Goal: Task Accomplishment & Management: Manage account settings

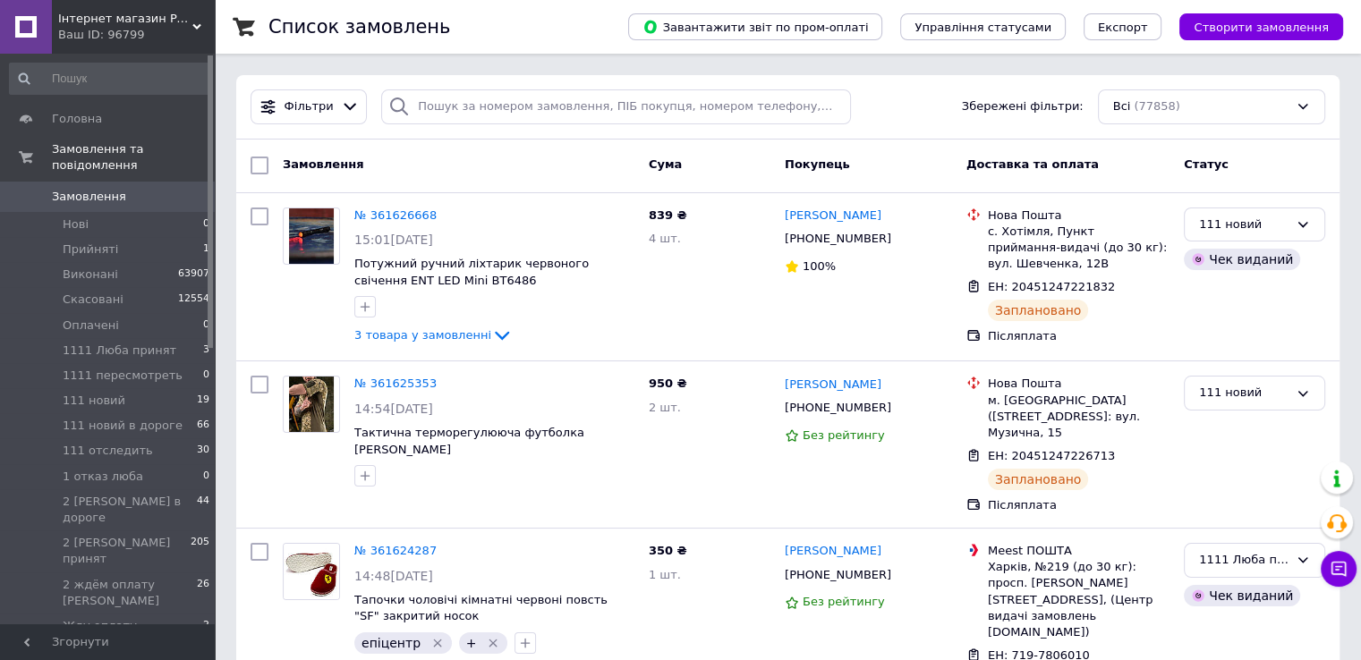
click at [1282, 16] on button "Створити замовлення" at bounding box center [1261, 26] width 164 height 27
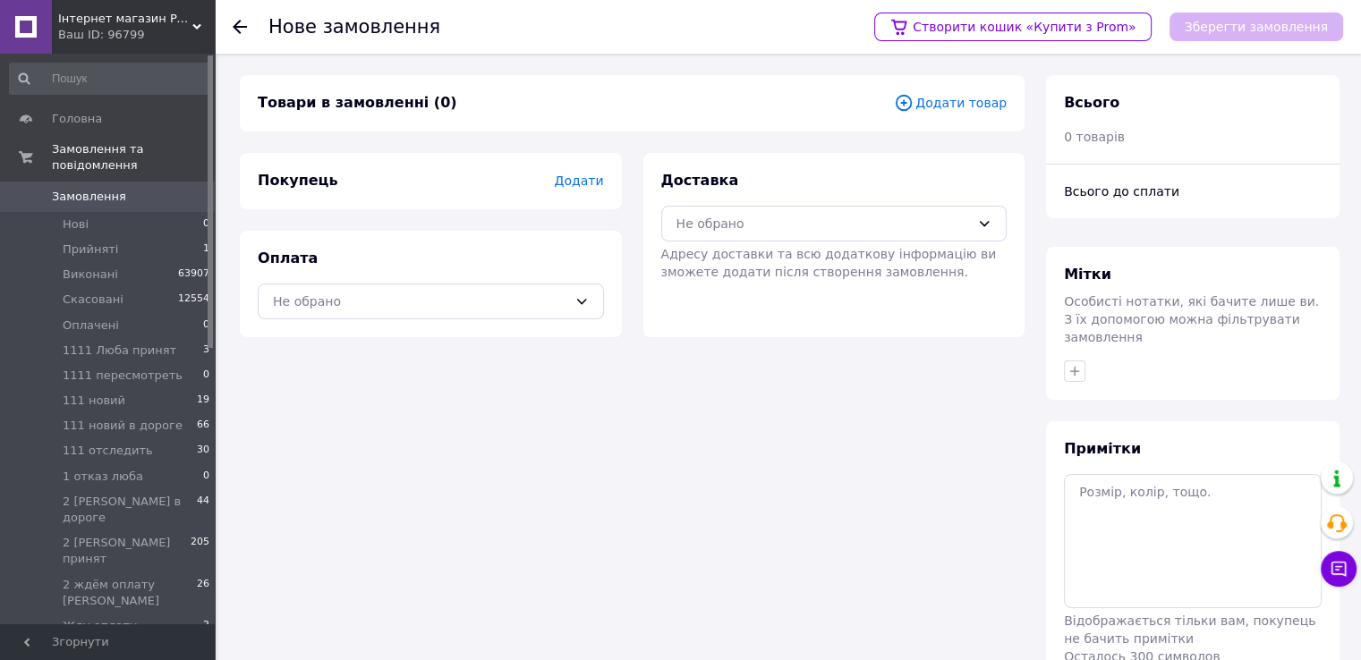
click at [945, 104] on span "Додати товар" at bounding box center [950, 103] width 113 height 20
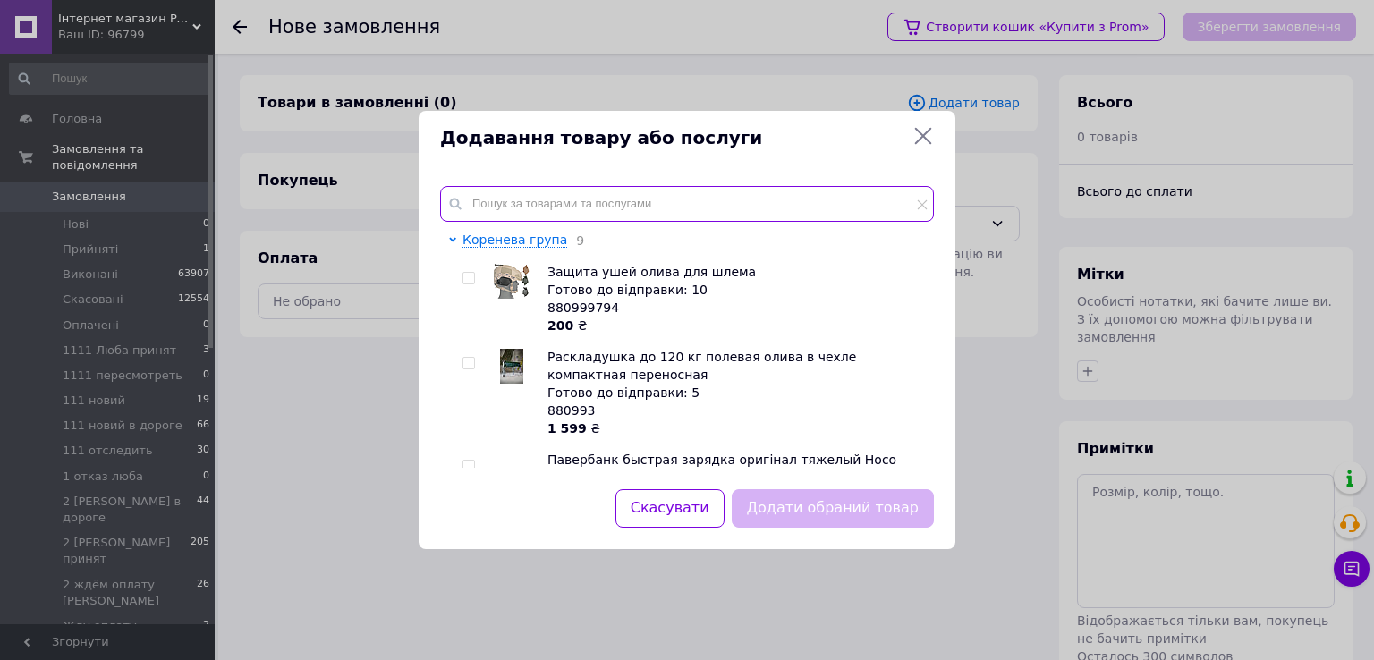
click at [706, 192] on input "text" at bounding box center [687, 204] width 494 height 36
paste input "М-22071-71"
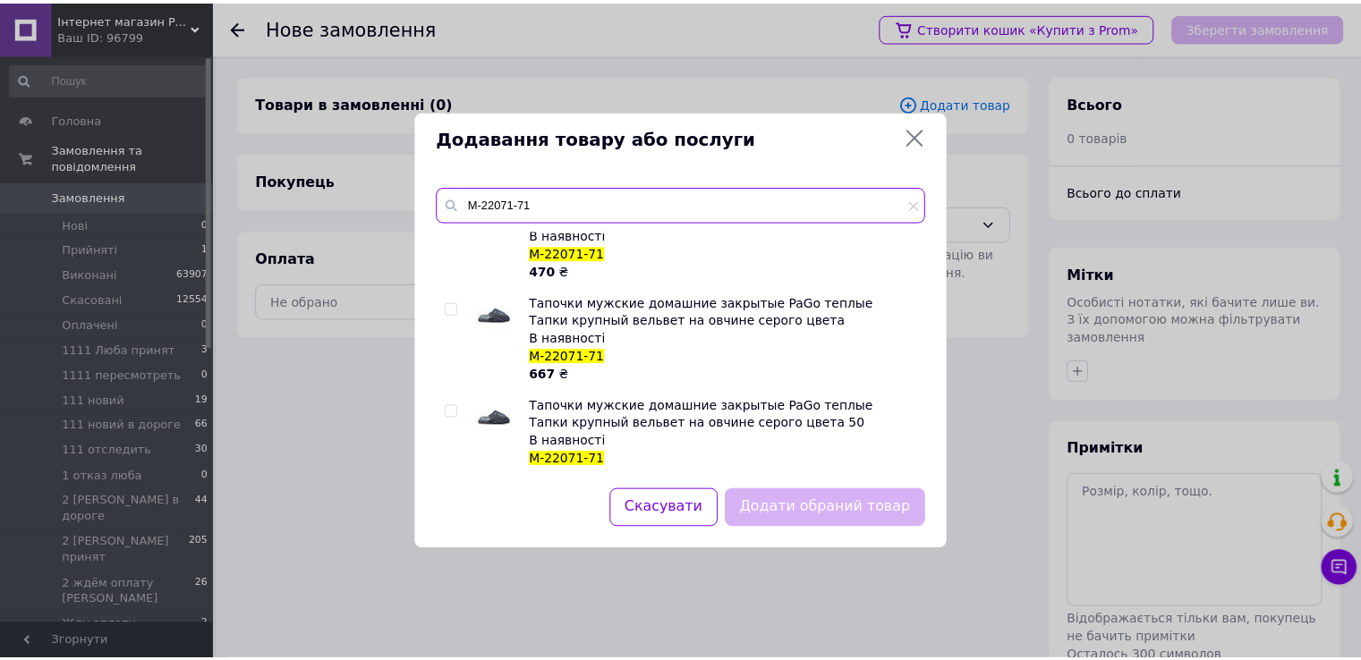
scroll to position [676, 0]
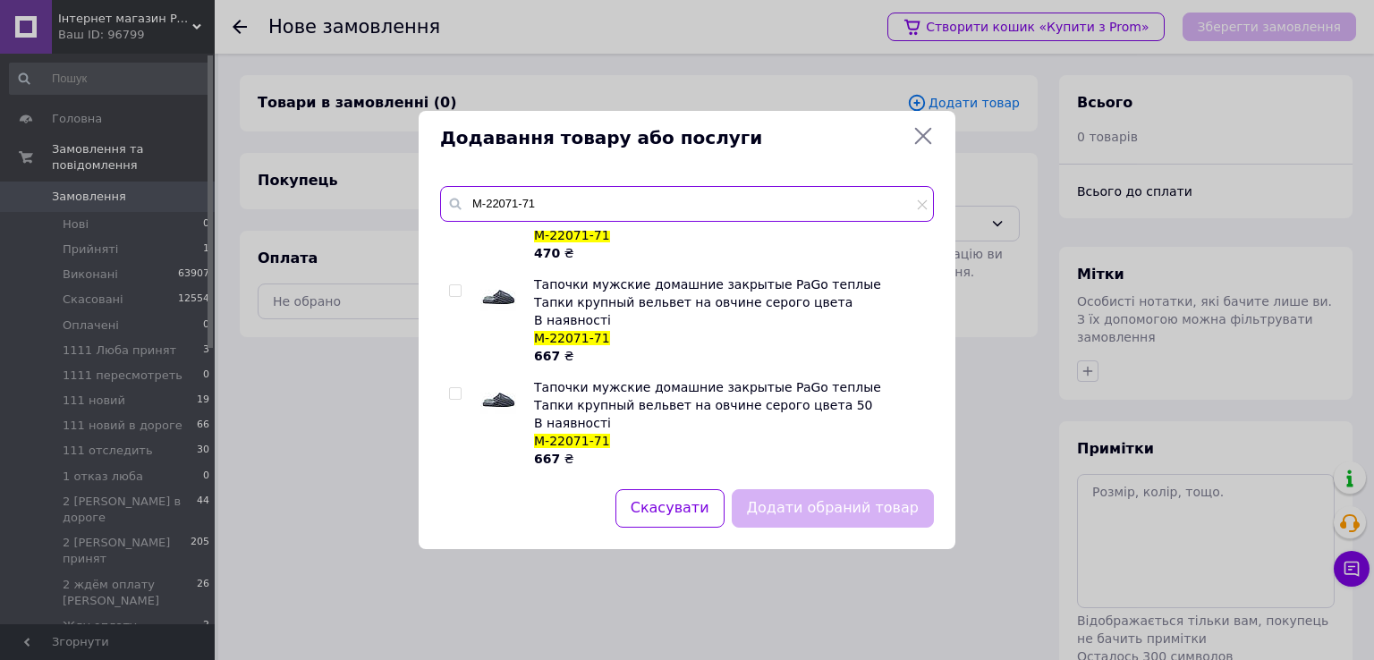
type input "М-22071-71"
click at [454, 291] on input "checkbox" at bounding box center [455, 291] width 12 height 12
checkbox input "true"
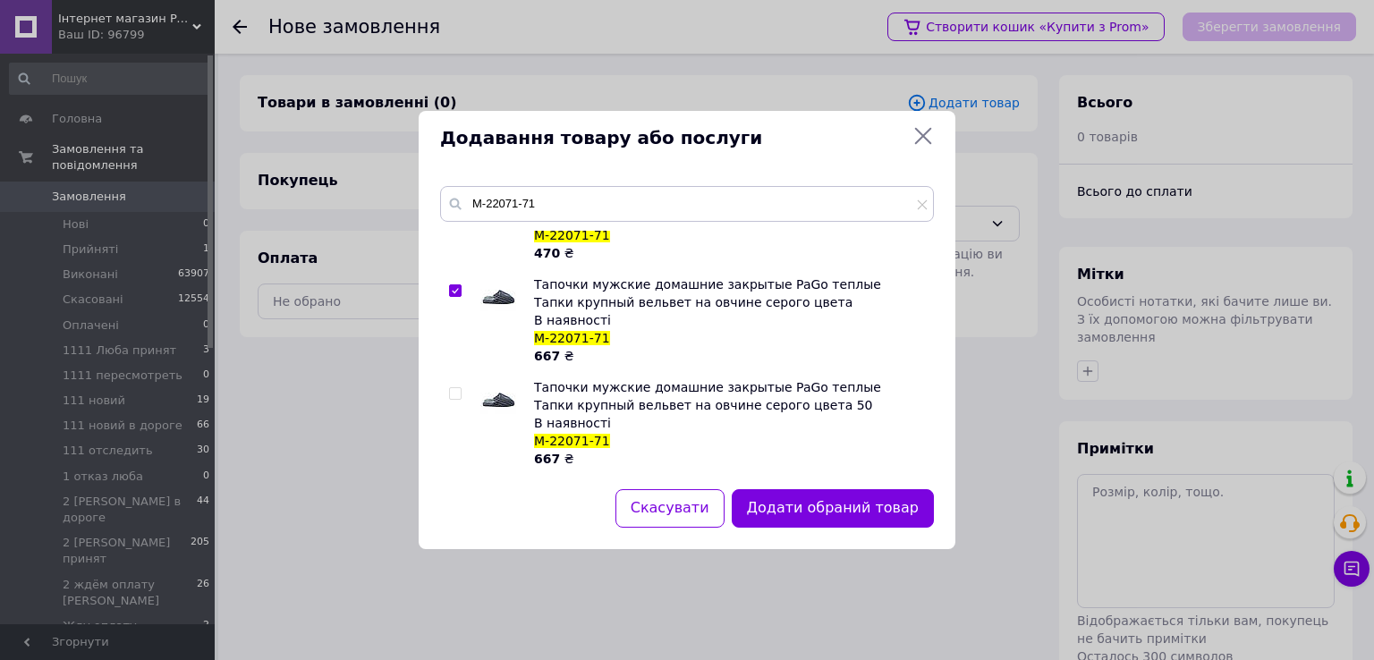
click at [805, 505] on button "Додати обраний товар" at bounding box center [833, 508] width 202 height 38
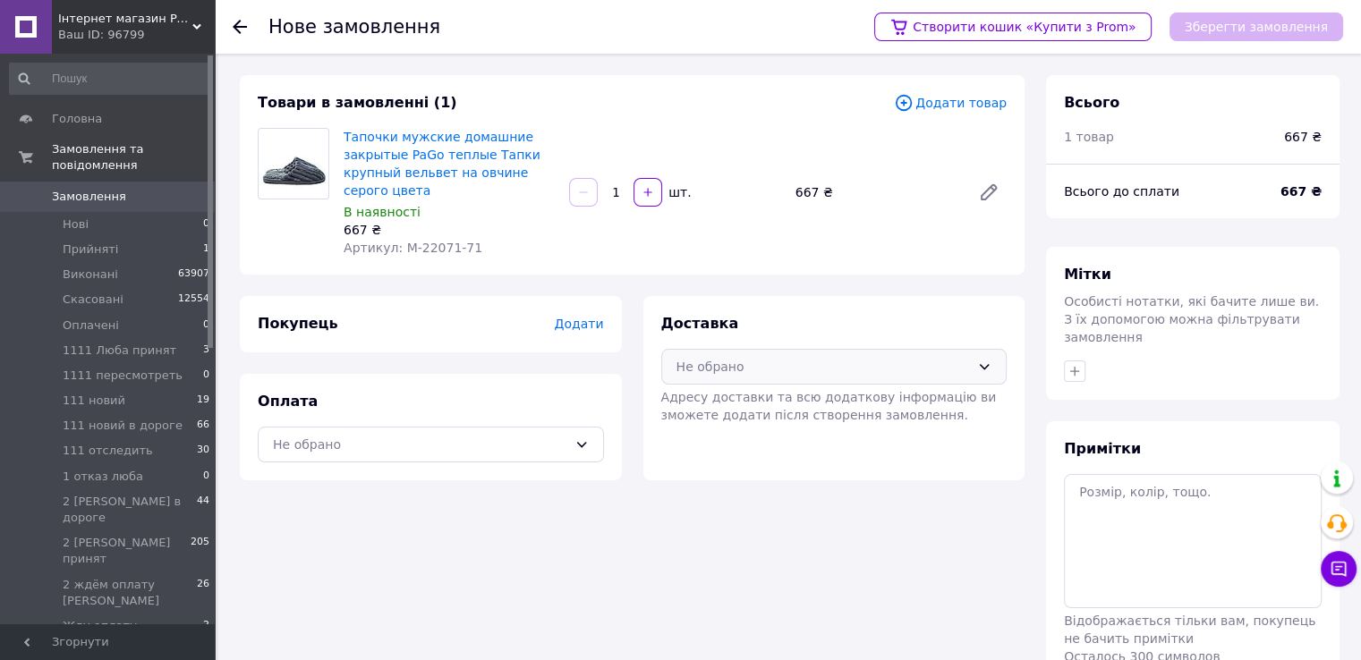
click at [708, 361] on div "Не обрано" at bounding box center [823, 367] width 294 height 20
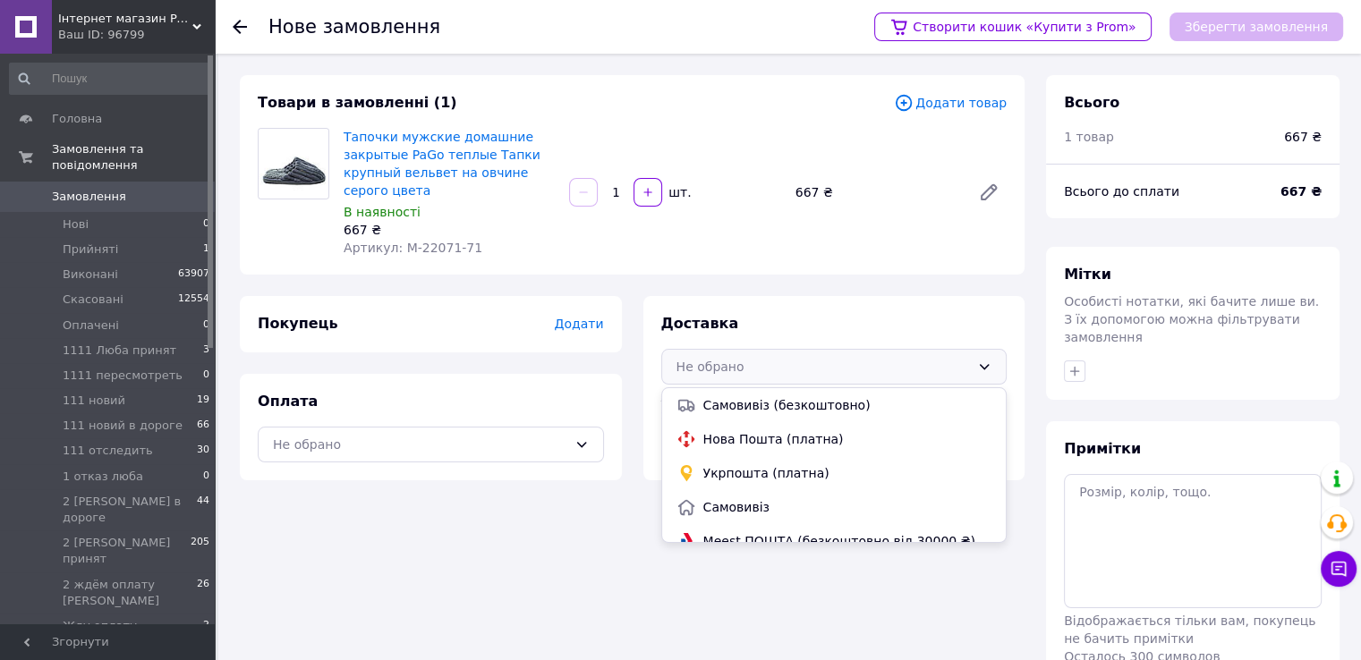
click at [735, 436] on span "Нова Пошта (платна)" at bounding box center [847, 439] width 289 height 18
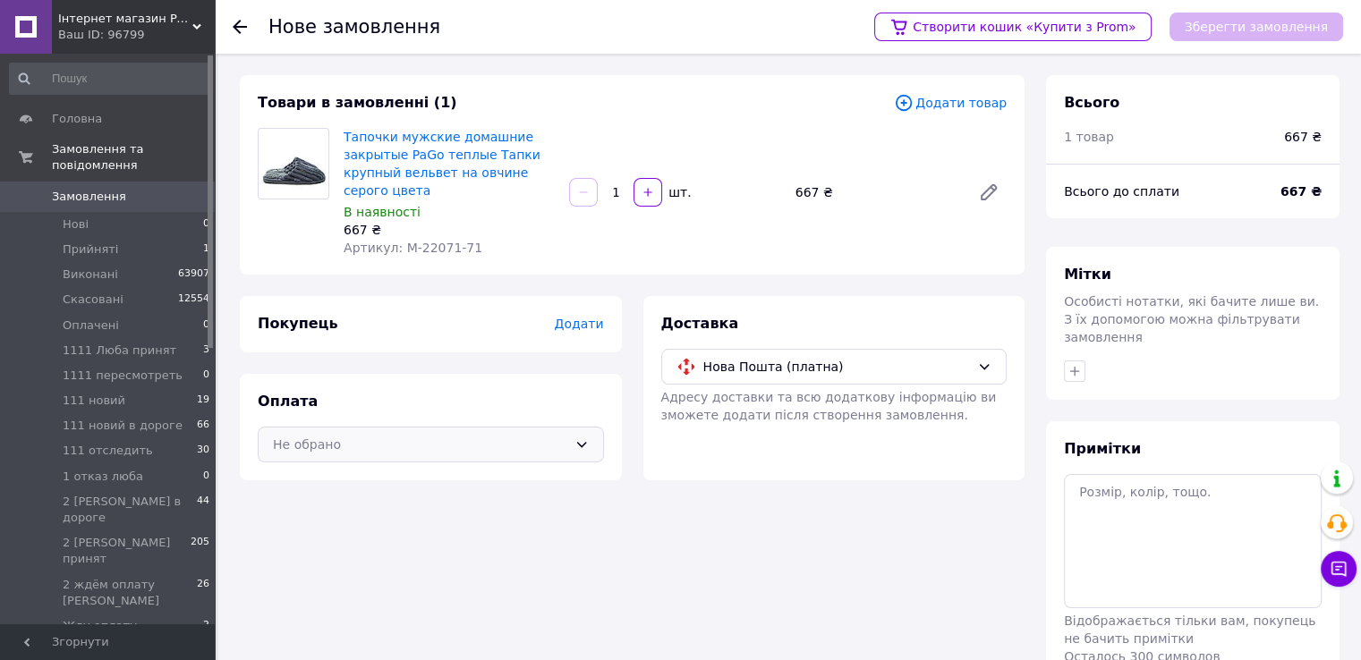
click at [571, 449] on div "Не обрано" at bounding box center [431, 445] width 346 height 36
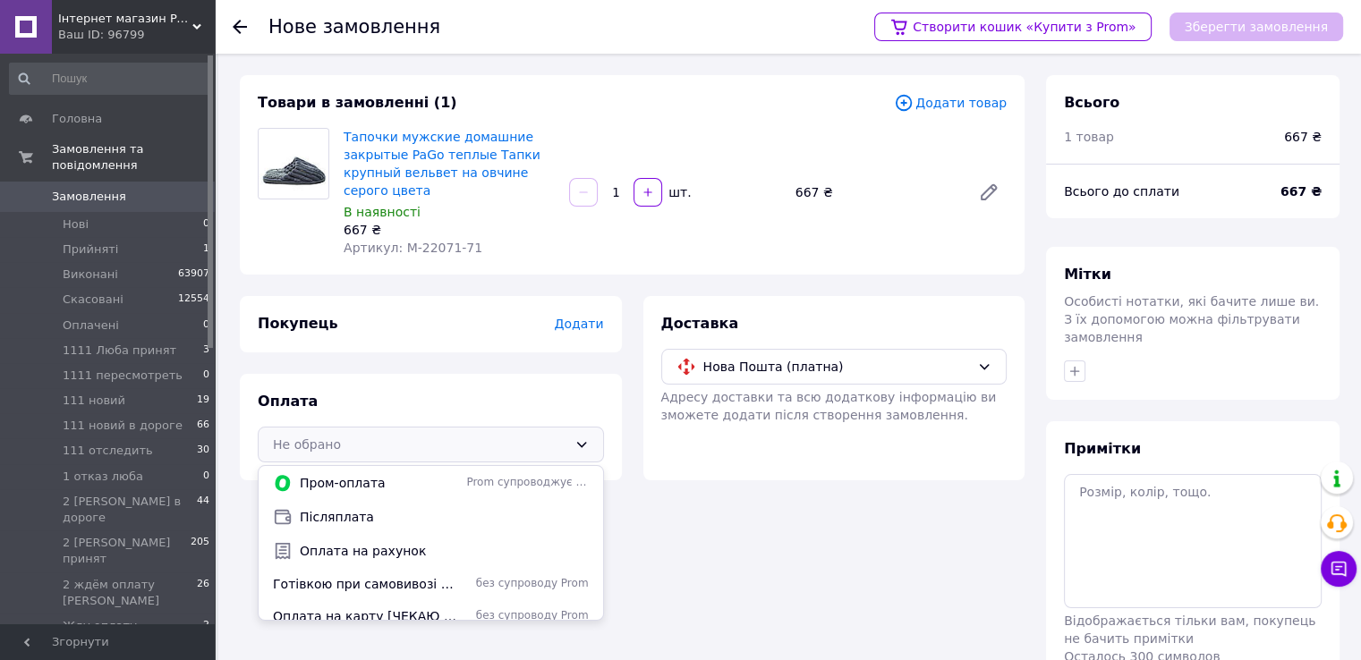
click at [365, 520] on span "Післяплата" at bounding box center [444, 517] width 289 height 18
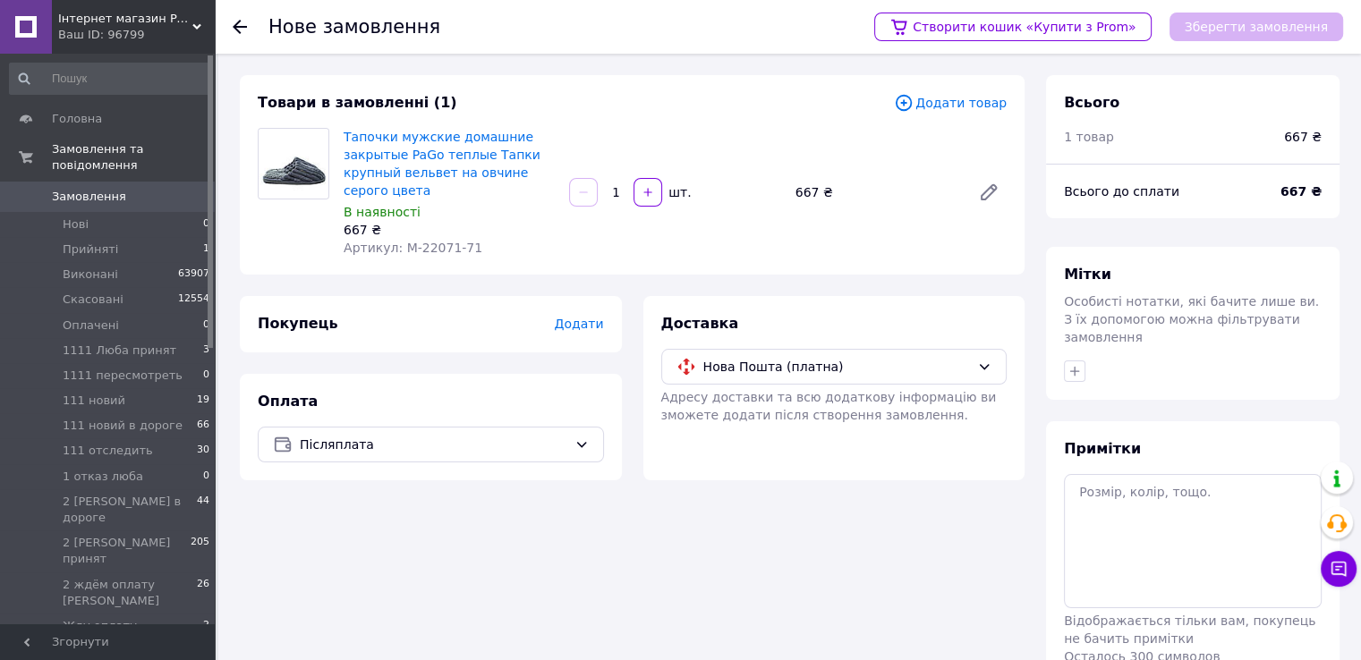
click at [583, 325] on span "Додати" at bounding box center [578, 324] width 49 height 14
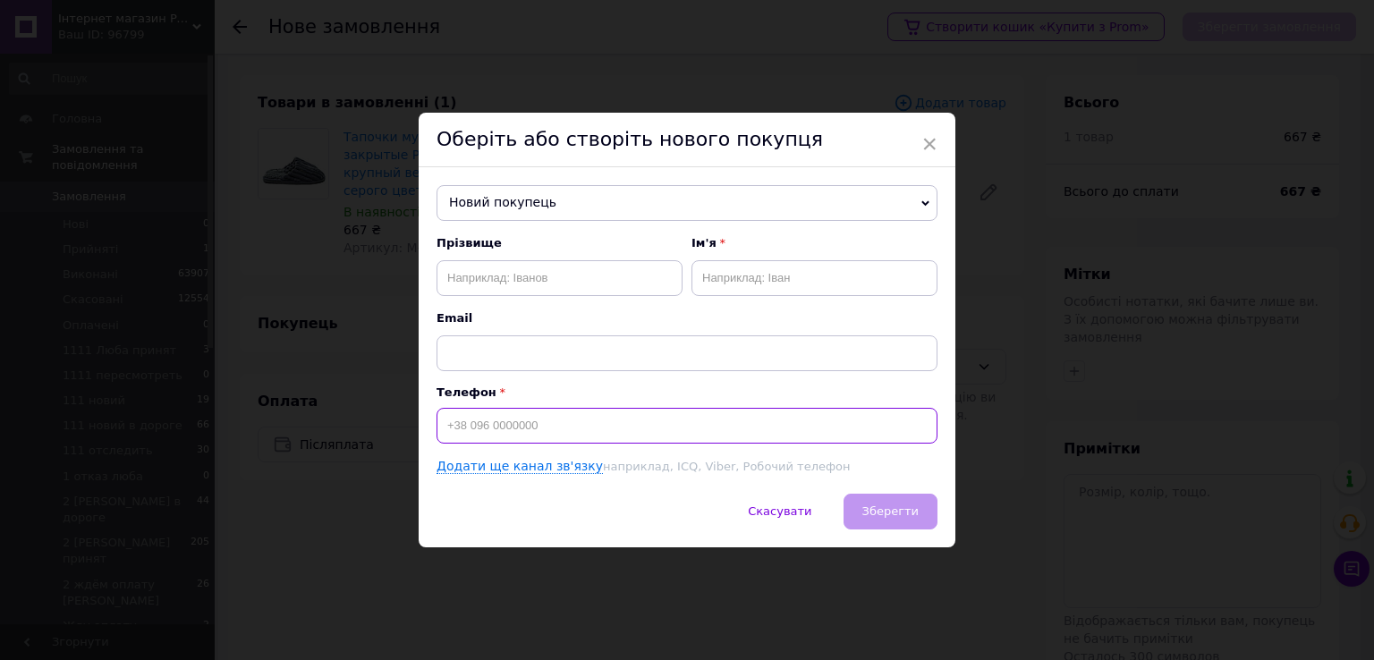
click at [560, 429] on input at bounding box center [687, 426] width 501 height 36
click at [515, 430] on input at bounding box center [687, 426] width 501 height 36
paste input "[PHONE_NUMBER]"
type input "[PHONE_NUMBER]"
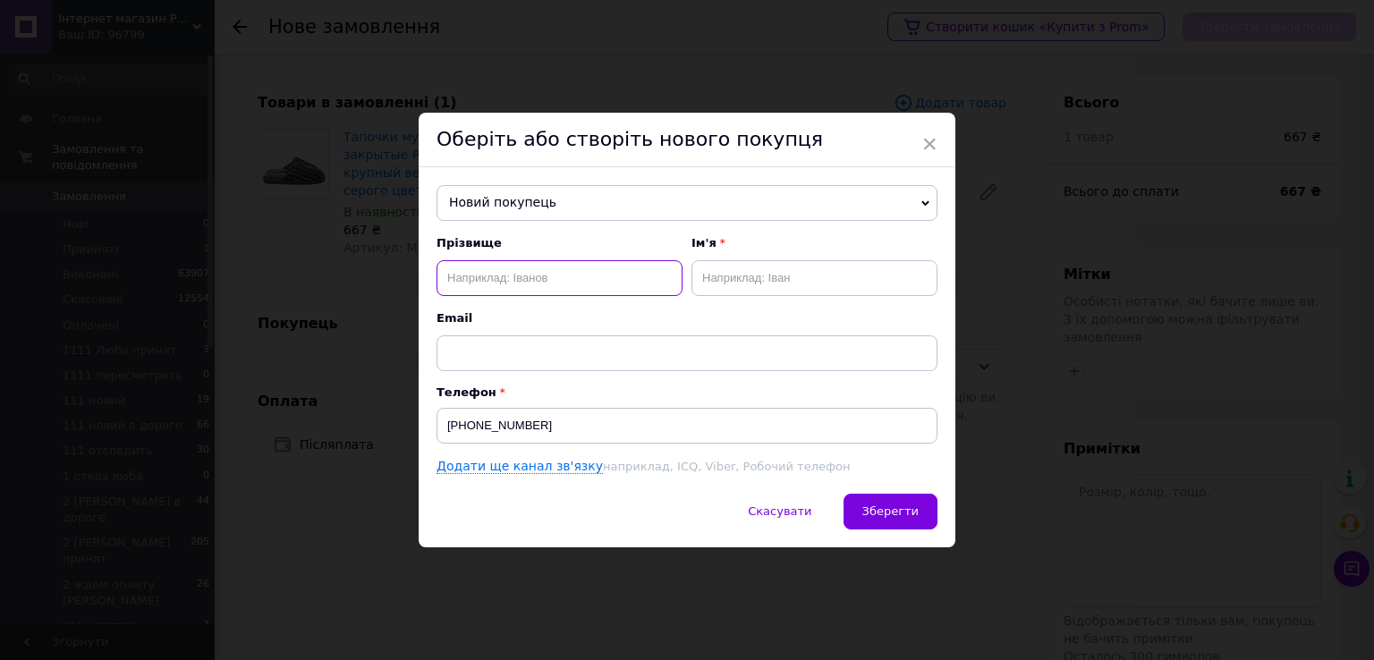
click at [608, 284] on input "text" at bounding box center [560, 278] width 246 height 36
type input "Гуменюк"
click at [715, 273] on input "text" at bounding box center [815, 278] width 246 height 36
type input "Наталія"
click at [903, 502] on button "Зберегти" at bounding box center [891, 512] width 94 height 36
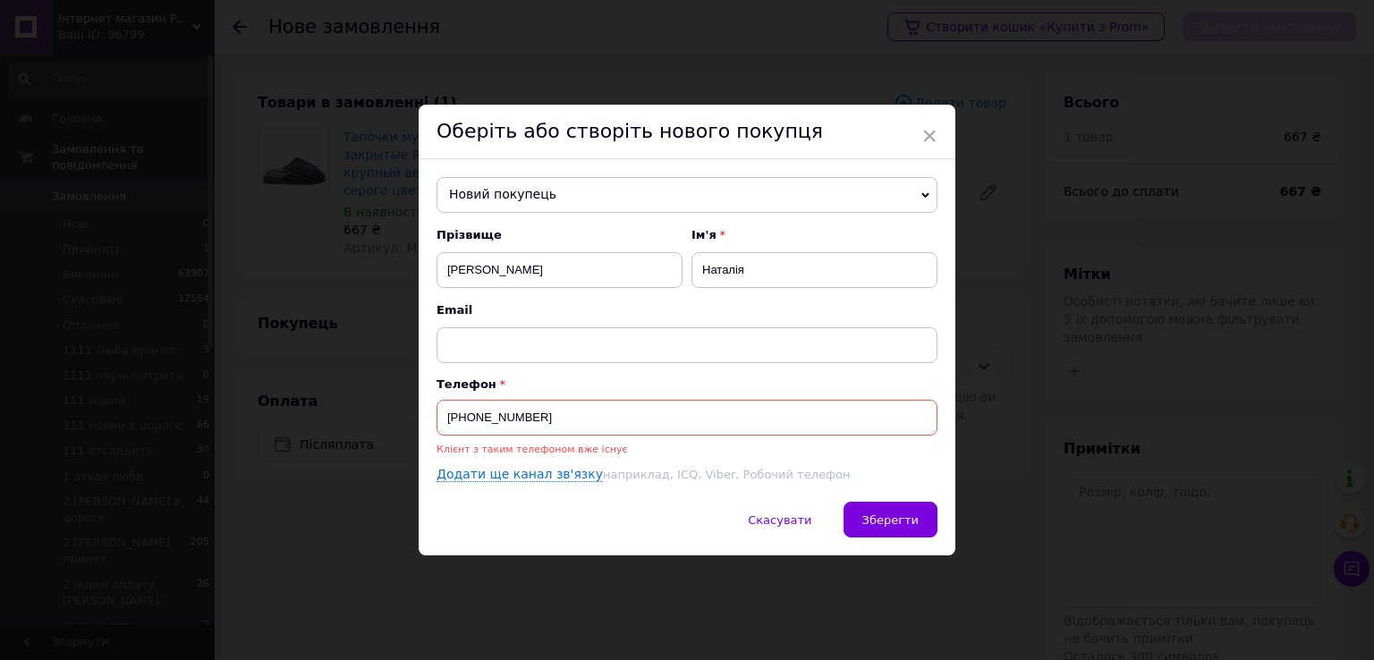
click at [512, 416] on input "[PHONE_NUMBER]" at bounding box center [687, 418] width 501 height 36
click at [512, 415] on input "[PHONE_NUMBER]" at bounding box center [687, 418] width 501 height 36
click at [555, 188] on span "Новий покупець" at bounding box center [687, 195] width 501 height 36
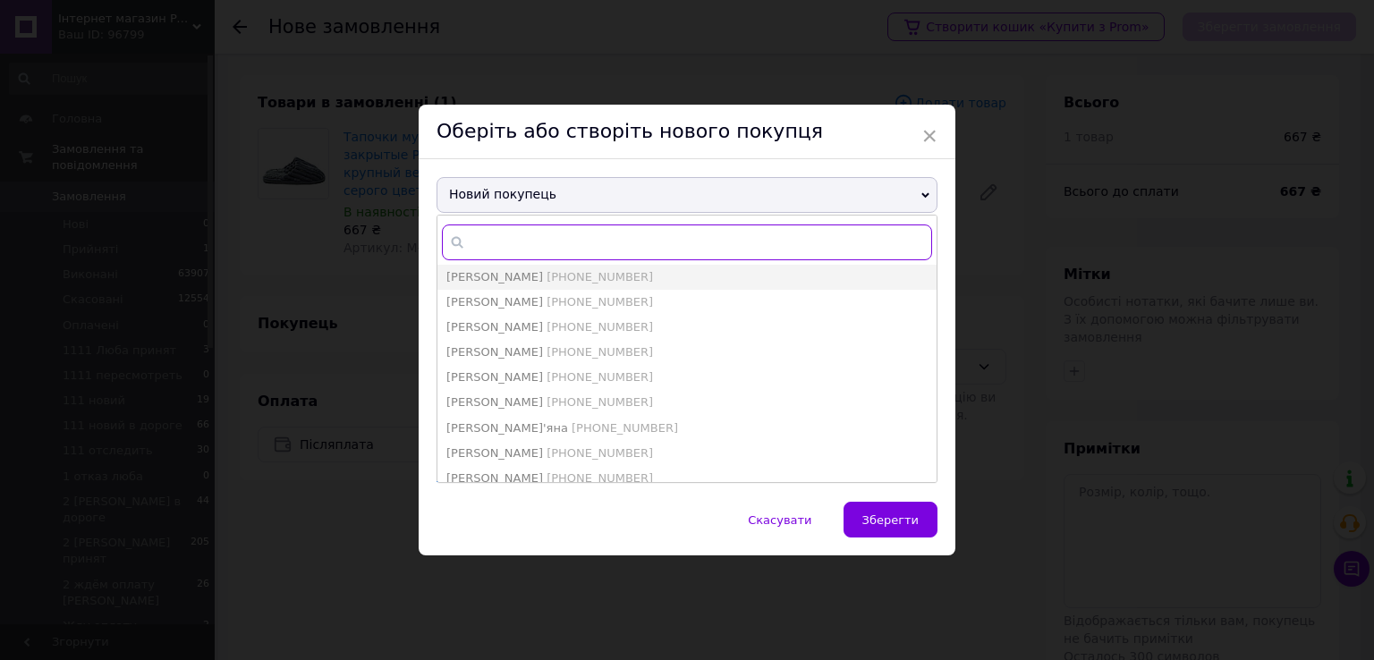
click at [527, 237] on input "text" at bounding box center [687, 243] width 490 height 36
paste input "380982735765"
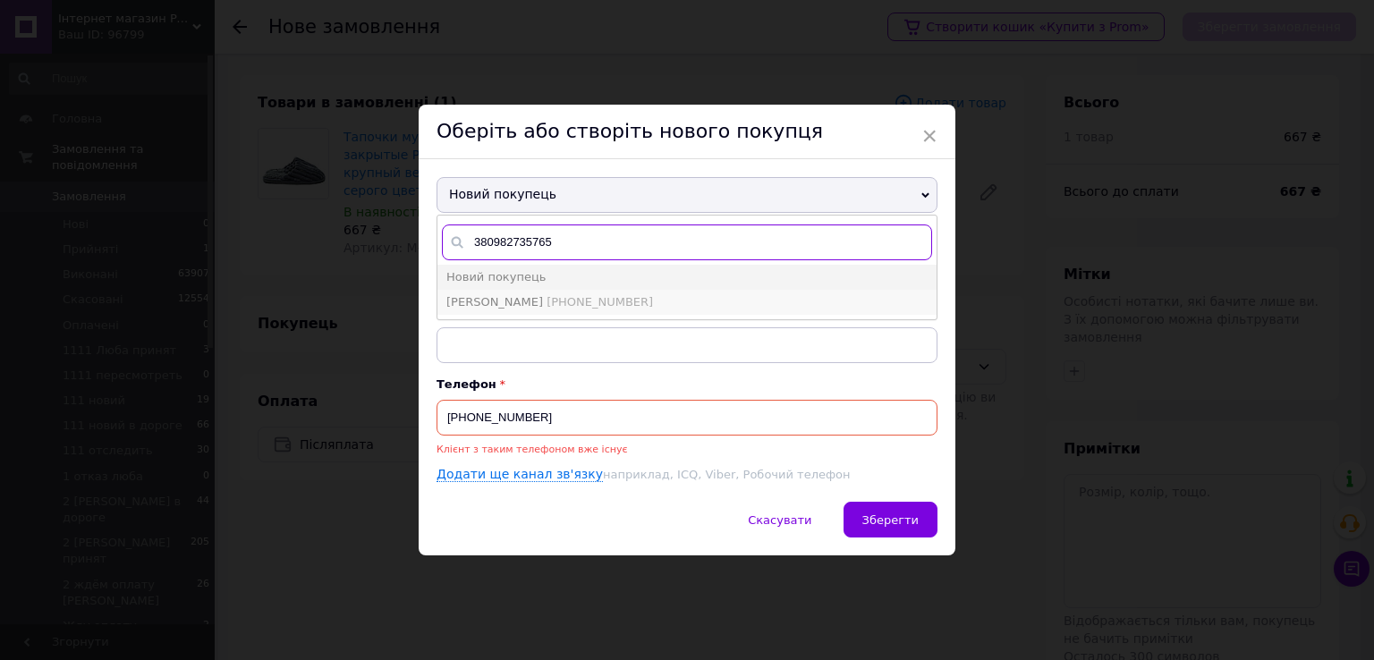
type input "380982735765"
click at [540, 298] on span "Гуменюк Наталья +380982735765" at bounding box center [549, 301] width 207 height 13
type input "Гуменюк Наталья"
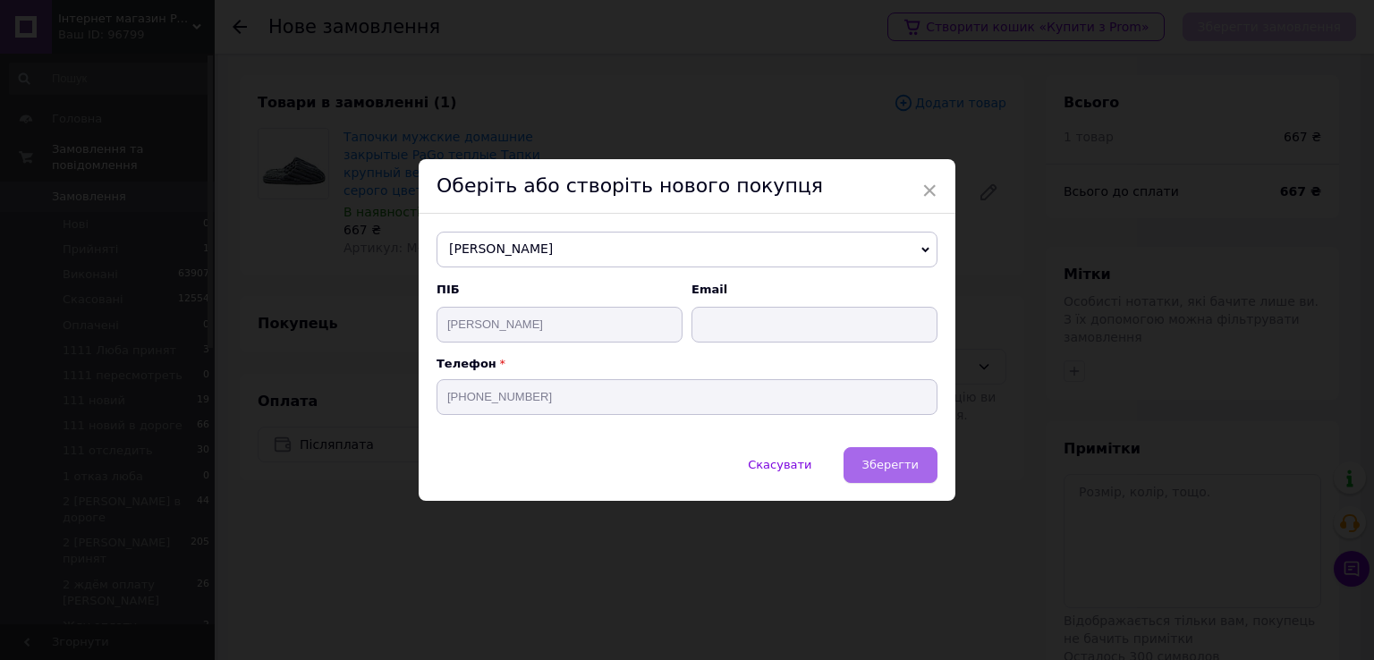
click at [891, 459] on span "Зберегти" at bounding box center [891, 464] width 56 height 13
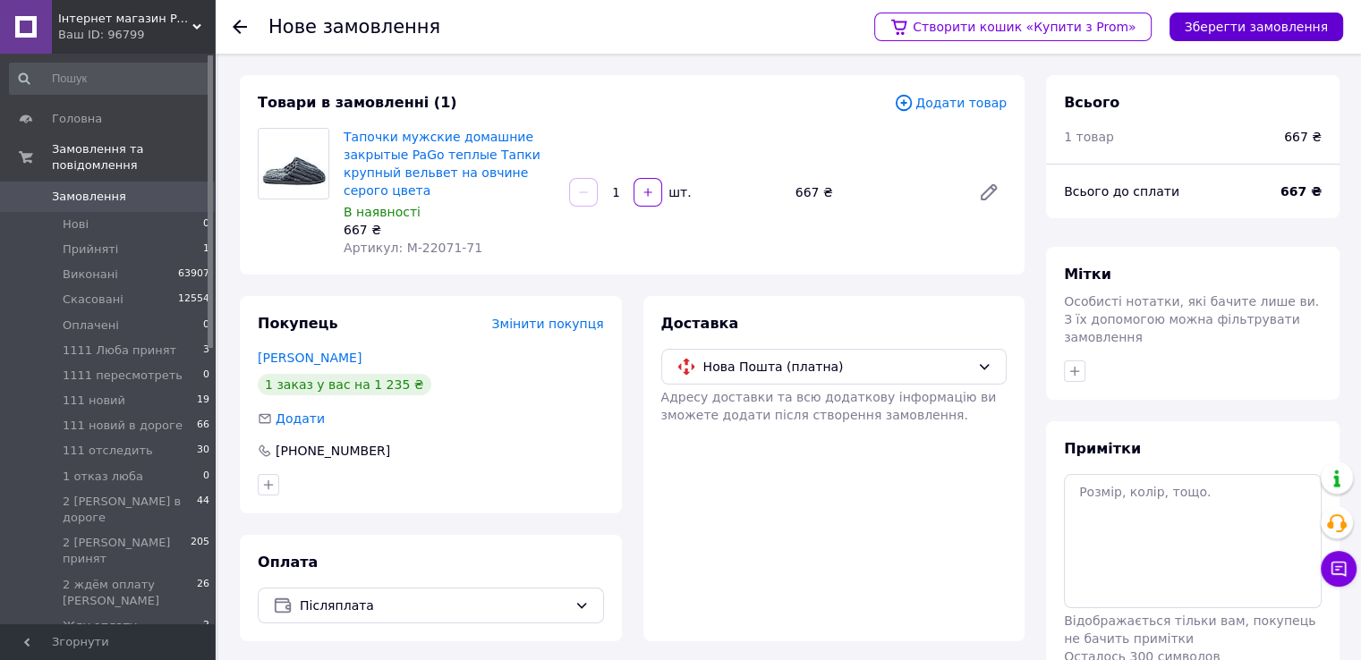
click at [1210, 23] on button "Зберегти замовлення" at bounding box center [1256, 27] width 174 height 29
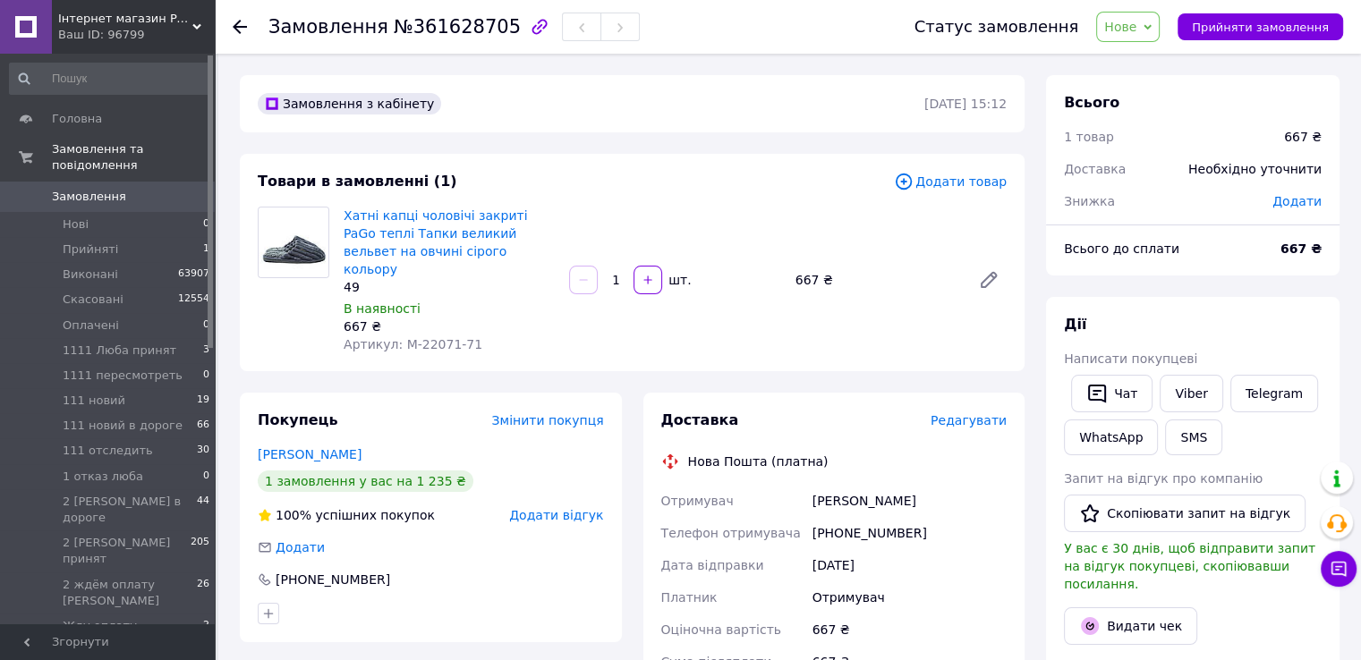
click at [1152, 27] on icon at bounding box center [1148, 27] width 8 height 8
click at [1170, 64] on li "Прийнято" at bounding box center [1202, 62] width 210 height 27
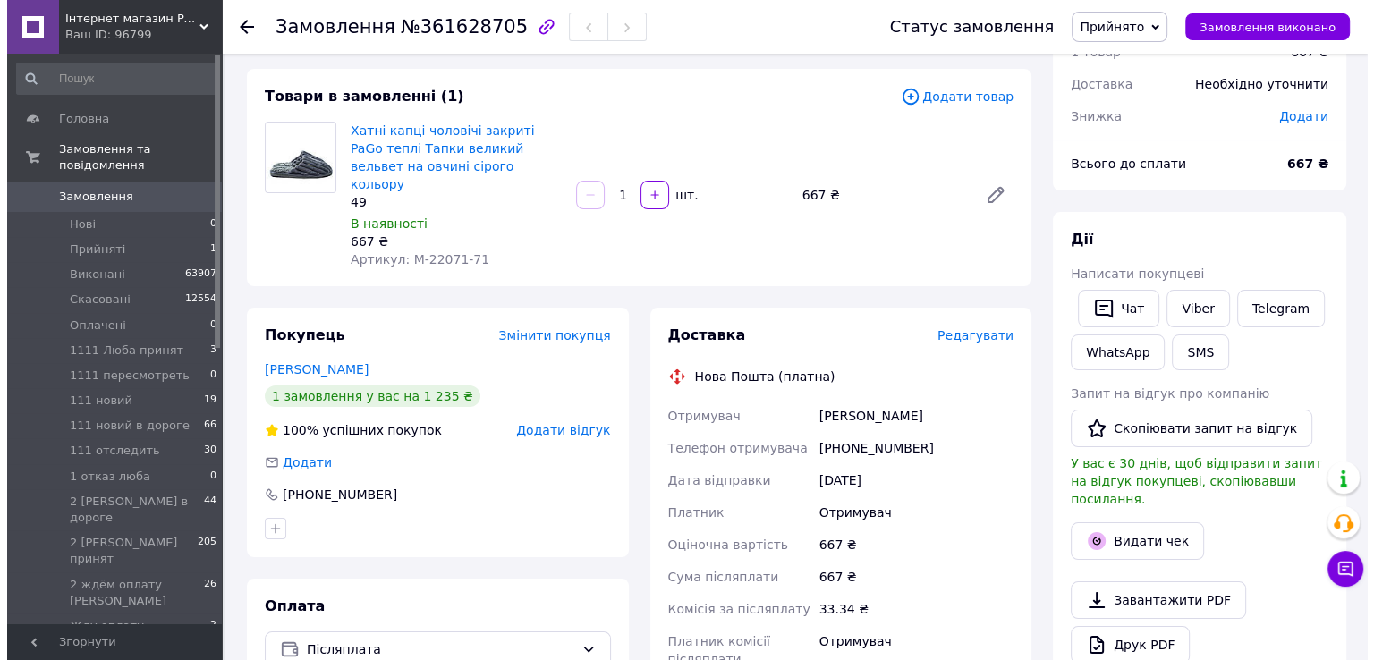
scroll to position [89, 0]
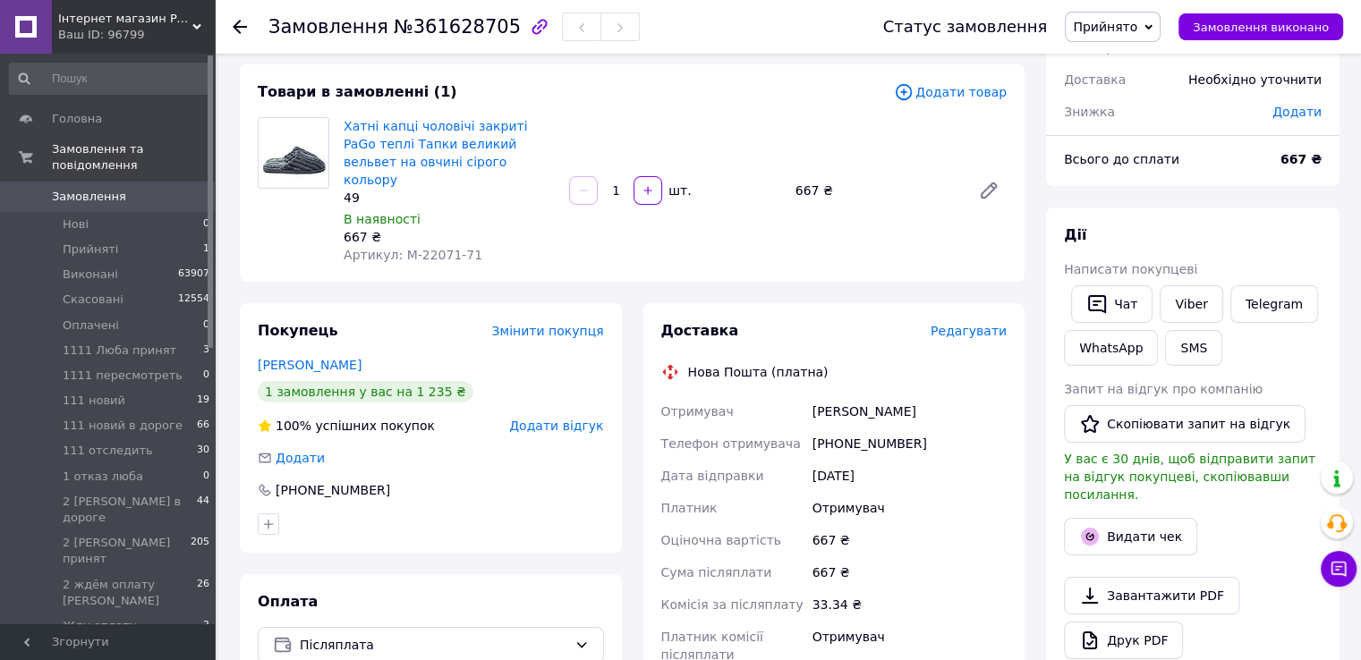
click at [965, 324] on span "Редагувати" at bounding box center [969, 331] width 76 height 14
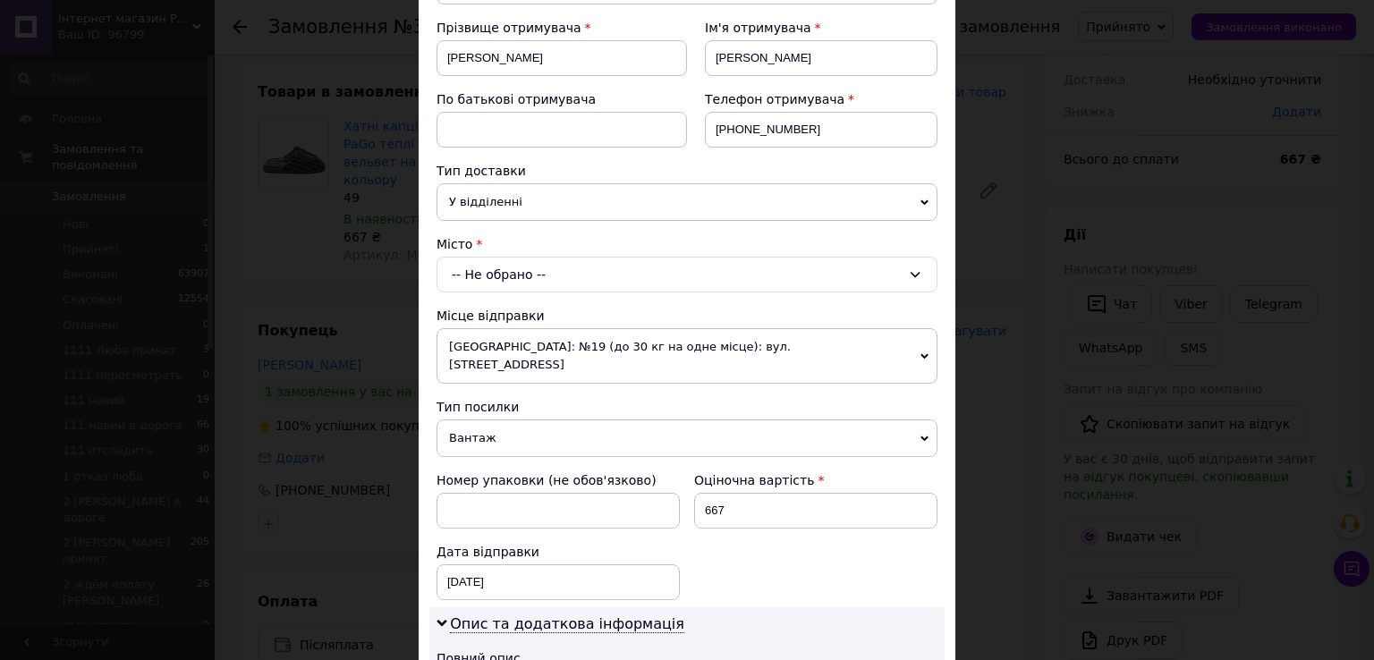
scroll to position [268, 0]
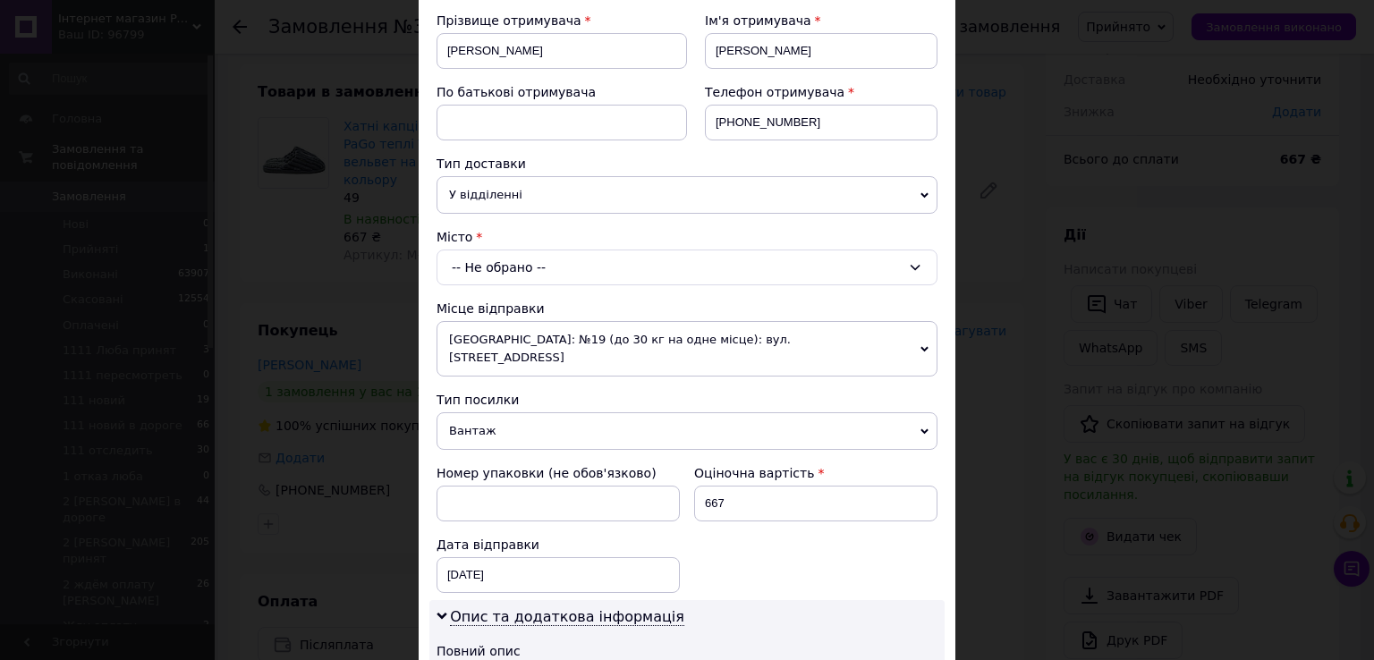
click at [561, 261] on div "-- Не обрано --" at bounding box center [687, 268] width 501 height 36
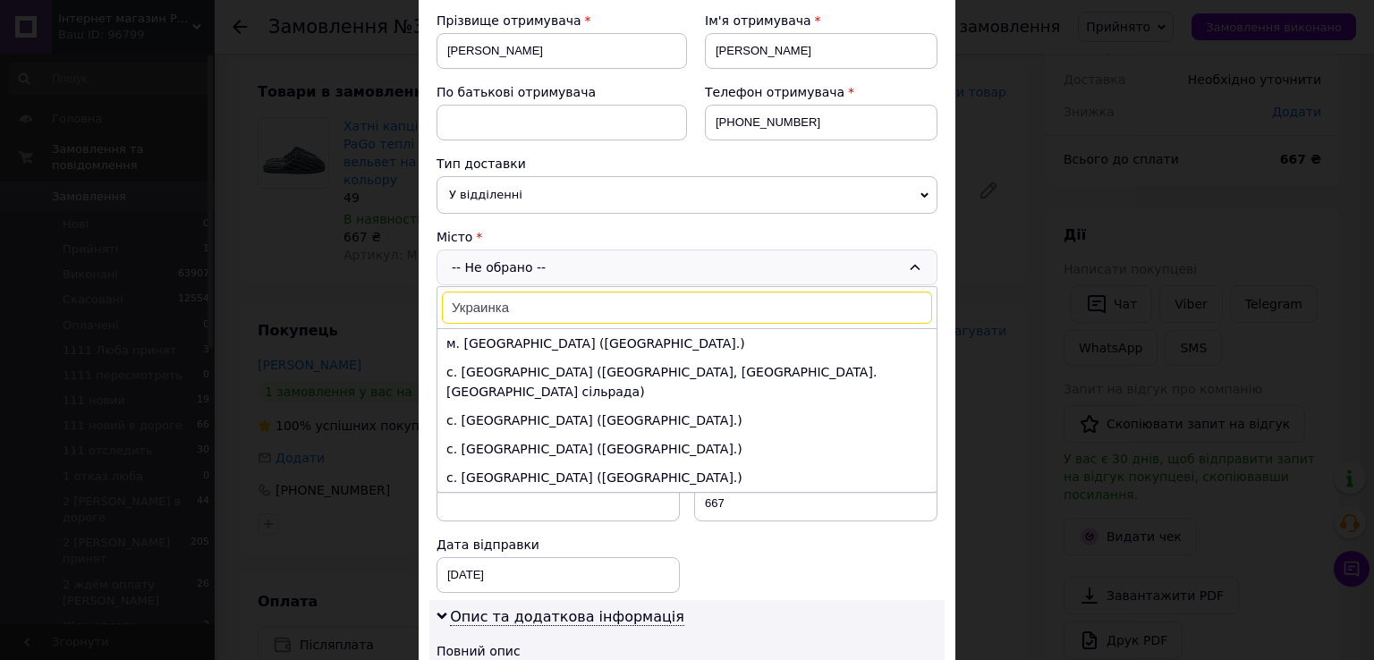
type input "Украинка"
click at [547, 344] on li "м. Українка (Київська обл.)" at bounding box center [687, 343] width 499 height 29
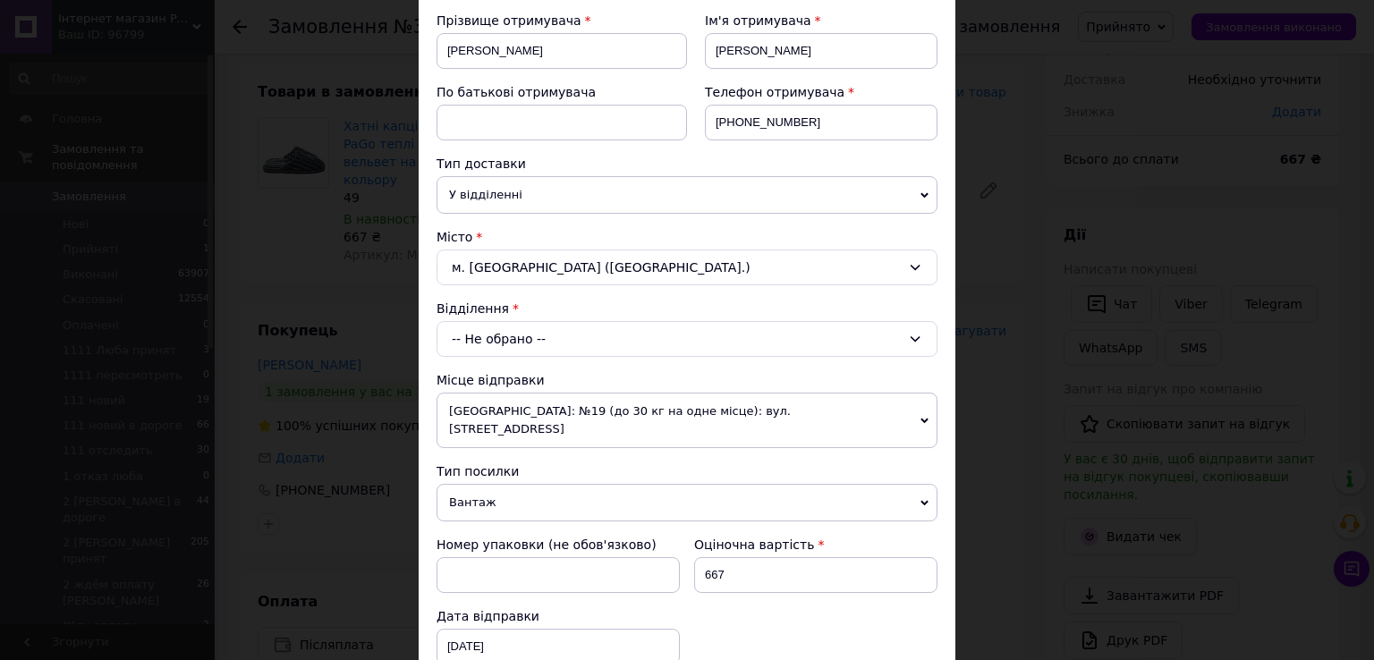
click at [548, 334] on div "-- Не обрано --" at bounding box center [687, 339] width 501 height 36
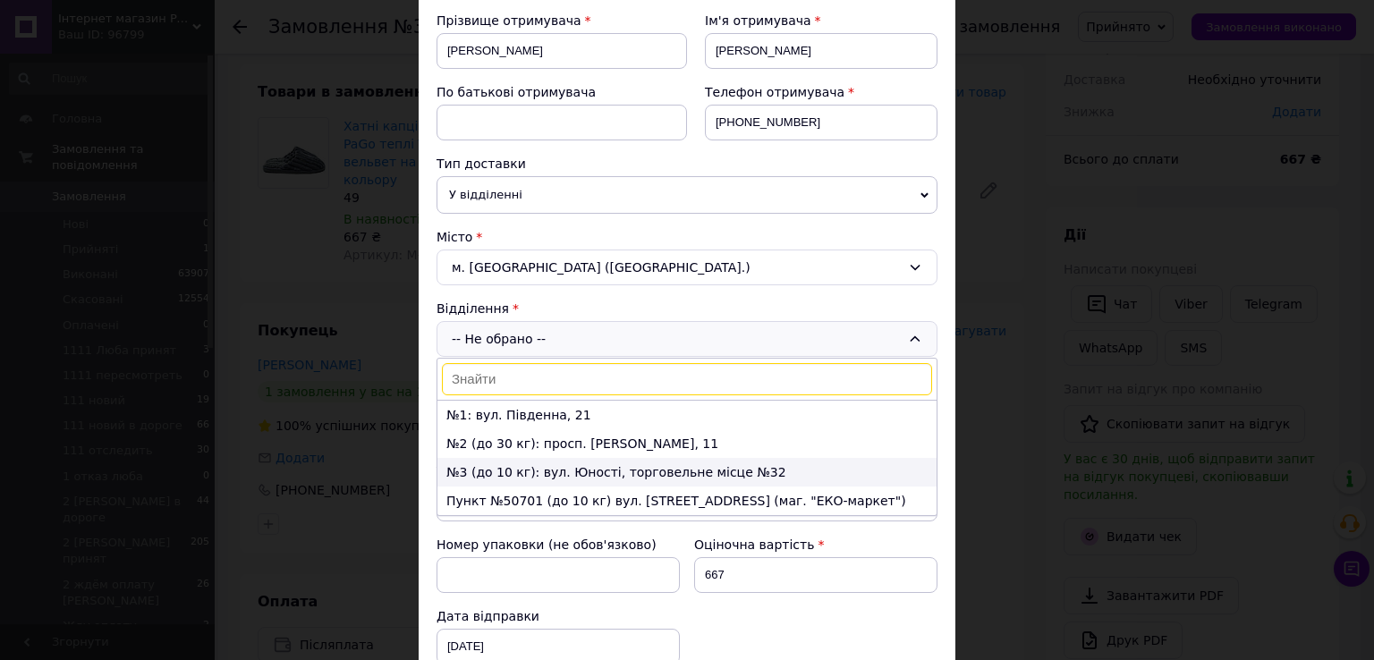
click at [558, 472] on li "№3 (до 10 кг): вул. Юності, торговельне місце №32" at bounding box center [687, 472] width 499 height 29
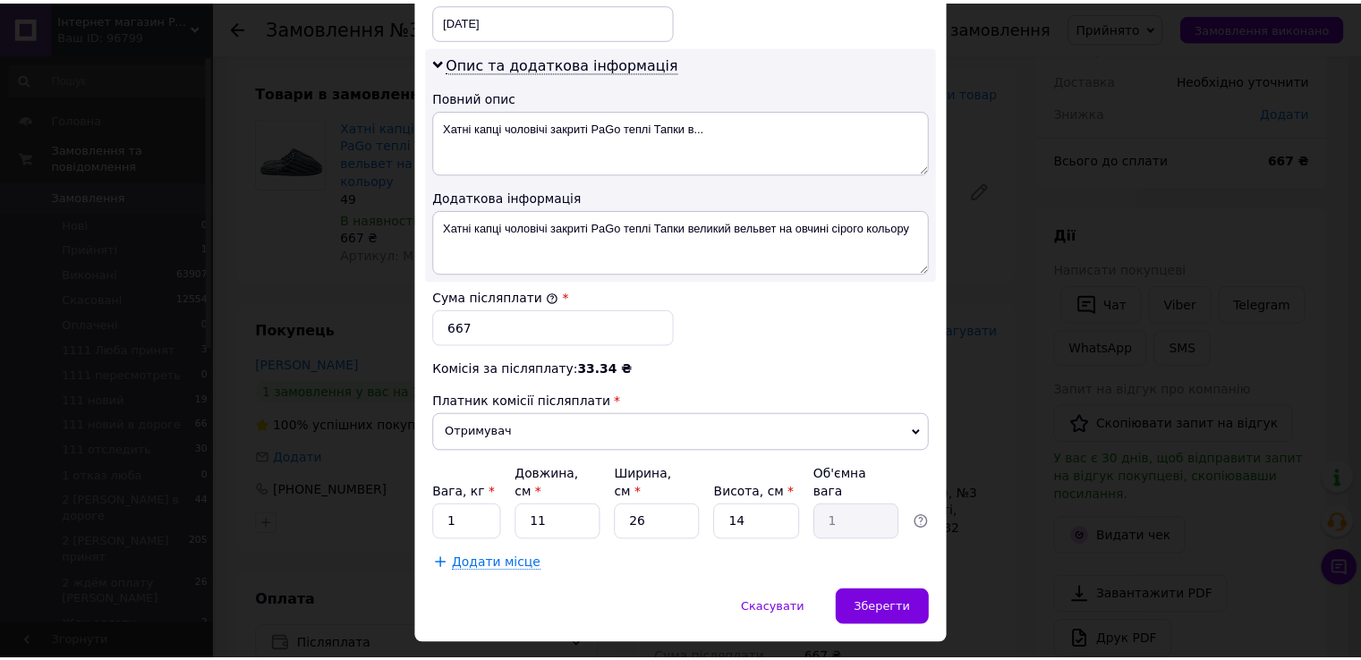
scroll to position [899, 0]
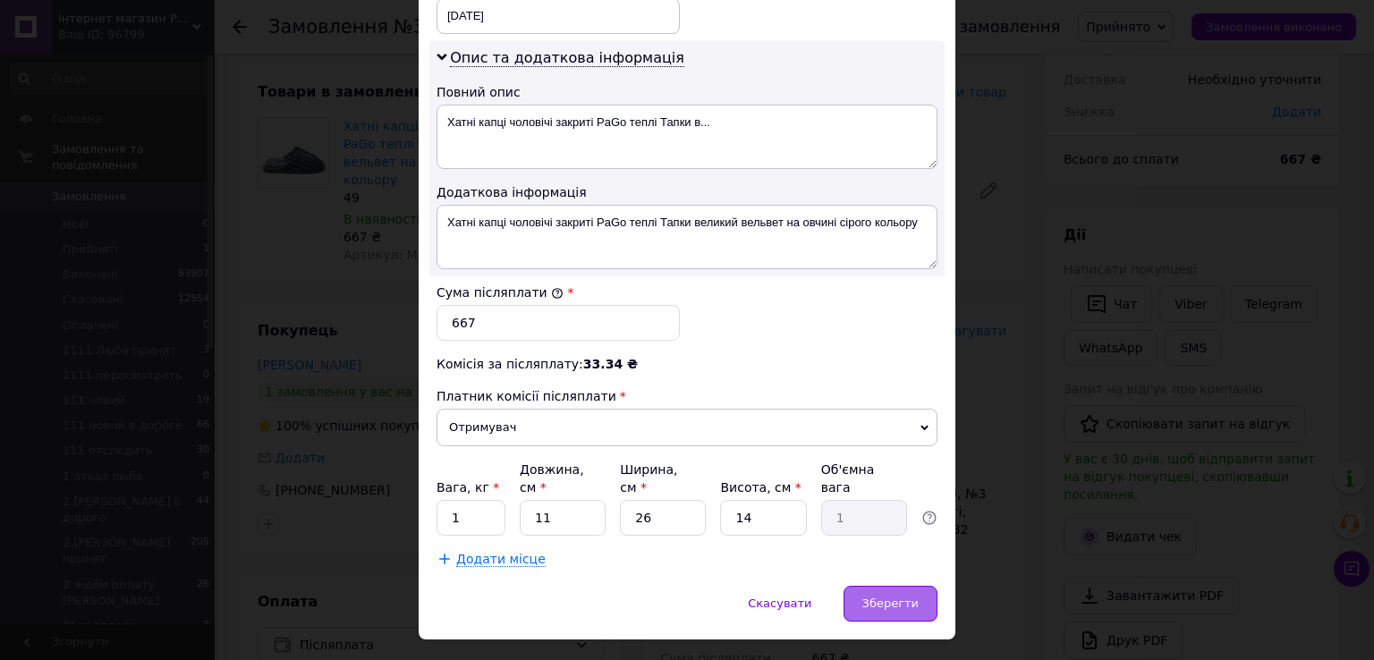
click at [872, 597] on span "Зберегти" at bounding box center [891, 603] width 56 height 13
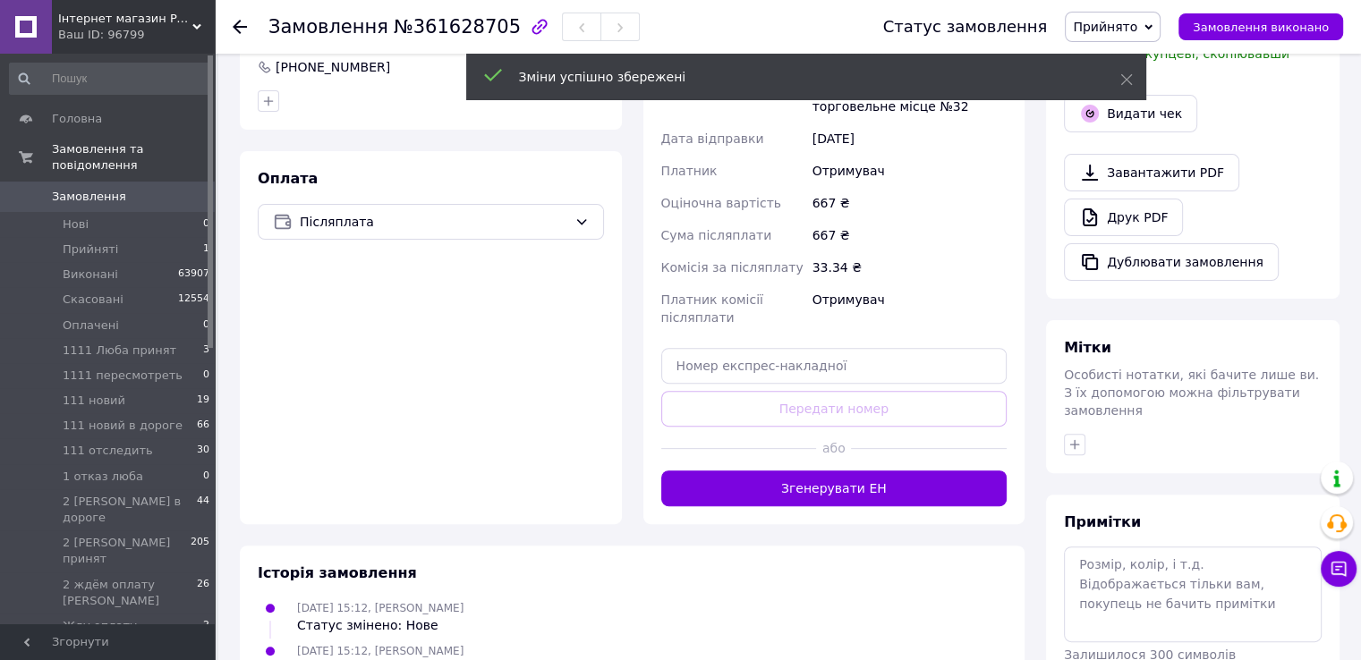
scroll to position [626, 0]
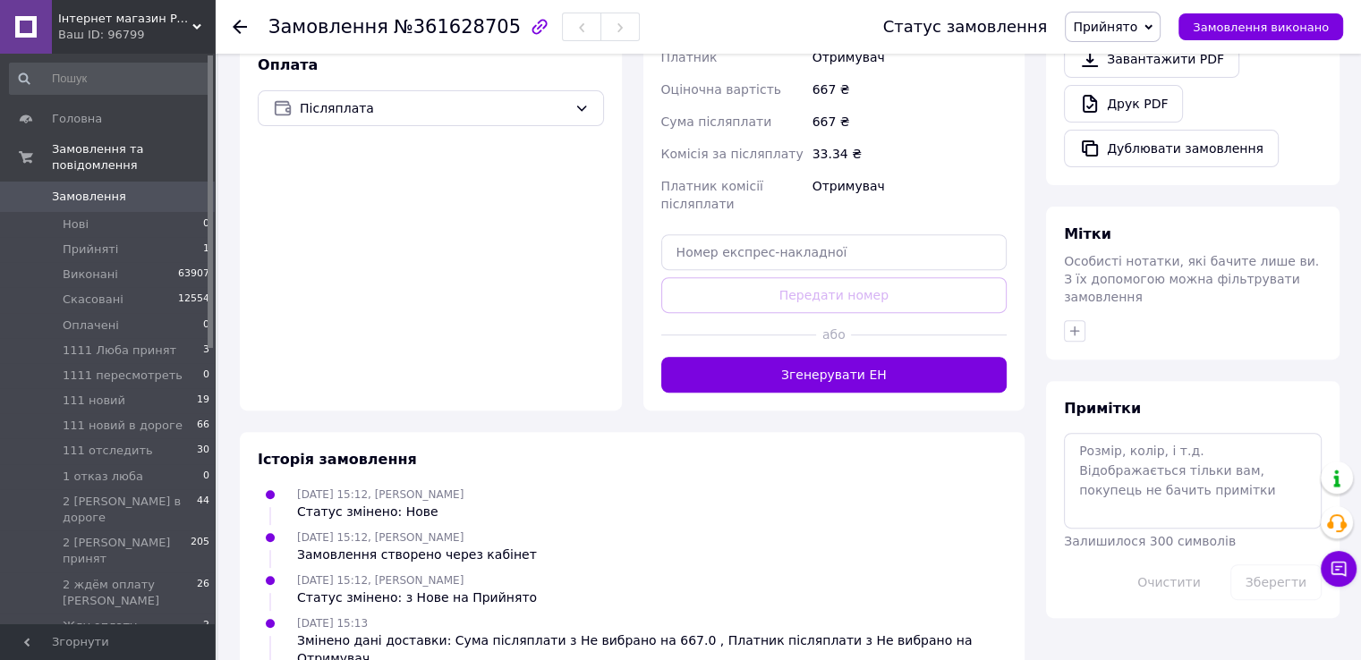
click at [827, 357] on button "Згенерувати ЕН" at bounding box center [834, 375] width 346 height 36
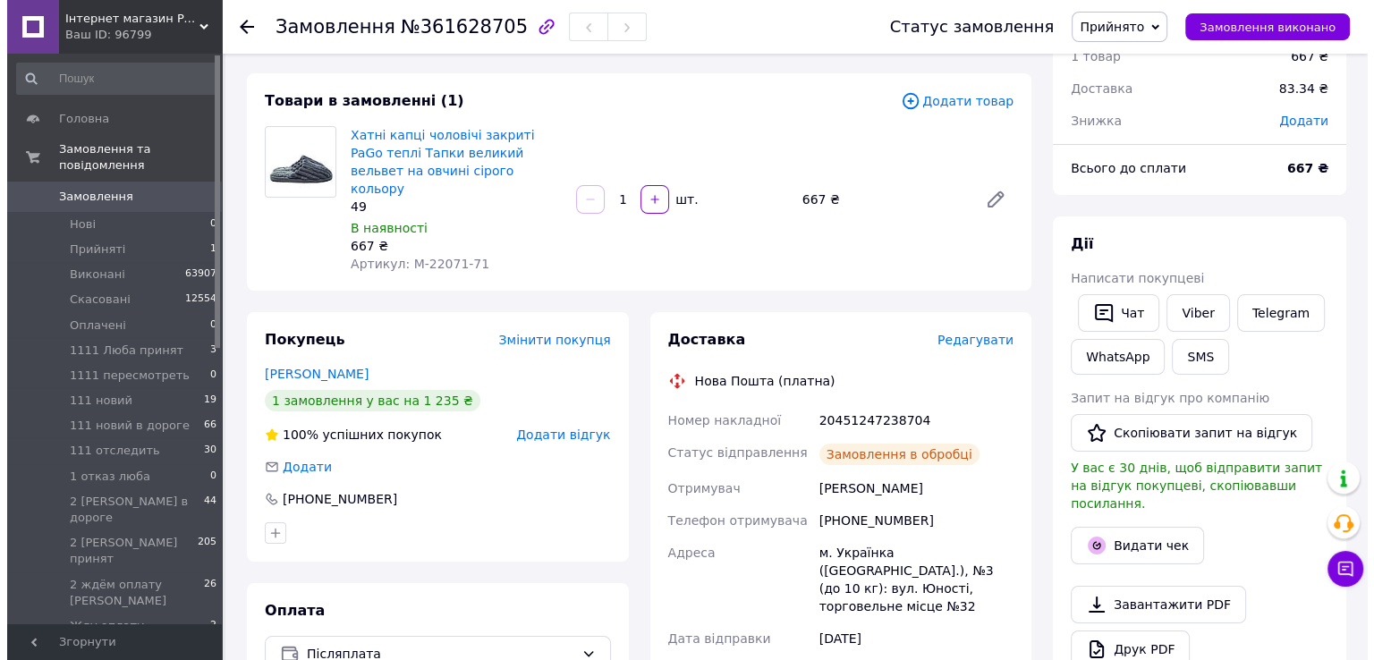
scroll to position [0, 0]
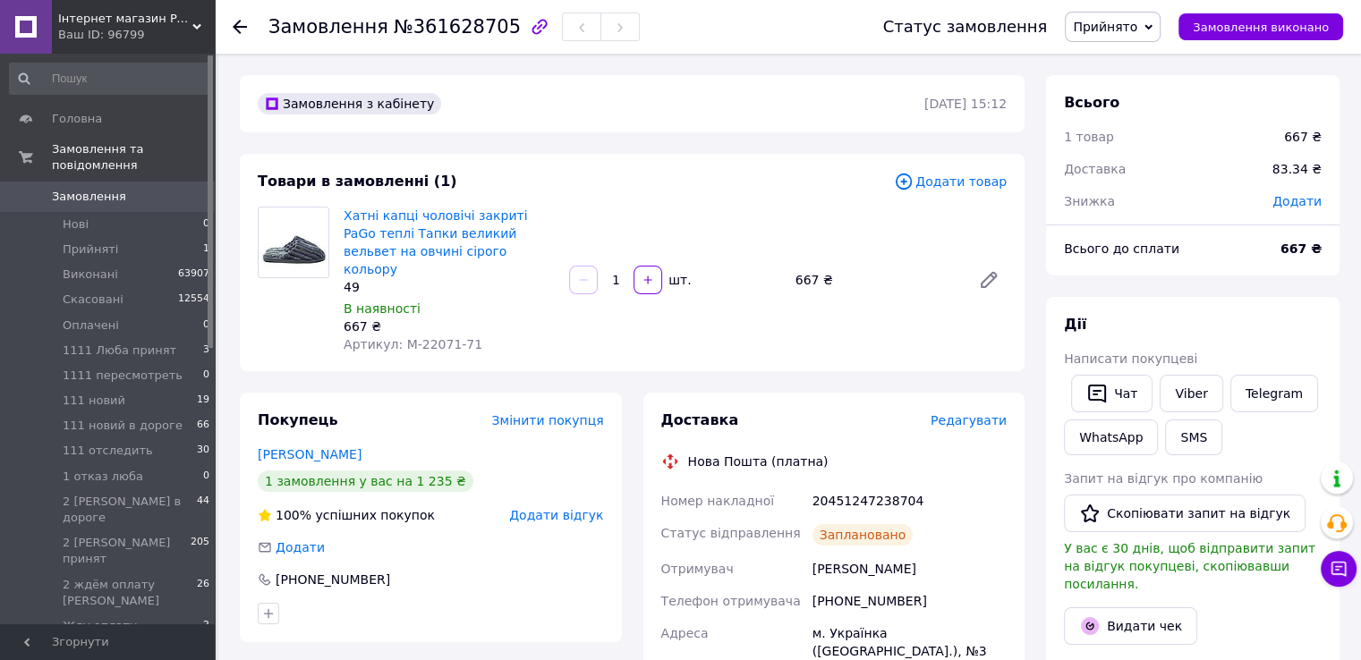
click at [846, 485] on div "20451247238704" at bounding box center [909, 501] width 201 height 32
click at [847, 485] on div "20451247238704" at bounding box center [909, 501] width 201 height 32
copy div "20451247238704"
click at [269, 340] on div "Товари в замовленні (1) Додати товар Хатні капці чоловічі закриті PaGo теплі Та…" at bounding box center [632, 262] width 785 height 217
click at [79, 189] on span "Замовлення" at bounding box center [89, 197] width 74 height 16
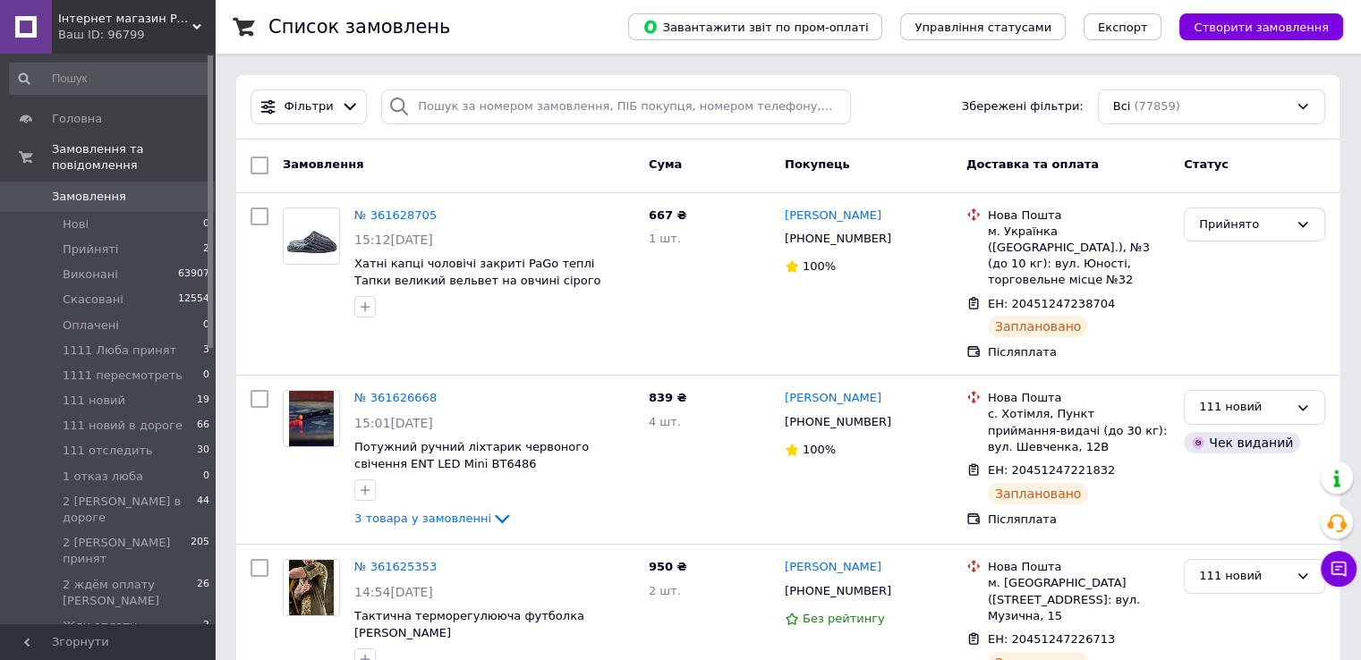
drag, startPoint x: 1287, startPoint y: 24, endPoint x: 1278, endPoint y: 23, distance: 9.0
click at [1287, 25] on span "Створити замовлення" at bounding box center [1261, 27] width 135 height 13
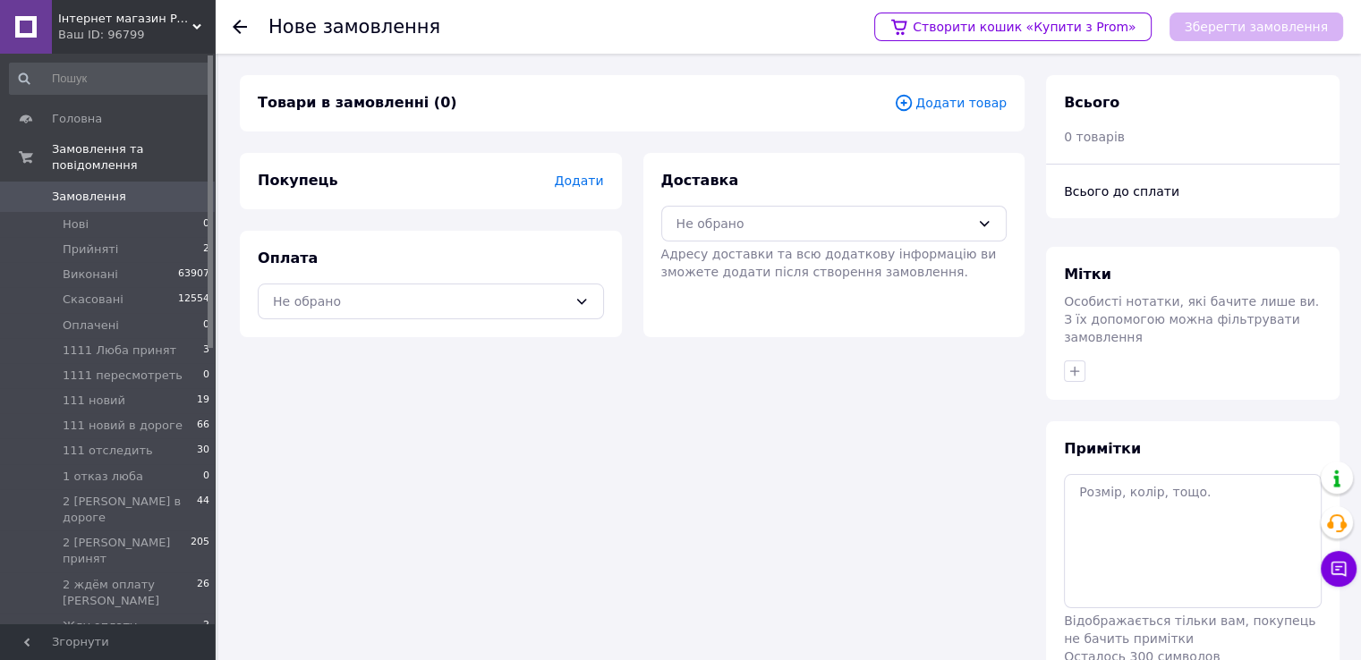
click at [955, 101] on span "Додати товар" at bounding box center [950, 103] width 113 height 20
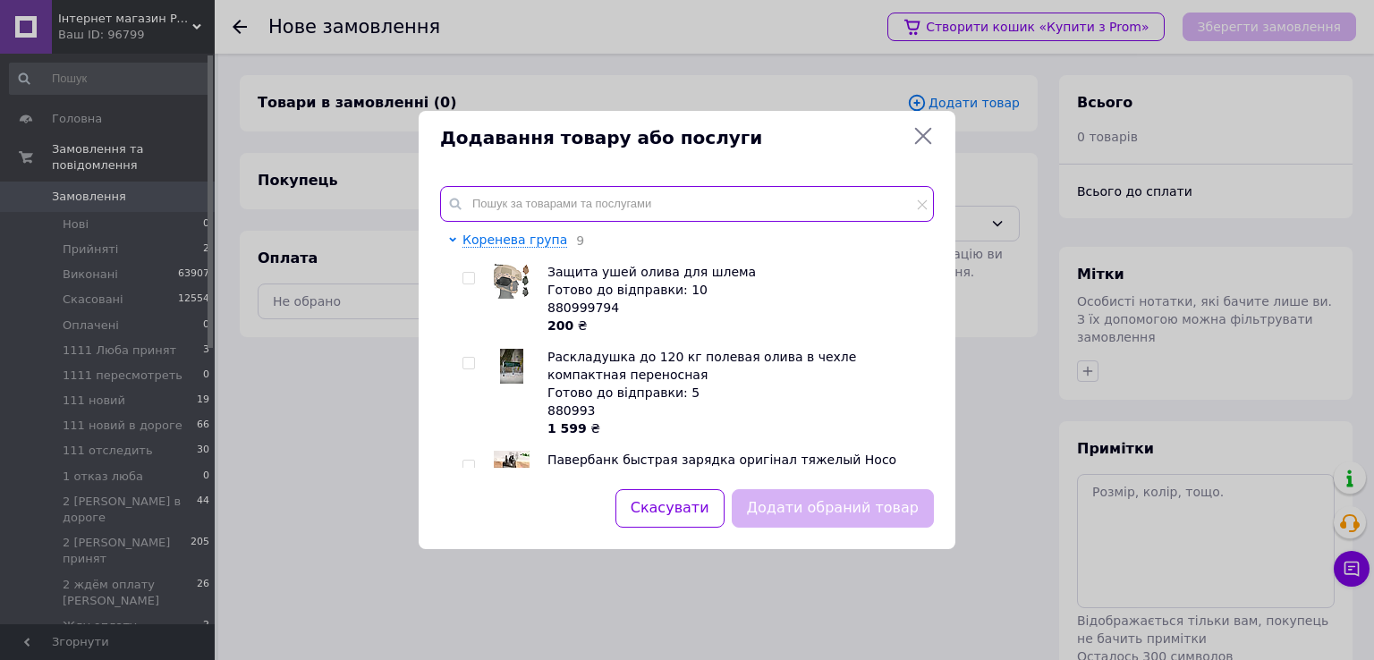
click at [731, 201] on input "text" at bounding box center [687, 204] width 494 height 36
paste input "Тактичні черевики берці prometey кайотТР6453"
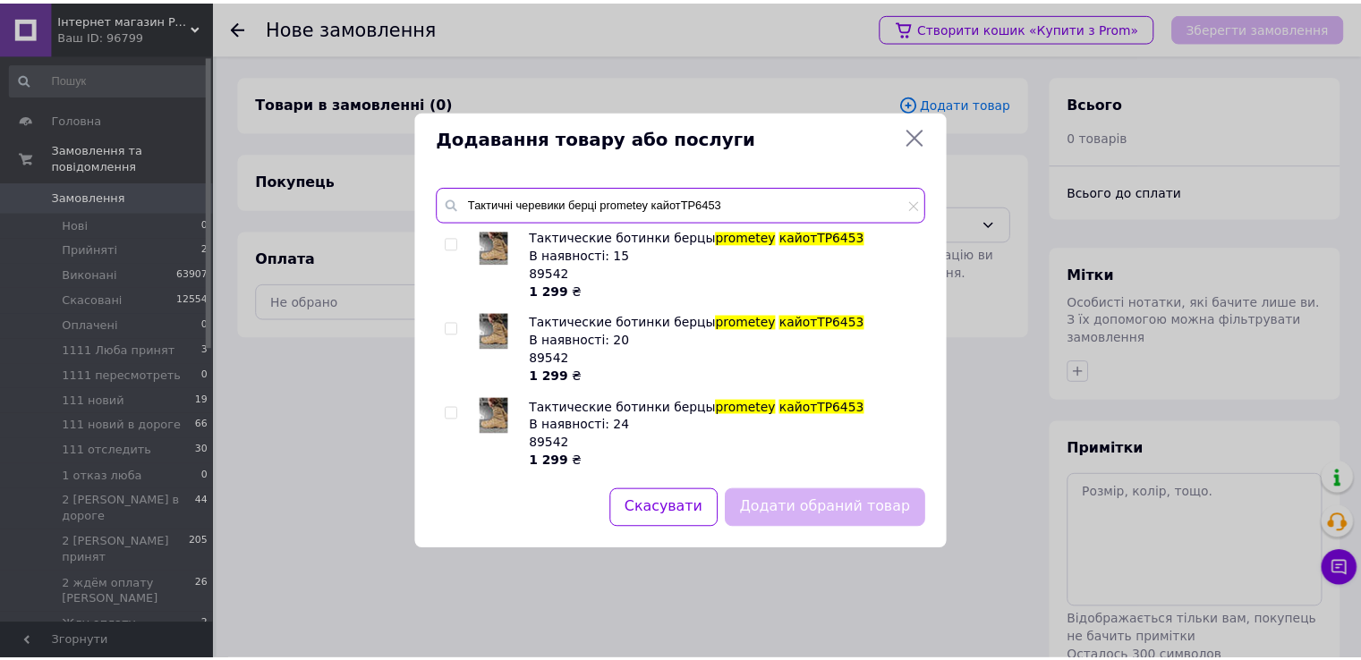
scroll to position [259, 0]
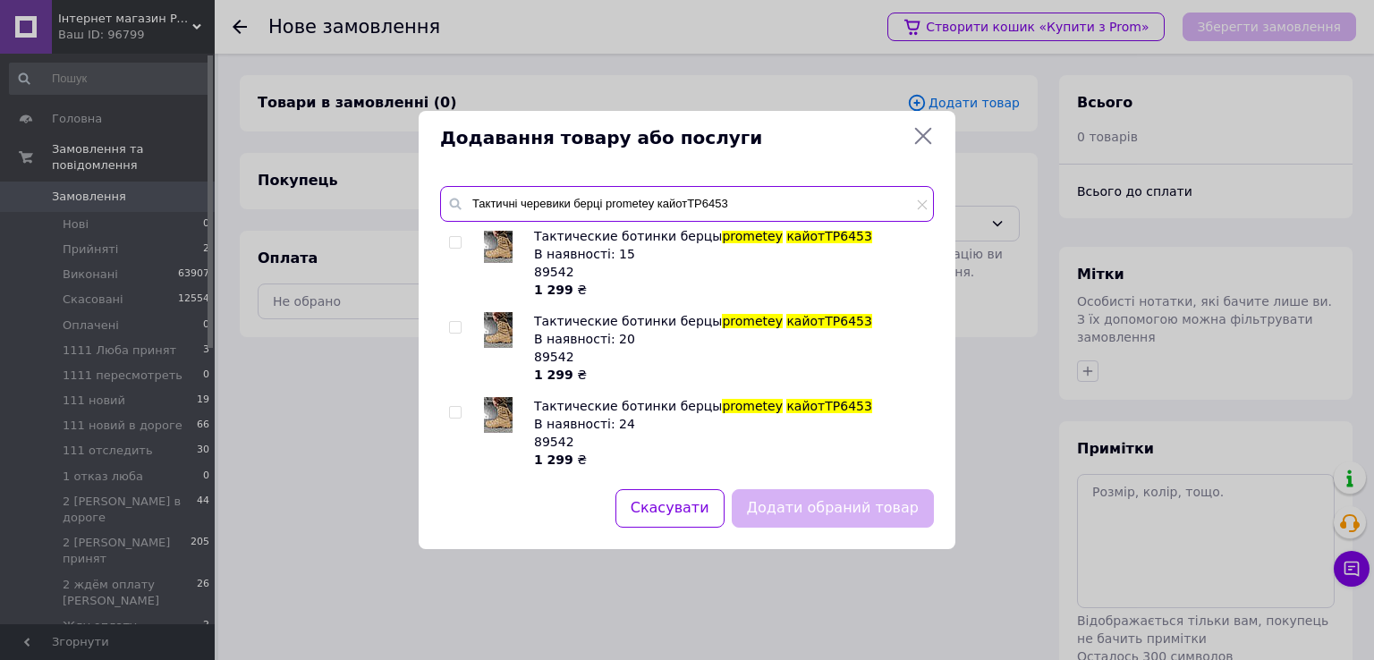
type input "Тактичні черевики берці prometey кайотТР6453"
click at [455, 330] on input "checkbox" at bounding box center [455, 328] width 12 height 12
checkbox input "true"
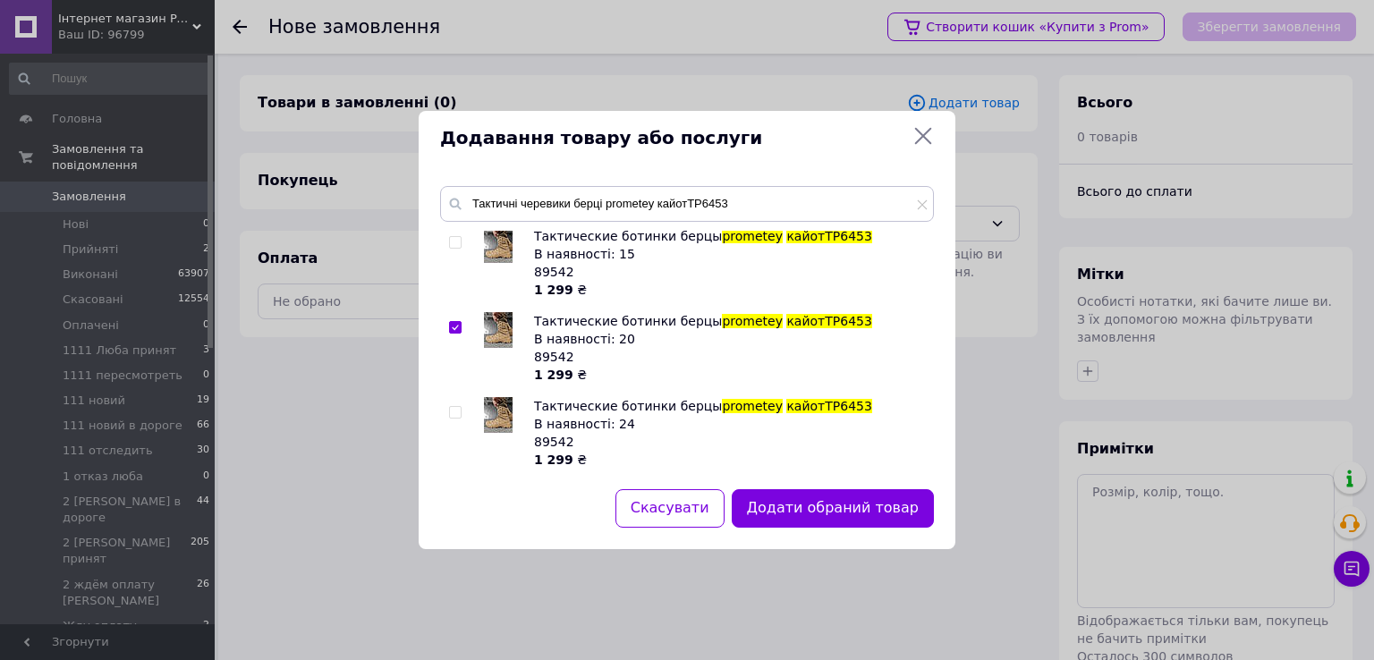
click at [780, 501] on button "Додати обраний товар" at bounding box center [833, 508] width 202 height 38
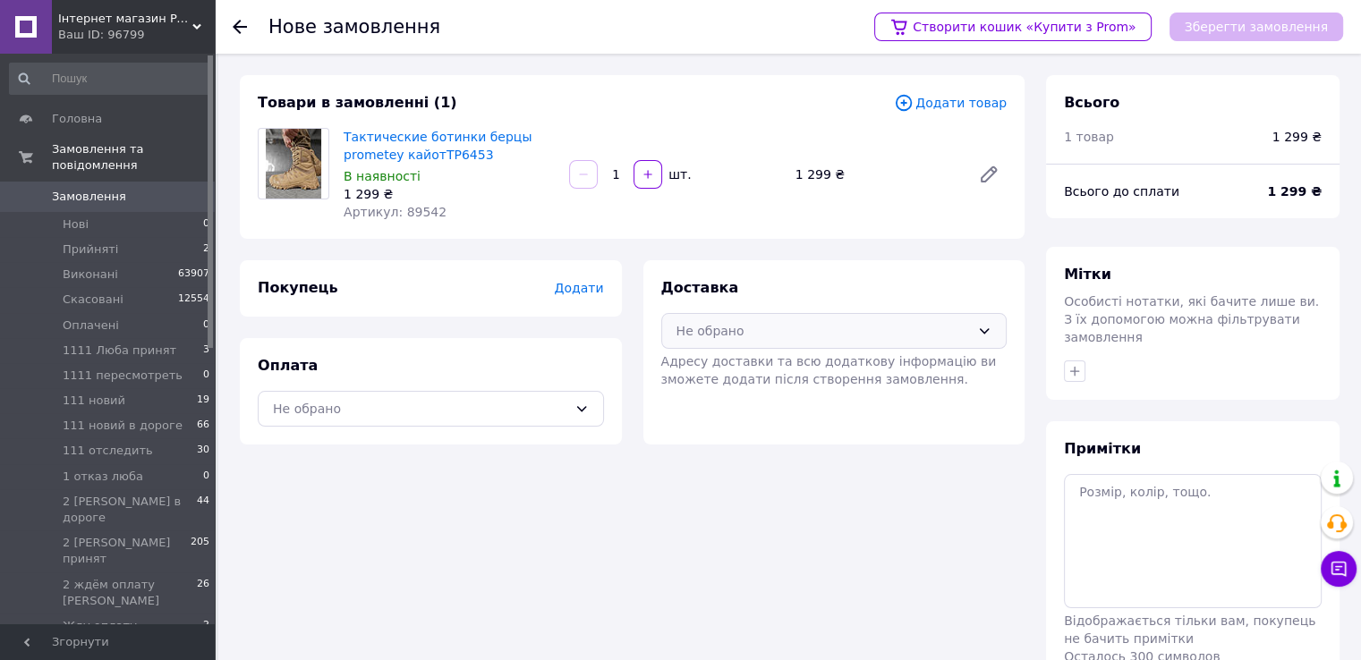
click at [713, 326] on div "Не обрано" at bounding box center [823, 331] width 294 height 20
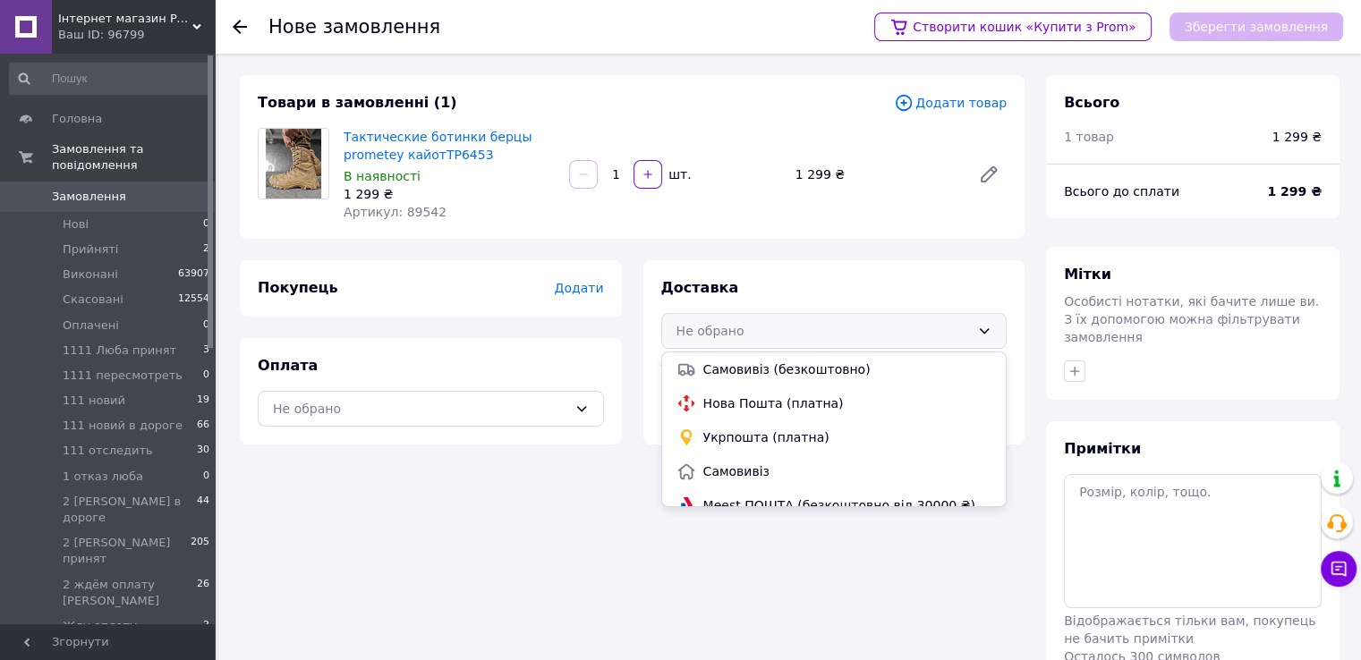
click at [730, 403] on span "Нова Пошта (платна)" at bounding box center [847, 404] width 289 height 18
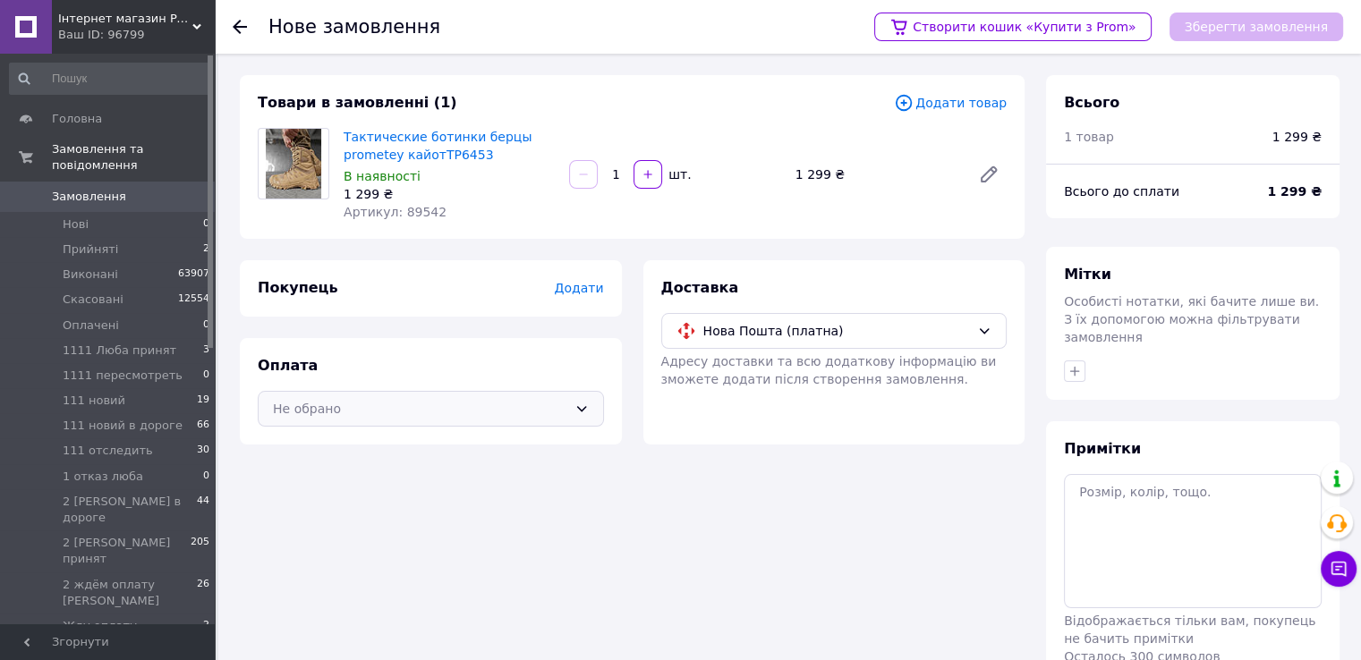
click at [573, 412] on div "Не обрано" at bounding box center [431, 409] width 346 height 36
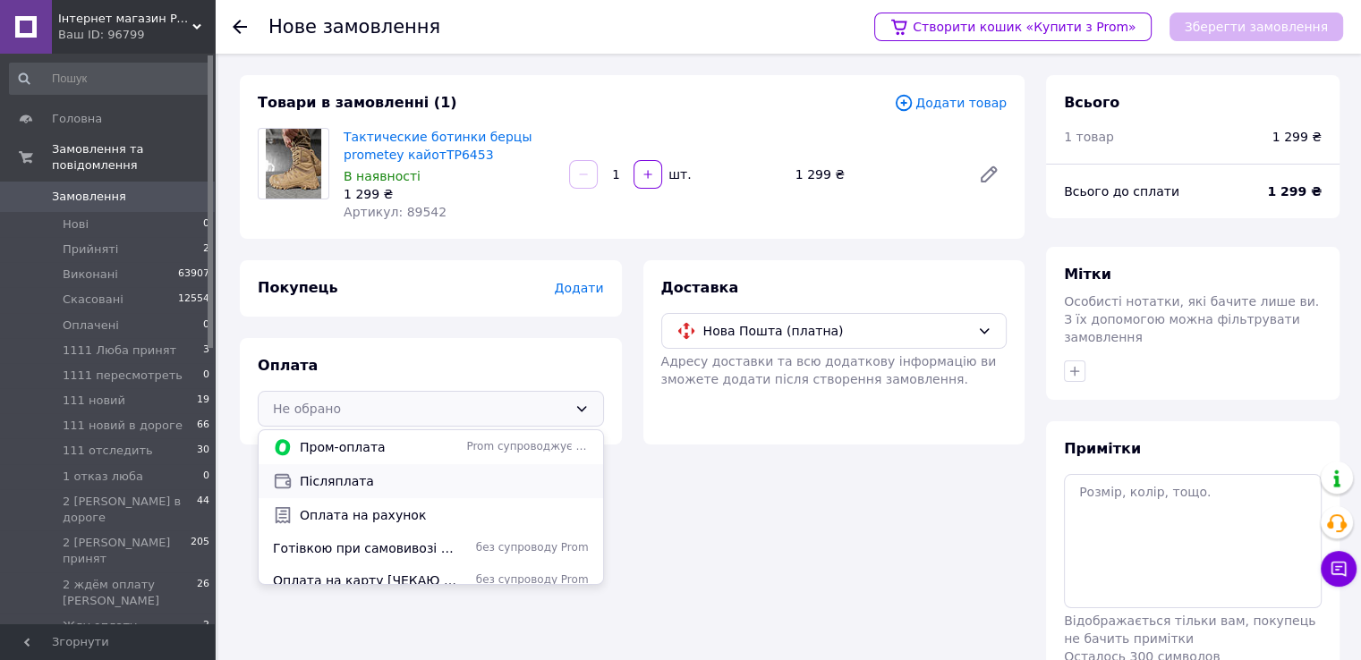
click at [387, 480] on span "Післяплата" at bounding box center [444, 481] width 289 height 18
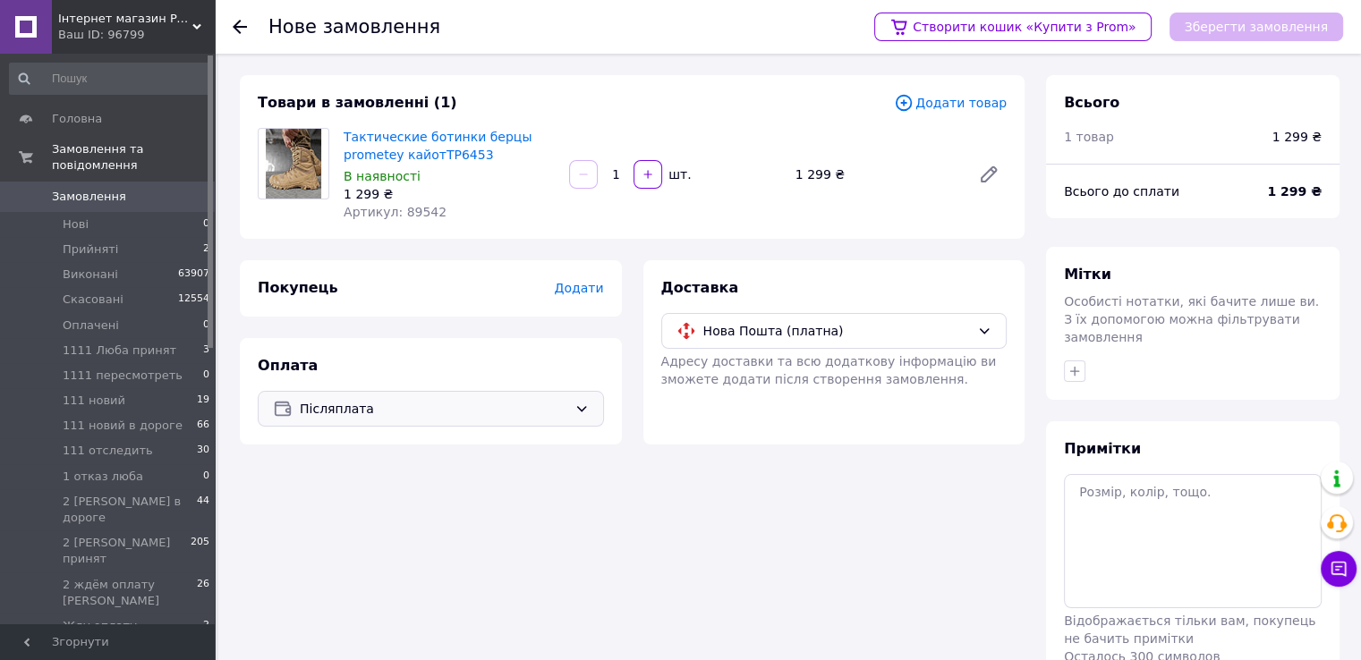
click at [573, 294] on span "Додати" at bounding box center [578, 288] width 49 height 14
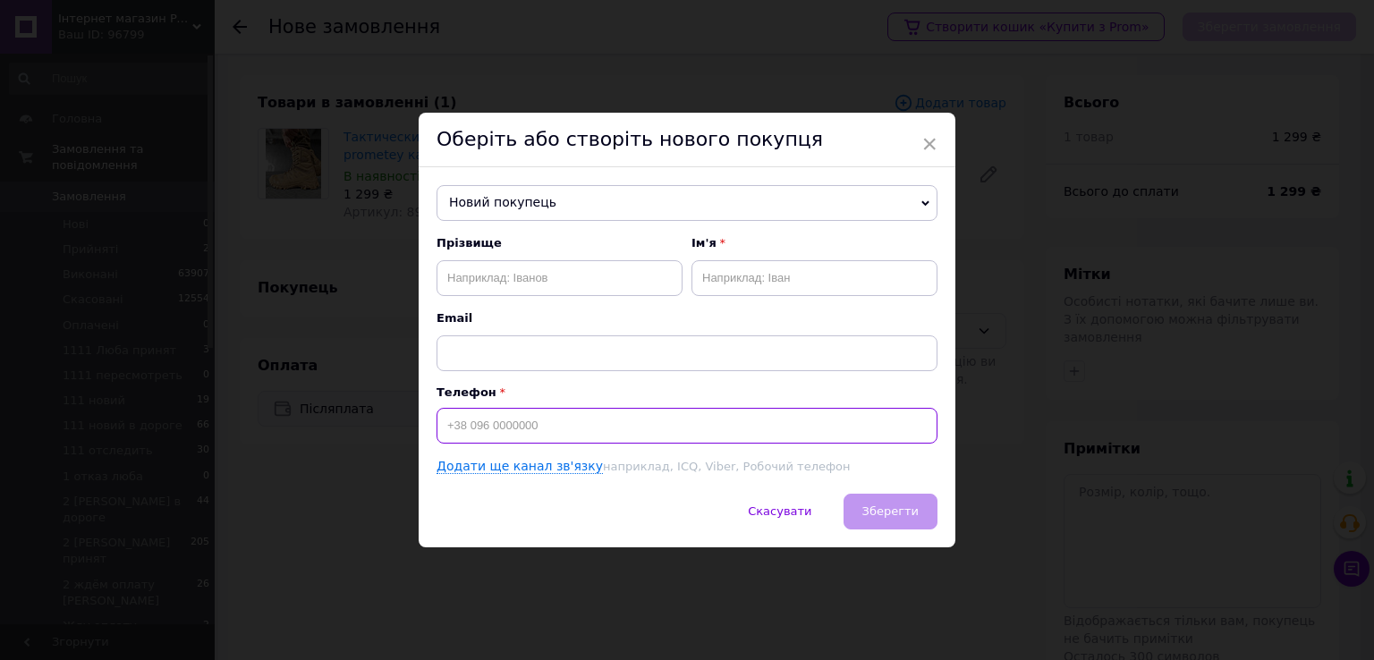
click at [521, 423] on input at bounding box center [687, 426] width 501 height 36
paste input "[PHONE_NUMBER]"
type input "[PHONE_NUMBER]"
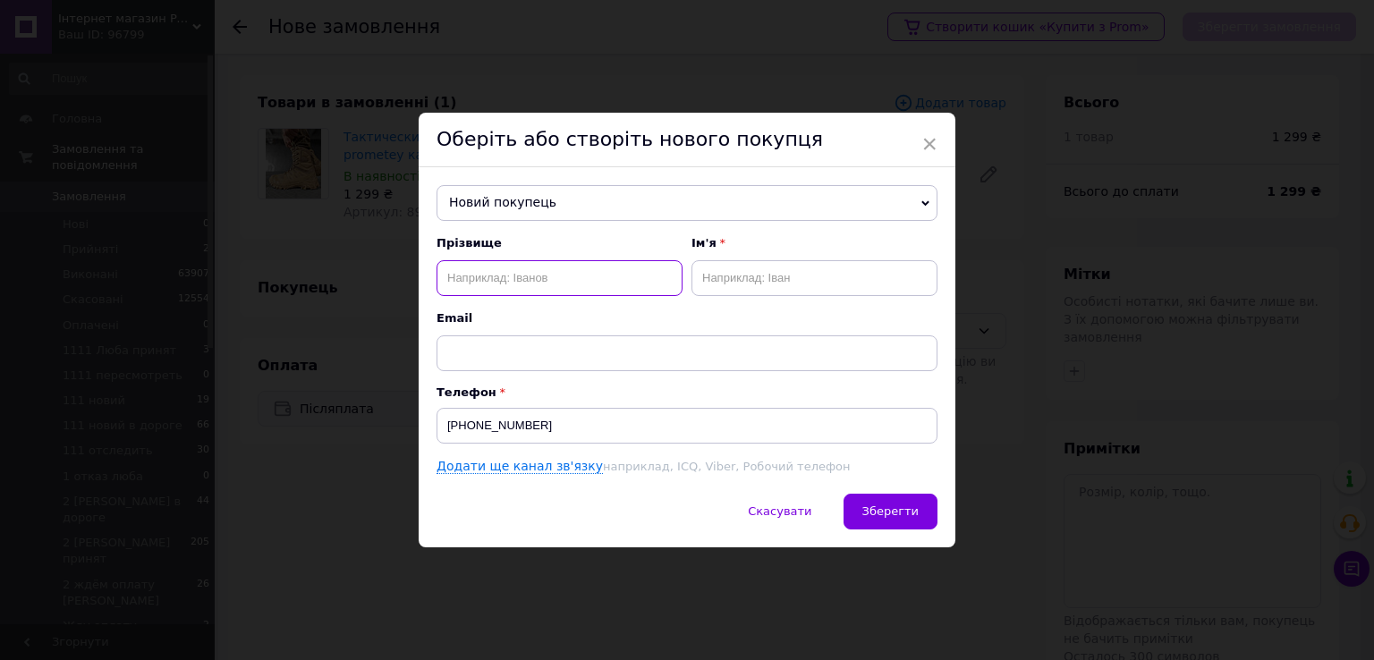
click at [549, 274] on input "text" at bounding box center [560, 278] width 246 height 36
type input "Кальченко"
click at [716, 272] on input "text" at bounding box center [815, 278] width 246 height 36
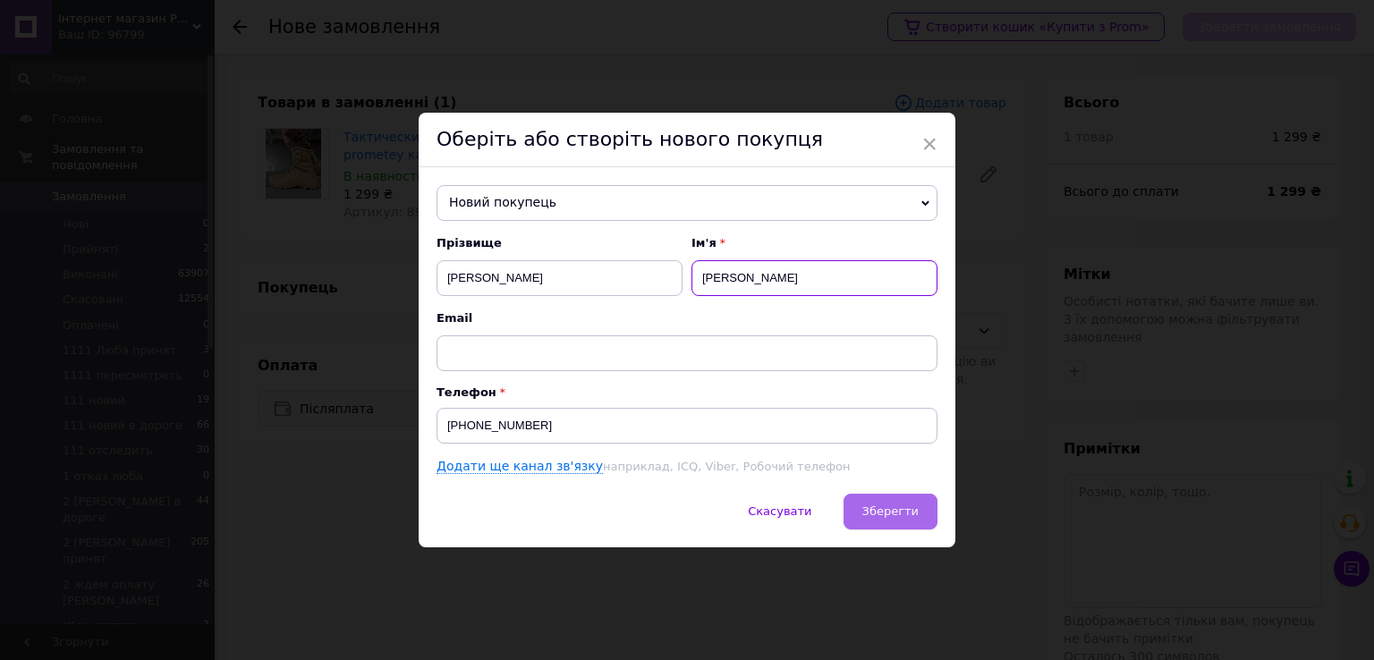
type input "Олег"
click at [872, 509] on span "Зберегти" at bounding box center [891, 511] width 56 height 13
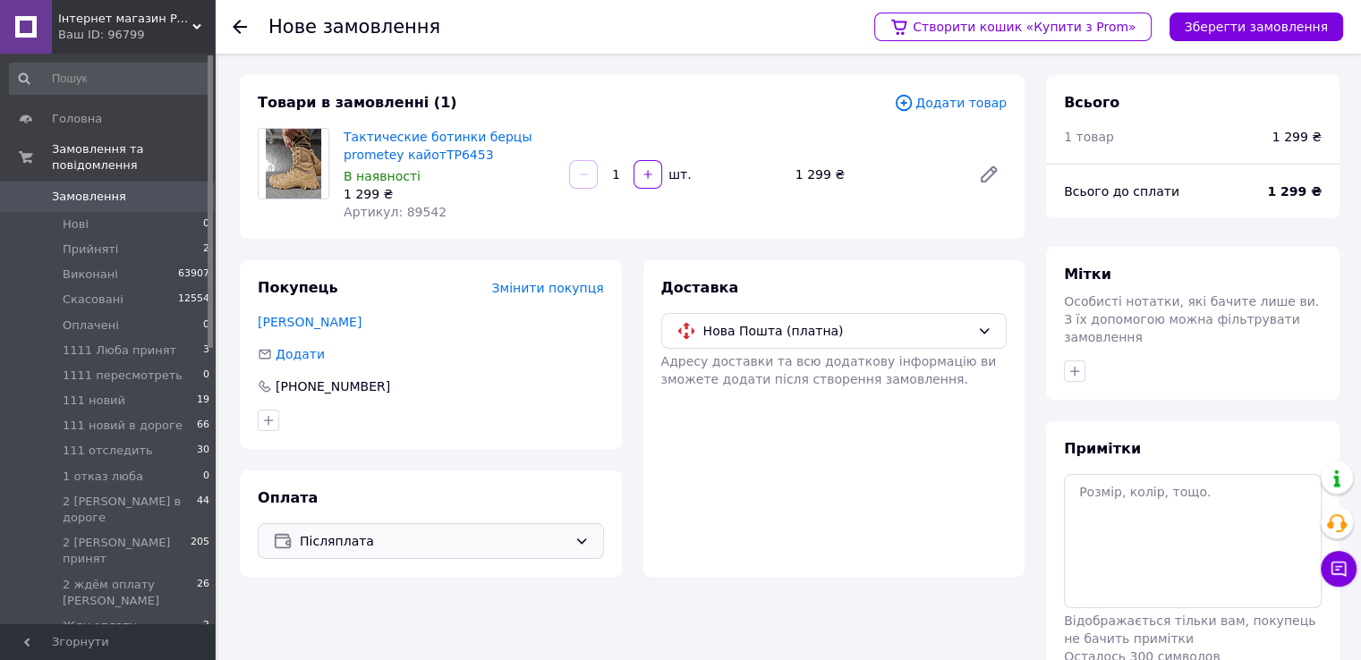
click at [303, 255] on div "Товари в замовленні (1) Додати товар Тактические ботинки берцы prometey кайотТР…" at bounding box center [632, 404] width 806 height 659
click at [1263, 26] on button "Зберегти замовлення" at bounding box center [1256, 27] width 174 height 29
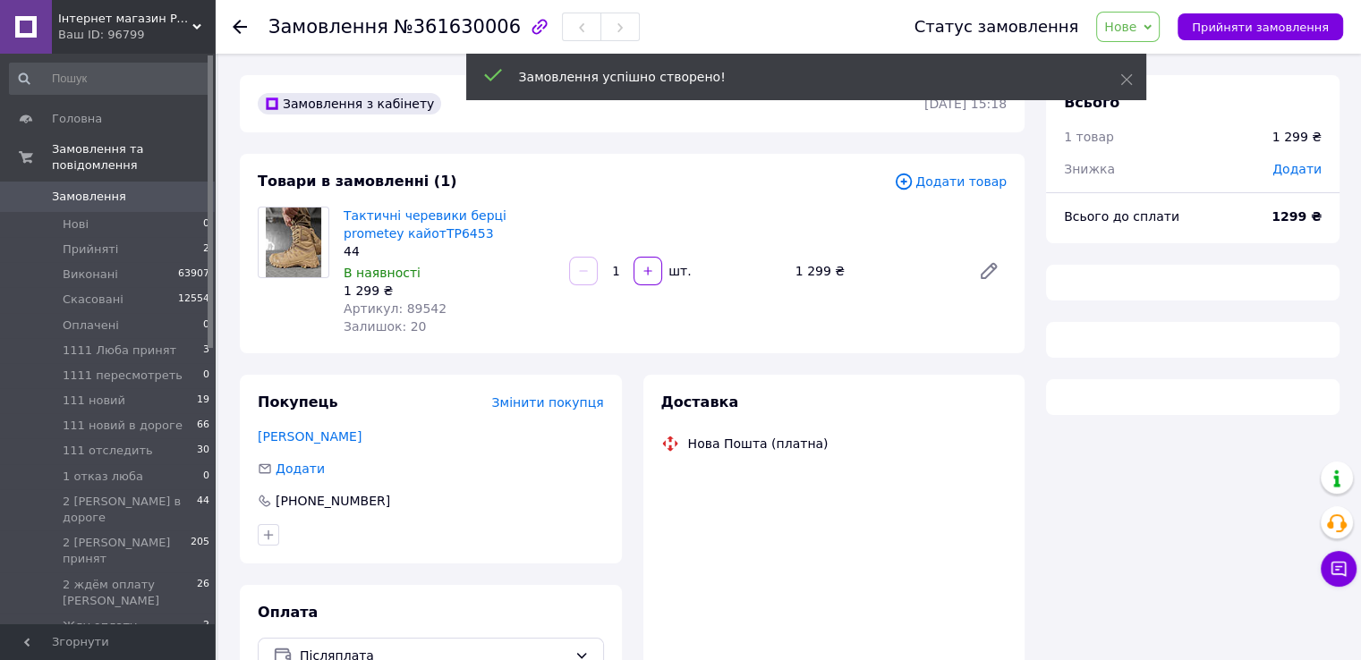
click at [1136, 26] on span "Нове" at bounding box center [1120, 27] width 32 height 14
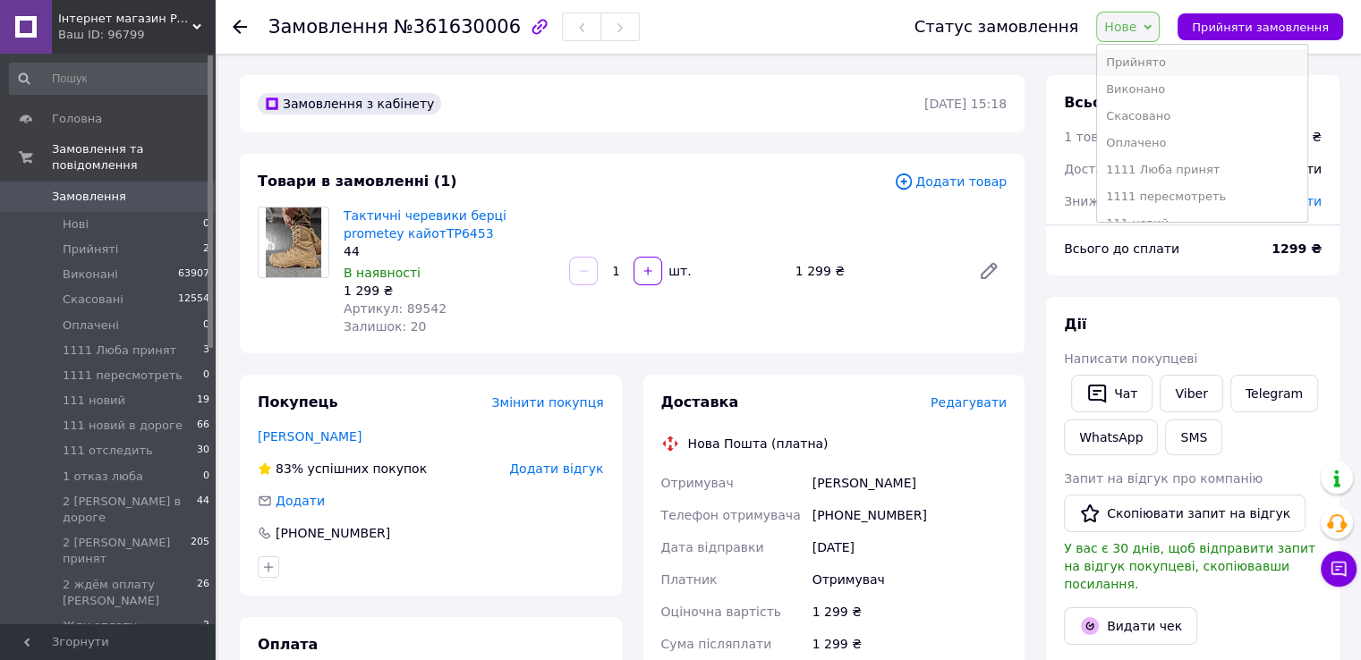
click at [1174, 60] on li "Прийнято" at bounding box center [1202, 62] width 210 height 27
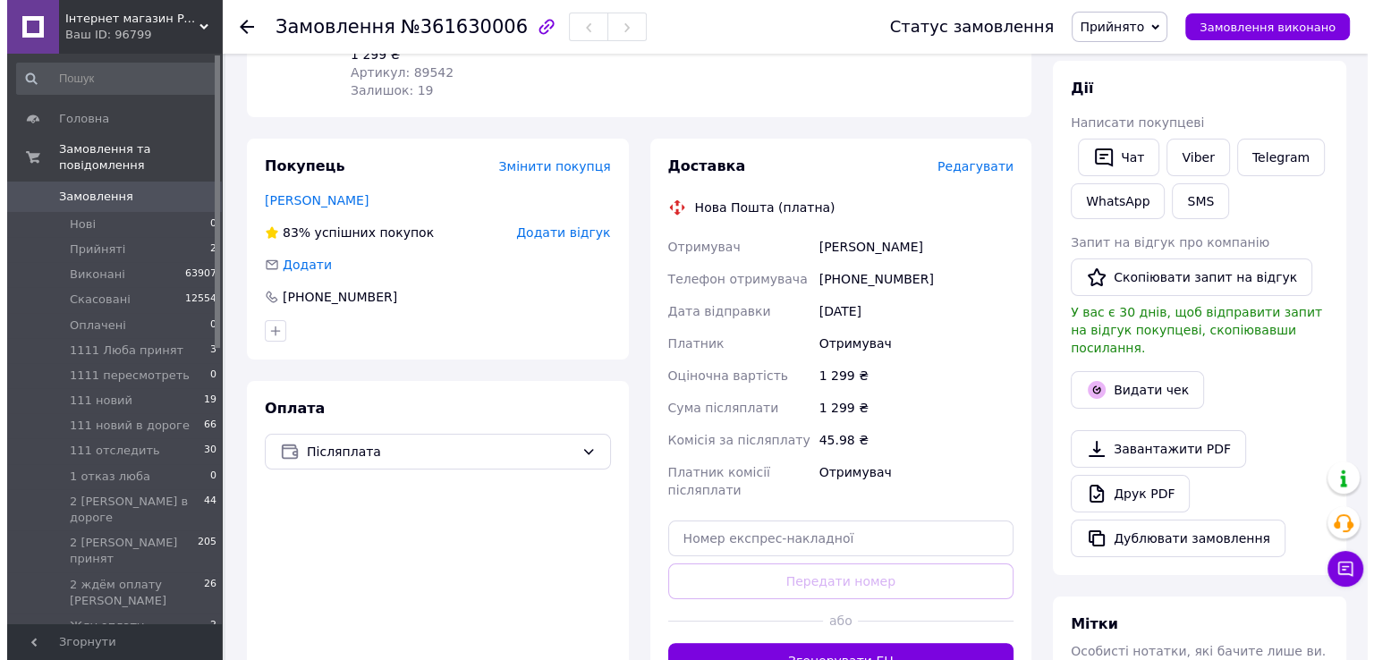
scroll to position [268, 0]
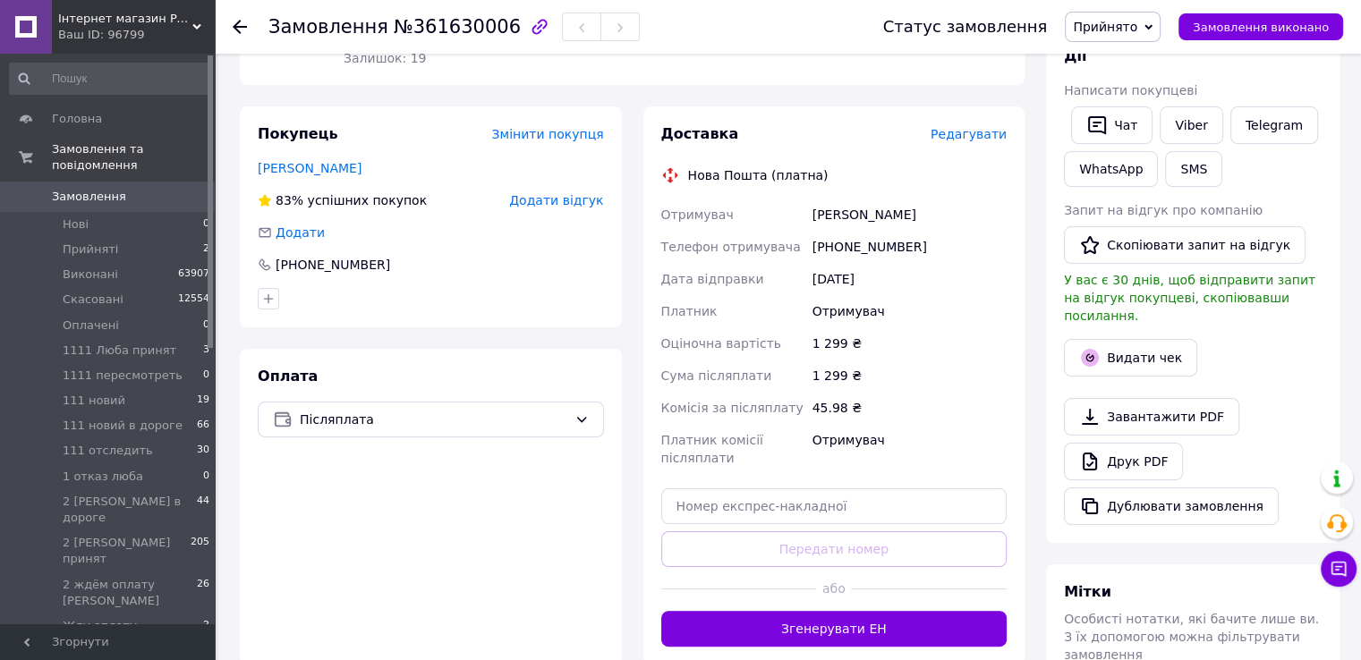
click at [960, 136] on span "Редагувати" at bounding box center [969, 134] width 76 height 14
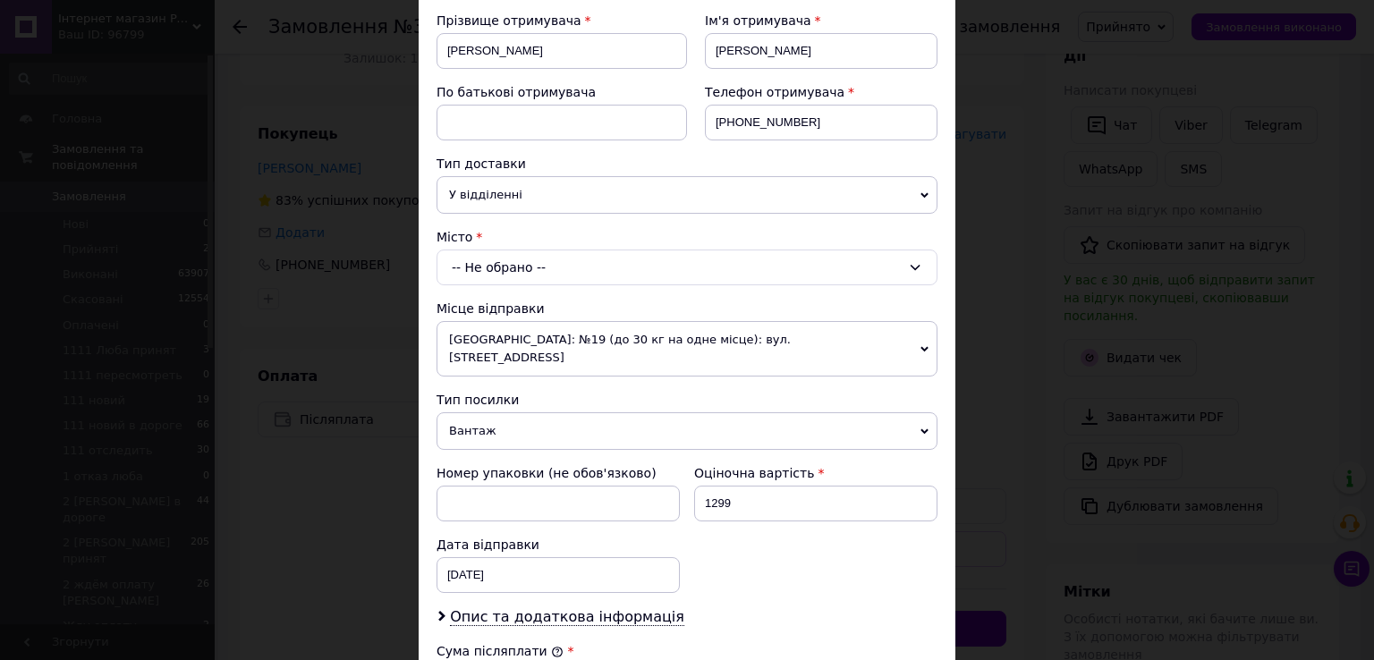
click at [551, 263] on div "-- Не обрано --" at bounding box center [687, 268] width 501 height 36
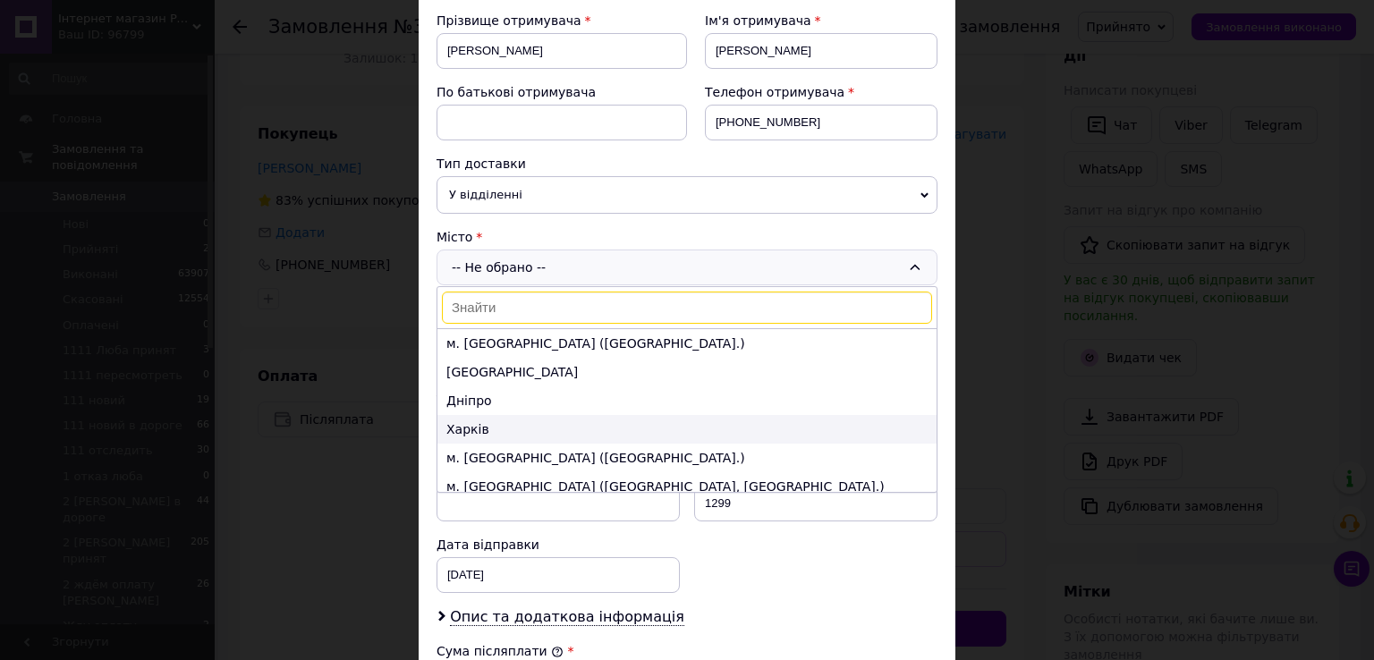
click at [462, 425] on li "Харків" at bounding box center [687, 429] width 499 height 29
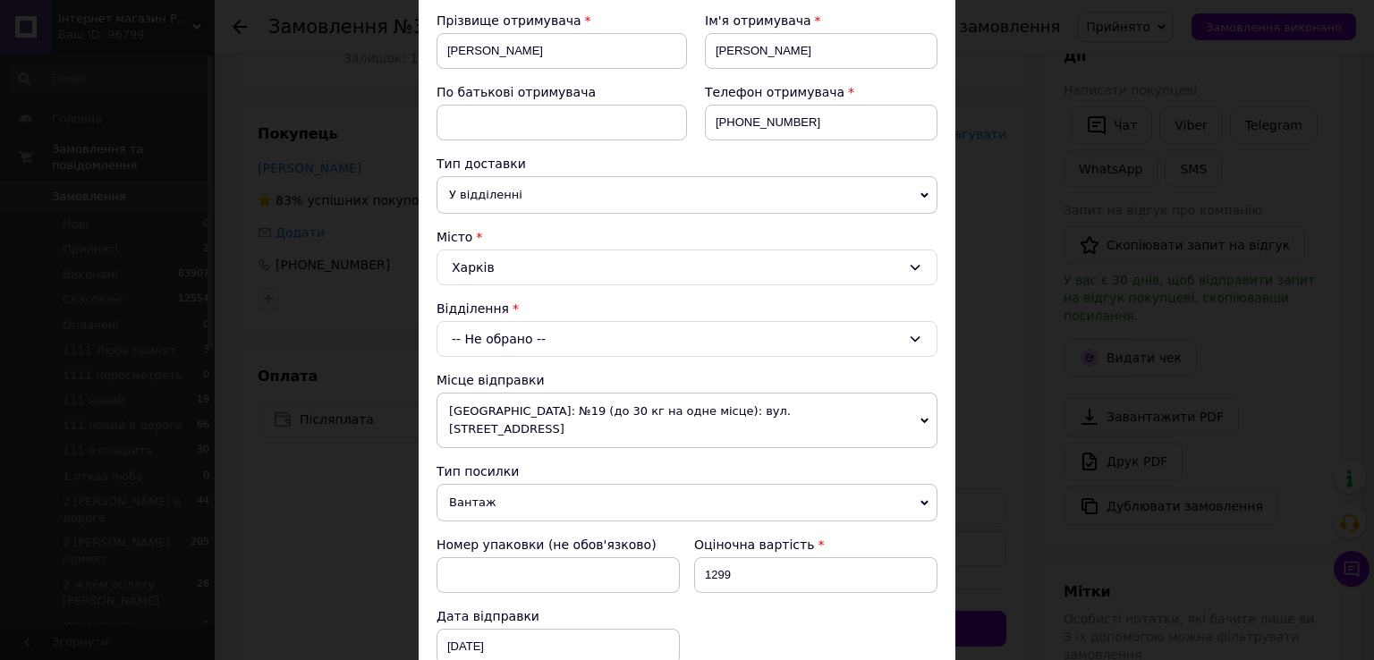
click at [530, 332] on div "-- Не обрано --" at bounding box center [687, 339] width 501 height 36
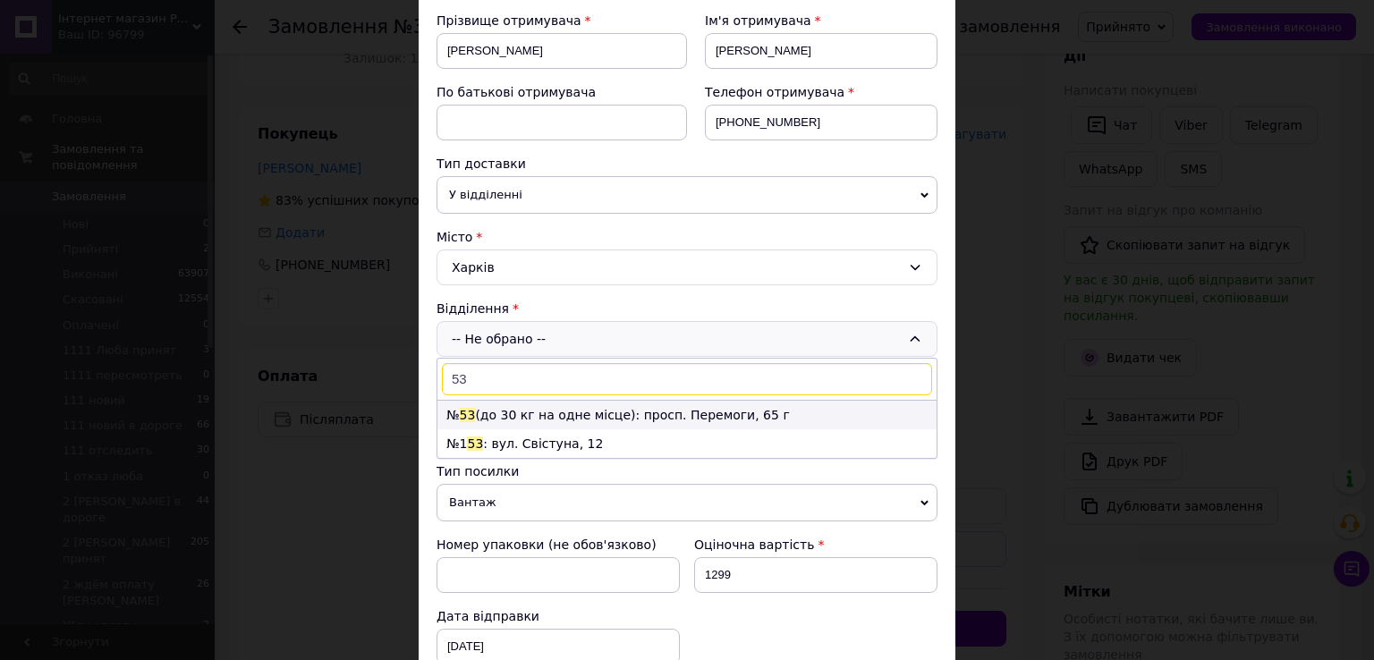
type input "53"
click at [607, 409] on li "№ 53 (до 30 кг на одне місце): просп. Перемоги, 65 г" at bounding box center [687, 415] width 499 height 29
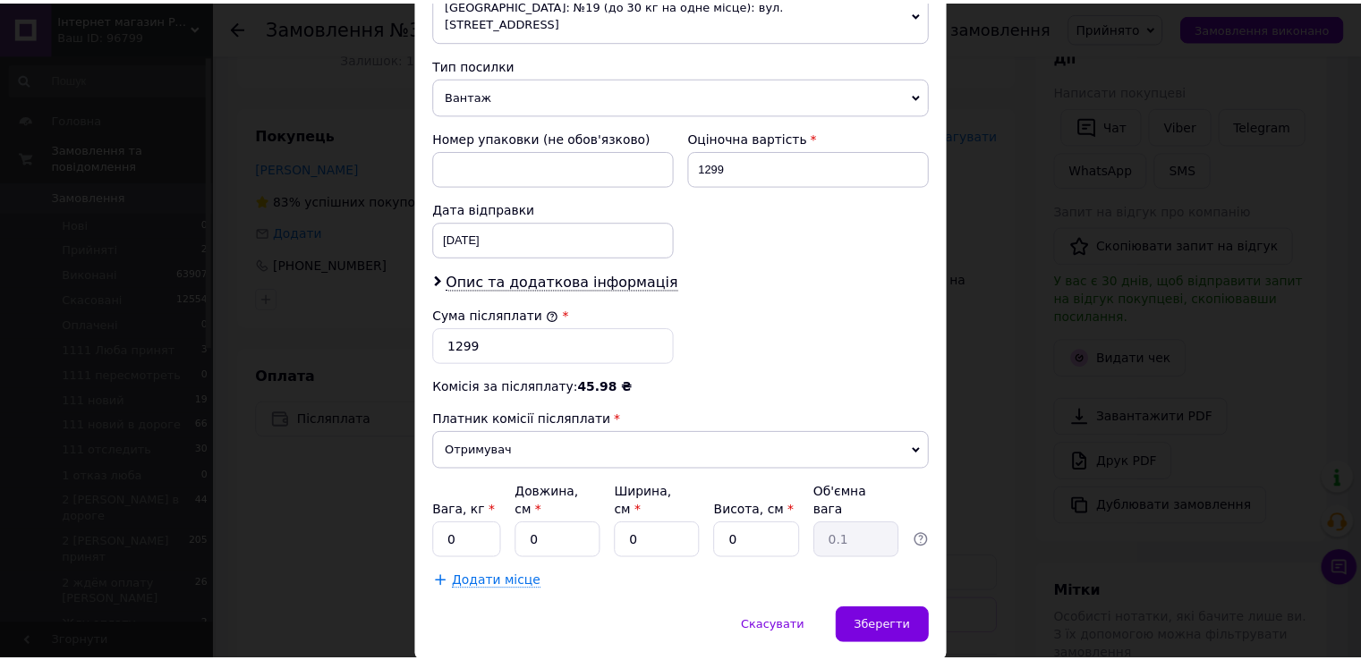
scroll to position [700, 0]
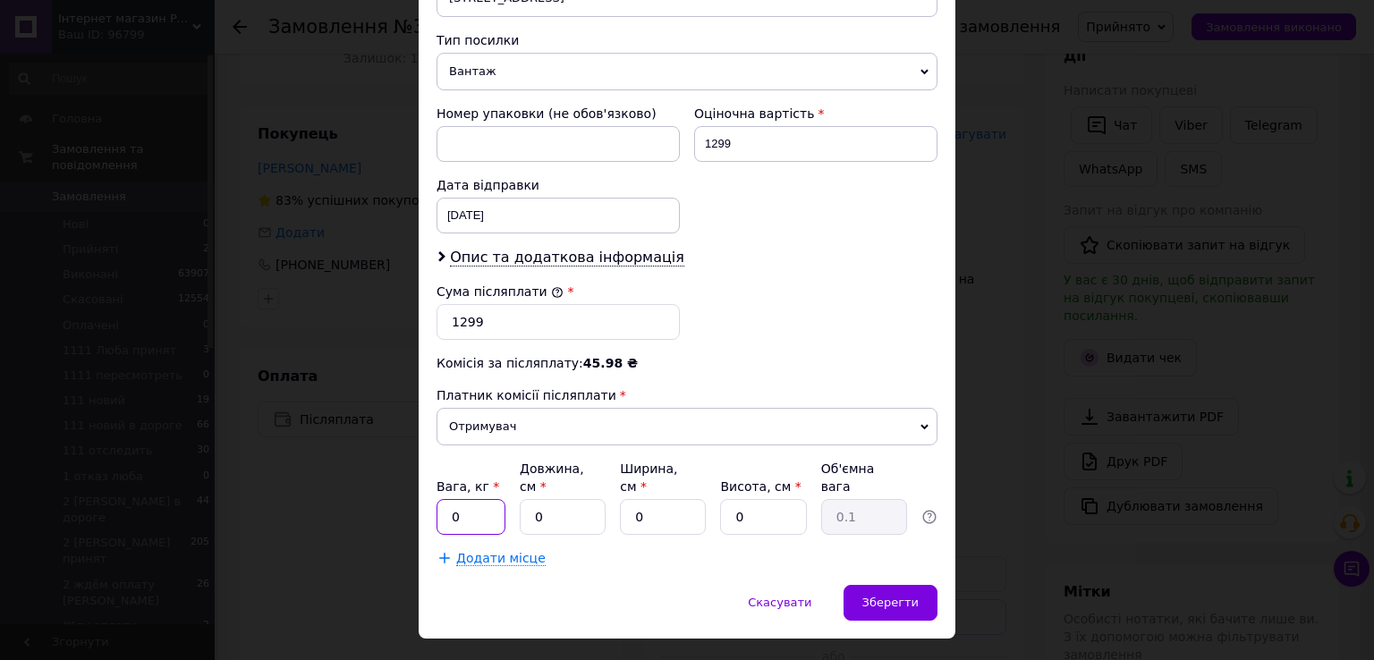
click at [465, 499] on input "0" at bounding box center [471, 517] width 69 height 36
type input "1"
click at [578, 499] on input "0" at bounding box center [563, 517] width 86 height 36
type input "2"
type input "0.1"
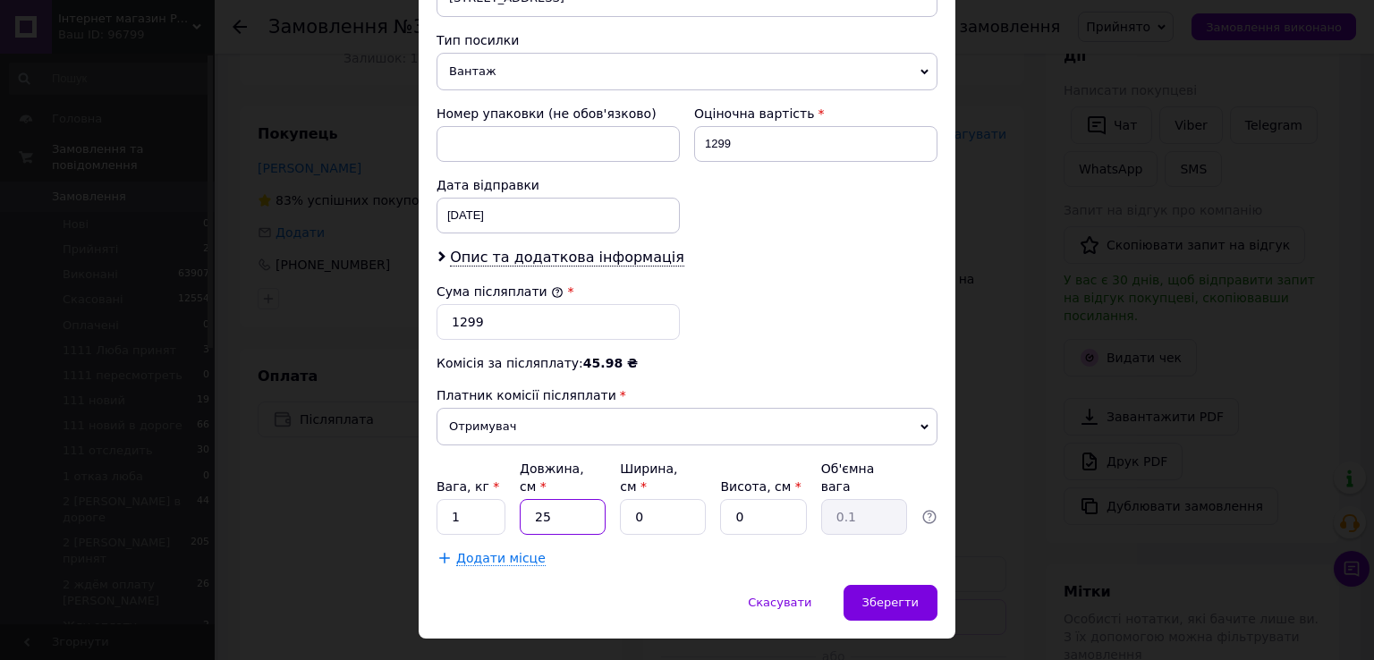
type input "25"
click at [655, 499] on input "0" at bounding box center [663, 517] width 86 height 36
type input "5"
type input "0.1"
type input "5"
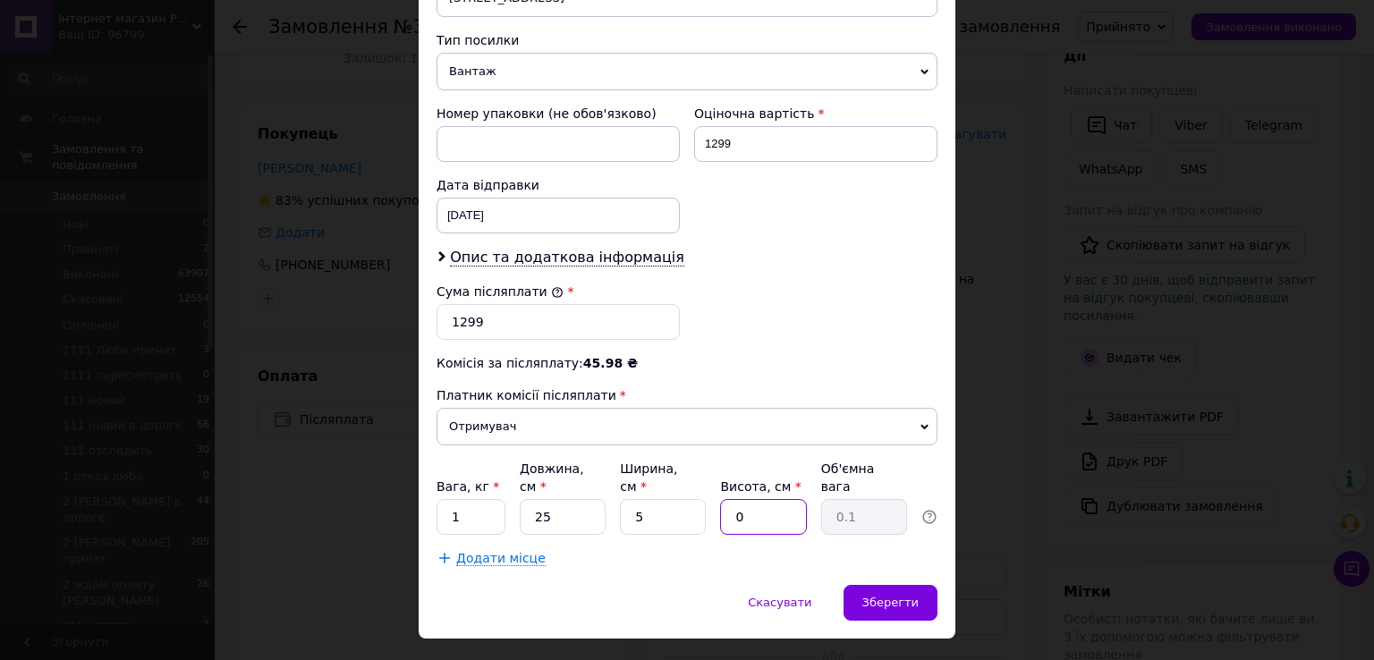
click at [760, 499] on input "0" at bounding box center [763, 517] width 86 height 36
type input "5"
type input "0.16"
type input "5"
click at [912, 596] on span "Зберегти" at bounding box center [891, 602] width 56 height 13
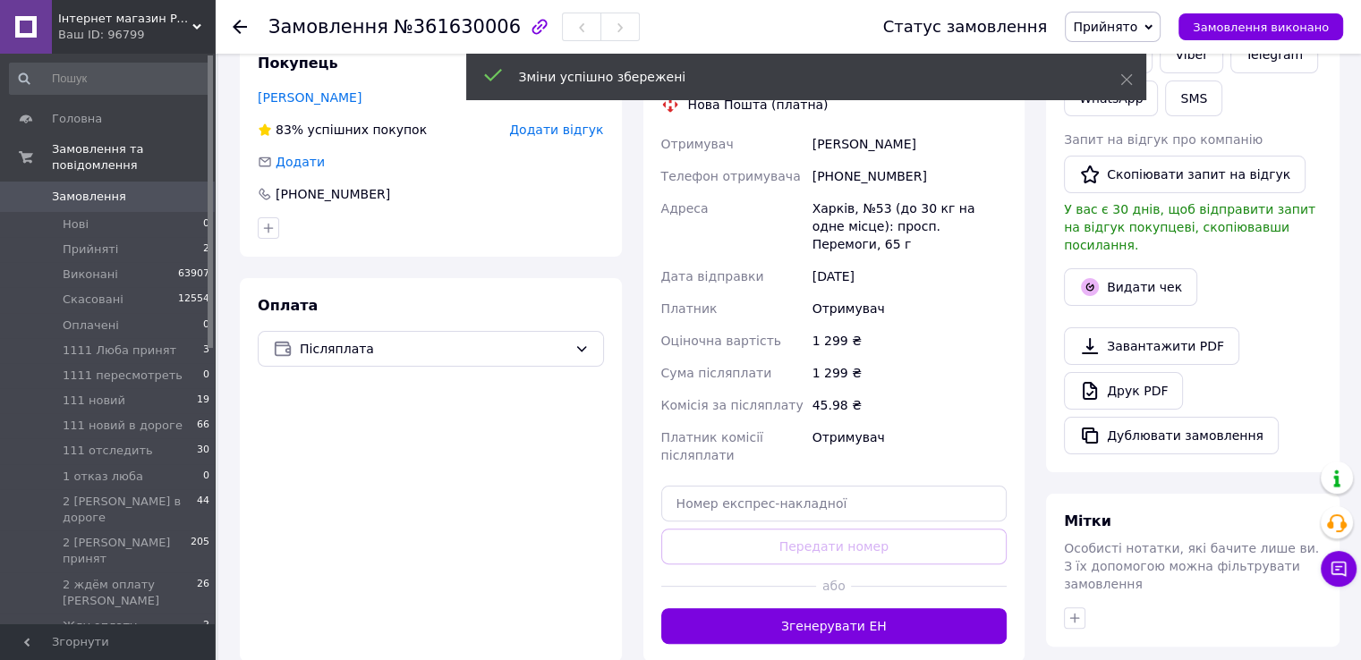
scroll to position [447, 0]
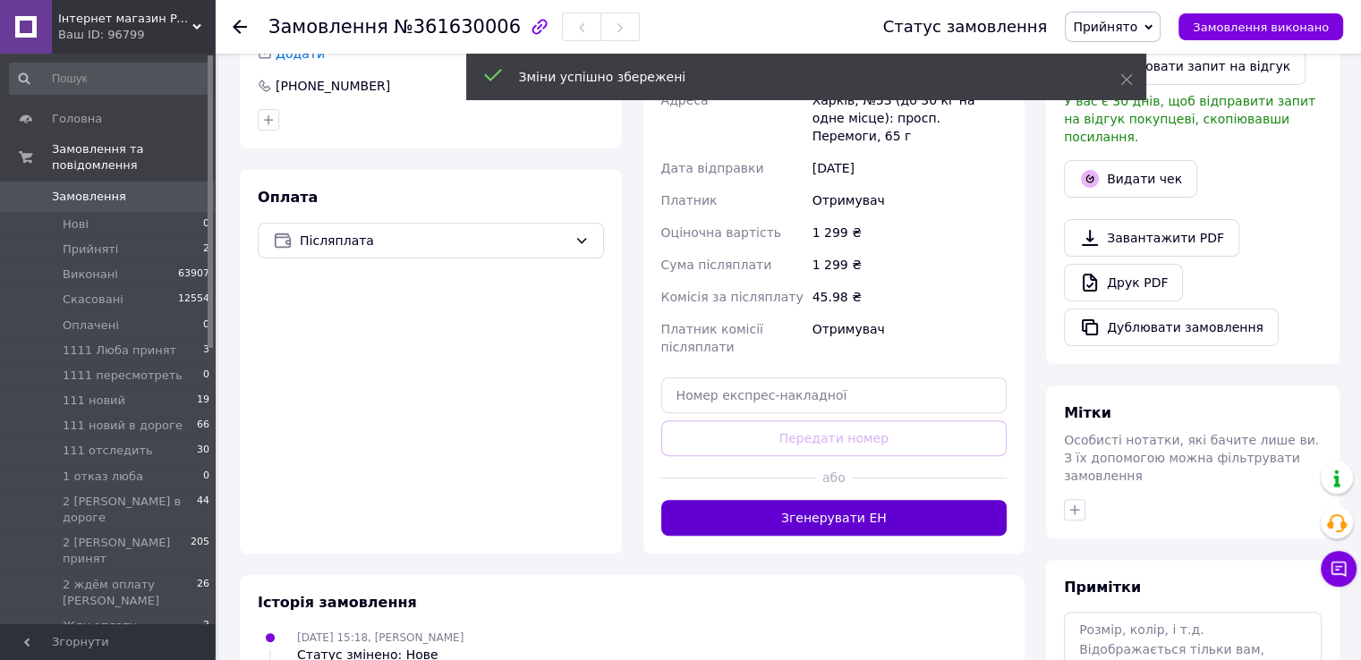
click at [803, 503] on button "Згенерувати ЕН" at bounding box center [834, 518] width 346 height 36
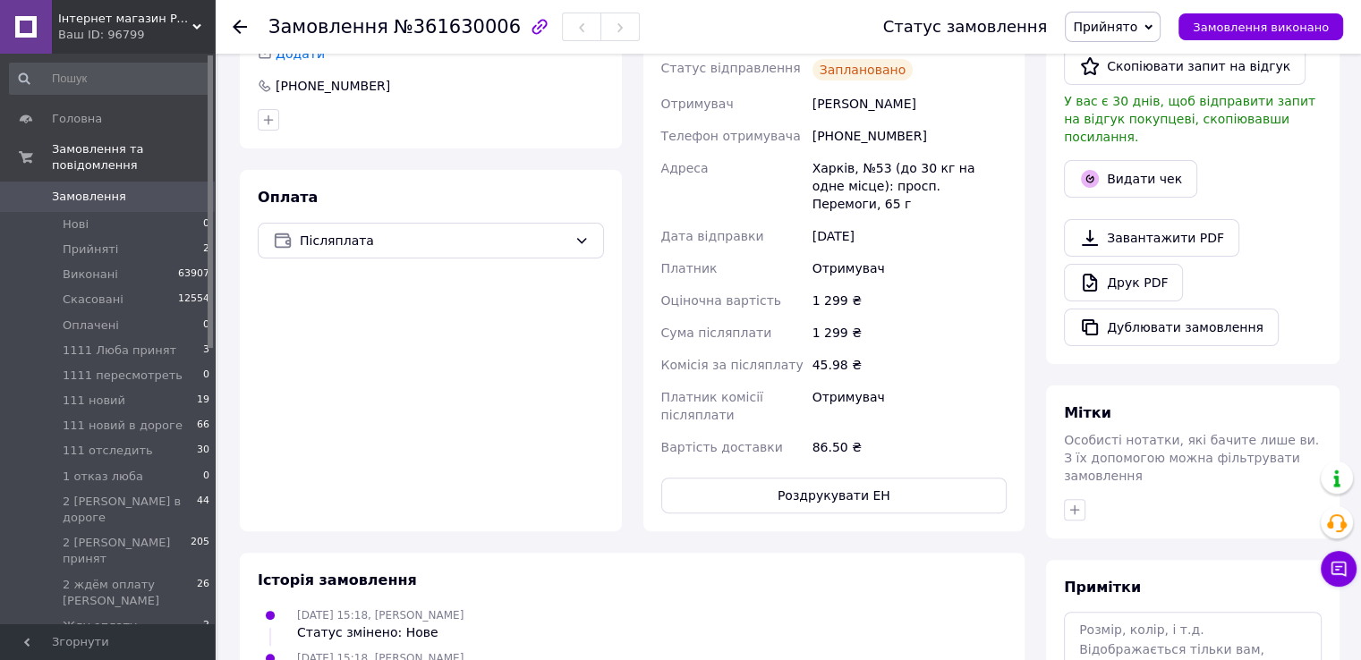
click at [65, 189] on span "Замовлення" at bounding box center [89, 197] width 74 height 16
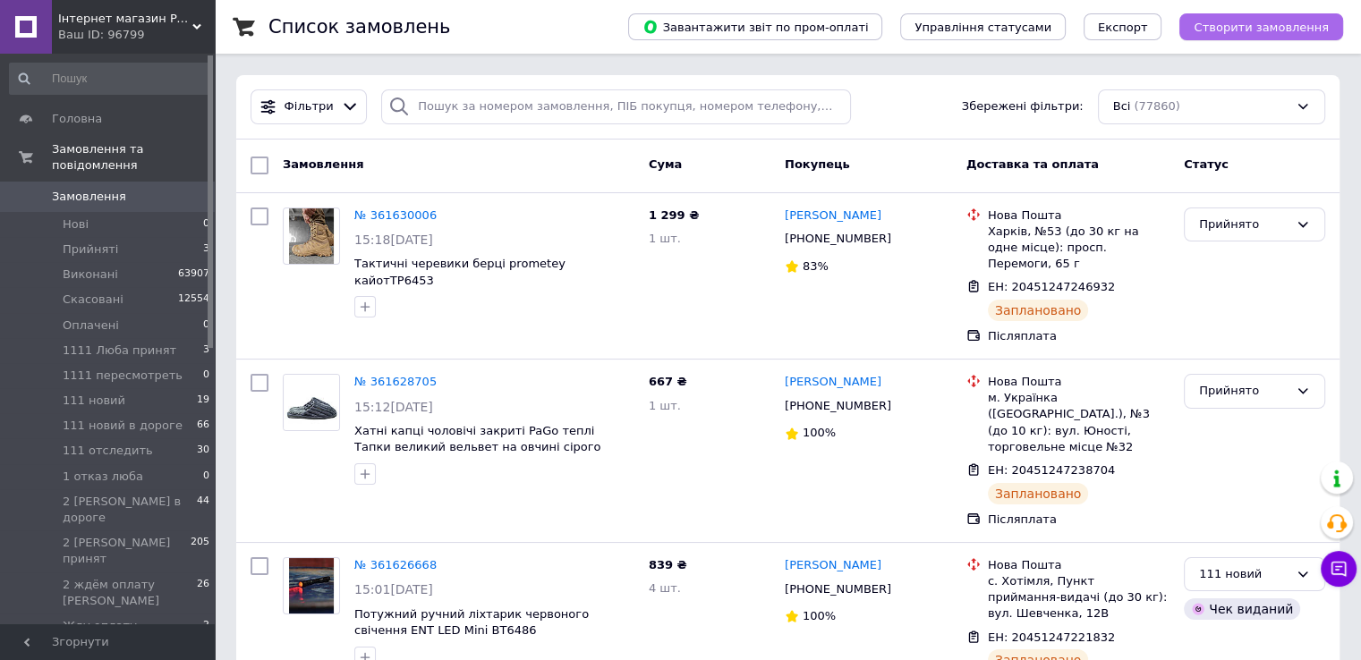
click at [1237, 30] on span "Створити замовлення" at bounding box center [1261, 27] width 135 height 13
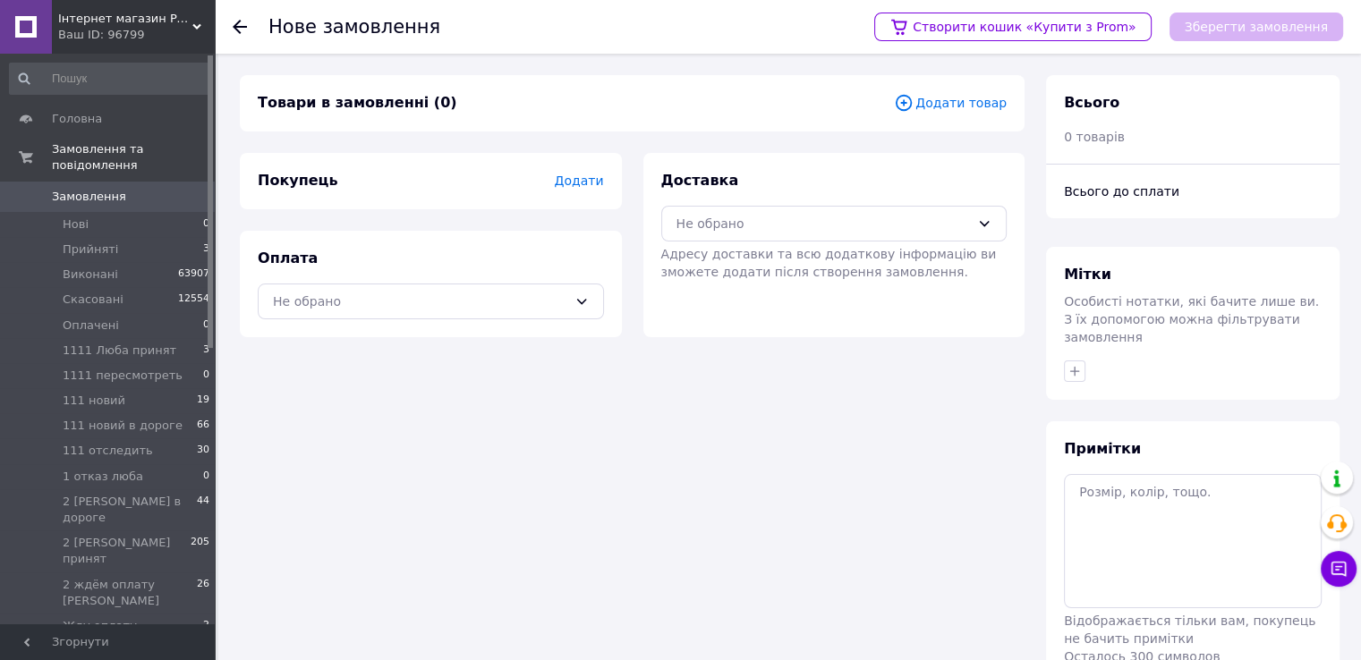
click at [942, 103] on span "Додати товар" at bounding box center [950, 103] width 113 height 20
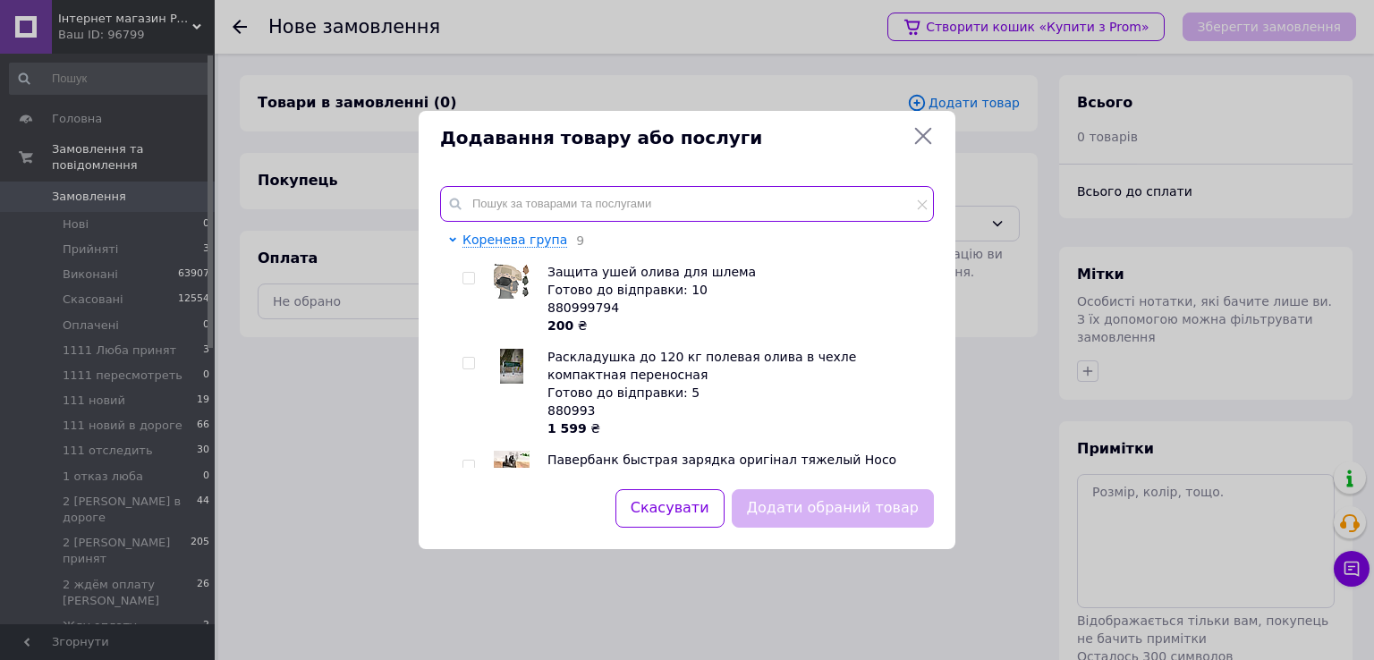
click at [726, 205] on input "text" at bounding box center [687, 204] width 494 height 36
paste input "Кроксы женские белые сабо для работы и отдыха легкие и комфортные ТМ 38"
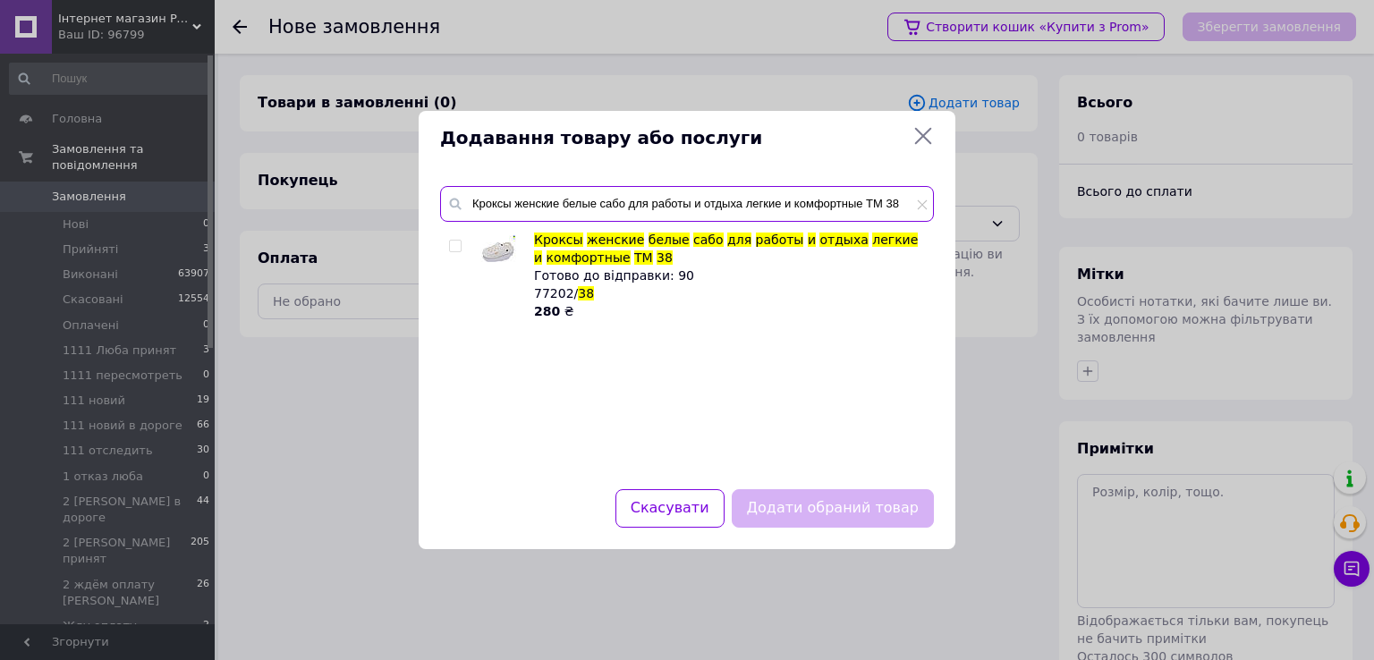
type input "Кроксы женские белые сабо для работы и отдыха легкие и комфортные ТМ 38"
click at [452, 244] on input "checkbox" at bounding box center [455, 247] width 12 height 12
checkbox input "true"
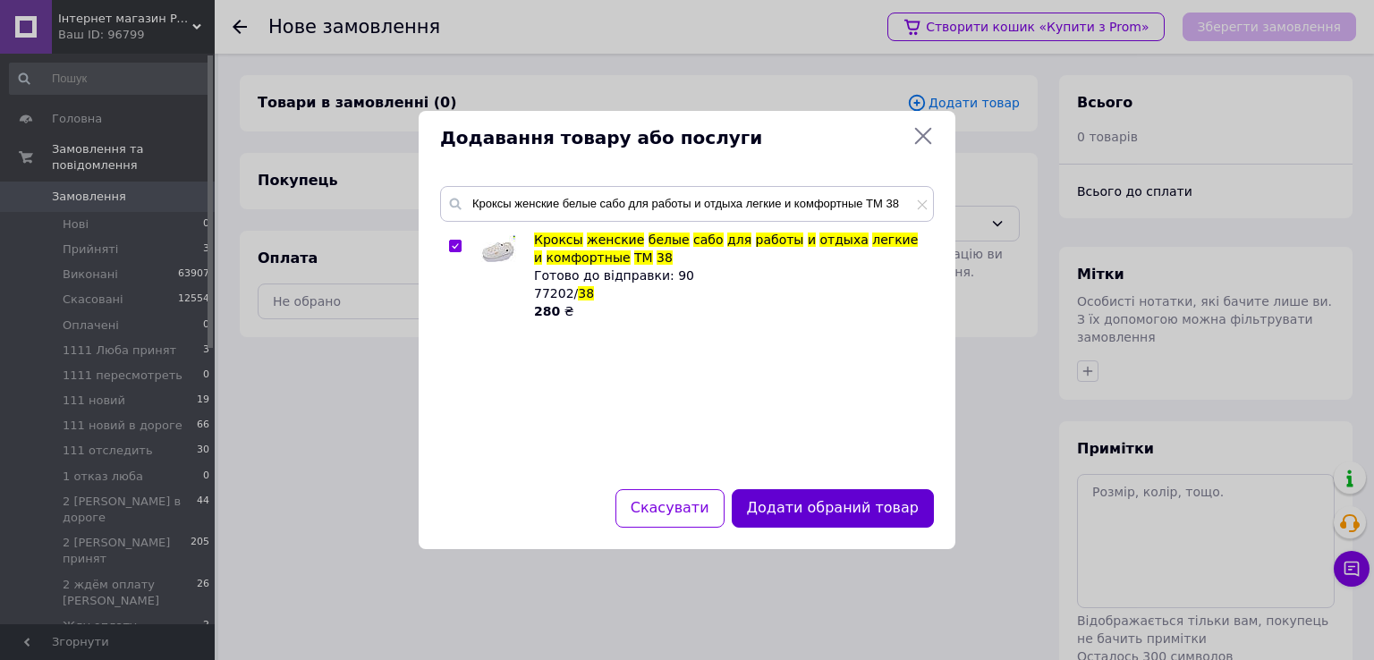
click at [812, 506] on button "Додати обраний товар" at bounding box center [833, 508] width 202 height 38
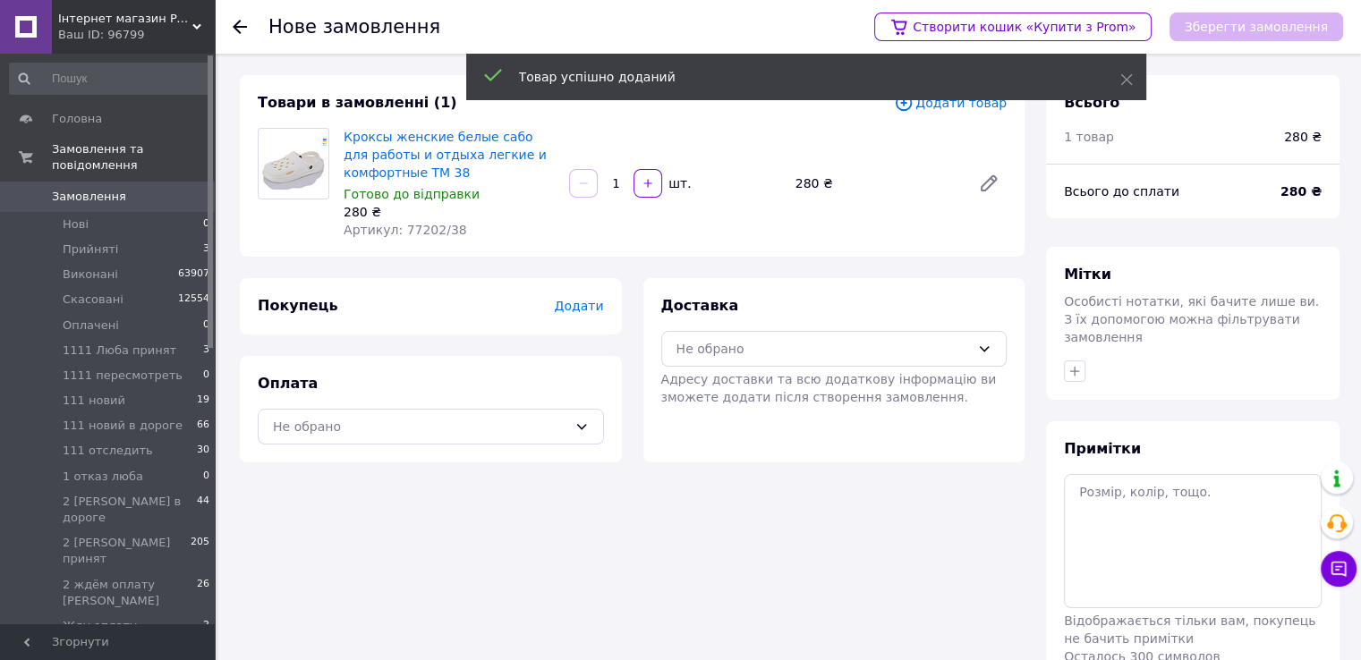
click at [584, 308] on span "Додати" at bounding box center [578, 306] width 49 height 14
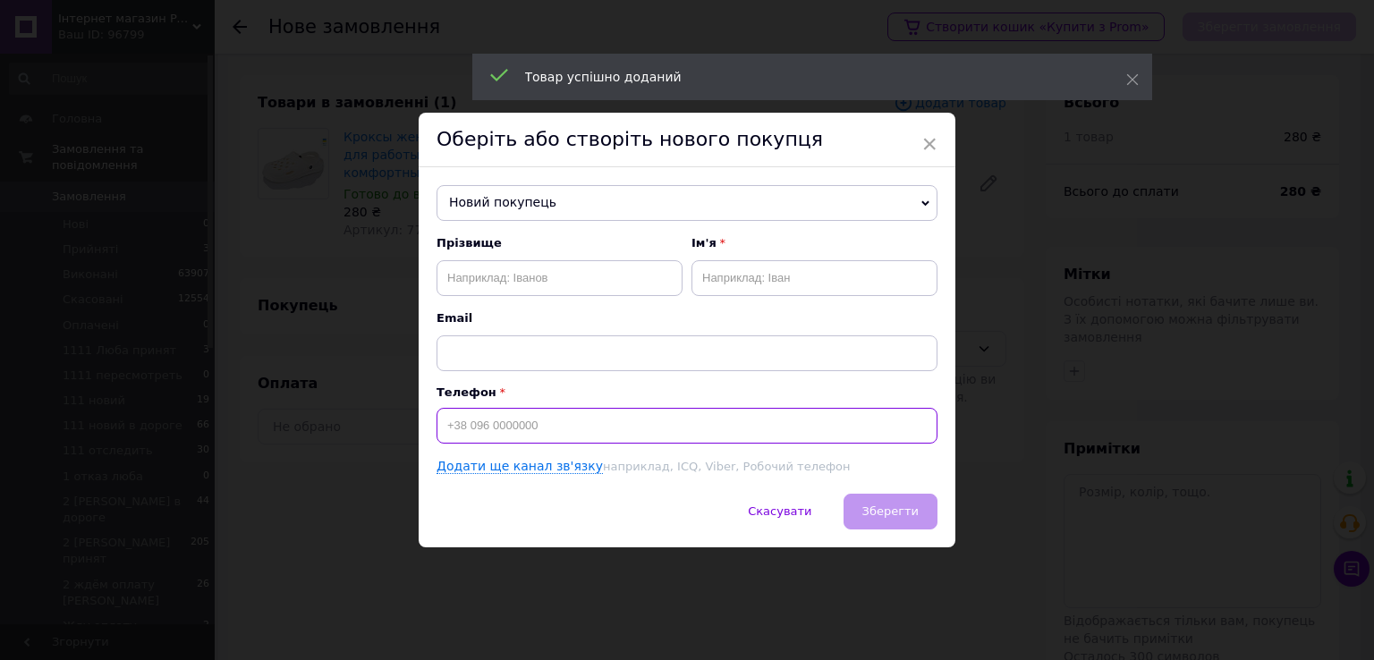
click at [551, 424] on input at bounding box center [687, 426] width 501 height 36
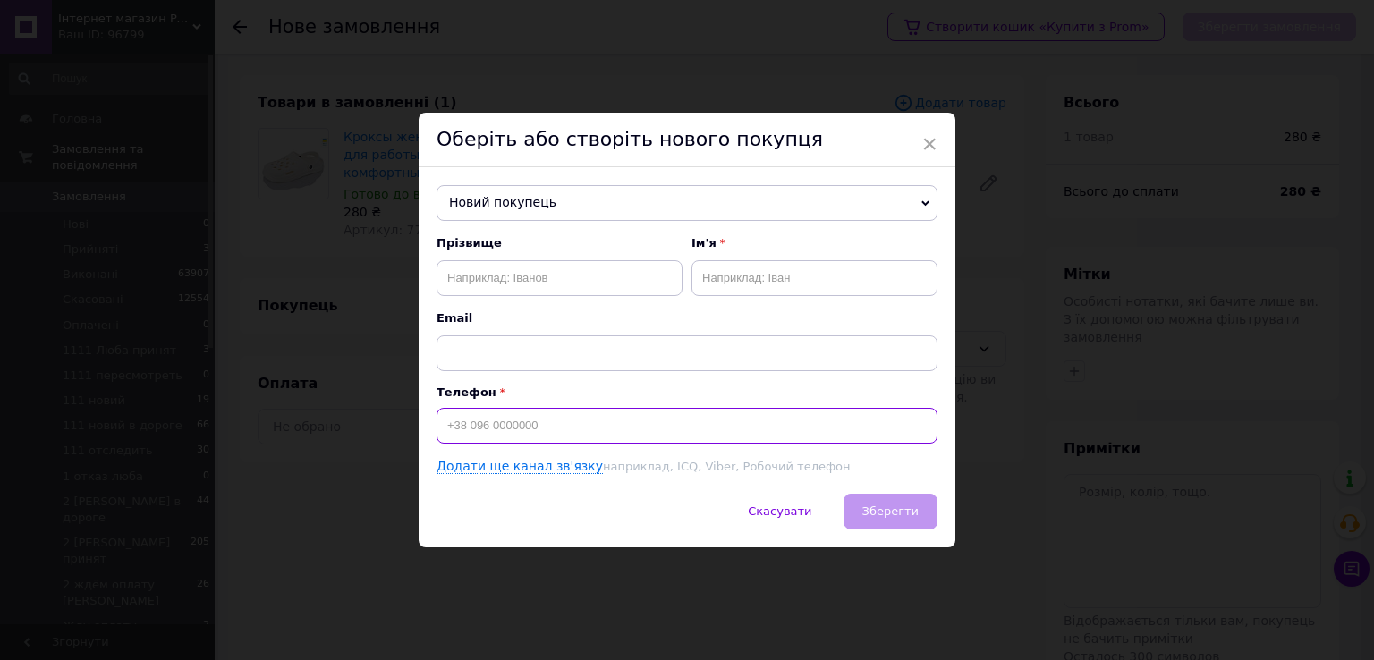
click at [541, 426] on input at bounding box center [687, 426] width 501 height 36
paste input "[PHONE_NUMBER]"
type input "[PHONE_NUMBER]"
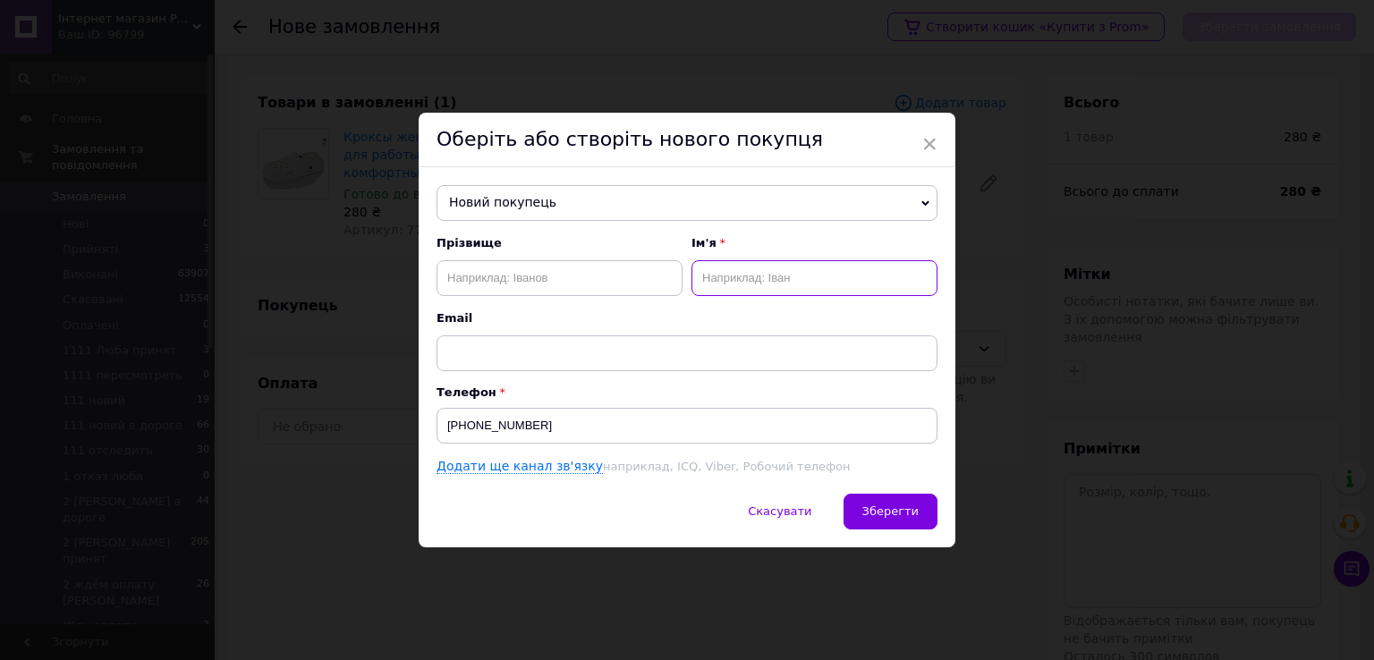
click at [769, 267] on input "text" at bounding box center [815, 278] width 246 height 36
type input "Арина"
click at [523, 269] on input "text" at bounding box center [560, 278] width 246 height 36
click at [612, 270] on input "text" at bounding box center [560, 278] width 246 height 36
paste input "Касьян"
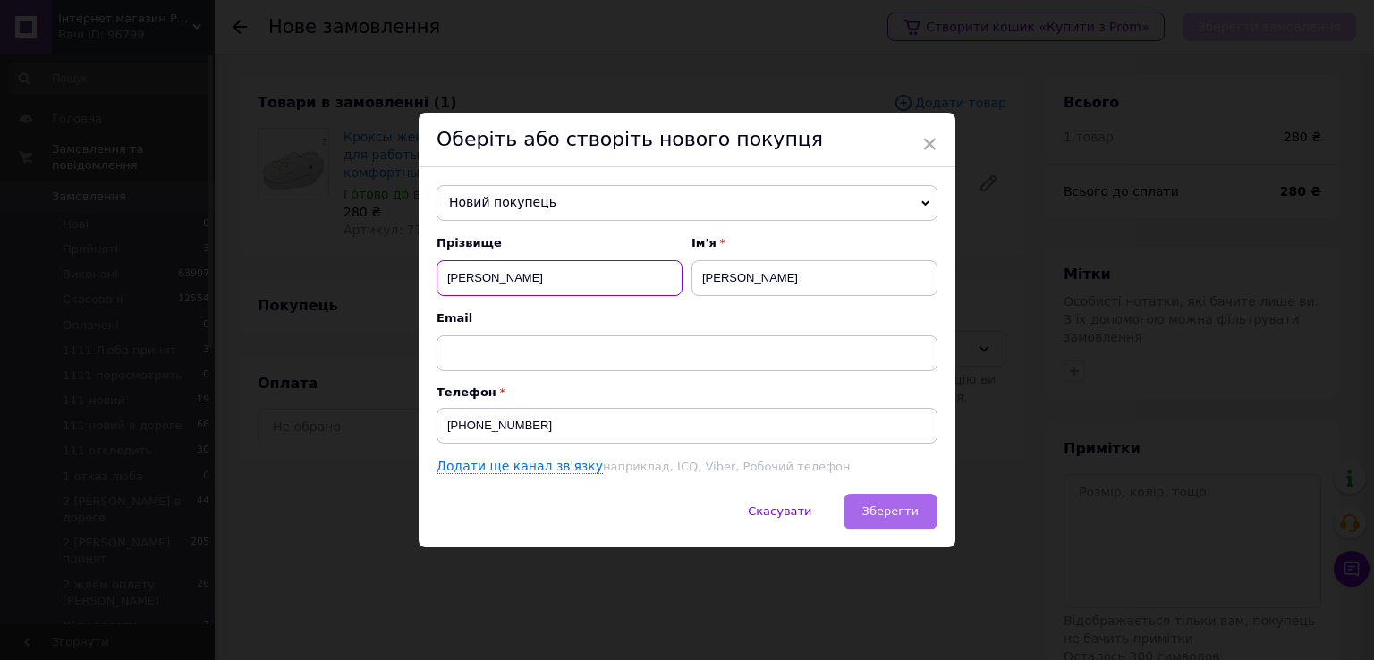
type input "Касьян"
click at [874, 510] on span "Зберегти" at bounding box center [891, 511] width 56 height 13
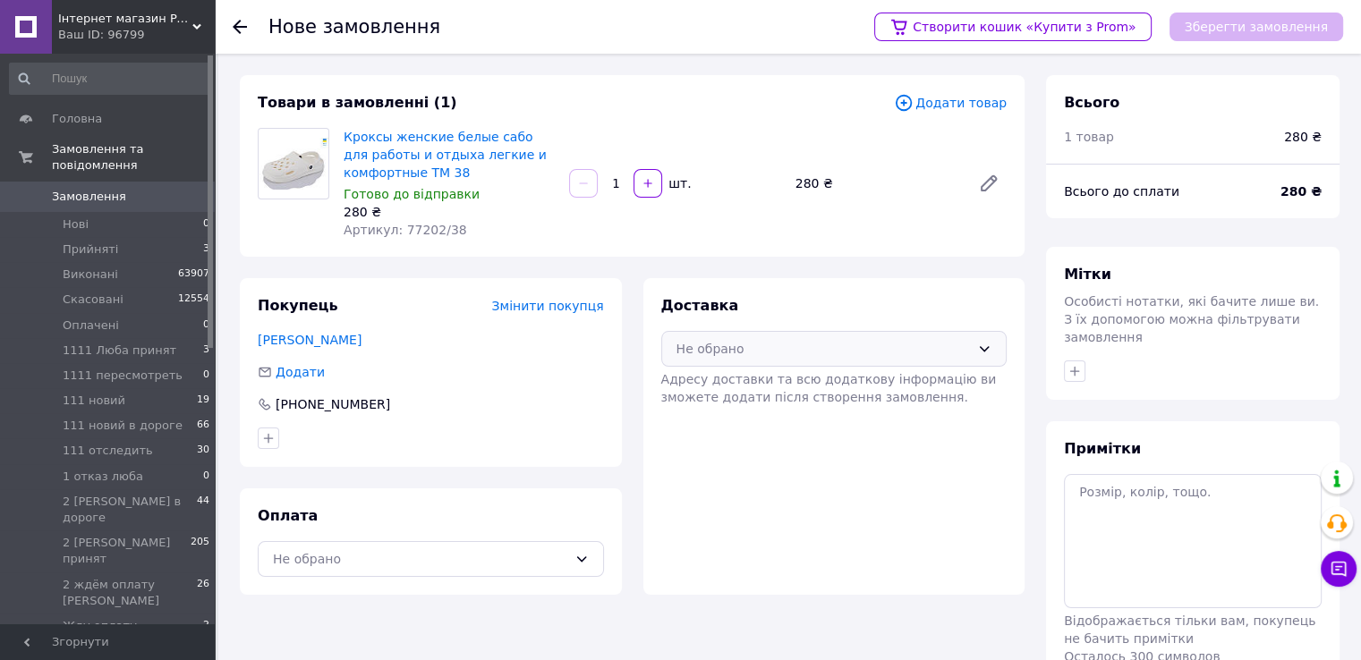
click at [769, 344] on div "Не обрано" at bounding box center [823, 349] width 294 height 20
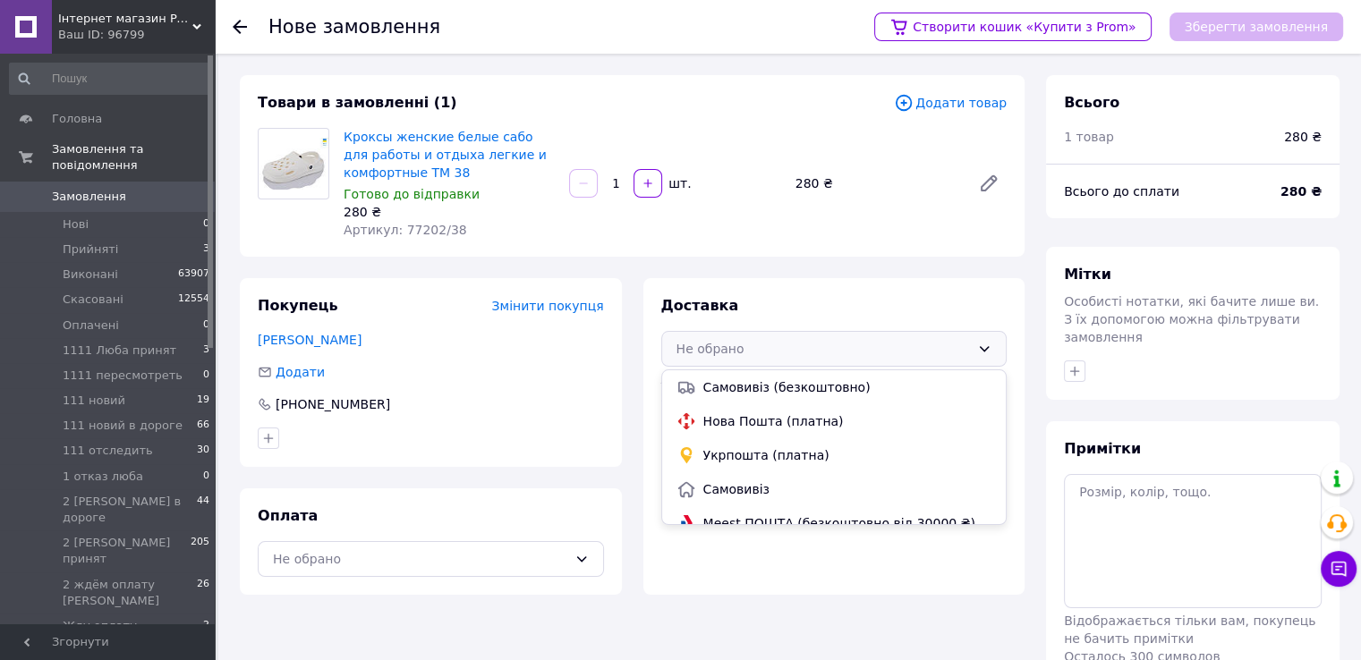
click at [755, 412] on div "Нова Пошта (платна)" at bounding box center [834, 422] width 323 height 20
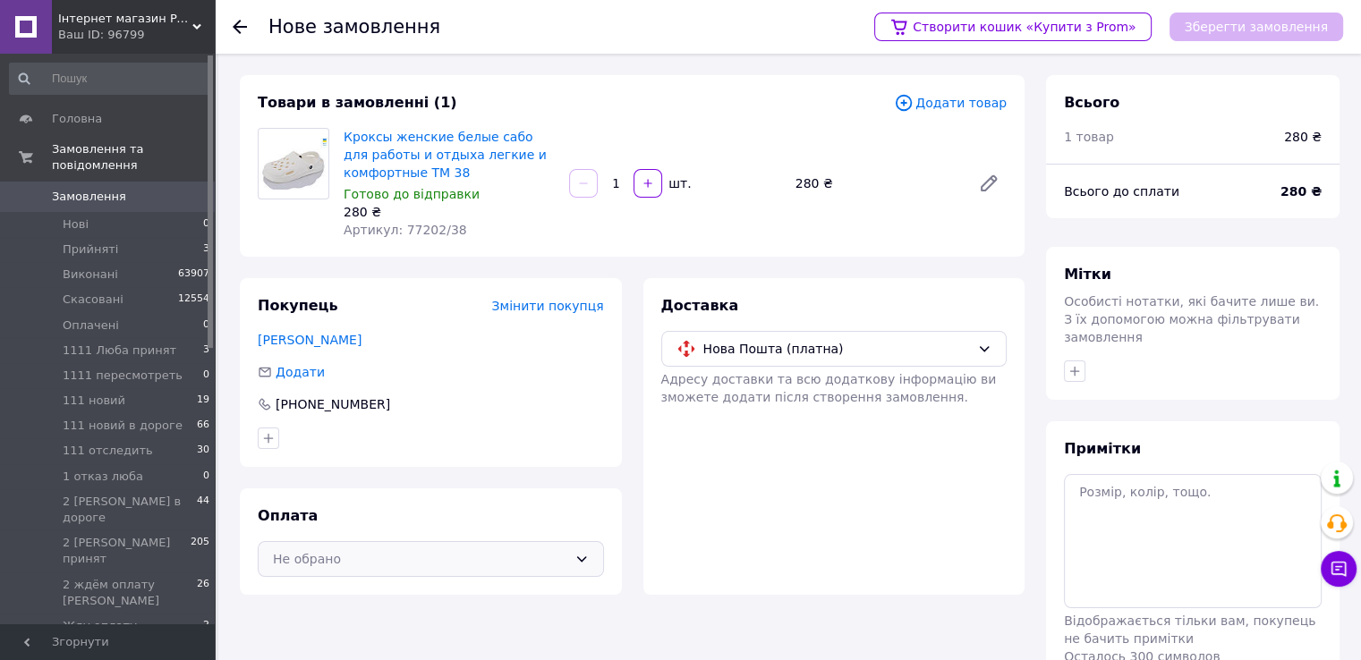
click at [441, 560] on div "Не обрано" at bounding box center [420, 559] width 294 height 20
click at [360, 628] on span "Післяплата" at bounding box center [444, 632] width 289 height 18
click at [1258, 21] on button "Зберегти замовлення" at bounding box center [1256, 27] width 174 height 29
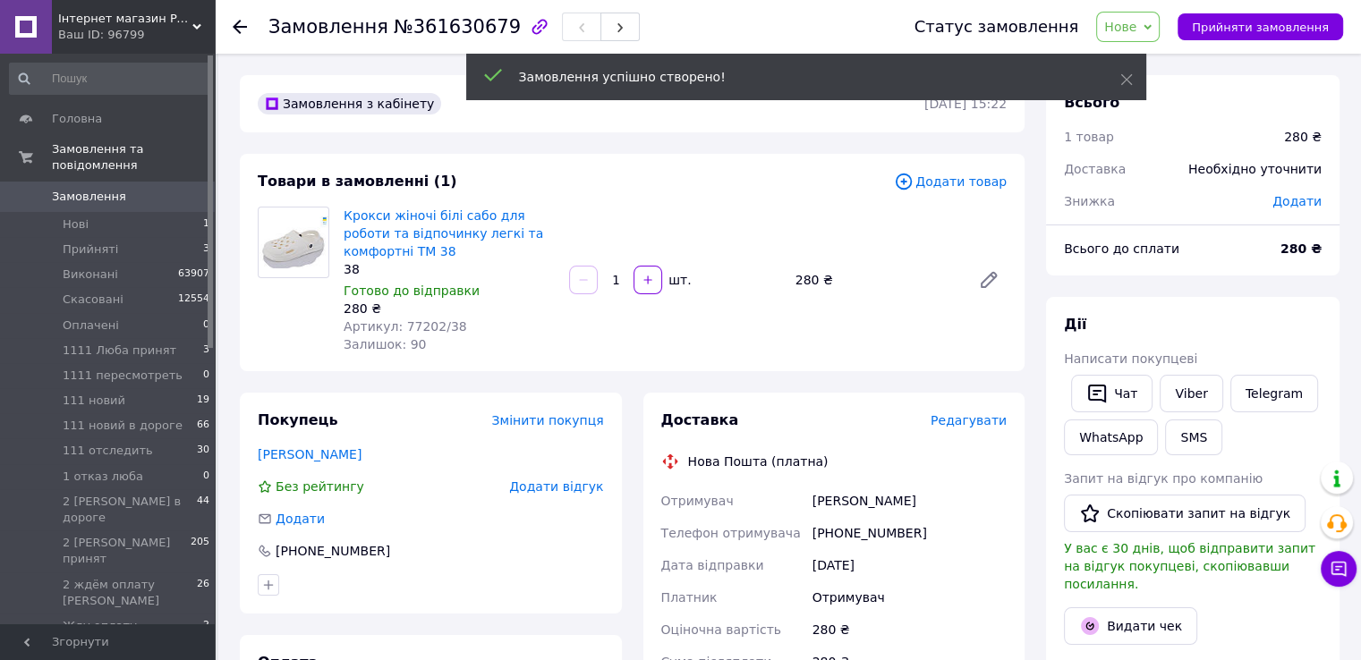
click at [1136, 22] on span "Нове" at bounding box center [1120, 27] width 32 height 14
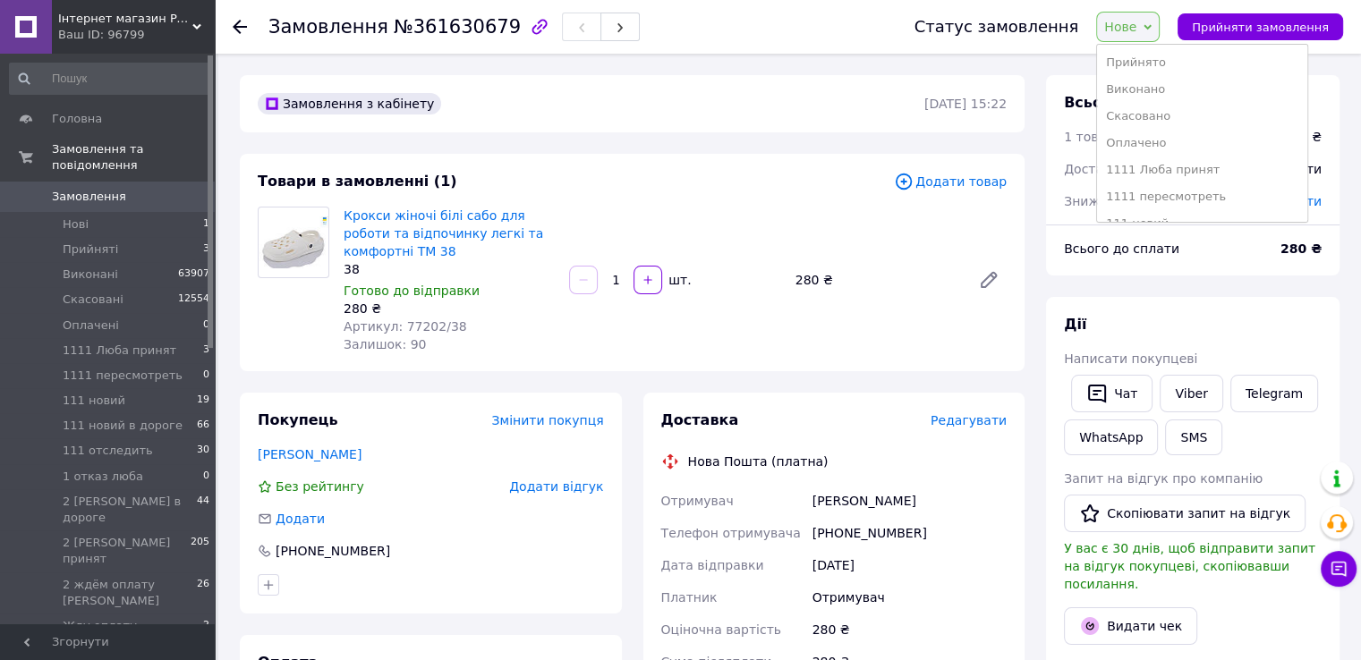
click at [1164, 60] on li "Прийнято" at bounding box center [1202, 62] width 210 height 27
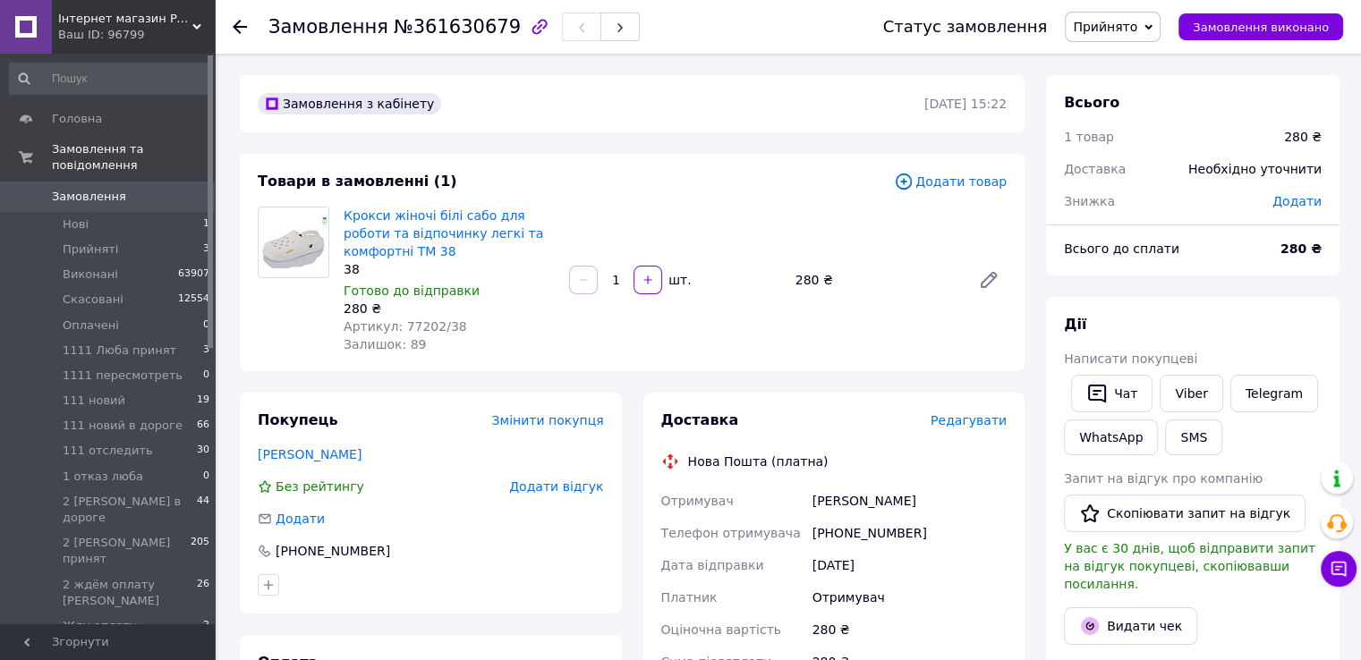
click at [971, 421] on span "Редагувати" at bounding box center [969, 420] width 76 height 14
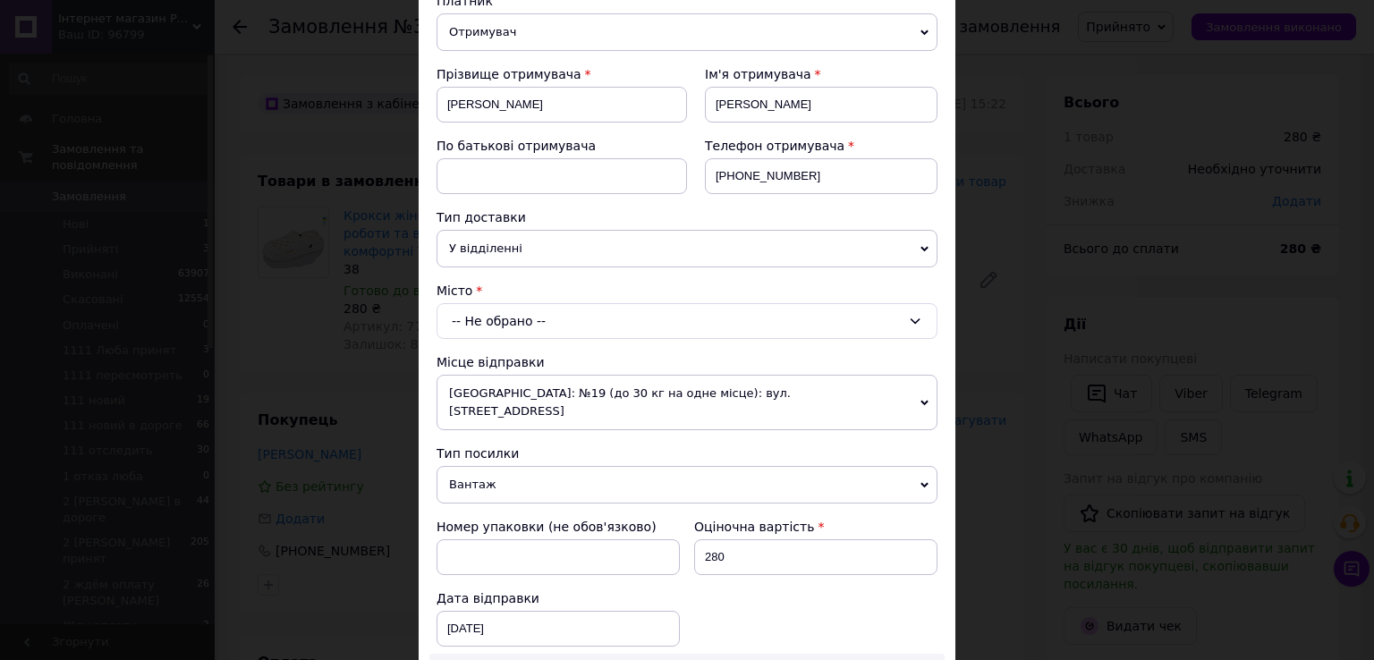
scroll to position [268, 0]
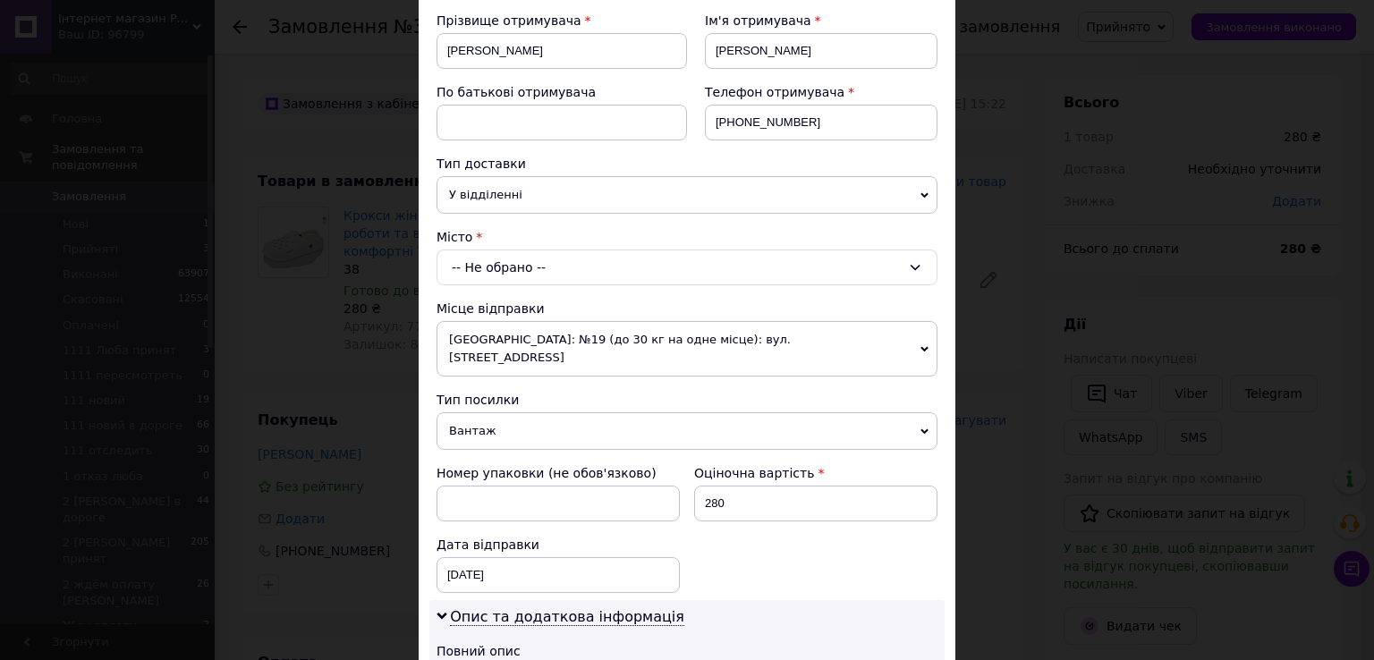
click at [547, 266] on div "-- Не обрано --" at bounding box center [687, 268] width 501 height 36
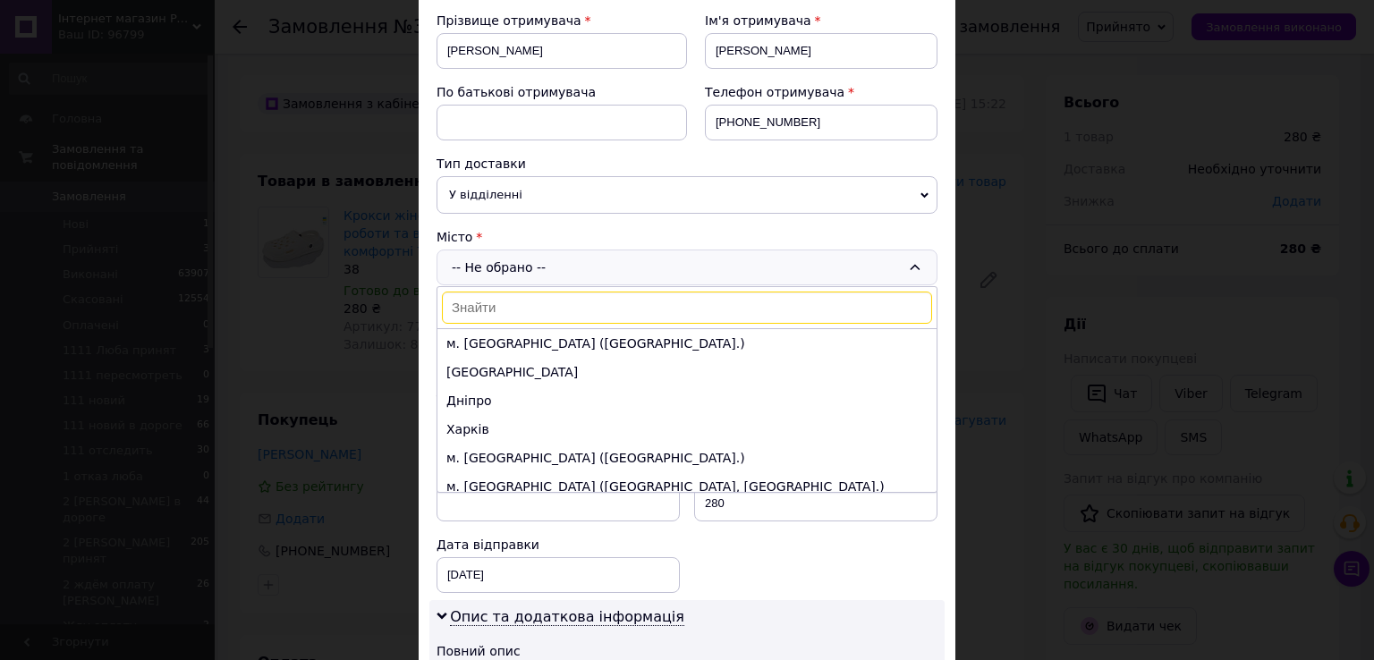
click at [541, 304] on input at bounding box center [687, 308] width 490 height 32
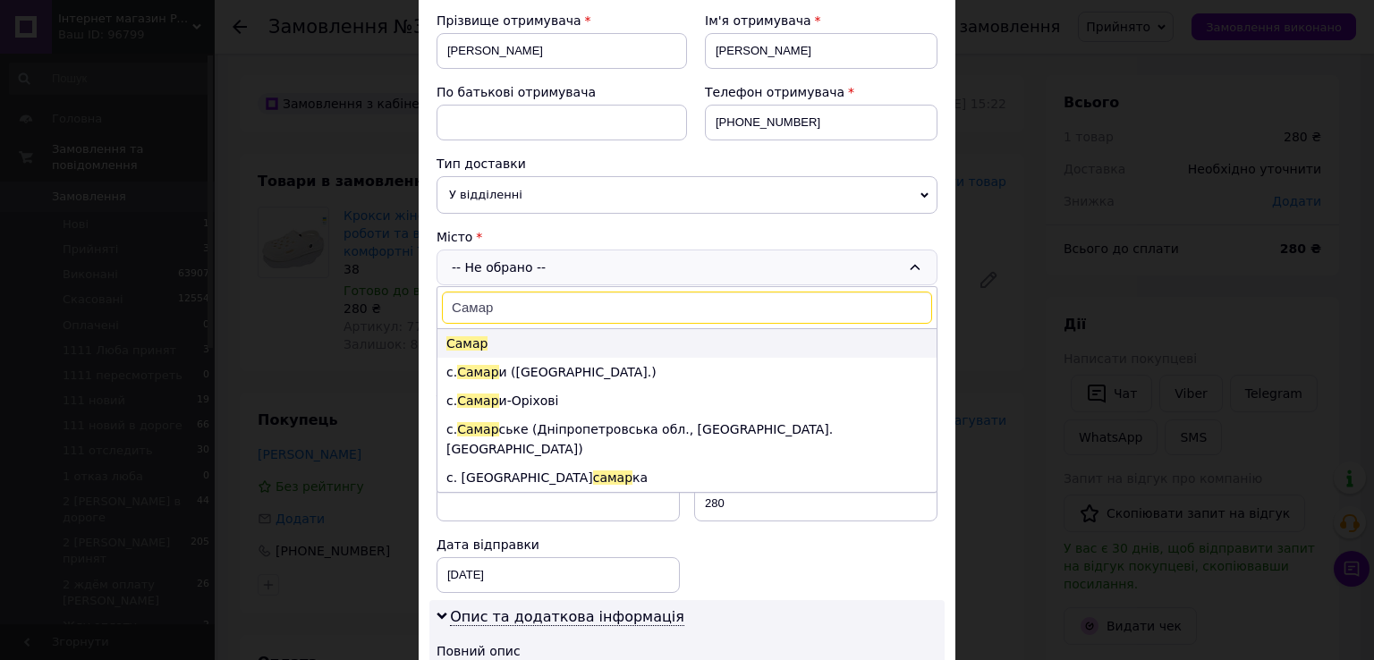
type input "Самар"
click at [477, 337] on span "Самар" at bounding box center [466, 343] width 41 height 14
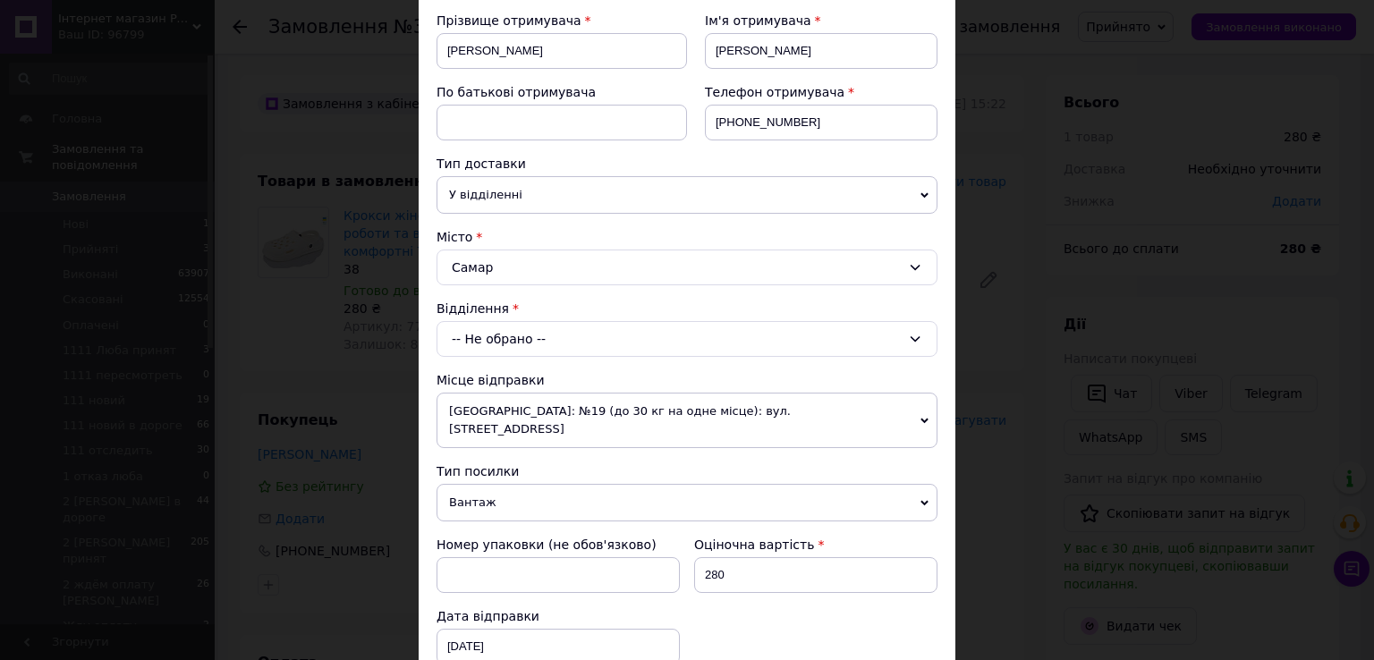
click at [477, 337] on div "-- Не обрано --" at bounding box center [687, 339] width 501 height 36
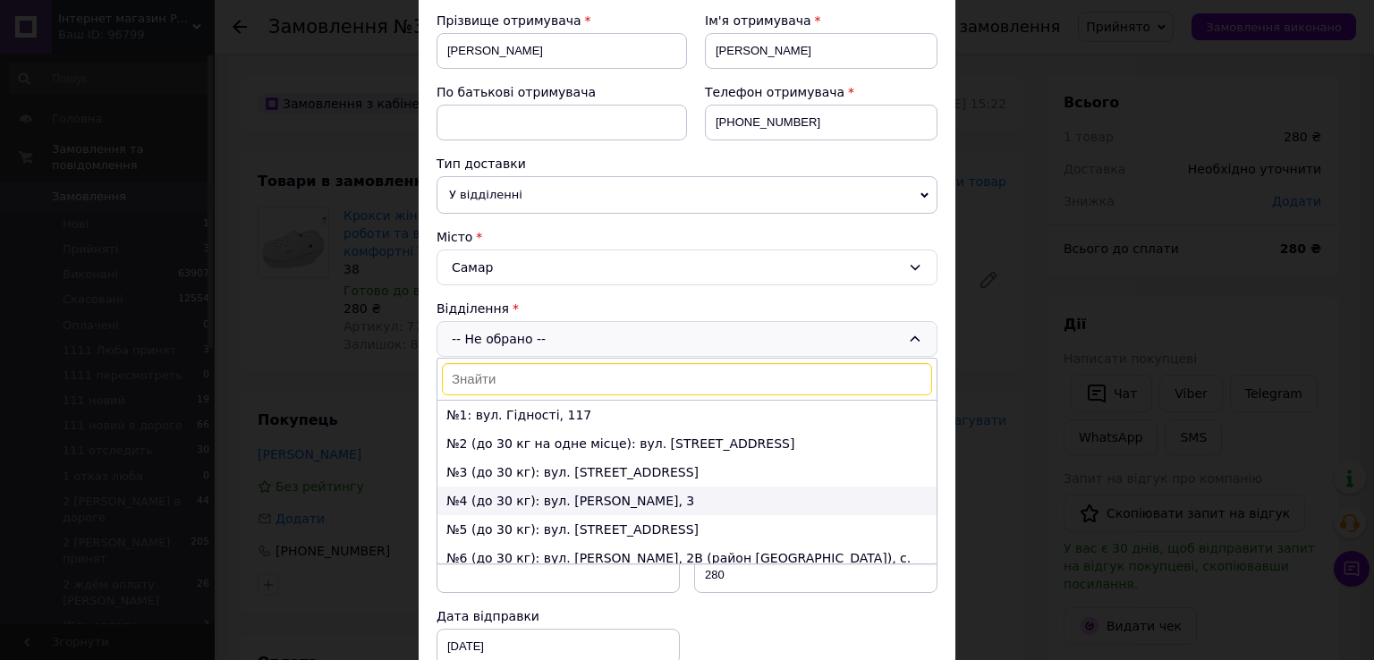
click at [486, 497] on li "№4 (до 30 кг): вул. Дмитра Яворницького, 3" at bounding box center [687, 501] width 499 height 29
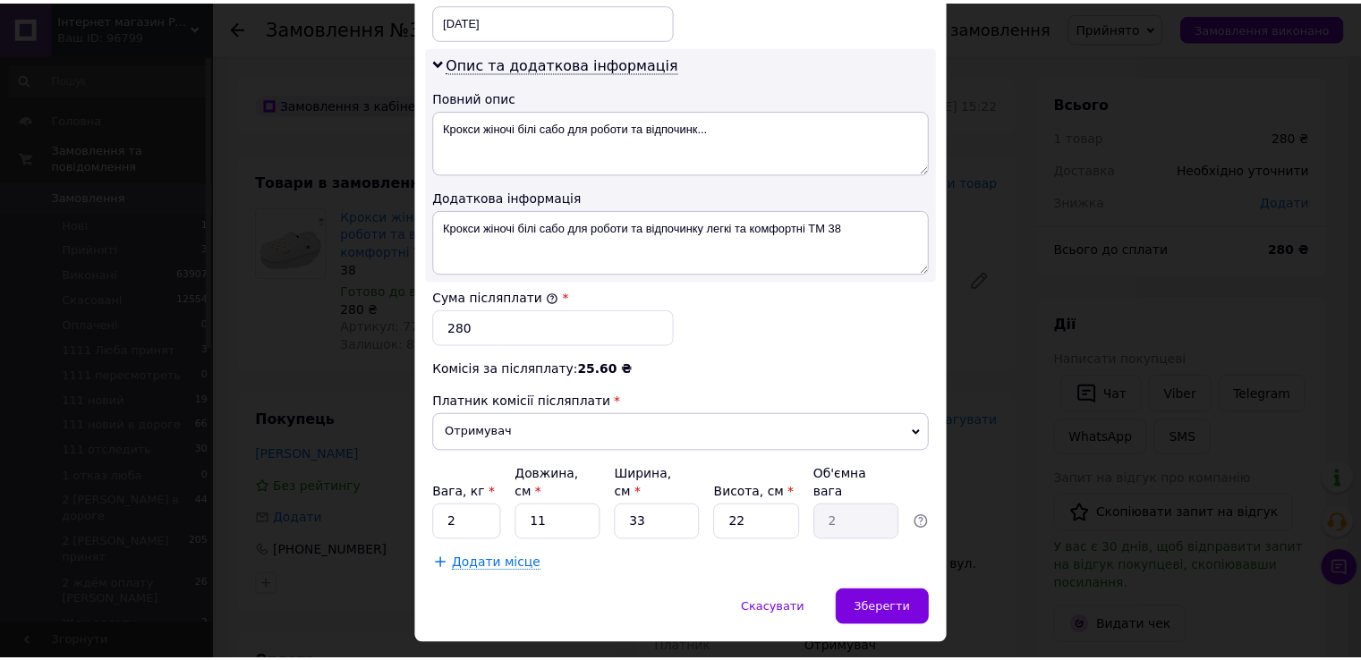
scroll to position [899, 0]
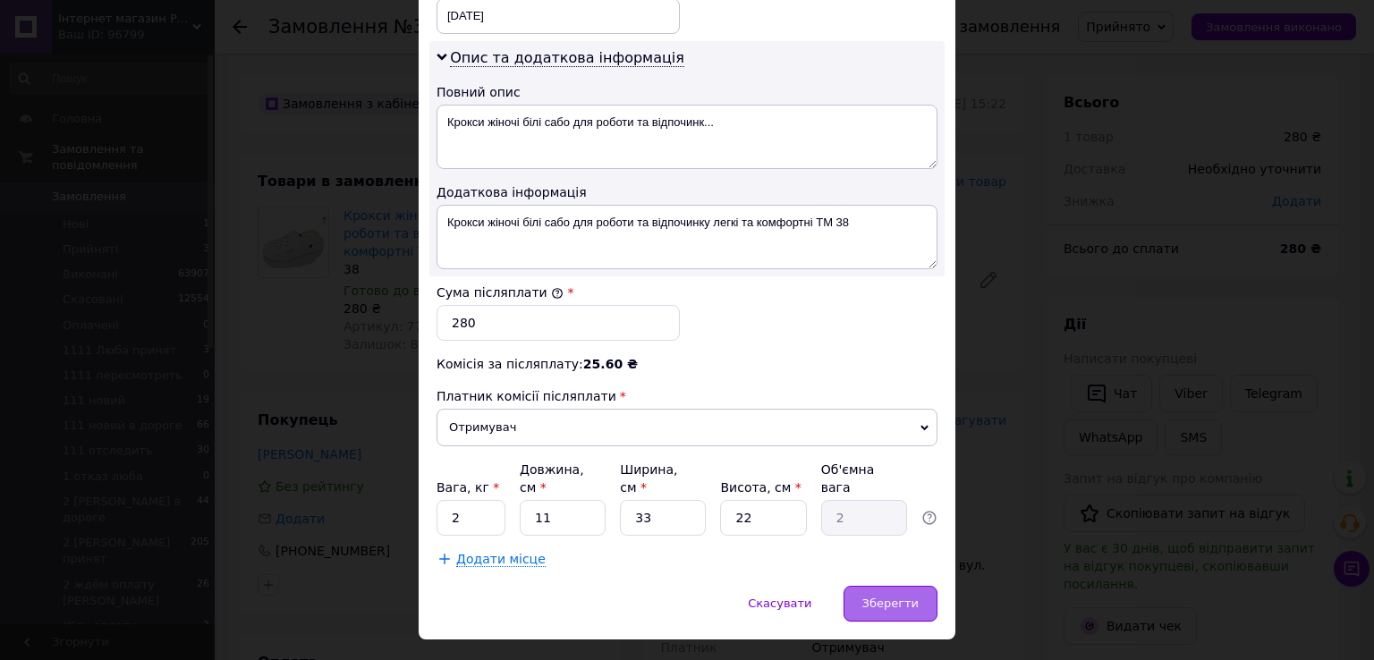
click at [880, 597] on span "Зберегти" at bounding box center [891, 603] width 56 height 13
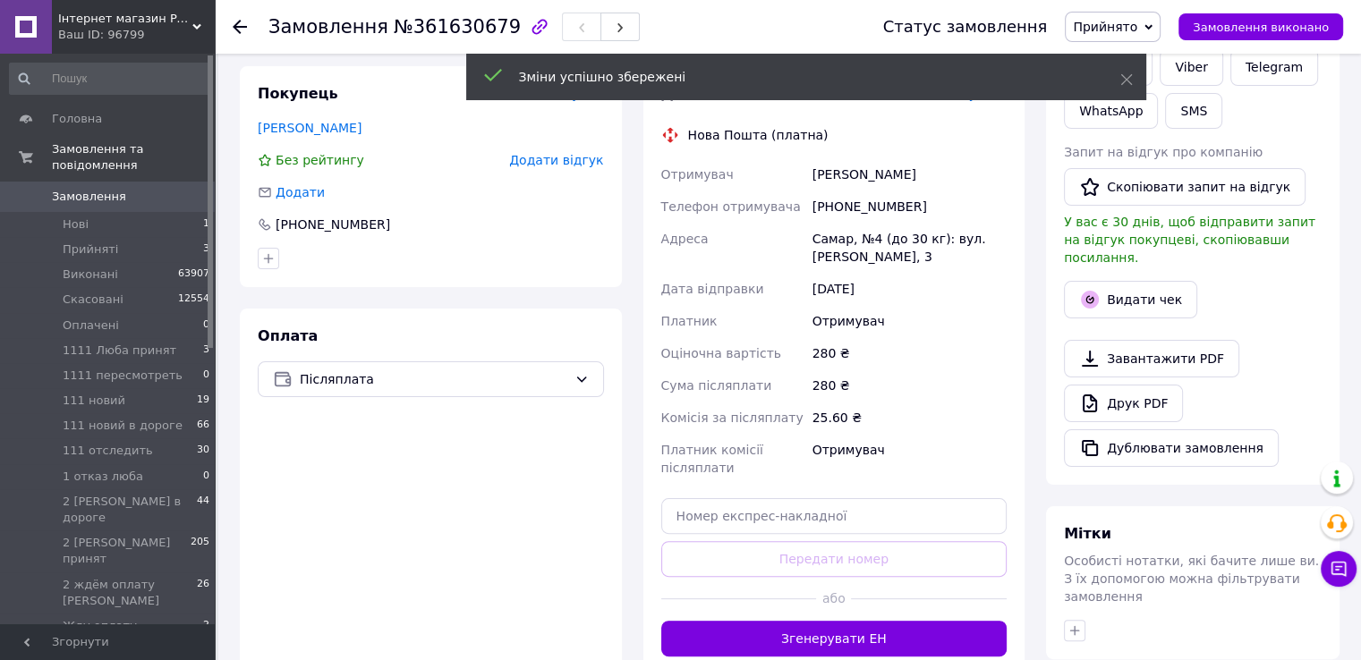
scroll to position [358, 0]
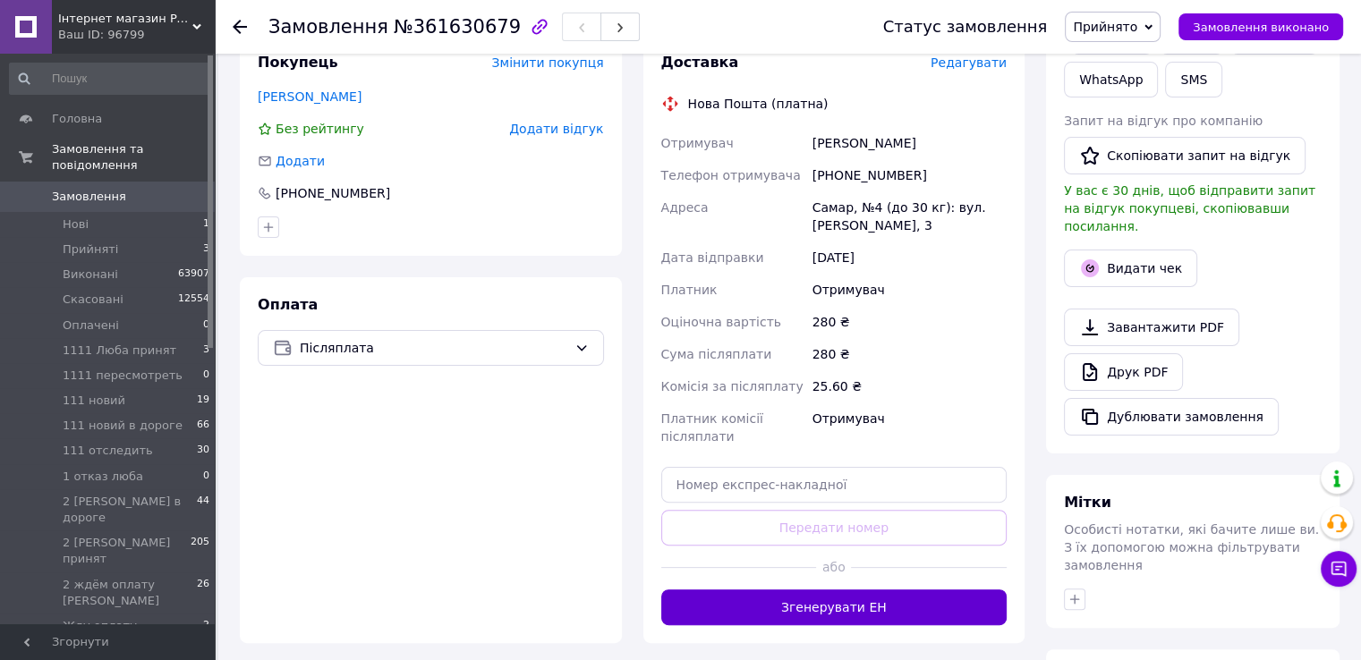
click at [821, 610] on button "Згенерувати ЕН" at bounding box center [834, 608] width 346 height 36
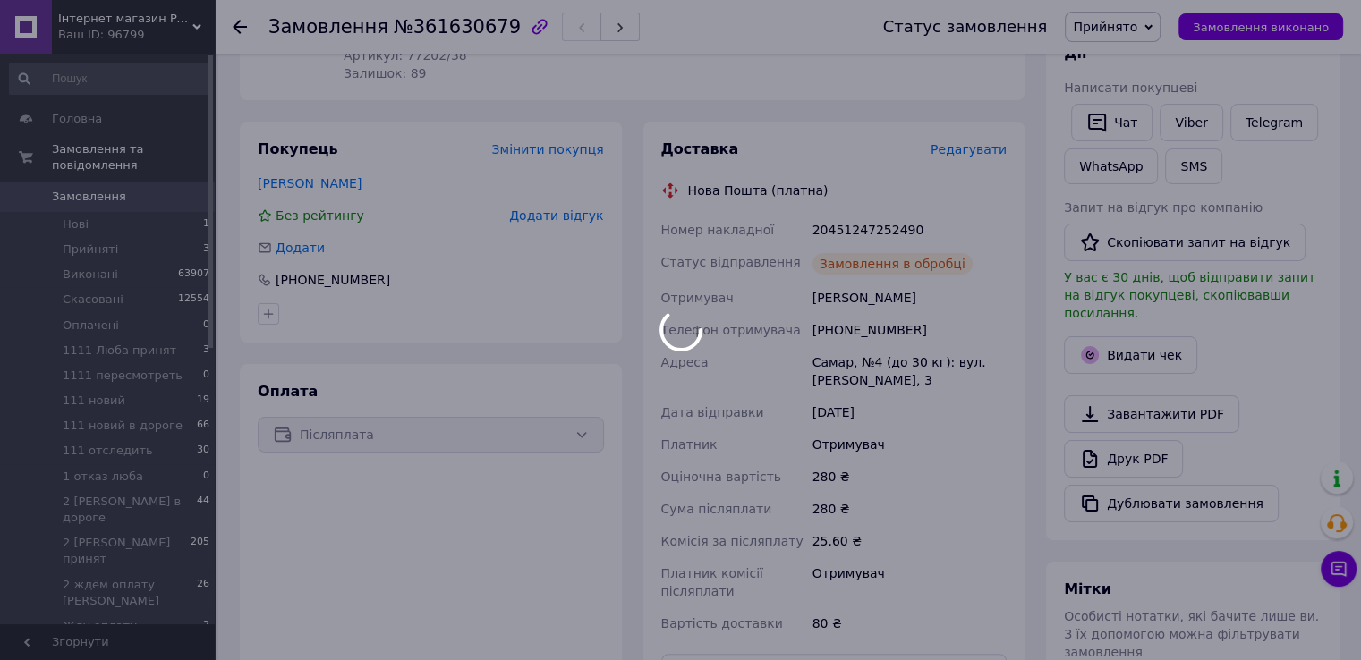
scroll to position [89, 0]
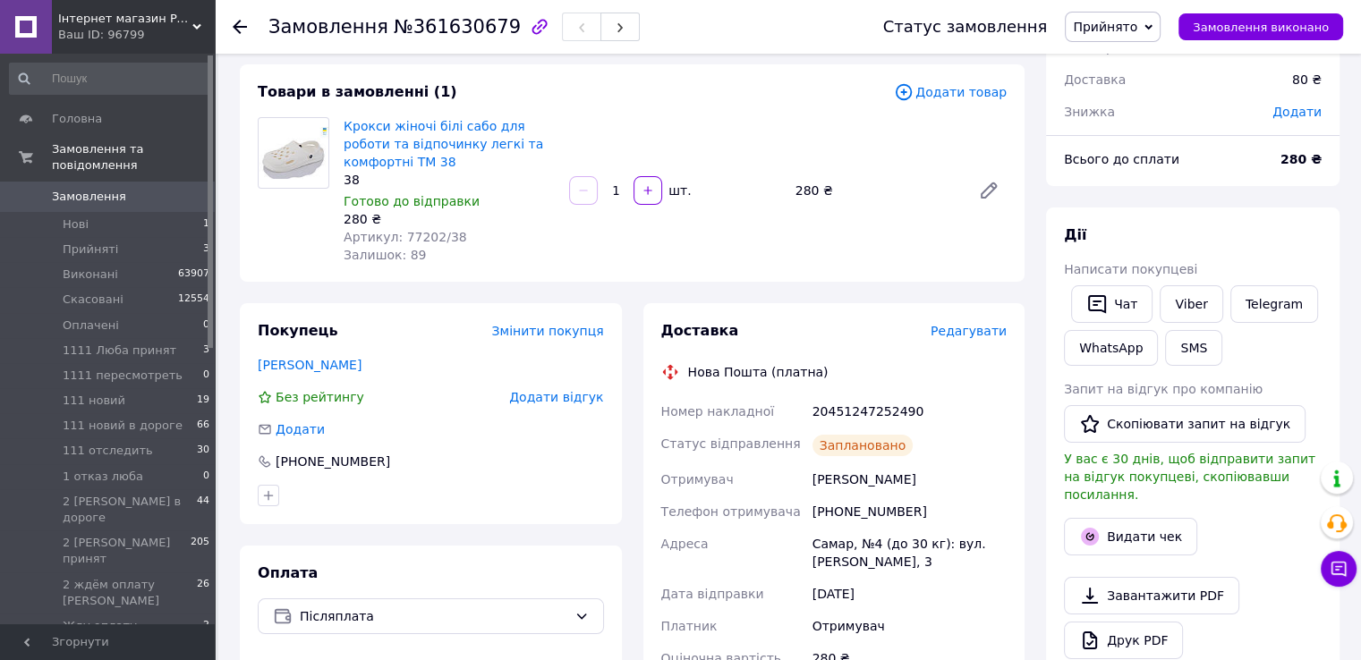
click at [319, 291] on div "Замовлення з кабінету 12.09.2025 | 15:22 Товари в замовленні (1) Додати товар К…" at bounding box center [632, 672] width 806 height 1372
click at [855, 411] on div "20451247252490" at bounding box center [909, 411] width 201 height 32
click at [857, 412] on div "20451247252490" at bounding box center [909, 411] width 201 height 32
click at [858, 412] on div "20451247252490" at bounding box center [909, 411] width 201 height 32
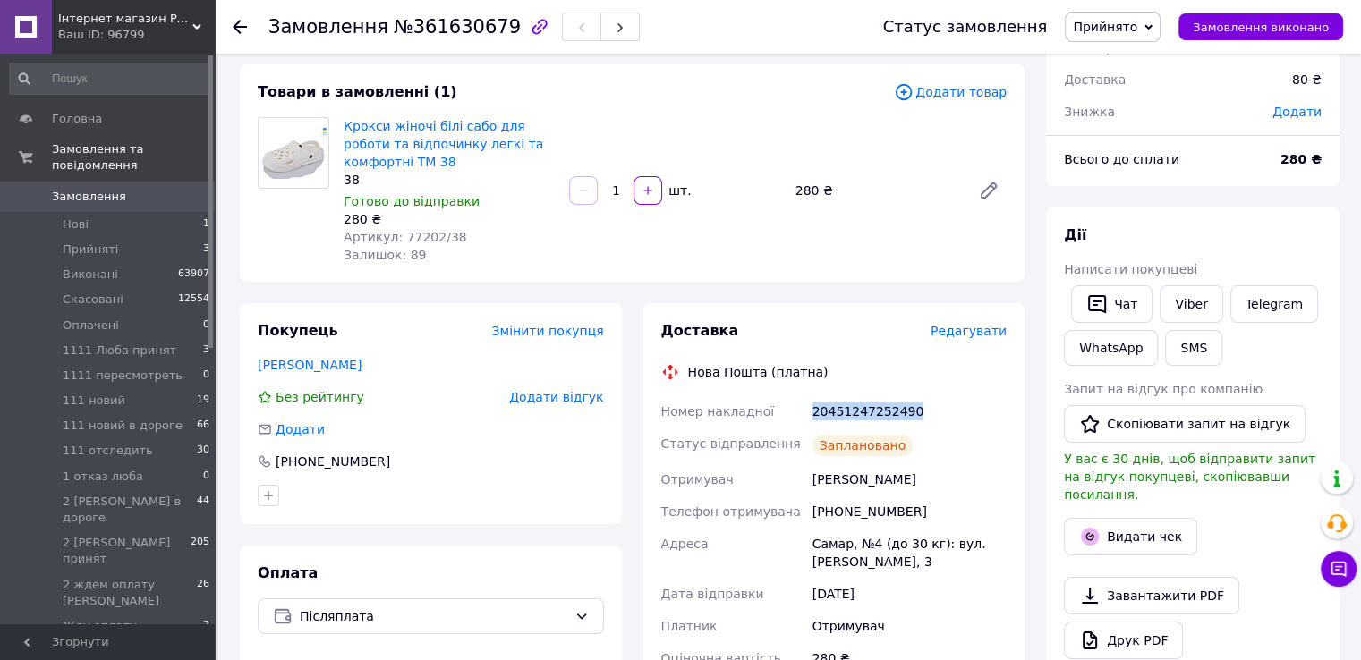
click at [858, 411] on div "20451247252490" at bounding box center [909, 411] width 201 height 32
copy div "20451247252490"
click at [276, 284] on div "Замовлення з кабінету 12.09.2025 | 15:22 Товари в замовленні (1) Додати товар К…" at bounding box center [632, 672] width 806 height 1372
drag, startPoint x: 395, startPoint y: 238, endPoint x: 447, endPoint y: 238, distance: 51.9
click at [447, 238] on span "Артикул: 77202/38" at bounding box center [405, 237] width 123 height 14
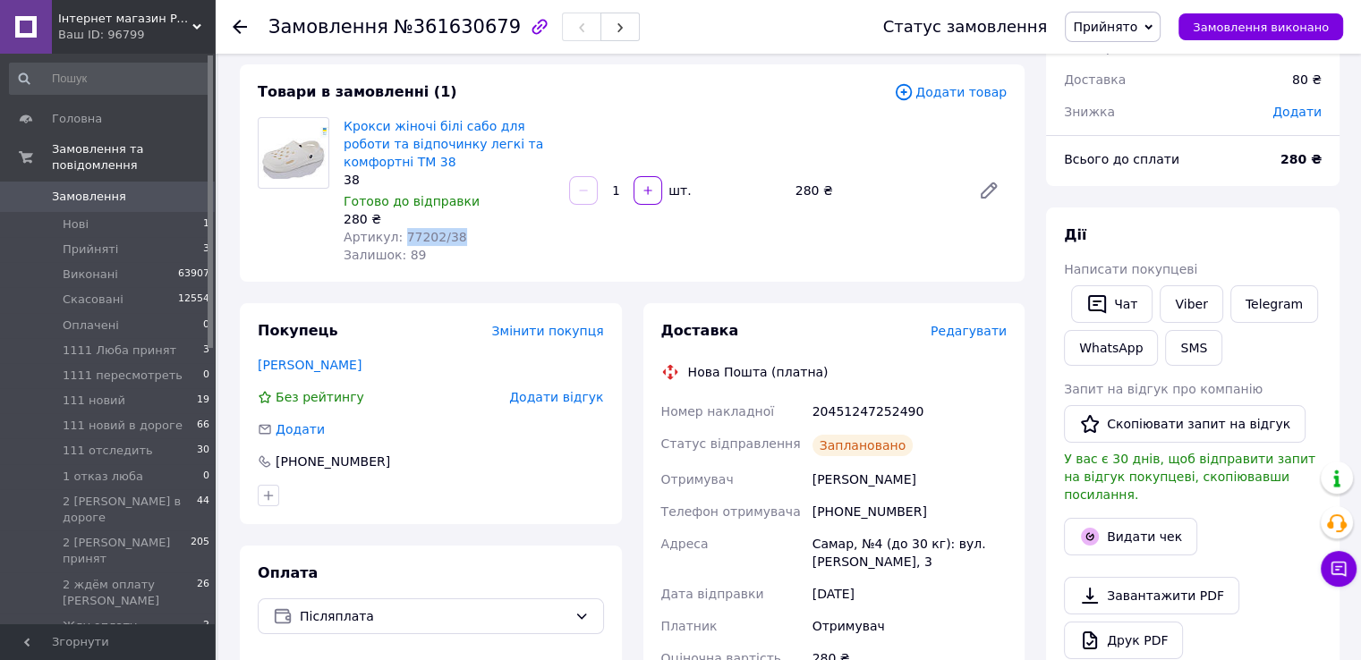
copy span "77202/38"
click at [1137, 26] on span "Прийнято" at bounding box center [1105, 27] width 64 height 14
drag, startPoint x: 1127, startPoint y: 198, endPoint x: 1118, endPoint y: 208, distance: 13.3
click at [1127, 198] on li "111 новий" at bounding box center [1171, 196] width 210 height 27
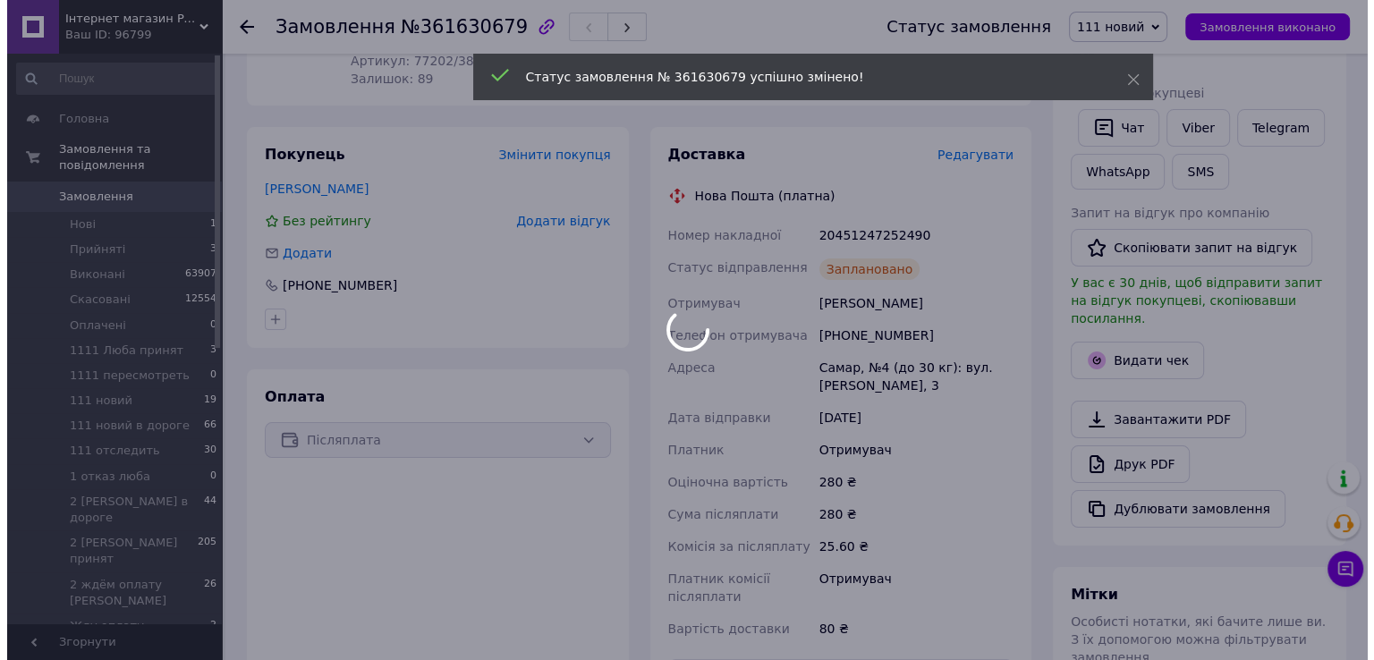
scroll to position [268, 0]
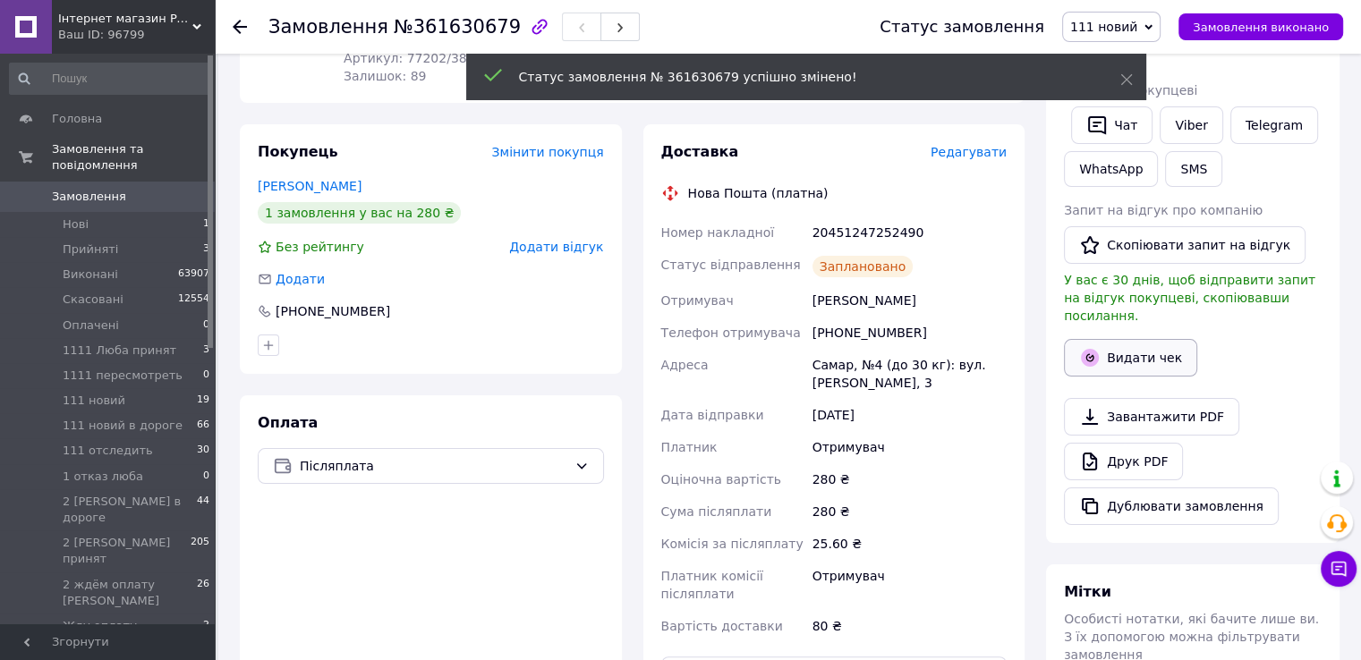
click at [1117, 342] on button "Видати чек" at bounding box center [1130, 358] width 133 height 38
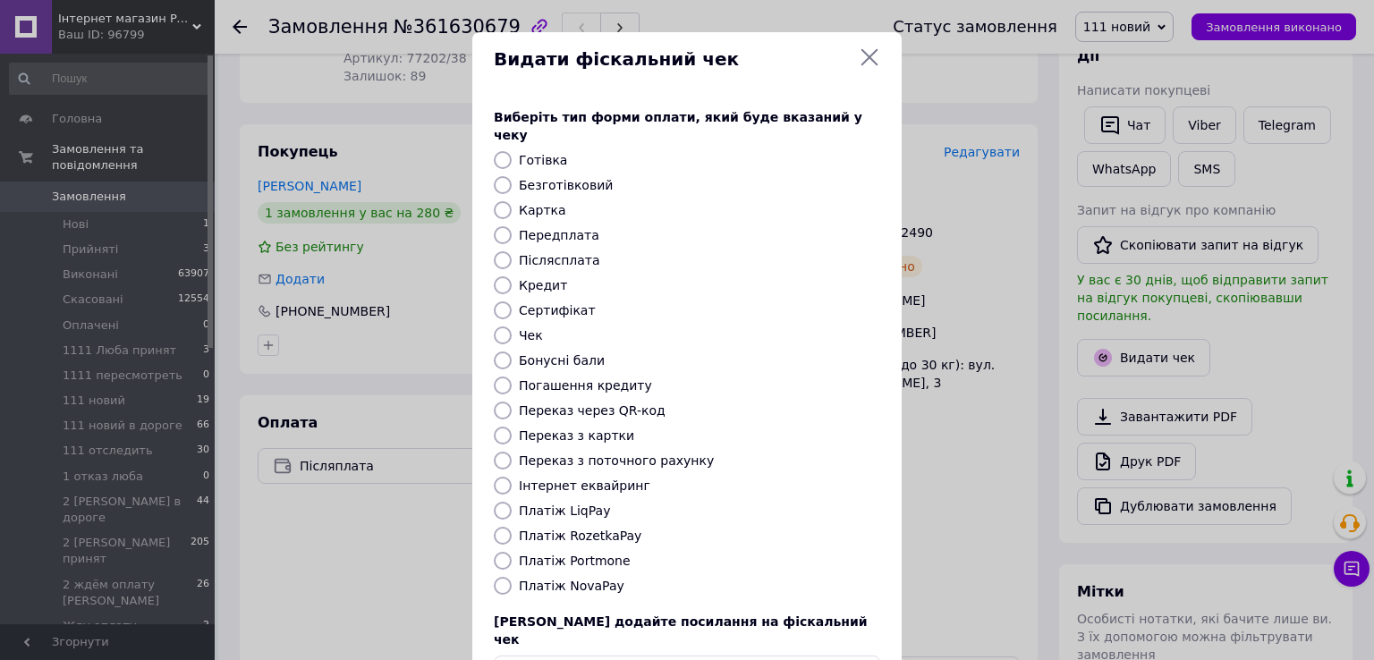
click at [577, 253] on label "Післясплата" at bounding box center [559, 260] width 81 height 14
click at [512, 251] on input "Післясплата" at bounding box center [503, 260] width 18 height 18
radio input "true"
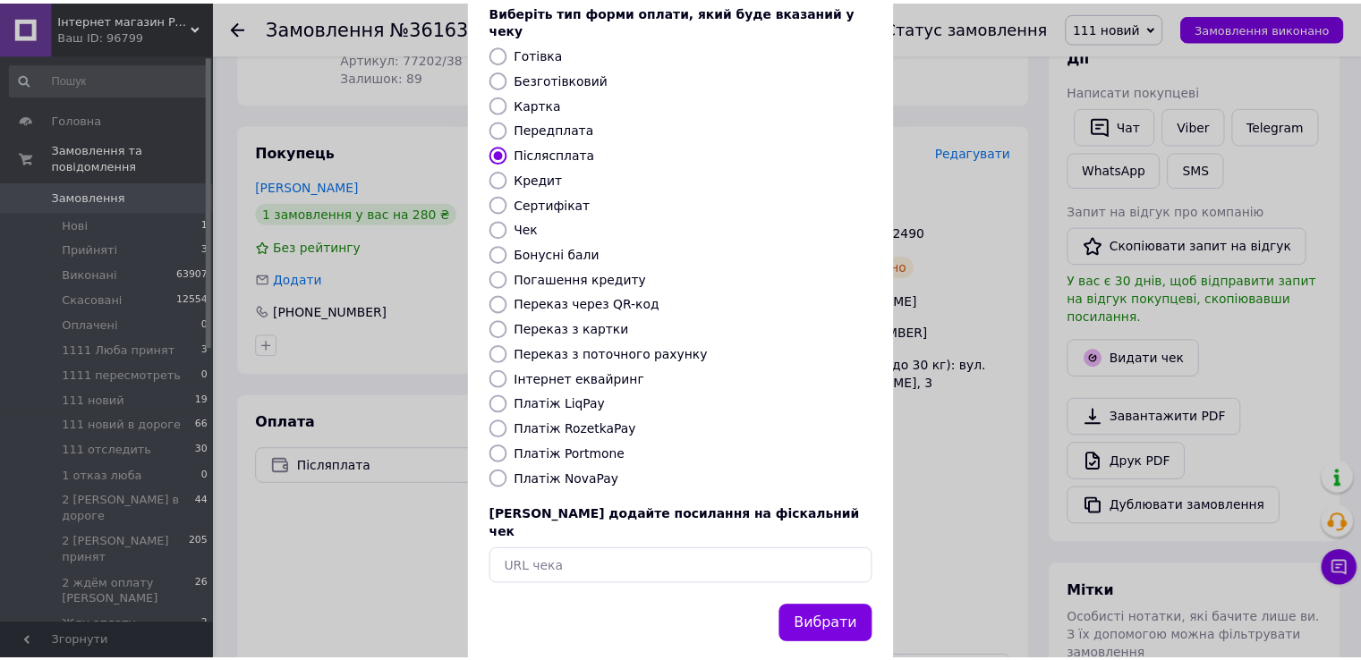
scroll to position [107, 0]
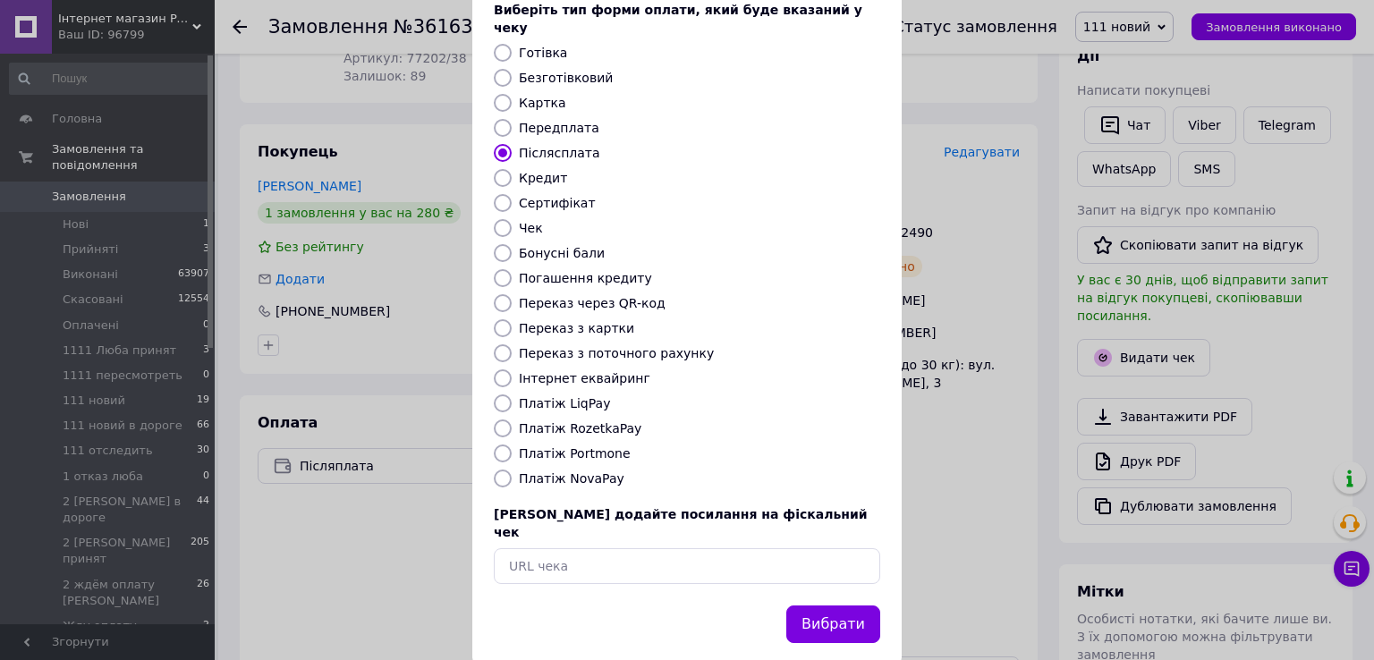
click at [848, 606] on button "Вибрати" at bounding box center [833, 625] width 94 height 38
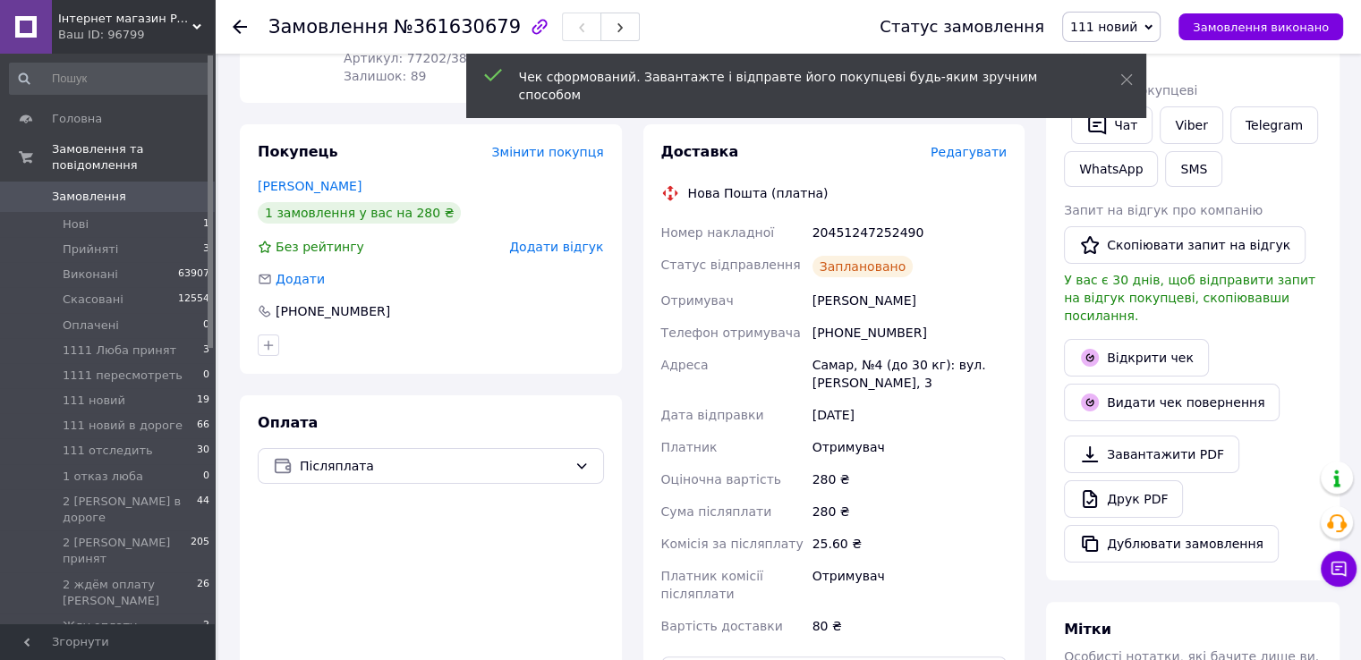
click at [111, 189] on span "Замовлення" at bounding box center [89, 197] width 74 height 16
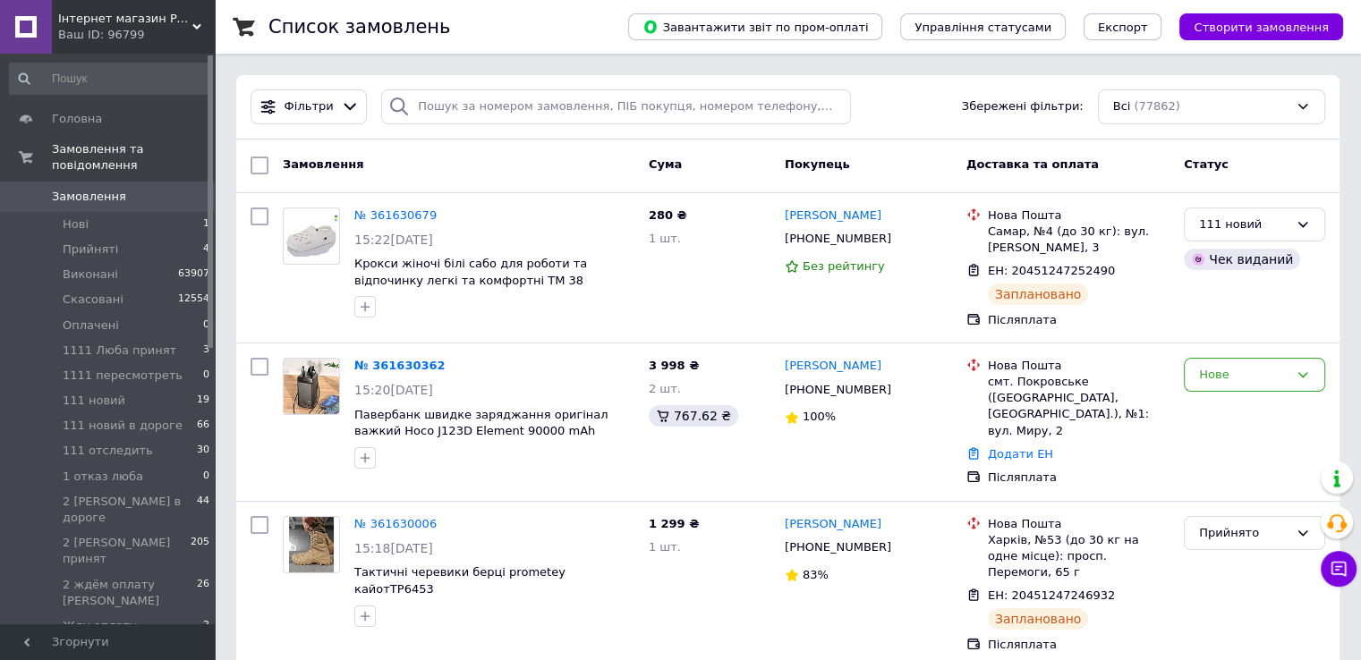
click at [1236, 19] on button "Створити замовлення" at bounding box center [1261, 26] width 164 height 27
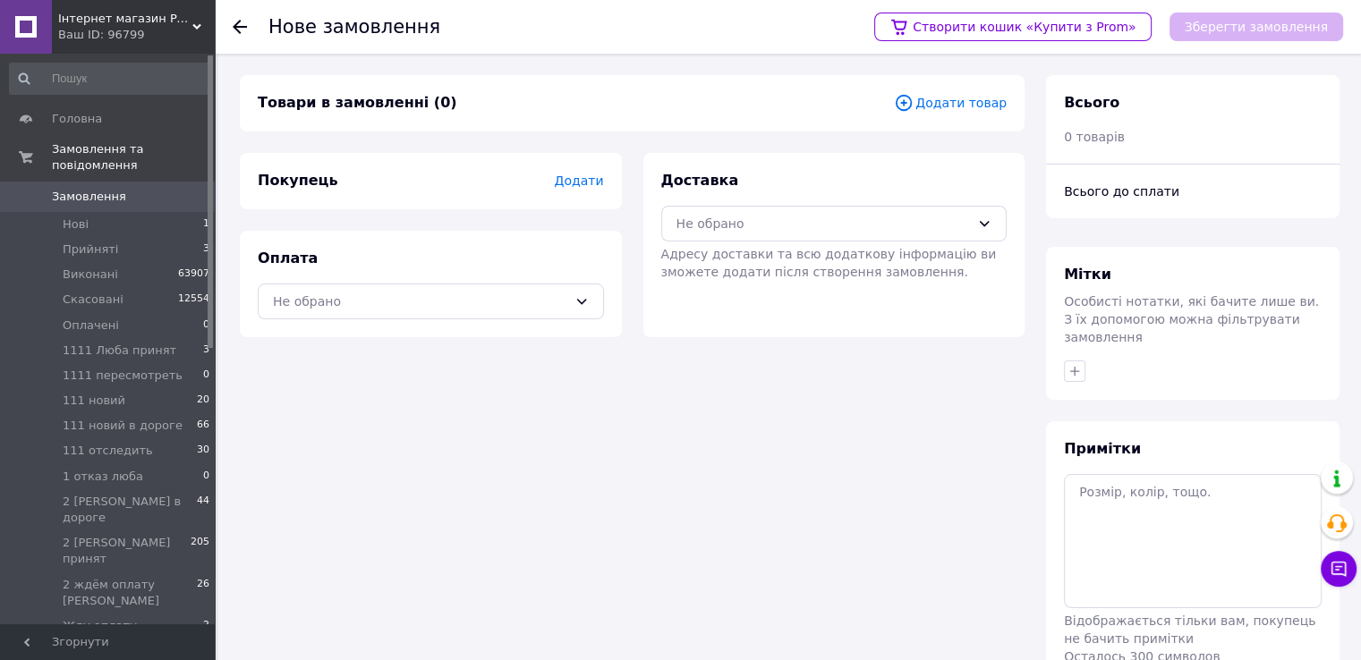
click at [962, 101] on span "Додати товар" at bounding box center [950, 103] width 113 height 20
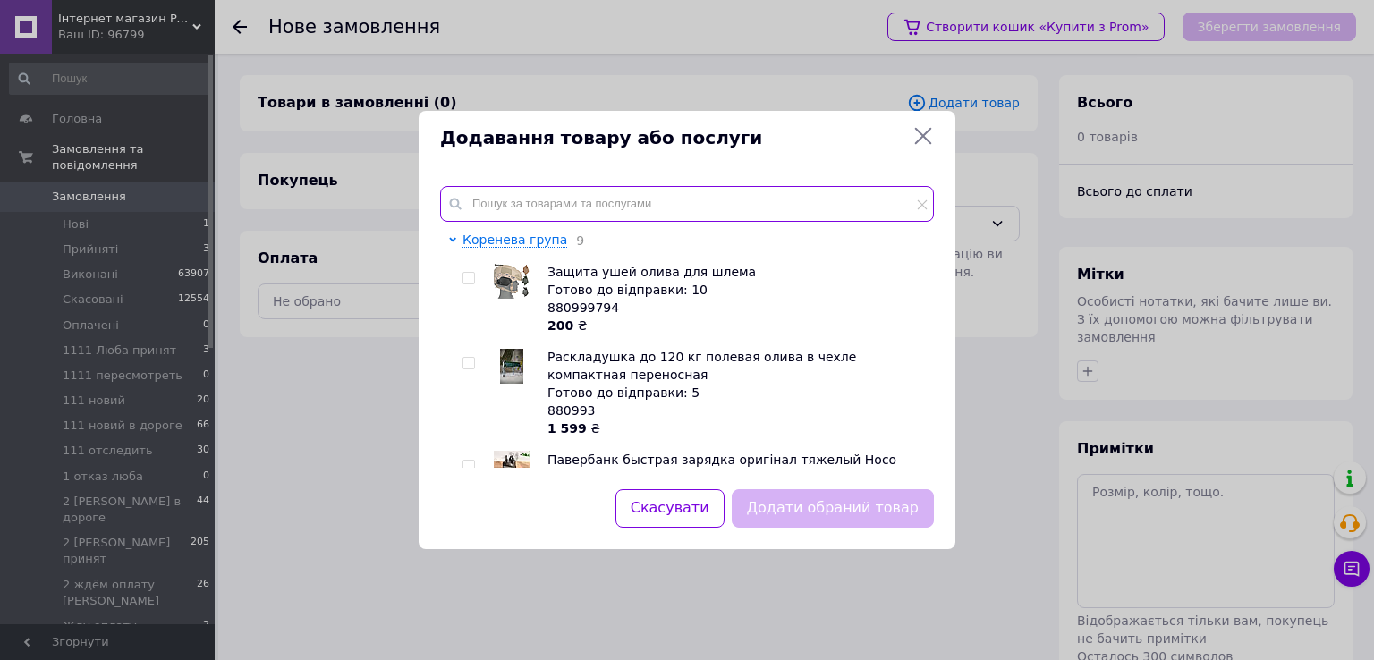
click at [675, 206] on input "text" at bounding box center [687, 204] width 494 height 36
click at [677, 206] on input "text" at bounding box center [687, 204] width 494 height 36
click at [626, 208] on input "text" at bounding box center [687, 204] width 494 height 36
paste input "мил б 2225 Застёжка фастекс"
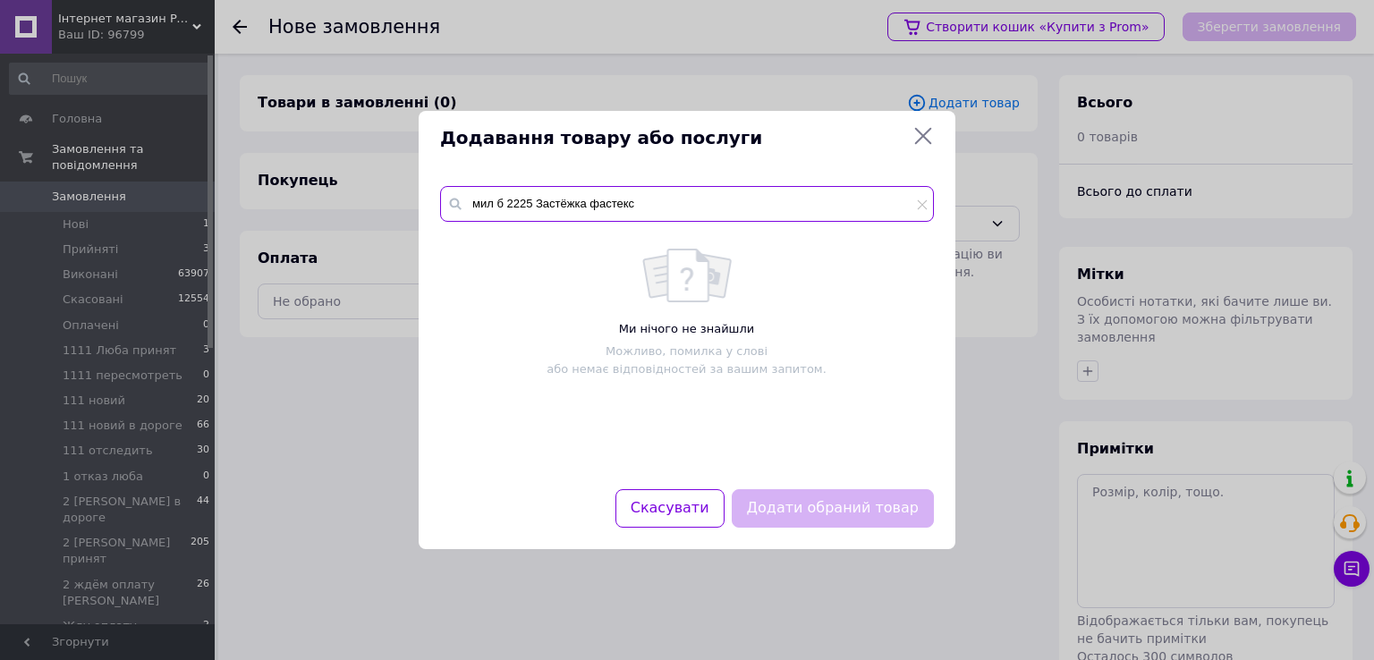
click at [654, 205] on input "мил б 2225 Застёжка фастекс" at bounding box center [687, 204] width 494 height 36
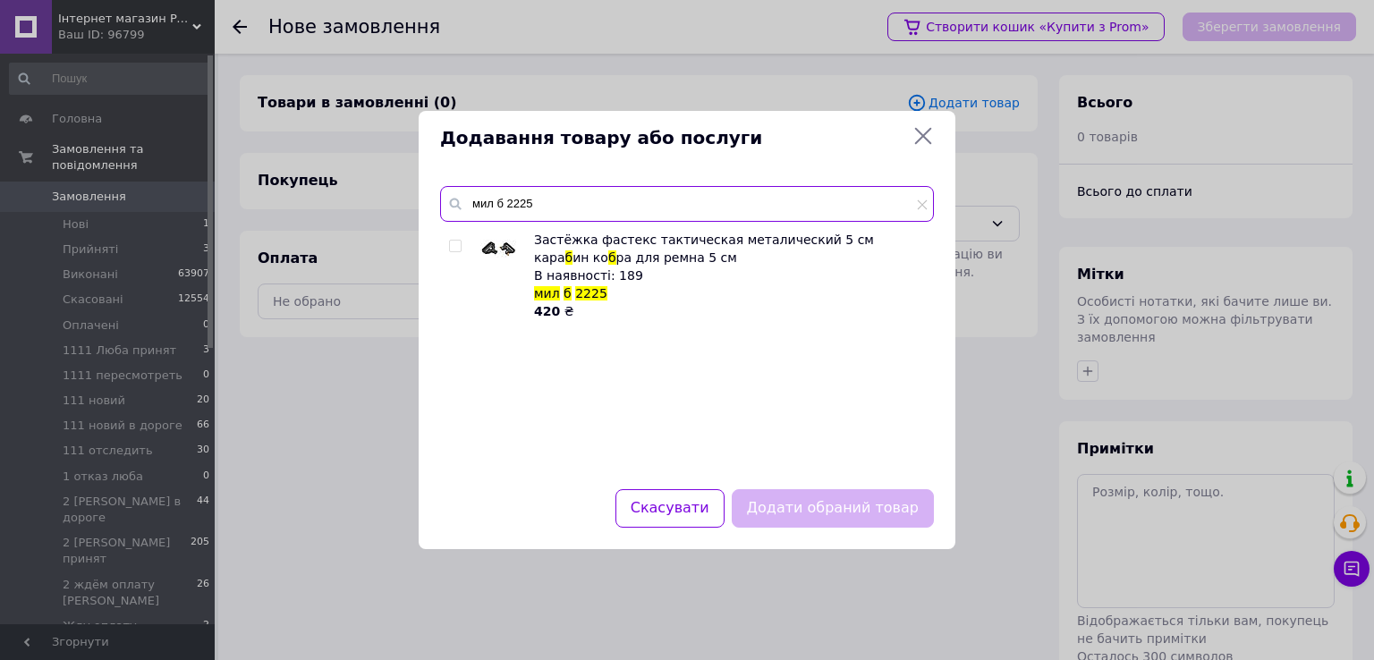
type input "мил б 2225"
click at [455, 245] on input "checkbox" at bounding box center [455, 247] width 12 height 12
checkbox input "true"
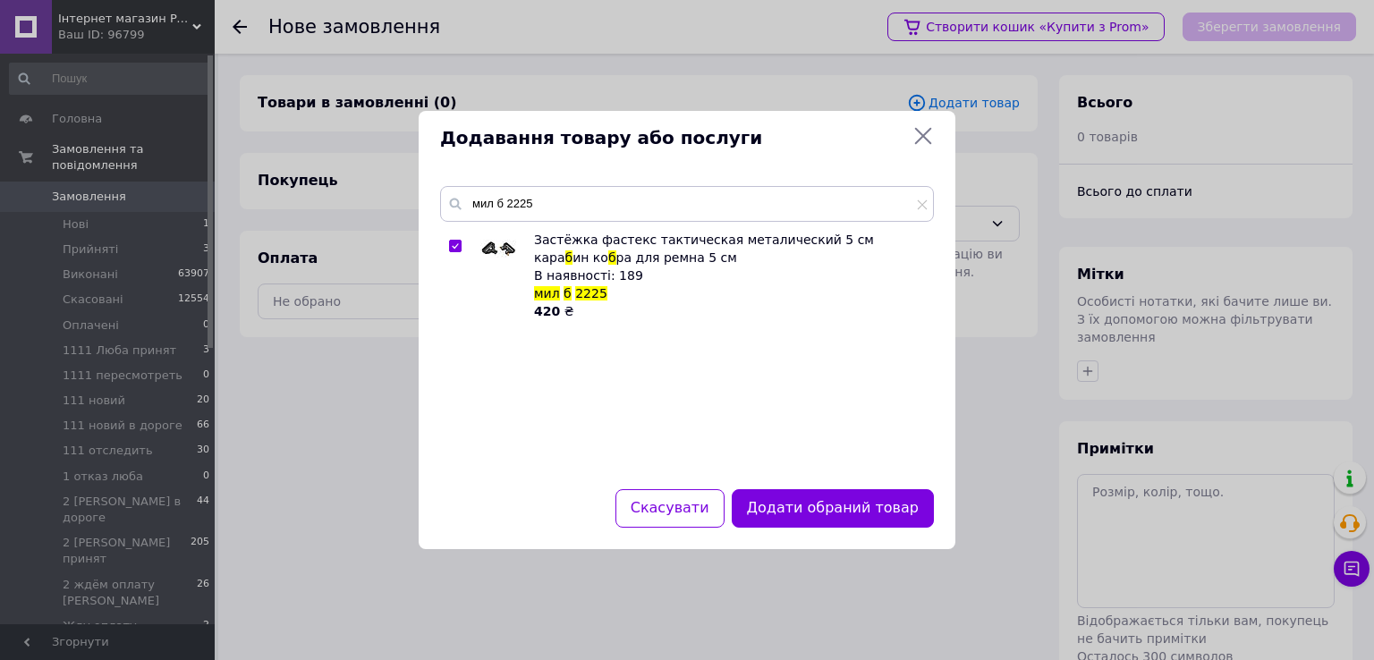
drag, startPoint x: 802, startPoint y: 508, endPoint x: 787, endPoint y: 503, distance: 15.3
click at [802, 509] on button "Додати обраний товар" at bounding box center [833, 508] width 202 height 38
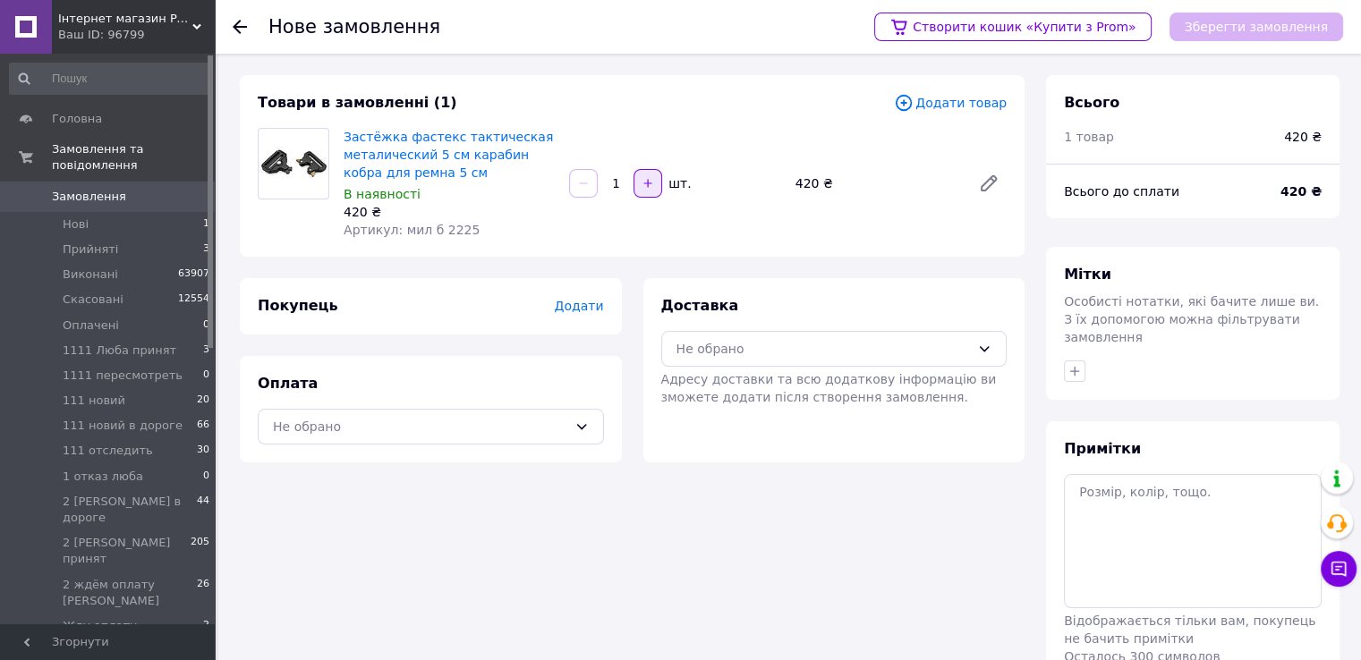
click at [642, 182] on icon "button" at bounding box center [648, 183] width 13 height 13
type input "2"
click at [590, 307] on span "Додати" at bounding box center [578, 306] width 49 height 14
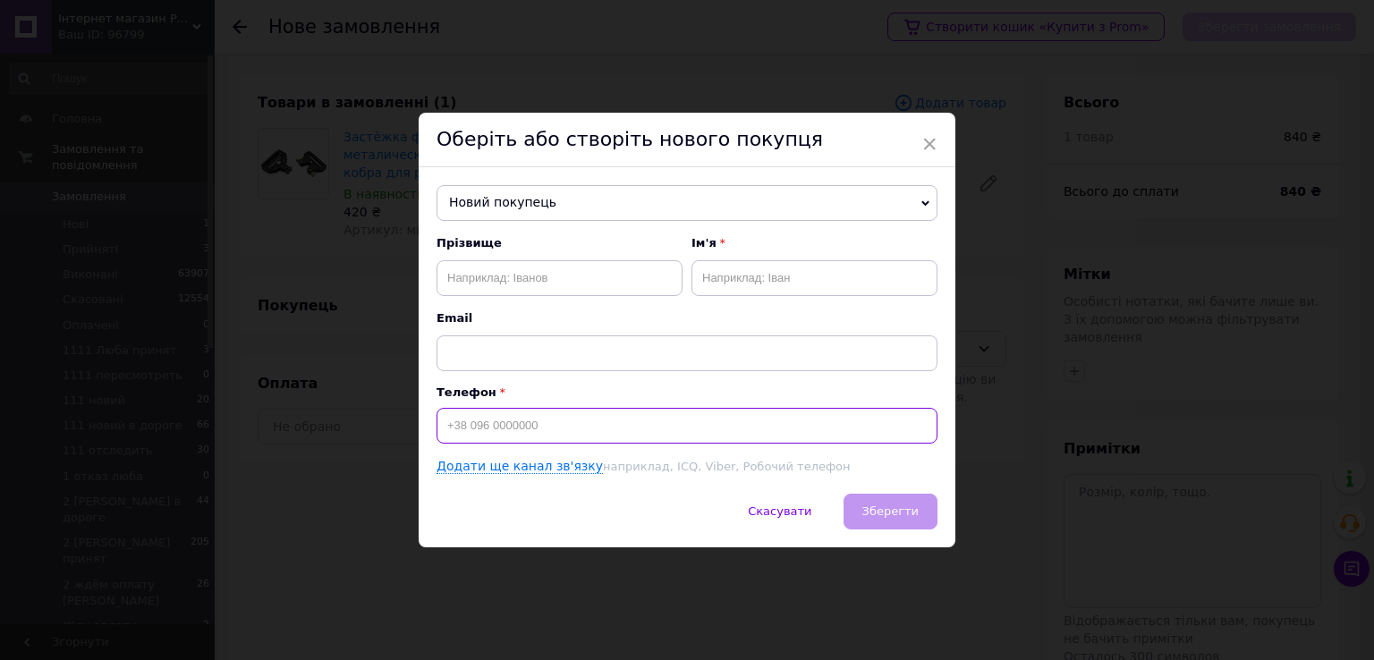
click at [562, 427] on input at bounding box center [687, 426] width 501 height 36
click at [601, 421] on input at bounding box center [687, 426] width 501 height 36
paste input "[PHONE_NUMBER]"
type input "[PHONE_NUMBER]"
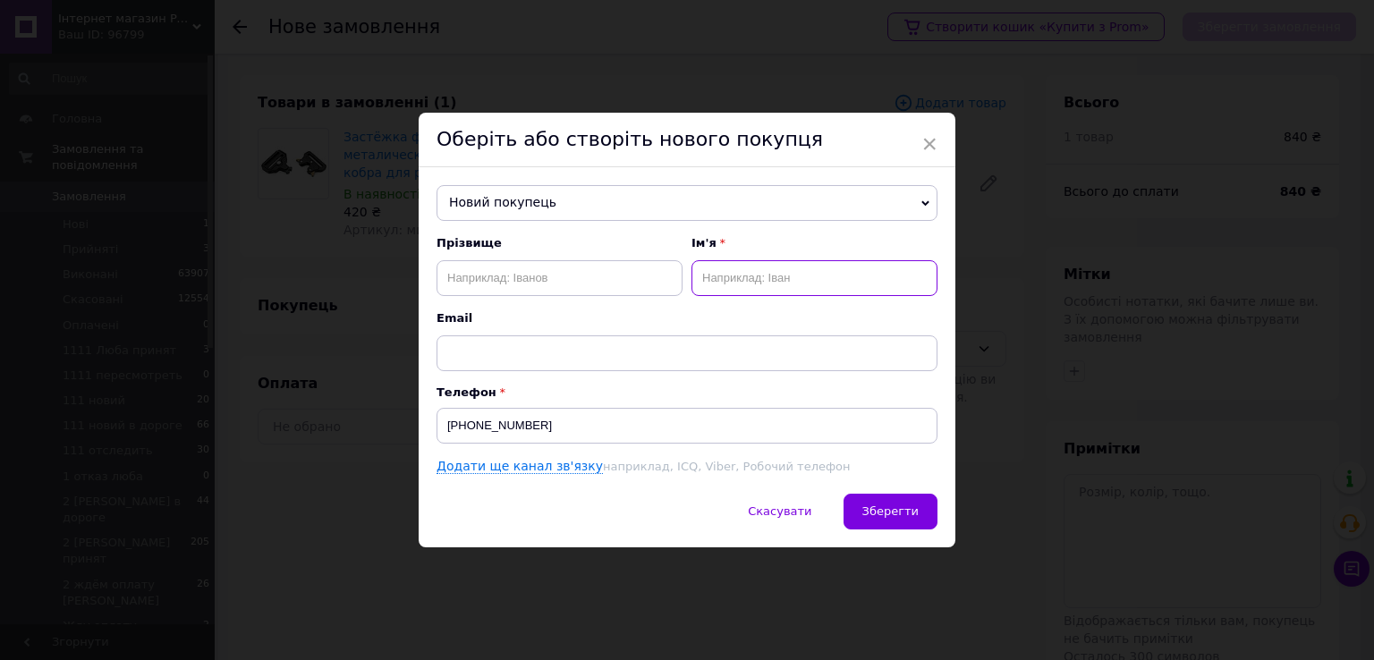
click at [715, 273] on input "text" at bounding box center [815, 278] width 246 height 36
type input "Нікіта"
click at [550, 275] on input "text" at bounding box center [560, 278] width 246 height 36
click at [561, 285] on input "text" at bounding box center [560, 278] width 246 height 36
paste input "Романенко"
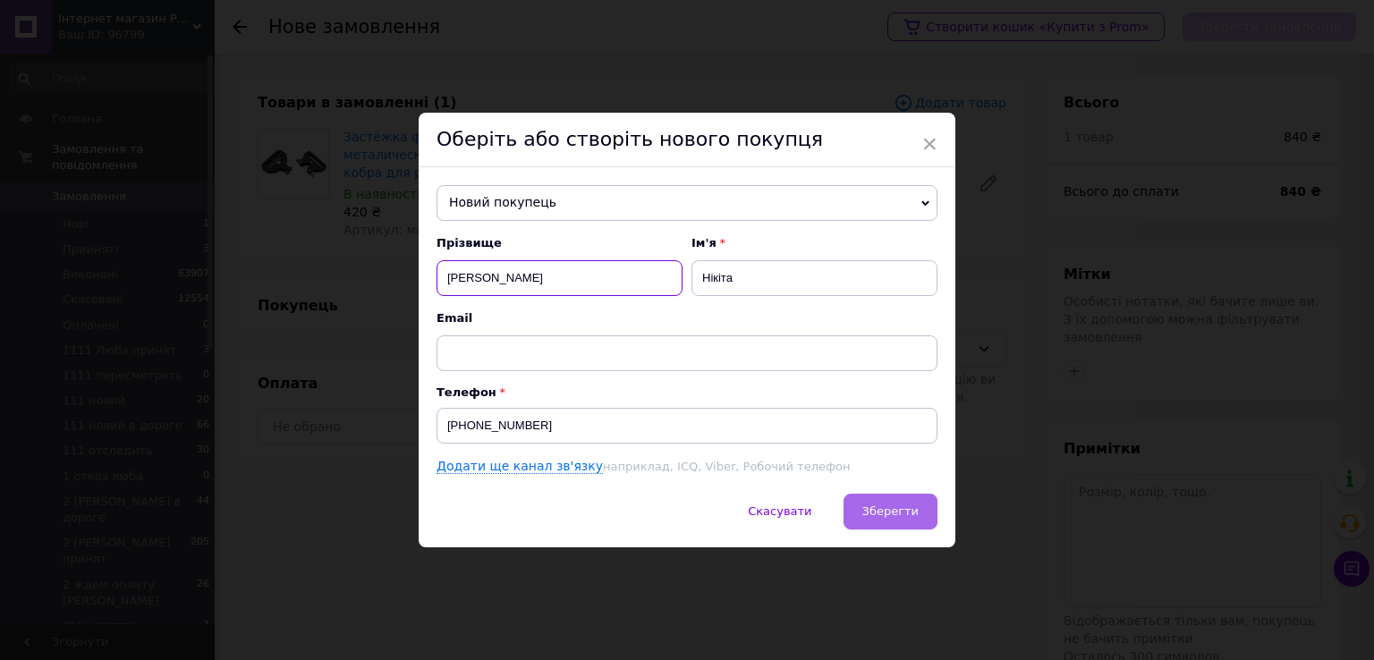
type input "Романенко"
click at [873, 507] on span "Зберегти" at bounding box center [891, 511] width 56 height 13
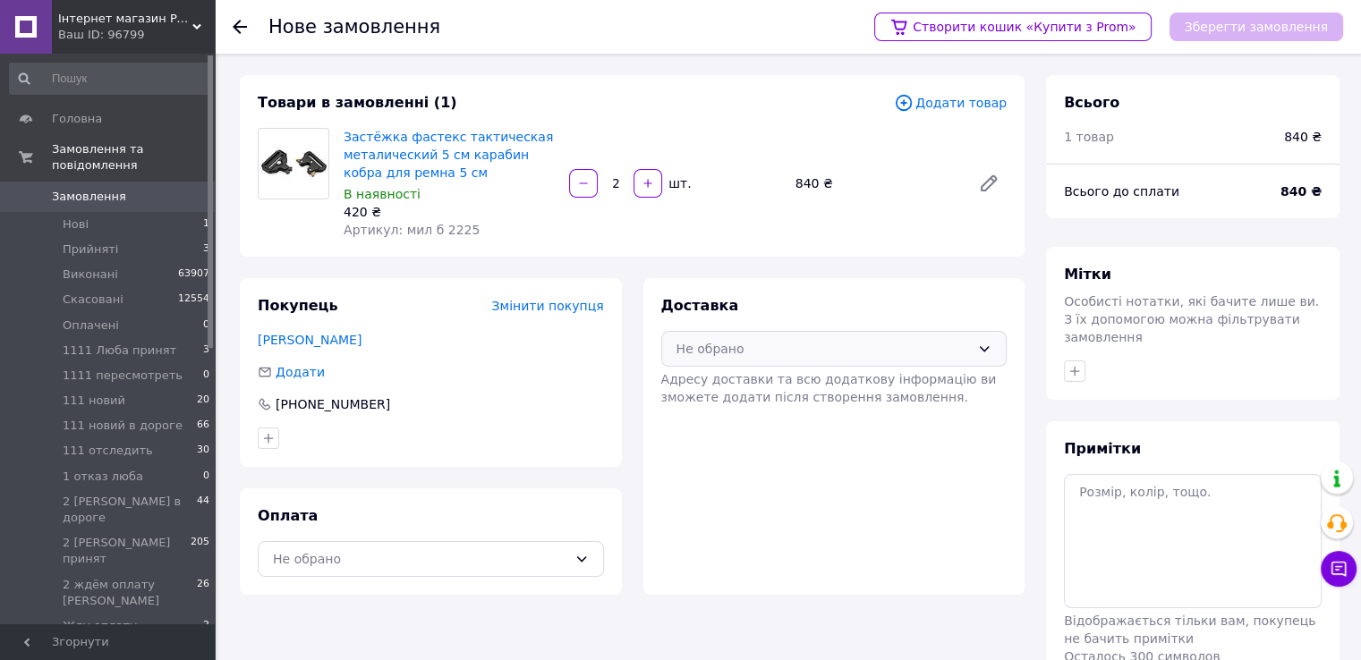
click at [782, 352] on div "Не обрано" at bounding box center [823, 349] width 294 height 20
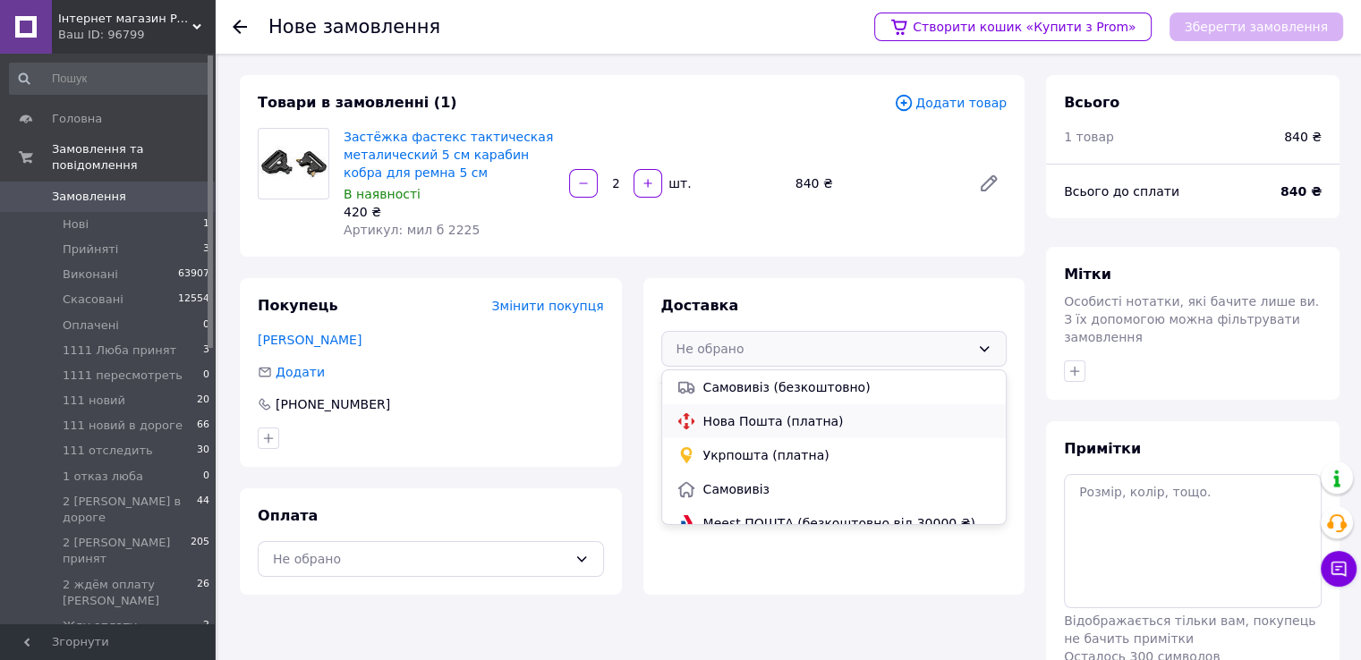
click at [748, 421] on span "Нова Пошта (платна)" at bounding box center [847, 421] width 289 height 18
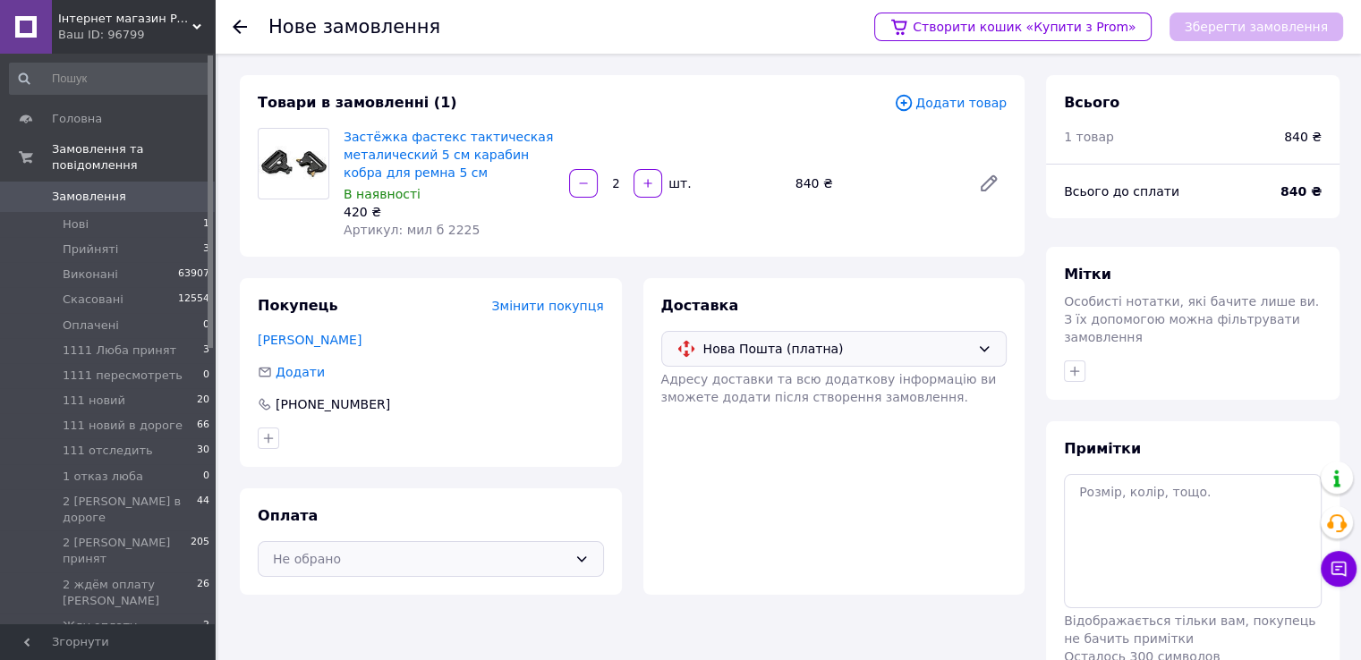
click at [508, 558] on div "Не обрано" at bounding box center [420, 559] width 294 height 20
click at [325, 635] on span "Післяплата" at bounding box center [444, 632] width 289 height 18
click at [1223, 25] on button "Зберегти замовлення" at bounding box center [1256, 27] width 174 height 29
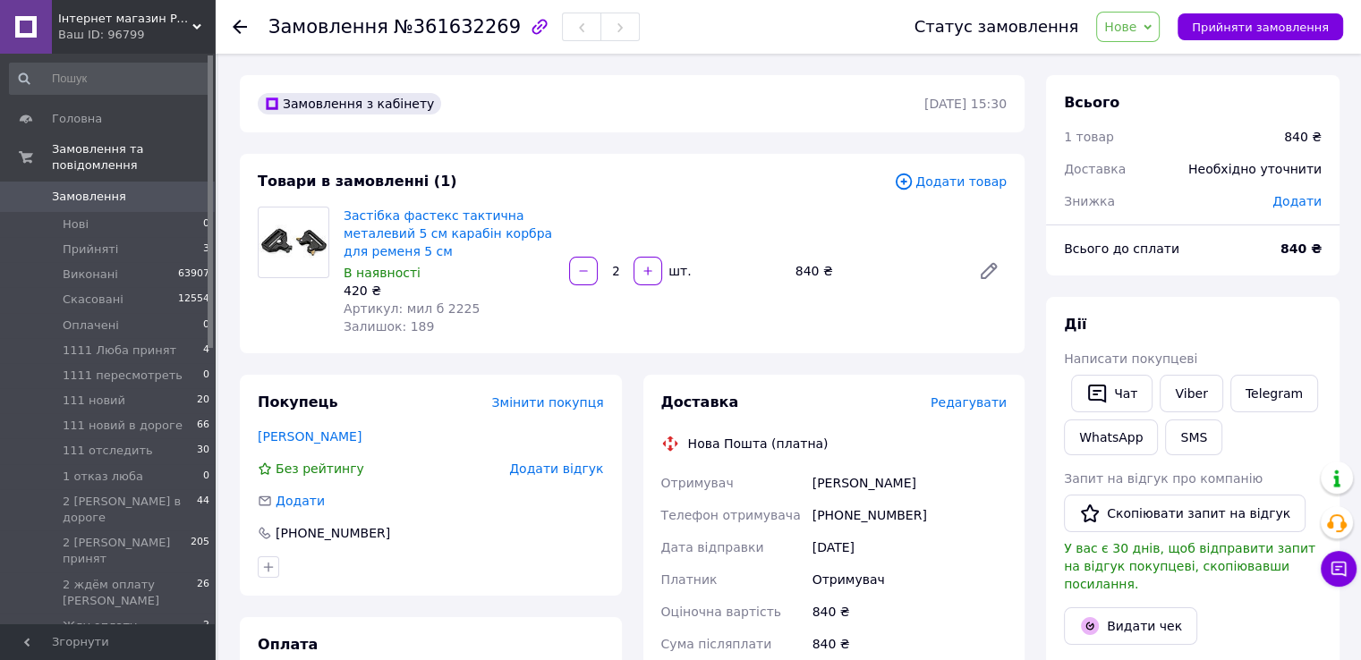
click at [1136, 30] on span "Нове" at bounding box center [1120, 27] width 32 height 14
click at [1159, 62] on li "Прийнято" at bounding box center [1202, 62] width 210 height 27
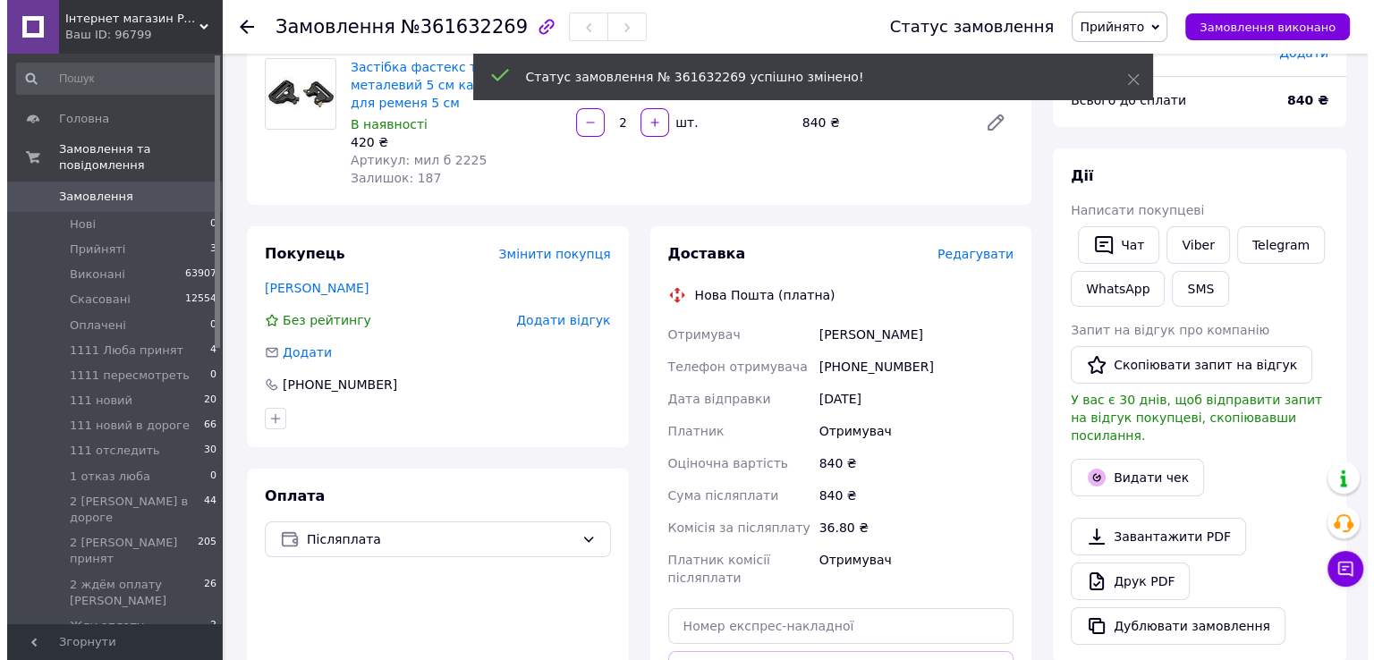
scroll to position [179, 0]
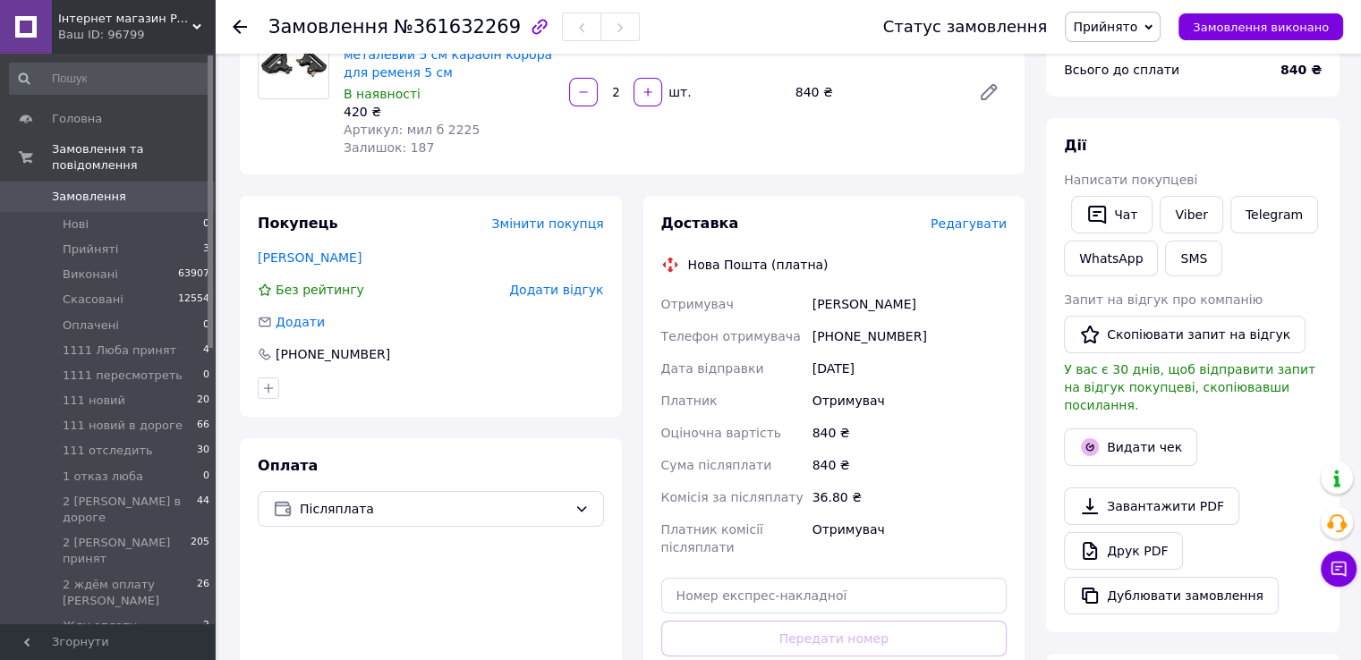
click at [972, 223] on span "Редагувати" at bounding box center [969, 224] width 76 height 14
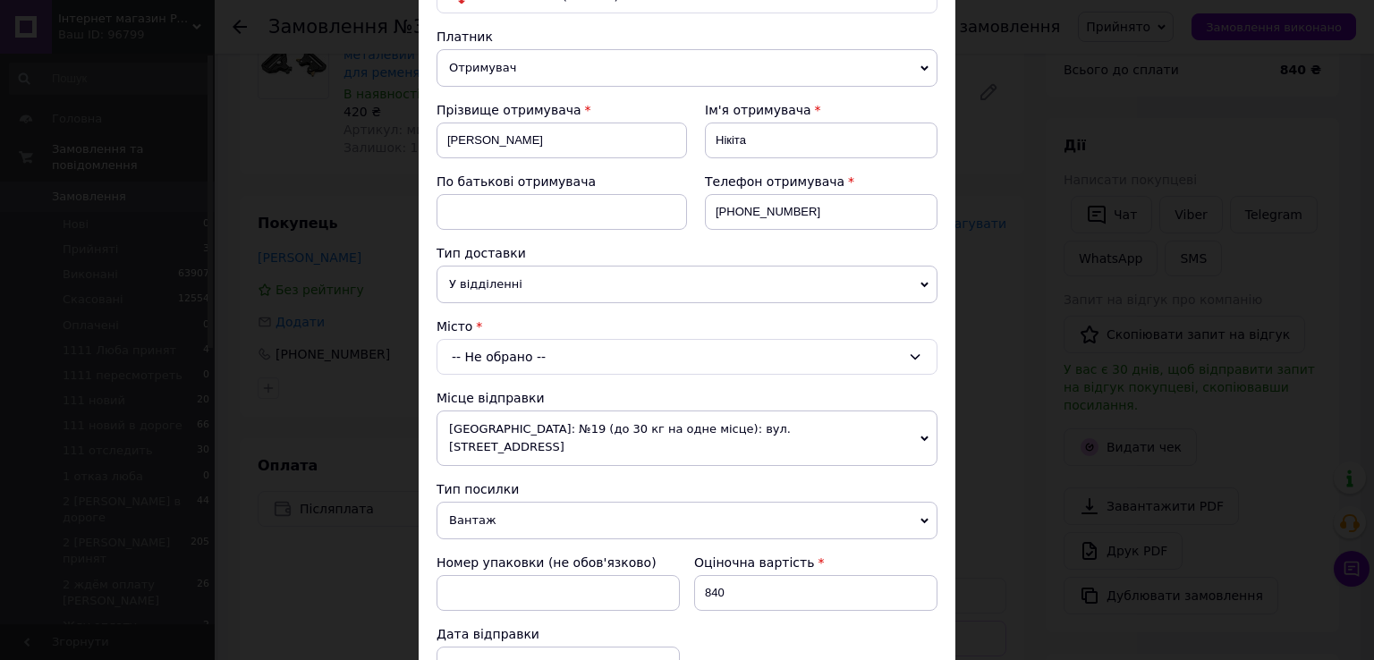
click at [652, 355] on div "-- Не обрано --" at bounding box center [687, 357] width 501 height 36
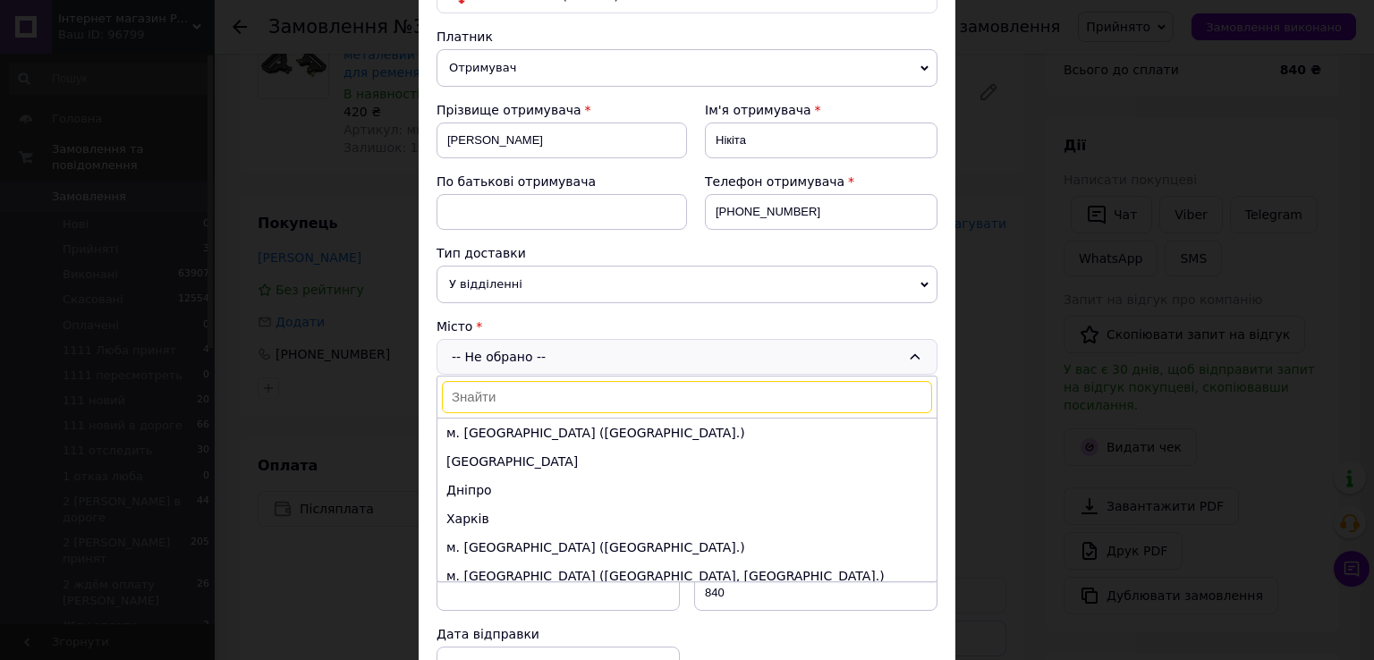
click at [691, 397] on input at bounding box center [687, 397] width 490 height 32
paste input "Изюм"
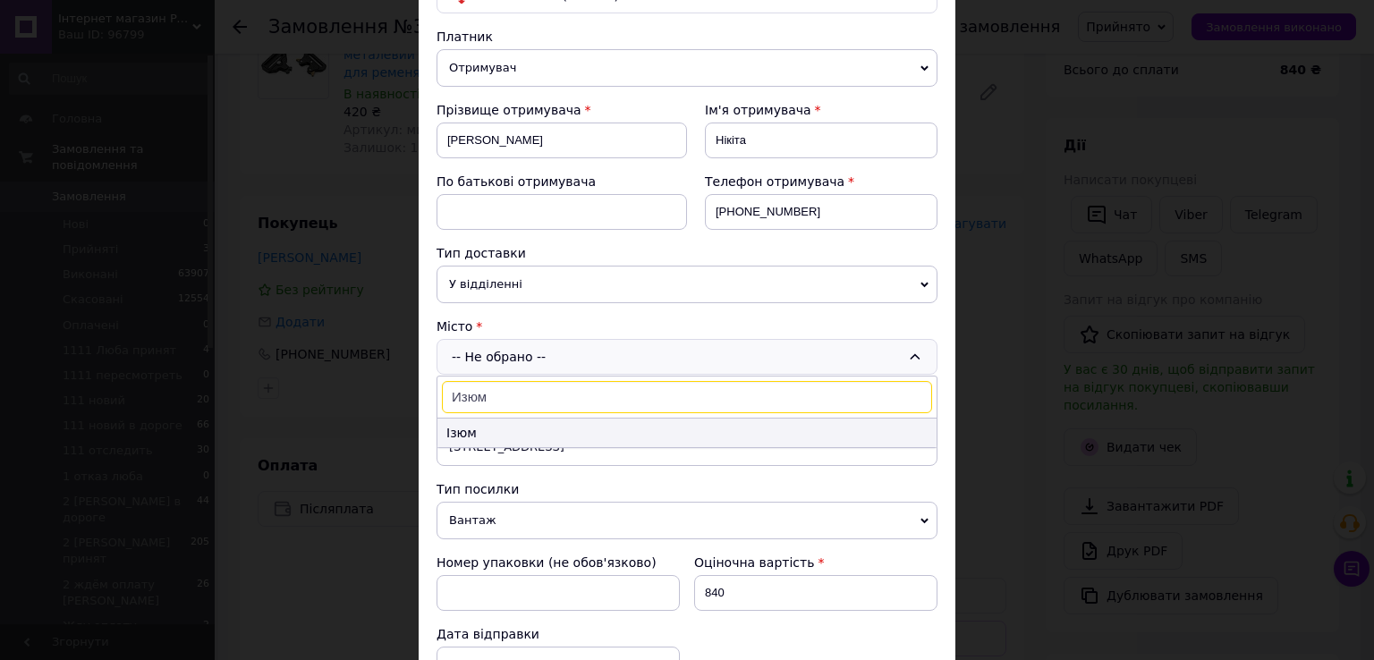
type input "Изюм"
click at [479, 424] on li "Ізюм" at bounding box center [687, 433] width 499 height 29
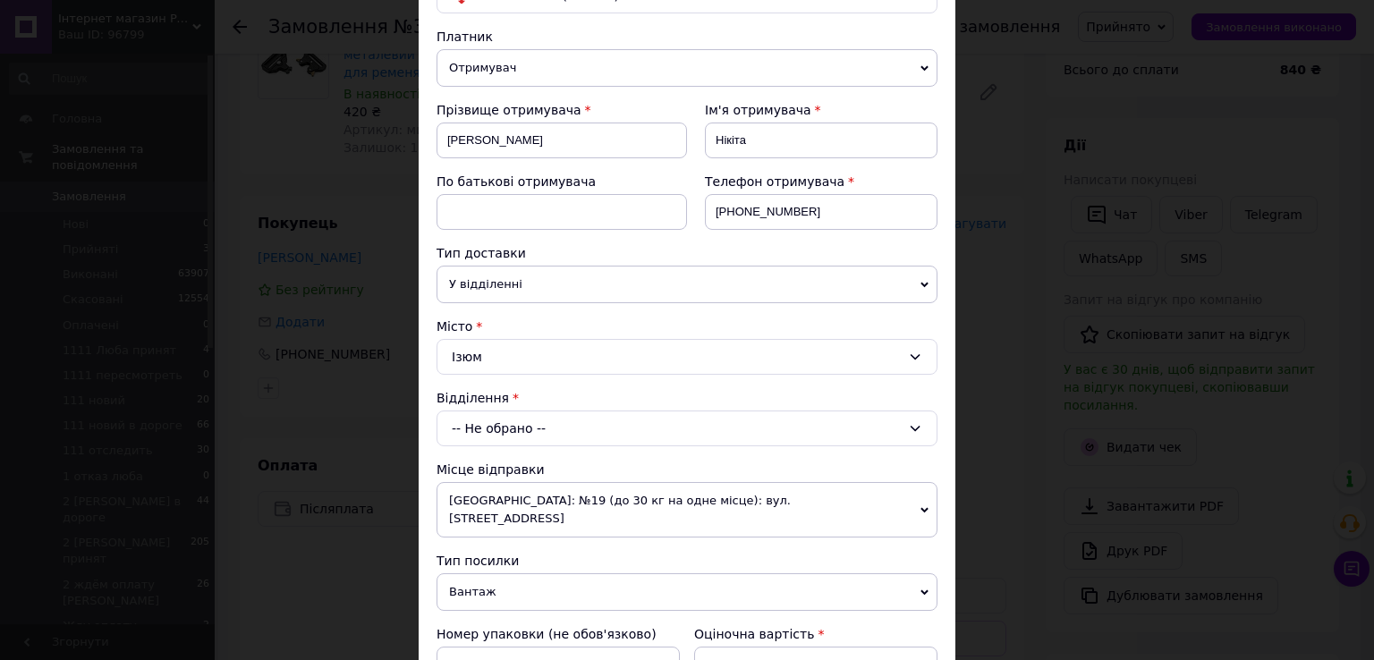
click at [479, 424] on div "-- Не обрано --" at bounding box center [687, 429] width 501 height 36
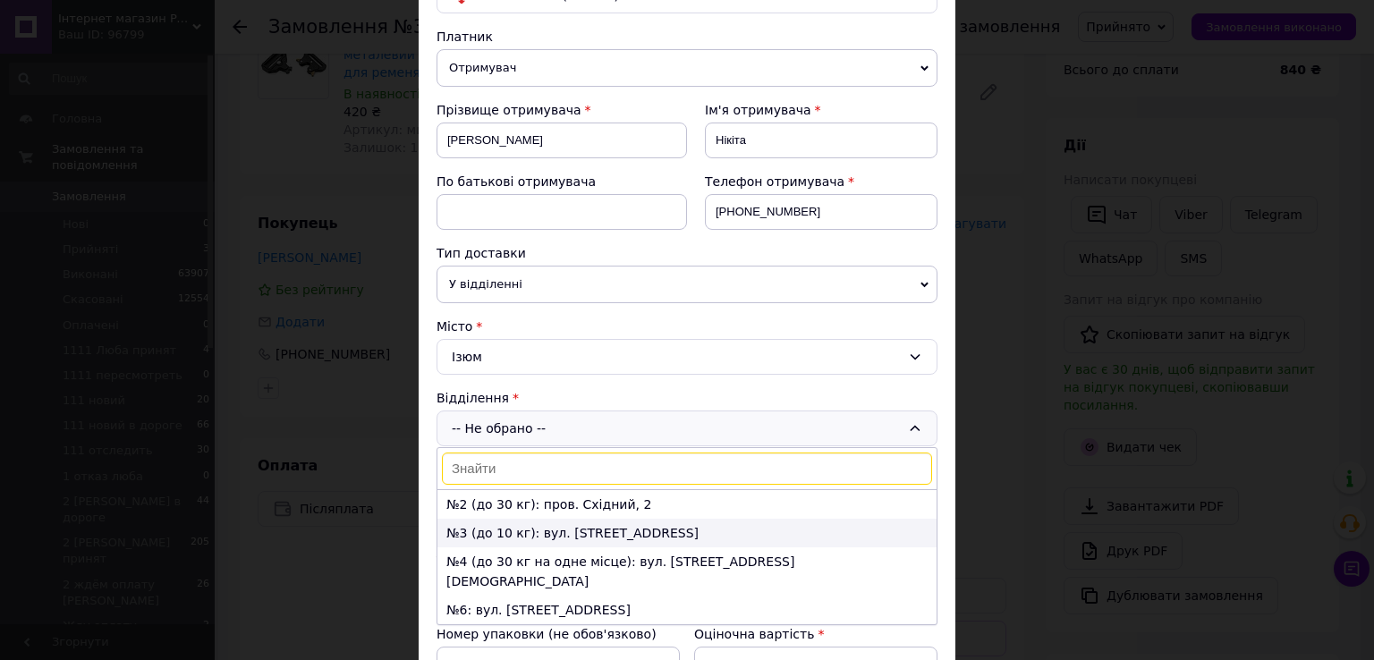
click at [468, 531] on li "№3 (до 10 кг): вул. Гоголя, 12" at bounding box center [687, 533] width 499 height 29
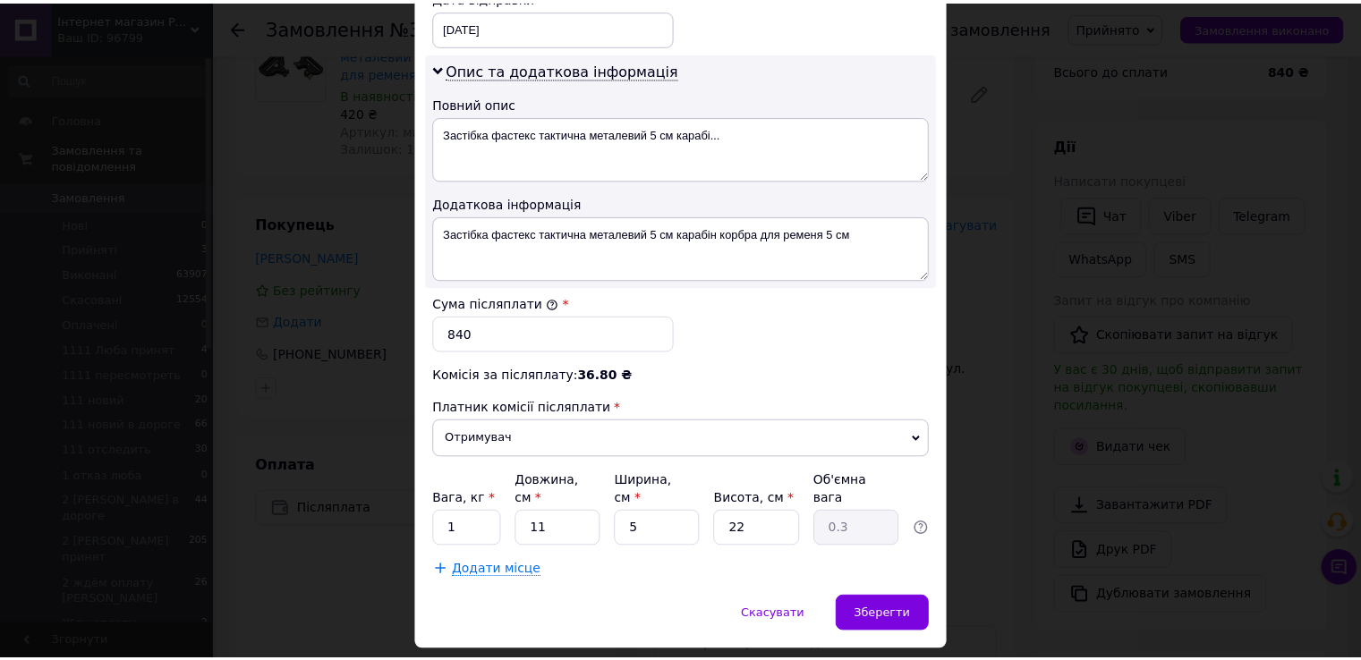
scroll to position [895, 0]
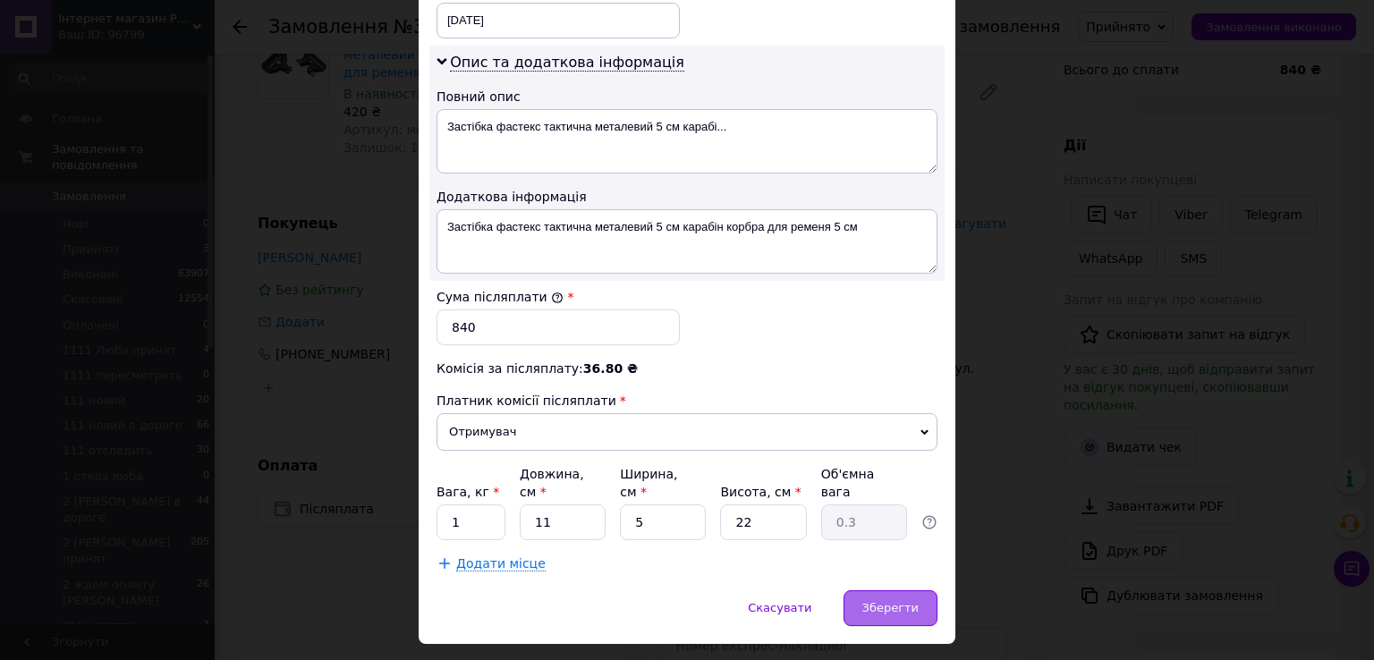
click at [896, 601] on span "Зберегти" at bounding box center [891, 607] width 56 height 13
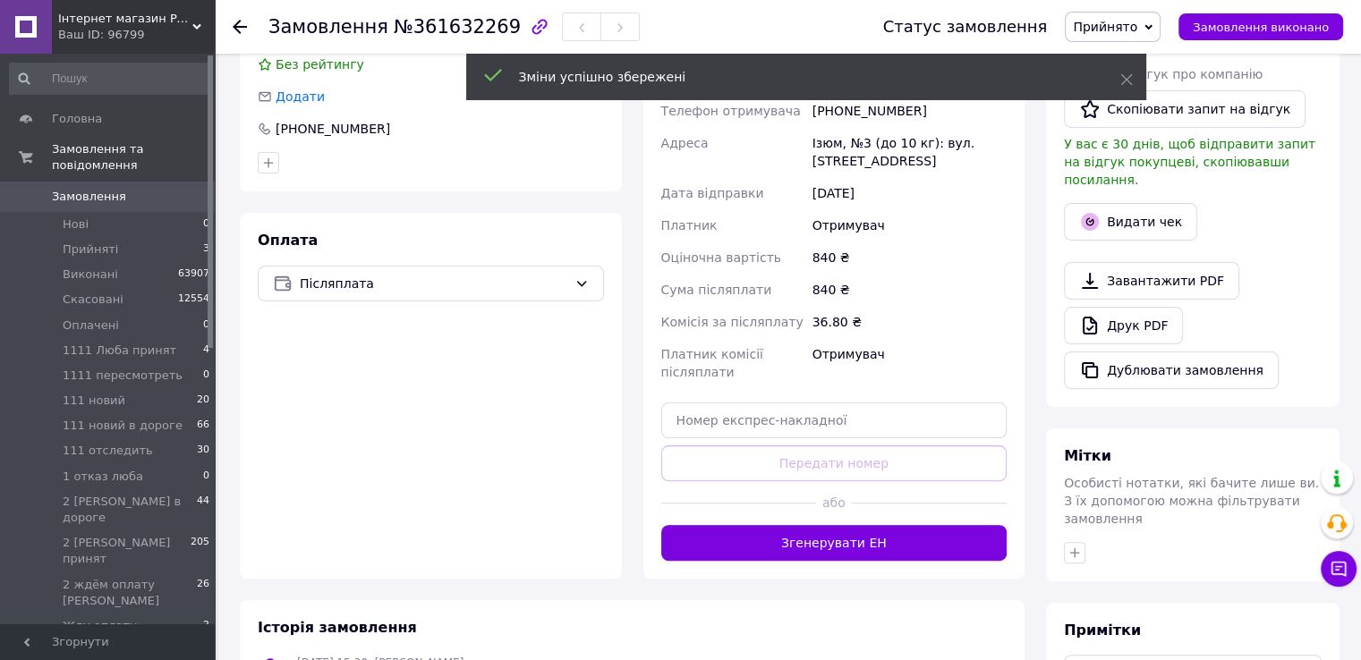
scroll to position [447, 0]
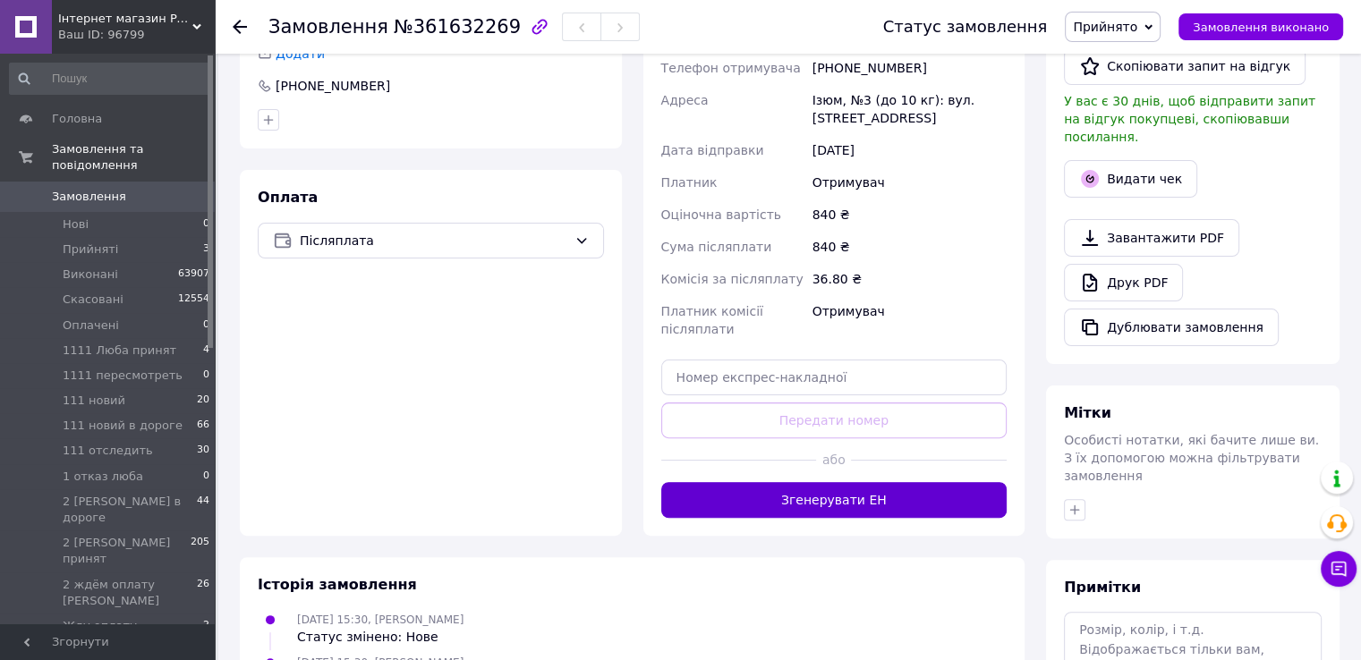
click at [860, 497] on button "Згенерувати ЕН" at bounding box center [834, 500] width 346 height 36
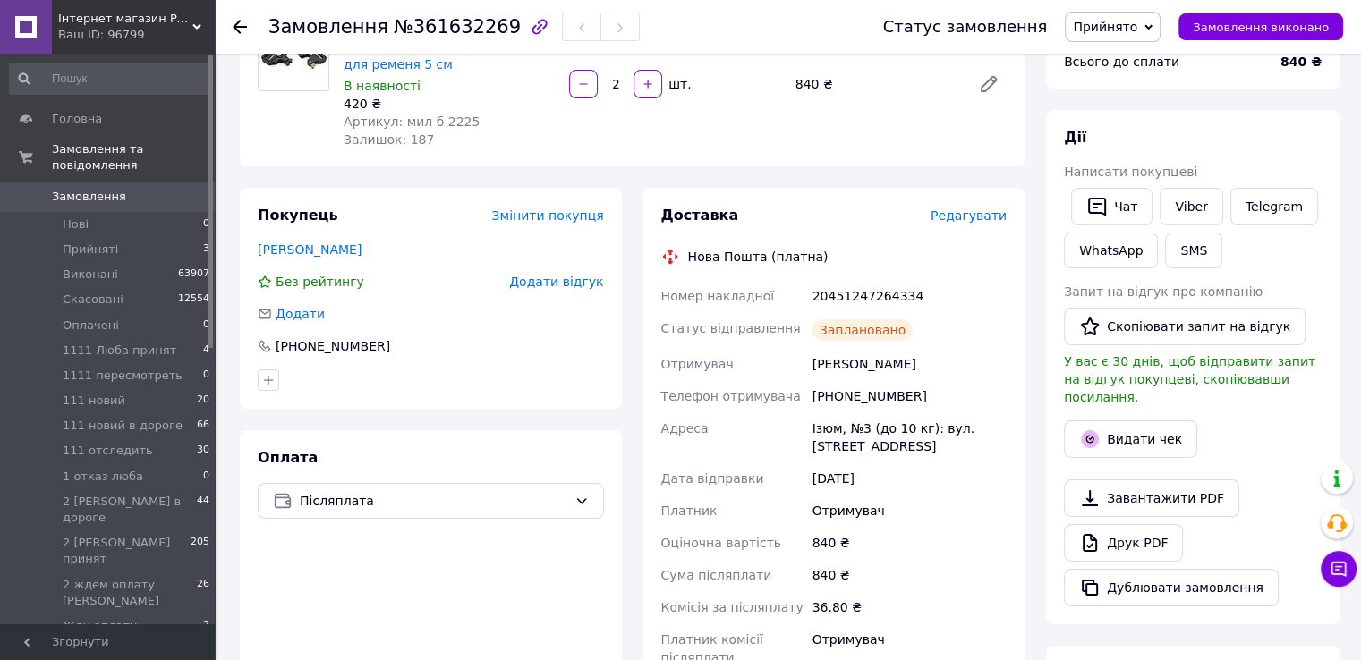
scroll to position [179, 0]
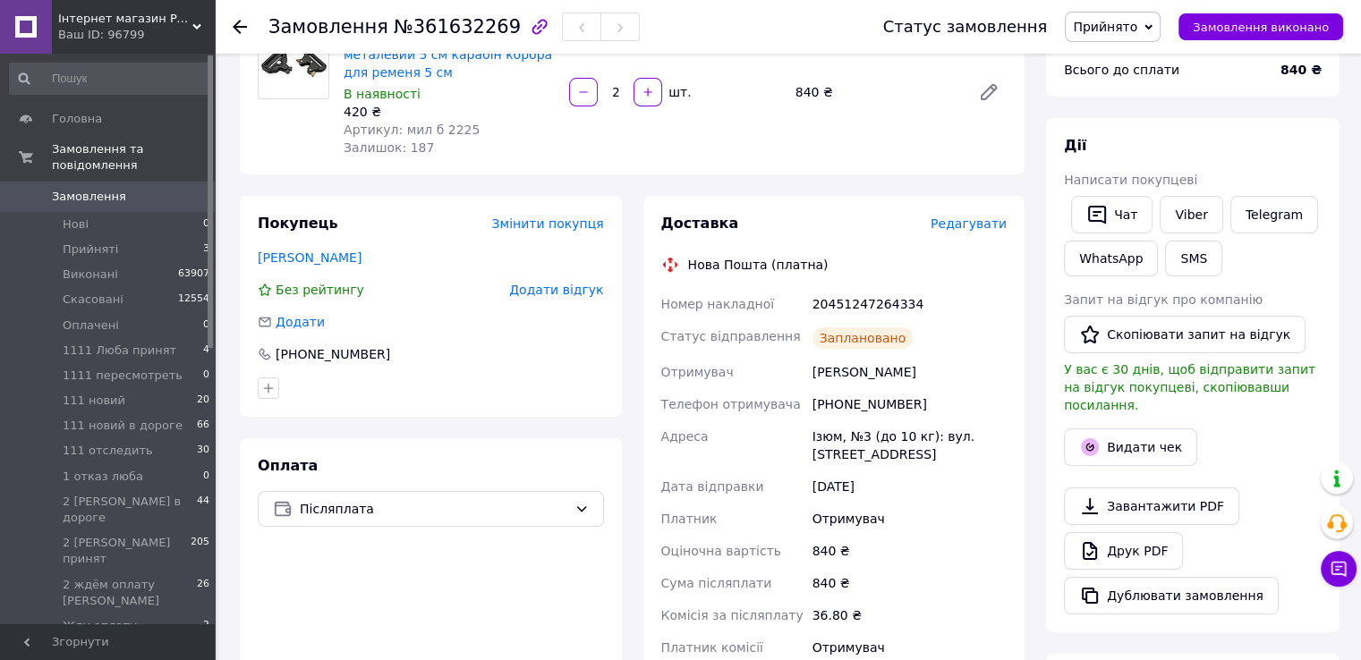
click at [863, 301] on div "20451247264334" at bounding box center [909, 304] width 201 height 32
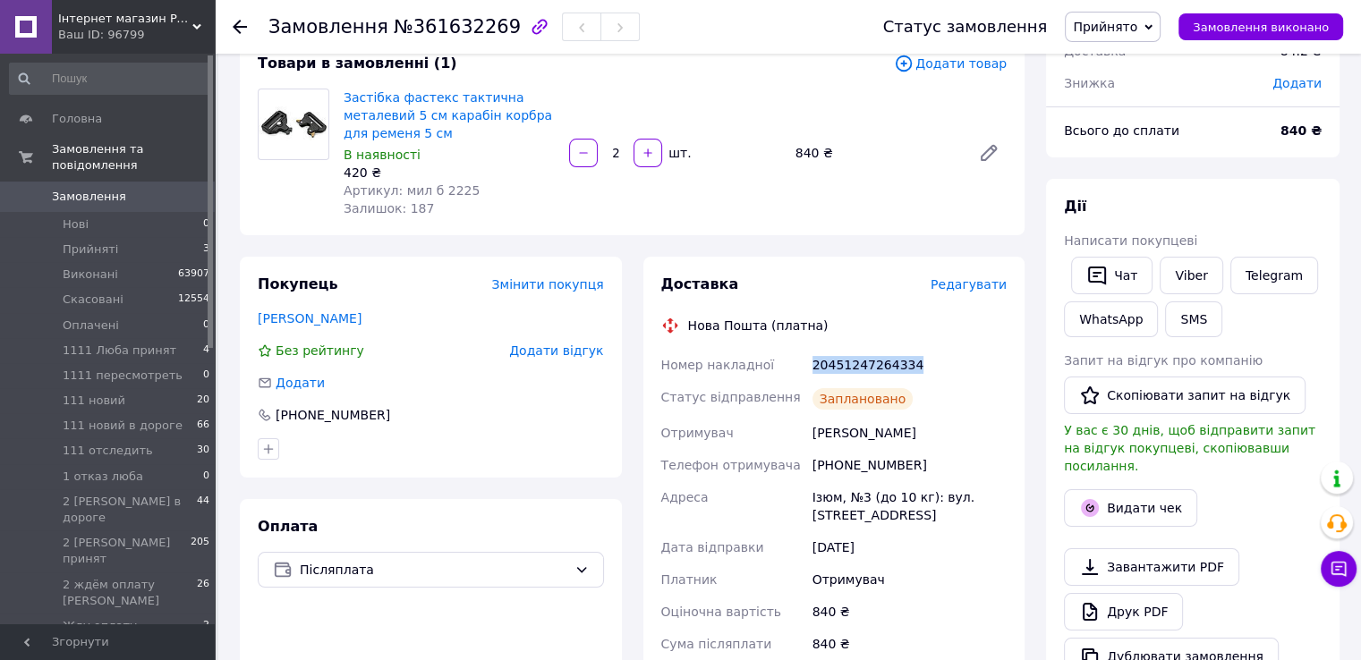
scroll to position [89, 0]
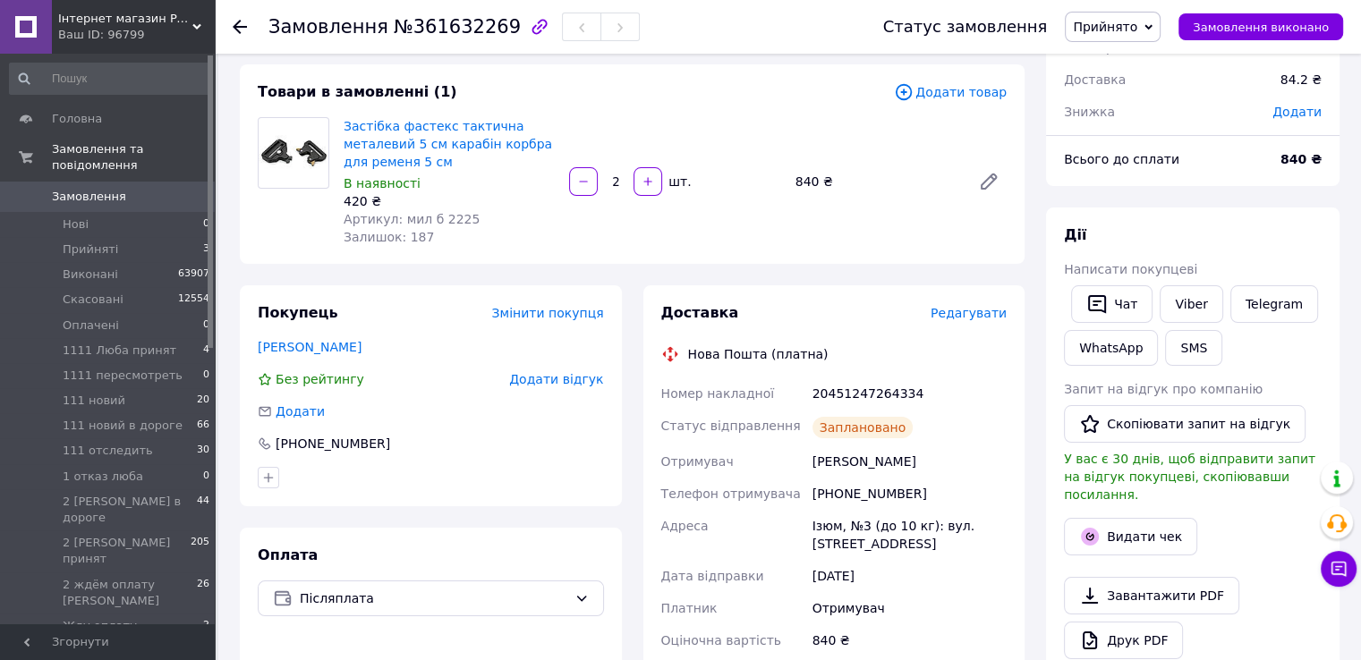
click at [755, 248] on div "Застібка фастекс тактична металевий 5 см карабін корбра для ременя 5 см В наявн…" at bounding box center [674, 182] width 677 height 136
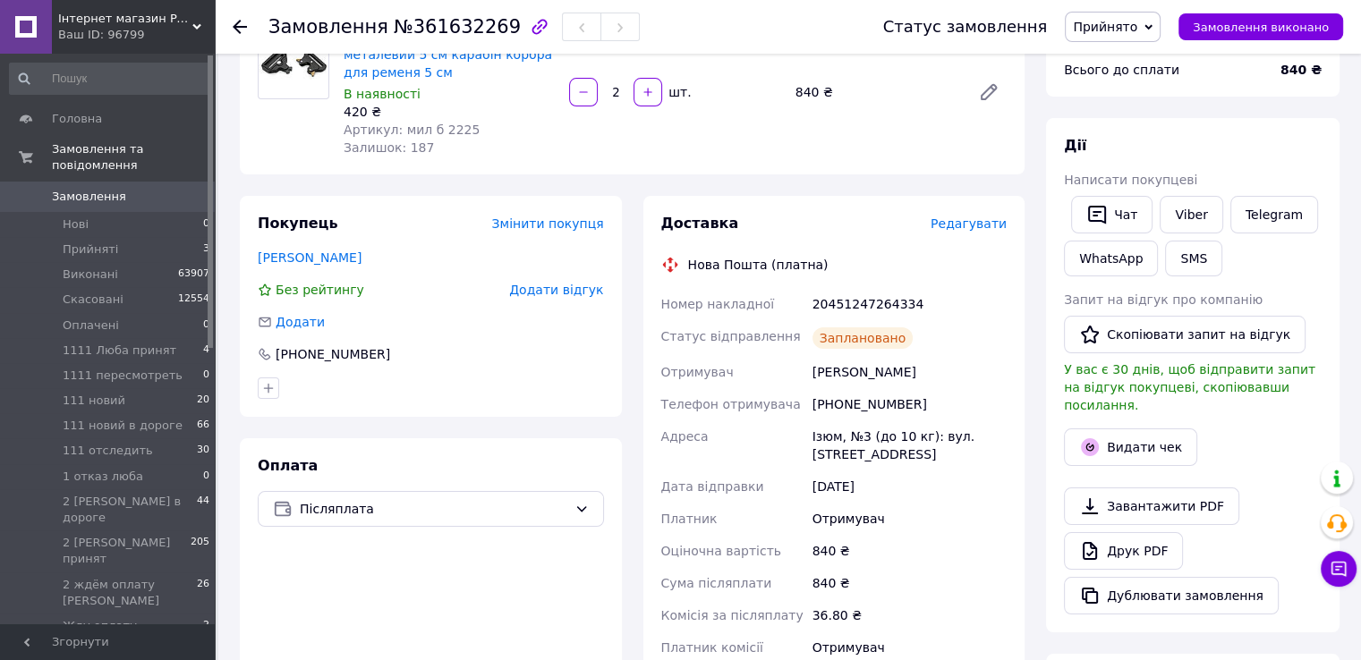
click at [250, 183] on div "Замовлення з кабінету 12.09.2025 | 15:30 Товари в замовленні (1) Додати товар З…" at bounding box center [632, 564] width 806 height 1336
click at [859, 401] on div "[PHONE_NUMBER]" at bounding box center [909, 404] width 201 height 32
copy div "380964684028"
click at [465, 223] on div "Покупець Змінити покупця" at bounding box center [431, 224] width 346 height 21
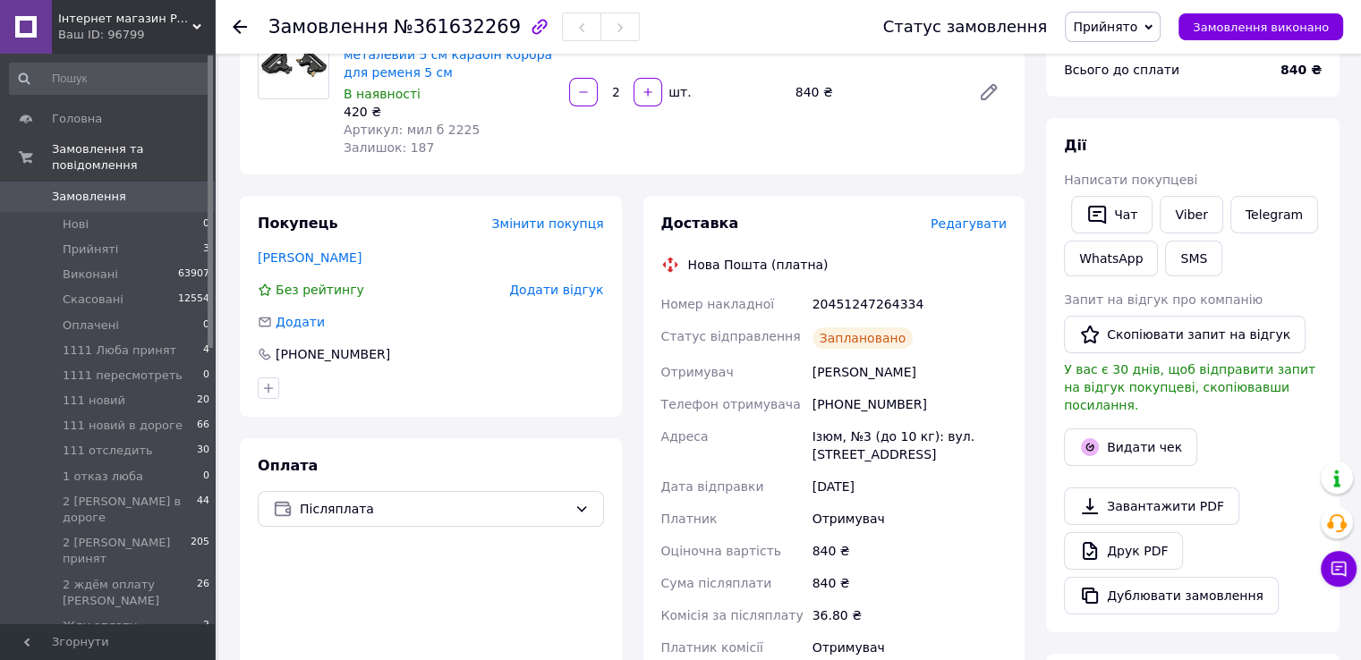
scroll to position [89, 0]
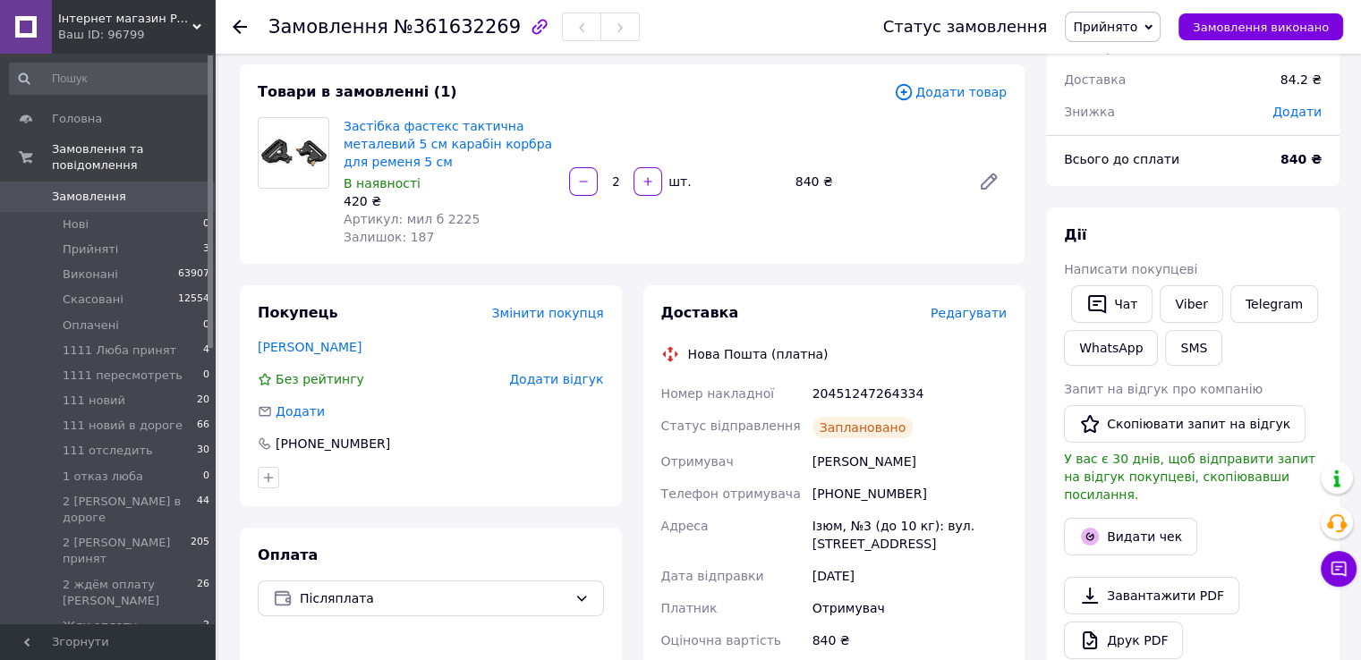
click at [437, 310] on div "Покупець Змінити покупця" at bounding box center [431, 313] width 346 height 21
click at [842, 391] on div "20451247264334" at bounding box center [909, 394] width 201 height 32
click at [843, 392] on div "20451247264334" at bounding box center [909, 394] width 201 height 32
click at [845, 393] on div "20451247264334" at bounding box center [909, 394] width 201 height 32
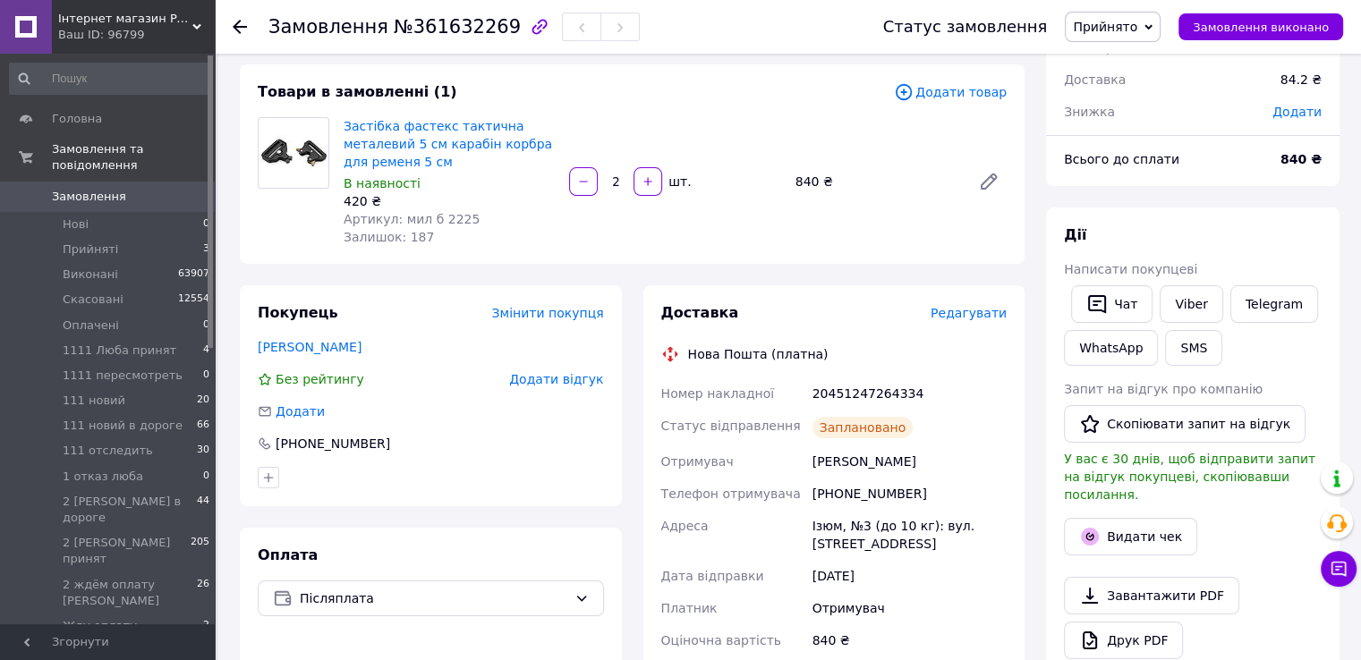
click at [310, 241] on div at bounding box center [294, 181] width 86 height 129
drag, startPoint x: 312, startPoint y: 262, endPoint x: 533, endPoint y: 307, distance: 225.5
click at [312, 263] on div "Товари в замовленні (1) Додати товар Застібка фастекс тактична металевий 5 см к…" at bounding box center [632, 164] width 785 height 200
click at [838, 395] on div "20451247264334" at bounding box center [909, 394] width 201 height 32
click at [838, 394] on div "20451247264334" at bounding box center [909, 394] width 201 height 32
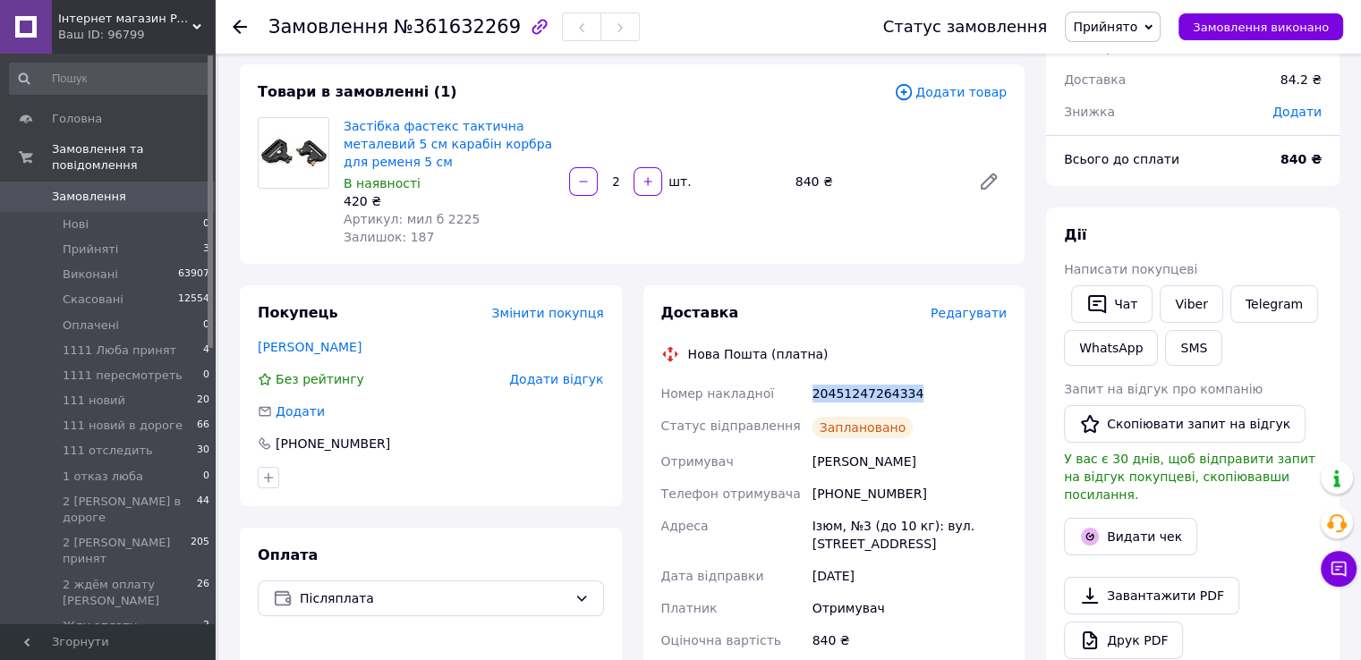
copy div "20451247264334"
click at [286, 246] on div "Товари в замовленні (1) Додати товар Застібка фастекс тактична металевий 5 см к…" at bounding box center [632, 164] width 785 height 200
click at [384, 150] on link "Застібка фастекс тактична металевий 5 см карабін корбра для ременя 5 см" at bounding box center [448, 144] width 208 height 50
click at [97, 189] on span "Замовлення" at bounding box center [89, 197] width 74 height 16
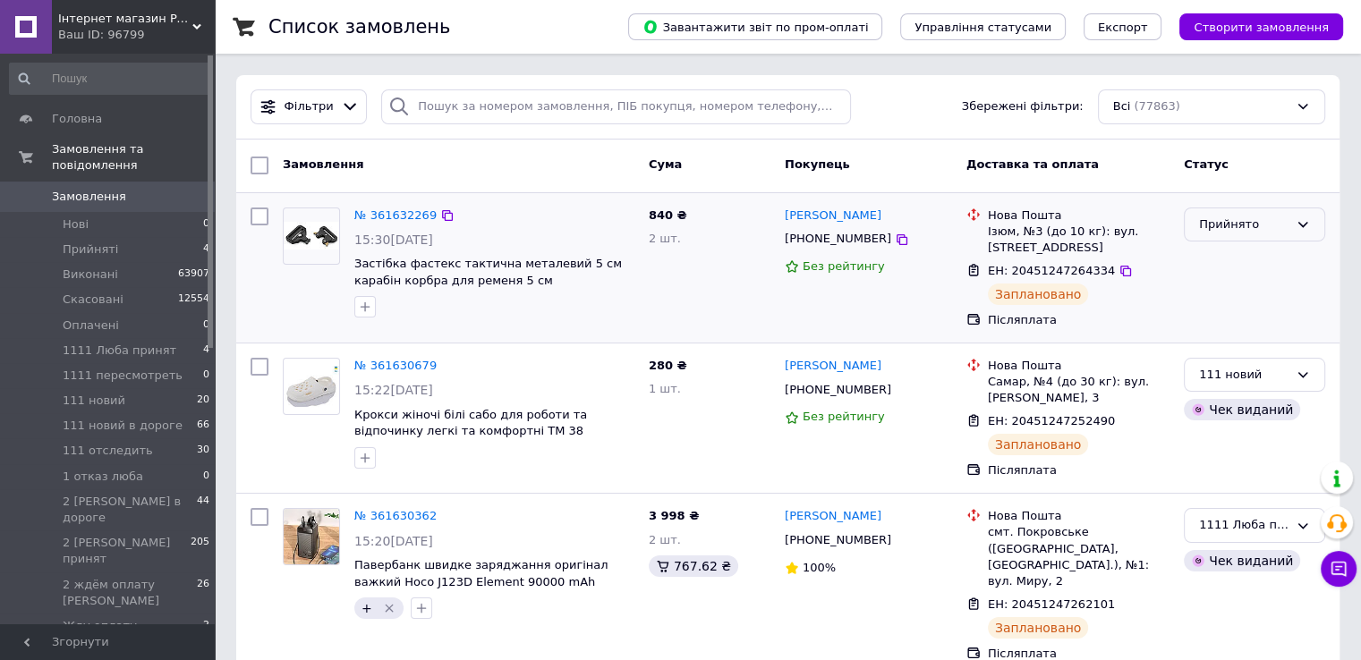
click at [1207, 226] on div "Прийнято" at bounding box center [1243, 225] width 89 height 19
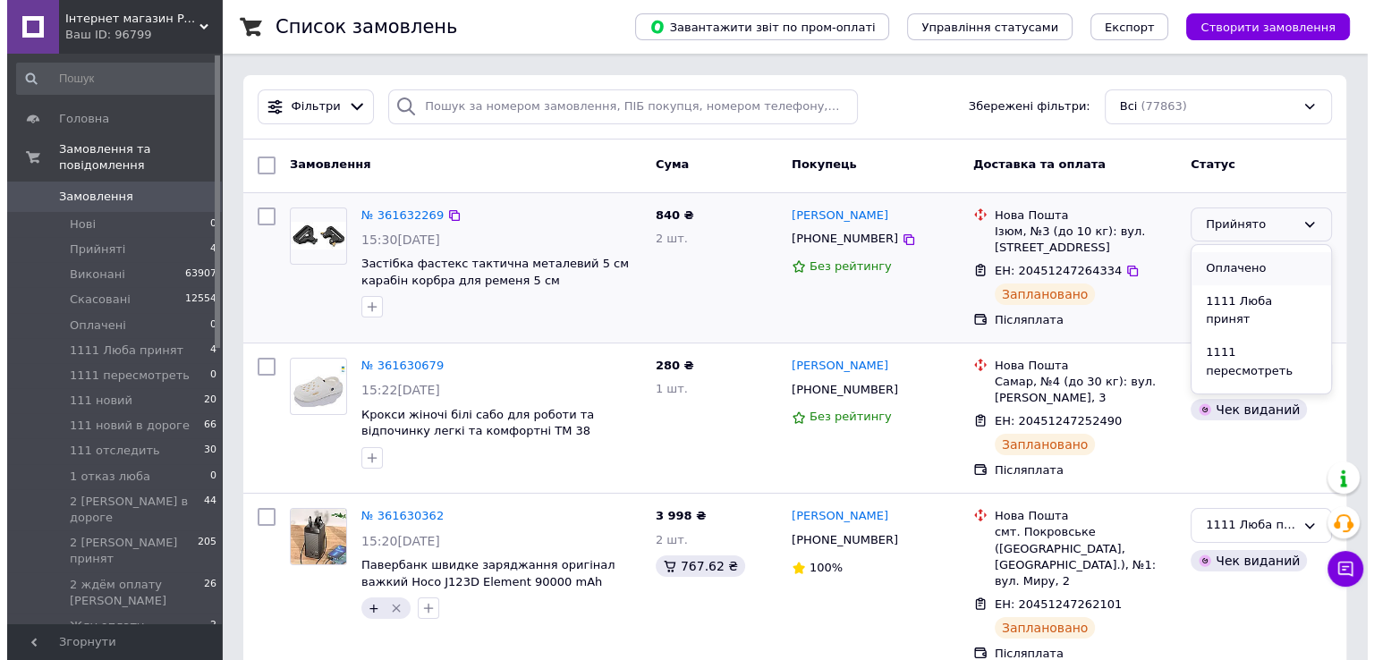
scroll to position [89, 0]
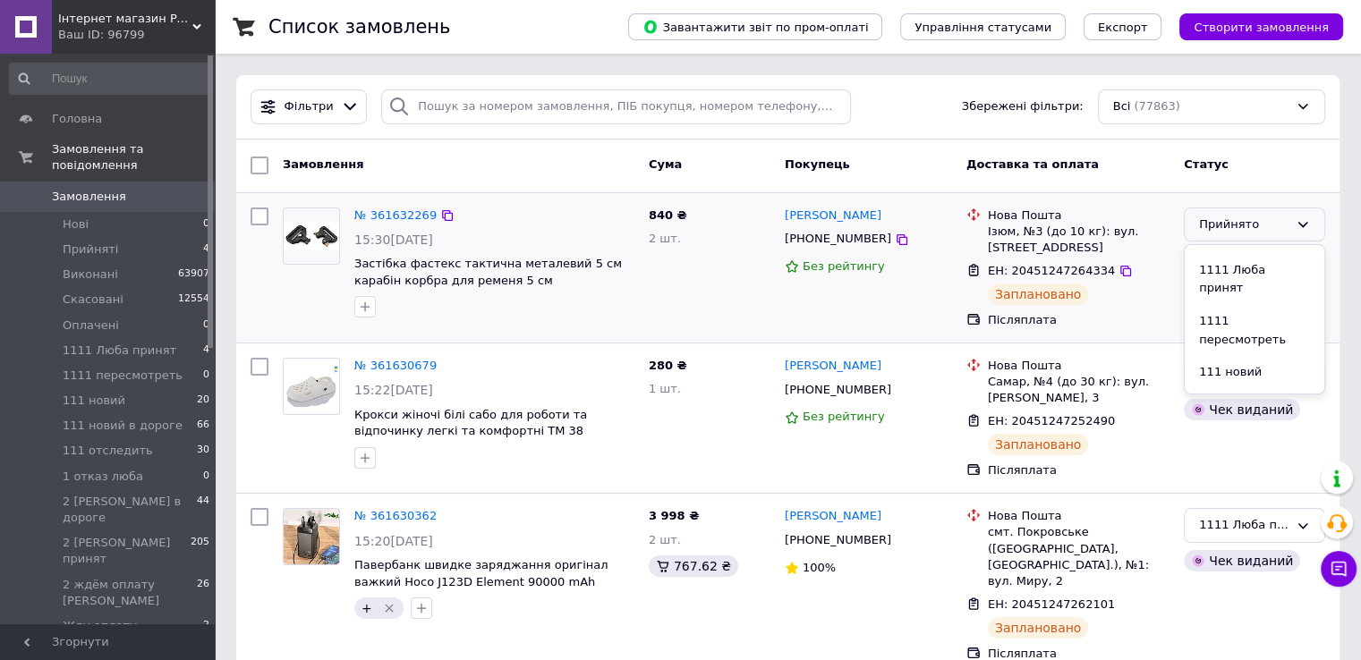
click at [1224, 356] on li "111 новий" at bounding box center [1255, 372] width 140 height 33
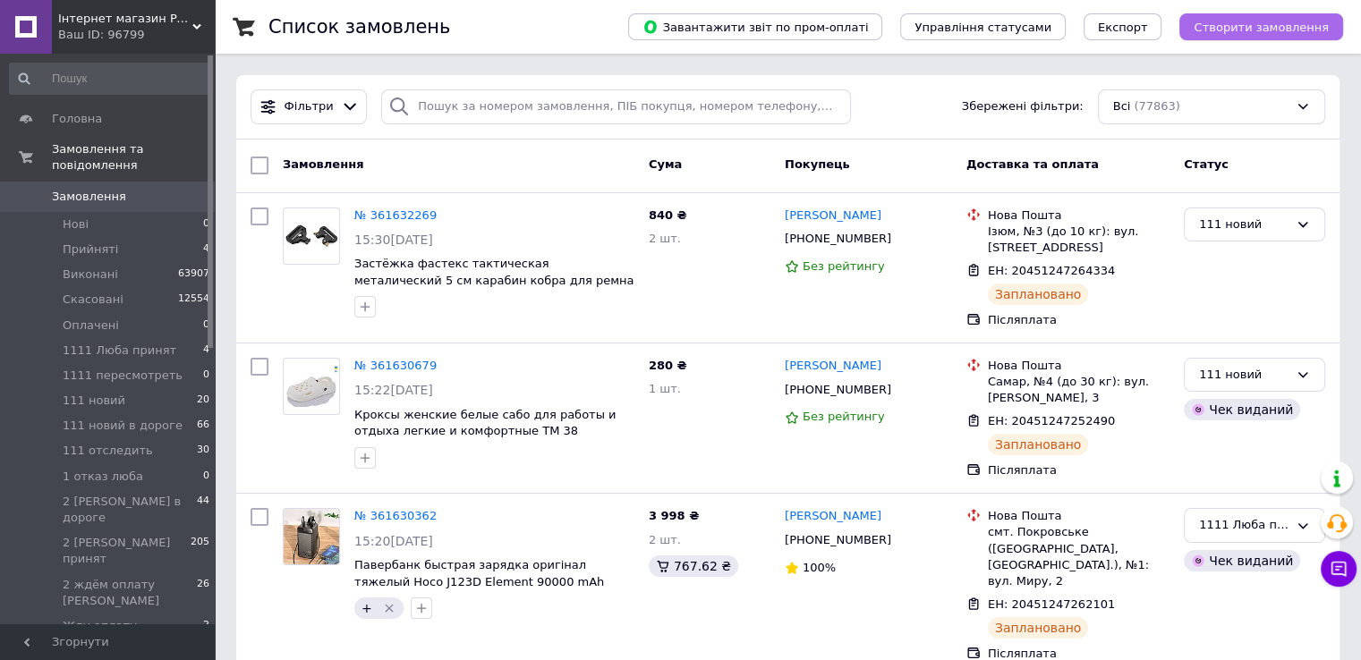
click at [1220, 30] on span "Створити замовлення" at bounding box center [1261, 27] width 135 height 13
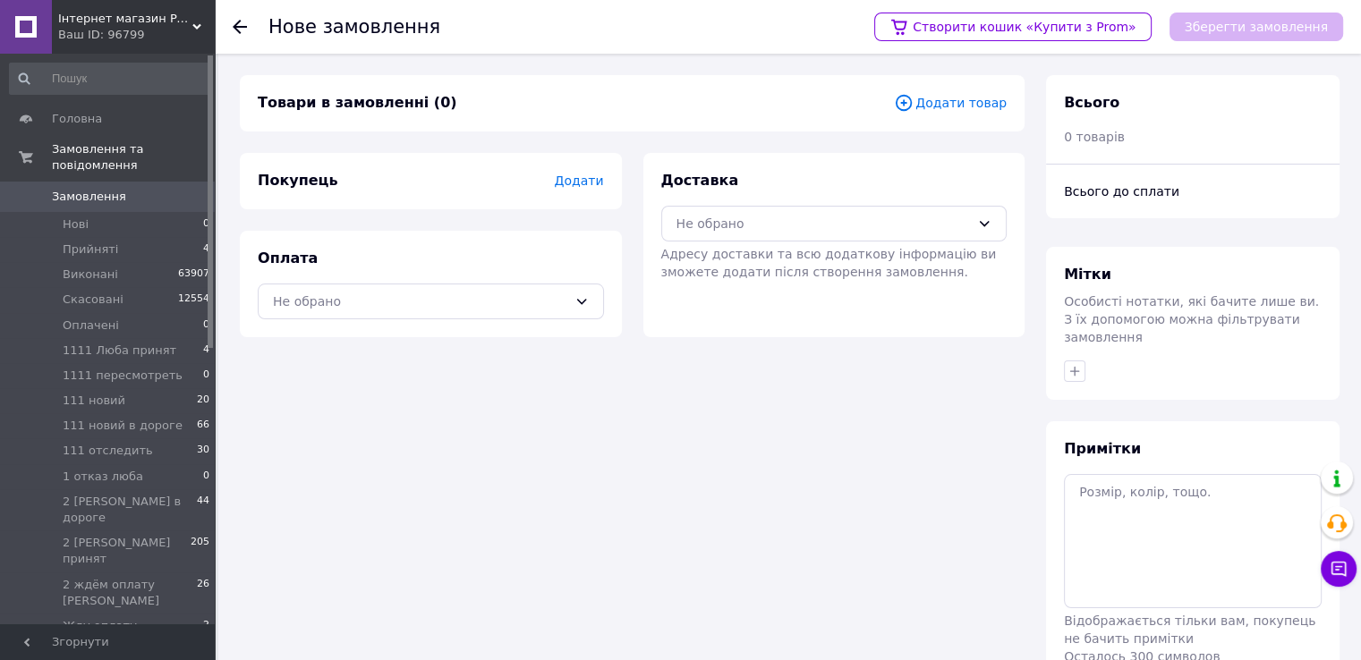
click at [970, 103] on span "Додати товар" at bounding box center [950, 103] width 113 height 20
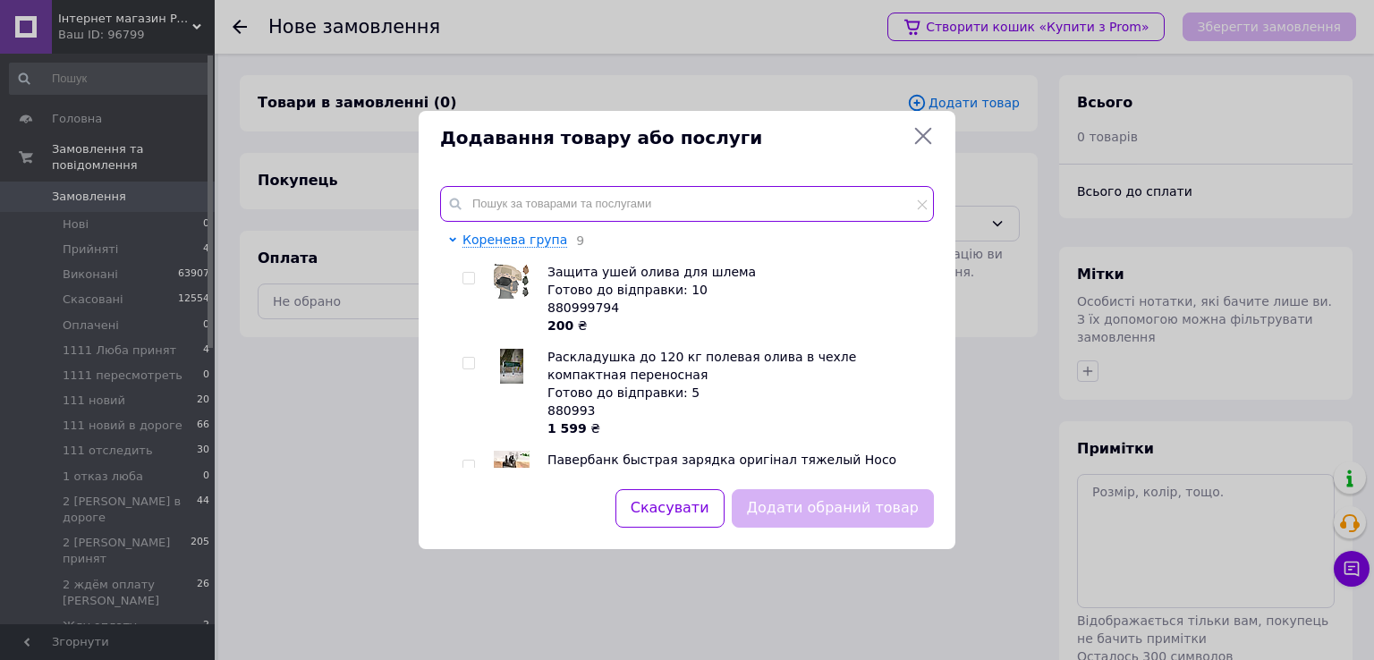
click at [654, 208] on input "text" at bounding box center [687, 204] width 494 height 36
paste input "Шапка и баф флисовый закрытое горло"
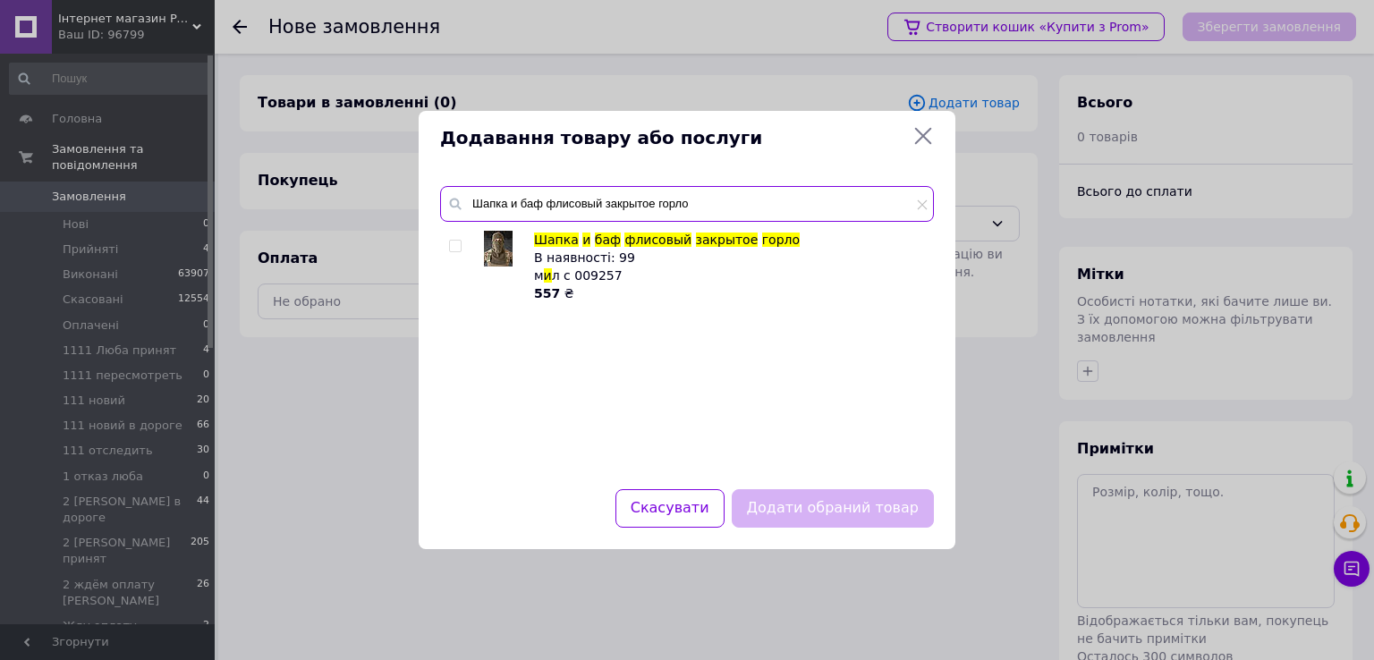
type input "Шапка и баф флисовый закрытое горло"
drag, startPoint x: 451, startPoint y: 243, endPoint x: 460, endPoint y: 246, distance: 9.3
click at [452, 243] on input "checkbox" at bounding box center [455, 247] width 12 height 12
checkbox input "true"
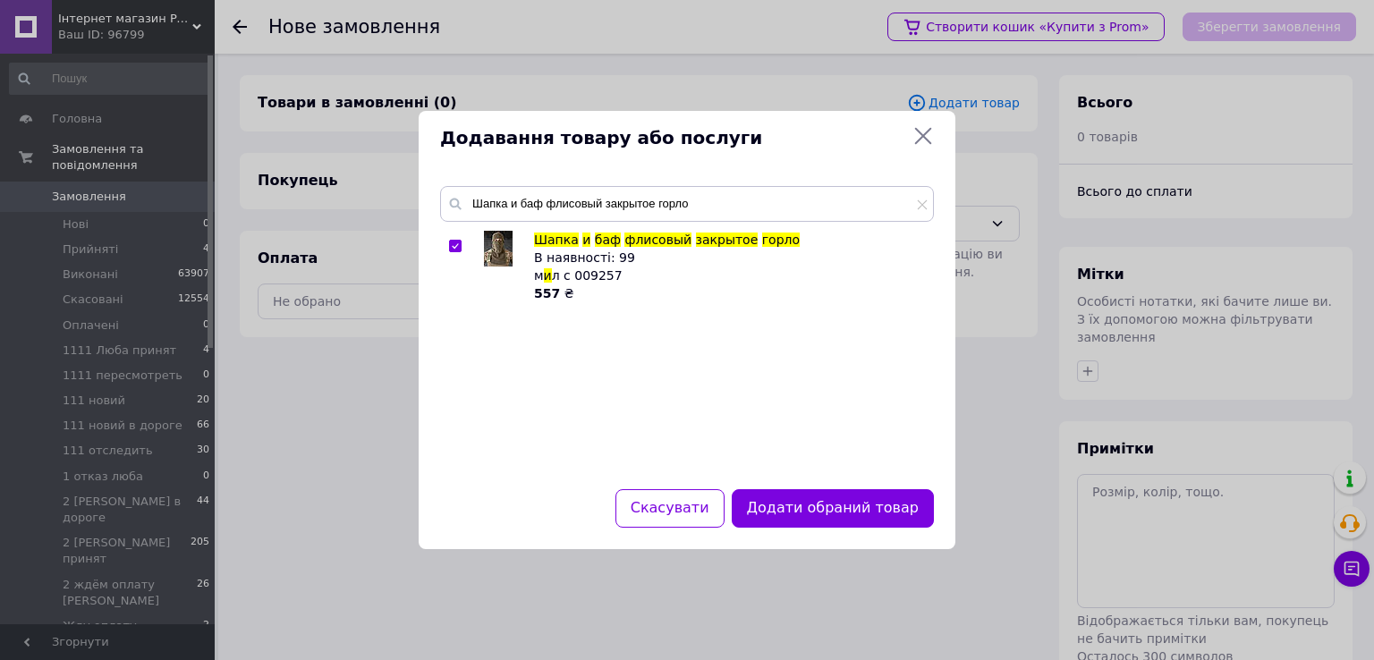
click at [786, 506] on button "Додати обраний товар" at bounding box center [833, 508] width 202 height 38
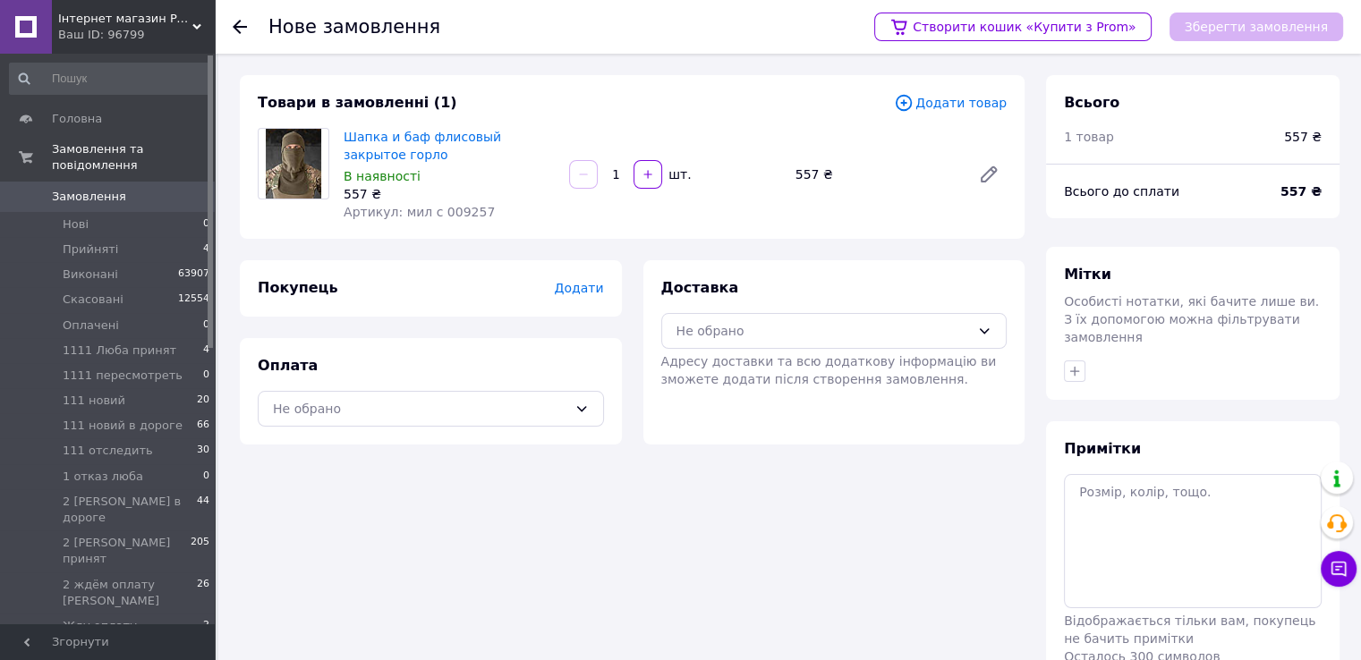
click at [954, 94] on span "Додати товар" at bounding box center [950, 103] width 113 height 20
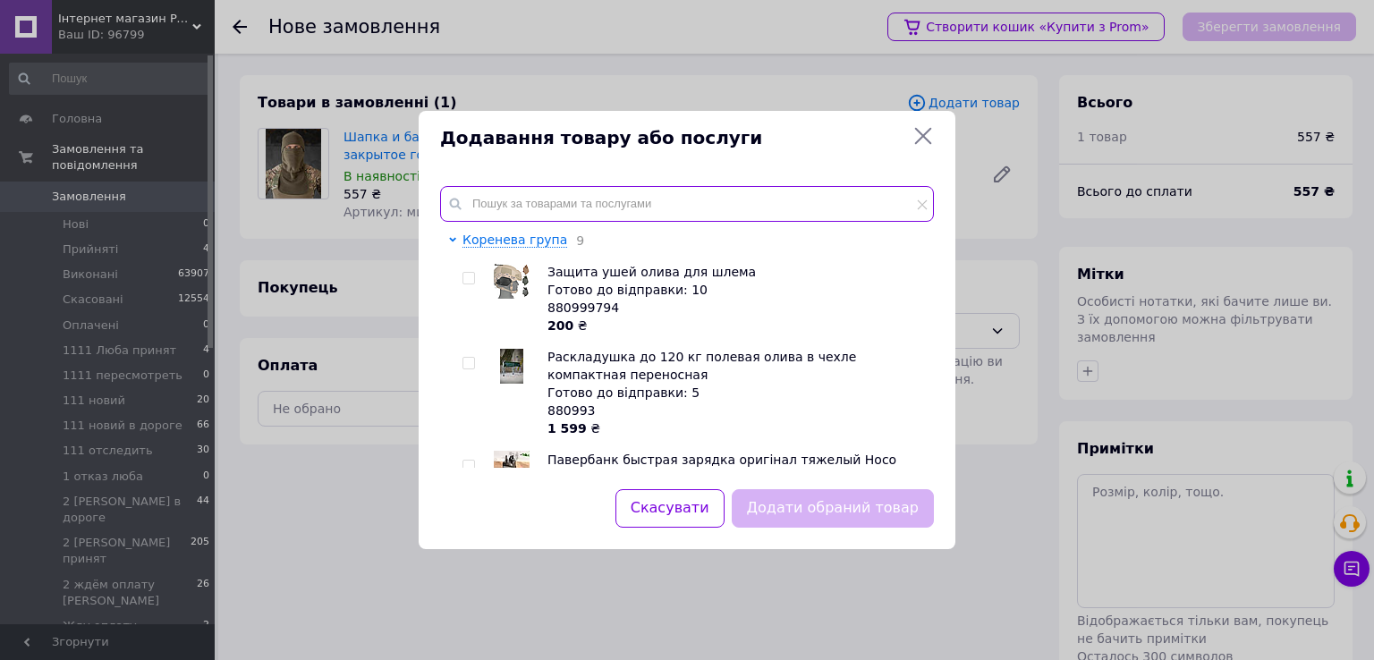
click at [717, 206] on input "text" at bounding box center [687, 204] width 494 height 36
paste input "Очки тактические на резинке 3 сменных стекла Олива"
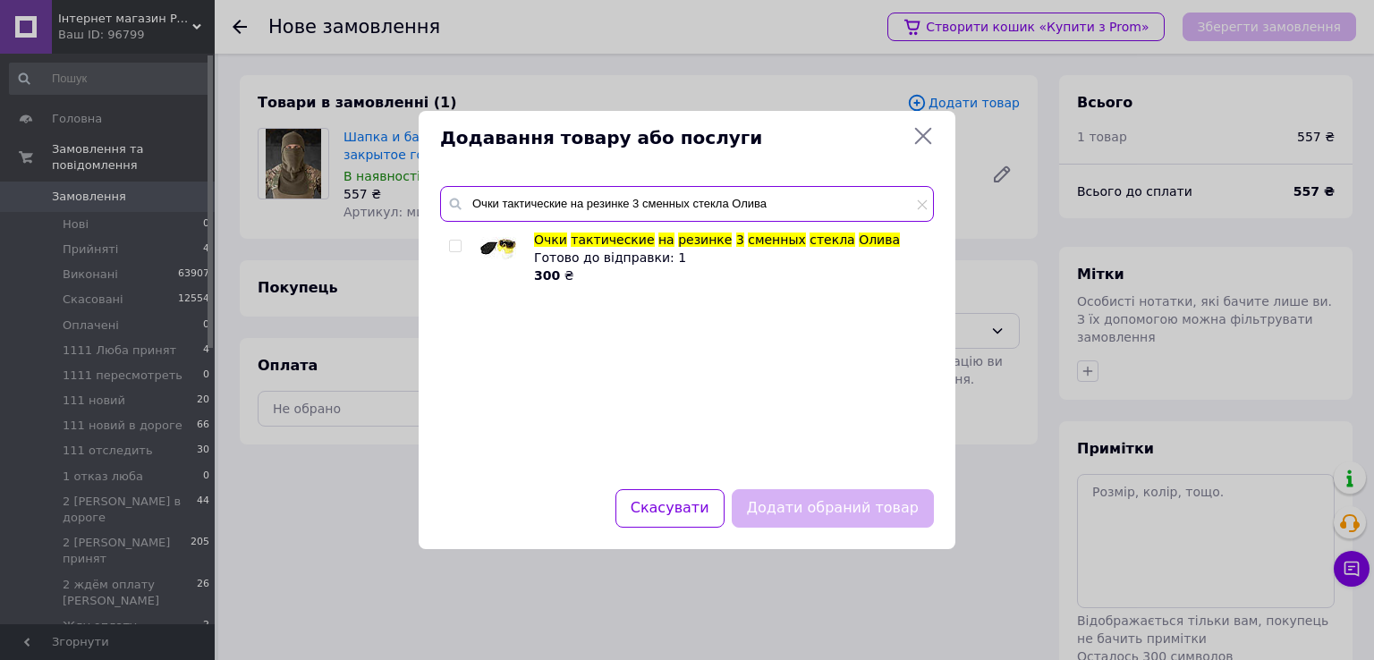
type input "Очки тактические на резинке 3 сменных стекла Олива"
click at [455, 247] on input "checkbox" at bounding box center [455, 247] width 12 height 12
checkbox input "true"
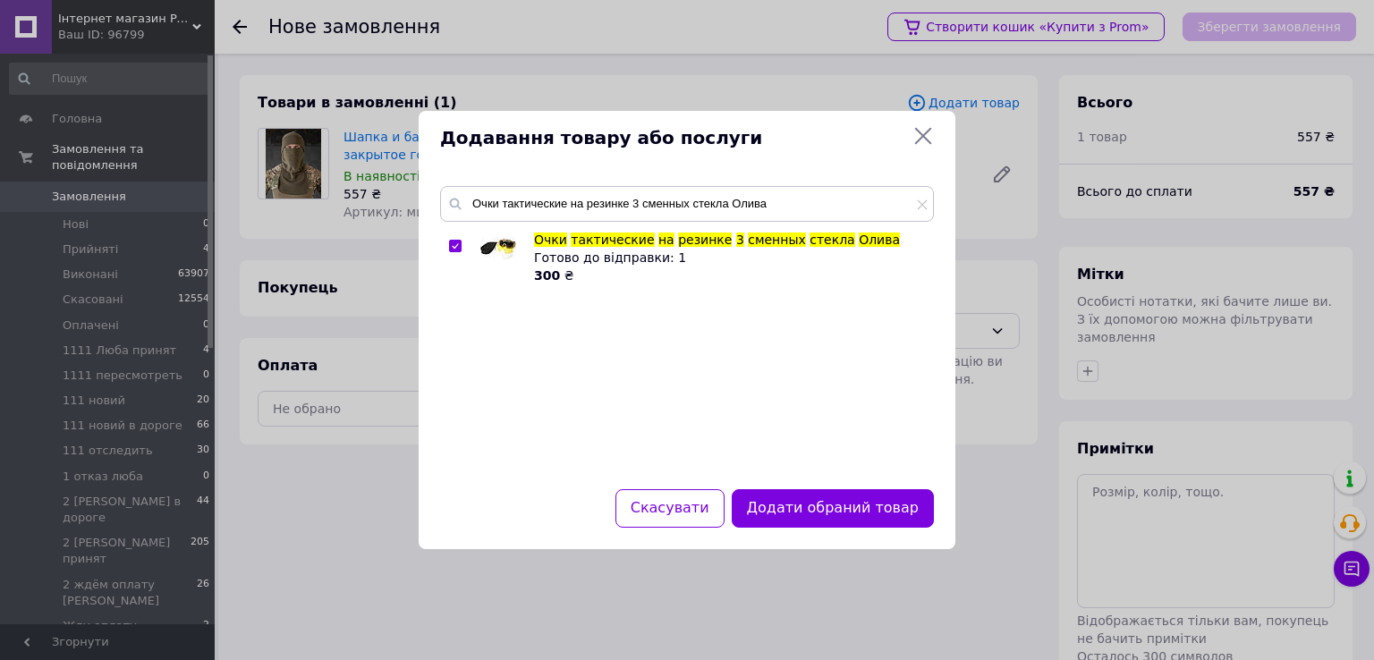
click at [803, 504] on button "Додати обраний товар" at bounding box center [833, 508] width 202 height 38
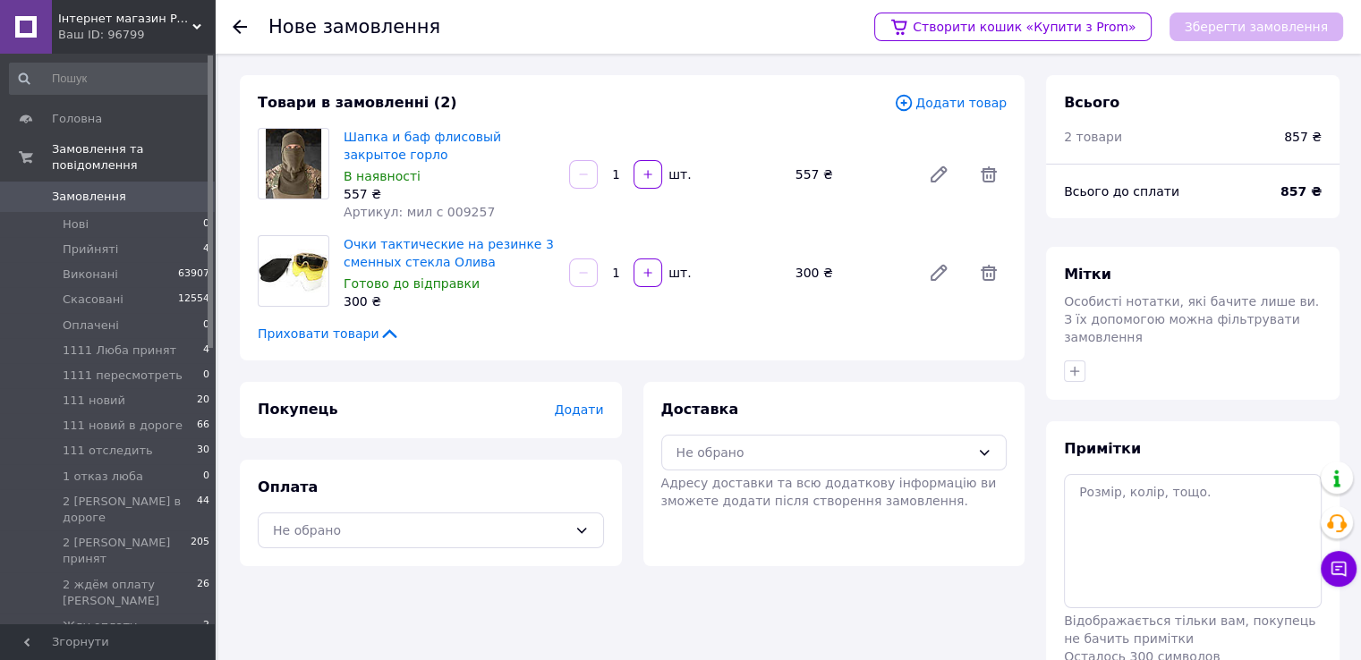
click at [984, 103] on span "Додати товар" at bounding box center [950, 103] width 113 height 20
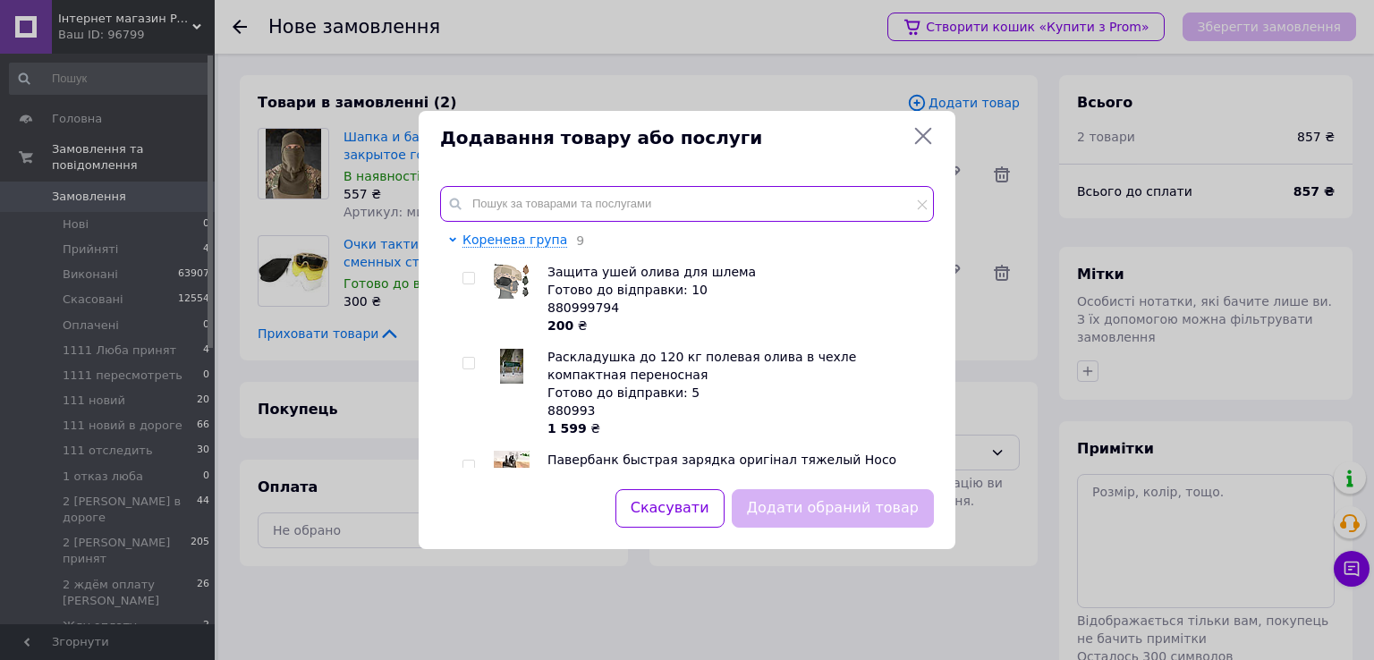
click at [713, 208] on input "text" at bounding box center [687, 204] width 494 height 36
paste input "Дождевик мужской с капюшоном на змейке костюм куртка штаны водонепроницаемый ол…"
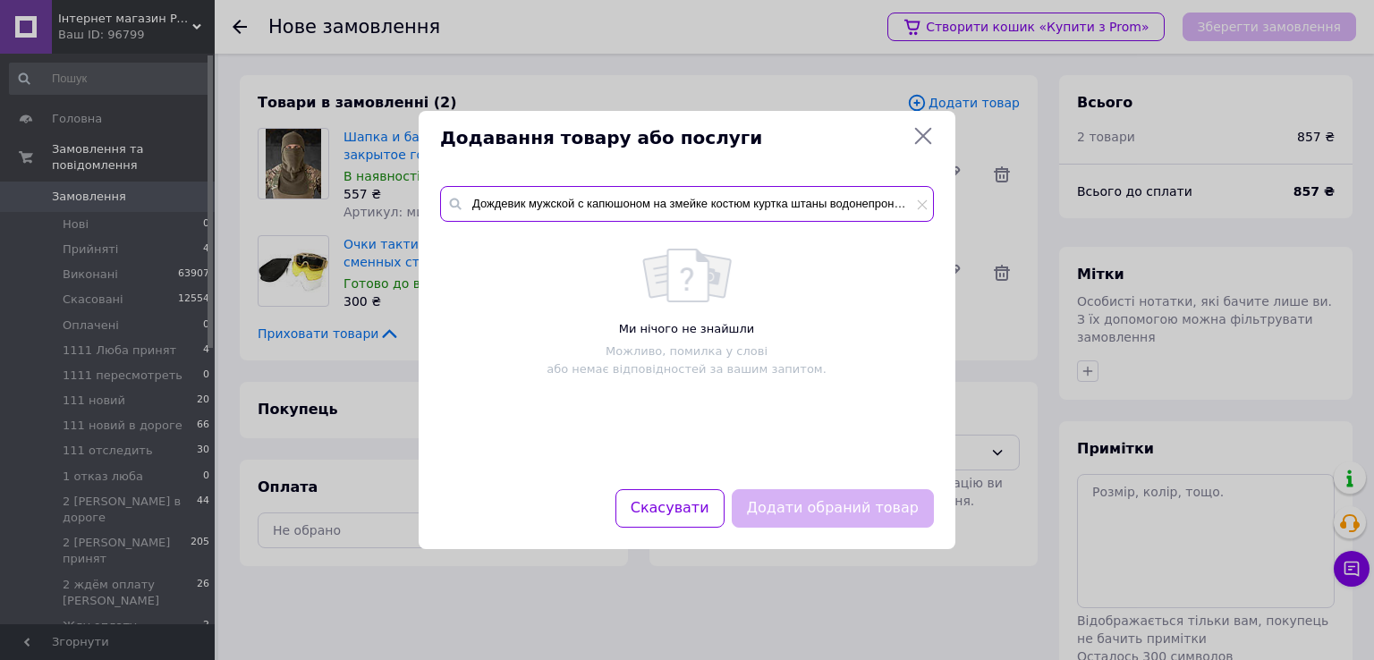
scroll to position [0, 66]
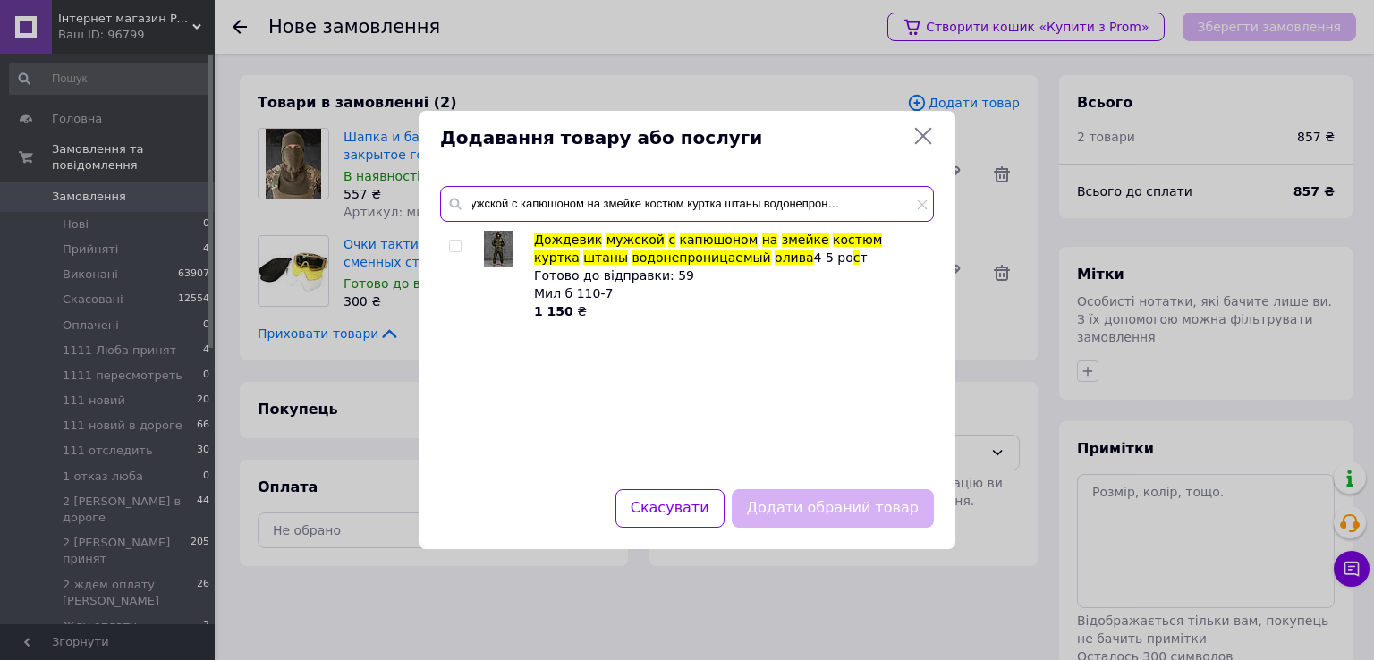
type input "Дождевик мужской с капюшоном на змейке костюм куртка штаны водонепроницаемый ол…"
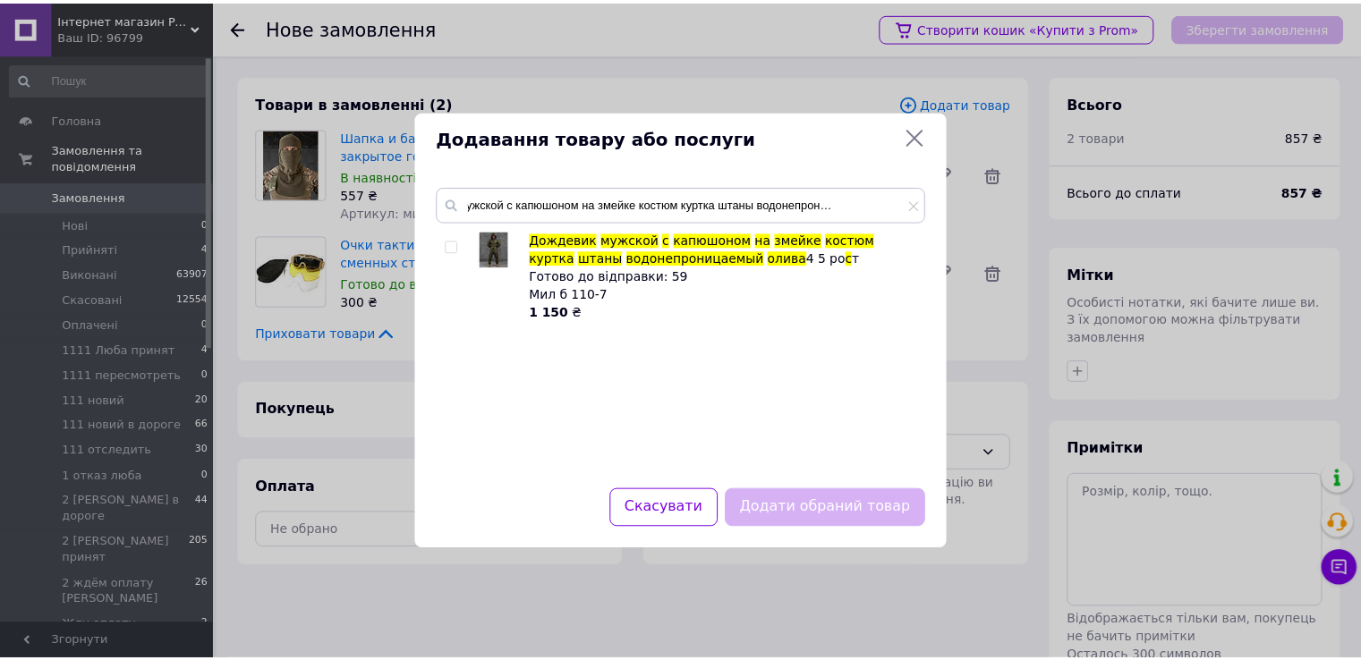
scroll to position [0, 0]
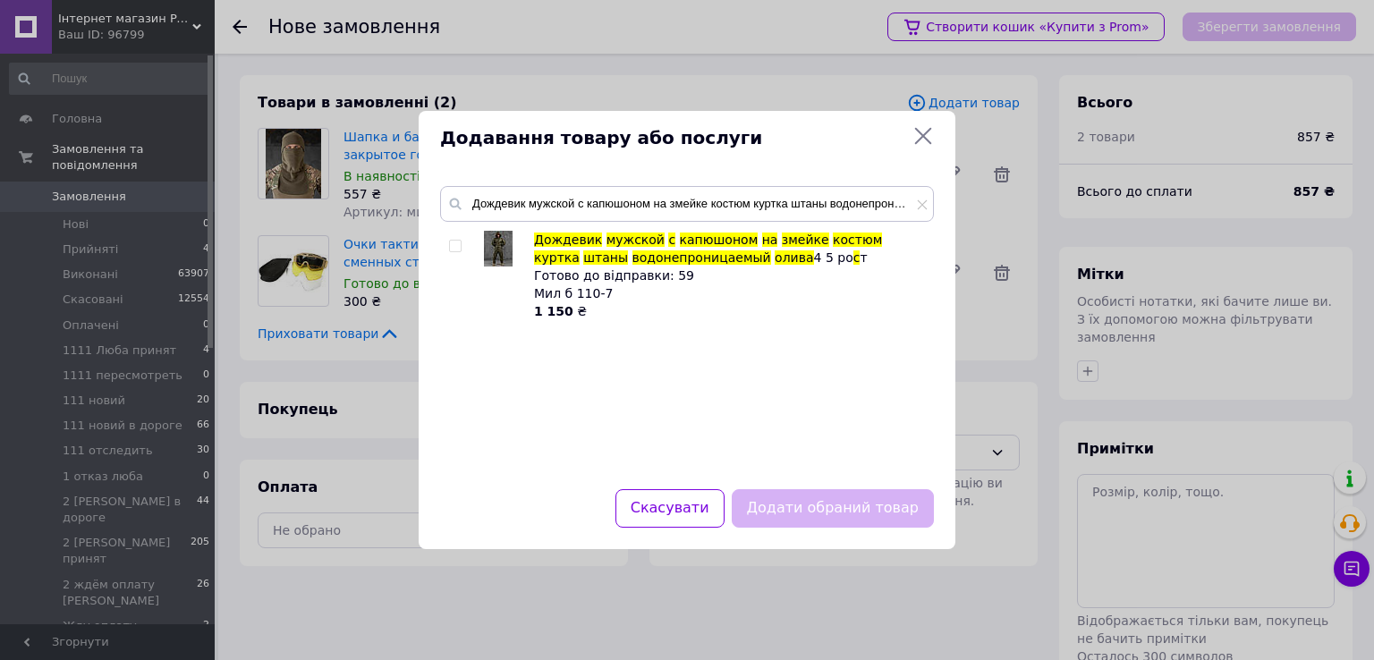
click at [455, 248] on input "checkbox" at bounding box center [455, 247] width 12 height 12
checkbox input "true"
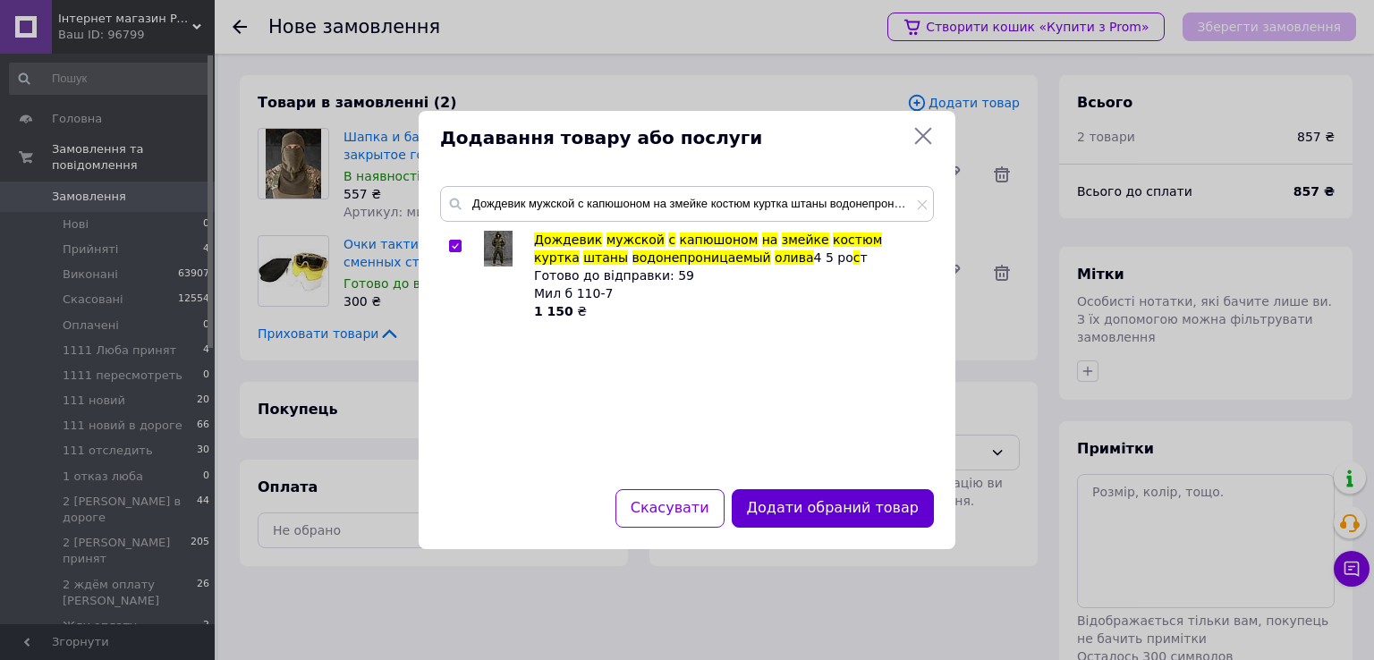
click at [780, 506] on button "Додати обраний товар" at bounding box center [833, 508] width 202 height 38
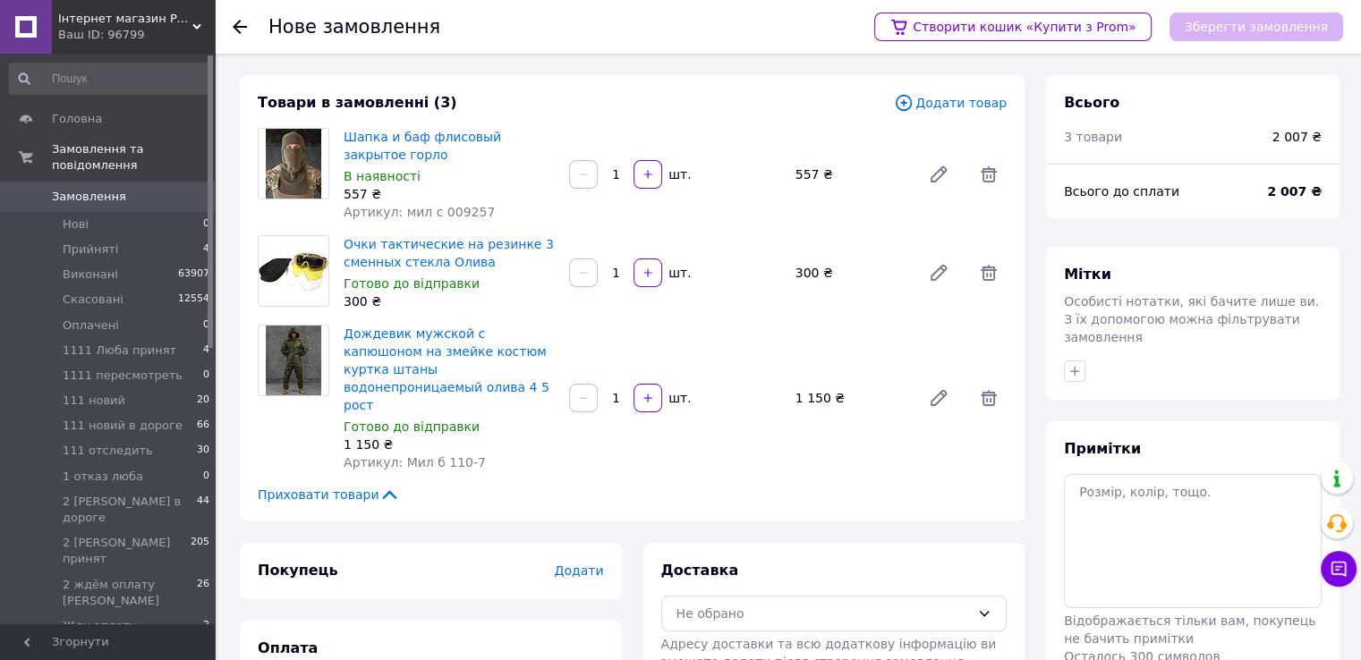
click at [952, 98] on span "Додати товар" at bounding box center [950, 103] width 113 height 20
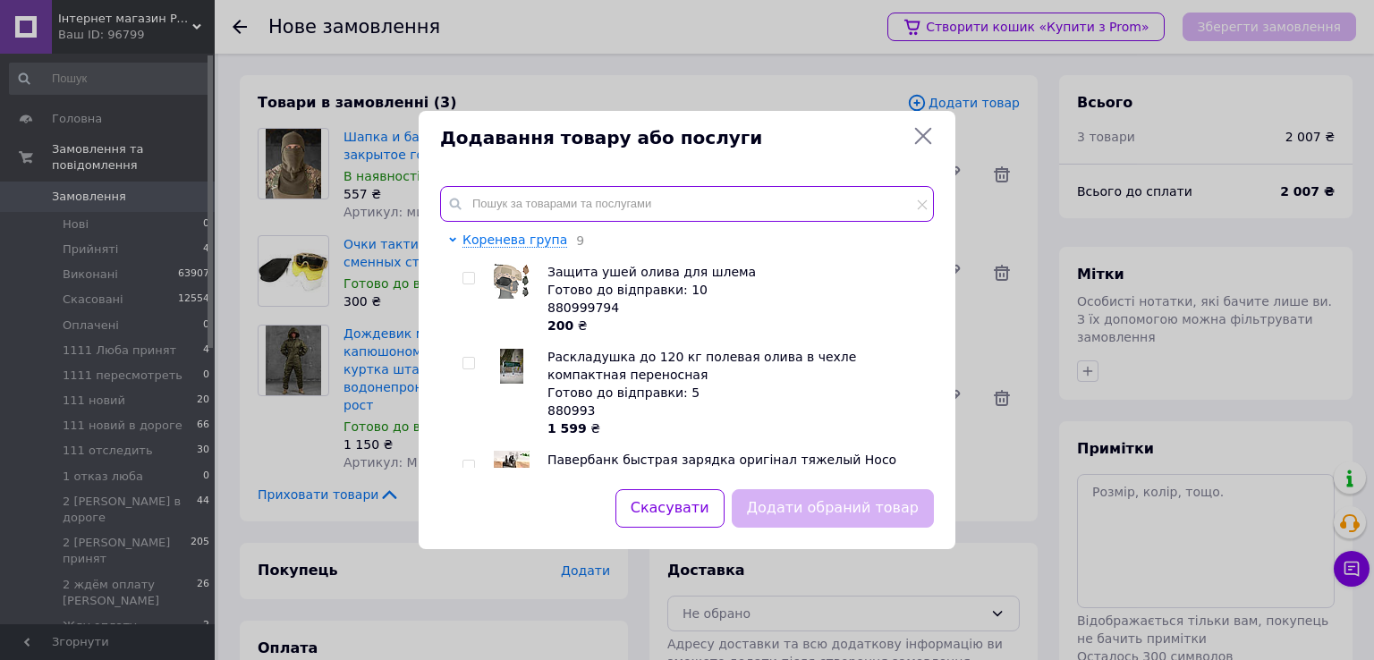
click at [626, 204] on input "text" at bounding box center [687, 204] width 494 height 36
paste input "Балаклава мужская тактическая подшлемник coolmax Олива ВТ1064"
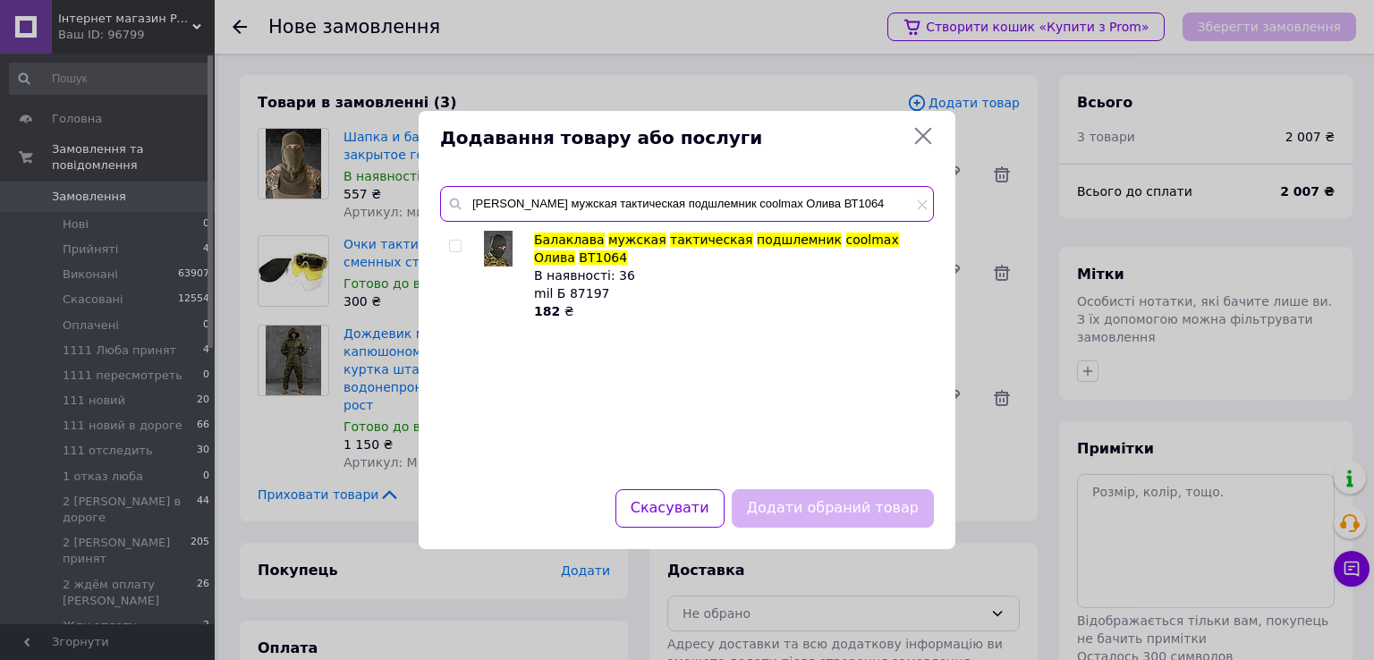
type input "Балаклава мужская тактическая подшлемник coolmax Олива ВТ1064"
click at [460, 246] on input "checkbox" at bounding box center [455, 247] width 12 height 12
checkbox input "true"
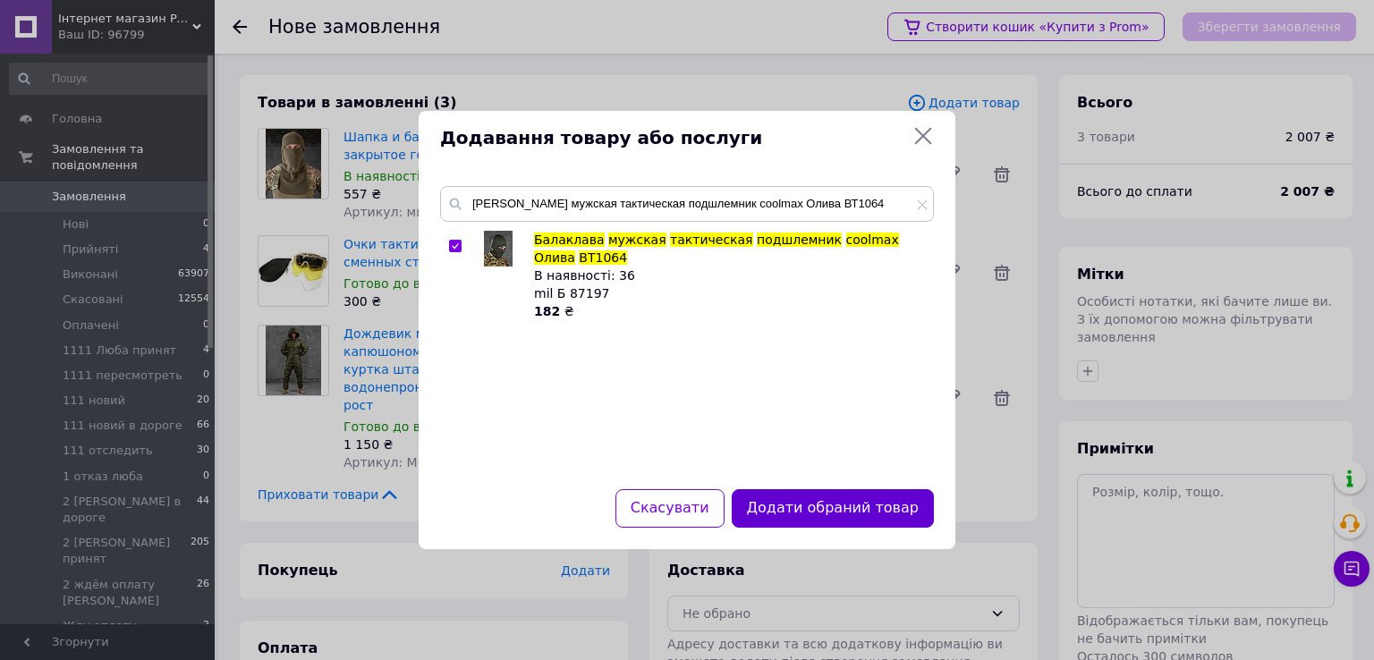
click at [795, 501] on button "Додати обраний товар" at bounding box center [833, 508] width 202 height 38
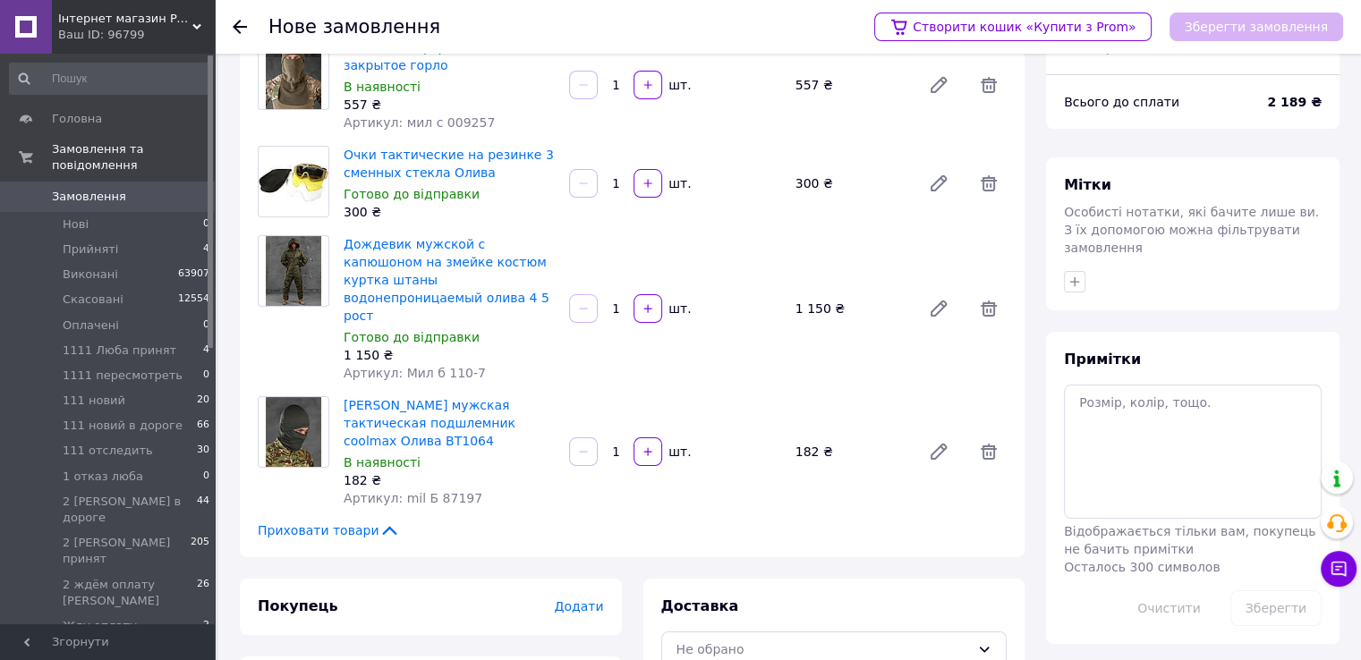
scroll to position [159, 0]
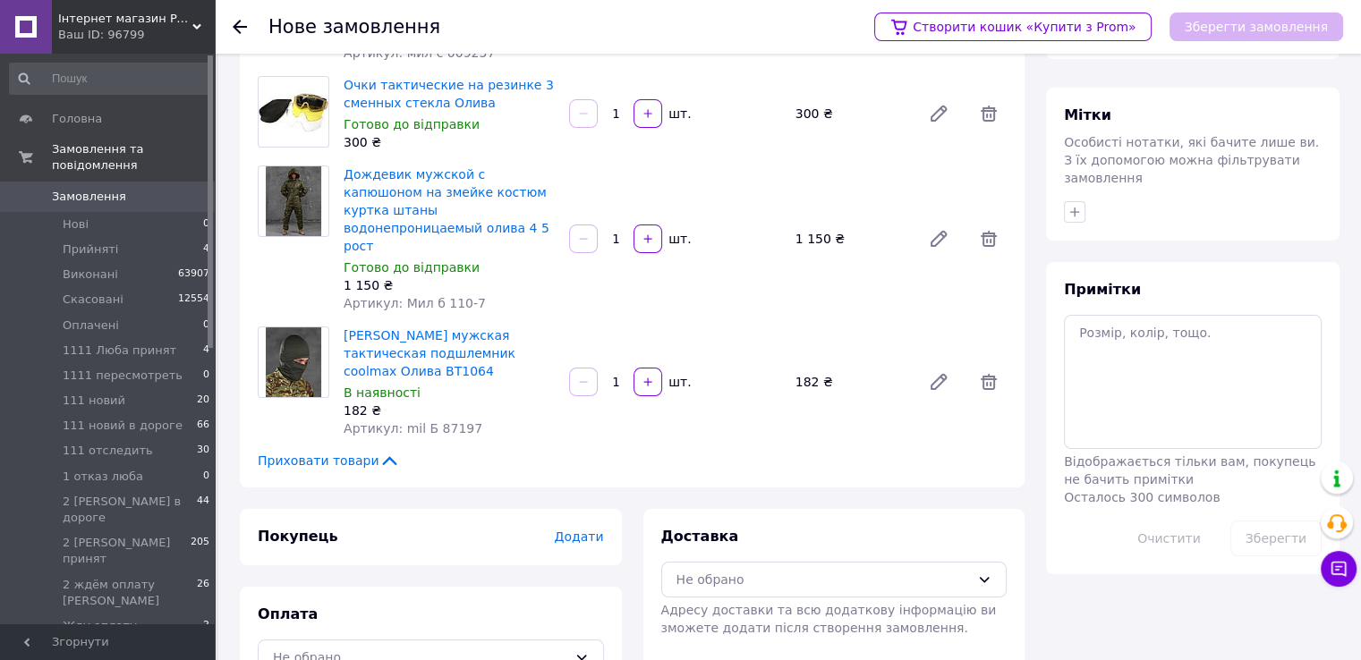
click at [574, 530] on span "Додати" at bounding box center [578, 537] width 49 height 14
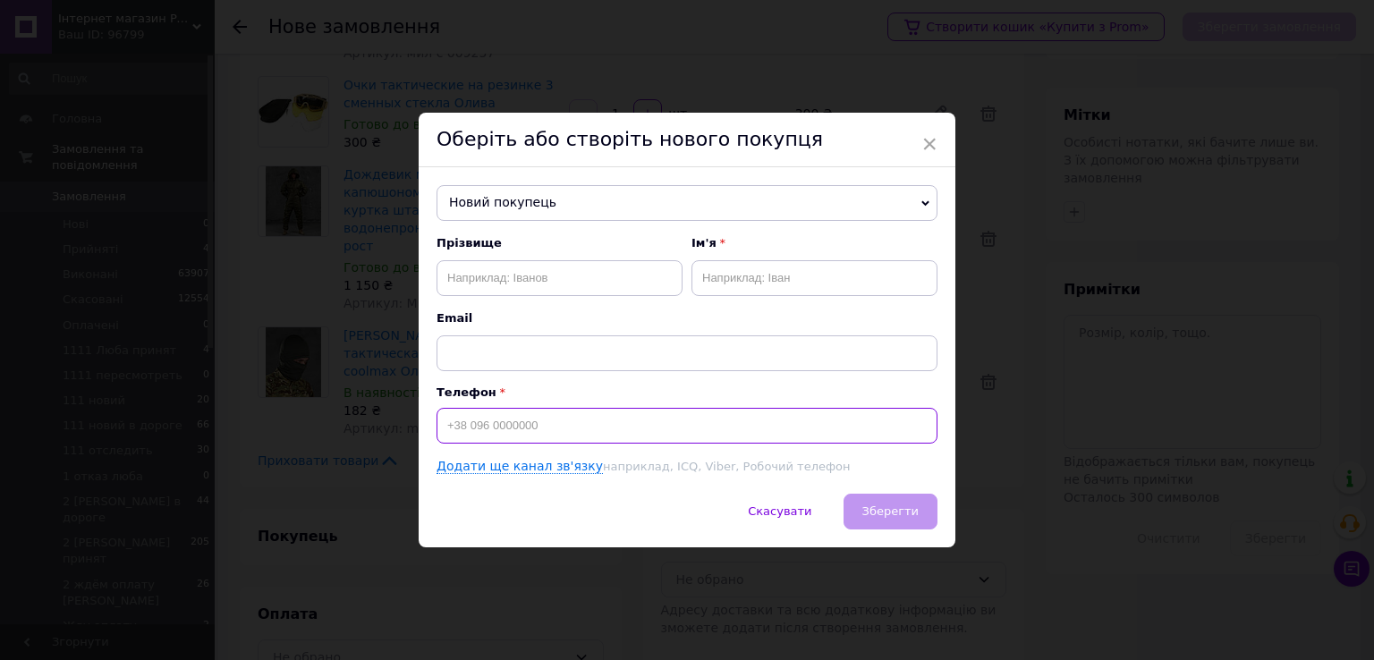
click at [561, 425] on input at bounding box center [687, 426] width 501 height 36
click at [526, 429] on input at bounding box center [687, 426] width 501 height 36
paste input "[PHONE_NUMBER]"
type input "[PHONE_NUMBER]"
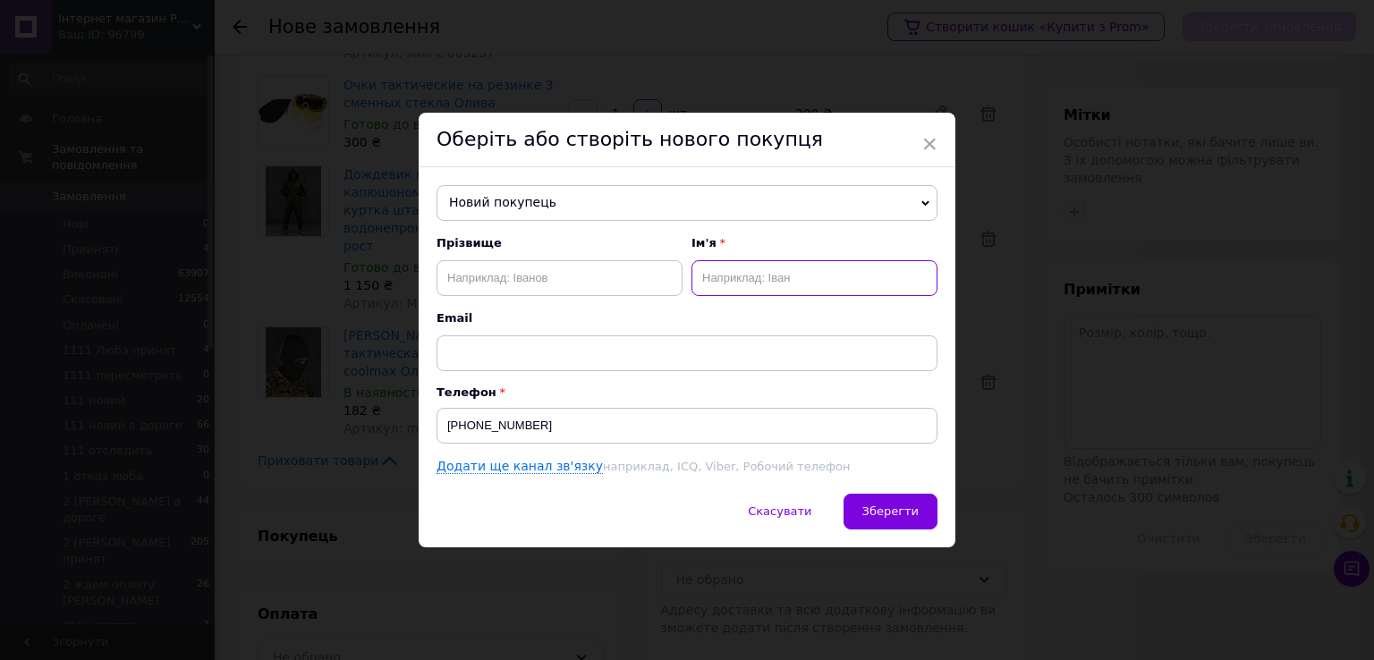
click at [744, 273] on input "text" at bounding box center [815, 278] width 246 height 36
type input "Інна"
click at [580, 276] on input "text" at bounding box center [560, 278] width 246 height 36
click at [569, 268] on input "text" at bounding box center [560, 278] width 246 height 36
paste input "Мозоль"
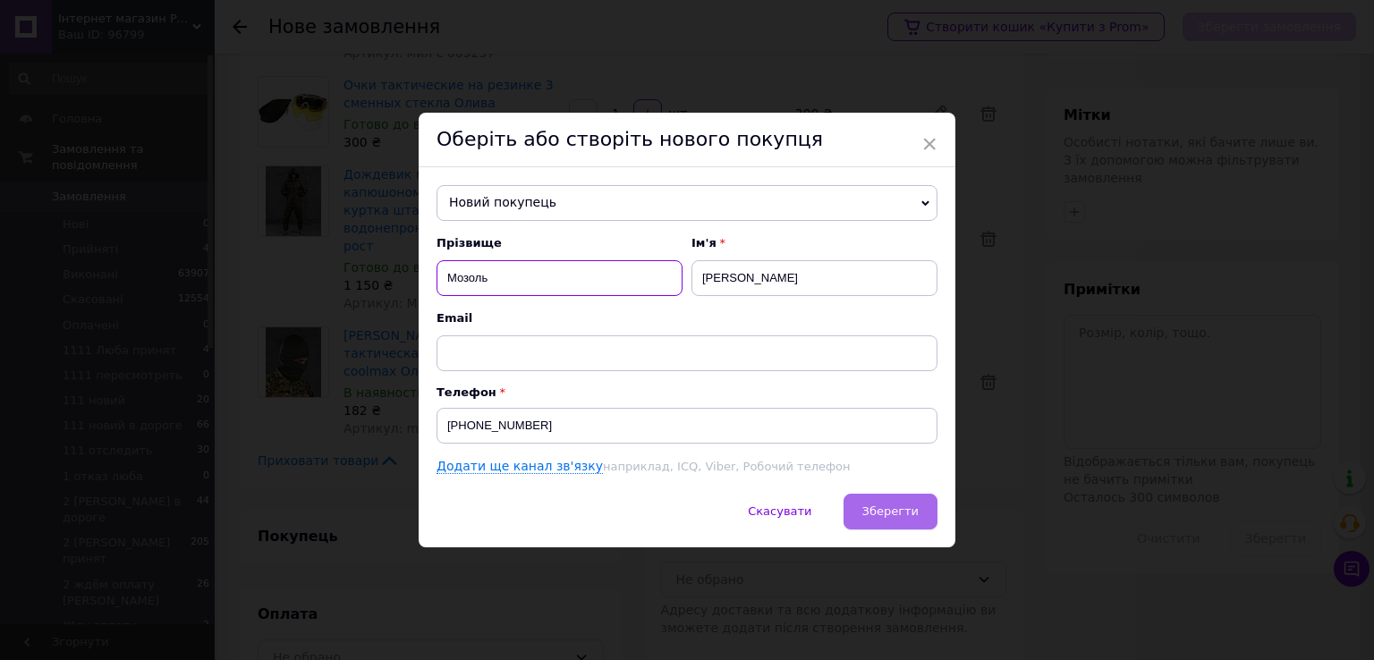
type input "Мозоль"
click at [884, 516] on span "Зберегти" at bounding box center [891, 511] width 56 height 13
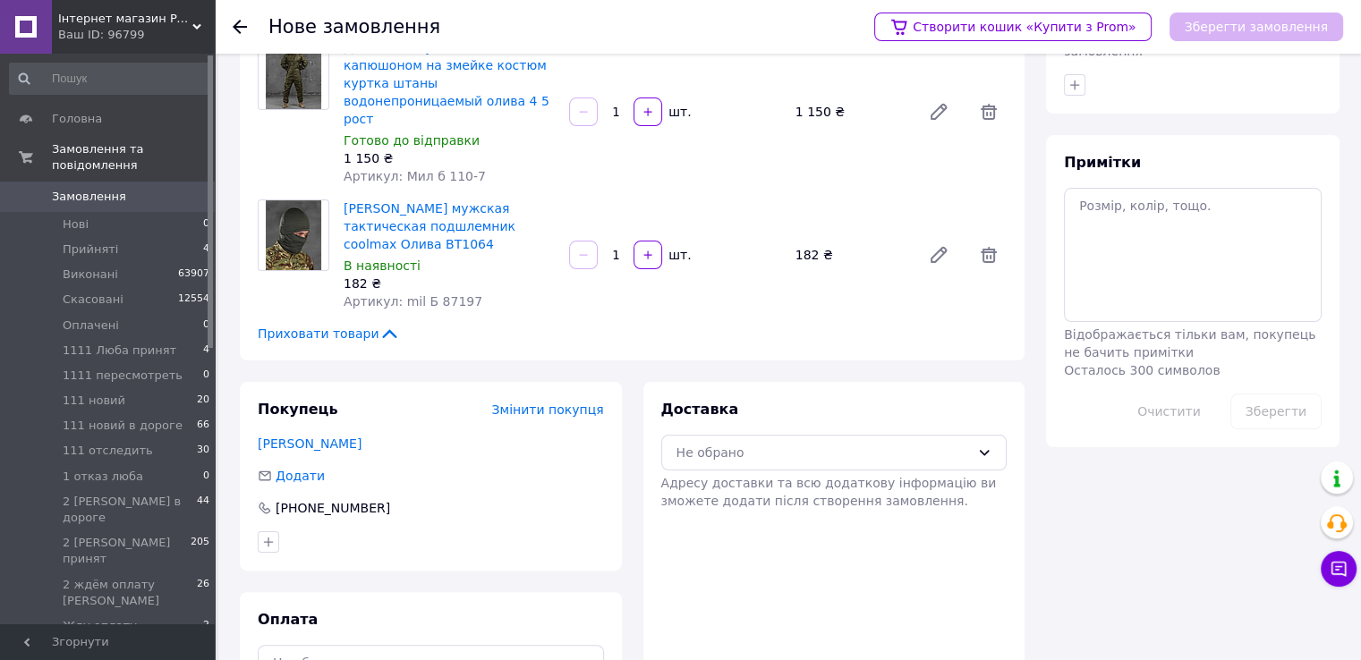
scroll to position [293, 0]
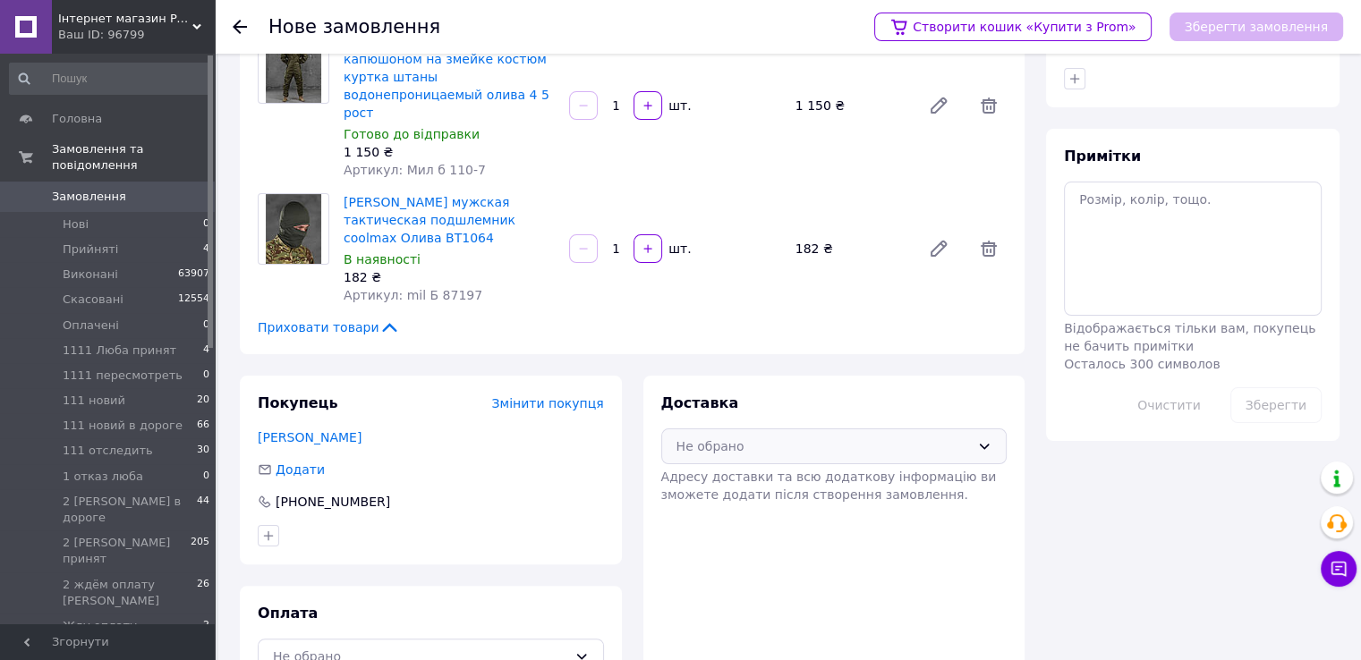
click at [755, 437] on div "Не обрано" at bounding box center [823, 447] width 294 height 20
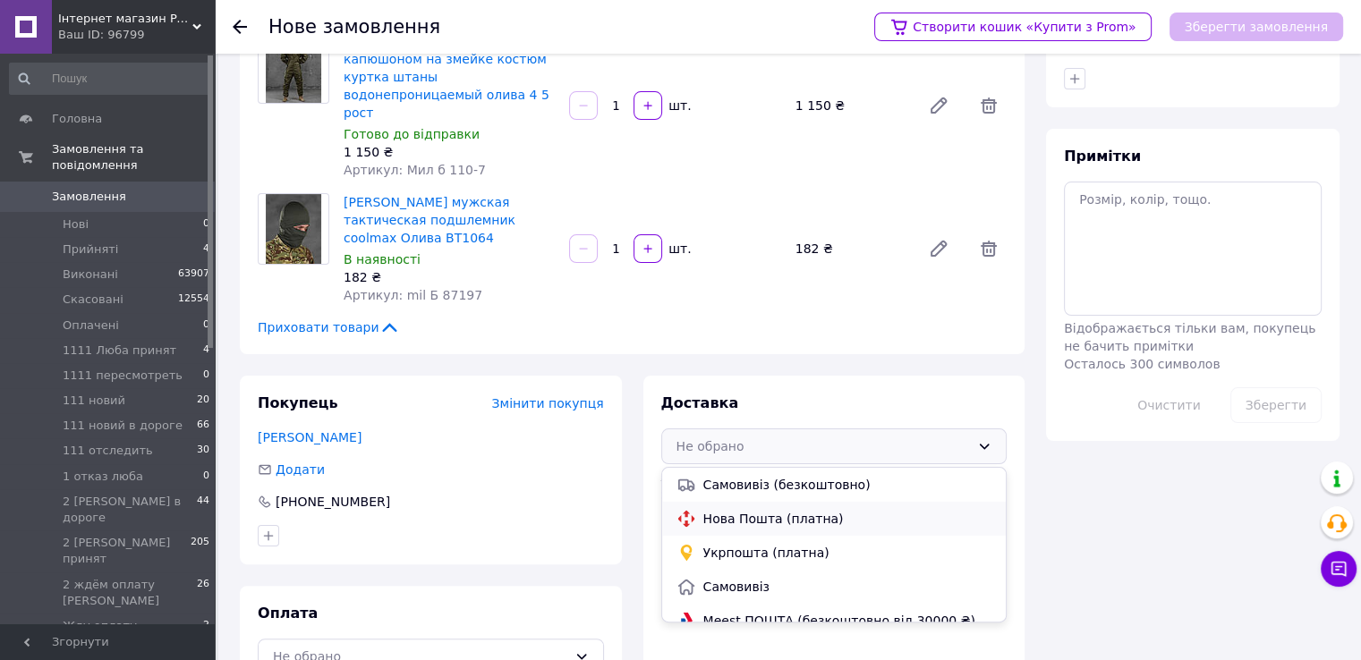
click at [732, 510] on span "Нова Пошта (платна)" at bounding box center [847, 519] width 289 height 18
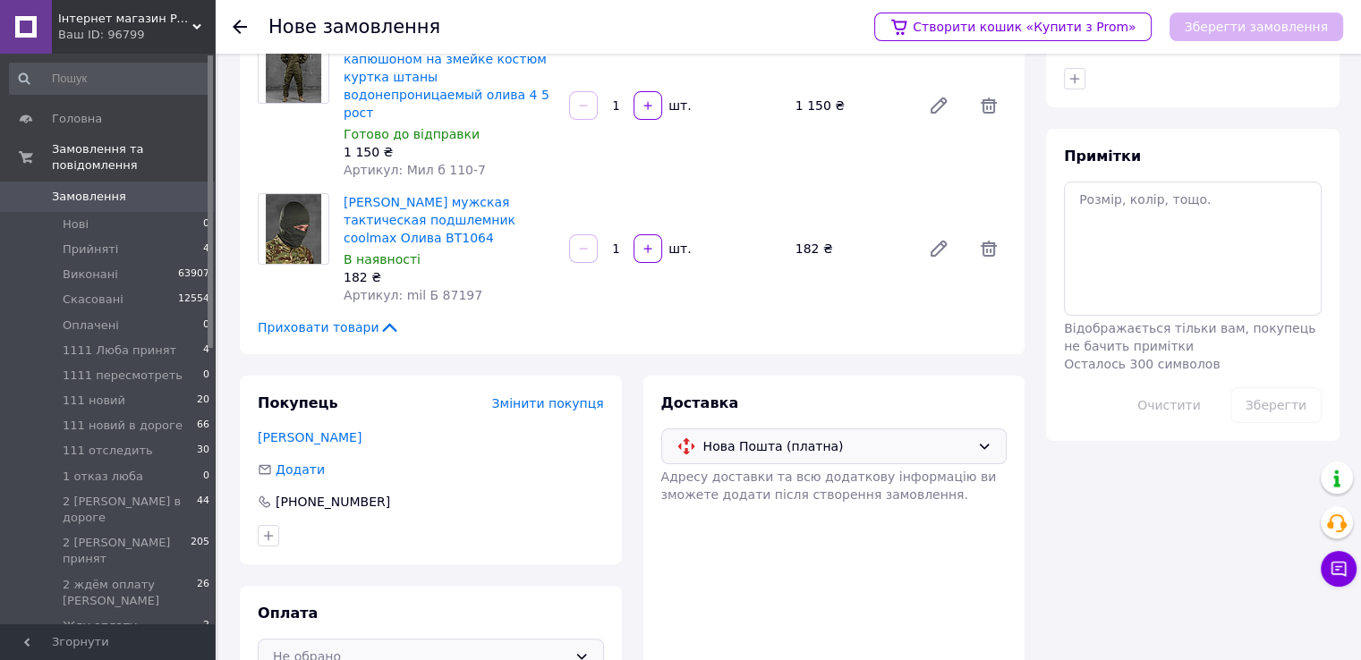
click at [417, 647] on div "Не обрано" at bounding box center [420, 657] width 294 height 20
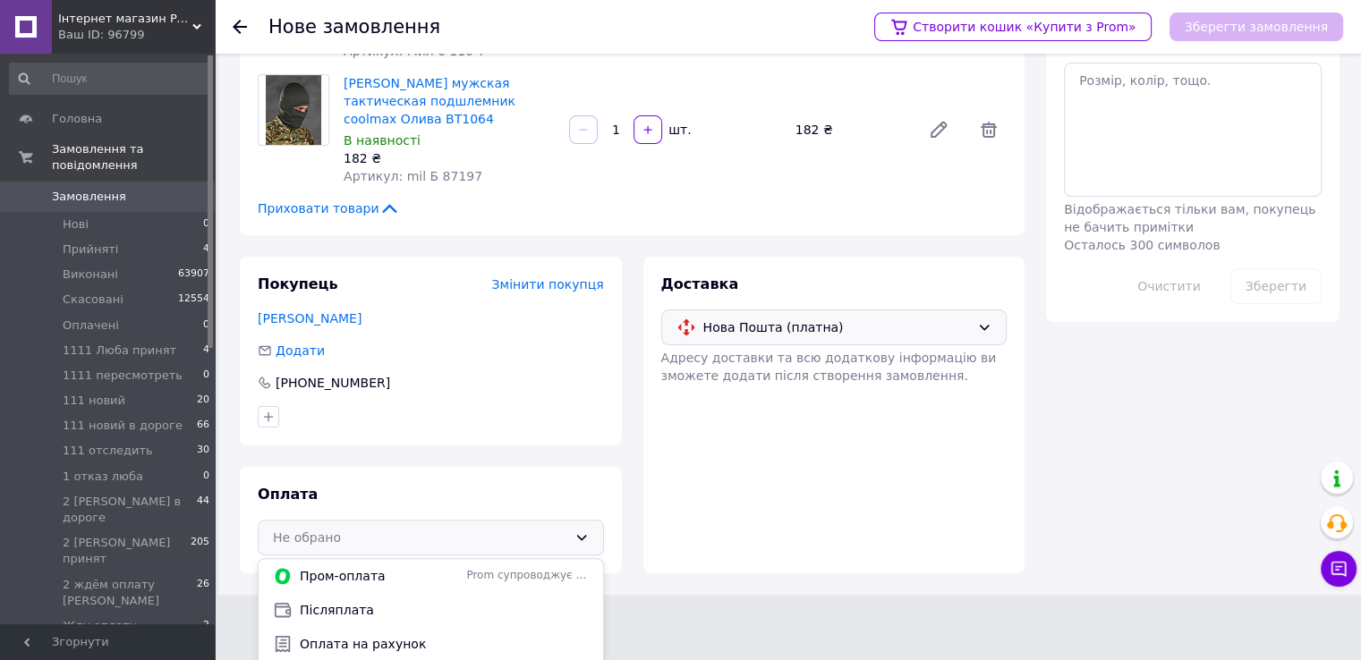
click at [349, 601] on span "Післяплата" at bounding box center [444, 610] width 289 height 18
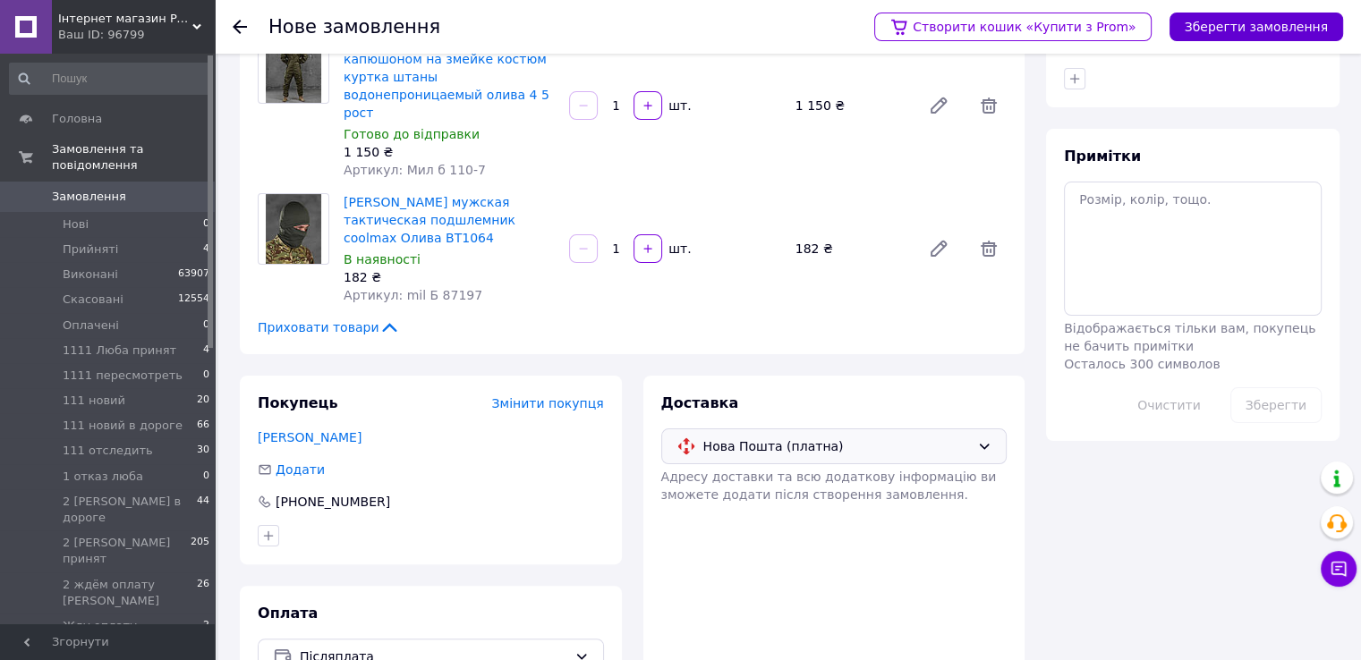
click at [1258, 26] on button "Зберегти замовлення" at bounding box center [1256, 27] width 174 height 29
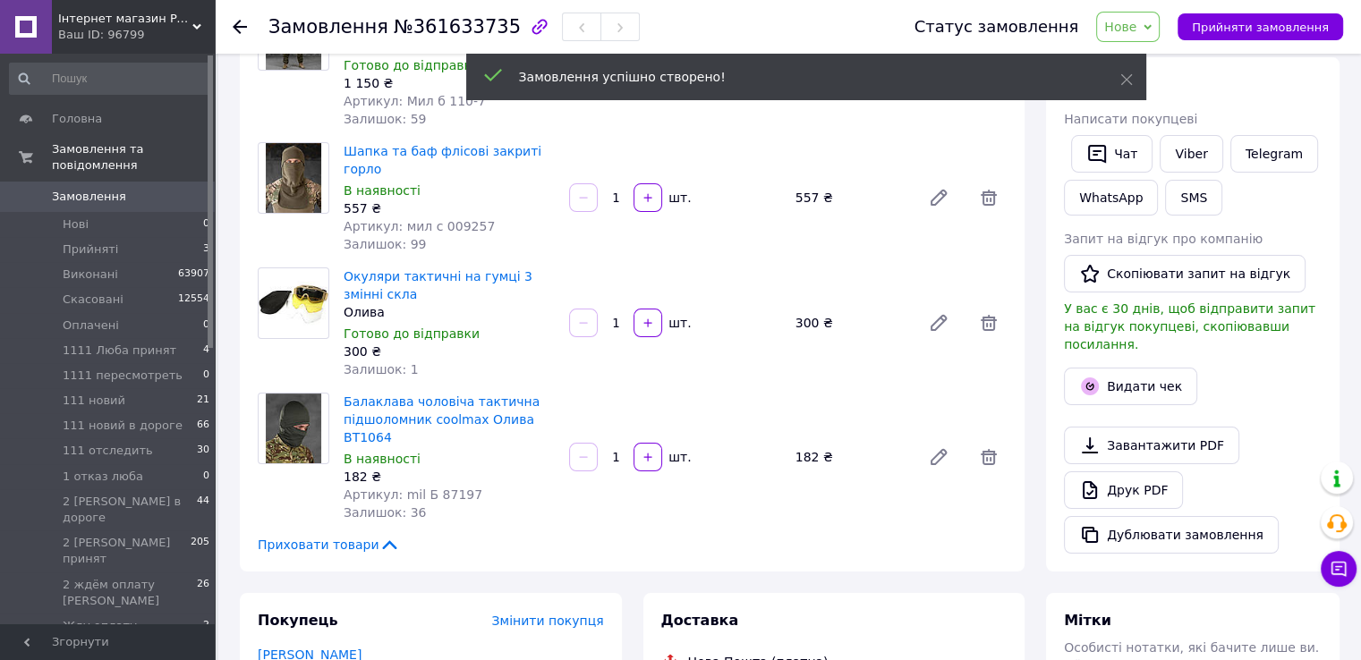
scroll to position [114, 0]
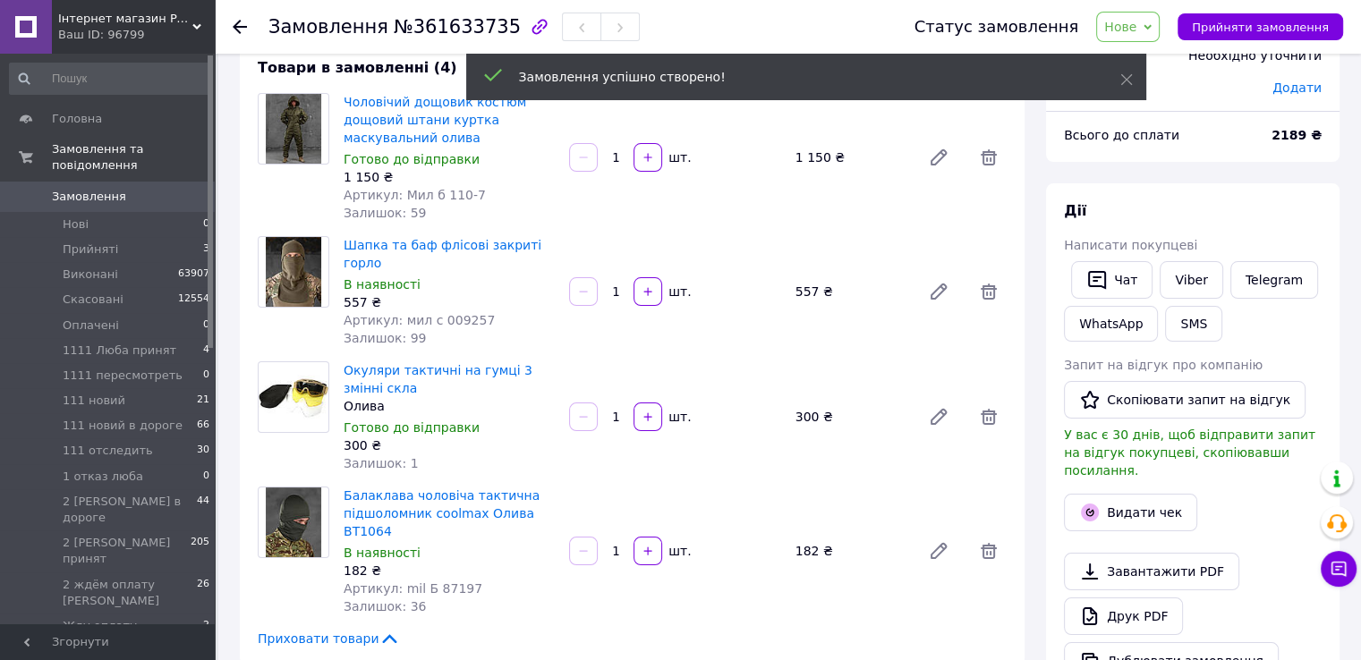
click at [1157, 24] on span "Нове" at bounding box center [1128, 27] width 64 height 30
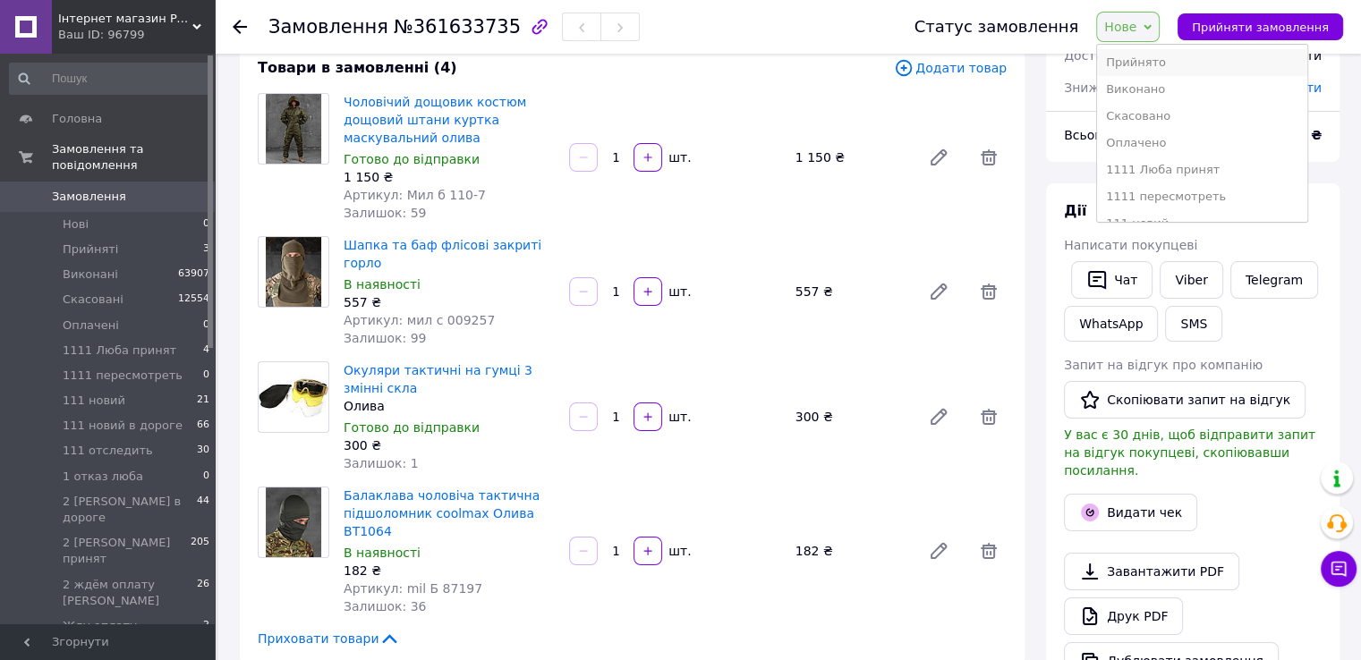
click at [1158, 56] on li "Прийнято" at bounding box center [1202, 62] width 210 height 27
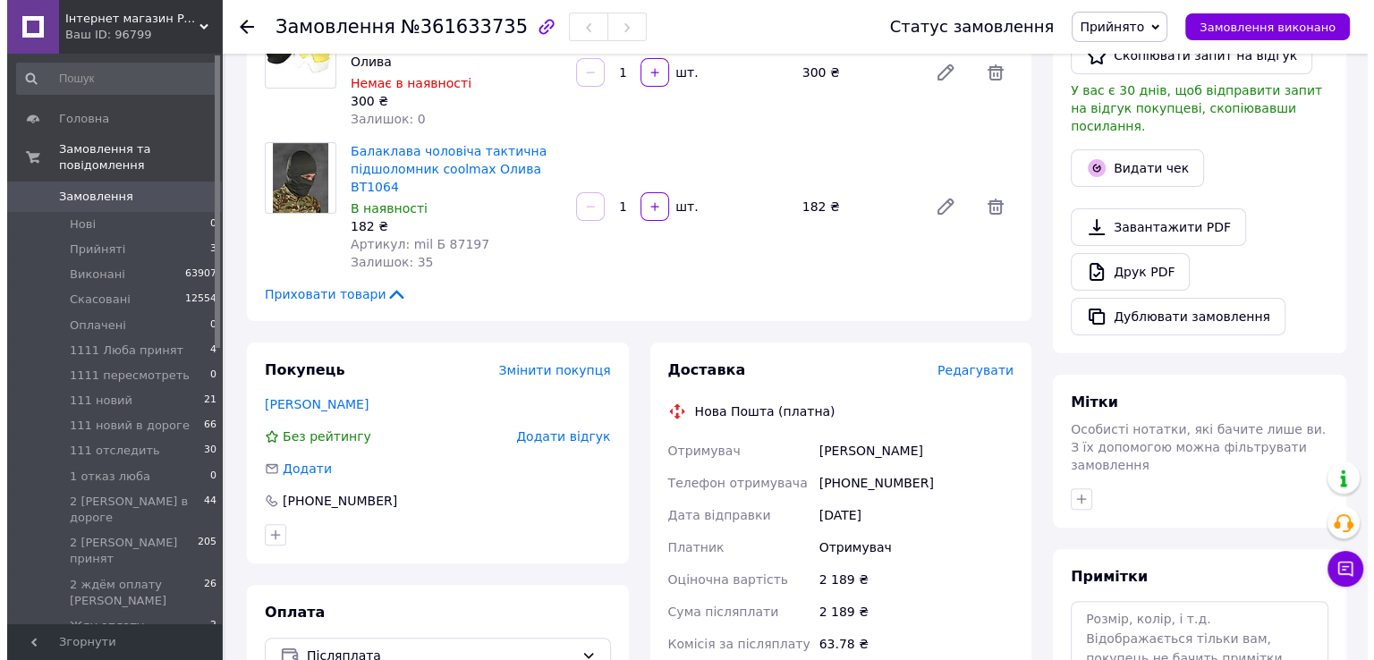
scroll to position [561, 0]
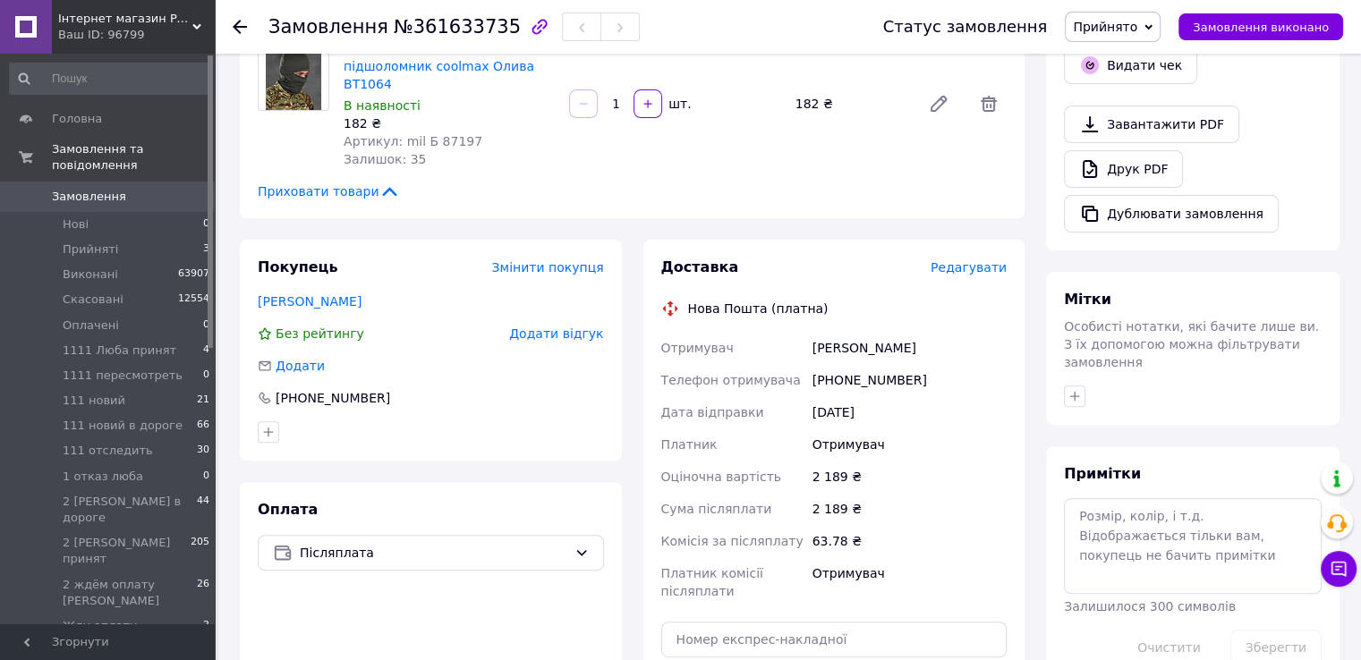
click at [968, 260] on span "Редагувати" at bounding box center [969, 267] width 76 height 14
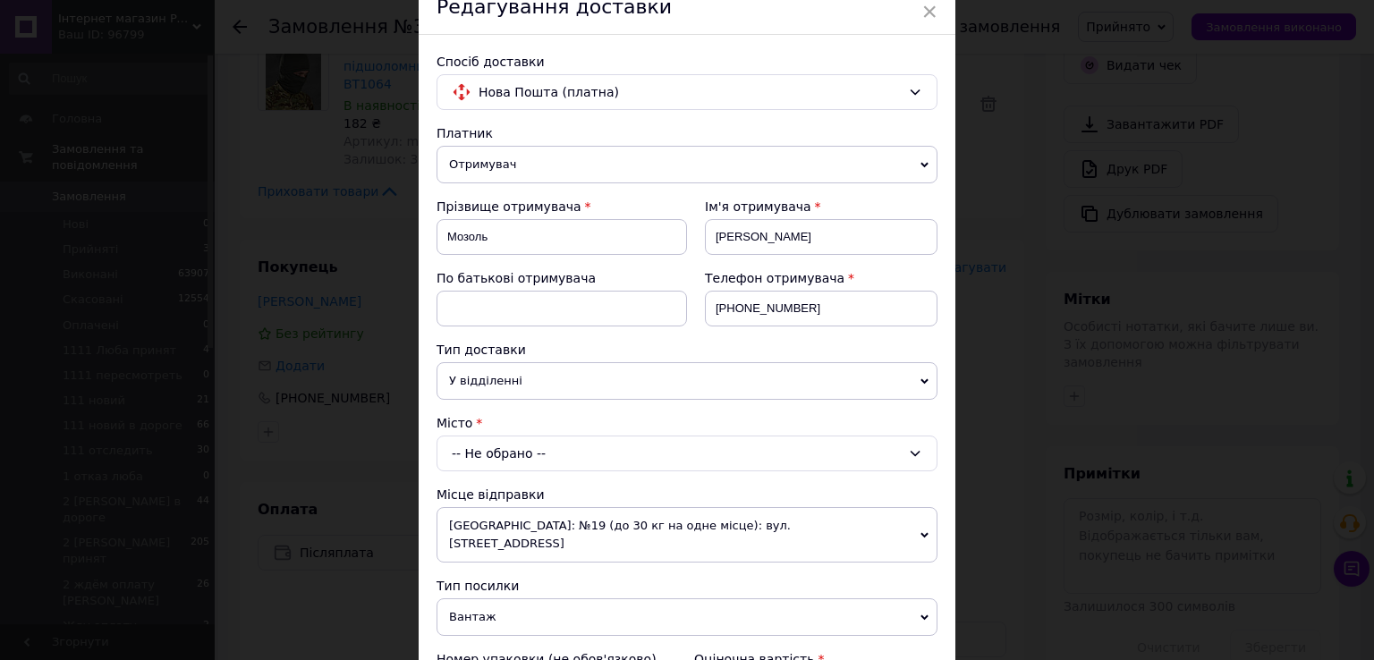
scroll to position [179, 0]
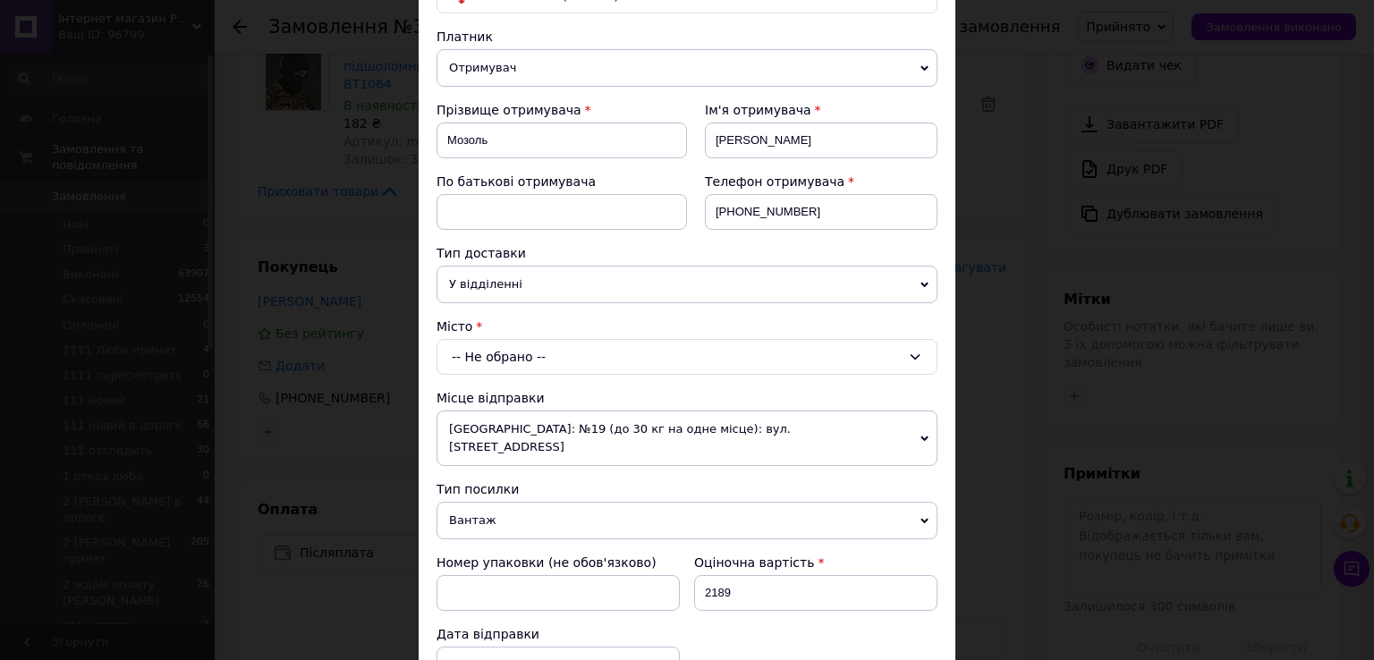
click at [623, 352] on div "-- Не обрано --" at bounding box center [687, 357] width 501 height 36
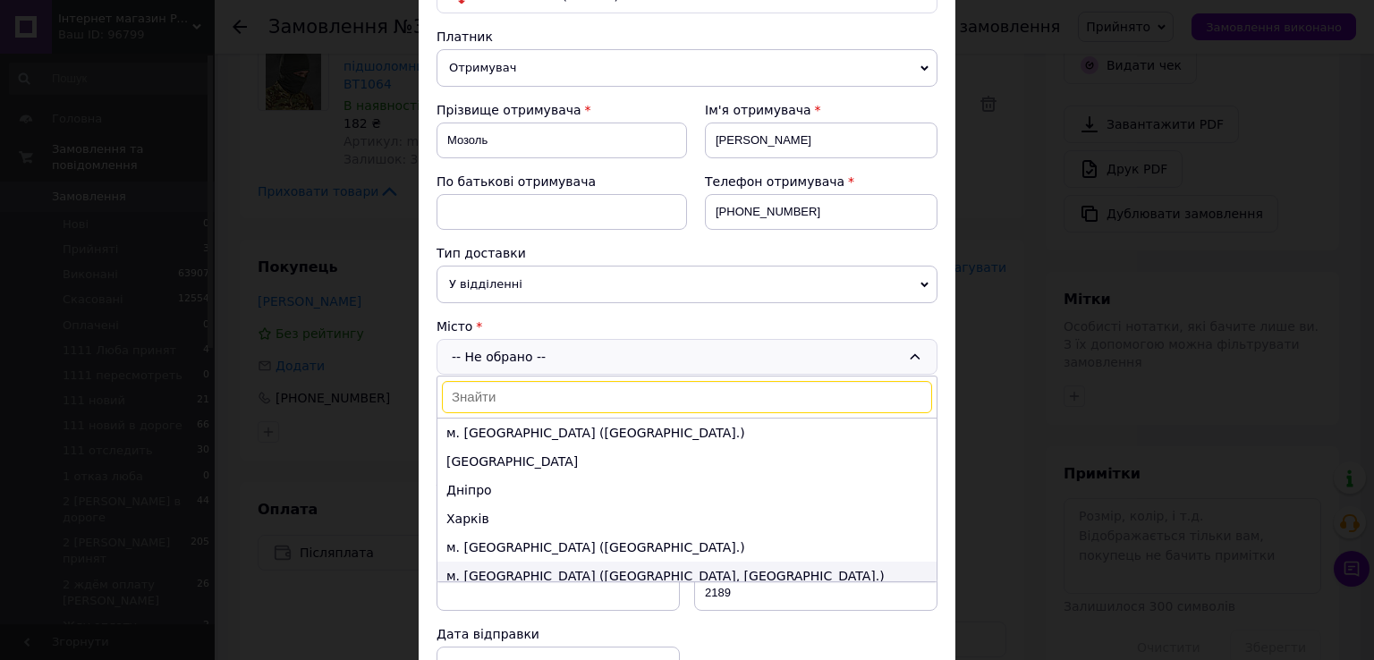
click at [507, 570] on li "м. [GEOGRAPHIC_DATA] ([GEOGRAPHIC_DATA], [GEOGRAPHIC_DATA].)" at bounding box center [687, 576] width 499 height 29
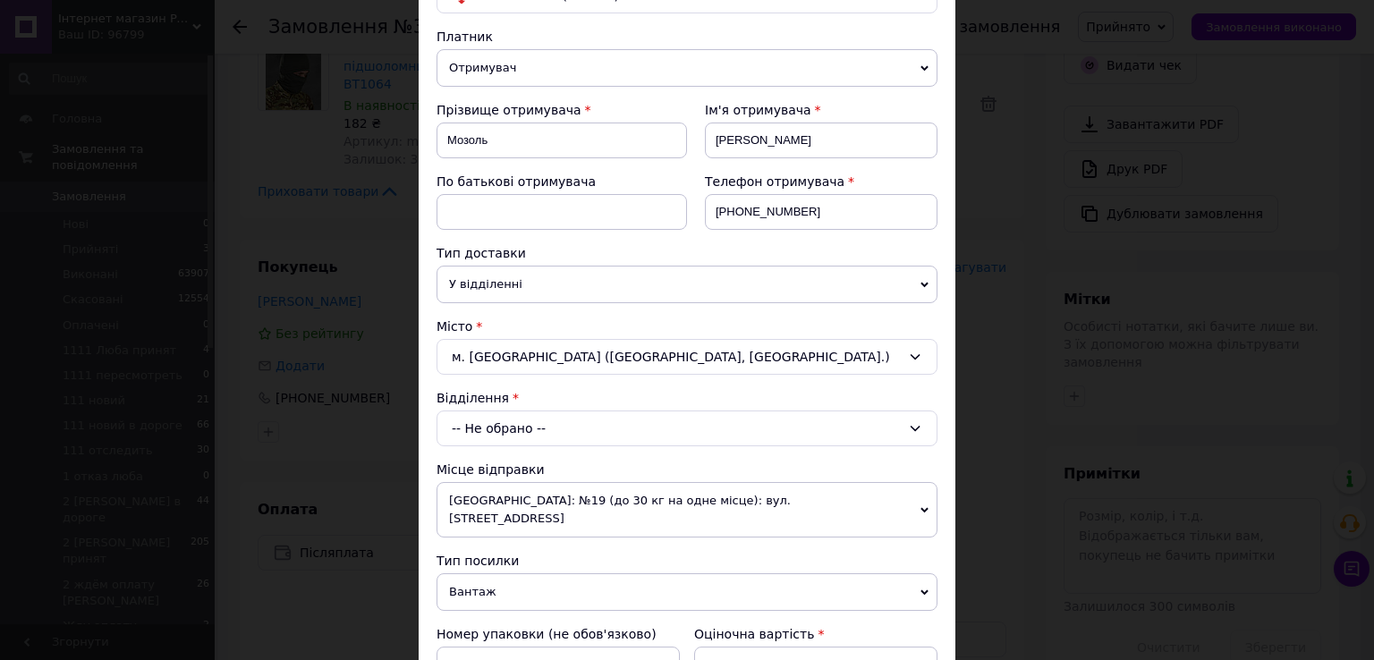
click at [575, 419] on div "-- Не обрано --" at bounding box center [687, 429] width 501 height 36
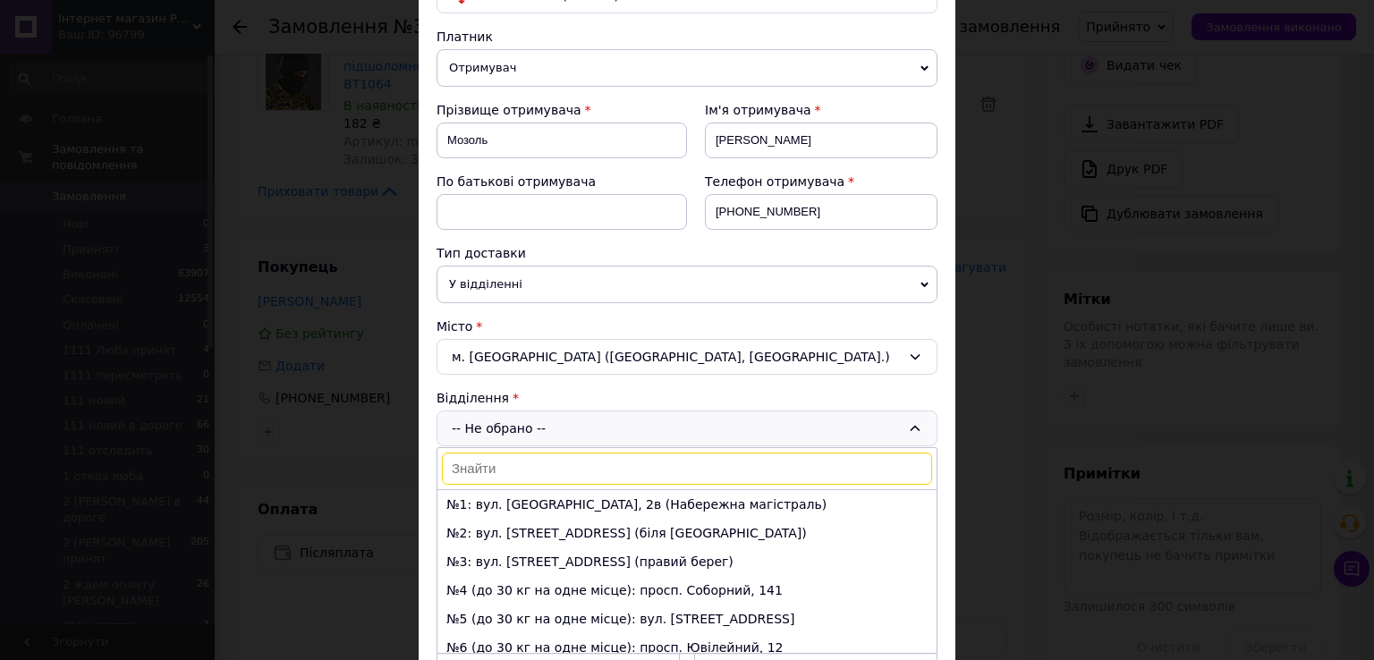
click at [533, 462] on input at bounding box center [687, 469] width 490 height 32
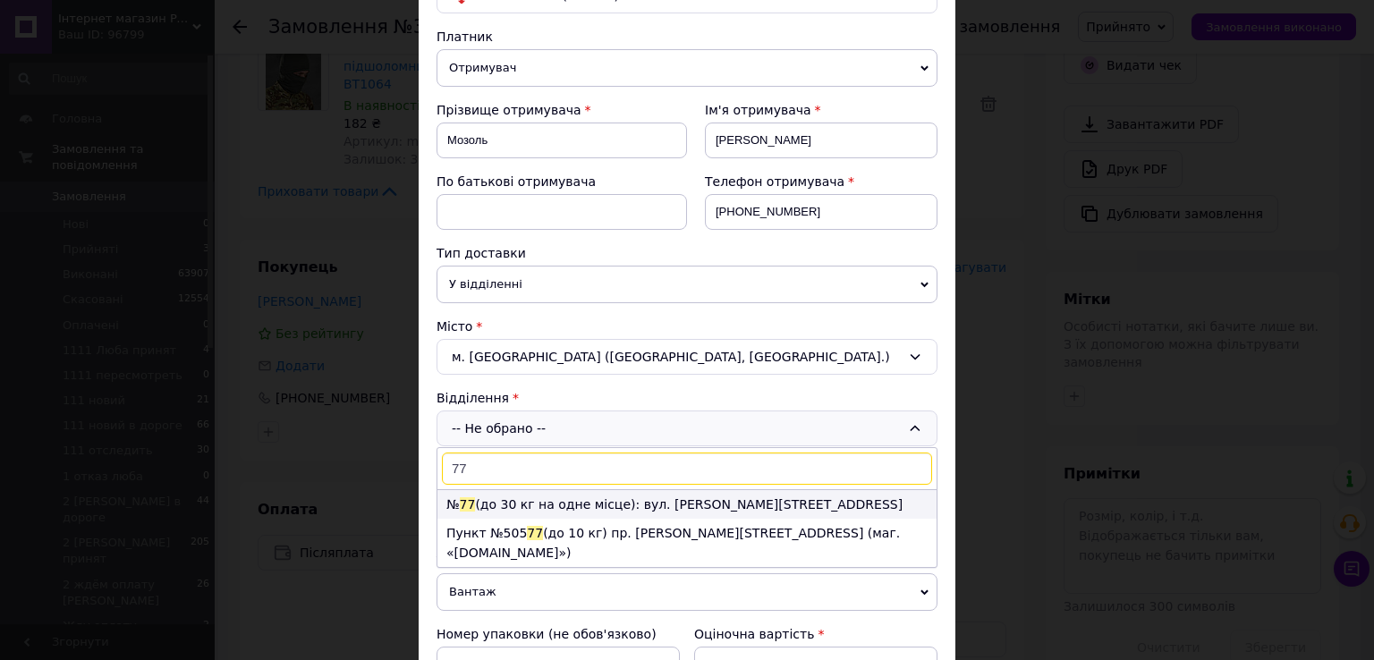
type input "77"
click at [525, 506] on li "№ 77 (до 30 кг на одне місце): вул. Мирослава Симчича, 74" at bounding box center [687, 504] width 499 height 29
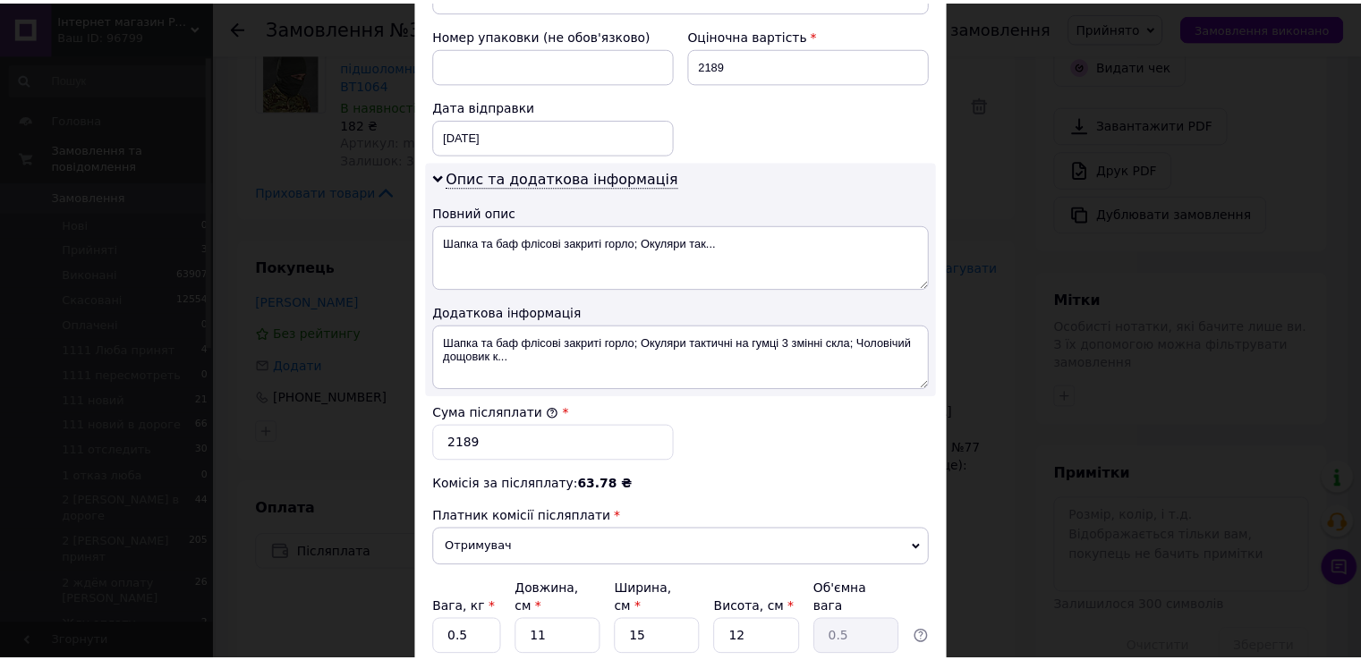
scroll to position [899, 0]
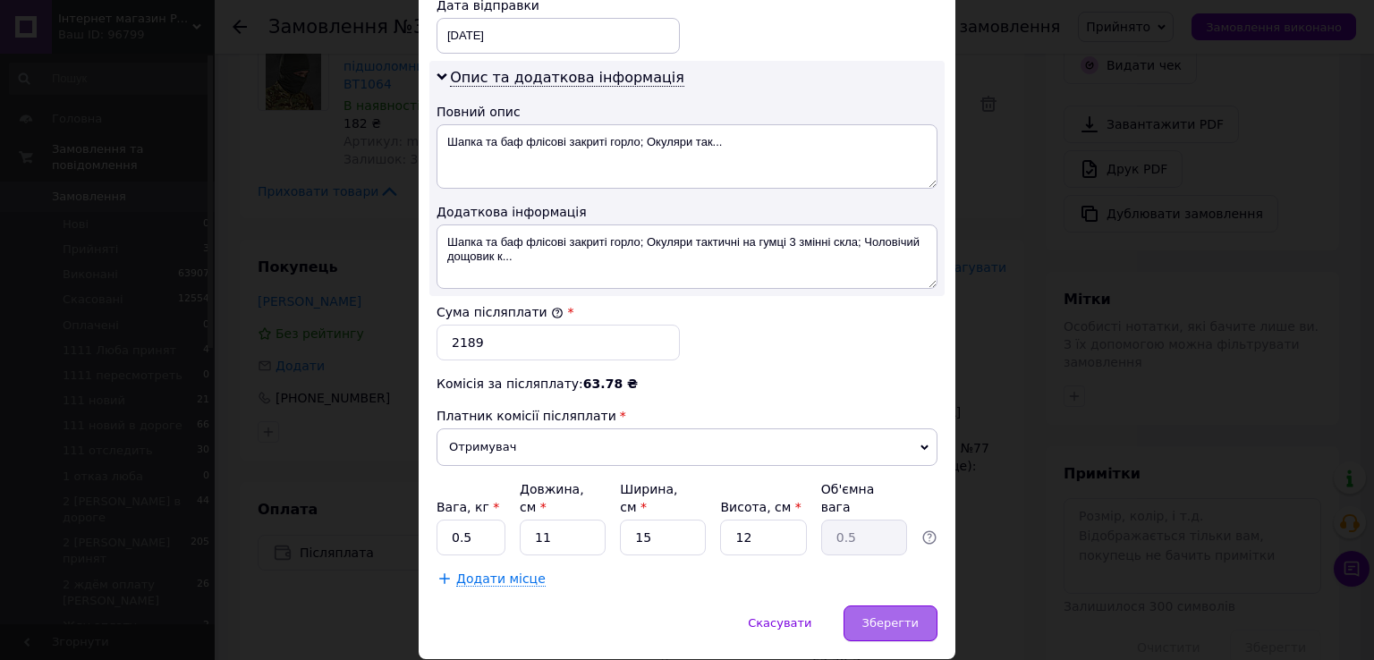
click at [867, 606] on div "Зберегти" at bounding box center [891, 624] width 94 height 36
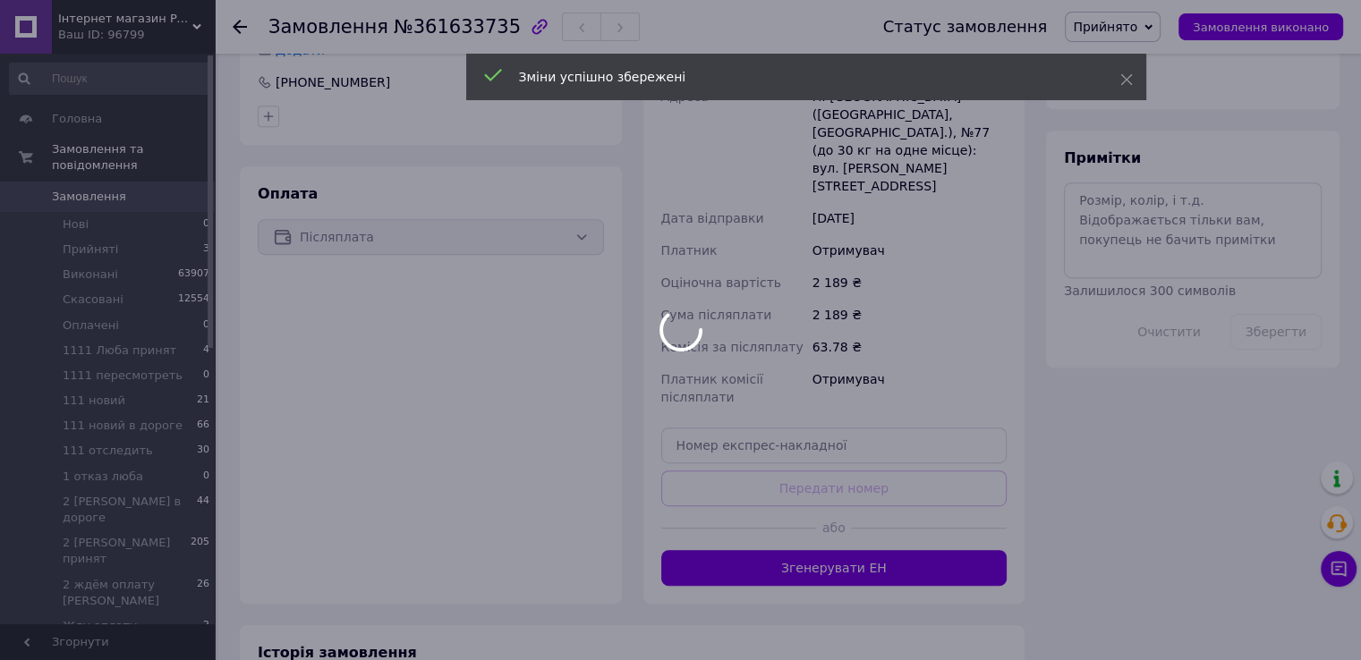
scroll to position [919, 0]
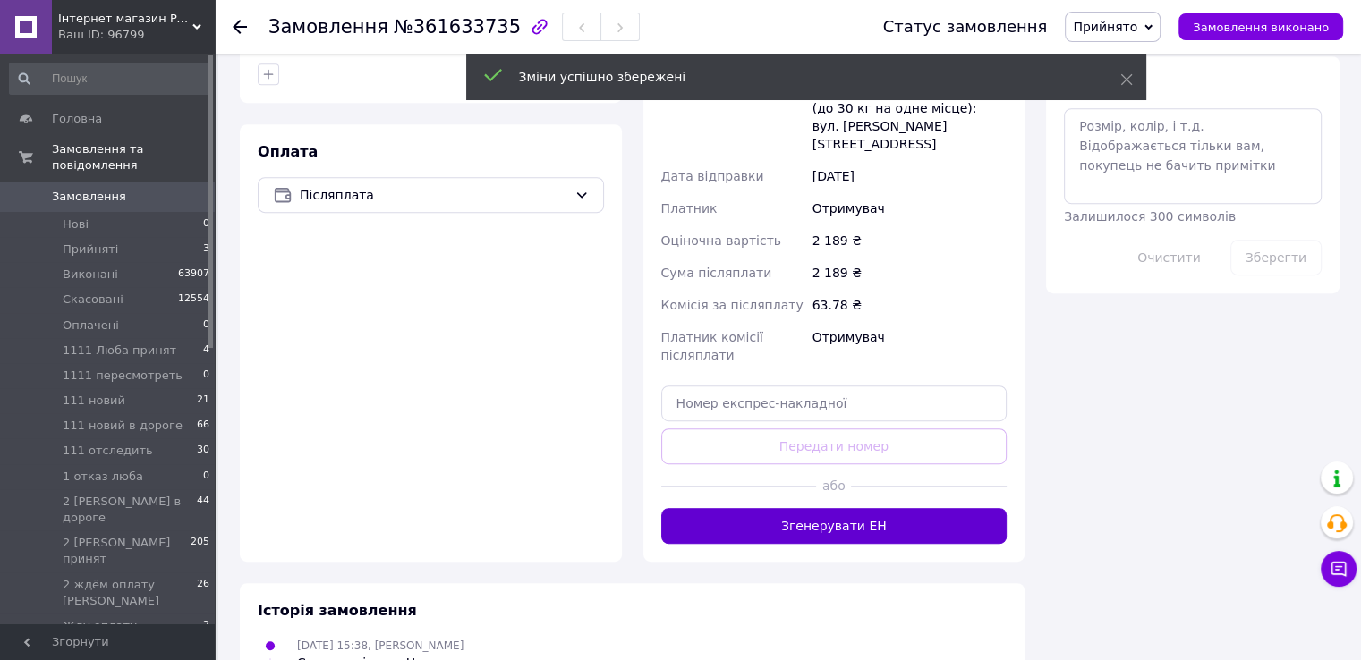
click at [805, 508] on button "Згенерувати ЕН" at bounding box center [834, 526] width 346 height 36
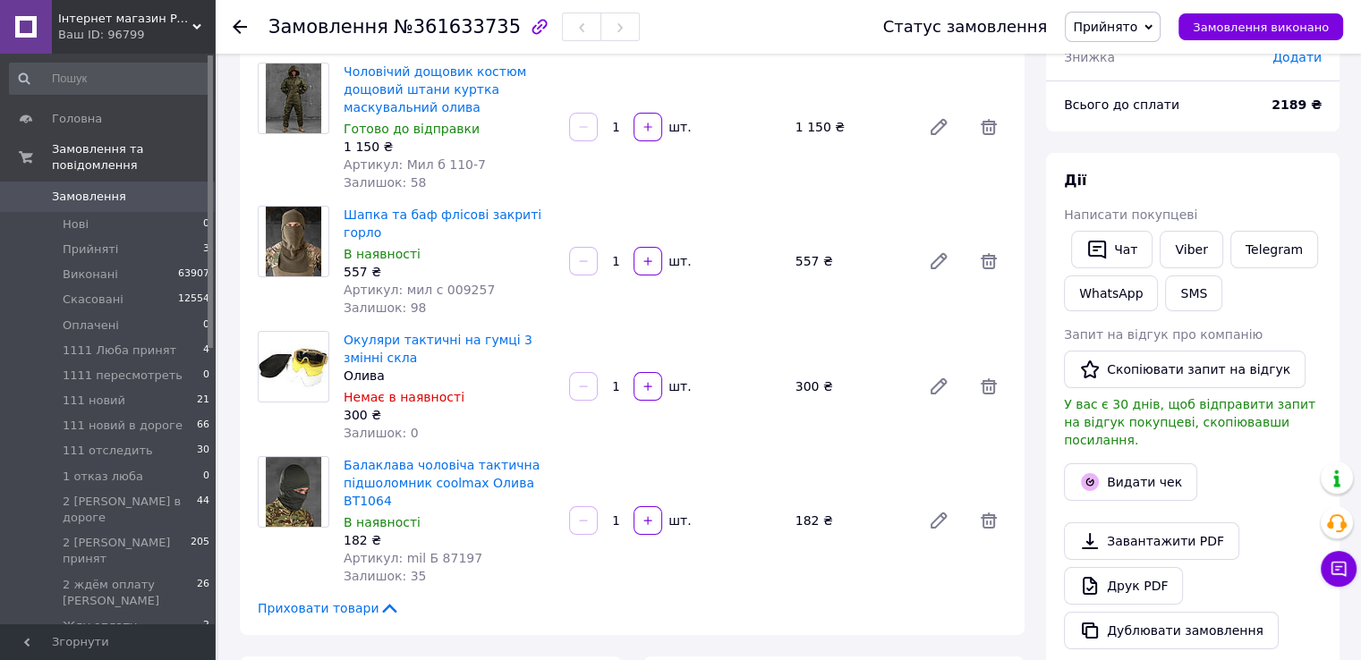
scroll to position [114, 0]
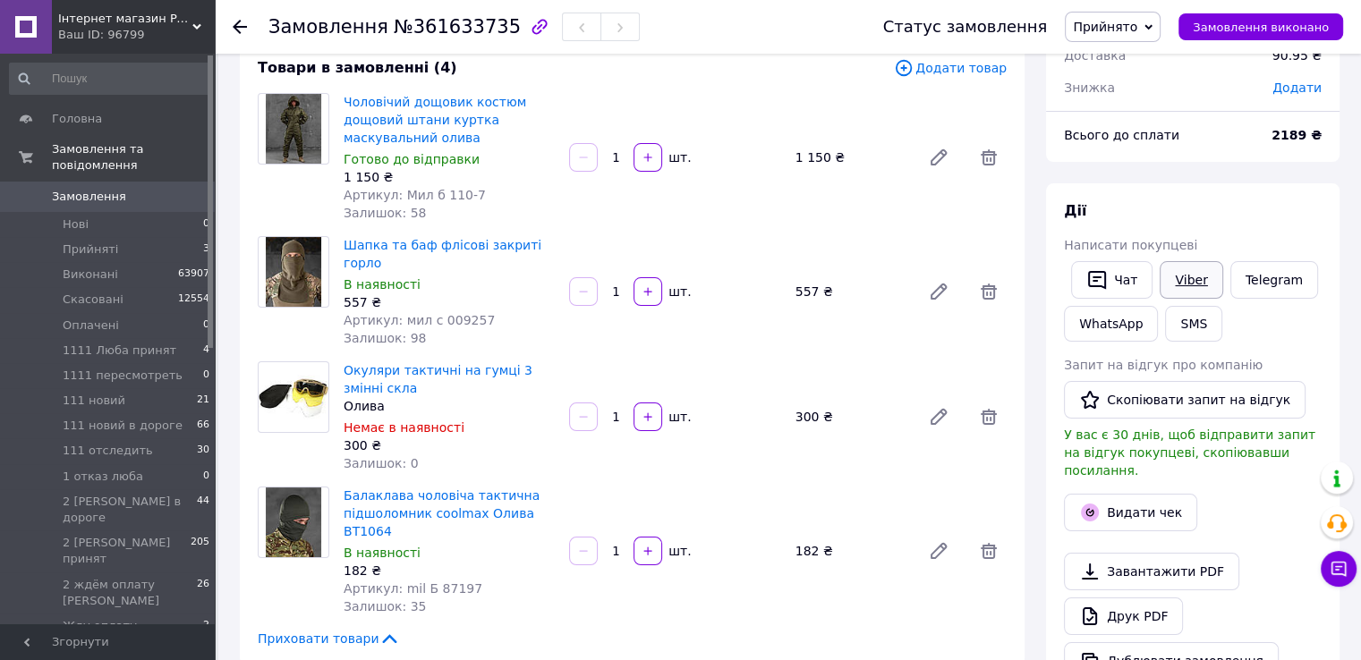
click at [1191, 284] on link "Viber" at bounding box center [1191, 280] width 63 height 38
click at [271, 582] on div at bounding box center [294, 551] width 86 height 129
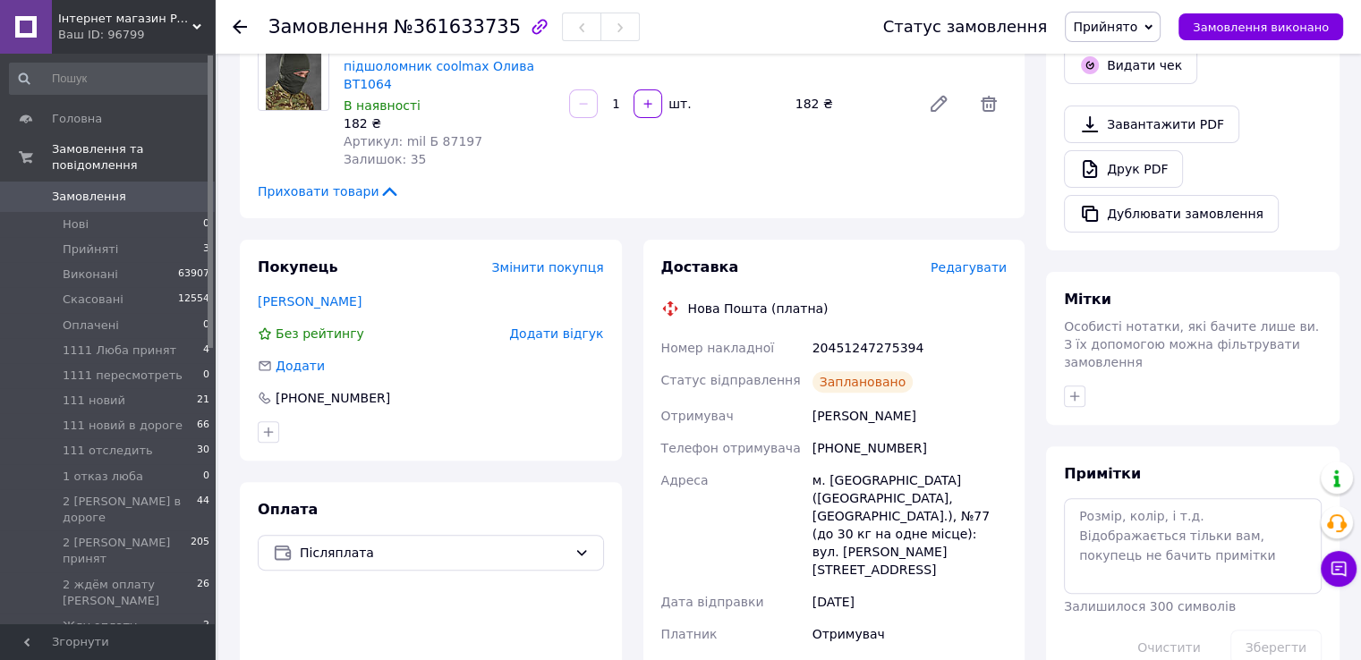
click at [878, 332] on div "20451247275394" at bounding box center [909, 348] width 201 height 32
copy div "20451247275394"
drag, startPoint x: 292, startPoint y: 201, endPoint x: 293, endPoint y: 212, distance: 10.9
click at [293, 203] on div "Замовлення з кабінету 12.09.2025 | 15:38 Товари в замовленні (4) Додати товар Ч…" at bounding box center [632, 439] width 806 height 1851
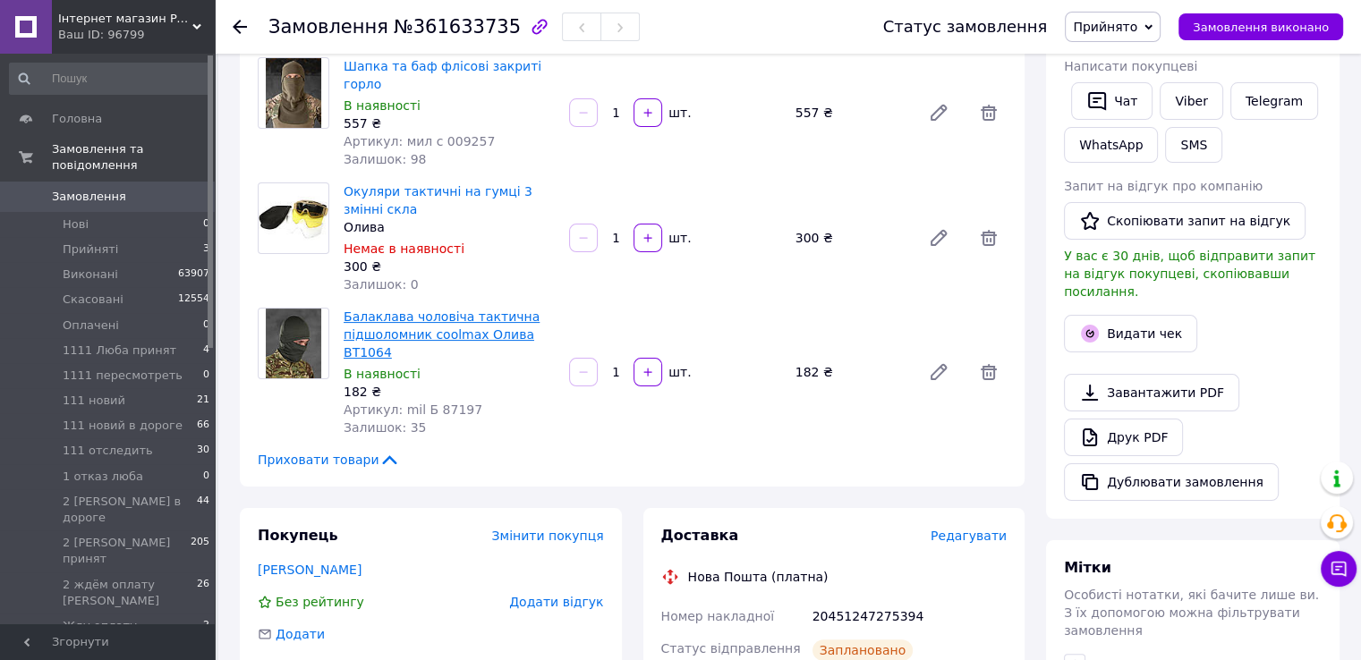
scroll to position [114, 0]
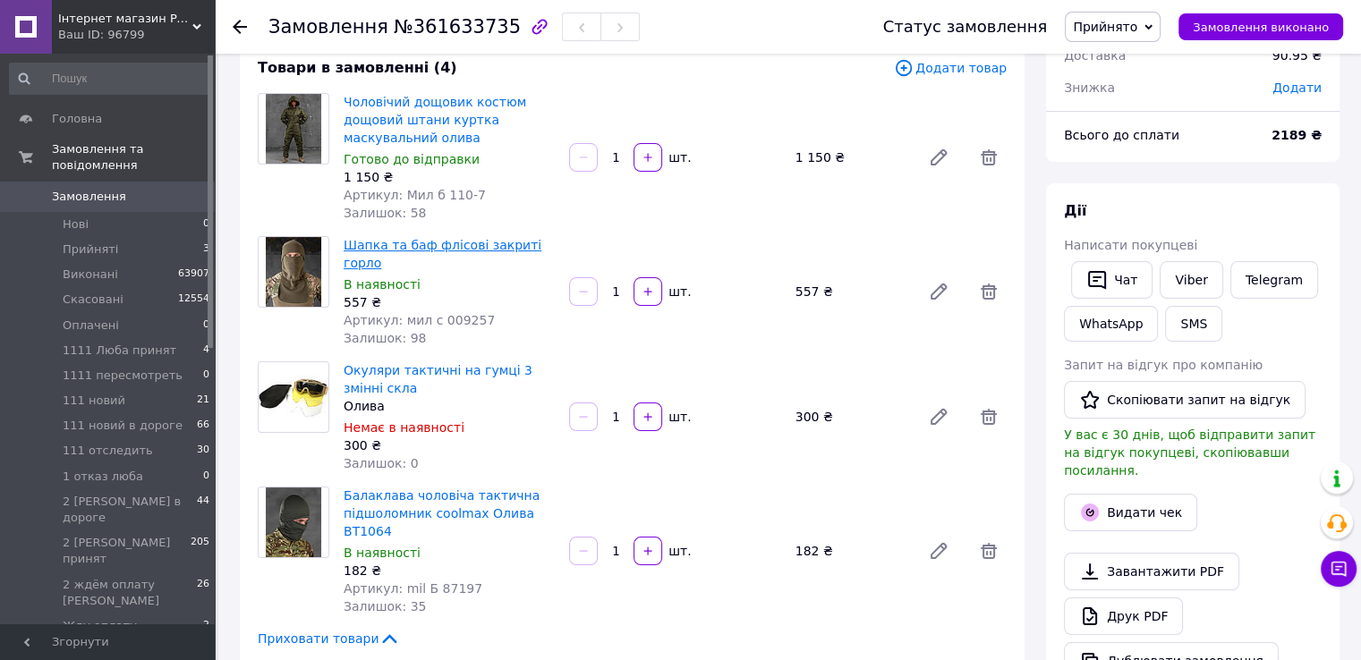
click at [385, 245] on link "Шапка та баф флісові закриті горло" at bounding box center [443, 254] width 198 height 32
click at [415, 363] on link "Окуляри тактичні на гумці 3 змінні скла" at bounding box center [438, 379] width 189 height 32
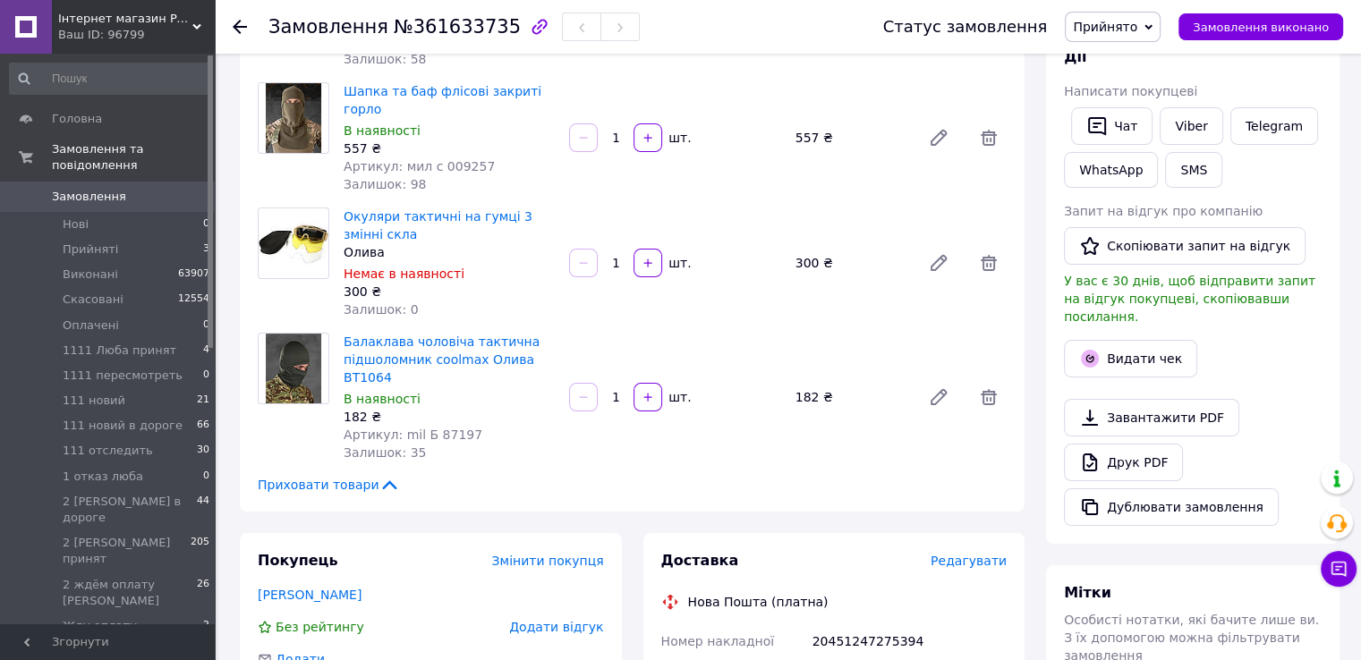
scroll to position [293, 0]
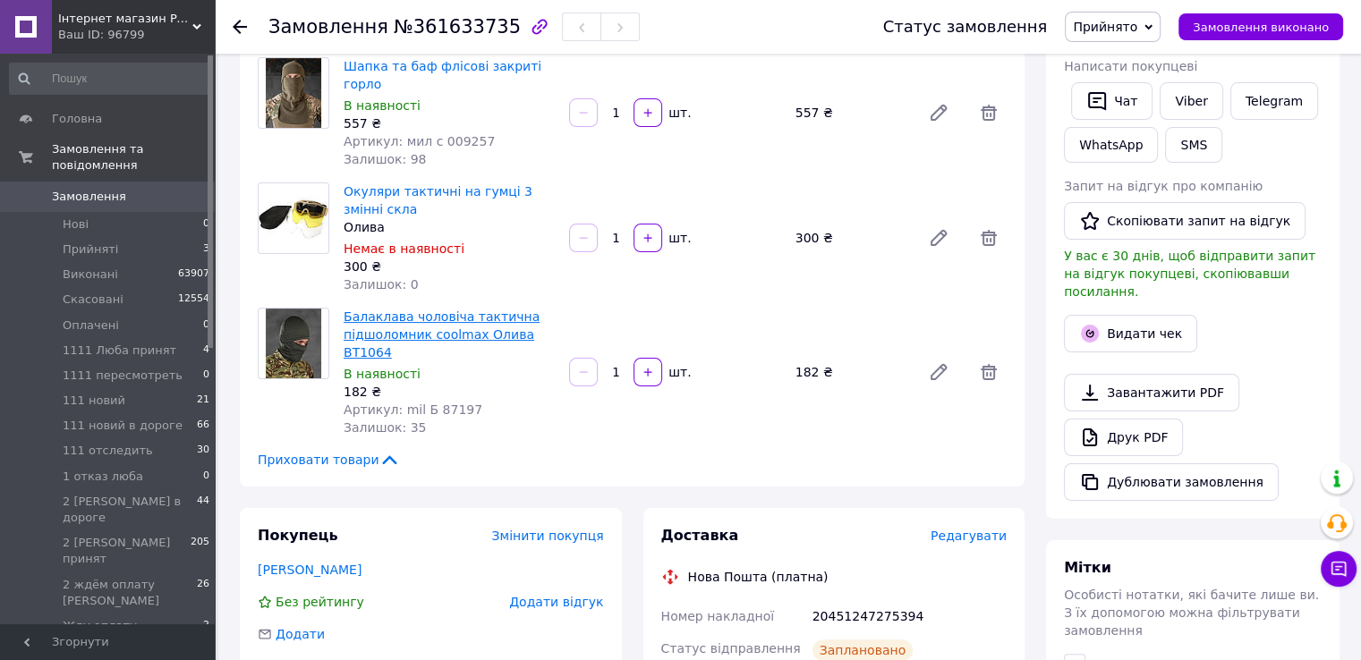
click at [440, 312] on link "Балаклава чоловіча тактична підшоломник coolmax Олива ВТ1064" at bounding box center [442, 335] width 196 height 50
click at [64, 189] on span "Замовлення" at bounding box center [89, 197] width 74 height 16
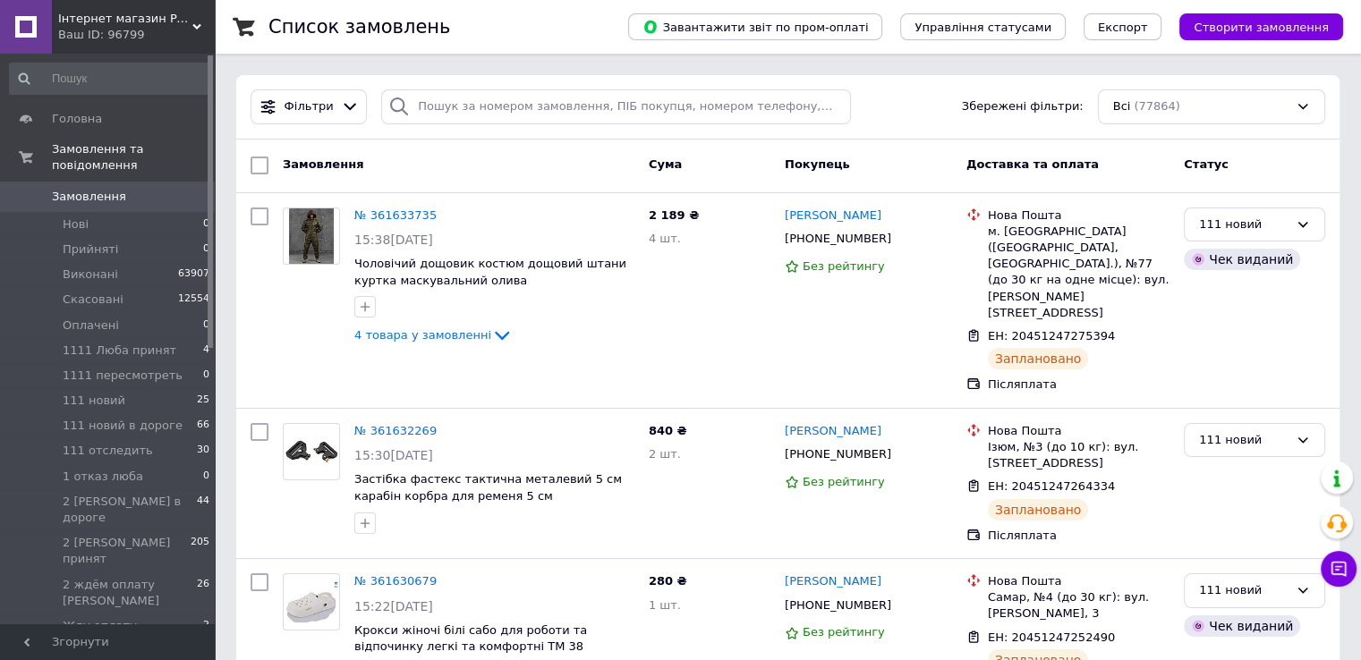
click at [1225, 26] on span "Створити замовлення" at bounding box center [1261, 27] width 135 height 13
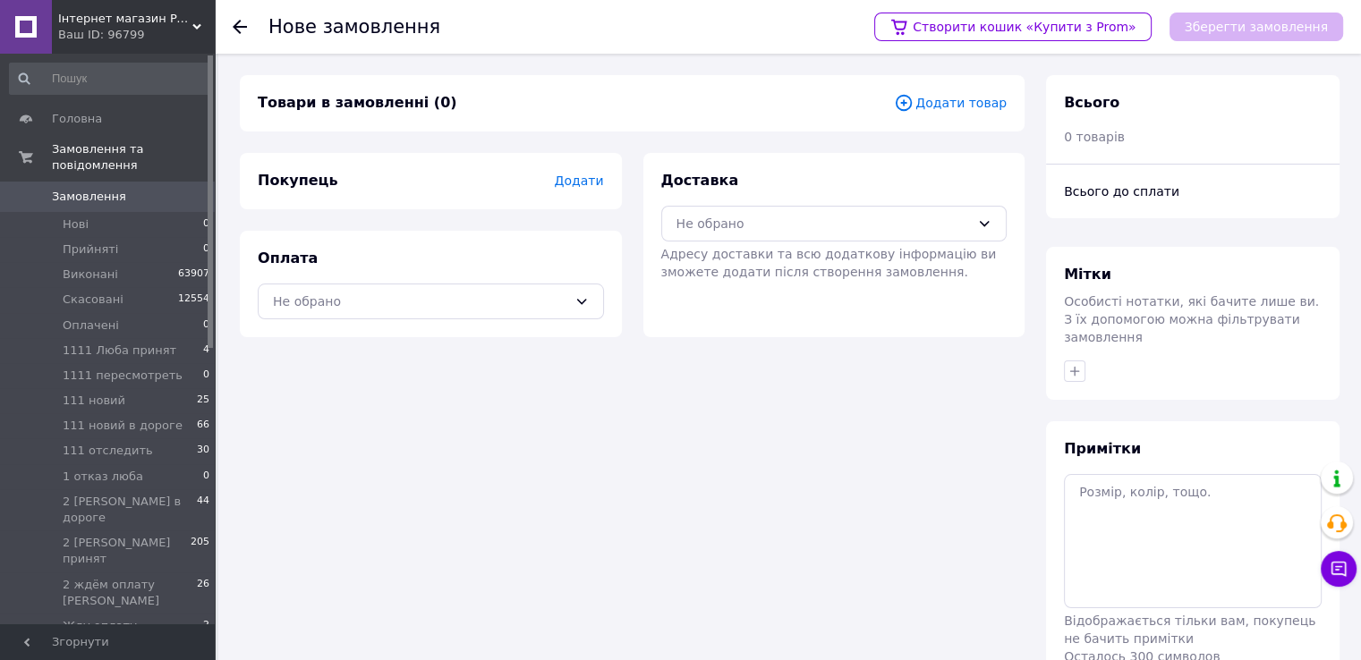
click at [954, 99] on span "Додати товар" at bounding box center [950, 103] width 113 height 20
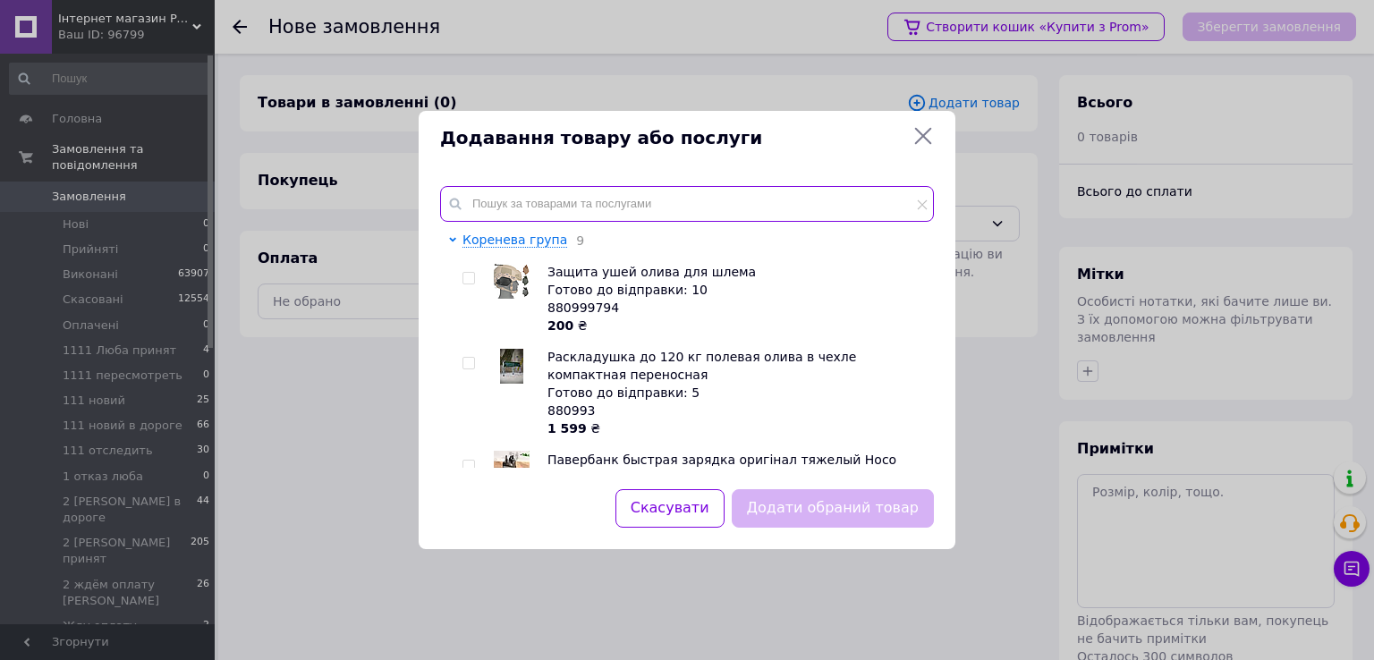
click at [724, 202] on input "text" at bounding box center [687, 204] width 494 height 36
paste input "Сумка на бедро, набедренная подсумка на ногу черная мотосумка байксумка"
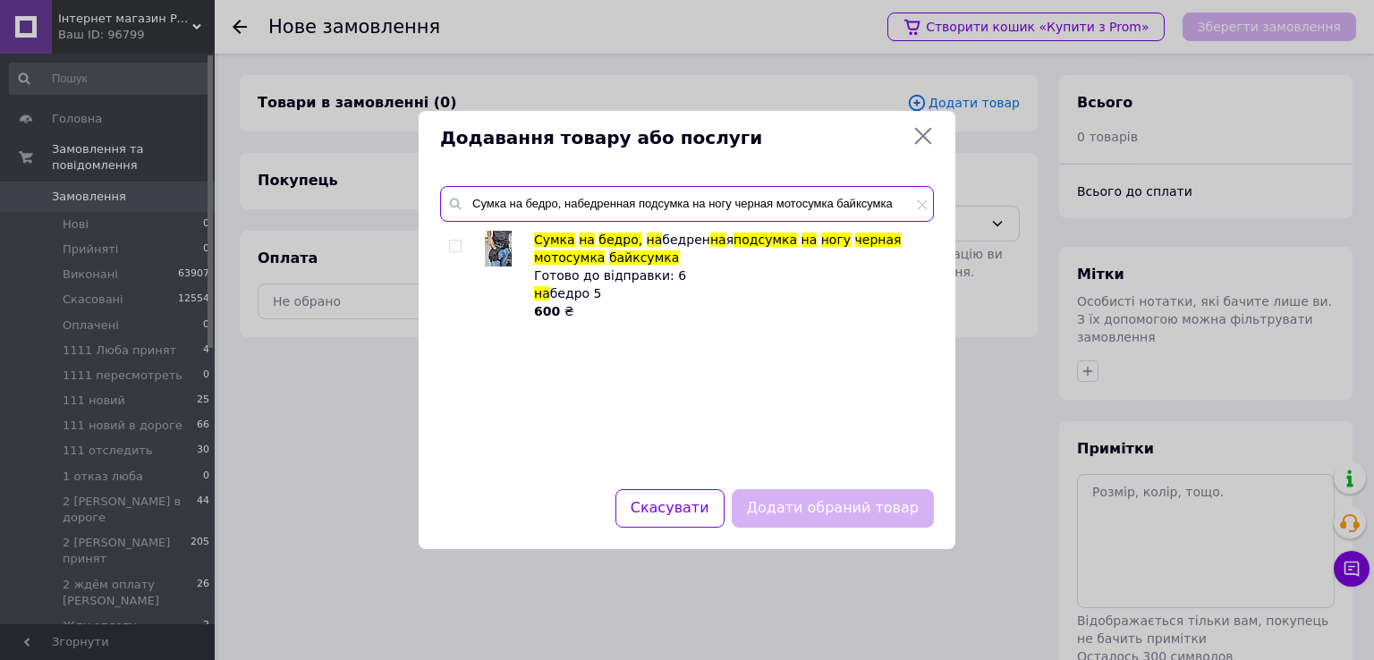
type input "Сумка на бедро, набедренная подсумка на ногу черная мотосумка байксумка"
click at [451, 247] on input "checkbox" at bounding box center [455, 247] width 12 height 12
checkbox input "true"
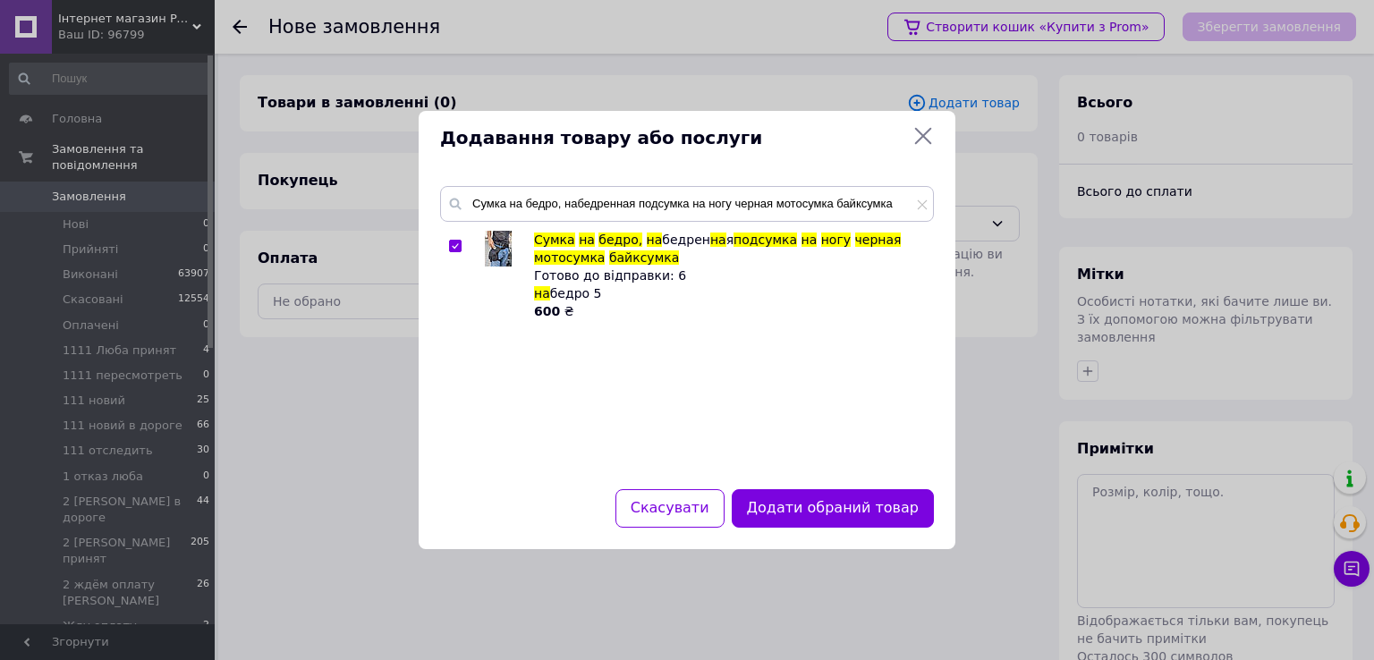
click at [780, 503] on button "Додати обраний товар" at bounding box center [833, 508] width 202 height 38
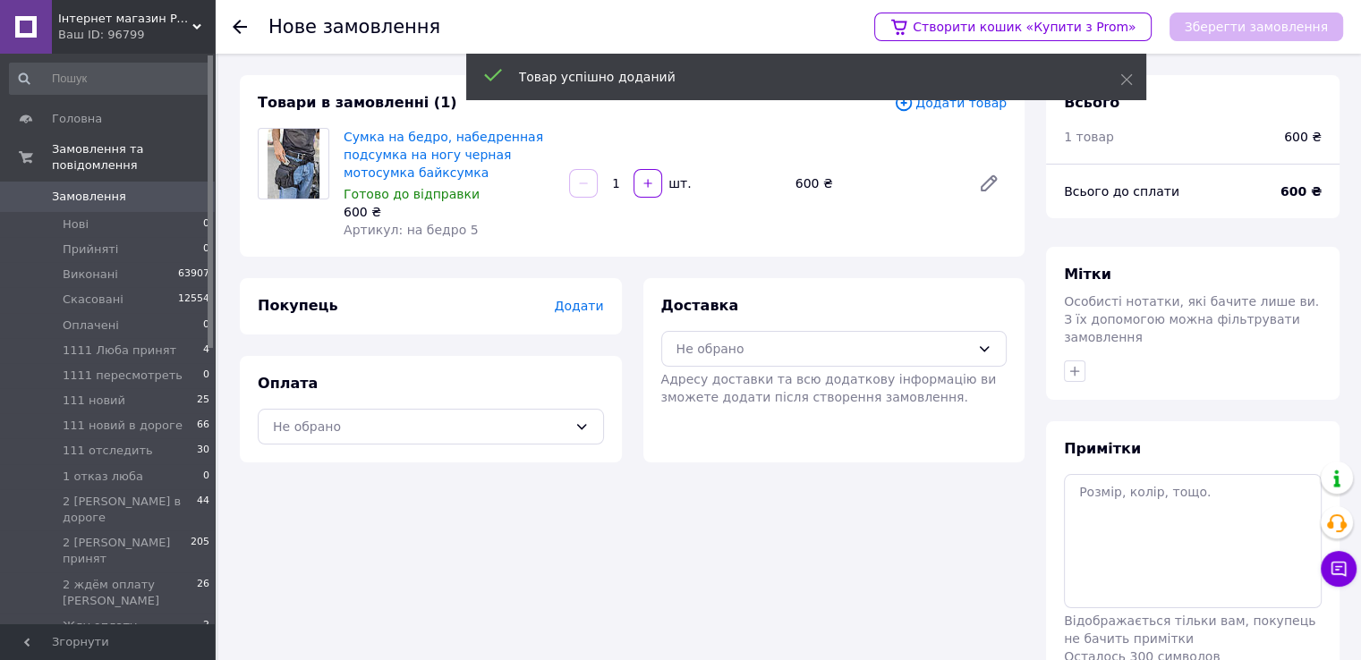
click at [574, 310] on span "Додати" at bounding box center [578, 306] width 49 height 14
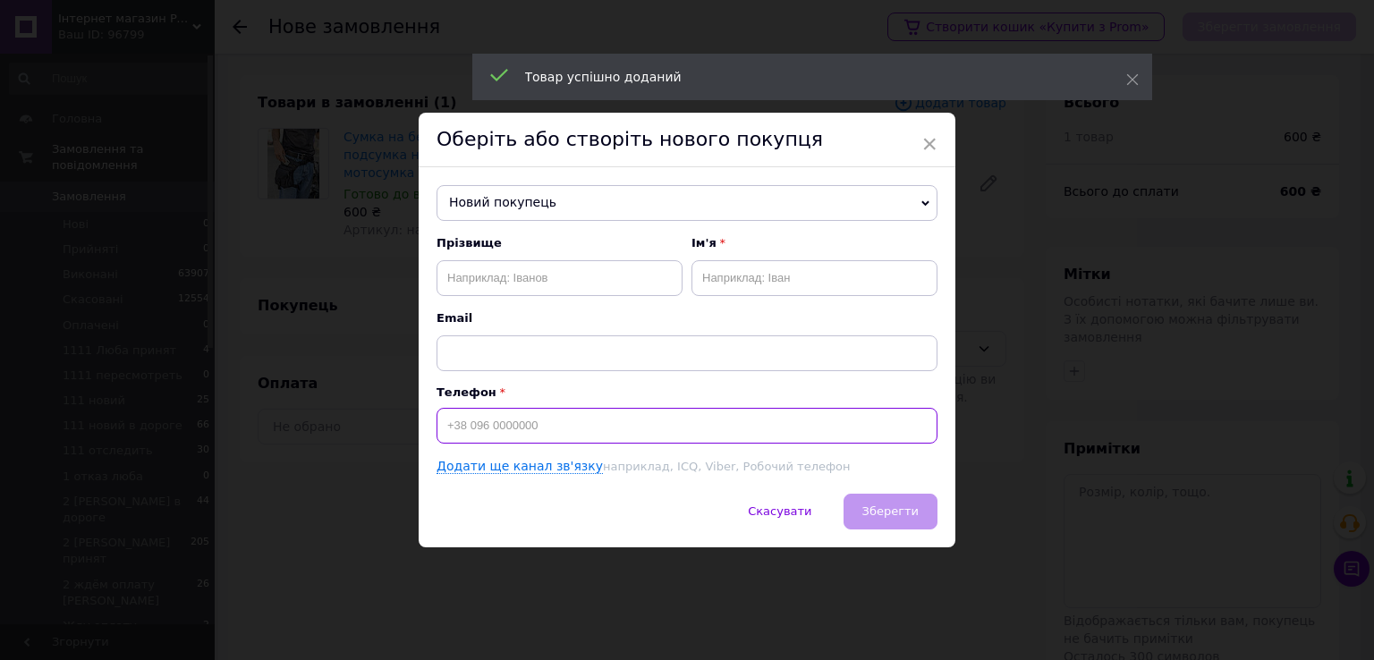
click at [559, 424] on input at bounding box center [687, 426] width 501 height 36
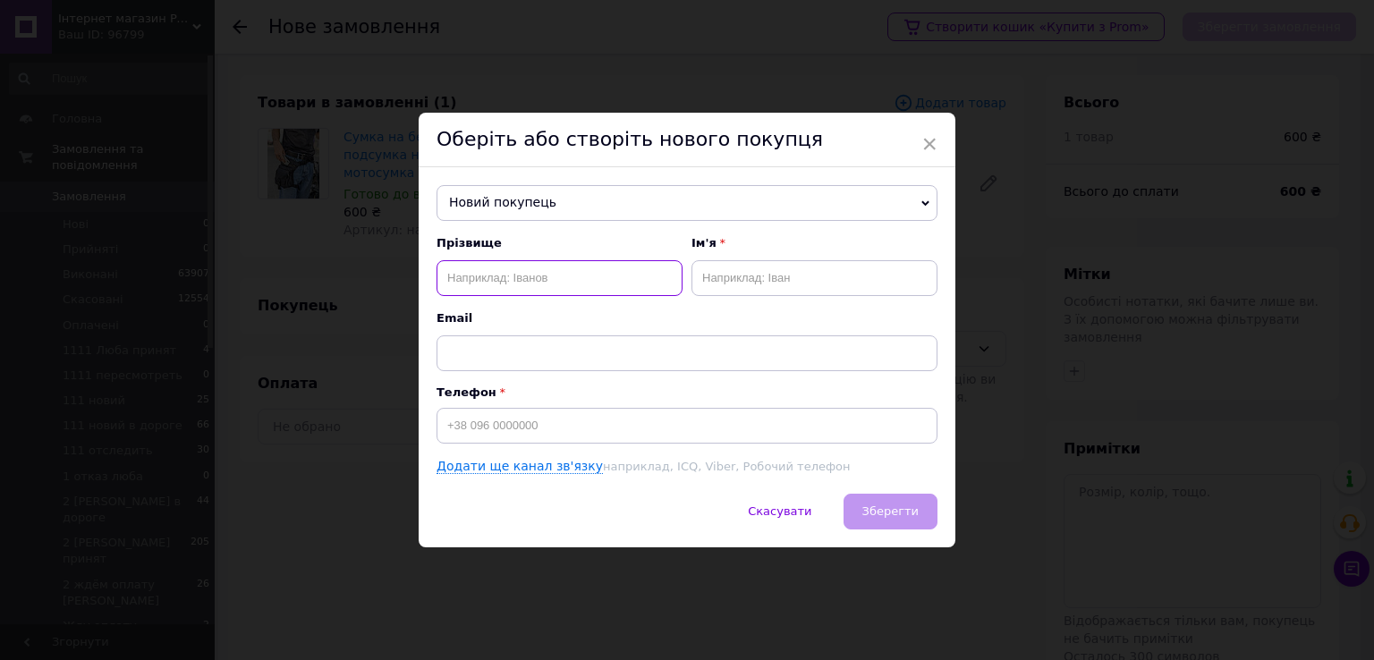
click at [557, 276] on input "text" at bounding box center [560, 278] width 246 height 36
paste input "Семенченко"
type input "Семенченко"
click at [730, 273] on input "text" at bounding box center [815, 278] width 246 height 36
type input "Руслан"
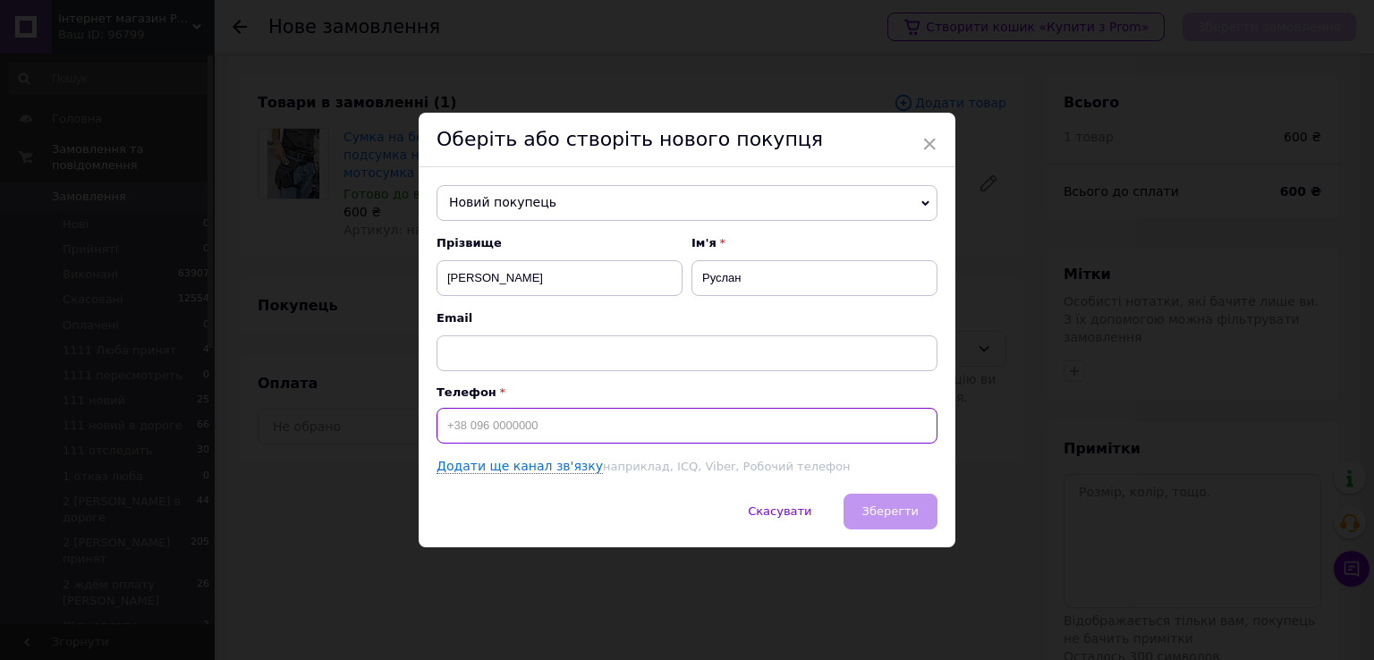
click at [577, 428] on input at bounding box center [687, 426] width 501 height 36
click at [569, 421] on input at bounding box center [687, 426] width 501 height 36
paste input "[PHONE_NUMBER]"
type input "[PHONE_NUMBER]"
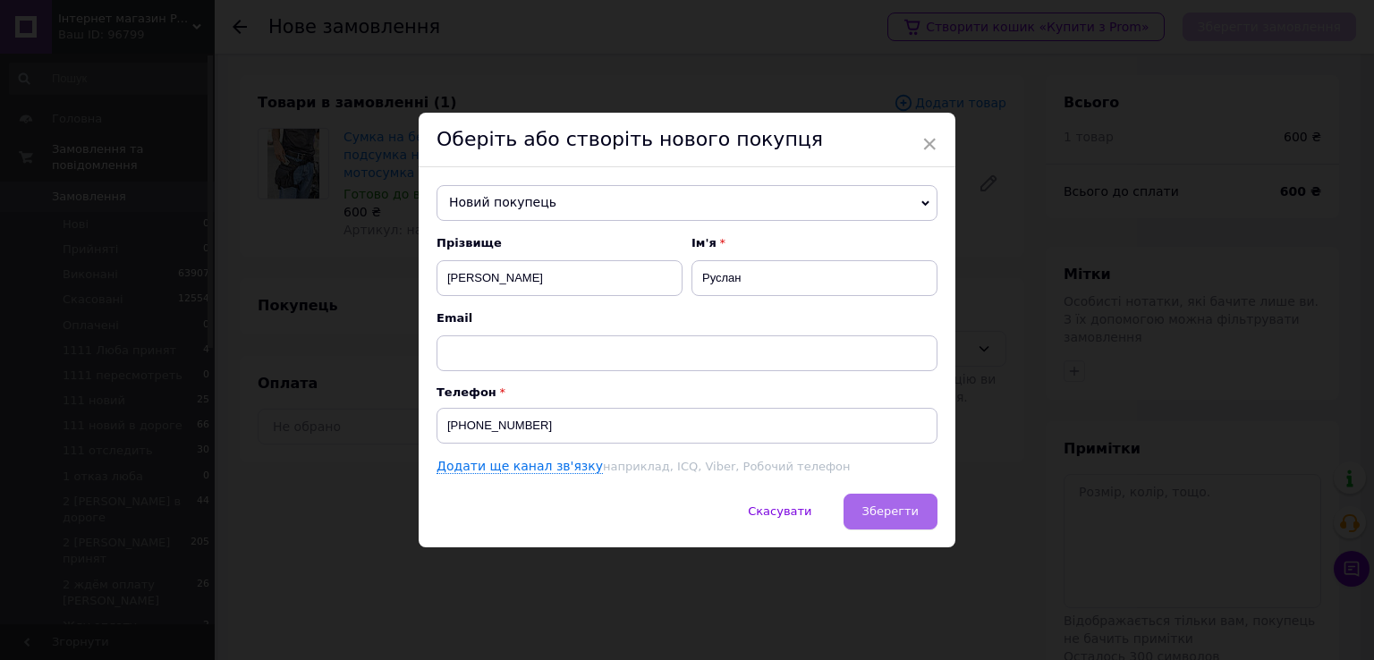
click at [876, 515] on span "Зберегти" at bounding box center [891, 511] width 56 height 13
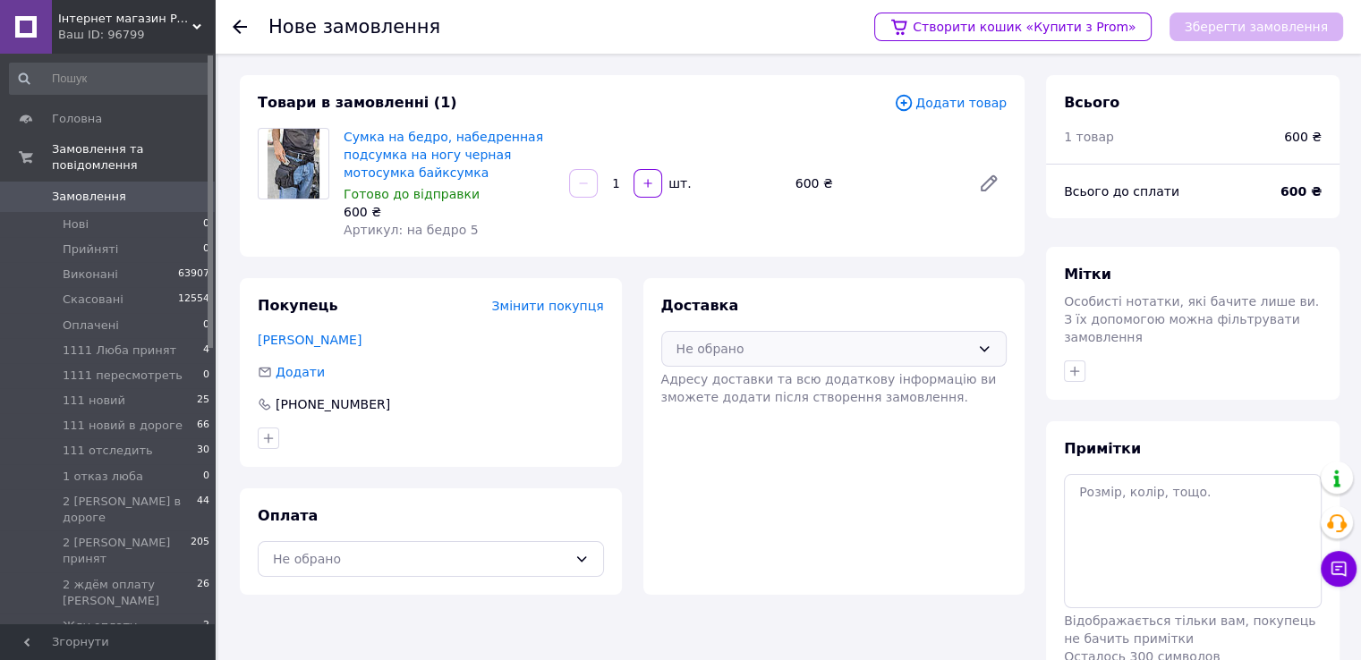
click at [785, 354] on div "Не обрано" at bounding box center [823, 349] width 294 height 20
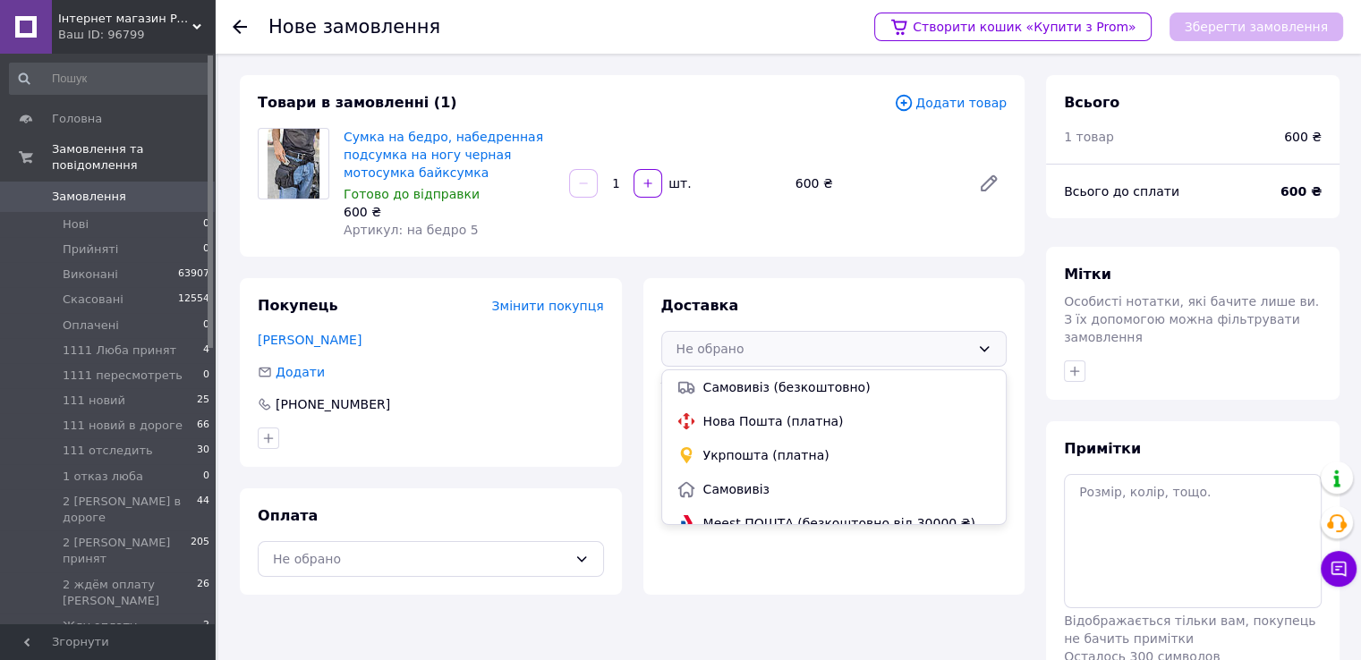
click at [748, 416] on span "Нова Пошта (платна)" at bounding box center [847, 421] width 289 height 18
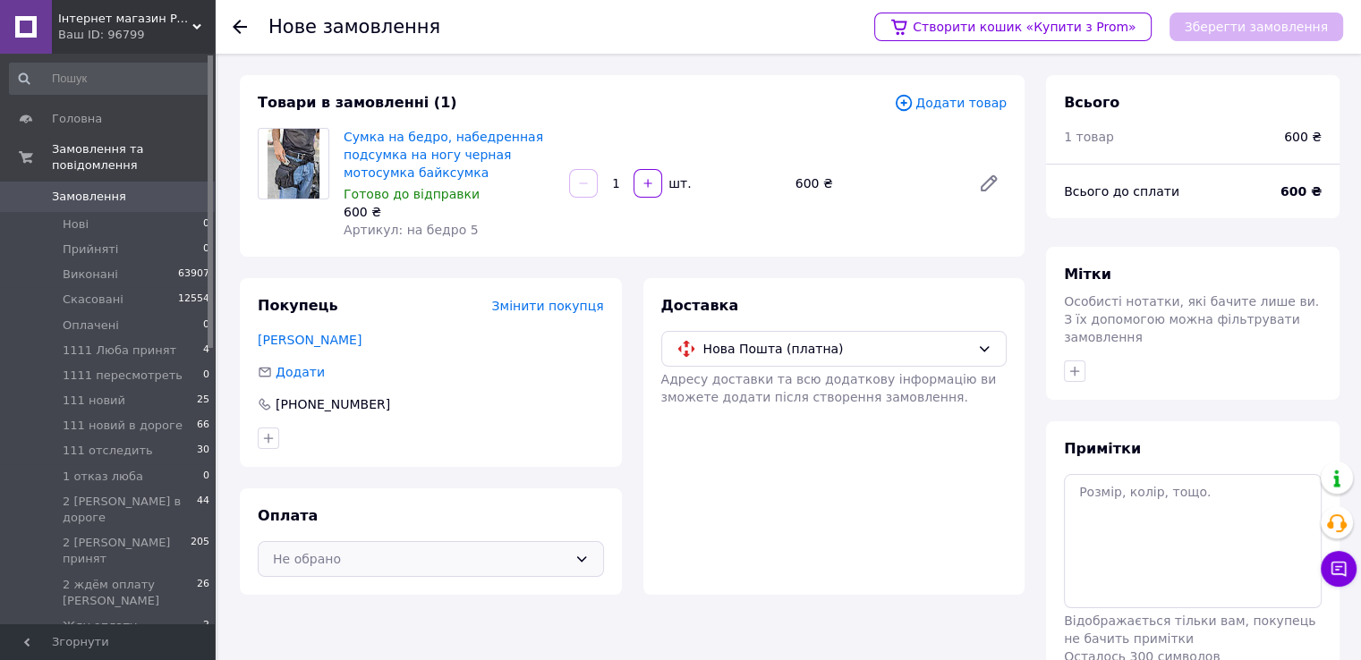
click at [551, 558] on div "Не обрано" at bounding box center [420, 559] width 294 height 20
click at [336, 634] on span "Післяплата" at bounding box center [444, 632] width 289 height 18
click at [1269, 26] on button "Зберегти замовлення" at bounding box center [1256, 27] width 174 height 29
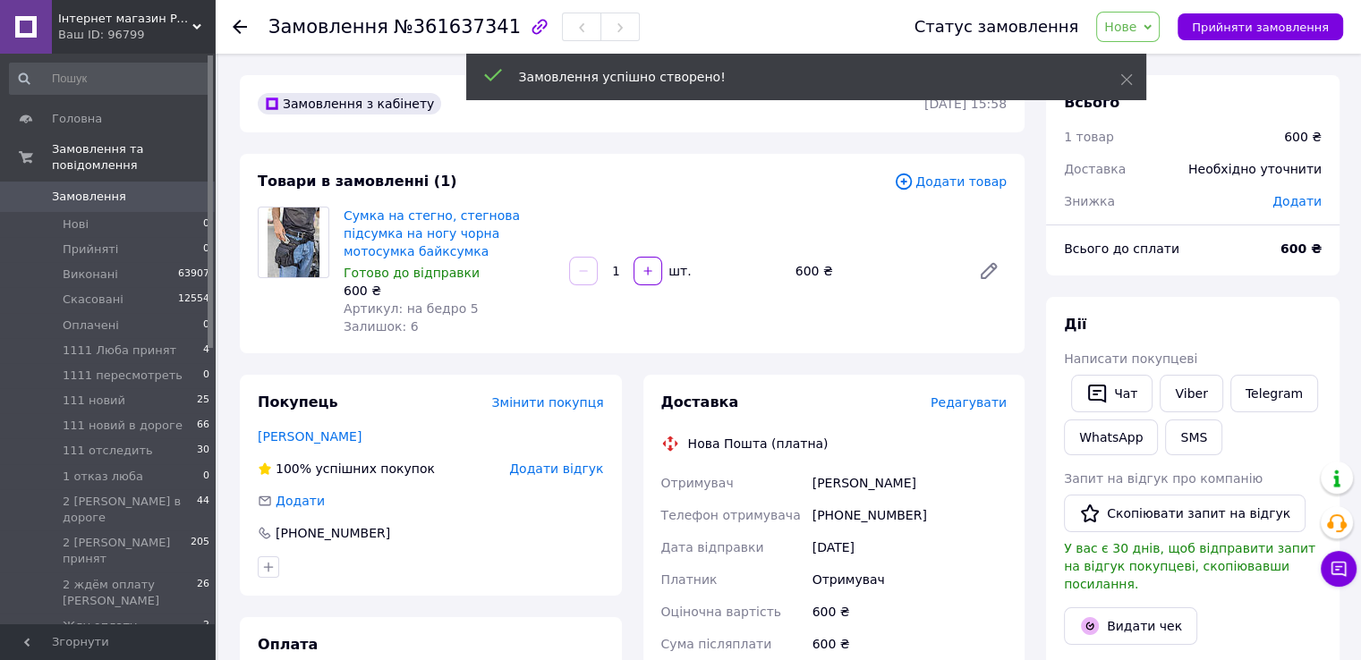
click at [1136, 30] on span "Нове" at bounding box center [1120, 27] width 32 height 14
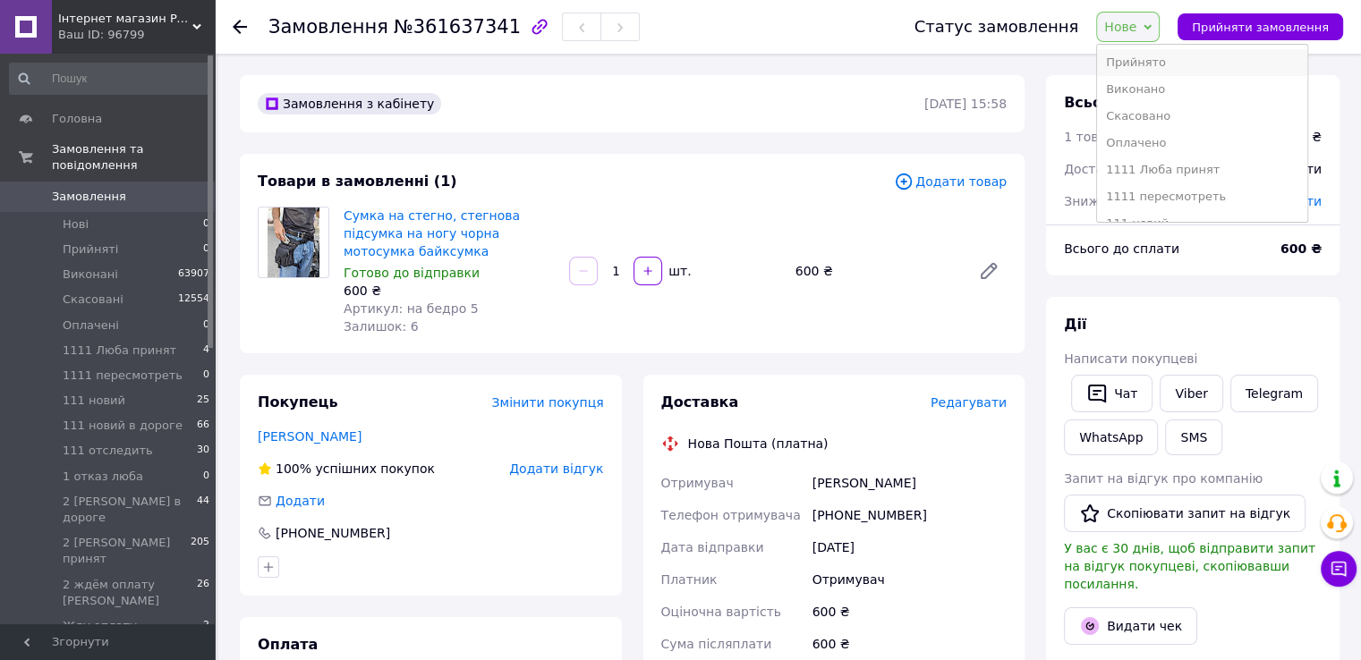
click at [1161, 66] on li "Прийнято" at bounding box center [1202, 62] width 210 height 27
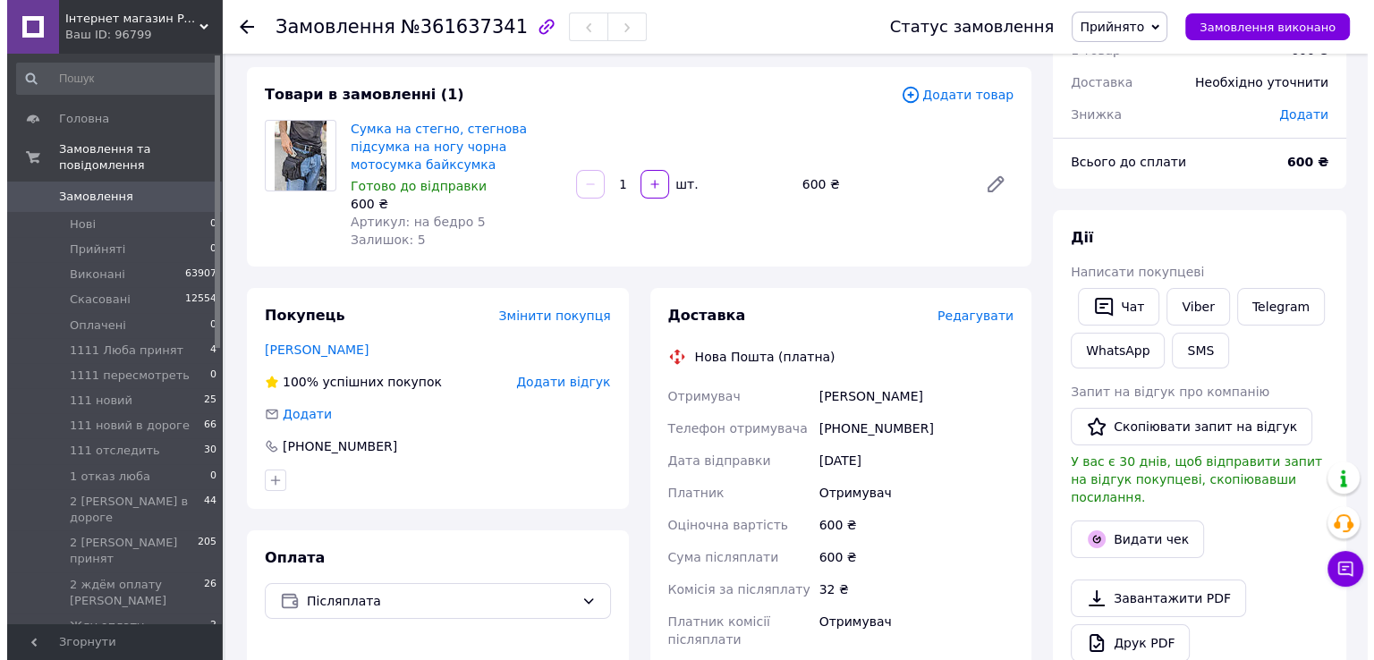
scroll to position [89, 0]
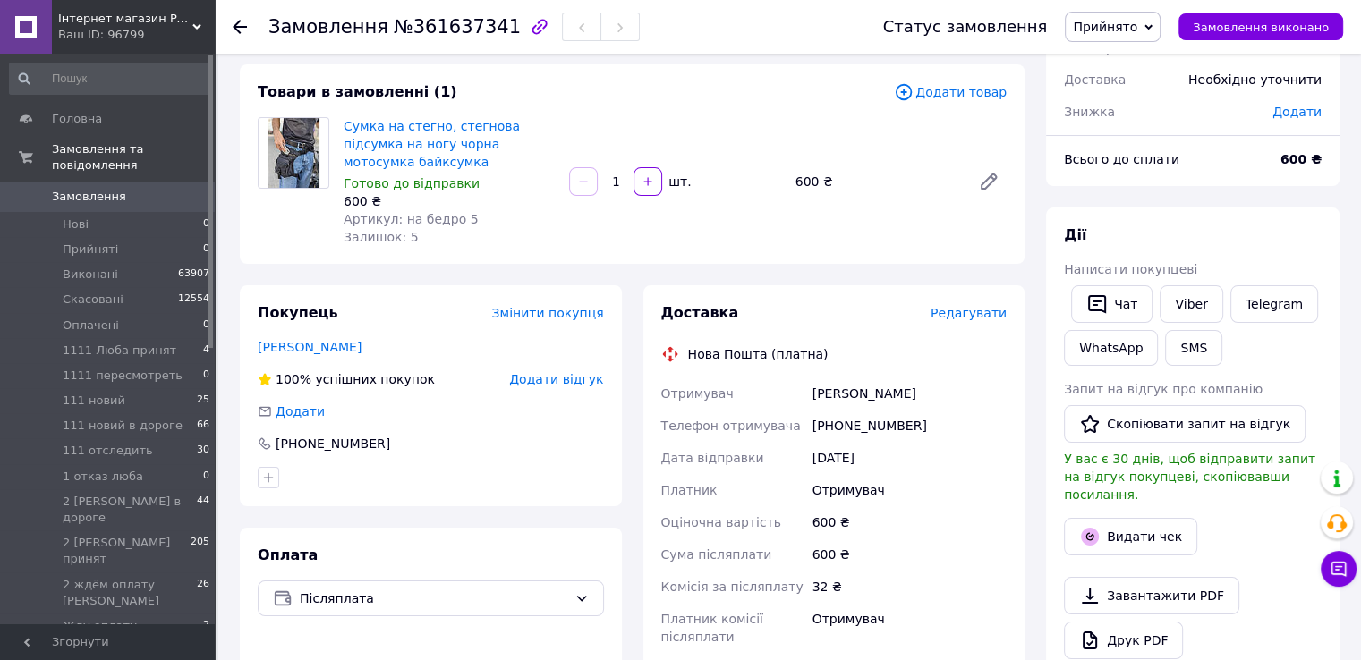
click at [959, 306] on span "Редагувати" at bounding box center [969, 313] width 76 height 14
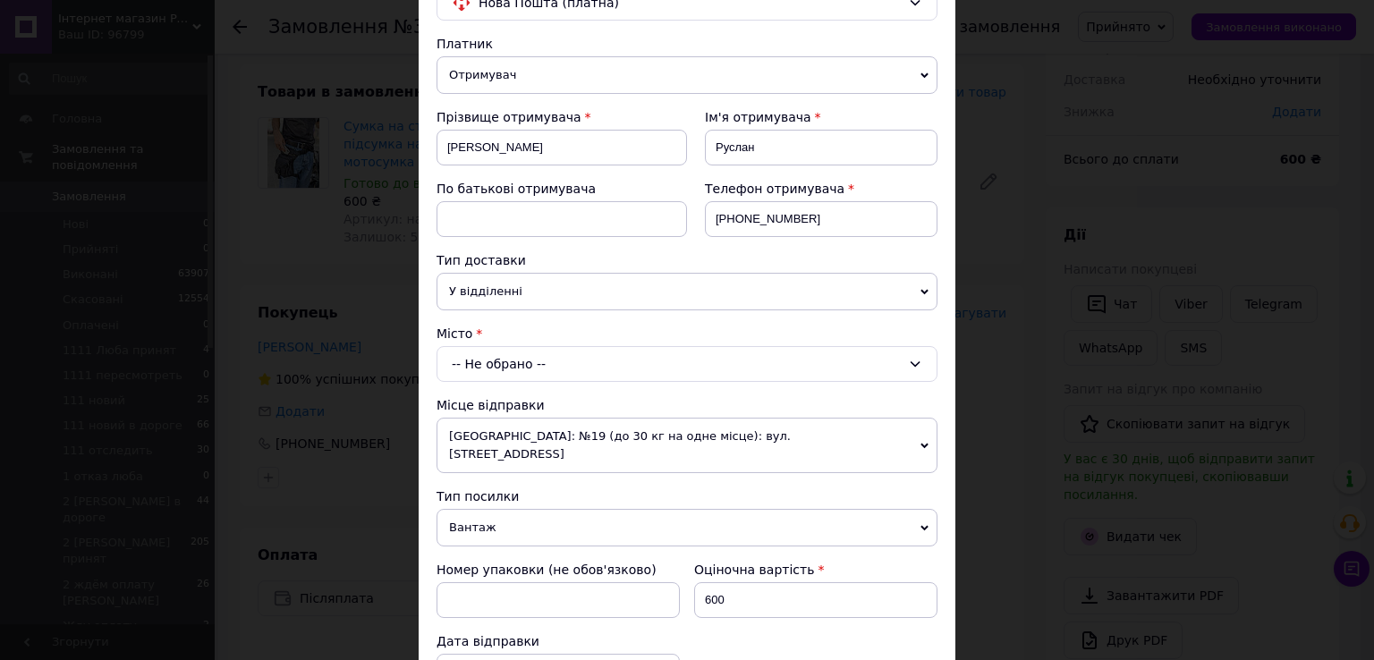
scroll to position [179, 0]
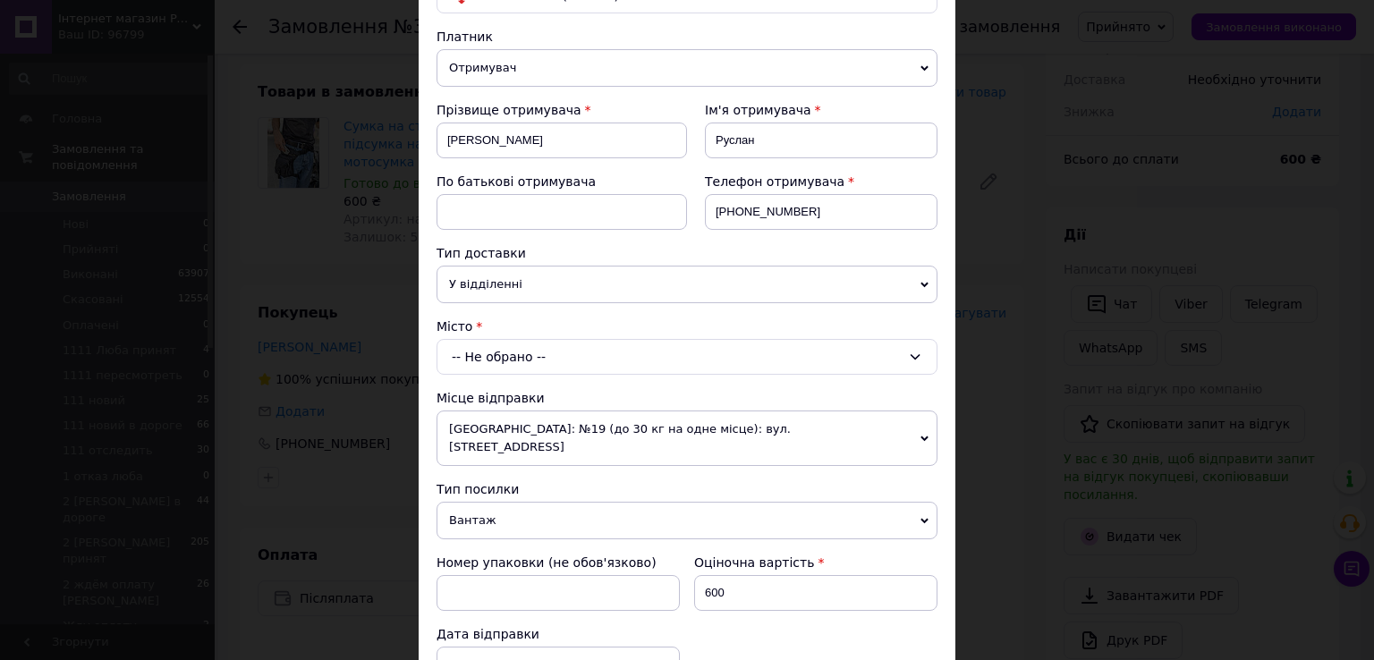
click at [685, 358] on div "-- Не обрано --" at bounding box center [687, 357] width 501 height 36
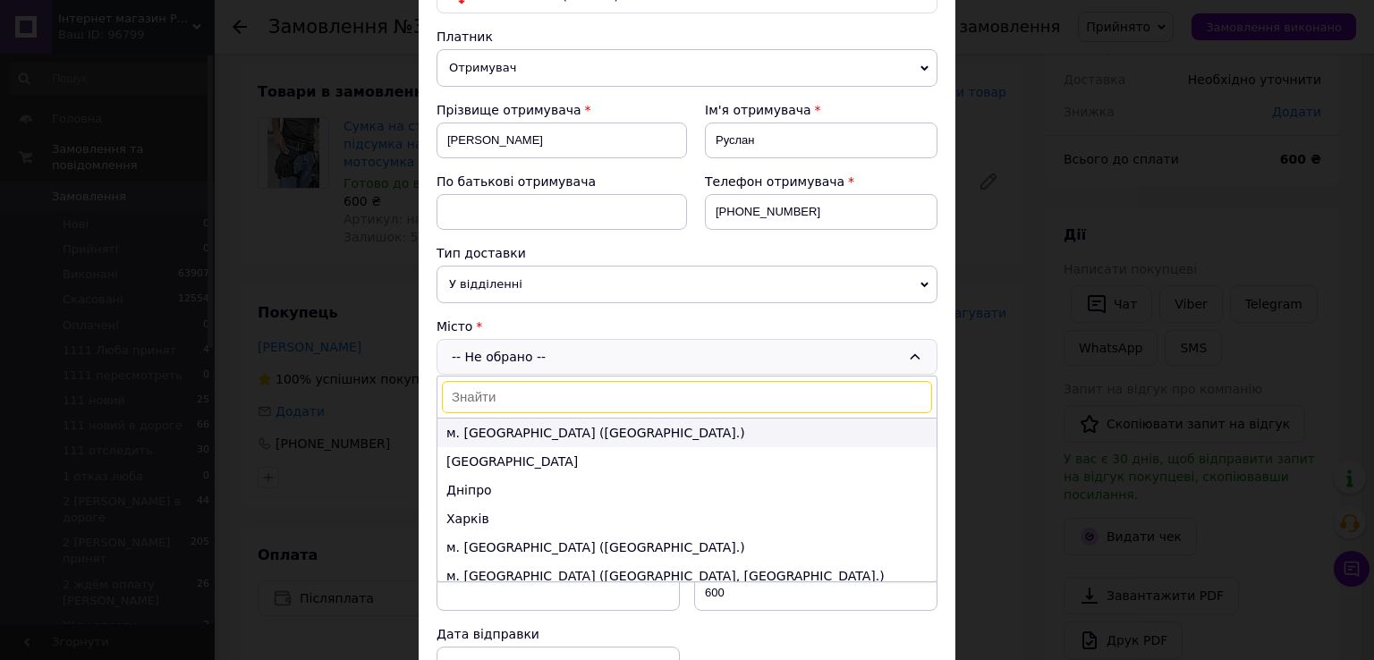
click at [472, 432] on li "м. [GEOGRAPHIC_DATA] ([GEOGRAPHIC_DATA].)" at bounding box center [687, 433] width 499 height 29
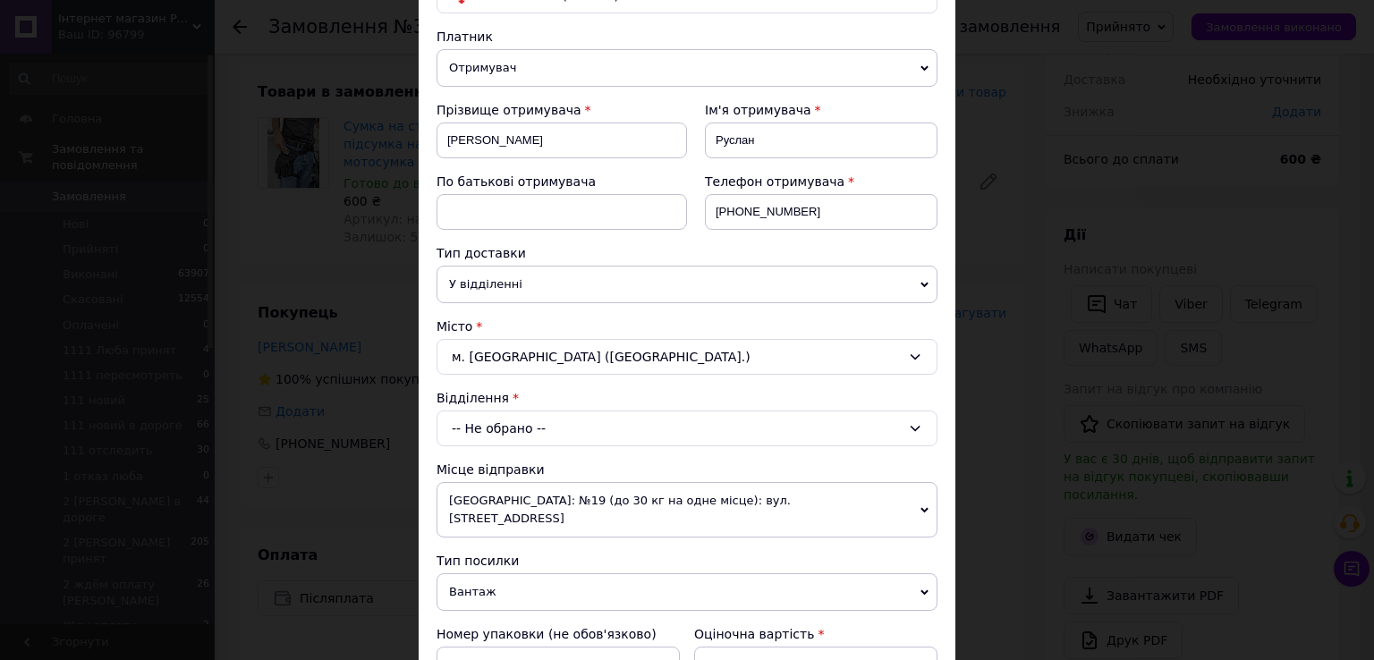
click at [492, 429] on div "-- Не обрано --" at bounding box center [687, 429] width 501 height 36
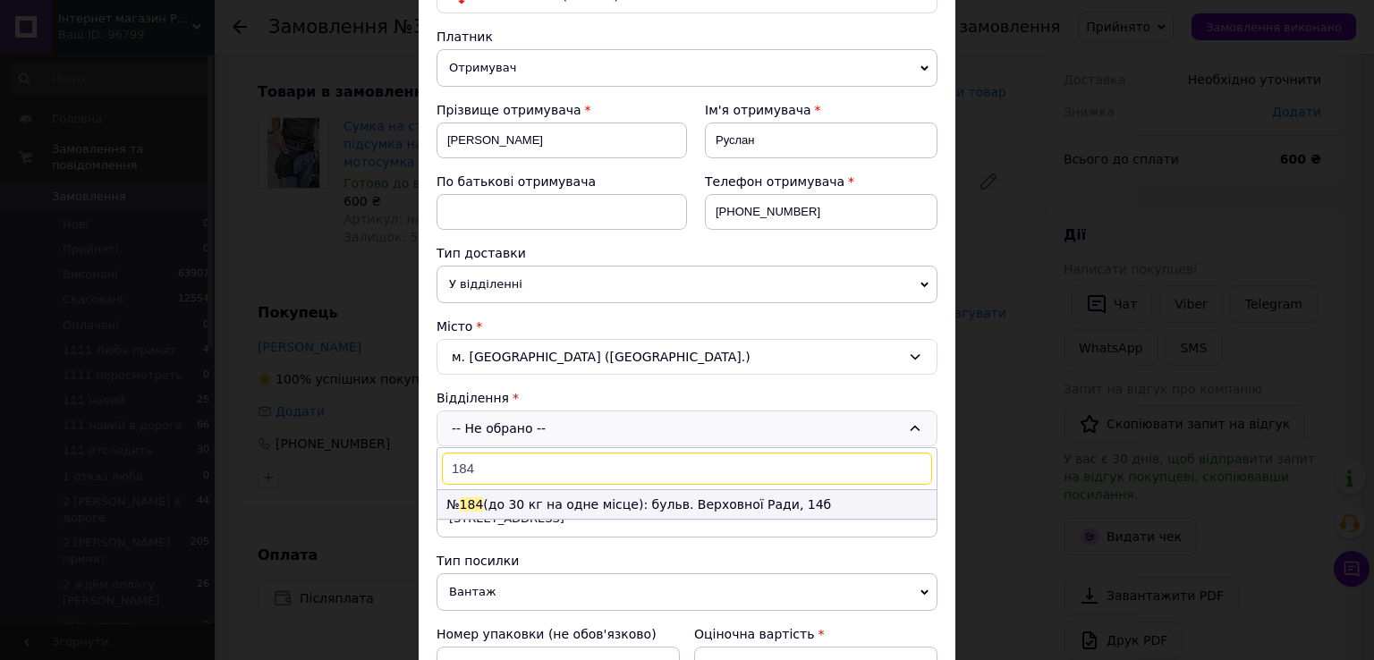
type input "184"
click at [512, 498] on li "№ 184 (до 30 кг на одне місце): бульв. Верховної Ради, 14б" at bounding box center [687, 504] width 499 height 29
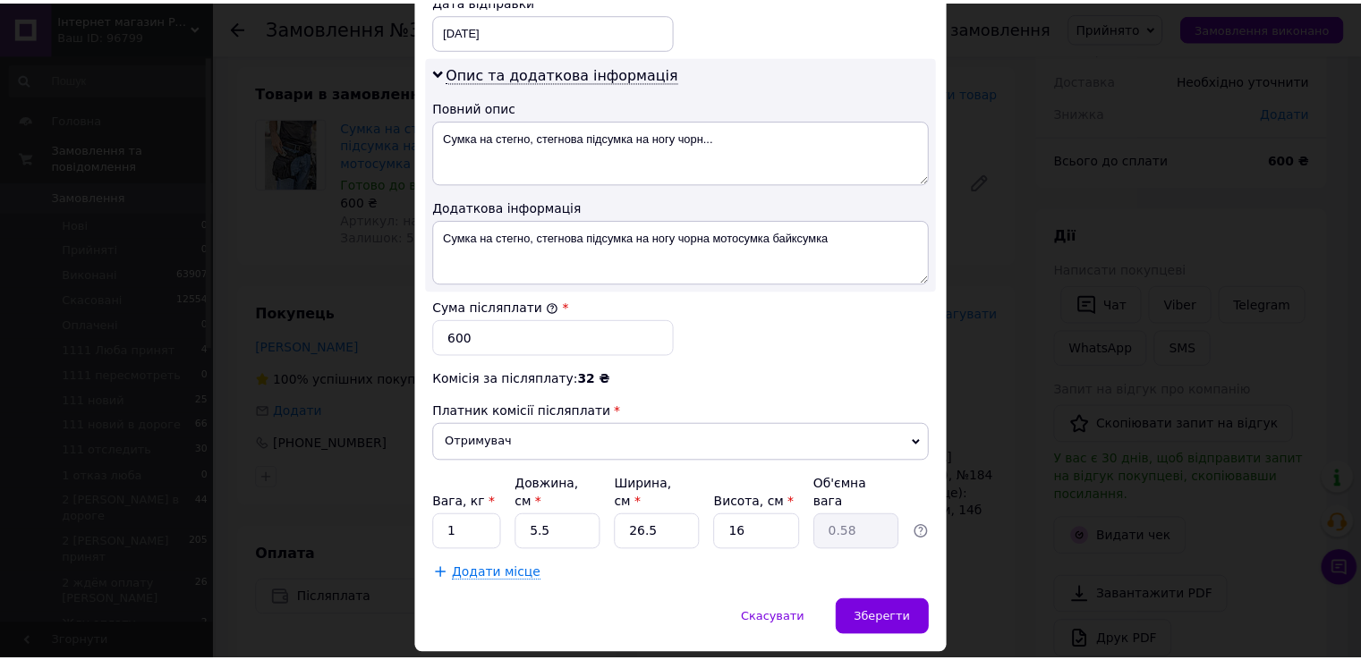
scroll to position [899, 0]
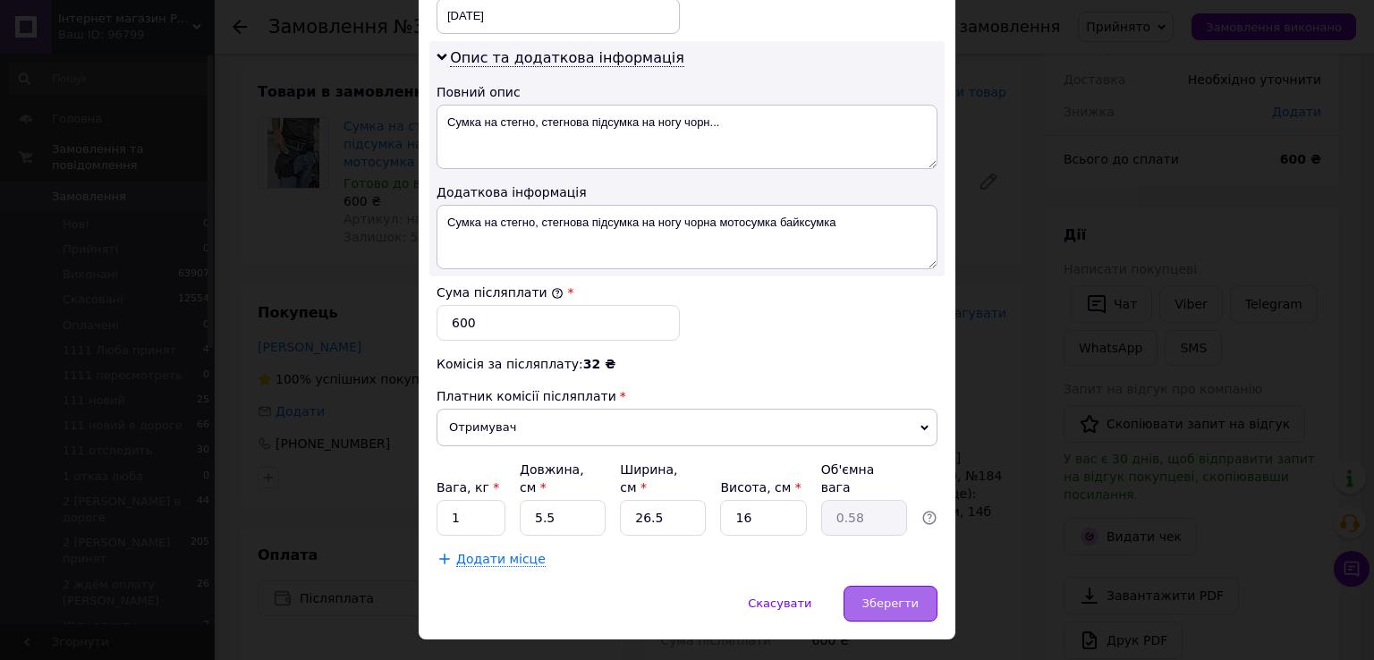
click at [898, 586] on div "Зберегти" at bounding box center [891, 604] width 94 height 36
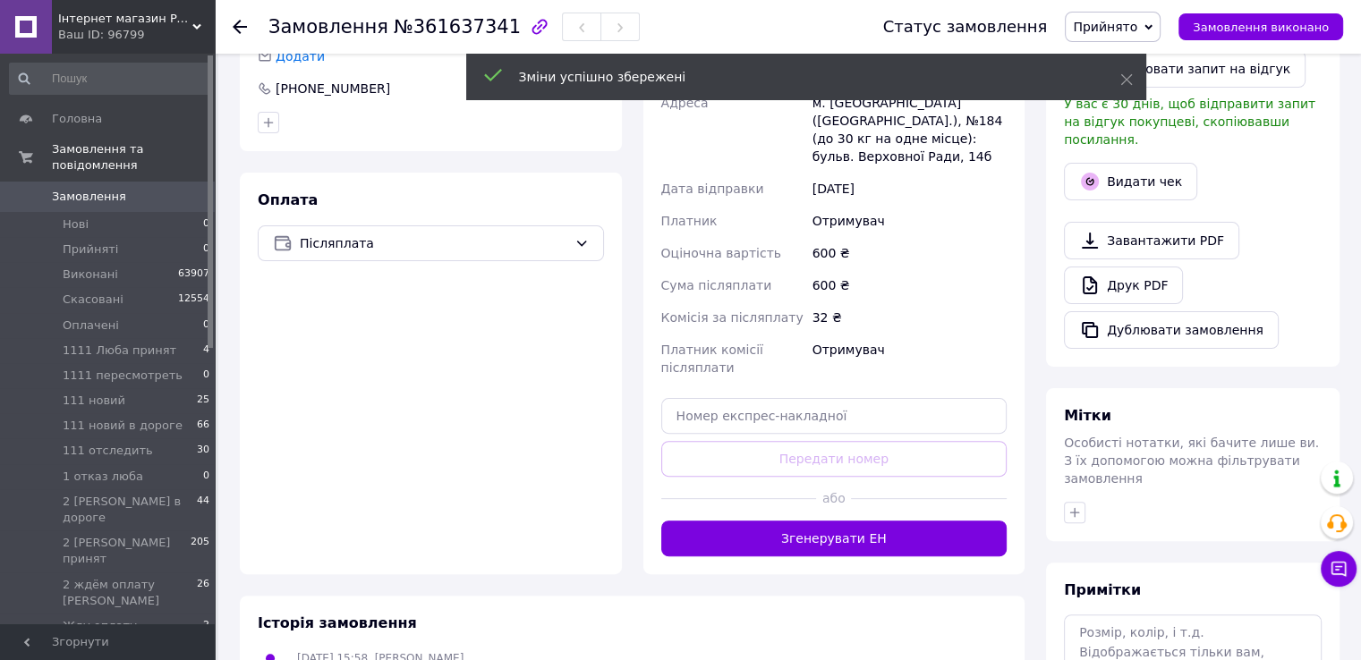
scroll to position [447, 0]
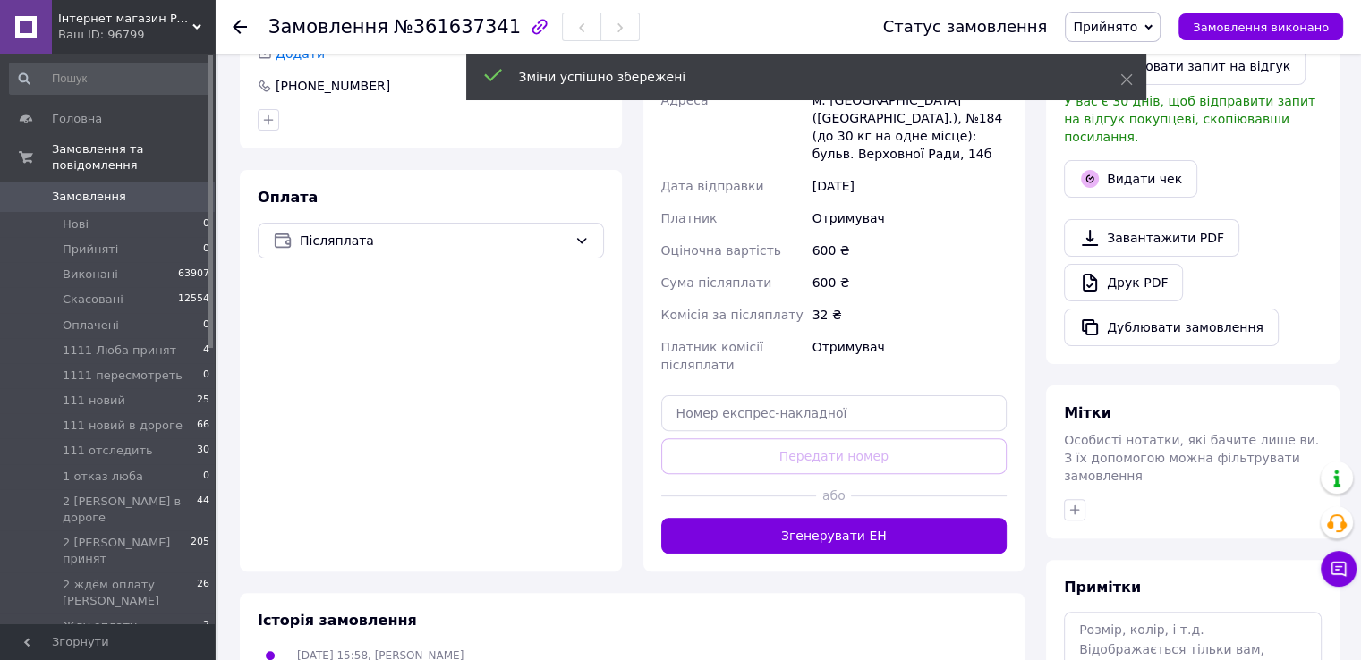
click at [833, 518] on button "Згенерувати ЕН" at bounding box center [834, 536] width 346 height 36
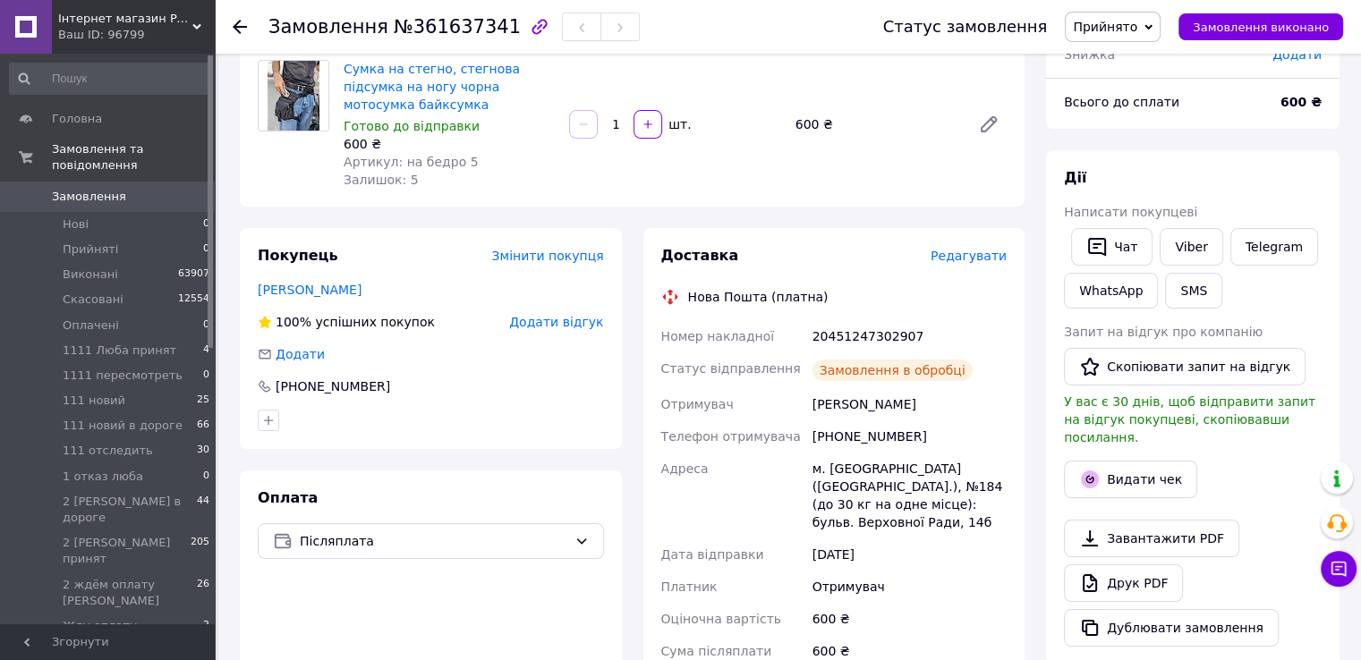
scroll to position [89, 0]
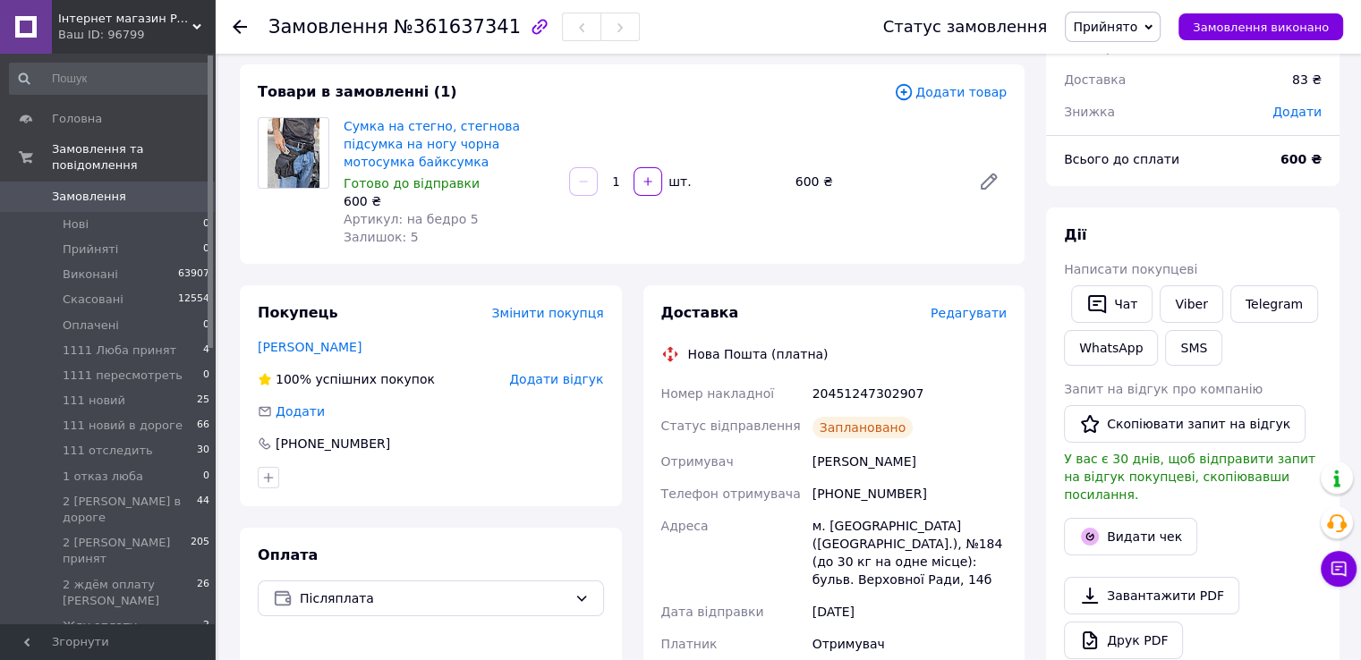
click at [870, 378] on div "20451247302907" at bounding box center [909, 394] width 201 height 32
copy div "20451247302907"
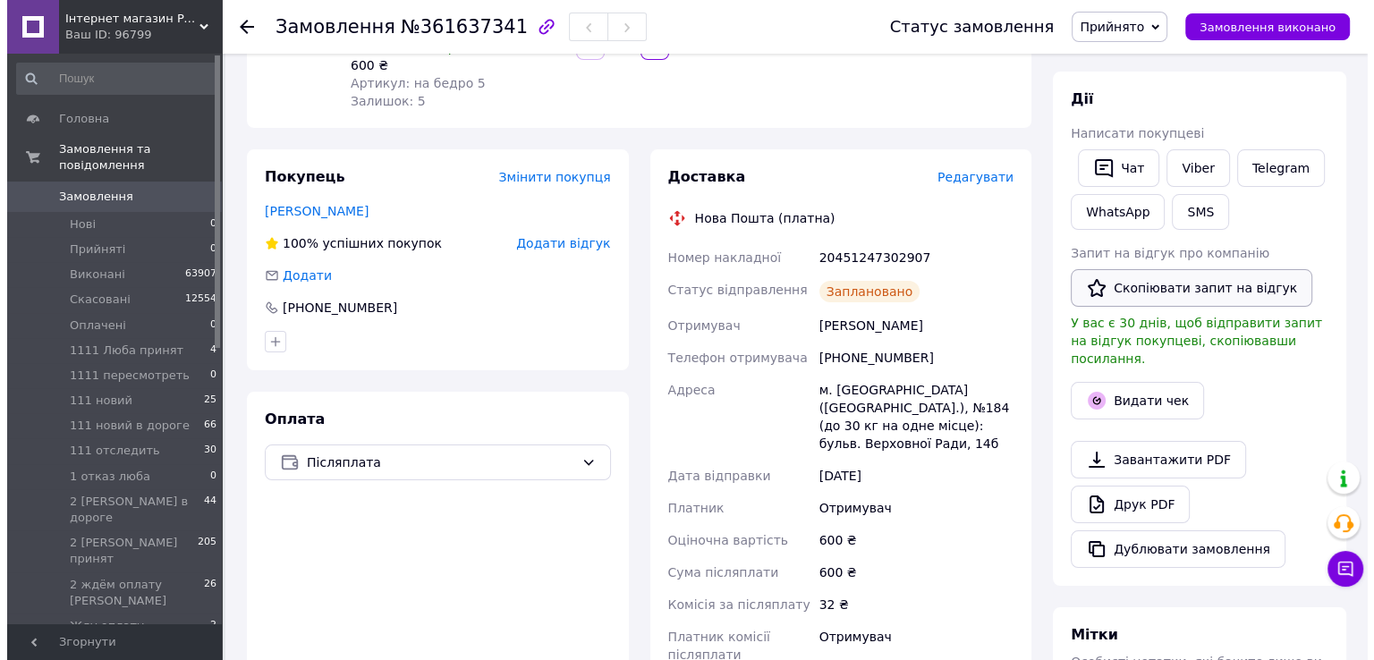
scroll to position [268, 0]
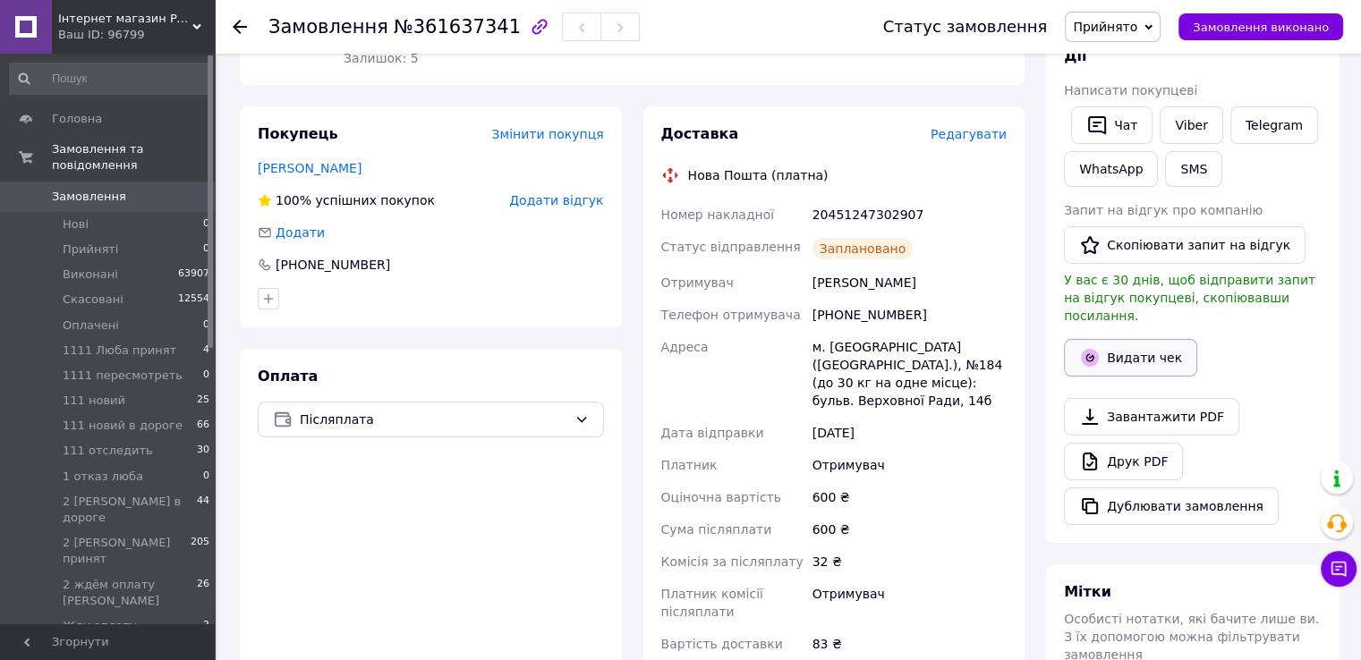
click at [1124, 341] on button "Видати чек" at bounding box center [1130, 358] width 133 height 38
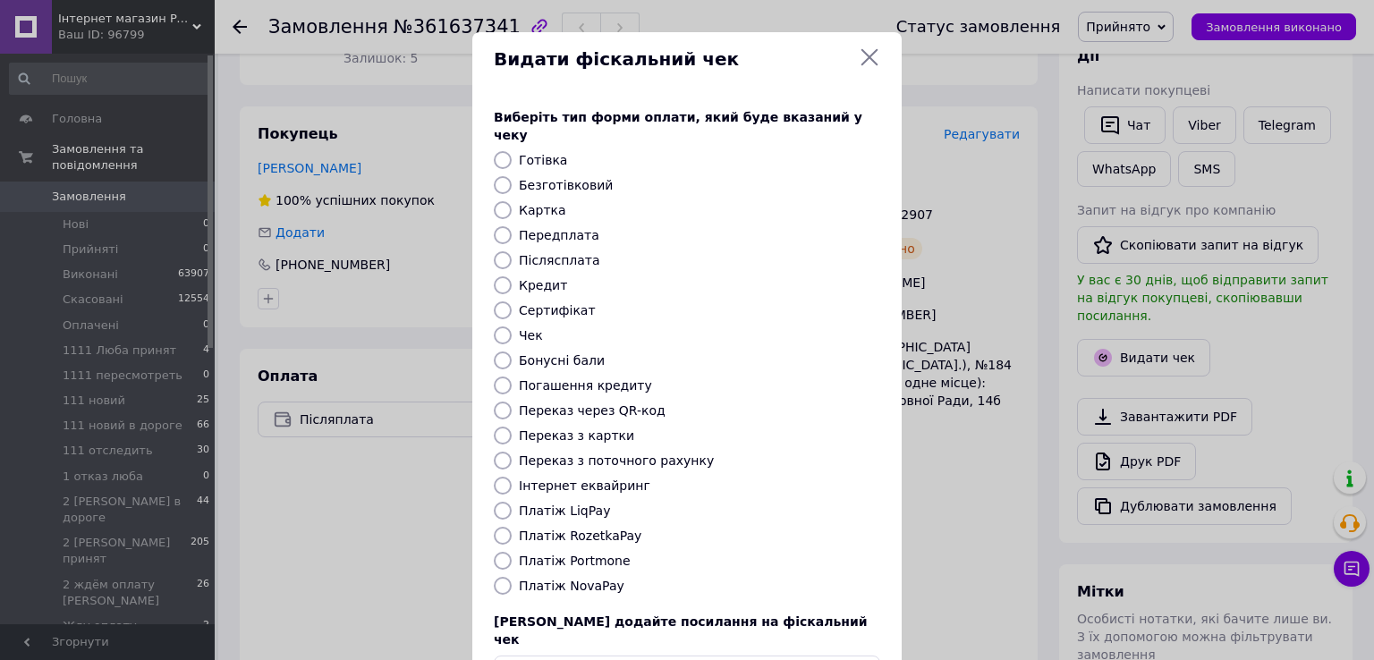
click at [500, 251] on input "Післясплата" at bounding box center [503, 260] width 18 height 18
radio input "true"
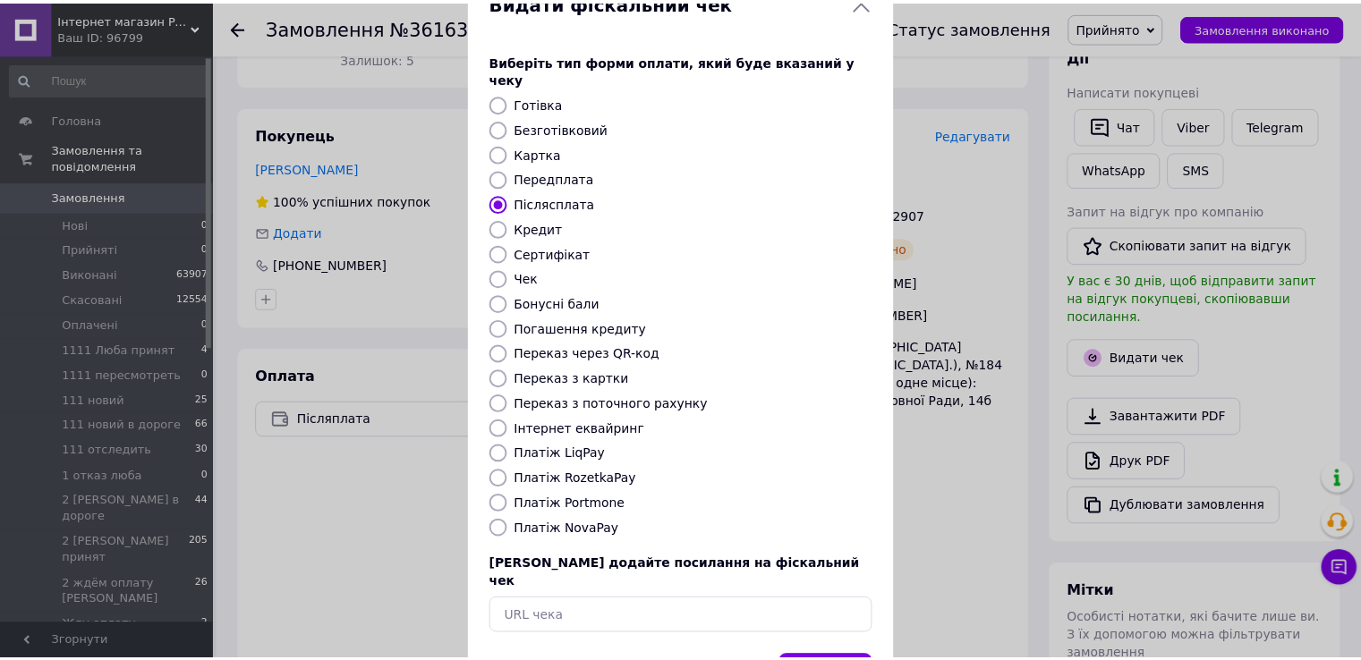
scroll to position [107, 0]
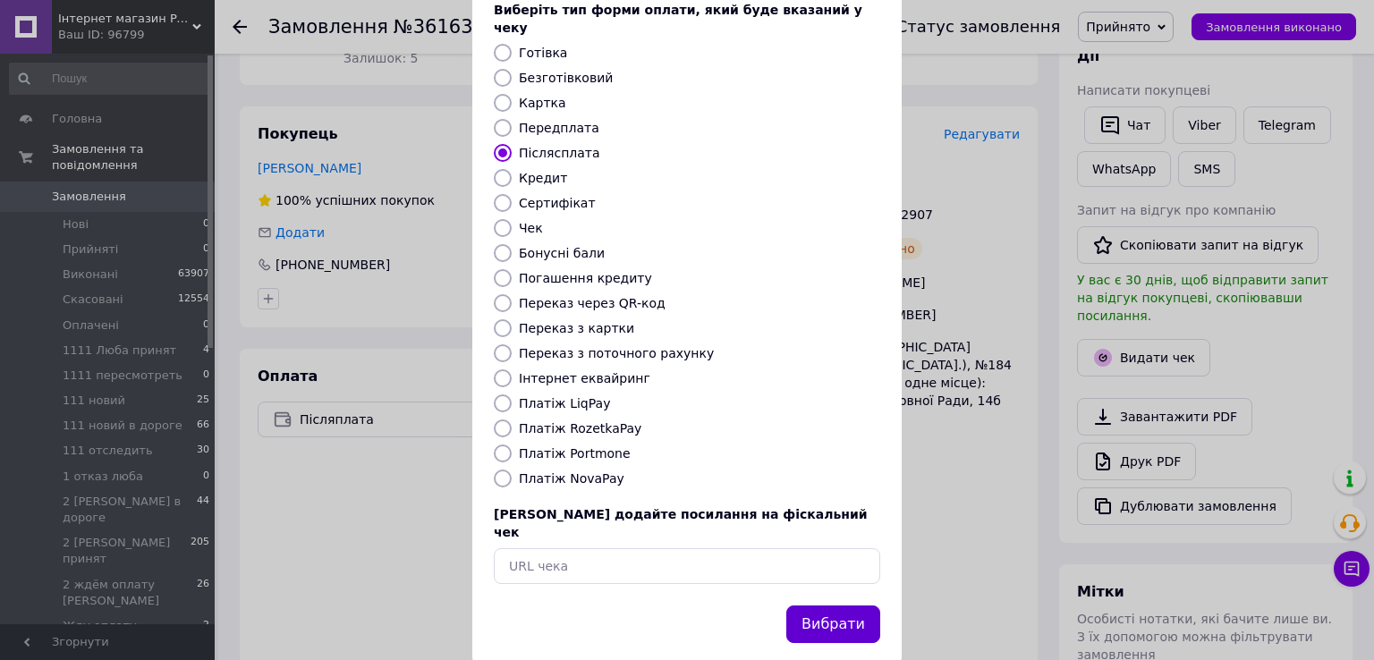
click at [843, 606] on button "Вибрати" at bounding box center [833, 625] width 94 height 38
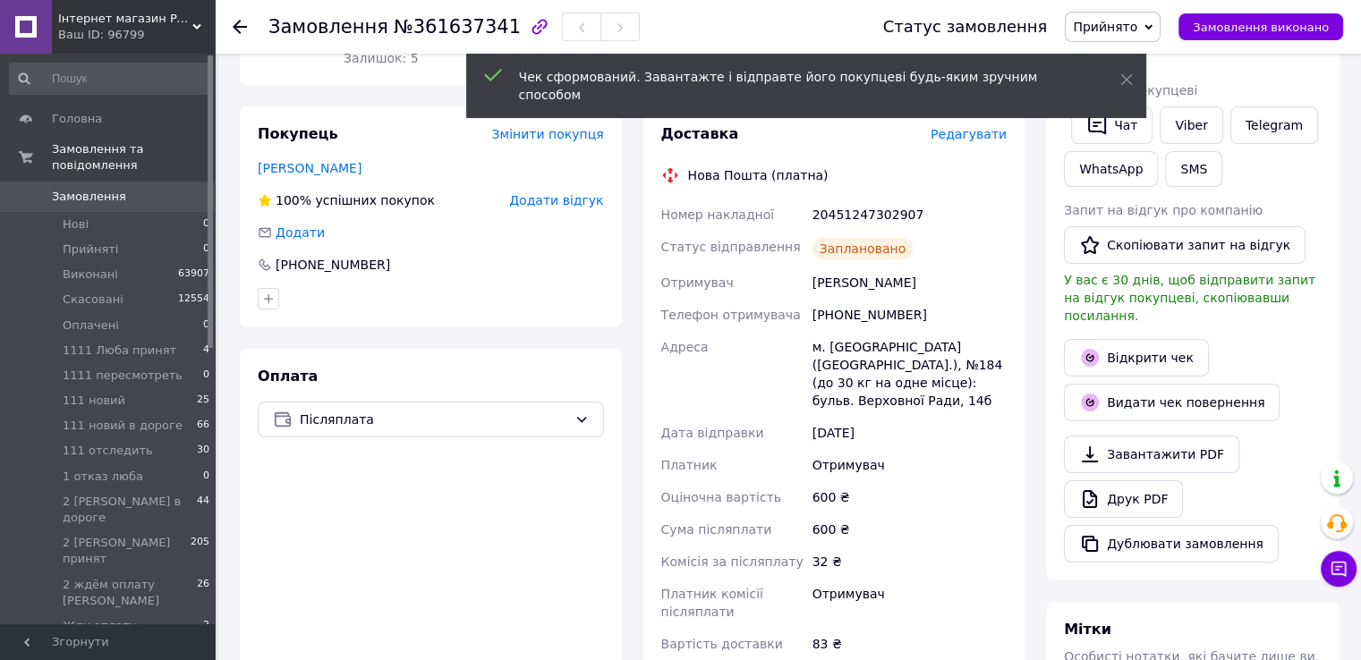
click at [1135, 26] on span "Прийнято" at bounding box center [1105, 27] width 64 height 14
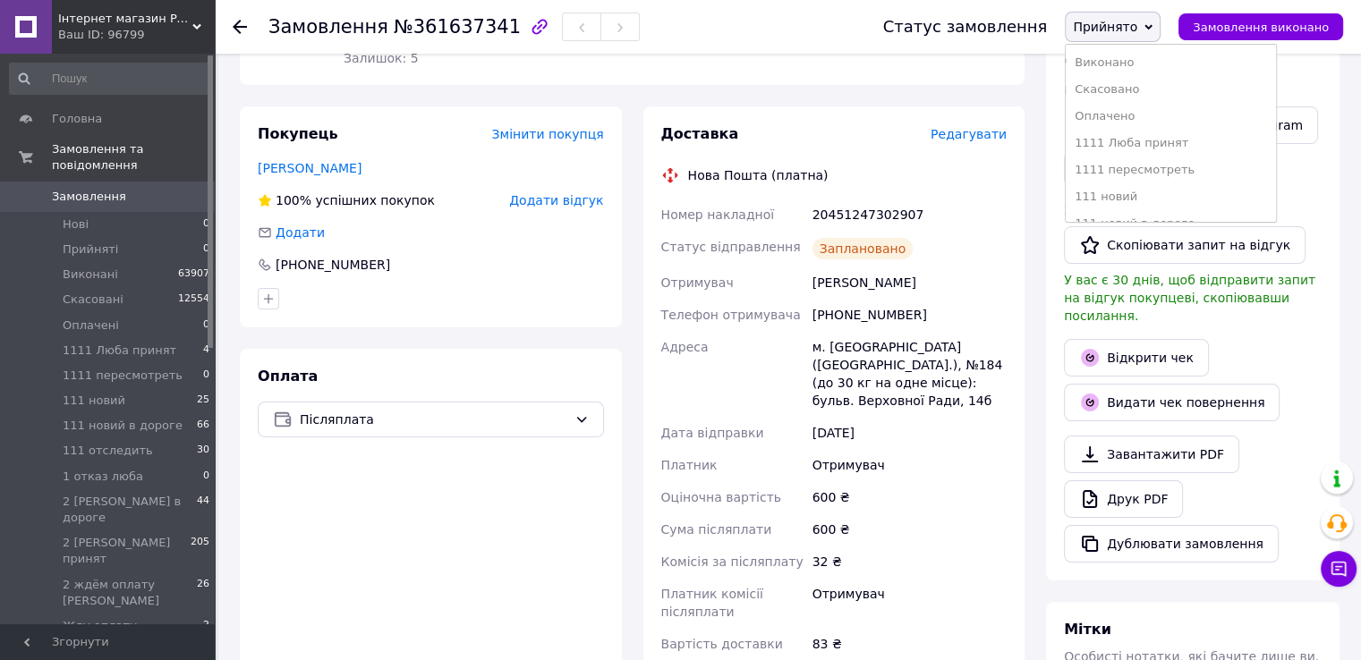
click at [1125, 194] on li "111 новий" at bounding box center [1171, 196] width 210 height 27
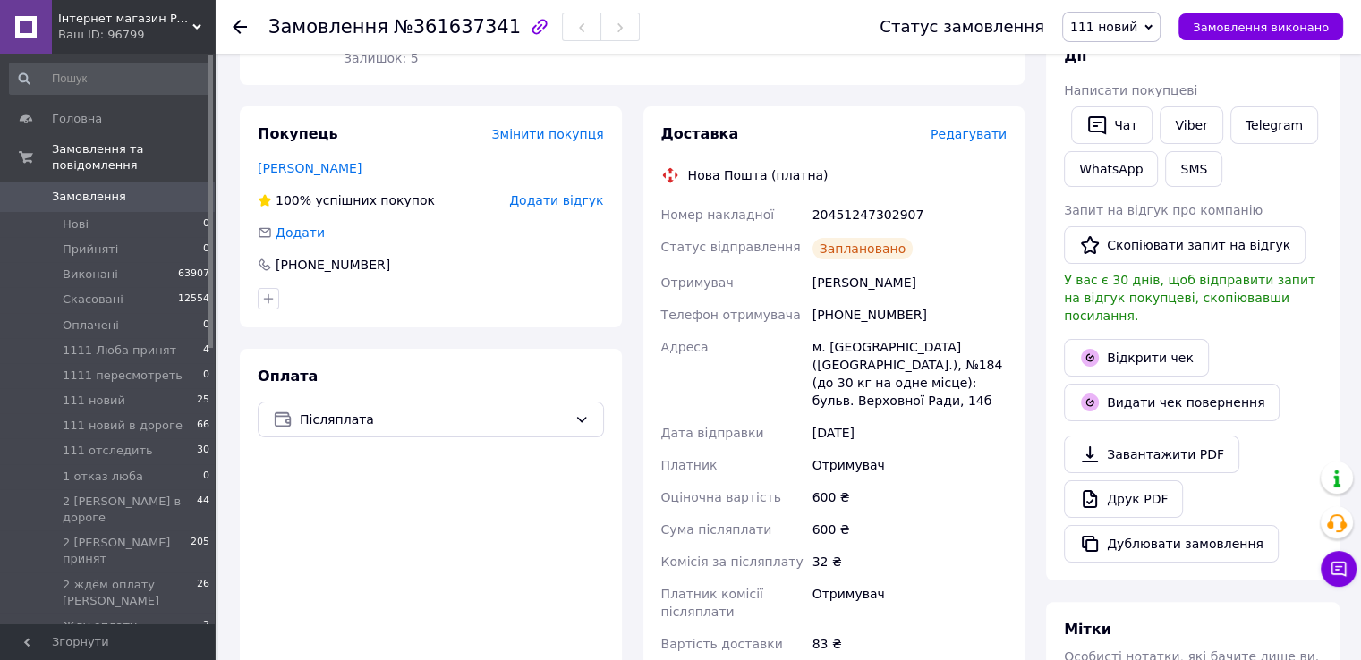
scroll to position [0, 0]
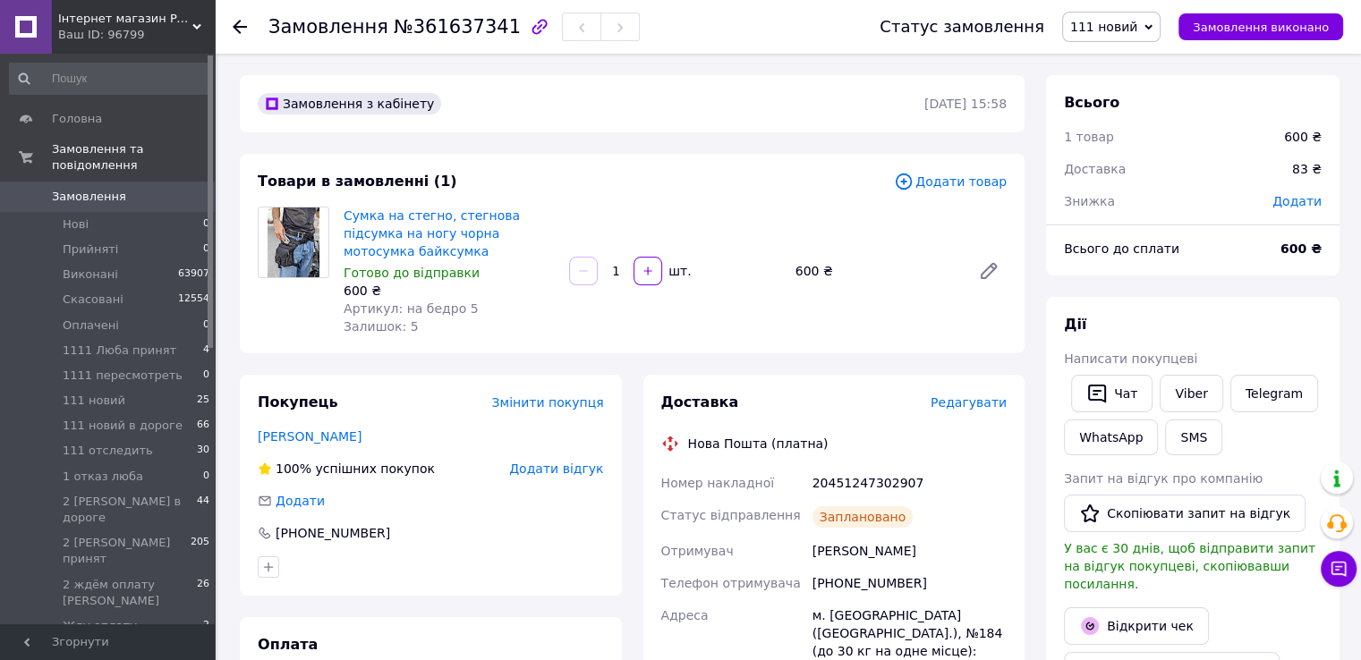
click at [237, 19] on div at bounding box center [240, 27] width 14 height 18
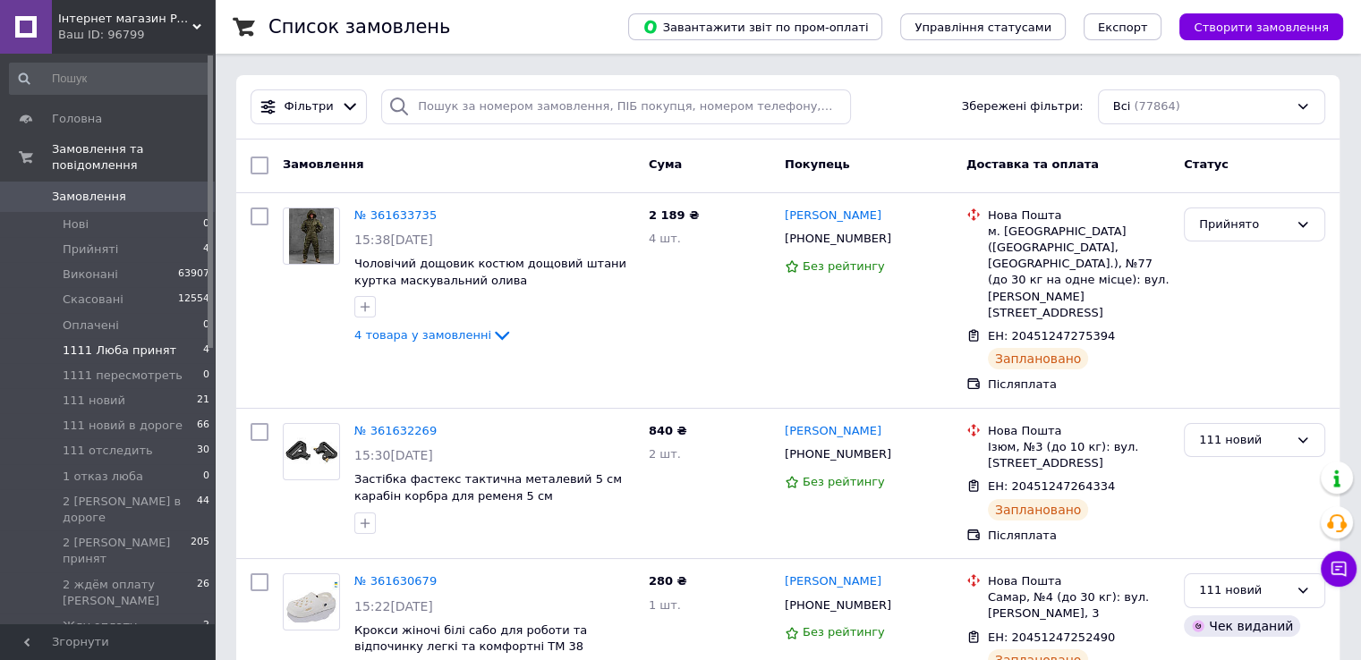
click at [140, 343] on span "1111 Люба принят" at bounding box center [120, 351] width 114 height 16
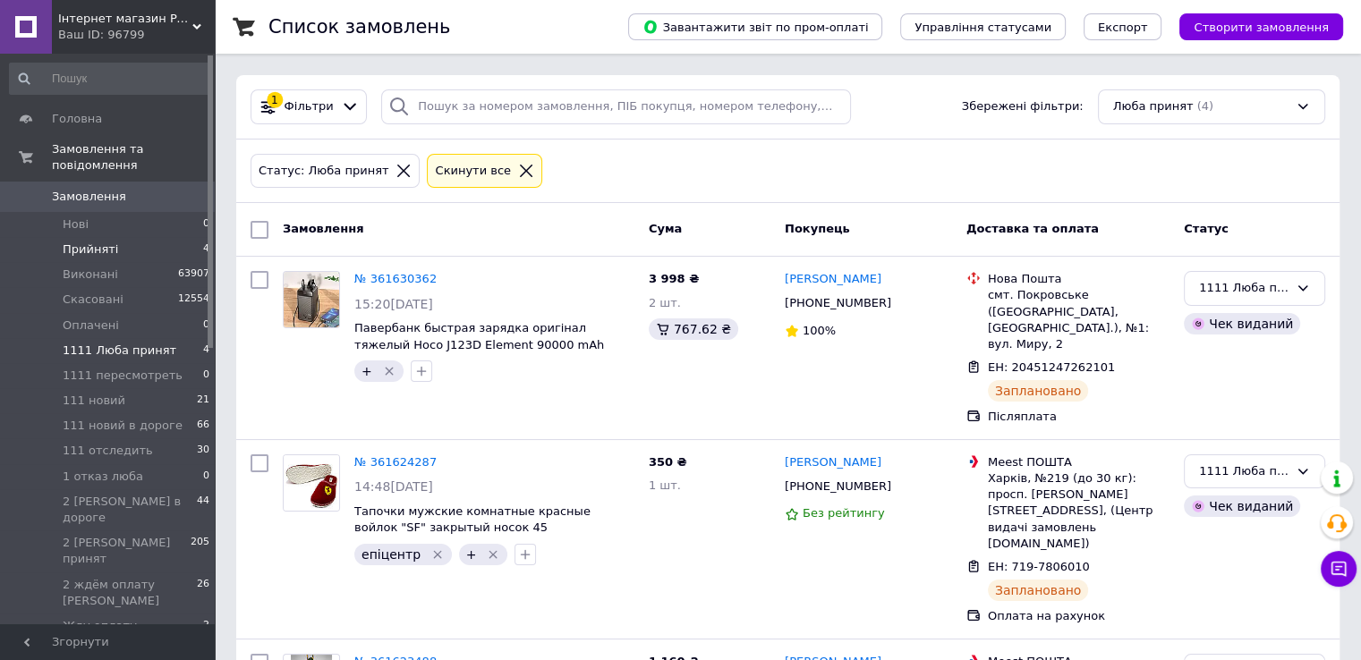
click at [107, 242] on span "Прийняті" at bounding box center [90, 250] width 55 height 16
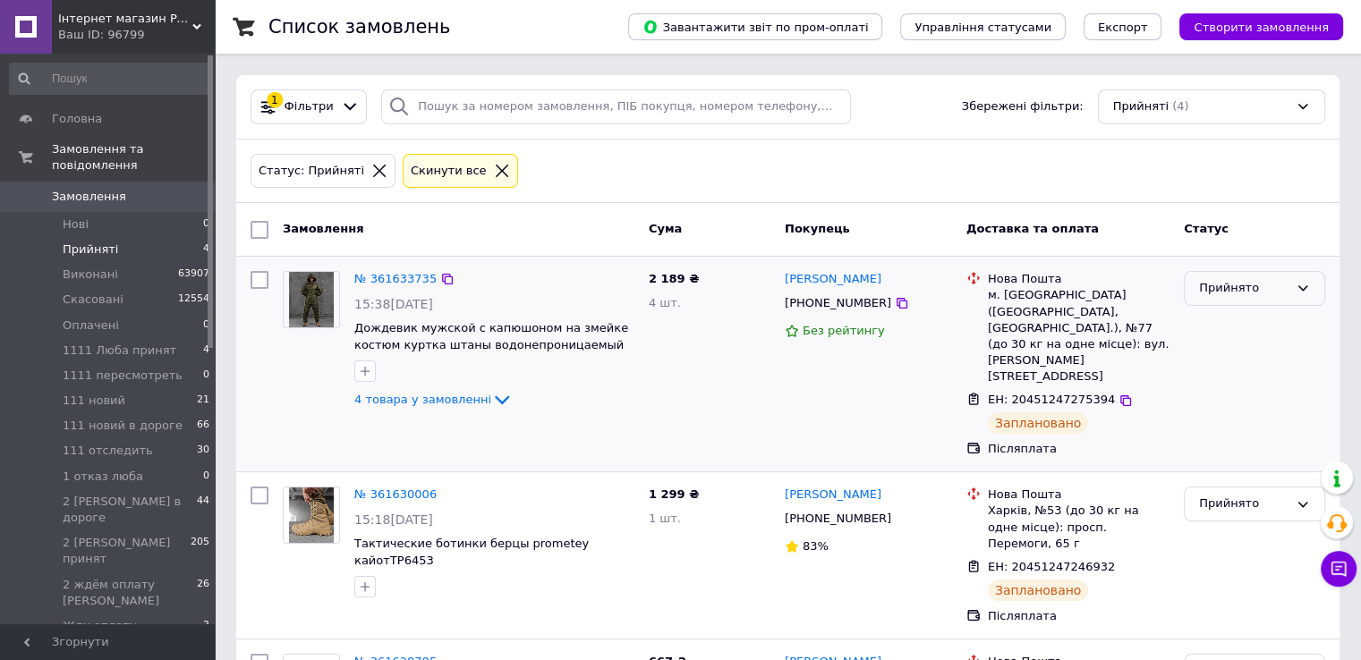
click at [1229, 291] on div "Прийнято" at bounding box center [1243, 288] width 89 height 19
click at [1237, 421] on li "111 новий" at bounding box center [1255, 437] width 140 height 33
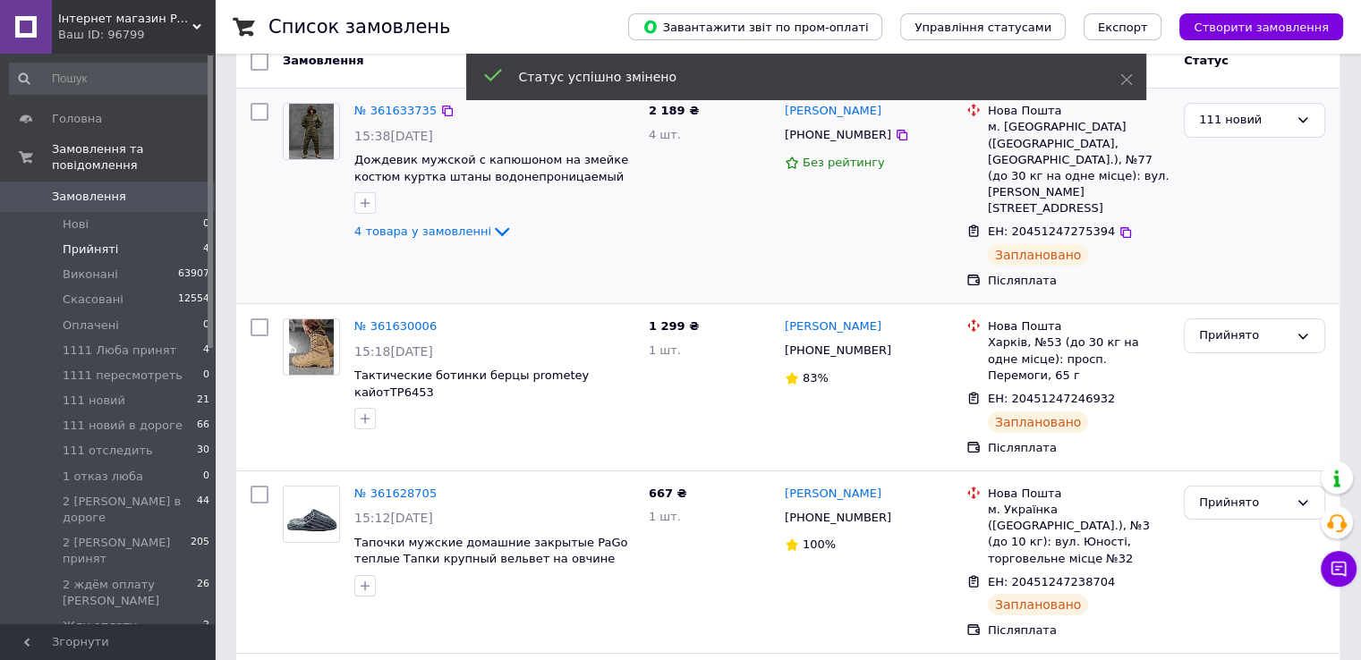
scroll to position [179, 0]
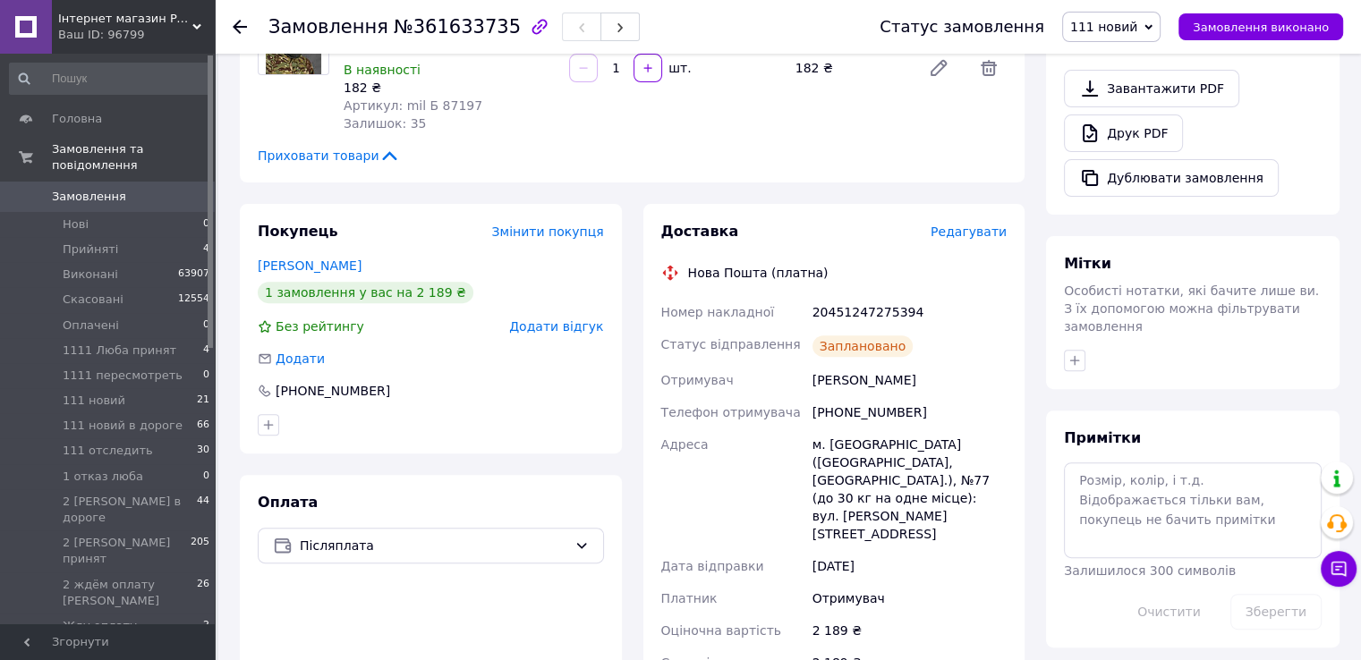
scroll to position [626, 0]
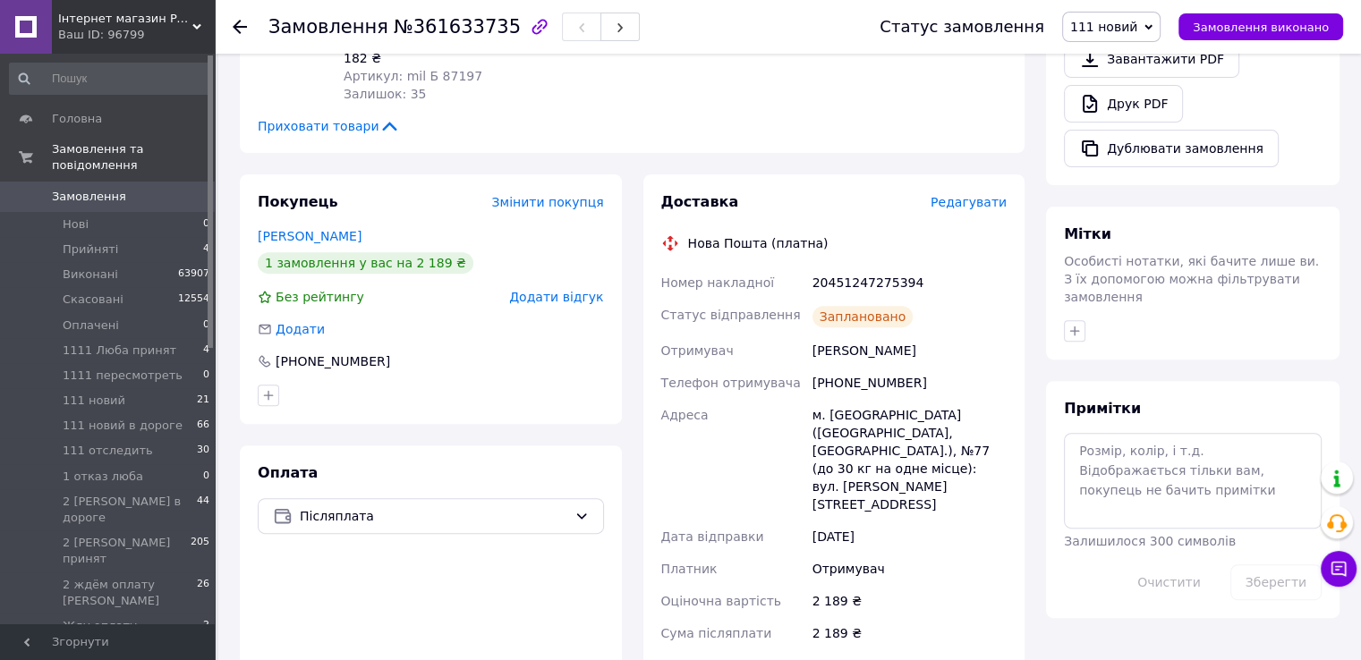
click at [1045, 334] on div "Всього 4 товари 2 189 ₴ Доставка 90.95 ₴ Знижка Додати Всього до сплати 2189 ₴ …" at bounding box center [1192, 396] width 315 height 1895
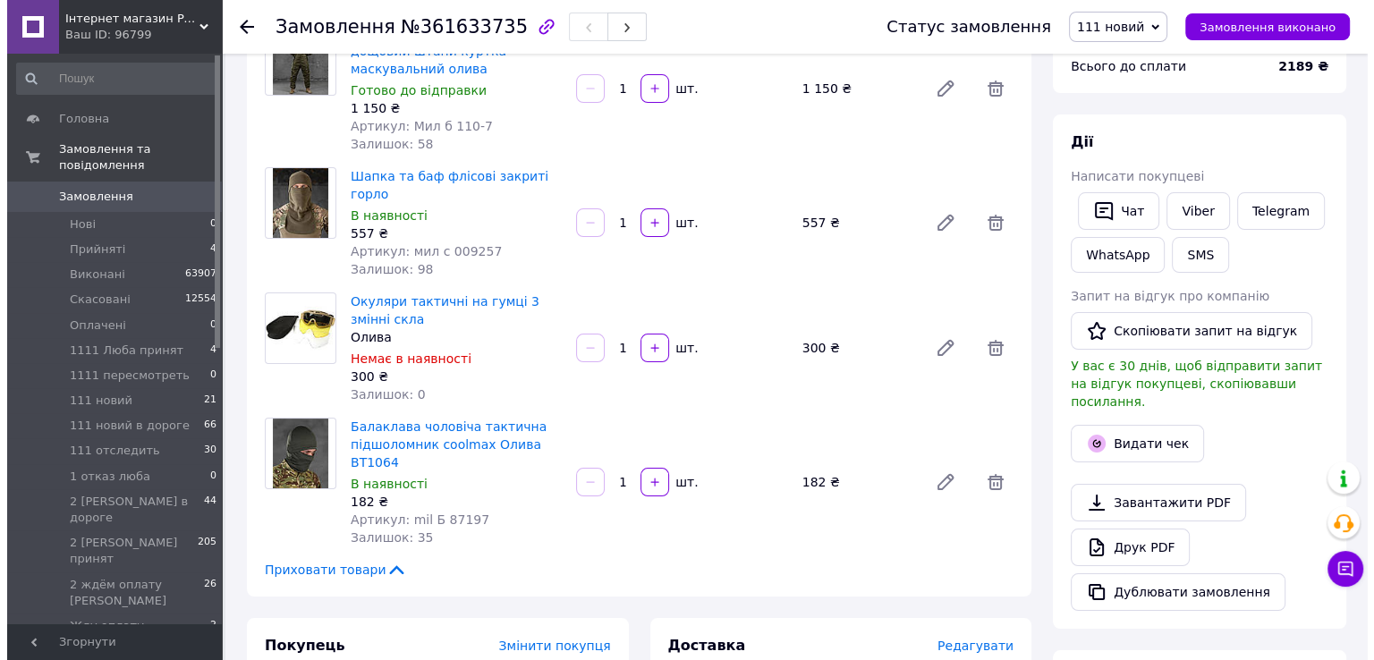
scroll to position [179, 0]
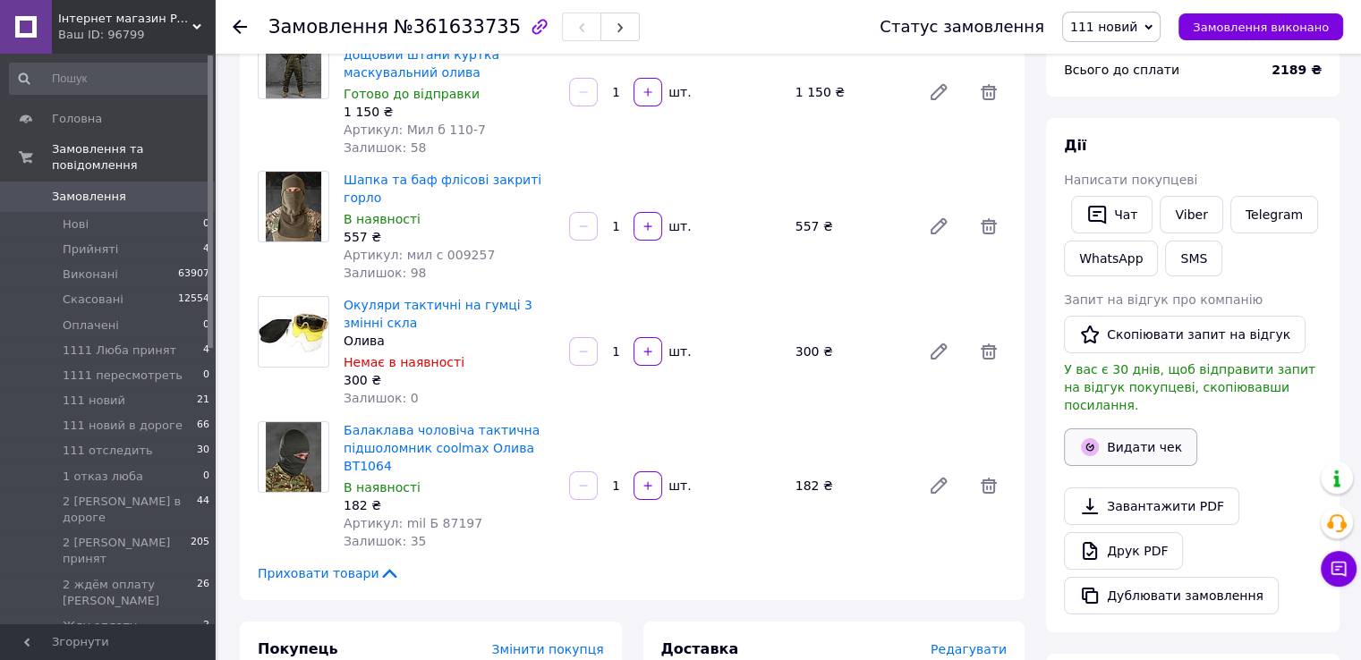
click at [1145, 434] on button "Видати чек" at bounding box center [1130, 448] width 133 height 38
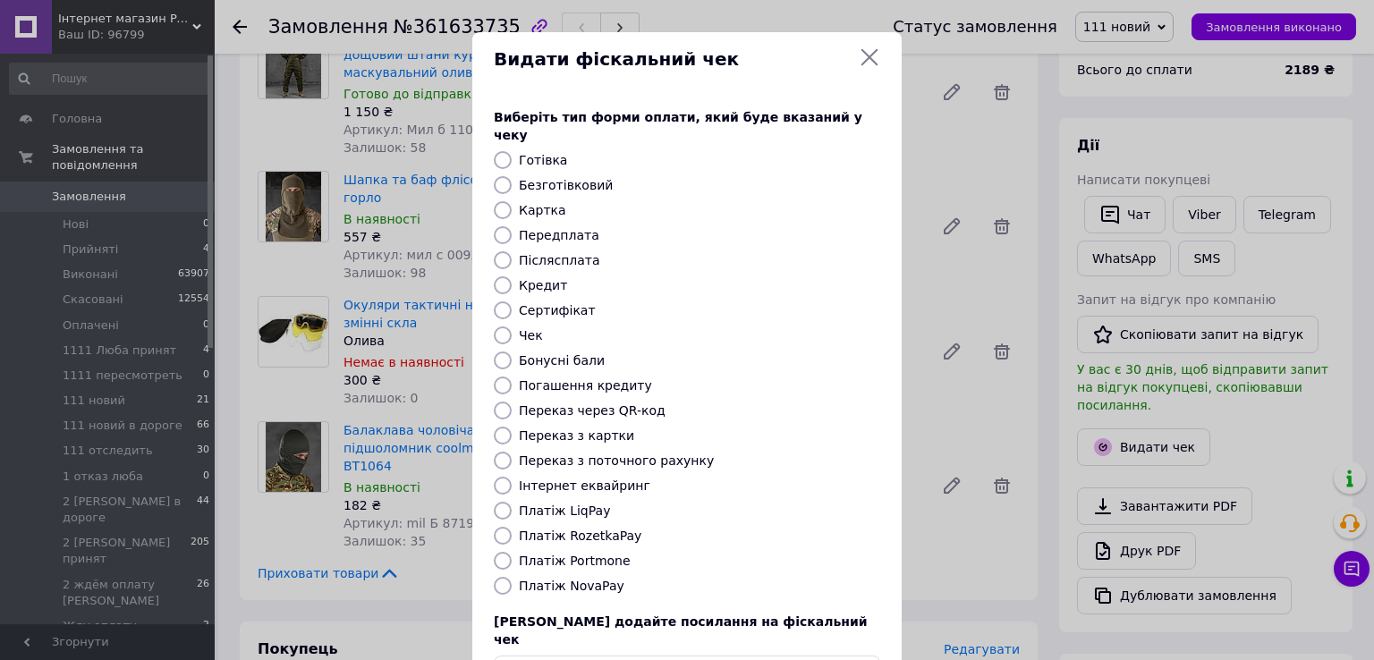
click at [497, 251] on input "Післясплата" at bounding box center [503, 260] width 18 height 18
radio input "true"
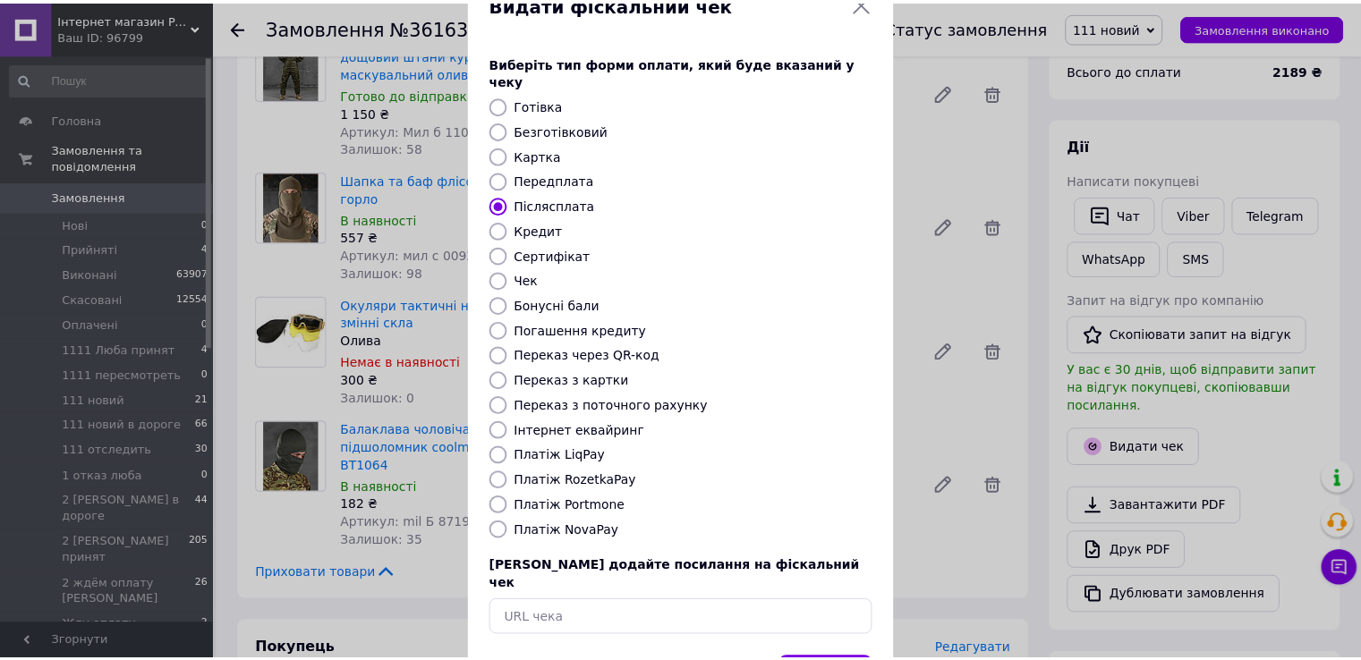
scroll to position [107, 0]
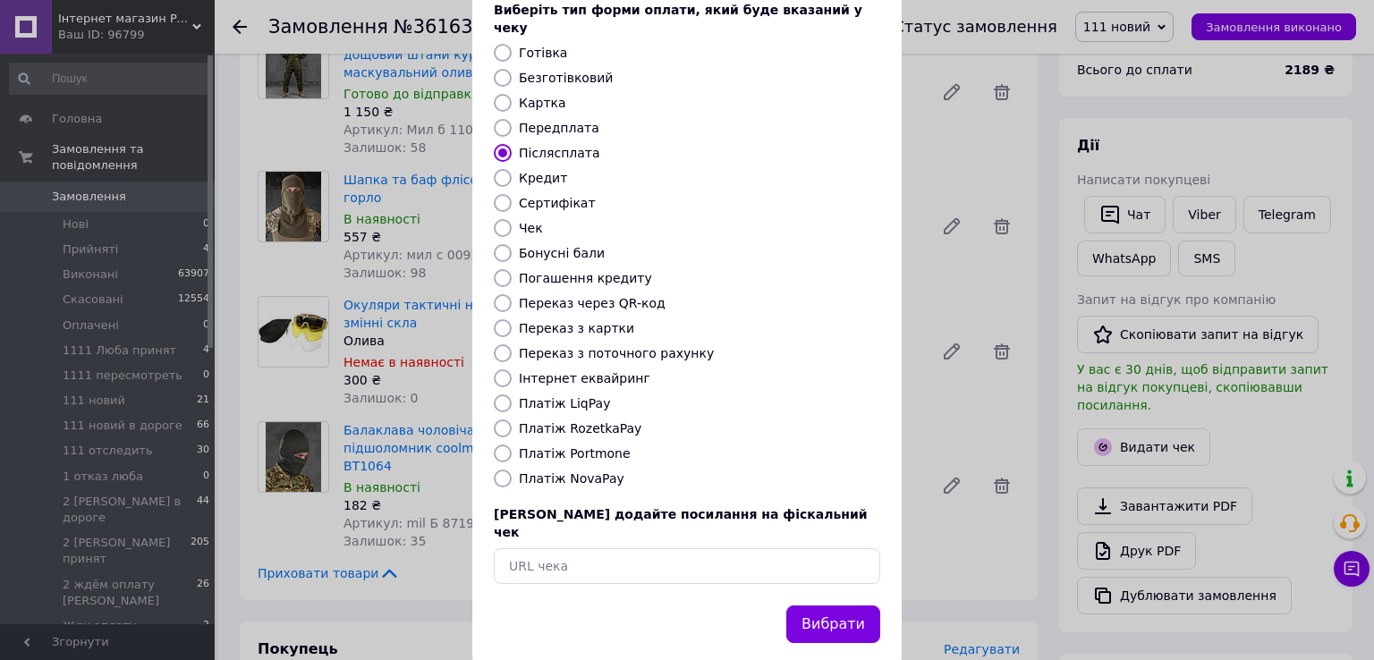
click at [855, 606] on button "Вибрати" at bounding box center [833, 625] width 94 height 38
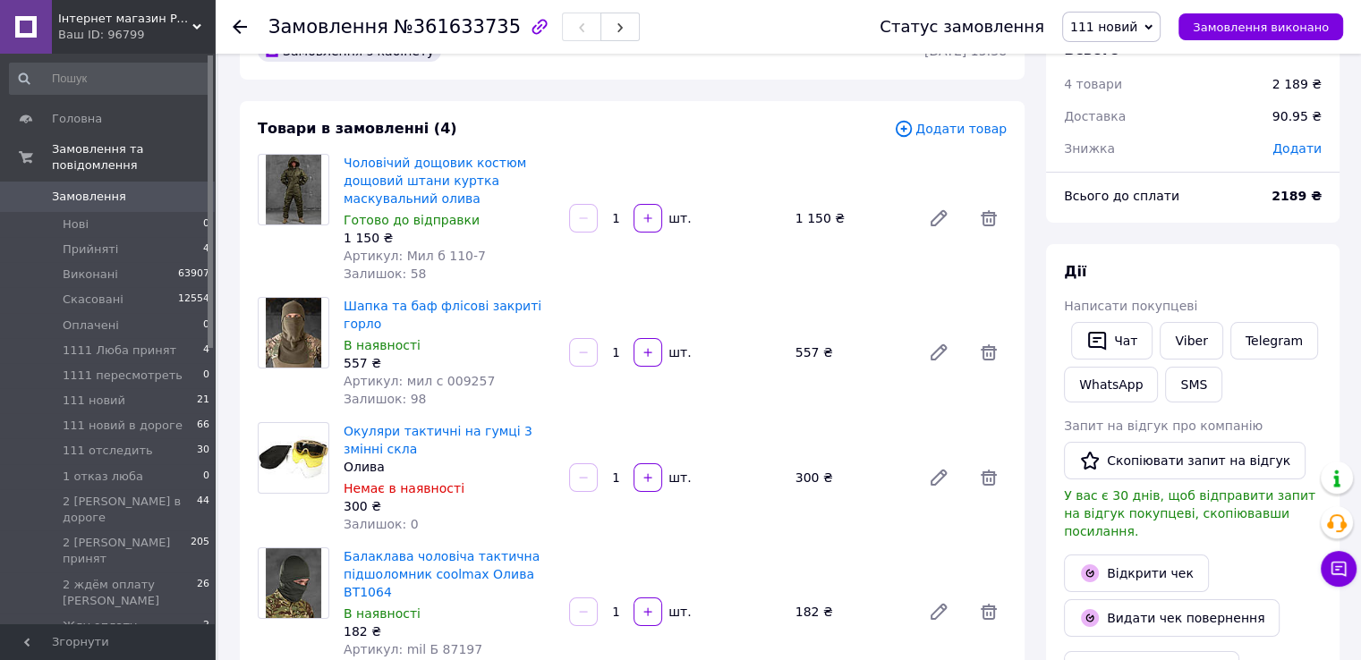
scroll to position [0, 0]
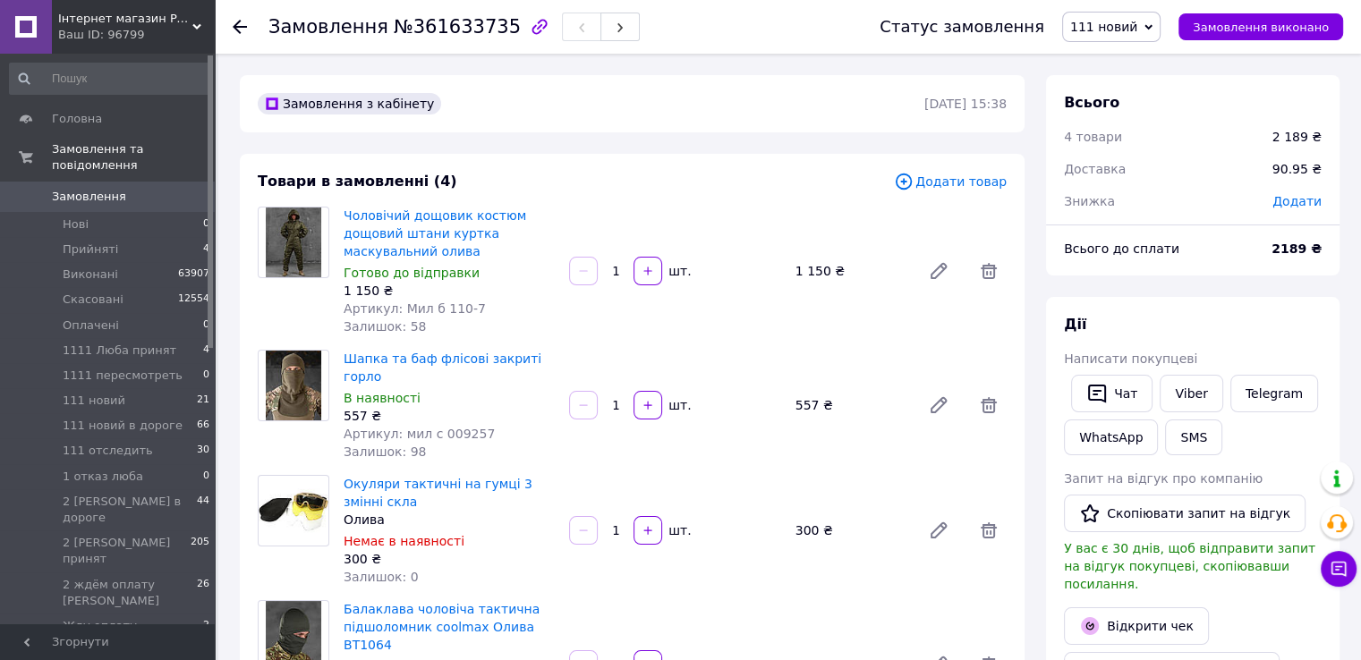
click at [239, 23] on icon at bounding box center [240, 27] width 14 height 14
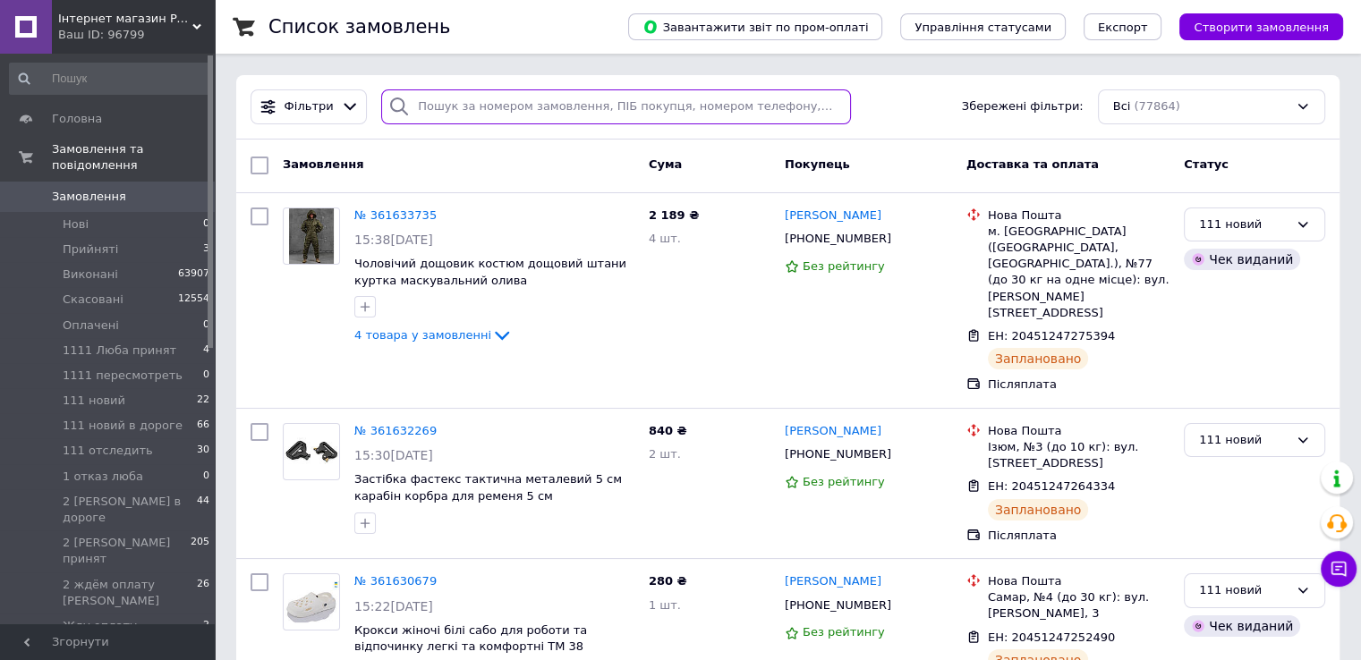
click at [579, 104] on input "search" at bounding box center [616, 106] width 470 height 35
paste input "+380957450639"
type input "+380957450639"
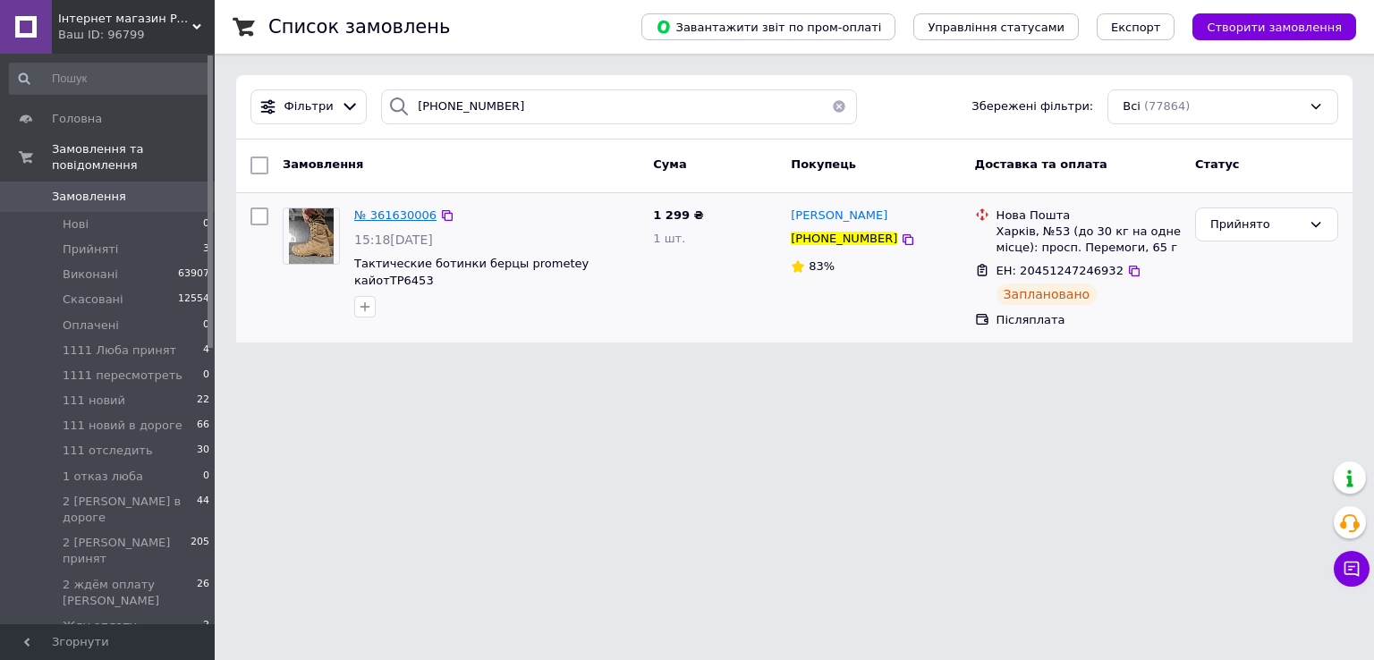
click at [403, 212] on span "№ 361630006" at bounding box center [395, 214] width 82 height 13
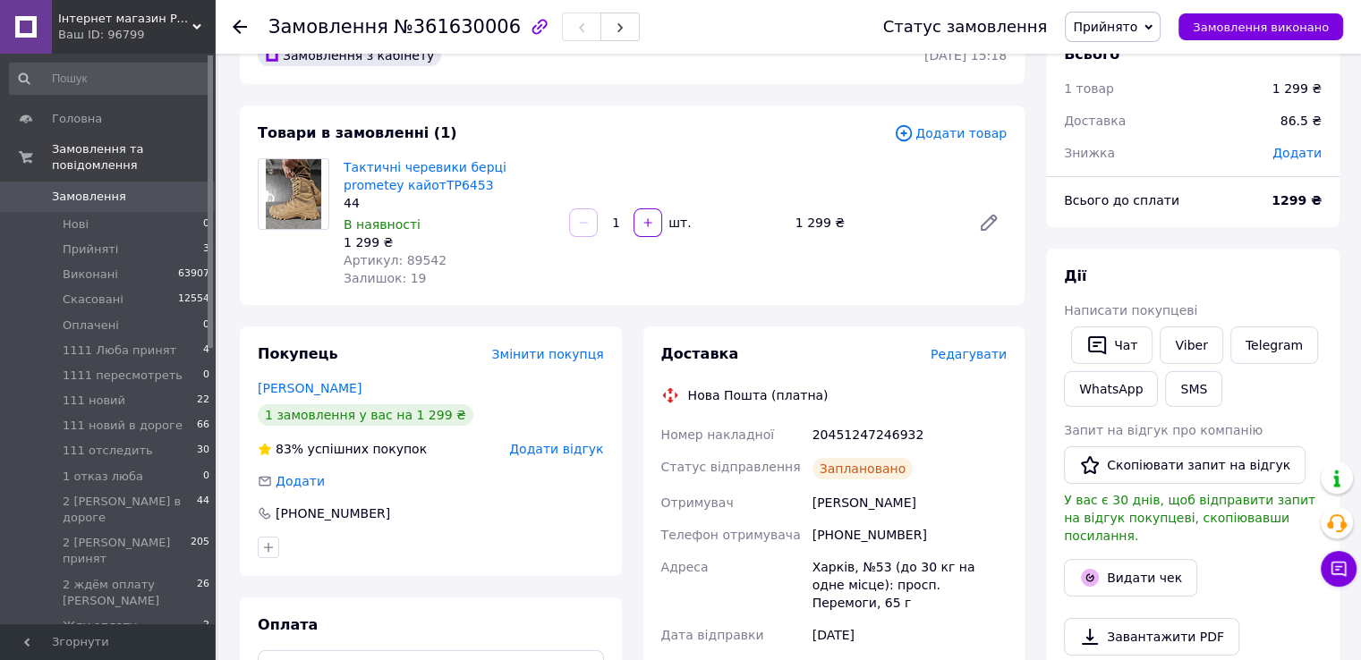
scroll to position [89, 0]
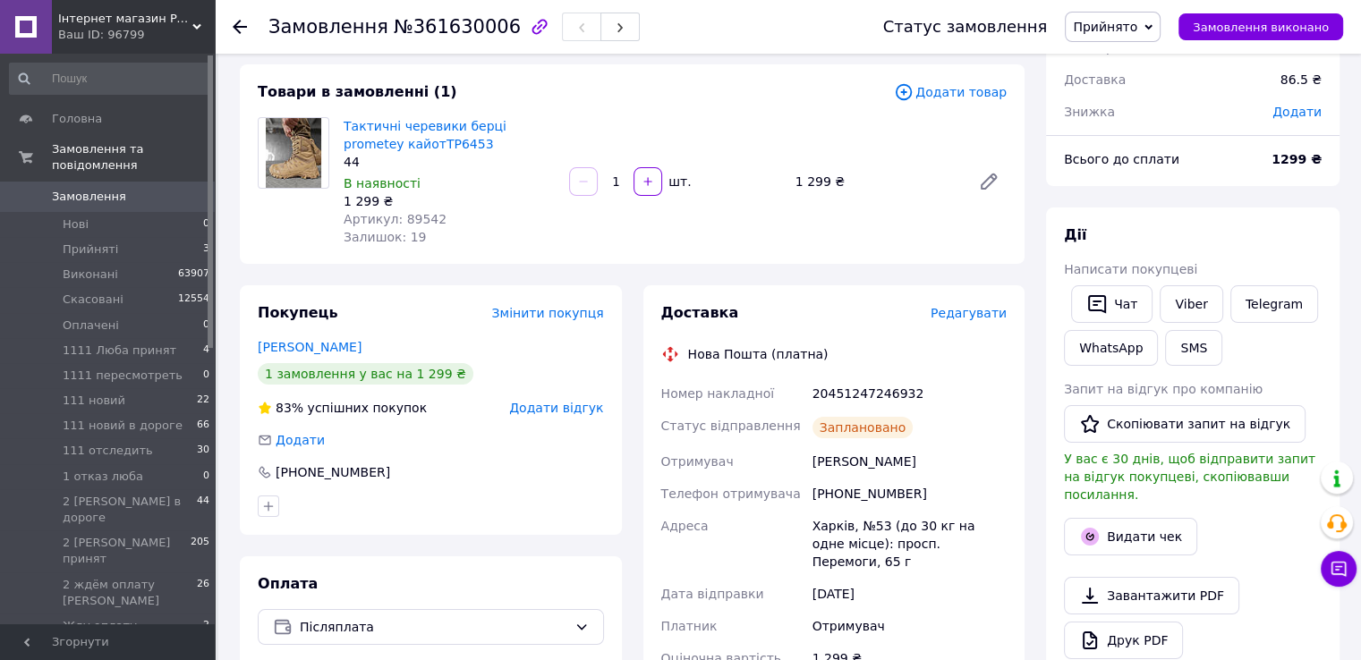
click at [264, 247] on div "Товари в замовленні (1) Додати товар Тактичні черевики берці prometey кайотТР64…" at bounding box center [632, 164] width 785 height 200
click at [312, 263] on div "Товари в замовленні (1) Додати товар Тактичні черевики берці prometey кайотТР64…" at bounding box center [632, 164] width 785 height 200
click at [873, 394] on div "20451247246932" at bounding box center [909, 394] width 201 height 32
copy div "20451247246932"
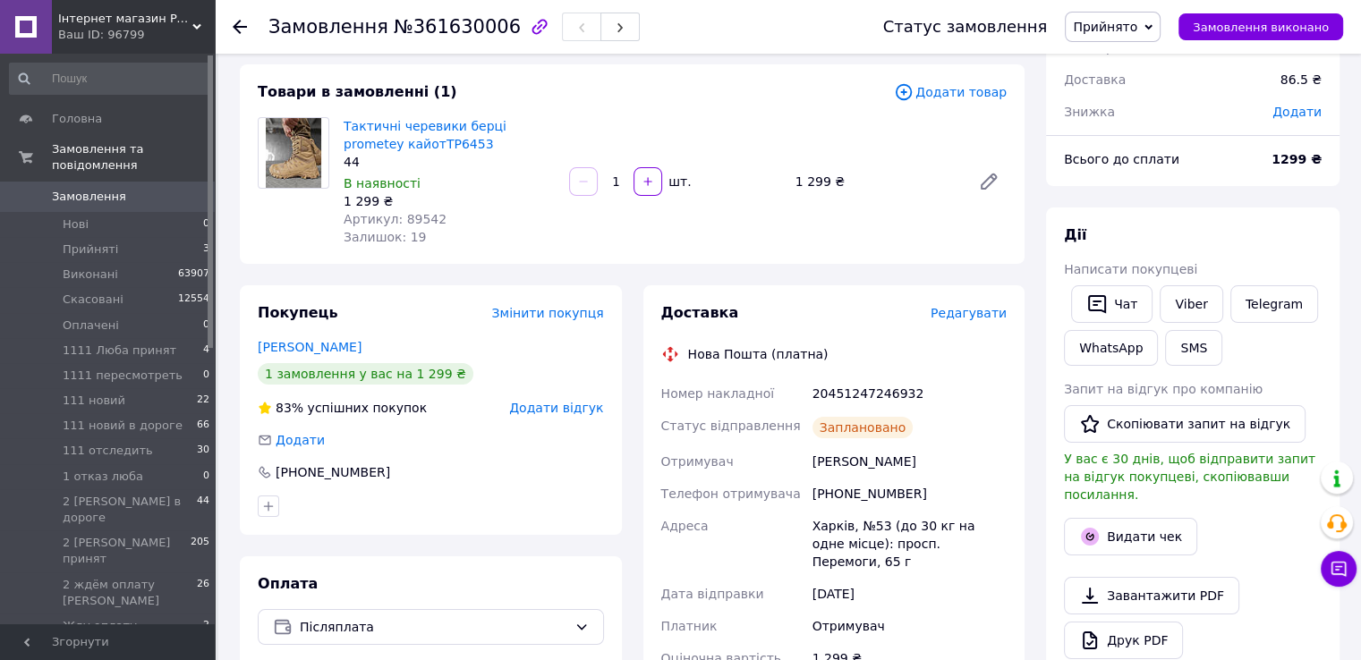
click at [301, 261] on div "Товари в замовленні (1) Додати товар Тактичні черевики берці prometey кайотТР64…" at bounding box center [632, 164] width 785 height 200
click at [283, 251] on div "Товари в замовленні (1) Додати товар Тактичні черевики берці prometey кайотТР64…" at bounding box center [632, 164] width 785 height 200
click at [1137, 27] on span "Прийнято" at bounding box center [1105, 27] width 64 height 14
click at [1152, 194] on li "111 новий" at bounding box center [1171, 196] width 210 height 27
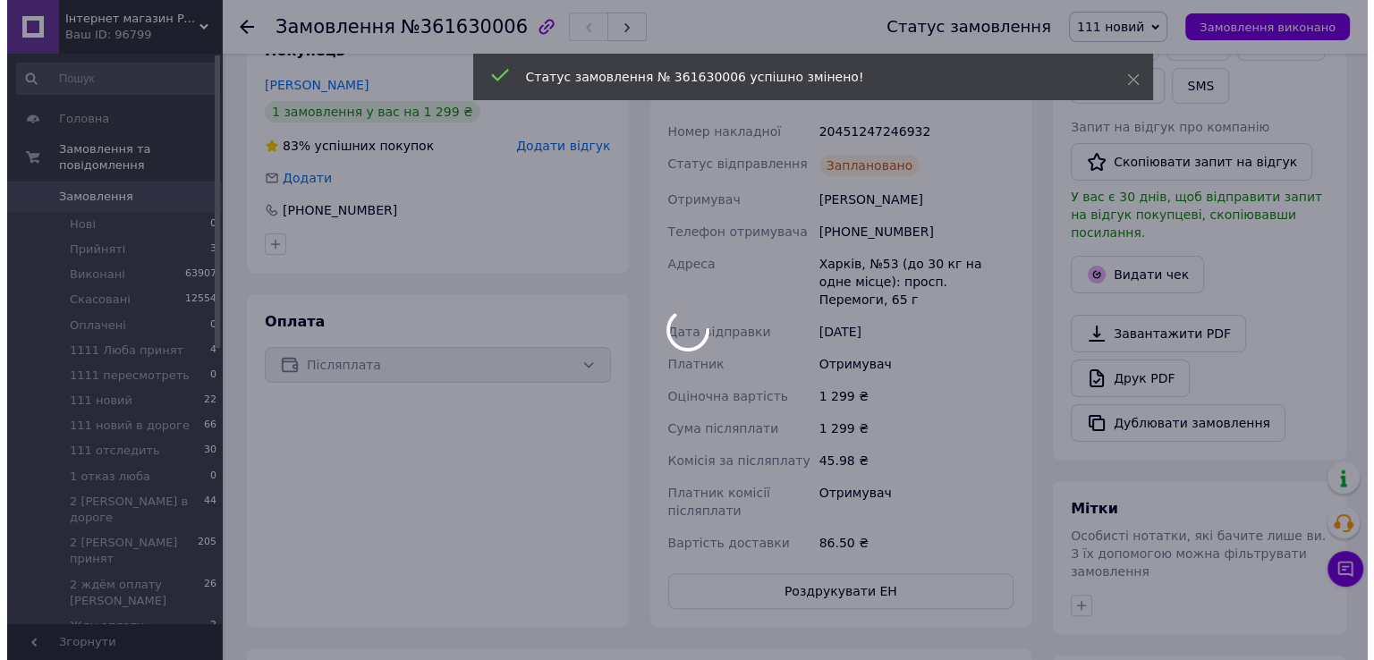
scroll to position [358, 0]
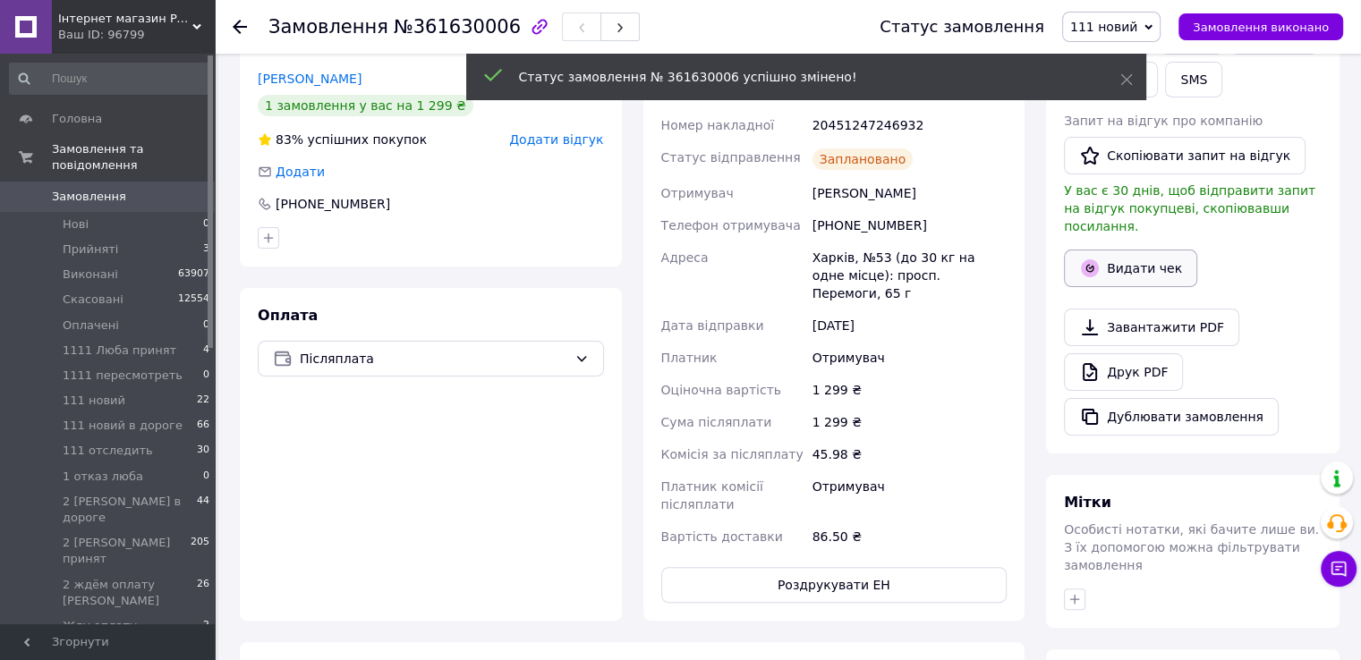
click at [1135, 250] on button "Видати чек" at bounding box center [1130, 269] width 133 height 38
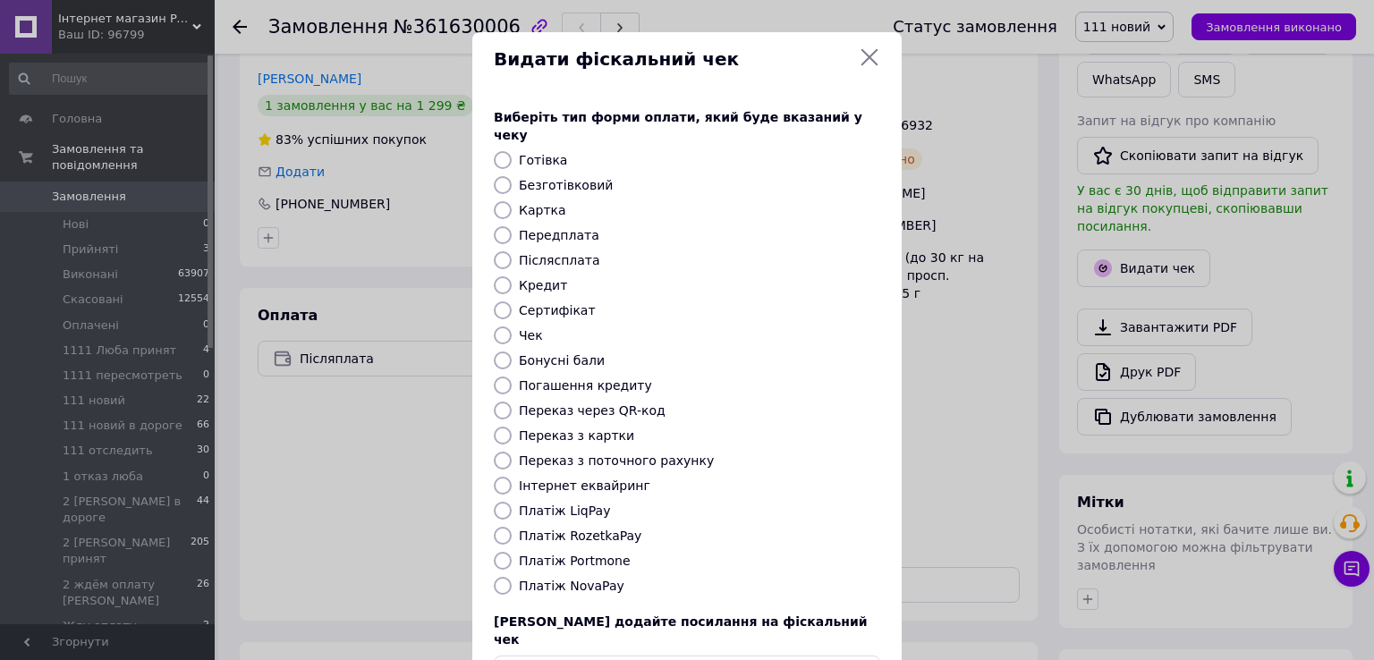
click at [555, 253] on label "Післясплата" at bounding box center [559, 260] width 81 height 14
click at [512, 251] on input "Післясплата" at bounding box center [503, 260] width 18 height 18
radio input "true"
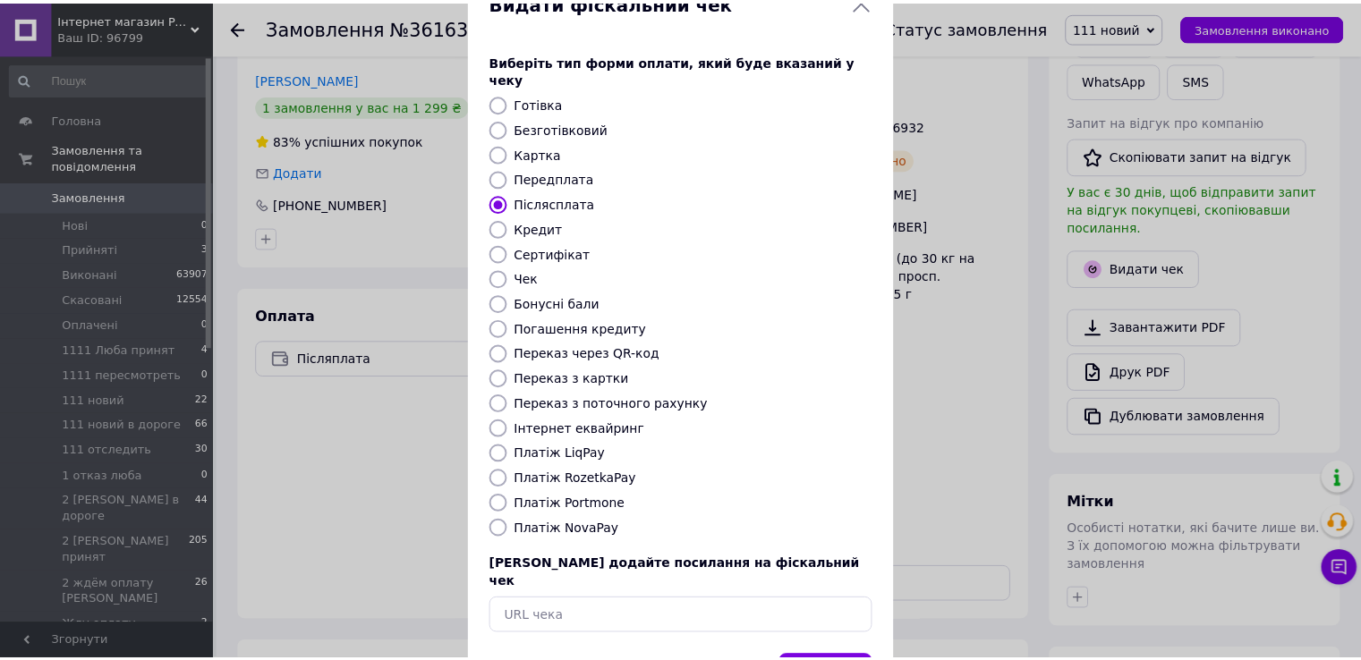
scroll to position [107, 0]
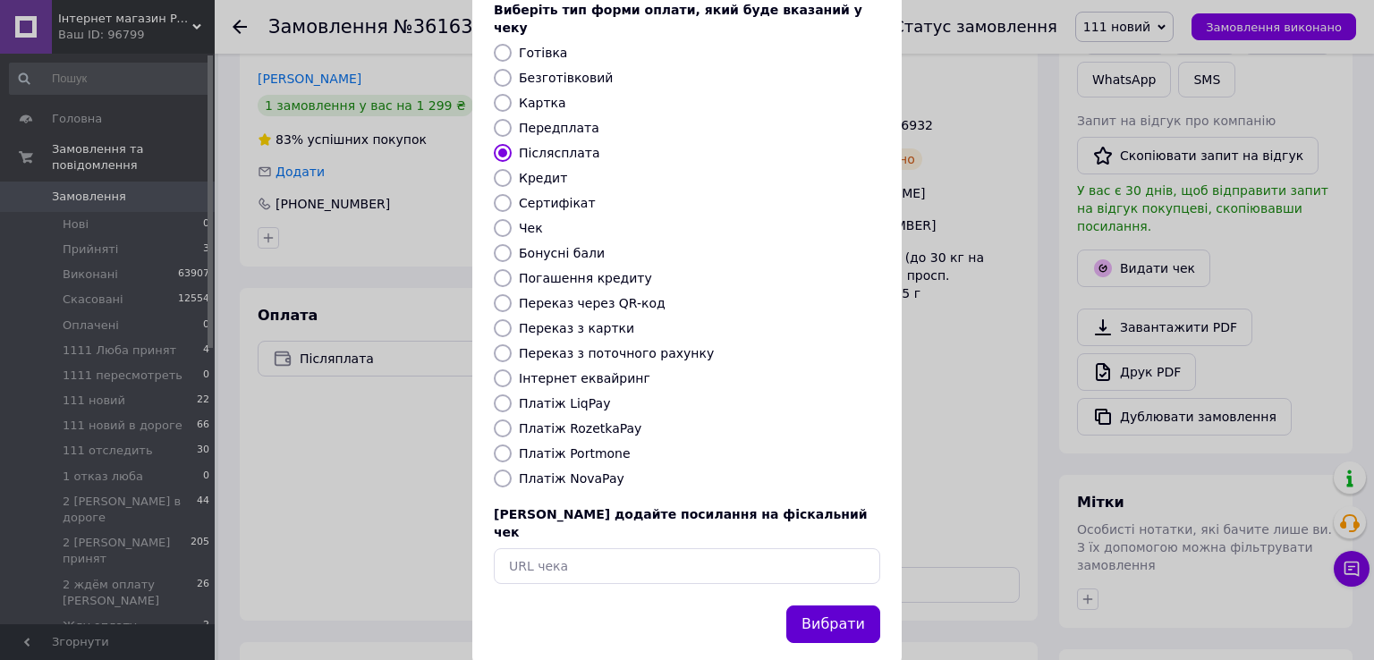
click at [820, 606] on button "Вибрати" at bounding box center [833, 625] width 94 height 38
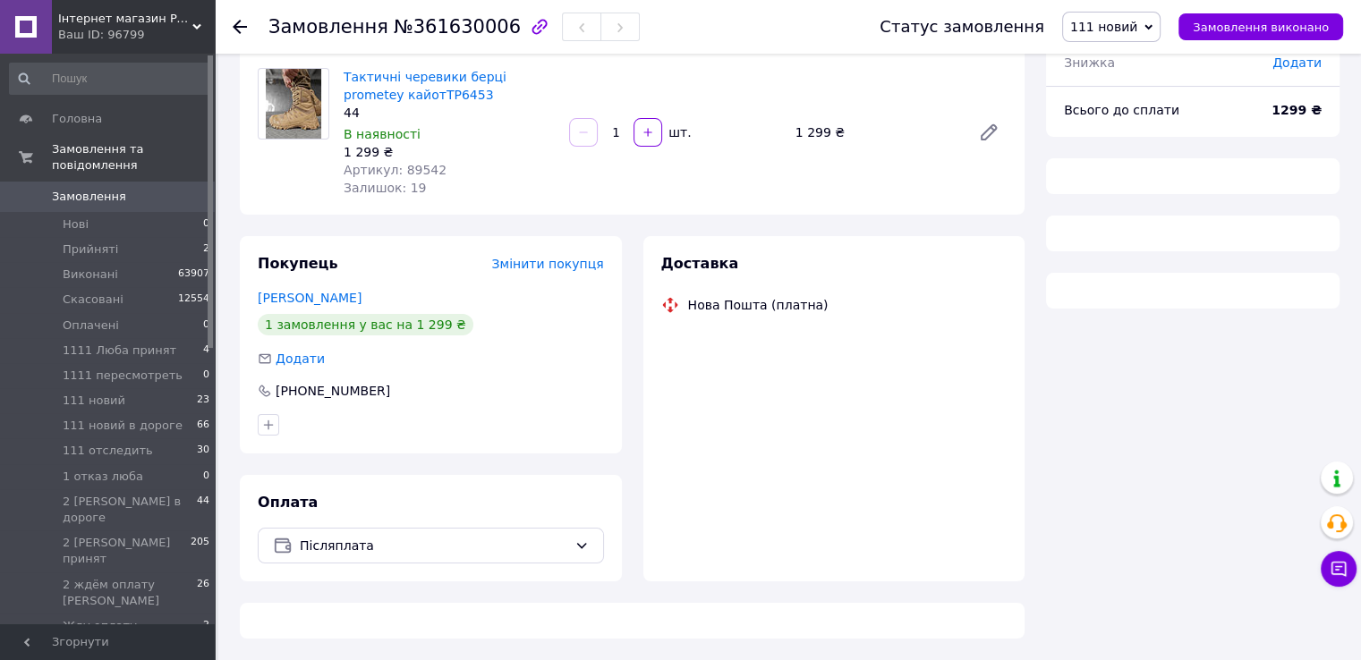
scroll to position [157, 0]
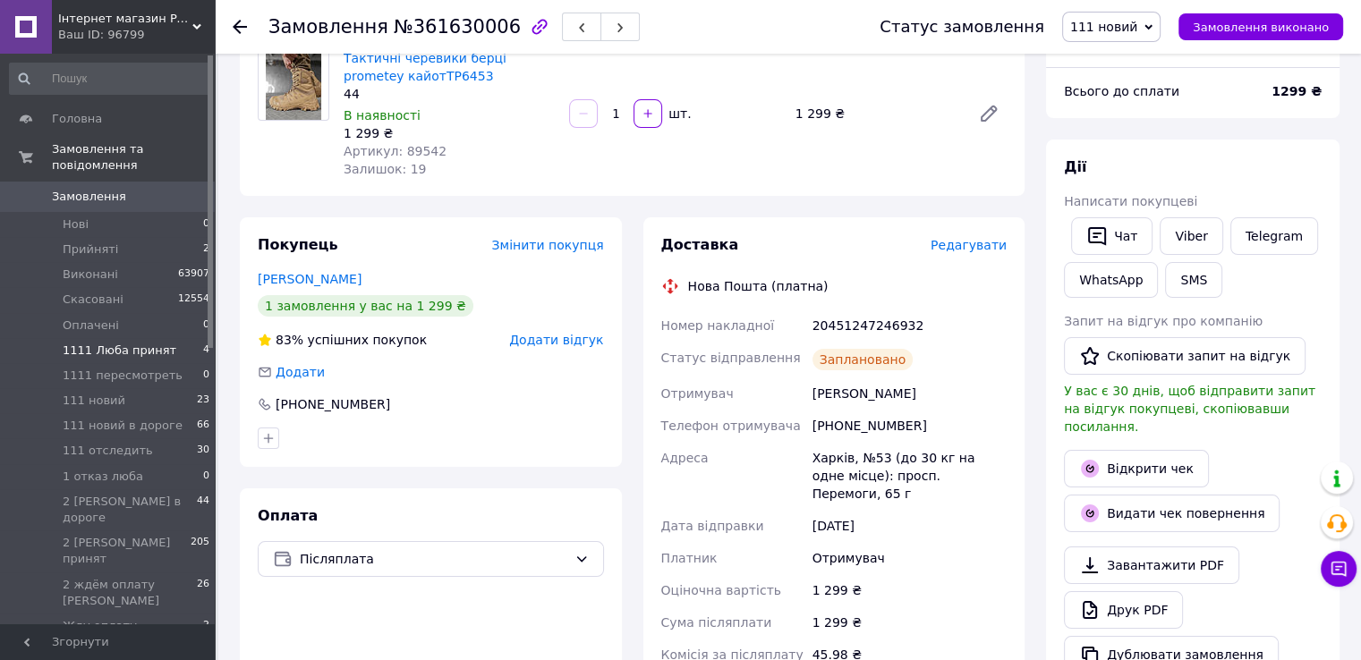
click at [118, 343] on span "1111 Люба принят" at bounding box center [120, 351] width 114 height 16
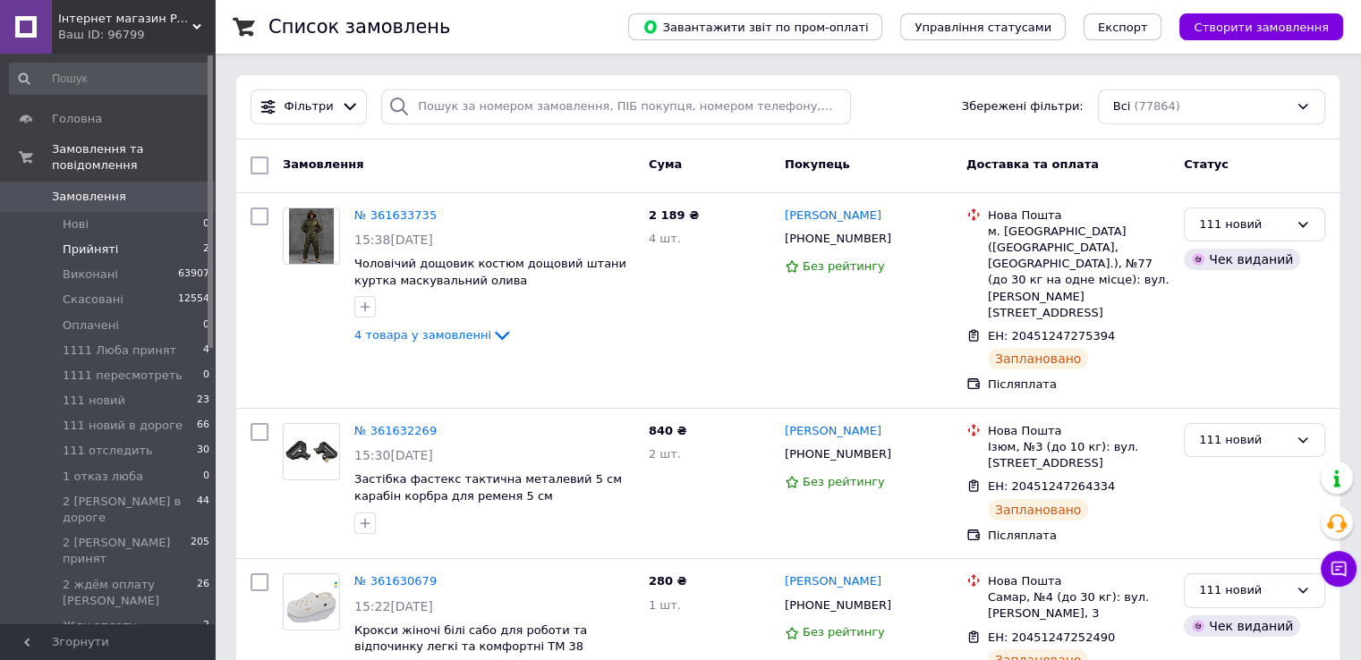
click at [91, 242] on span "Прийняті" at bounding box center [90, 250] width 55 height 16
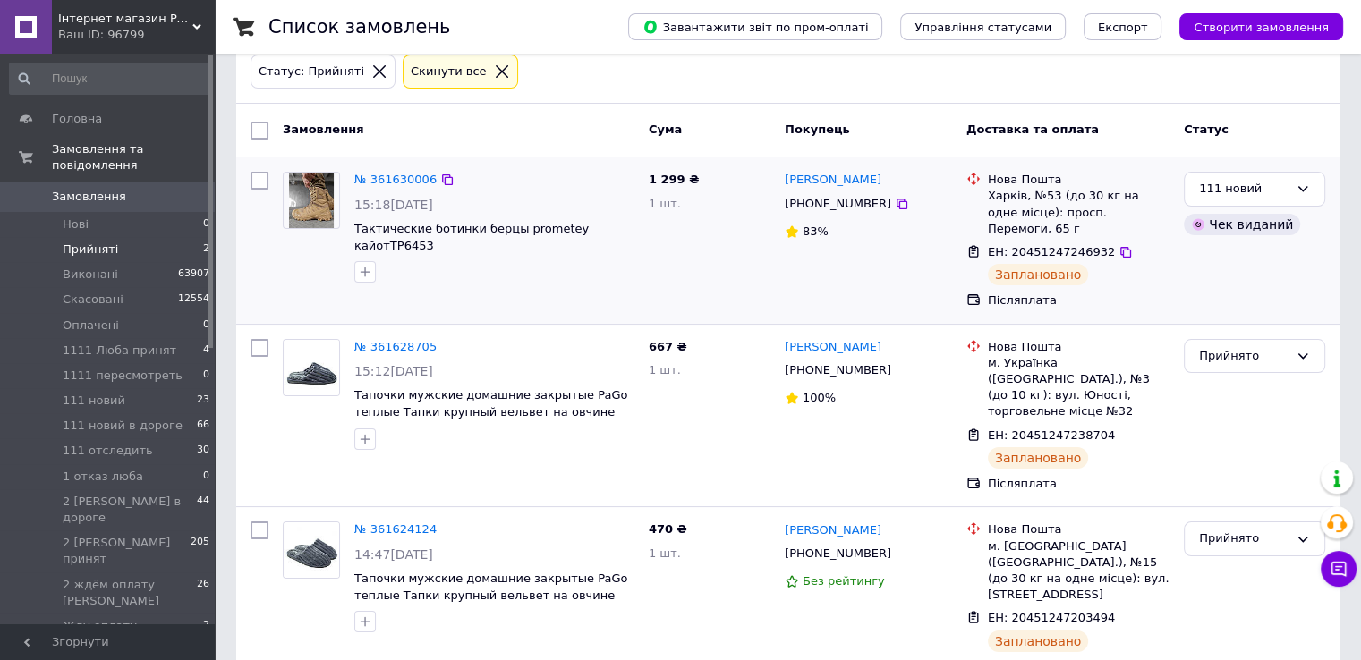
scroll to position [100, 0]
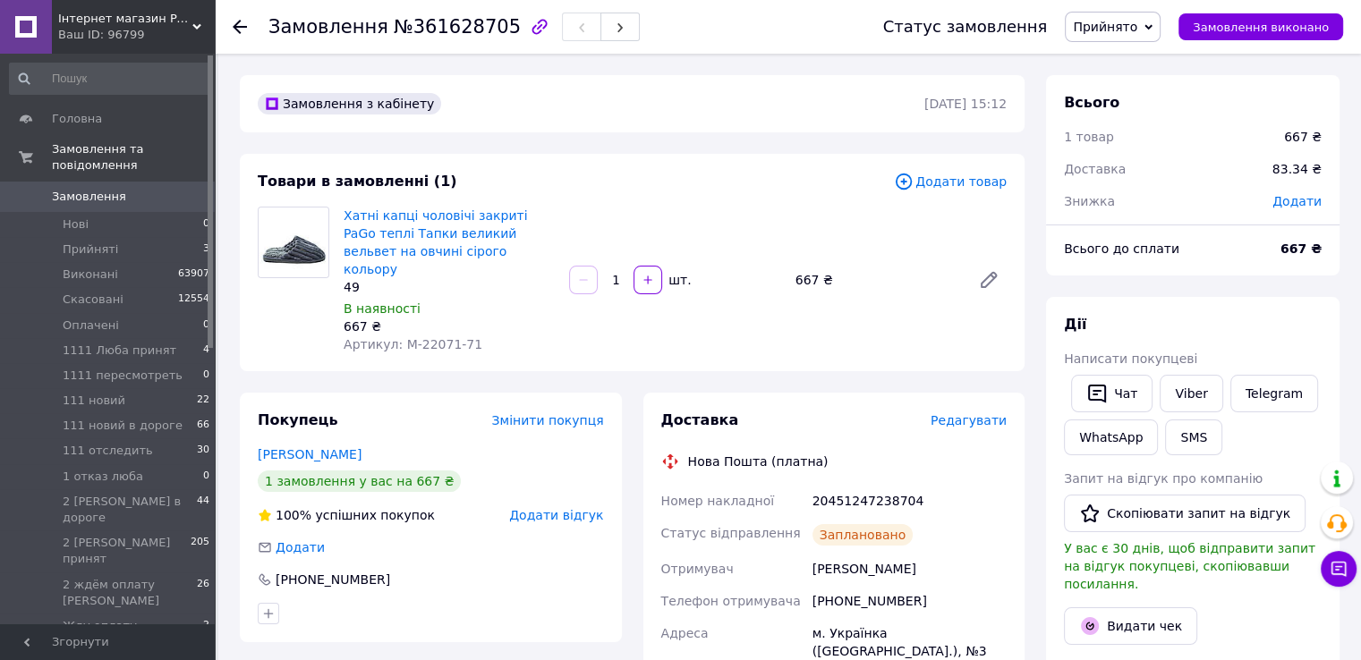
click at [1137, 25] on span "Прийнято" at bounding box center [1105, 27] width 64 height 14
click at [1123, 196] on li "111 новий" at bounding box center [1171, 196] width 210 height 27
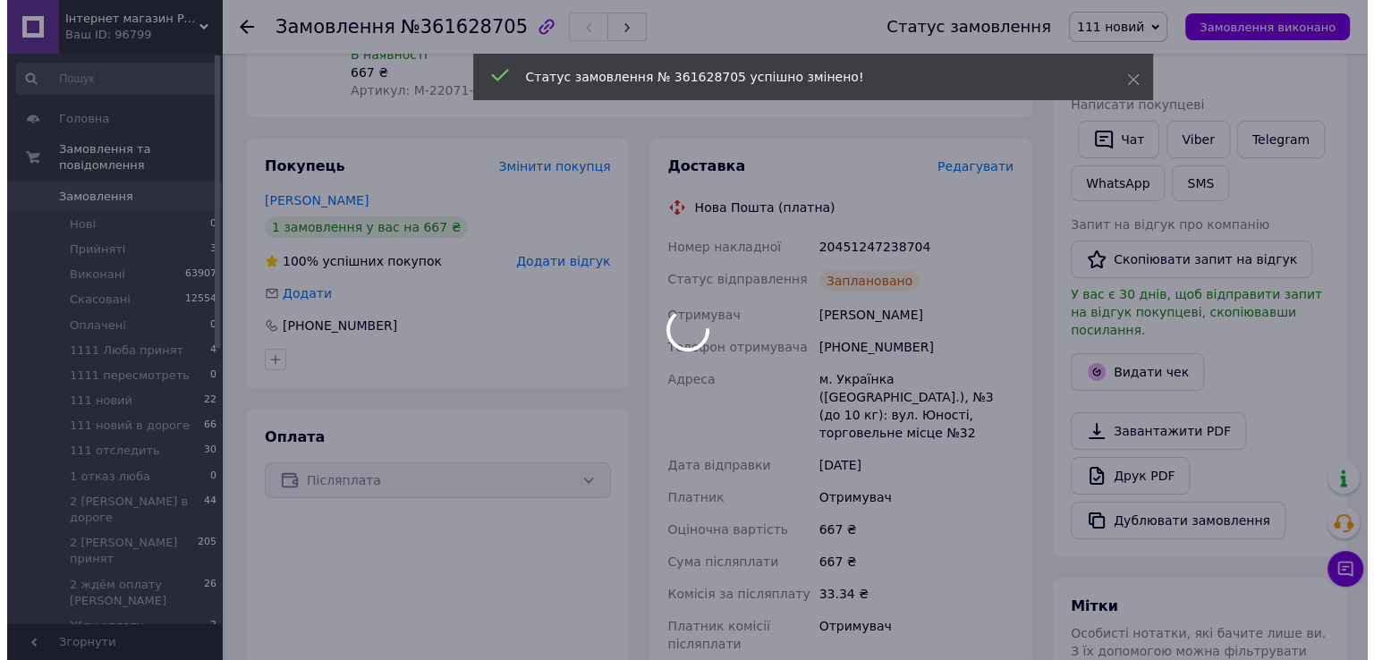
scroll to position [268, 0]
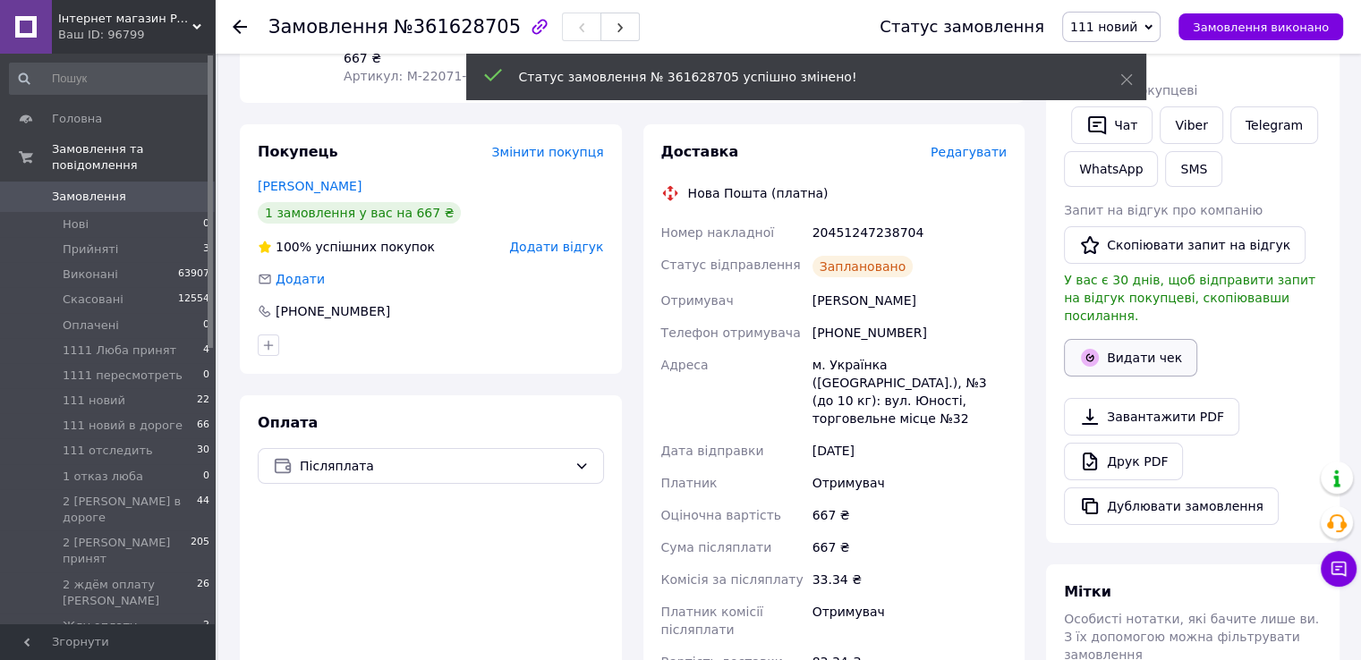
click at [1116, 339] on button "Видати чек" at bounding box center [1130, 358] width 133 height 38
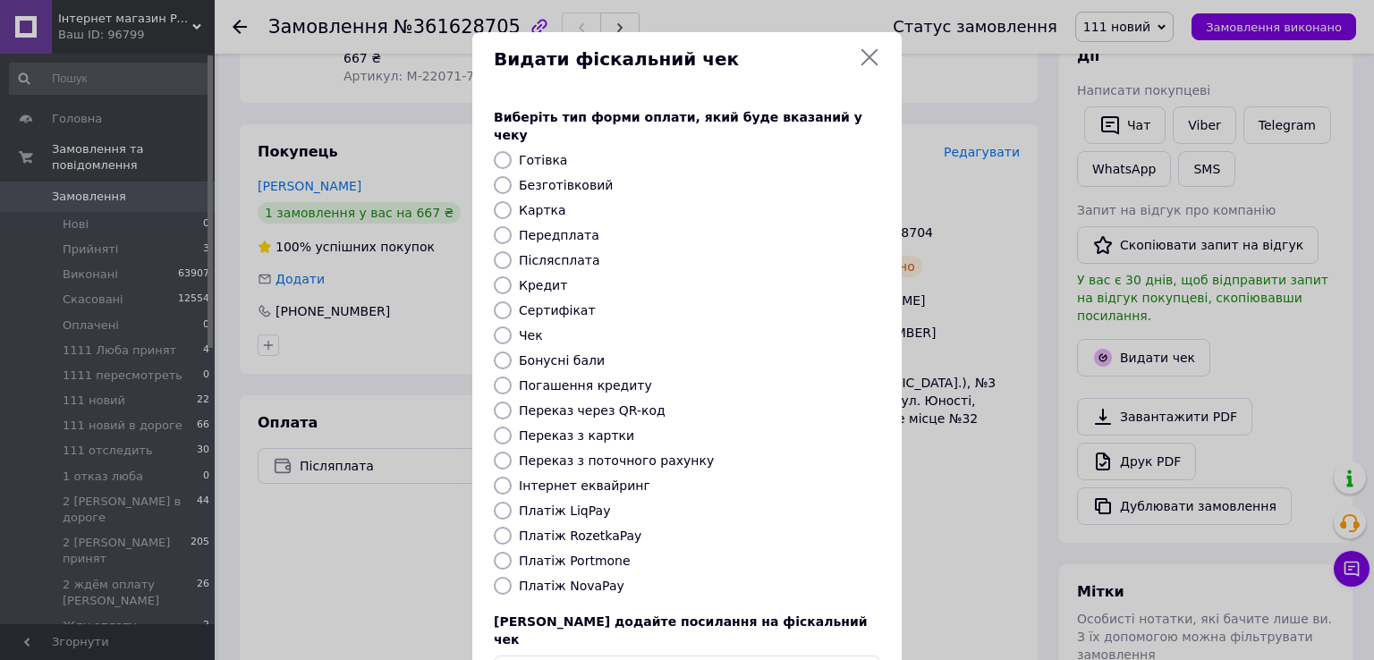
click at [562, 253] on label "Післясплата" at bounding box center [559, 260] width 81 height 14
click at [512, 251] on input "Післясплата" at bounding box center [503, 260] width 18 height 18
radio input "true"
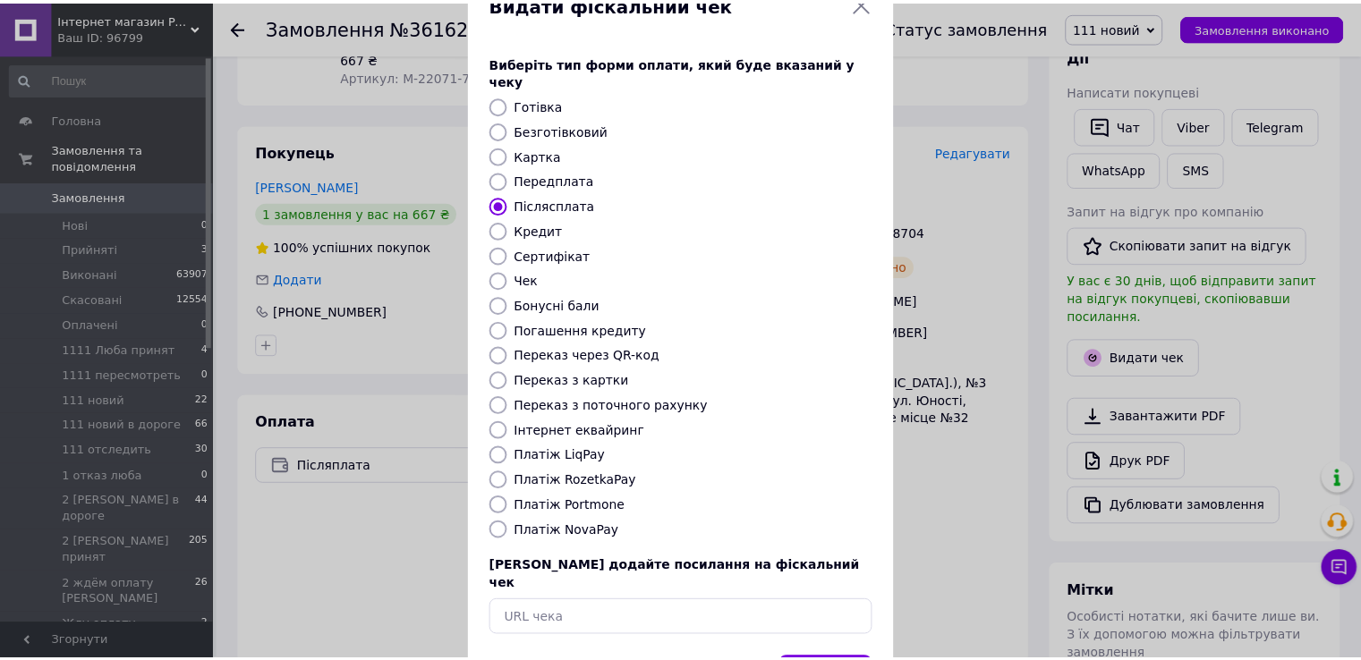
scroll to position [107, 0]
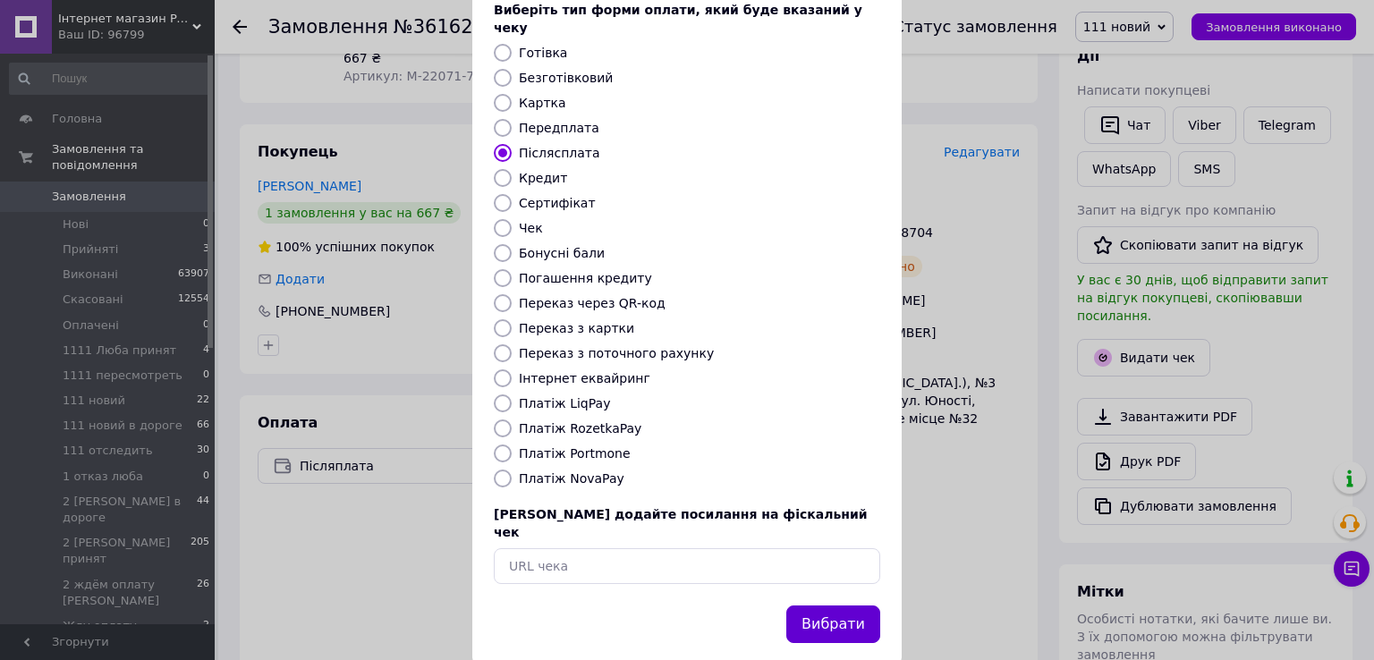
click at [823, 606] on button "Вибрати" at bounding box center [833, 625] width 94 height 38
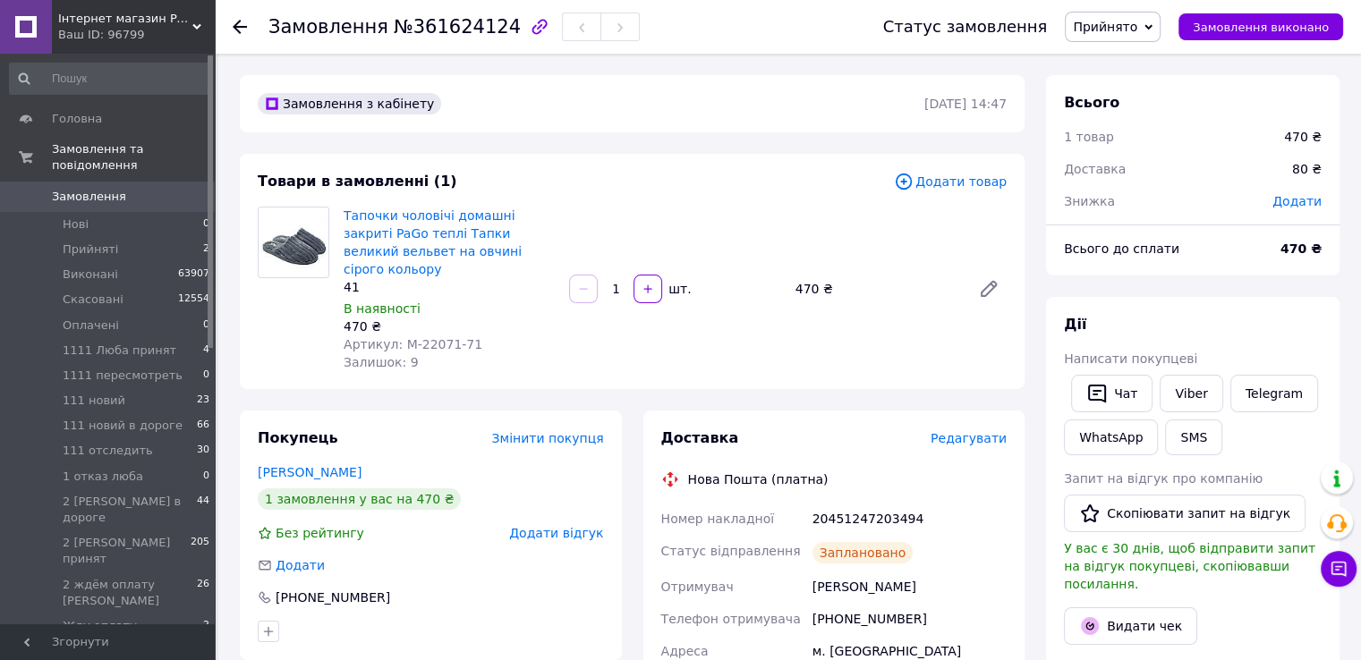
click at [1152, 27] on icon at bounding box center [1148, 27] width 8 height 8
click at [1120, 190] on li "111 новий" at bounding box center [1171, 196] width 210 height 27
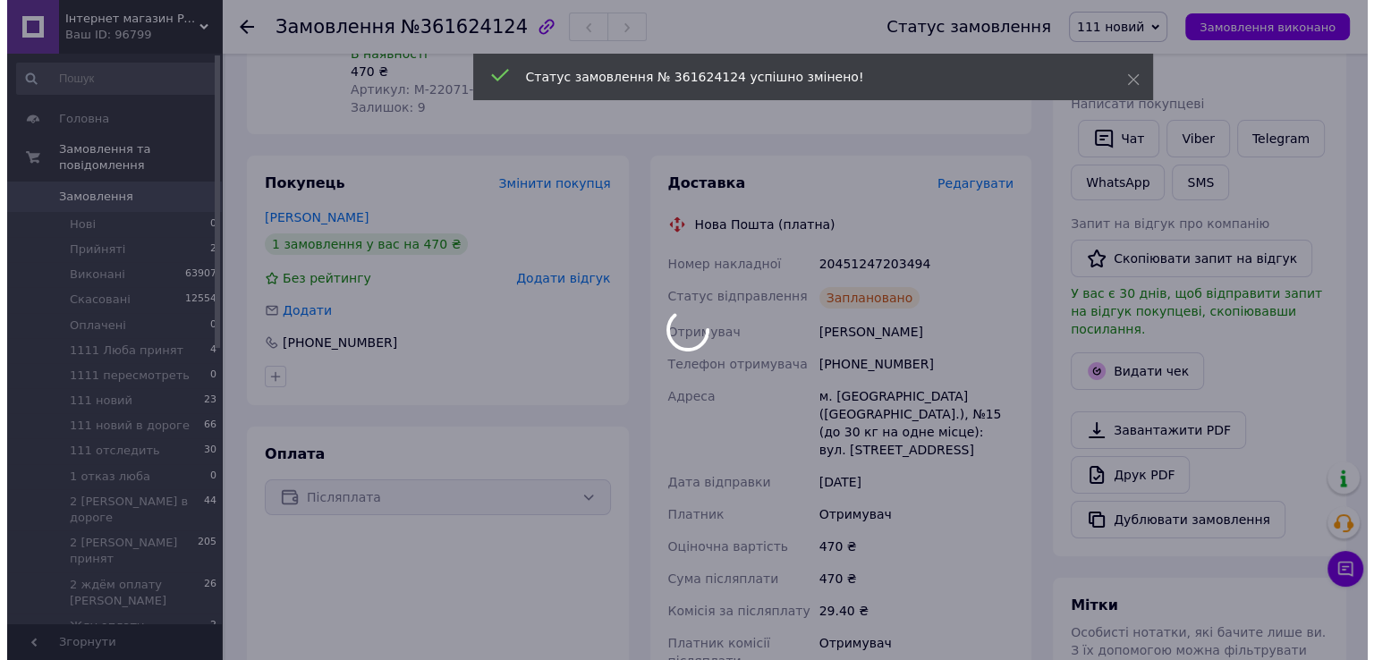
scroll to position [268, 0]
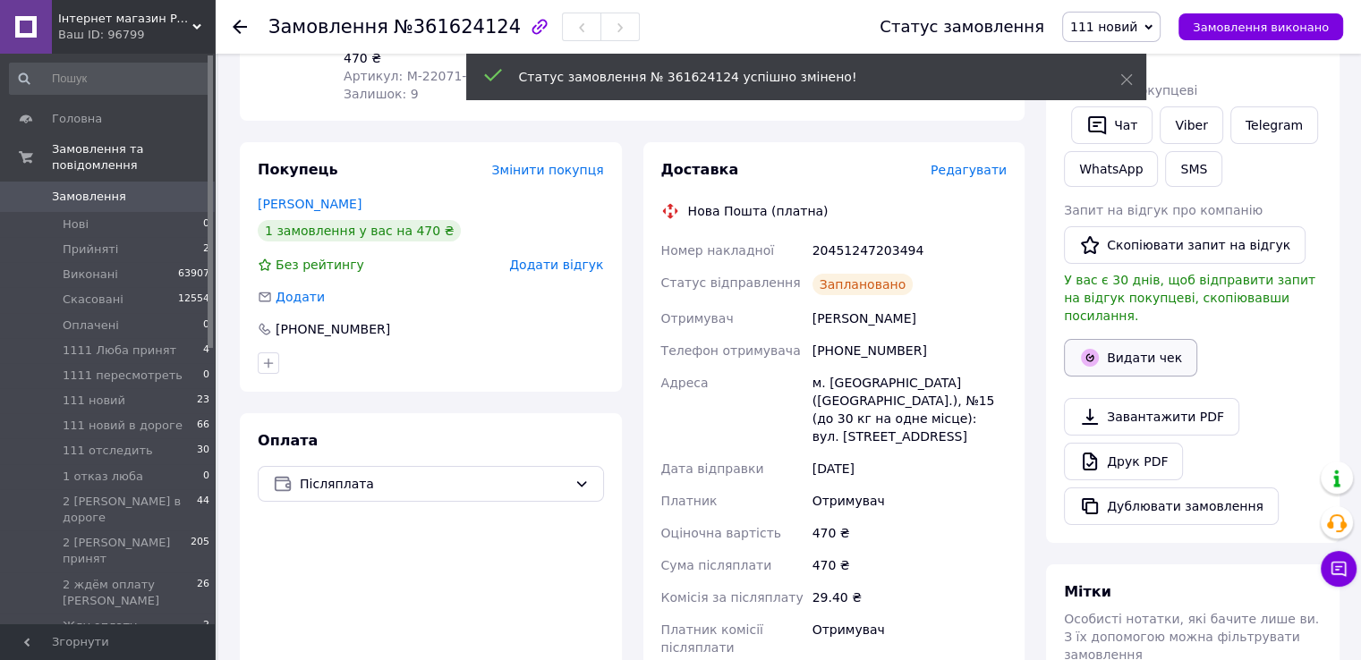
click at [1117, 339] on button "Видати чек" at bounding box center [1130, 358] width 133 height 38
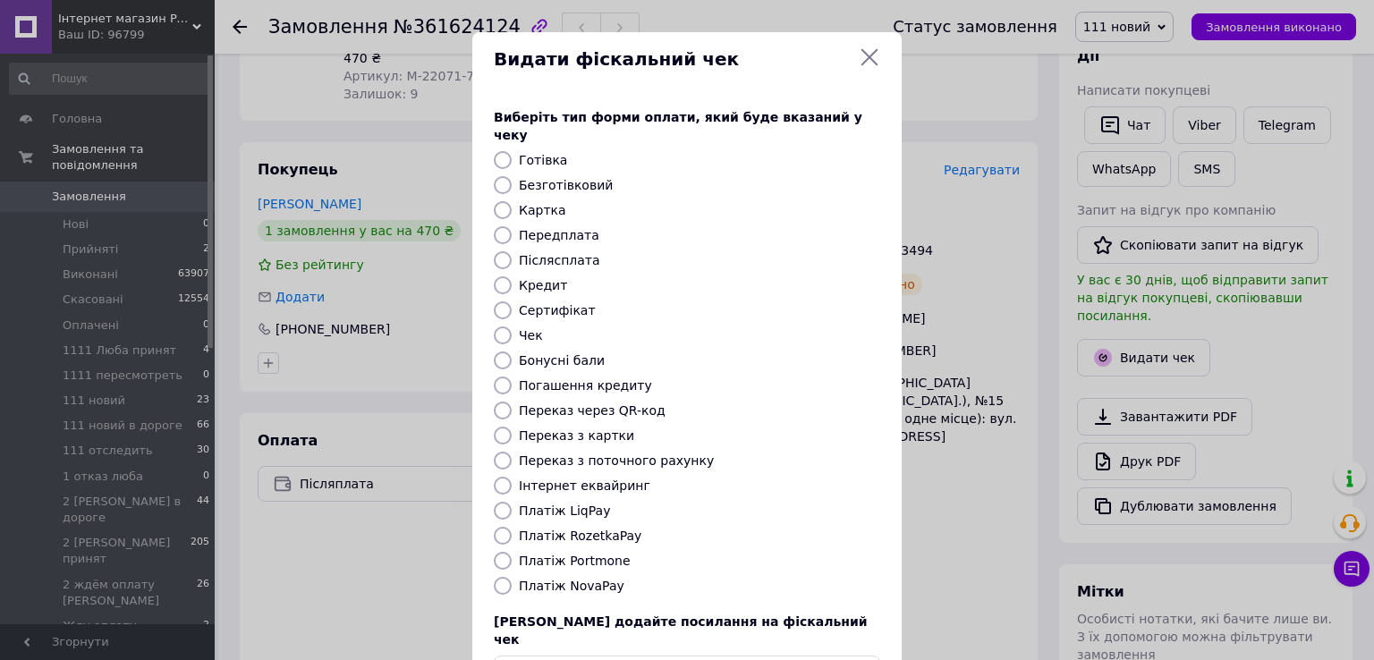
click at [554, 253] on label "Післясплата" at bounding box center [559, 260] width 81 height 14
click at [512, 251] on input "Післясплата" at bounding box center [503, 260] width 18 height 18
radio input "true"
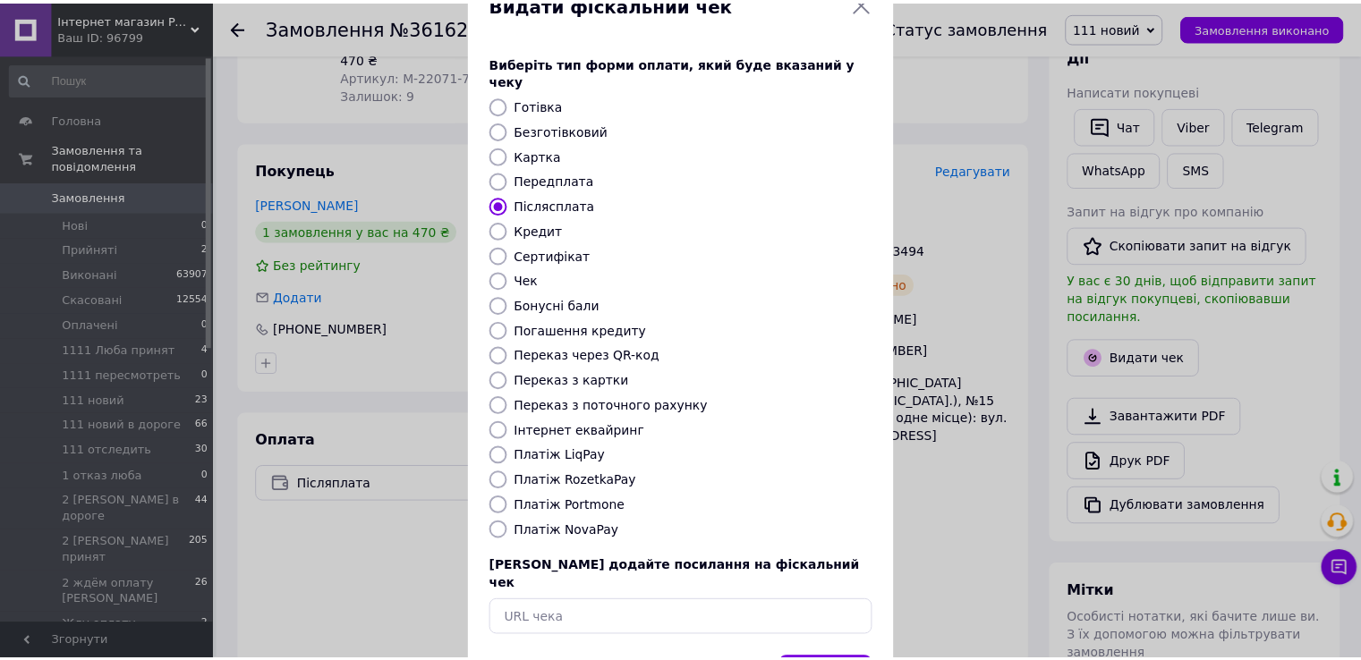
scroll to position [107, 0]
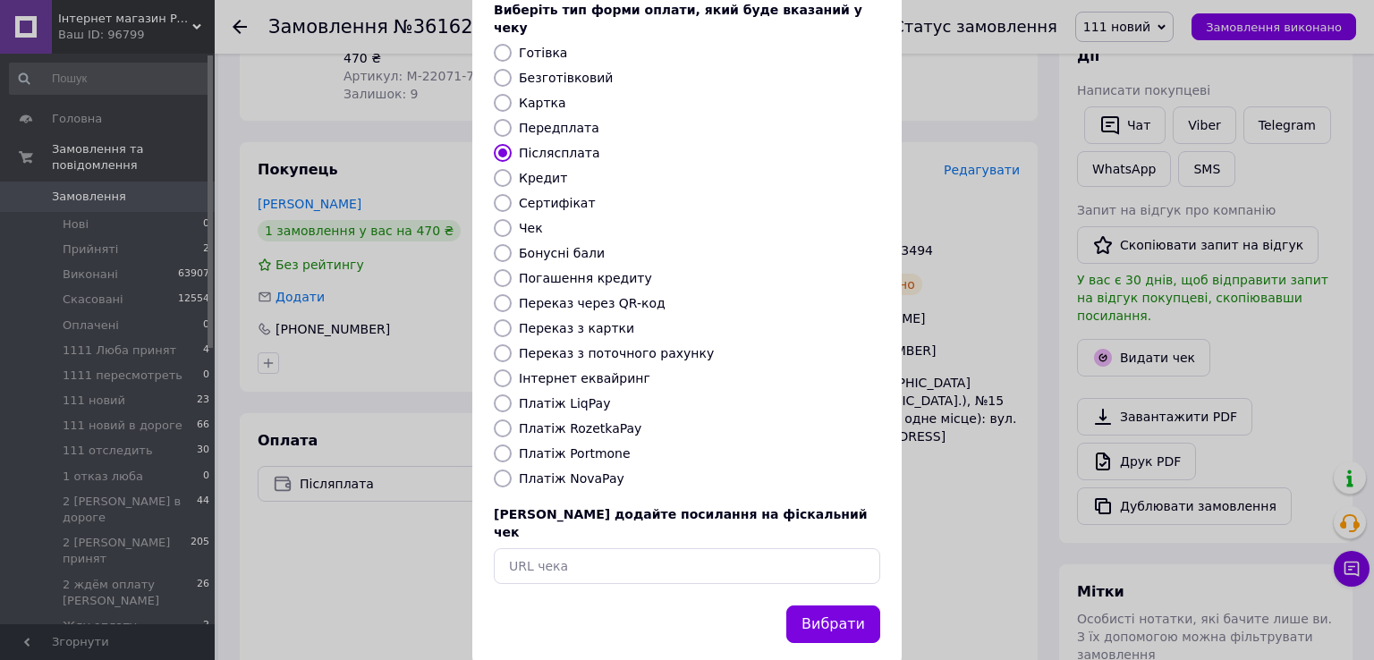
click at [807, 606] on button "Вибрати" at bounding box center [833, 625] width 94 height 38
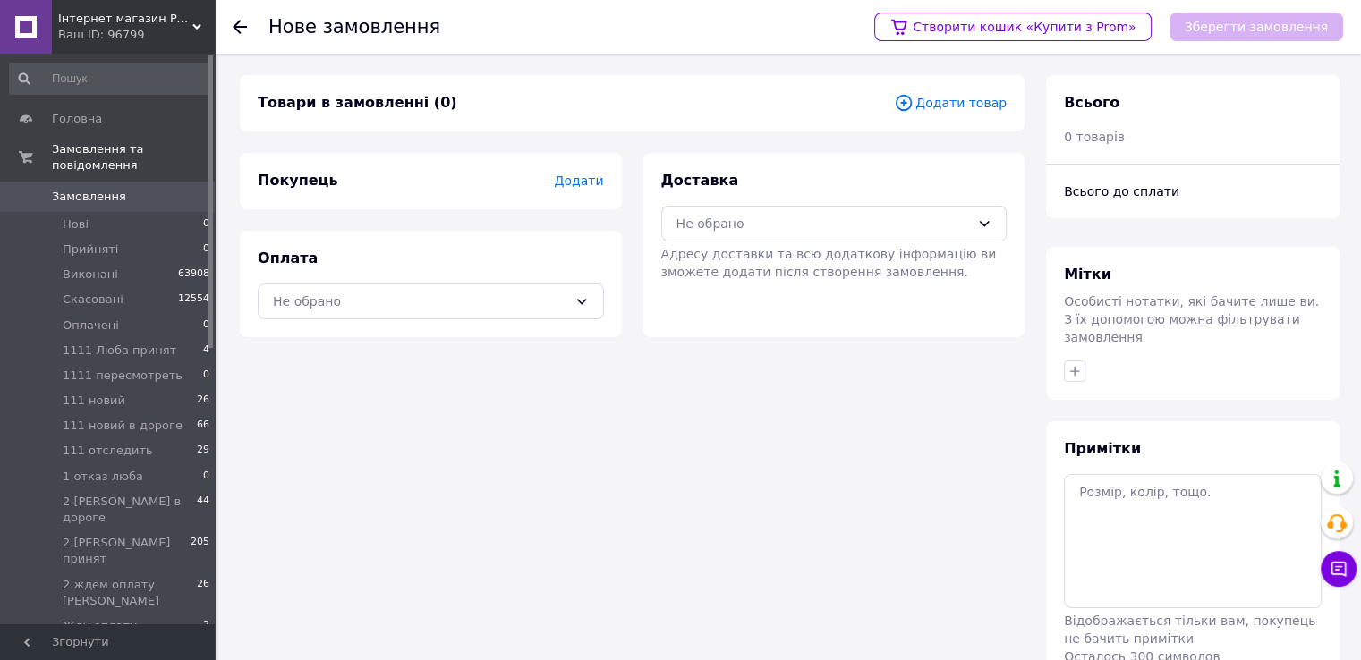
click at [234, 22] on icon at bounding box center [240, 27] width 14 height 14
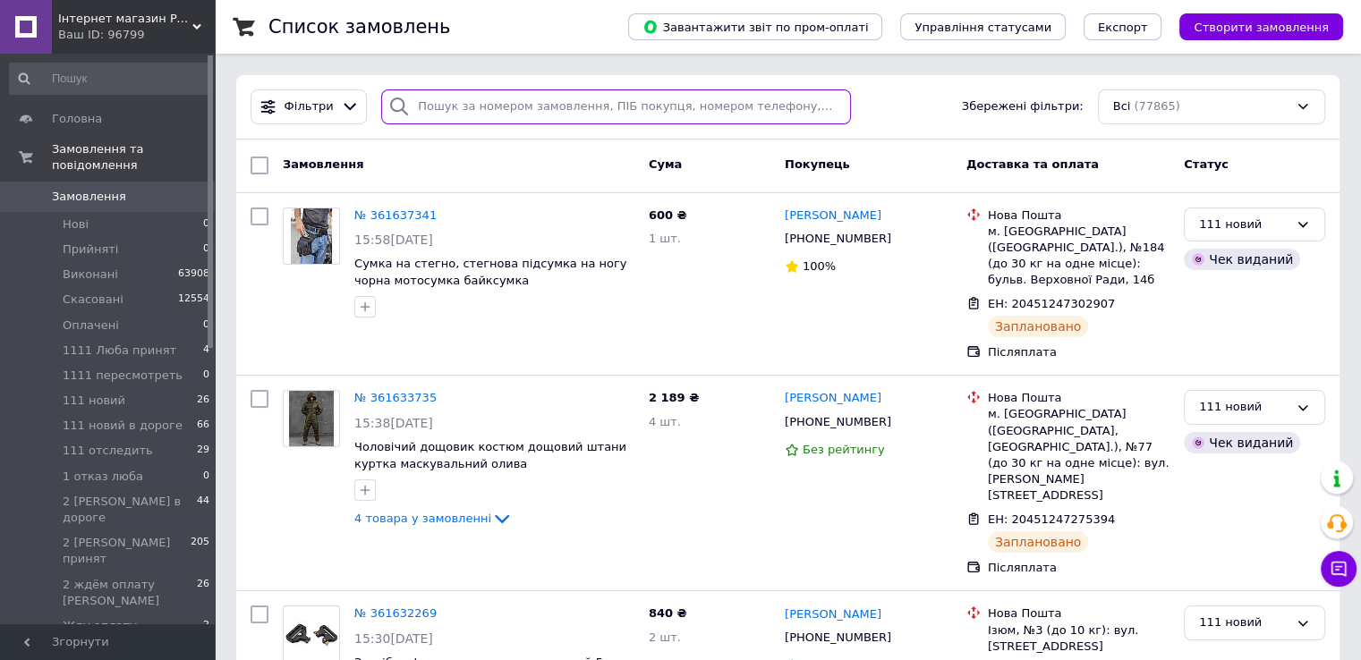
click at [517, 106] on input "search" at bounding box center [616, 106] width 470 height 35
paste input "+380985819249"
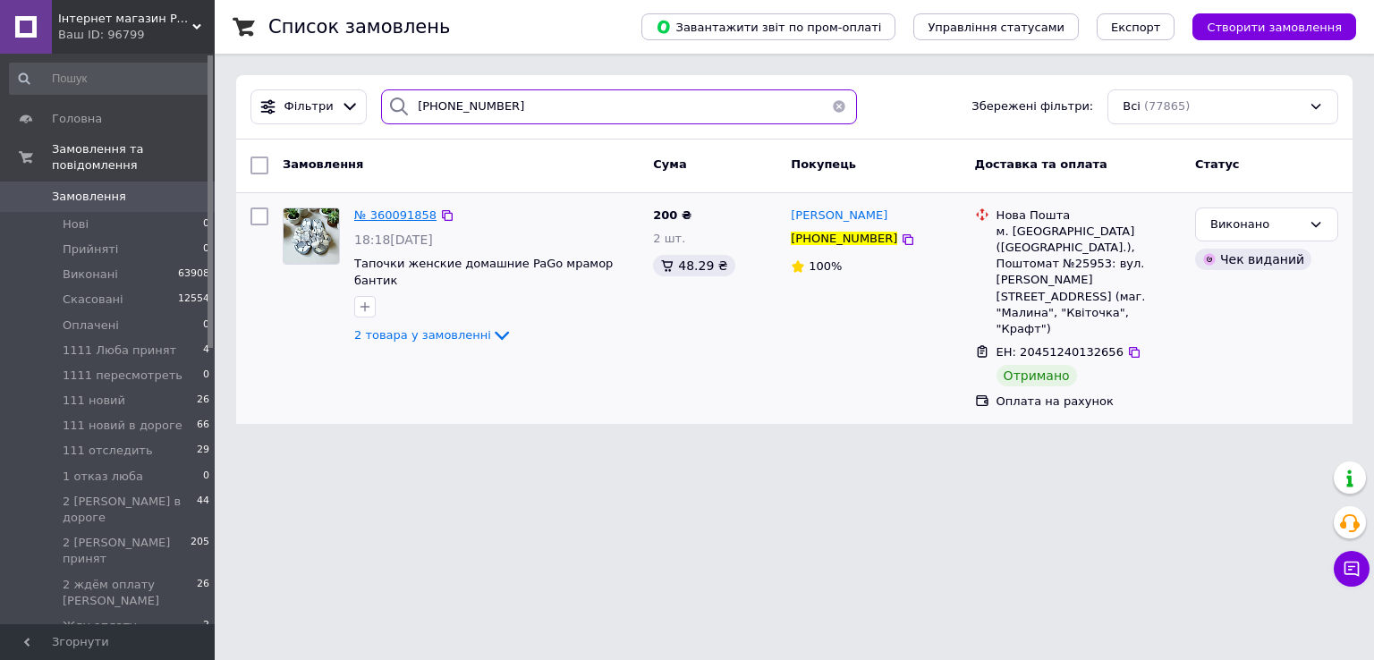
type input "+380985819249"
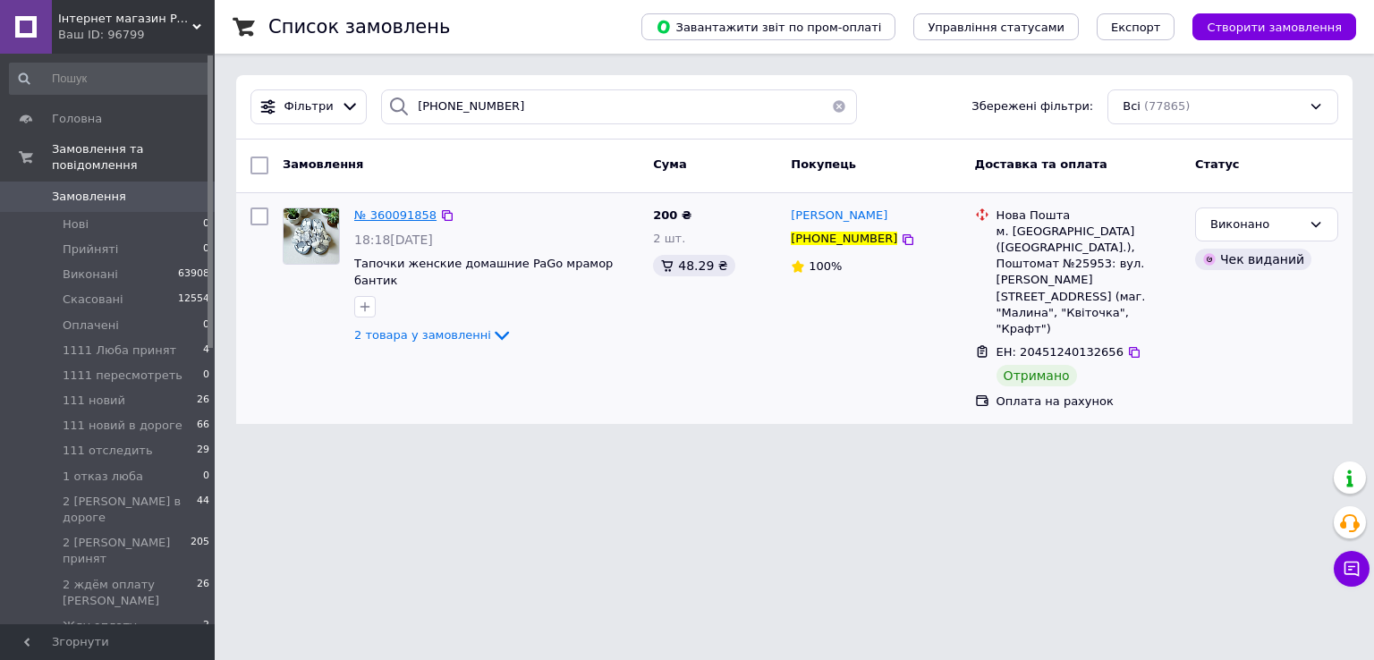
click at [396, 217] on span "№ 360091858" at bounding box center [395, 214] width 82 height 13
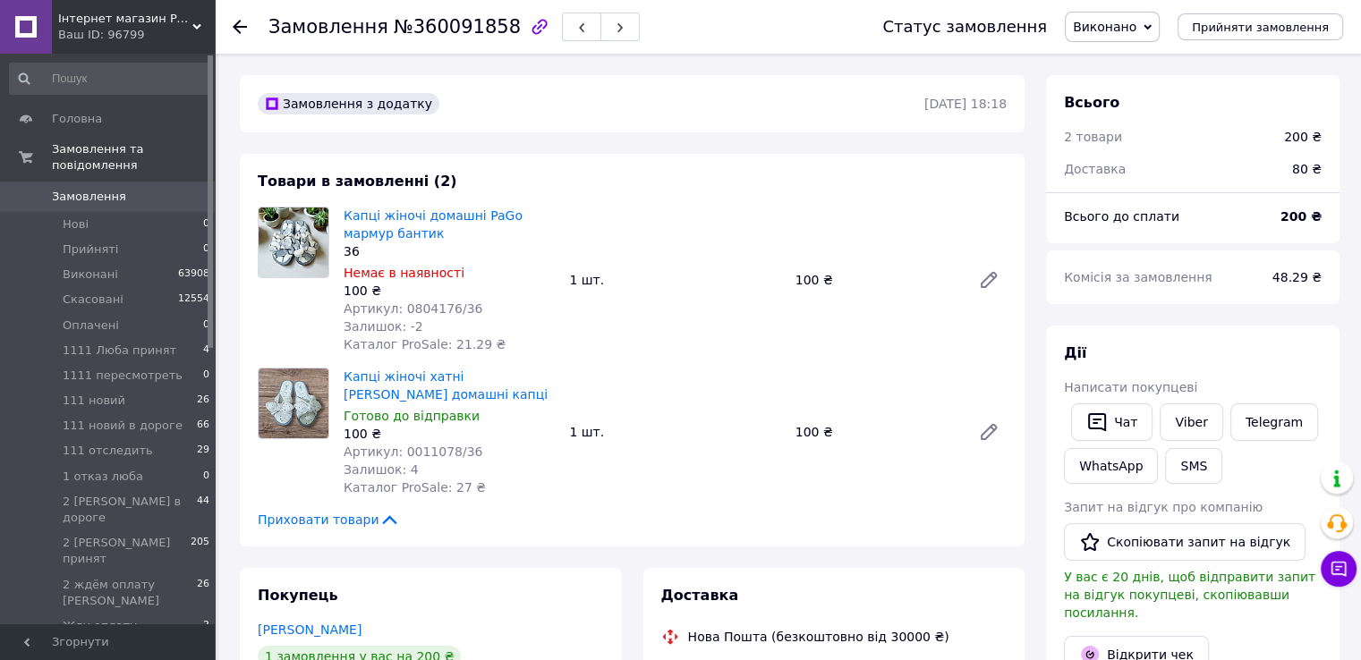
scroll to position [125, 0]
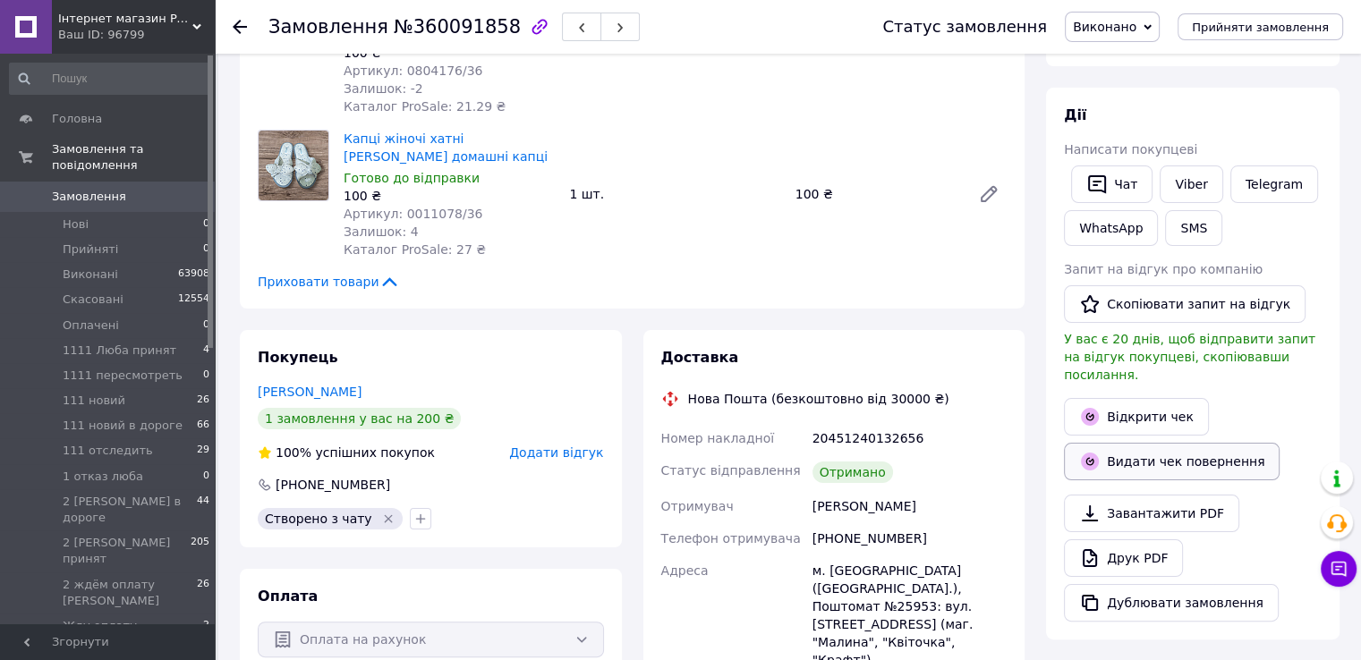
scroll to position [268, 0]
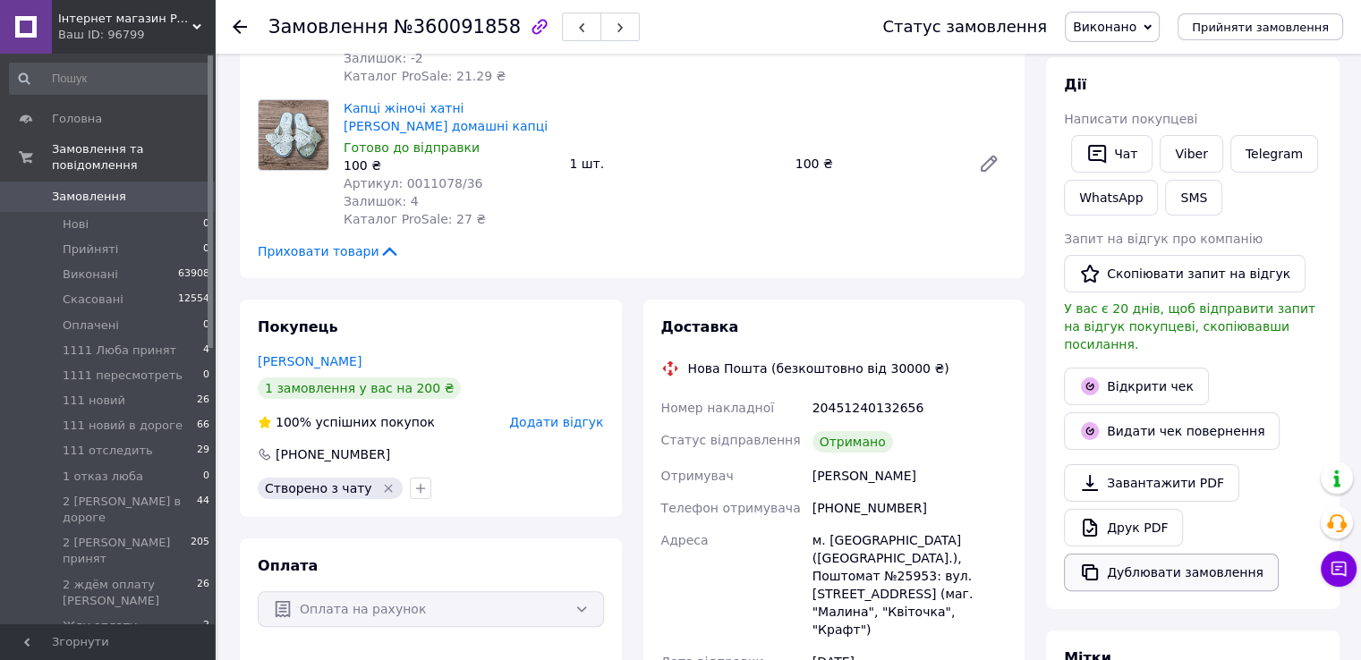
click at [1124, 554] on button "Дублювати замовлення" at bounding box center [1171, 573] width 215 height 38
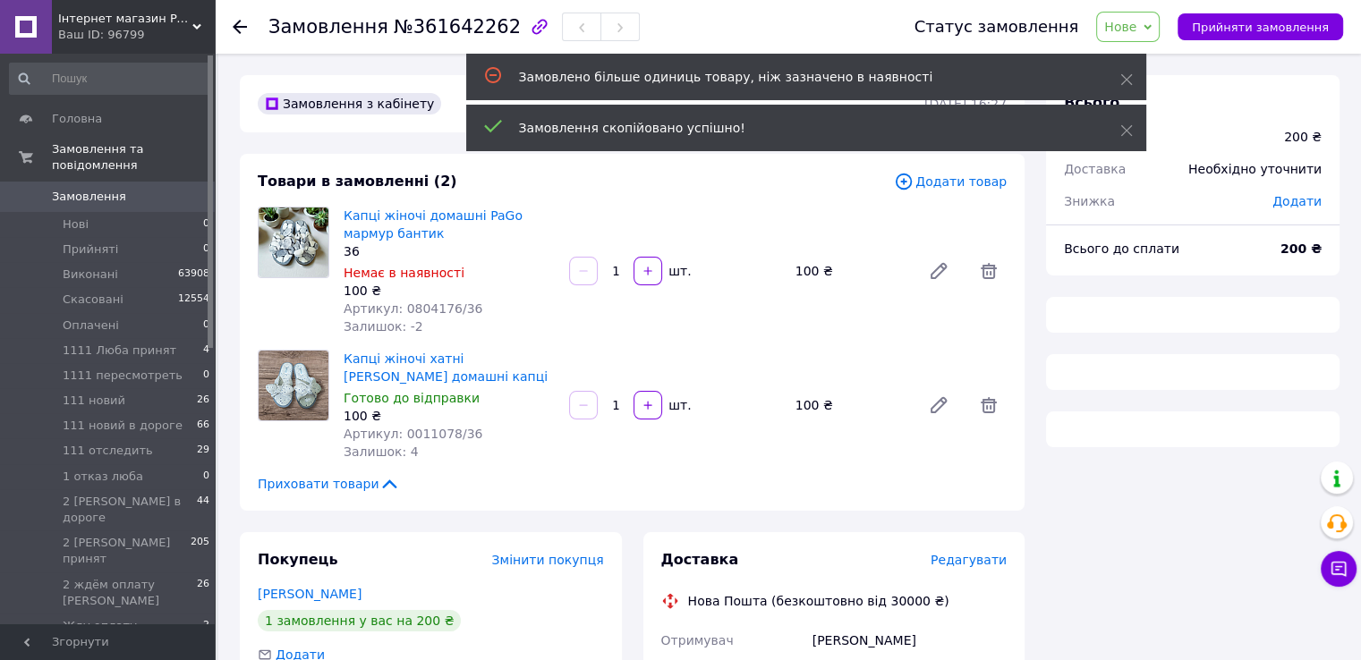
click at [1136, 24] on span "Нове" at bounding box center [1120, 27] width 32 height 14
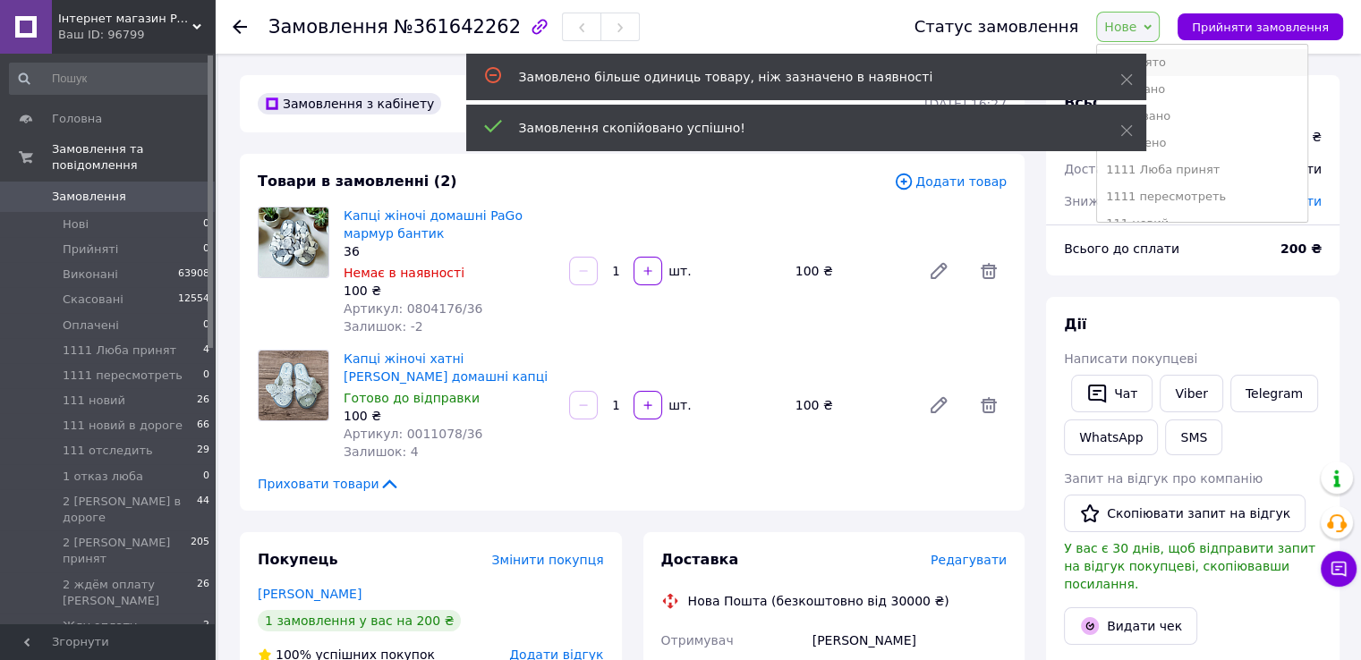
click at [1168, 60] on li "Прийнято" at bounding box center [1202, 62] width 210 height 27
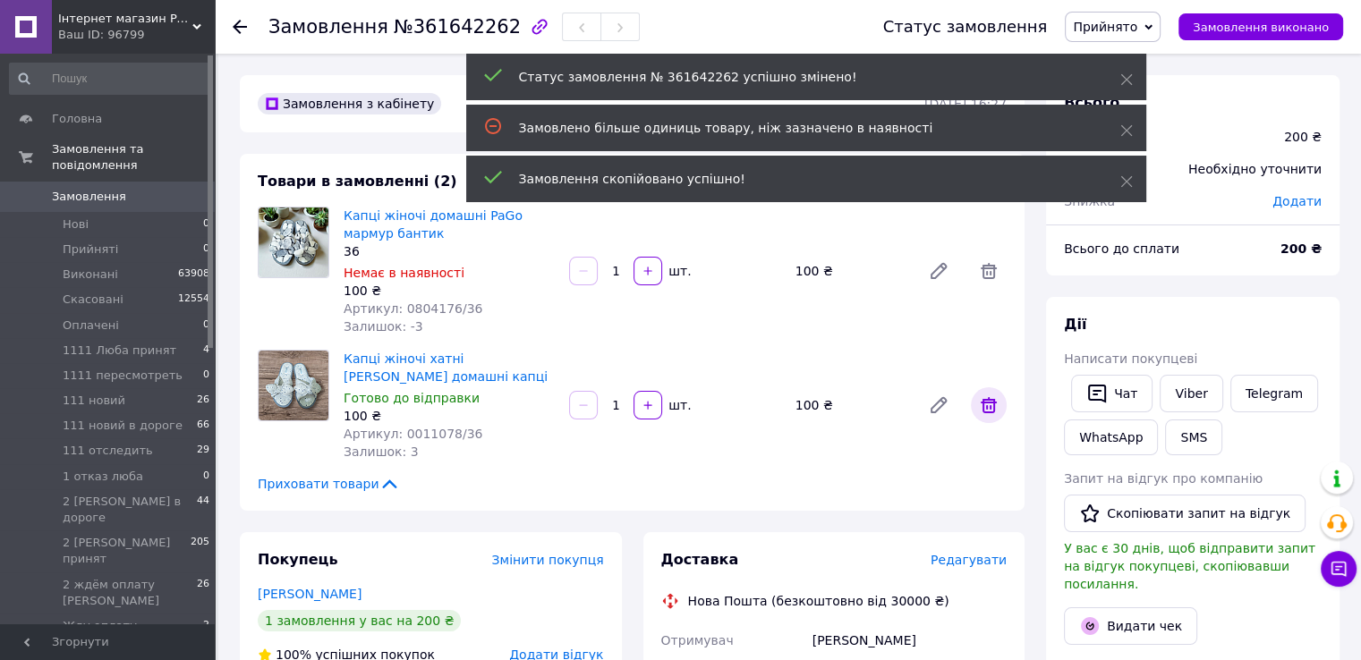
click at [984, 412] on icon at bounding box center [989, 405] width 16 height 16
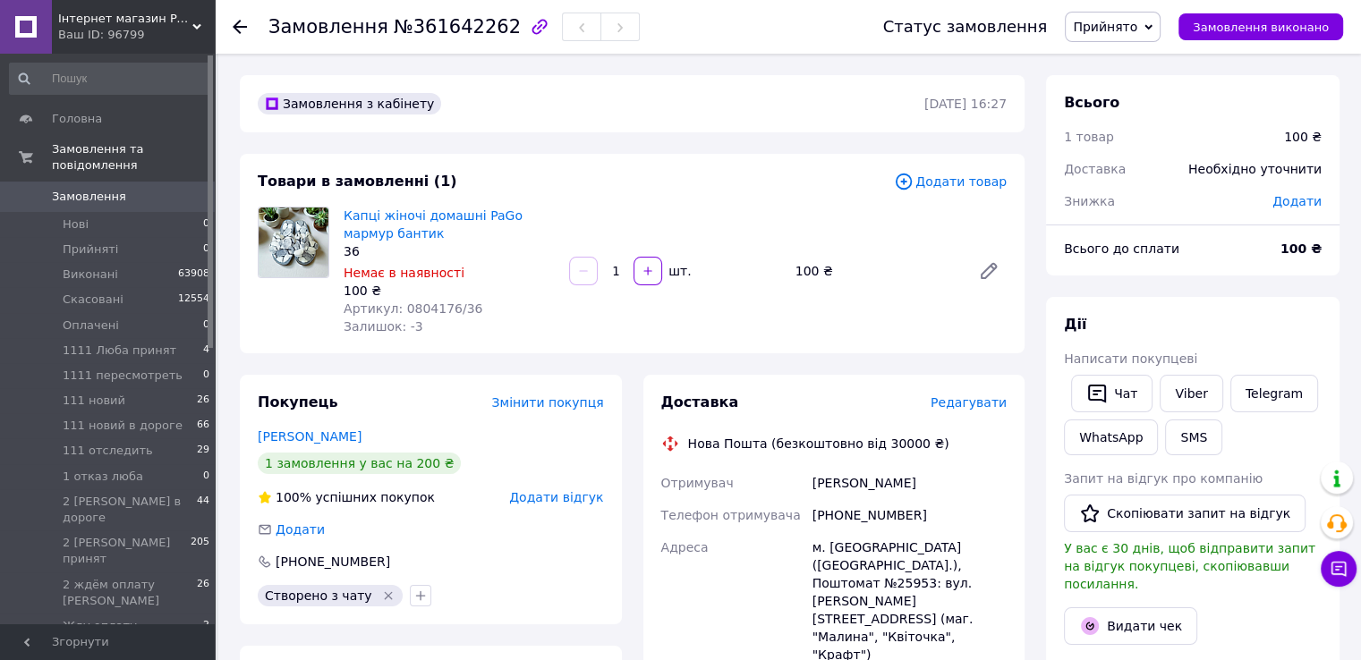
click at [958, 409] on span "Редагувати" at bounding box center [969, 402] width 76 height 14
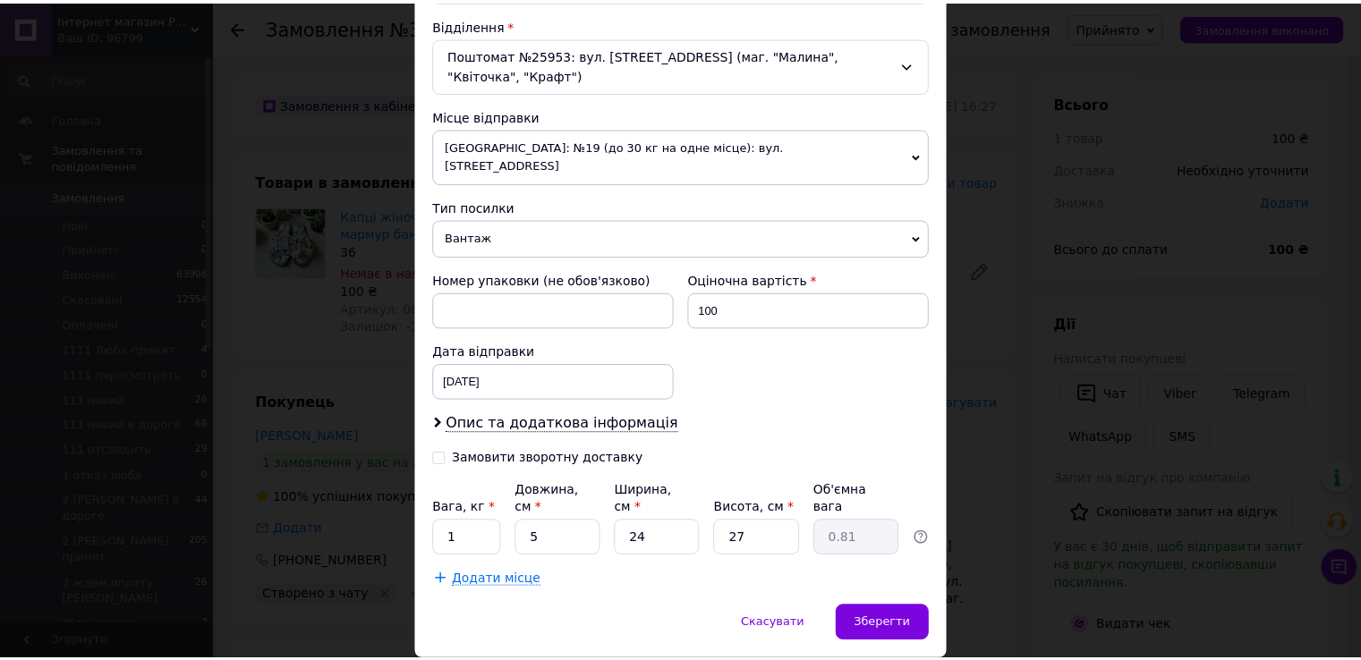
scroll to position [555, 0]
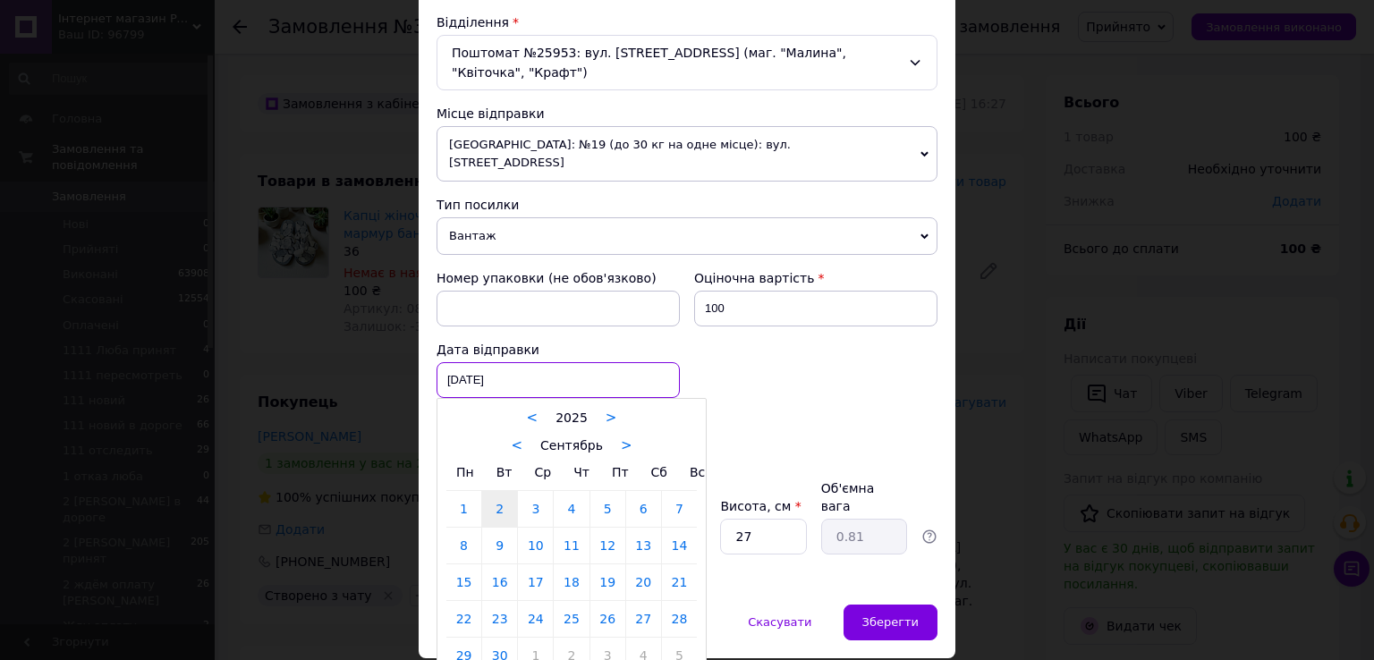
click at [605, 362] on div "[DATE] < 2025 > < Сентябрь > Пн Вт Ср Чт Пт Сб Вс 1 2 3 4 5 6 7 8 9 10 11 12 13…" at bounding box center [558, 380] width 243 height 36
click at [613, 528] on link "12" at bounding box center [608, 546] width 35 height 36
type input "[DATE]"
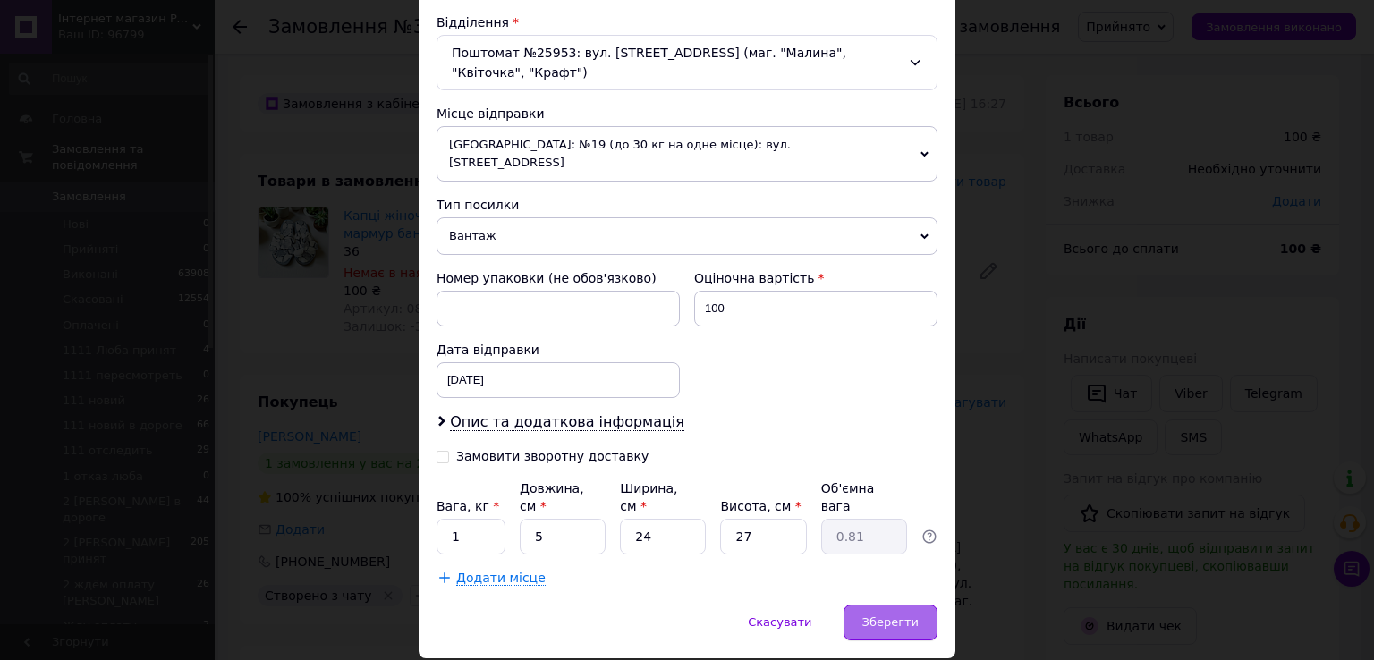
click at [873, 616] on span "Зберегти" at bounding box center [891, 622] width 56 height 13
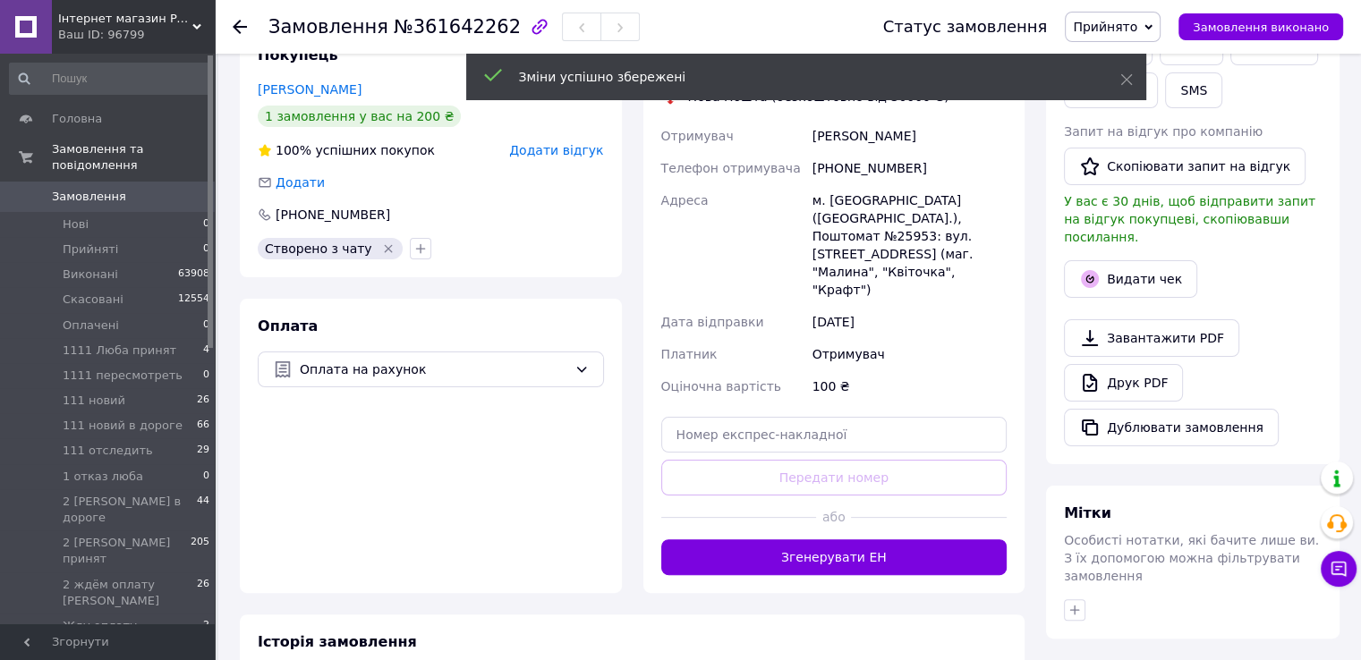
scroll to position [358, 0]
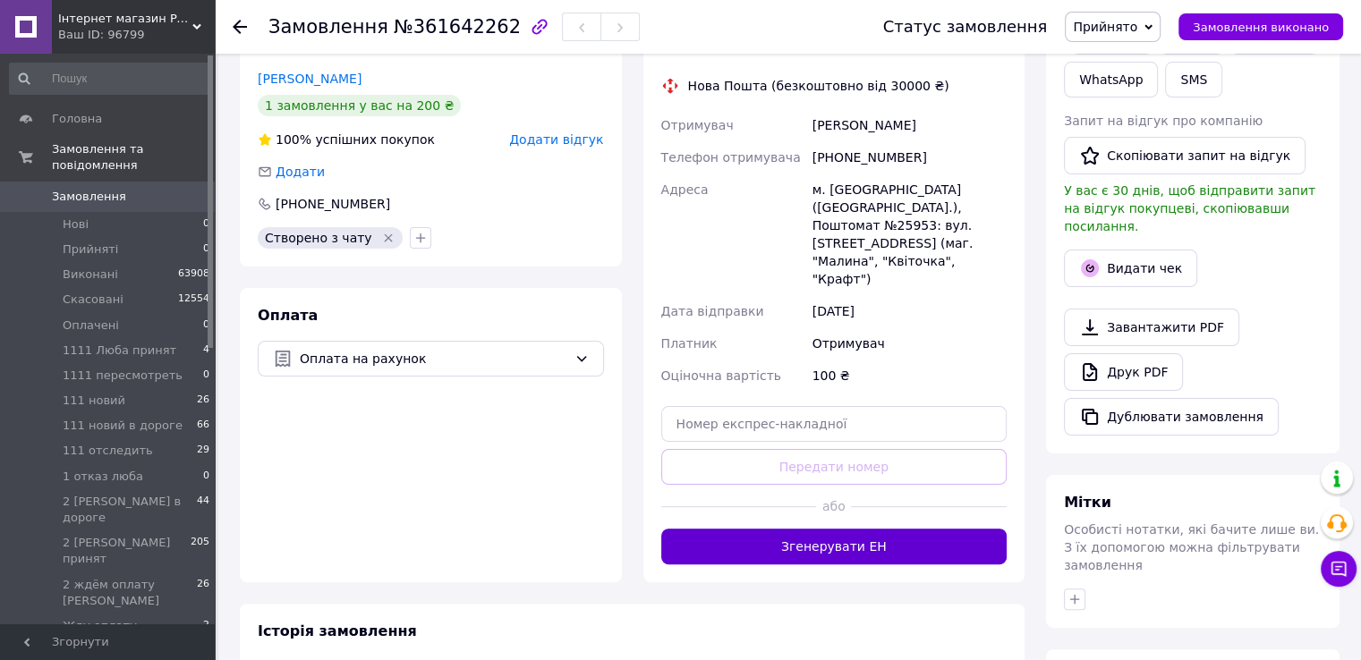
click at [820, 529] on button "Згенерувати ЕН" at bounding box center [834, 547] width 346 height 36
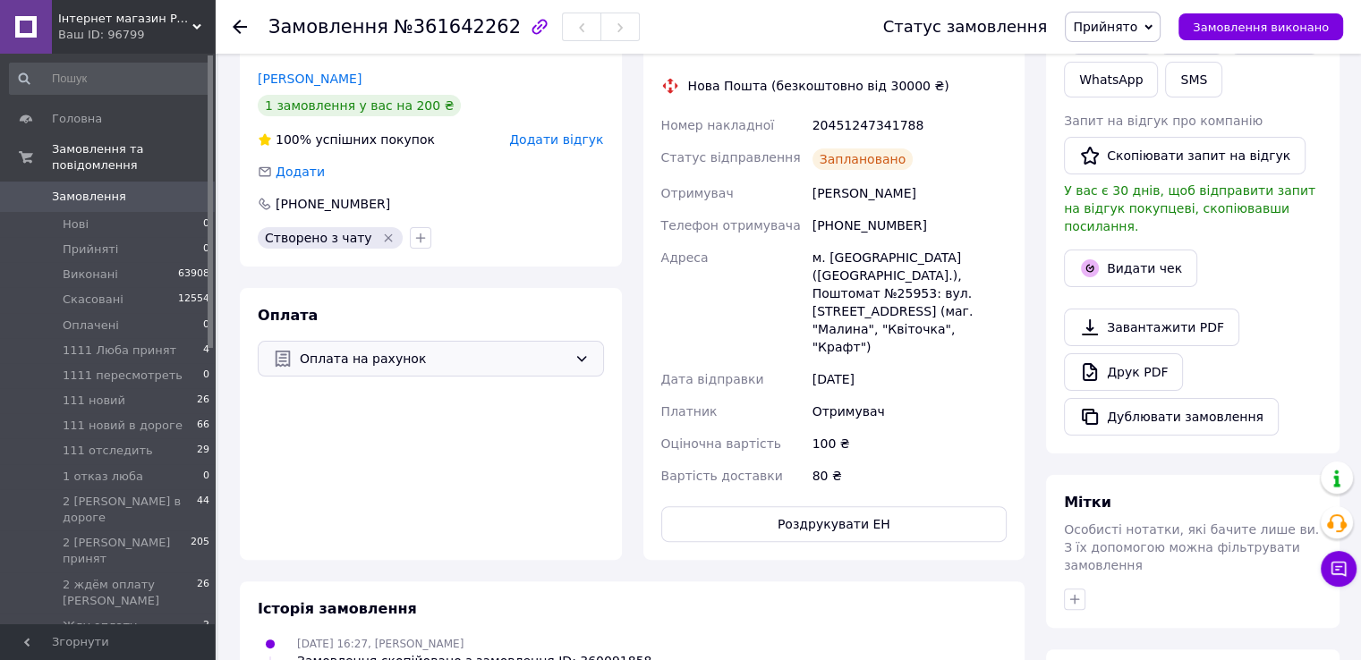
click at [551, 366] on span "Оплата на рахунок" at bounding box center [434, 359] width 268 height 20
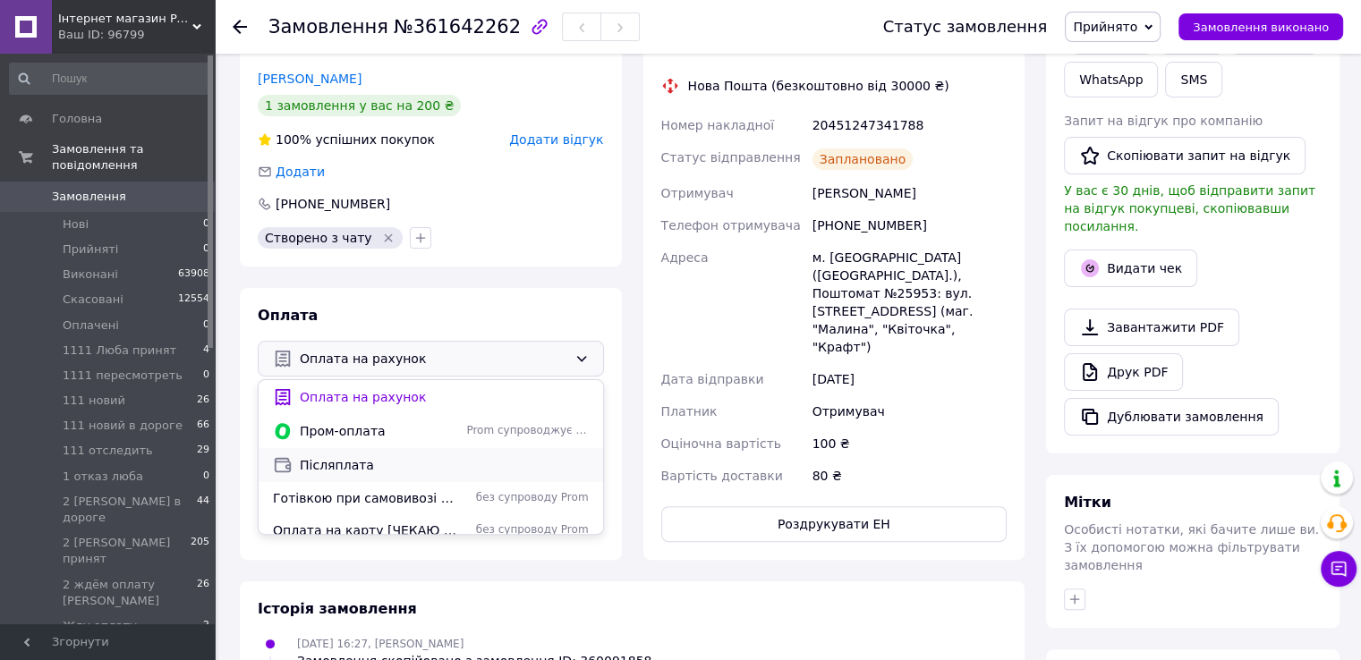
click at [357, 465] on span "Післяплата" at bounding box center [444, 465] width 289 height 18
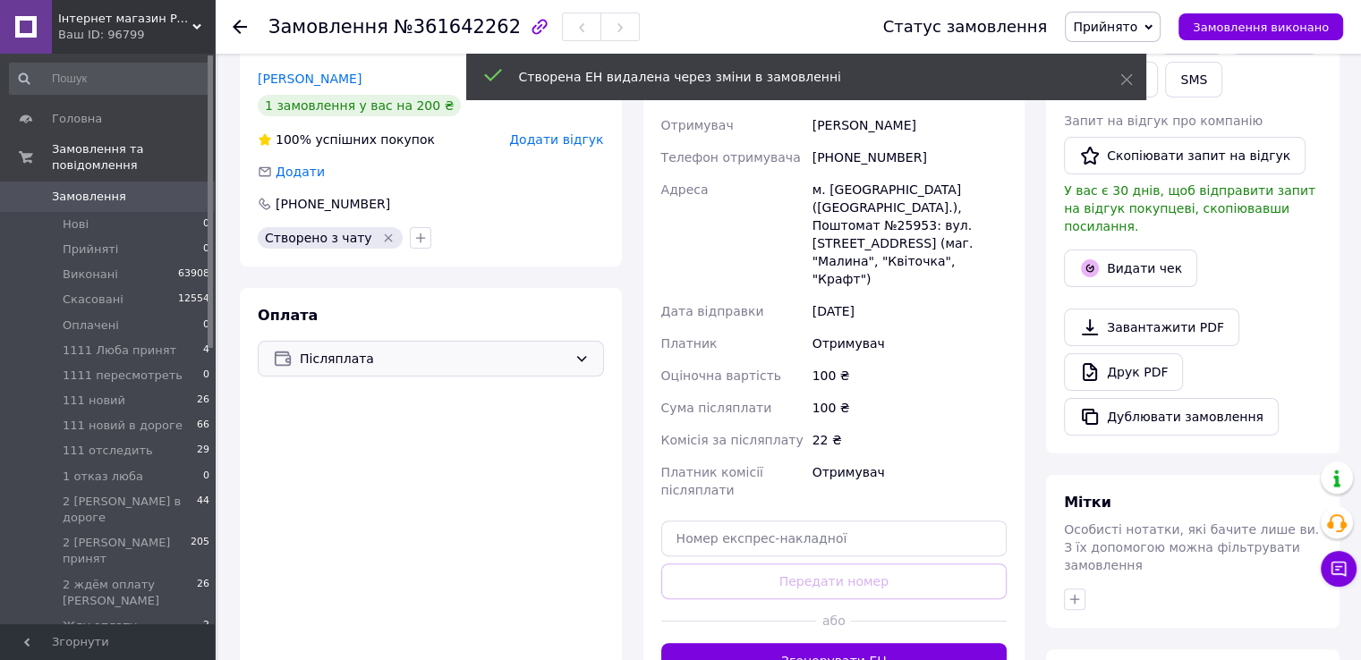
click at [822, 643] on button "Згенерувати ЕН" at bounding box center [834, 661] width 346 height 36
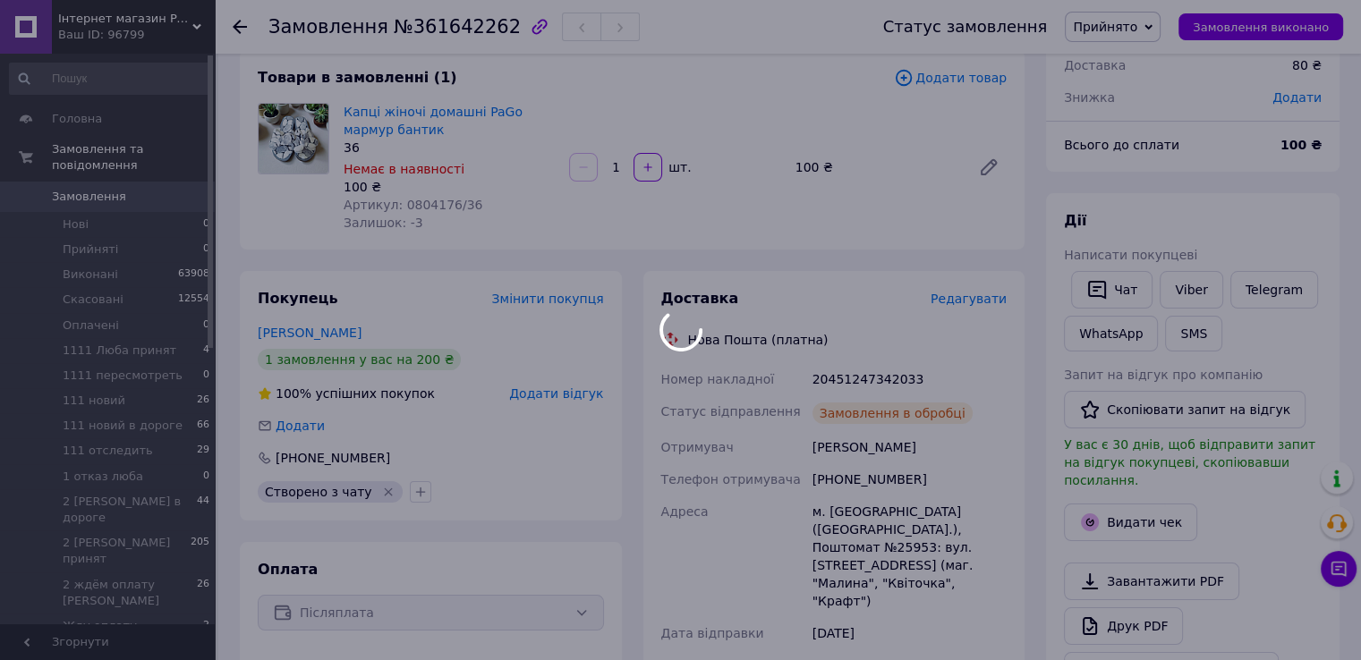
scroll to position [89, 0]
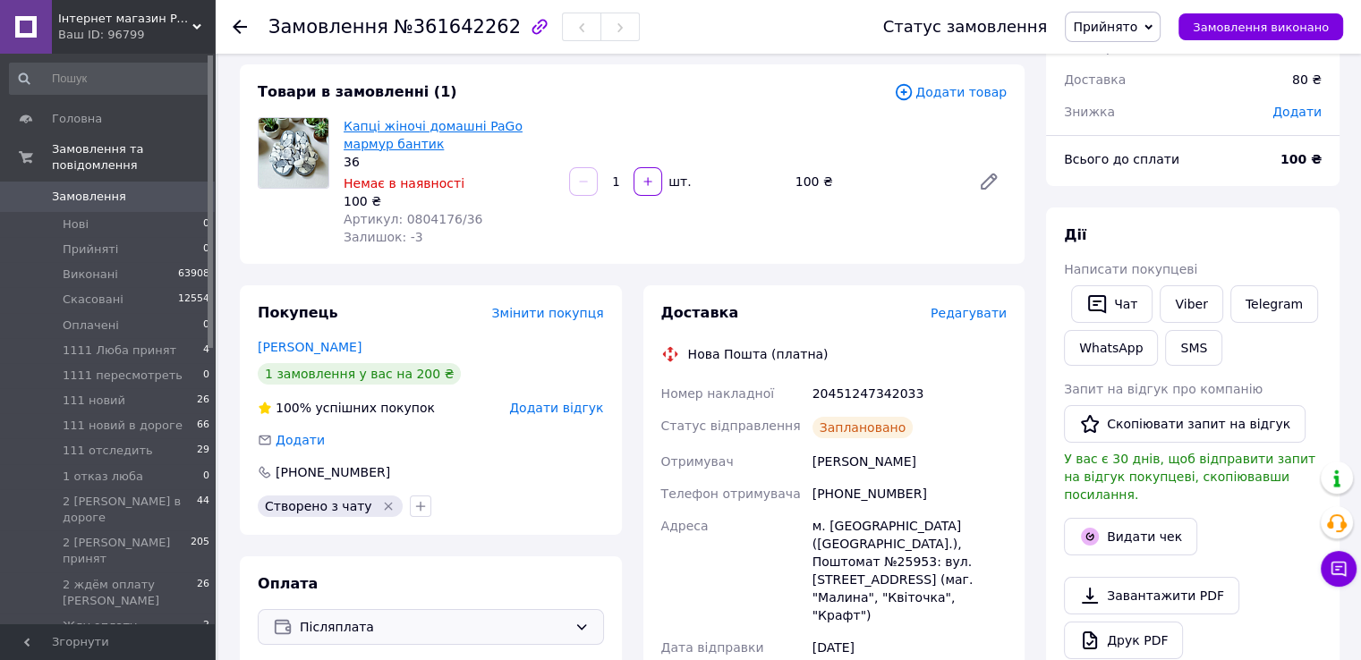
click at [369, 134] on span "Капці жіночі домашні PaGo мармур бантик" at bounding box center [449, 135] width 211 height 36
click at [358, 127] on link "Капці жіночі домашні PaGo мармур бантик" at bounding box center [433, 135] width 179 height 32
click at [844, 389] on div "20451247342033" at bounding box center [909, 394] width 201 height 32
click at [846, 389] on div "20451247342033" at bounding box center [909, 394] width 201 height 32
copy div "20451247342033"
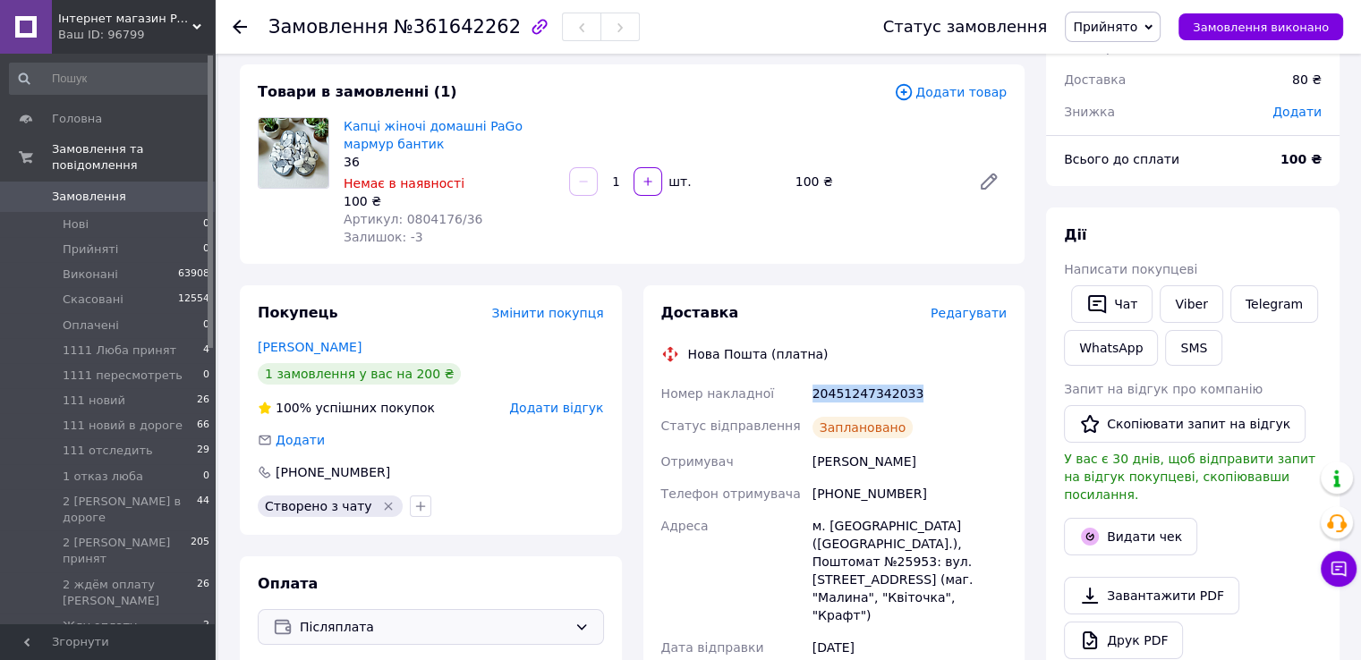
click at [1119, 28] on span "Прийнято" at bounding box center [1105, 27] width 64 height 14
click at [1124, 191] on li "111 новий" at bounding box center [1171, 196] width 210 height 27
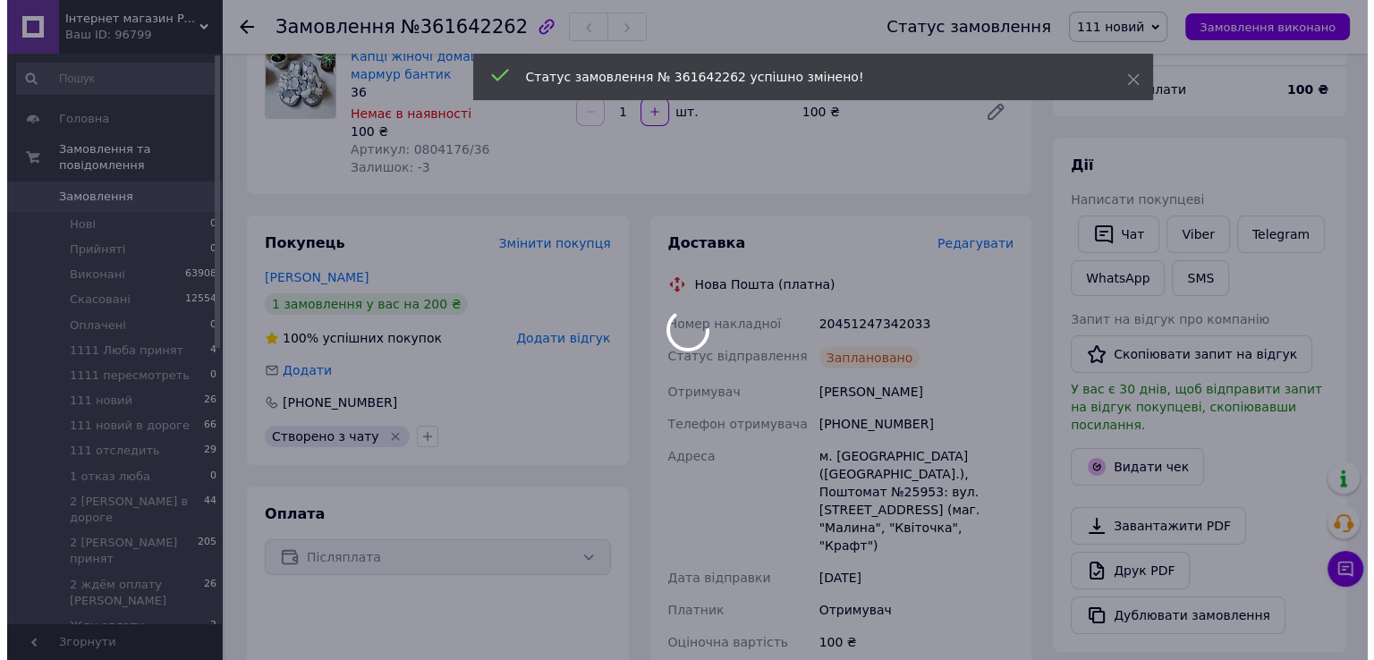
scroll to position [268, 0]
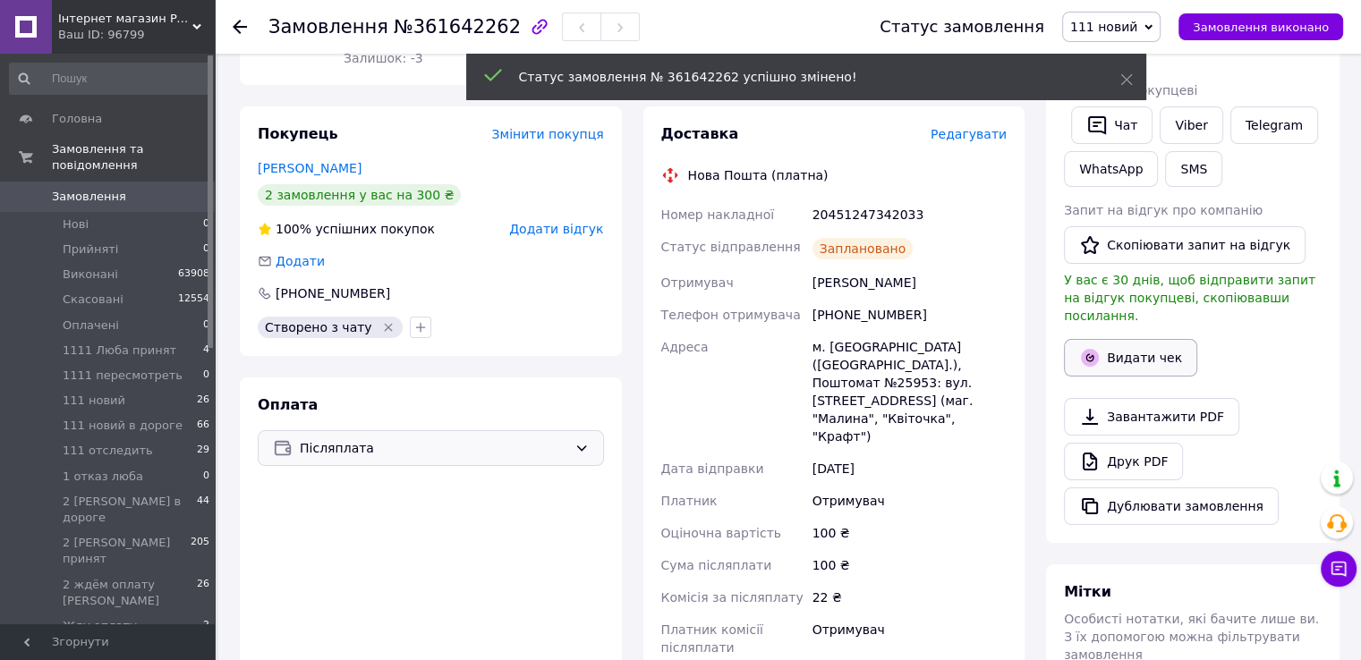
click at [1105, 342] on button "Видати чек" at bounding box center [1130, 358] width 133 height 38
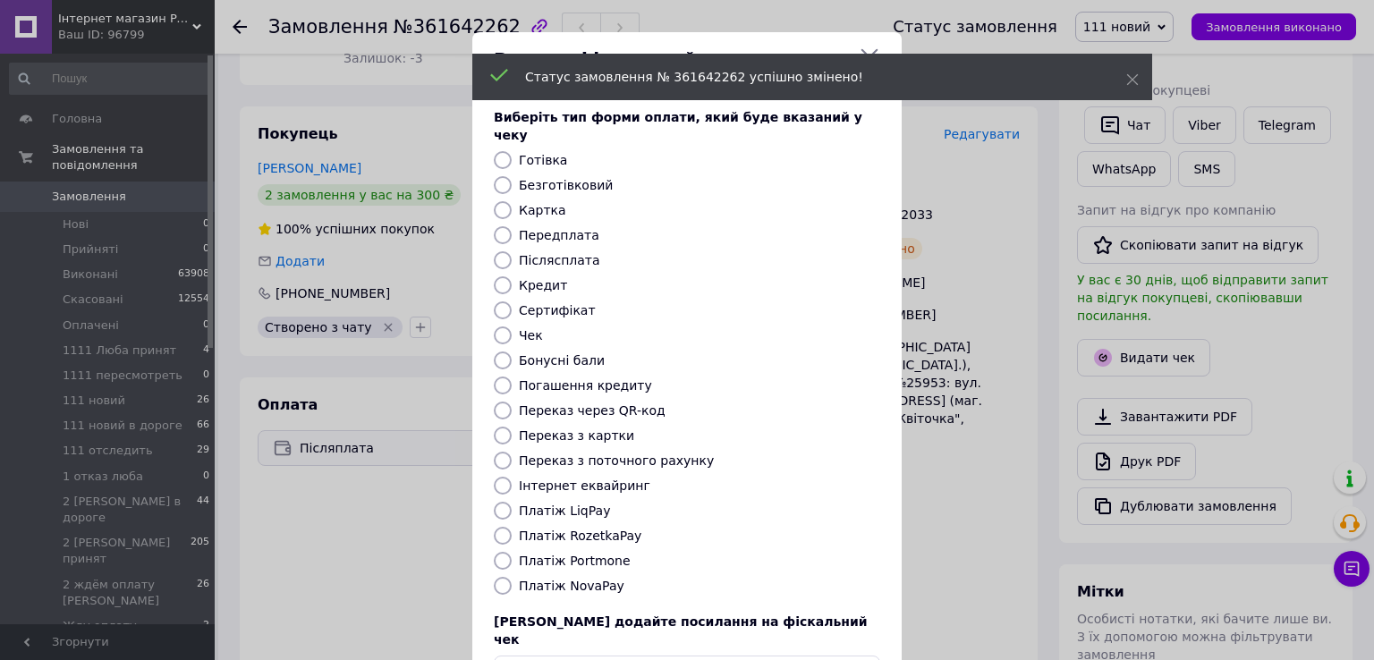
click at [580, 253] on label "Післясплата" at bounding box center [559, 260] width 81 height 14
click at [512, 251] on input "Післясплата" at bounding box center [503, 260] width 18 height 18
radio input "true"
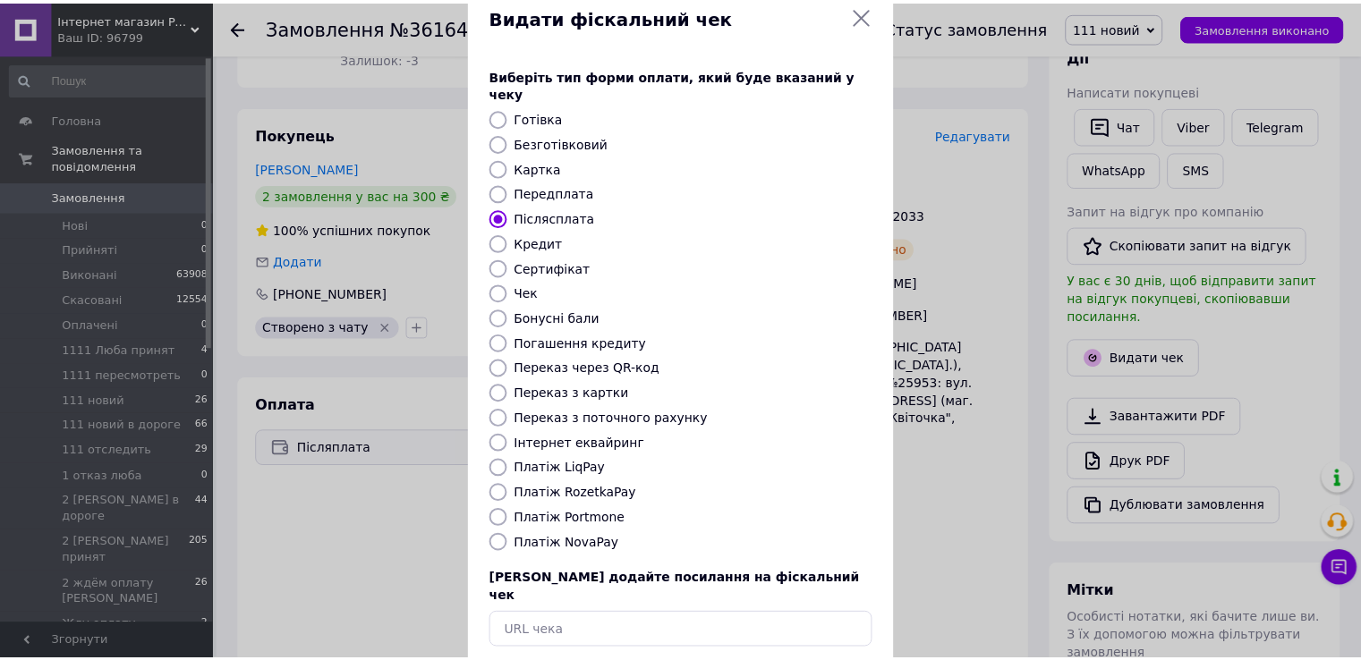
scroll to position [107, 0]
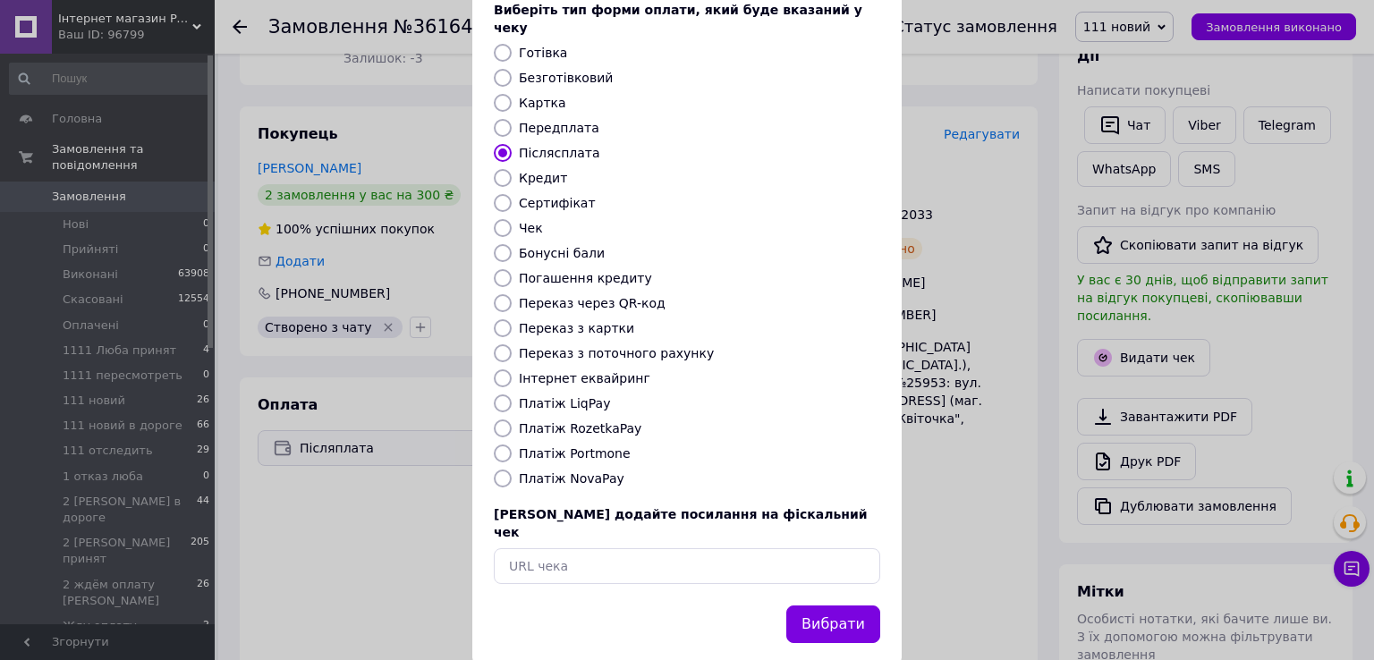
click at [816, 606] on button "Вибрати" at bounding box center [833, 625] width 94 height 38
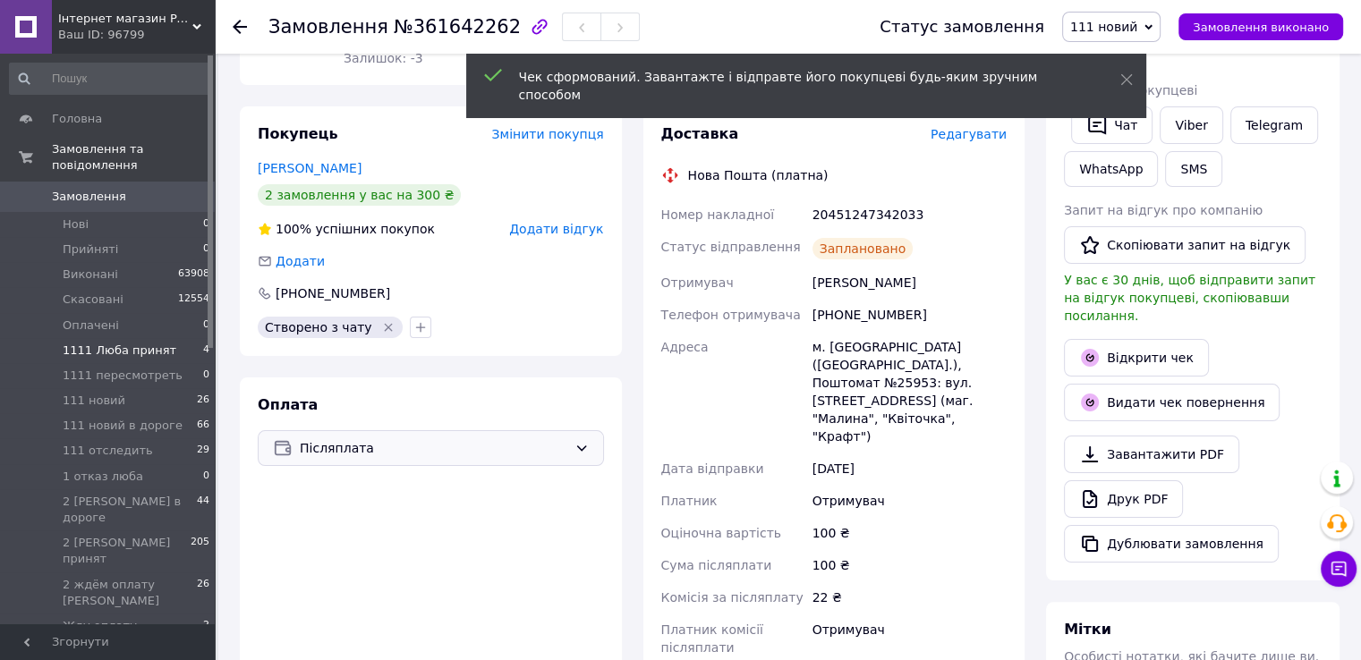
click at [141, 343] on span "1111 Люба принят" at bounding box center [120, 351] width 114 height 16
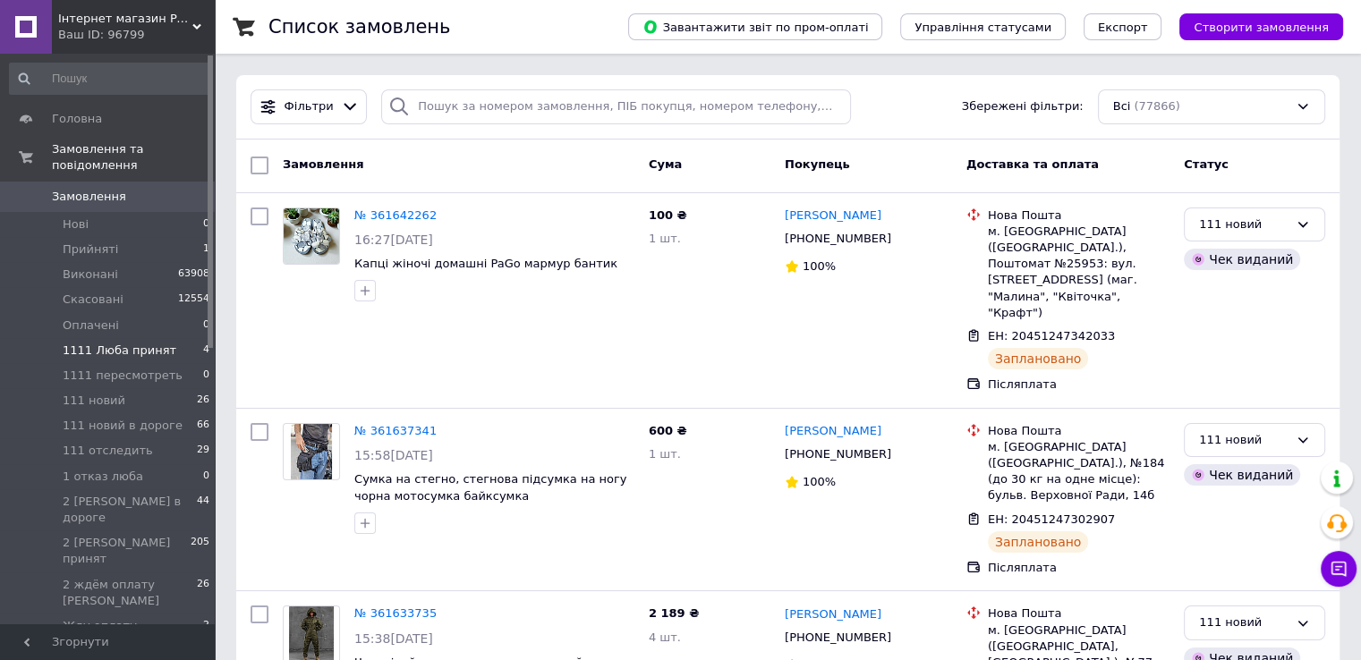
click at [141, 343] on span "1111 Люба принят" at bounding box center [120, 351] width 114 height 16
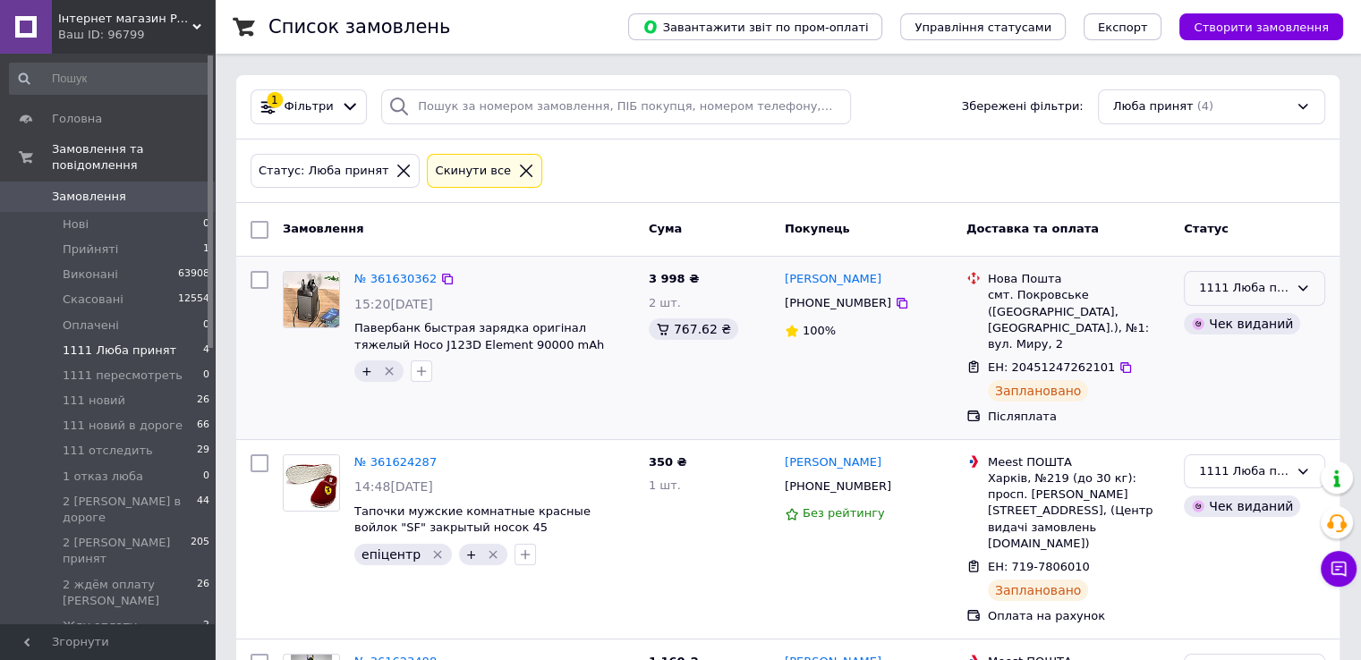
click at [1263, 291] on div "1111 Люба принят" at bounding box center [1243, 288] width 89 height 19
click at [1234, 402] on li "111 новий" at bounding box center [1255, 418] width 140 height 33
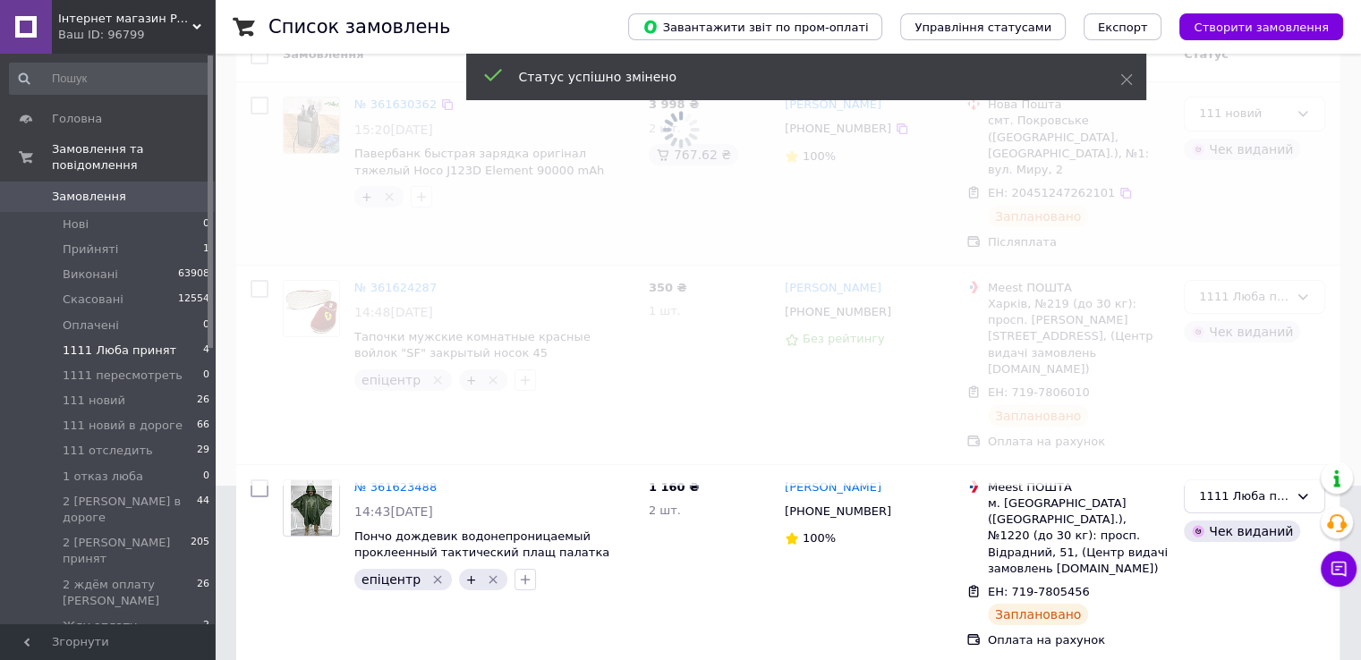
scroll to position [179, 0]
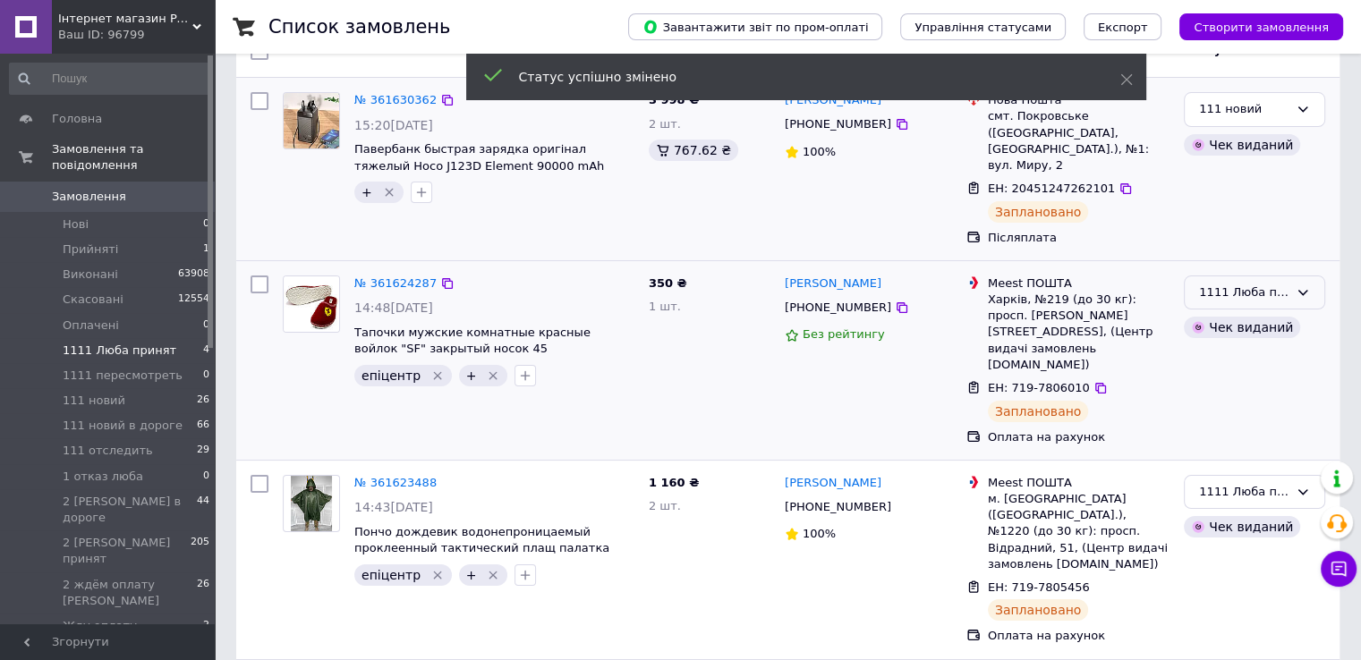
click at [1240, 299] on div "1111 Люба принят" at bounding box center [1243, 293] width 89 height 19
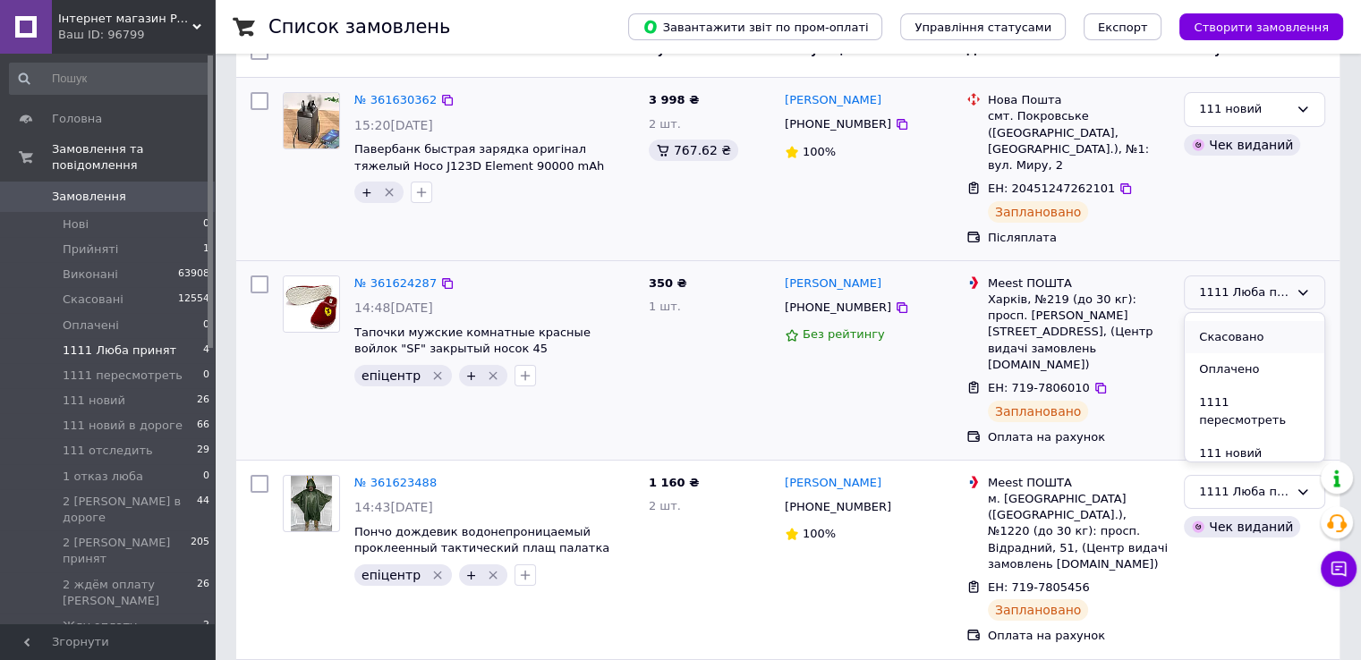
scroll to position [89, 0]
click at [1227, 406] on li "111 новий" at bounding box center [1255, 422] width 140 height 33
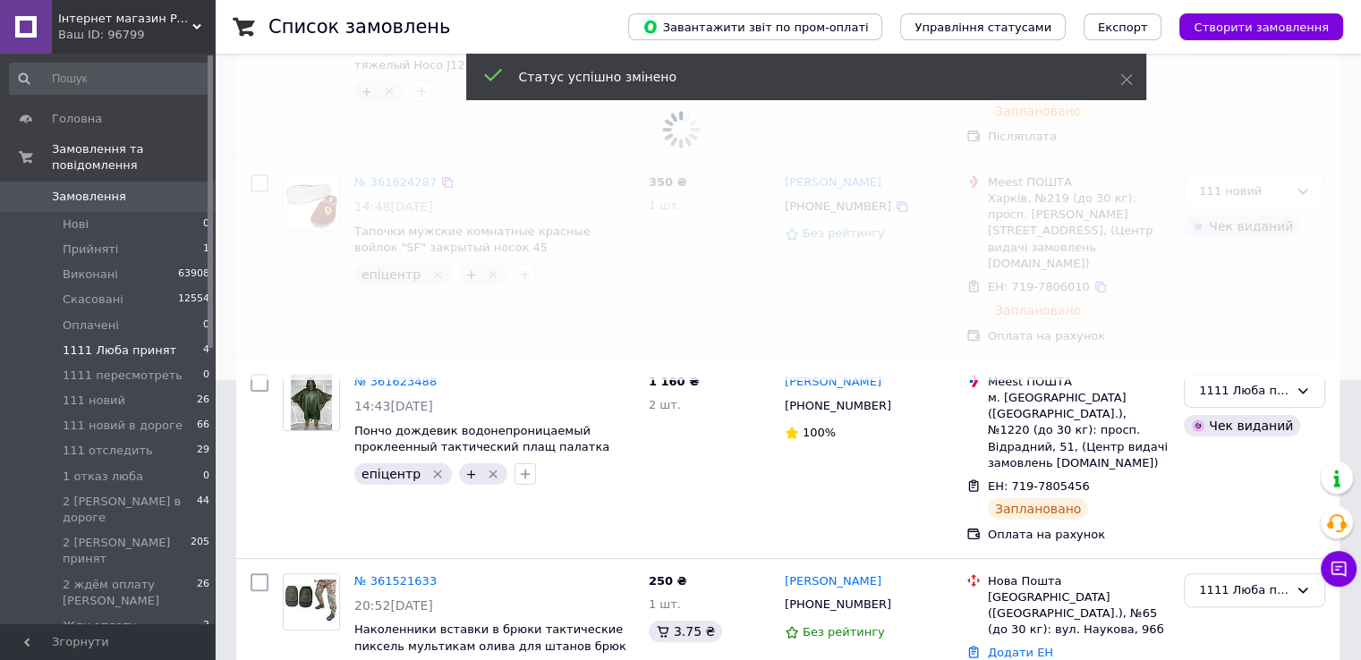
scroll to position [290, 0]
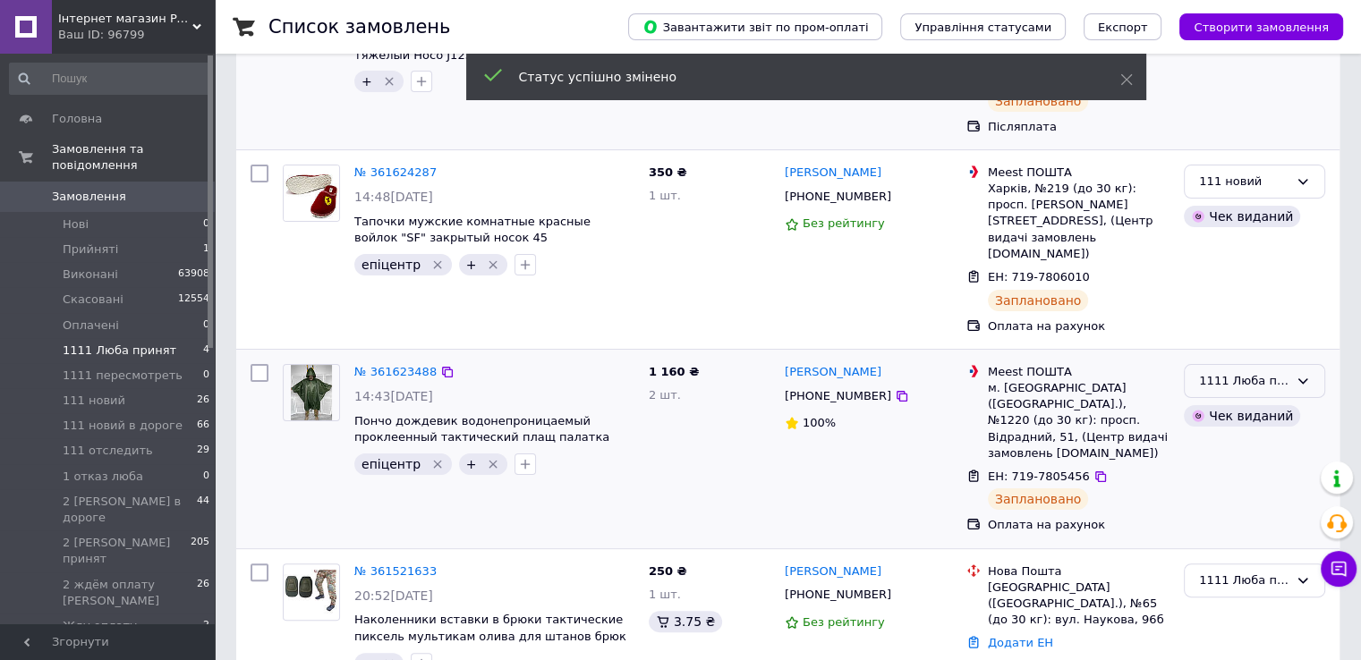
click at [1242, 372] on div "1111 Люба принят" at bounding box center [1243, 381] width 89 height 19
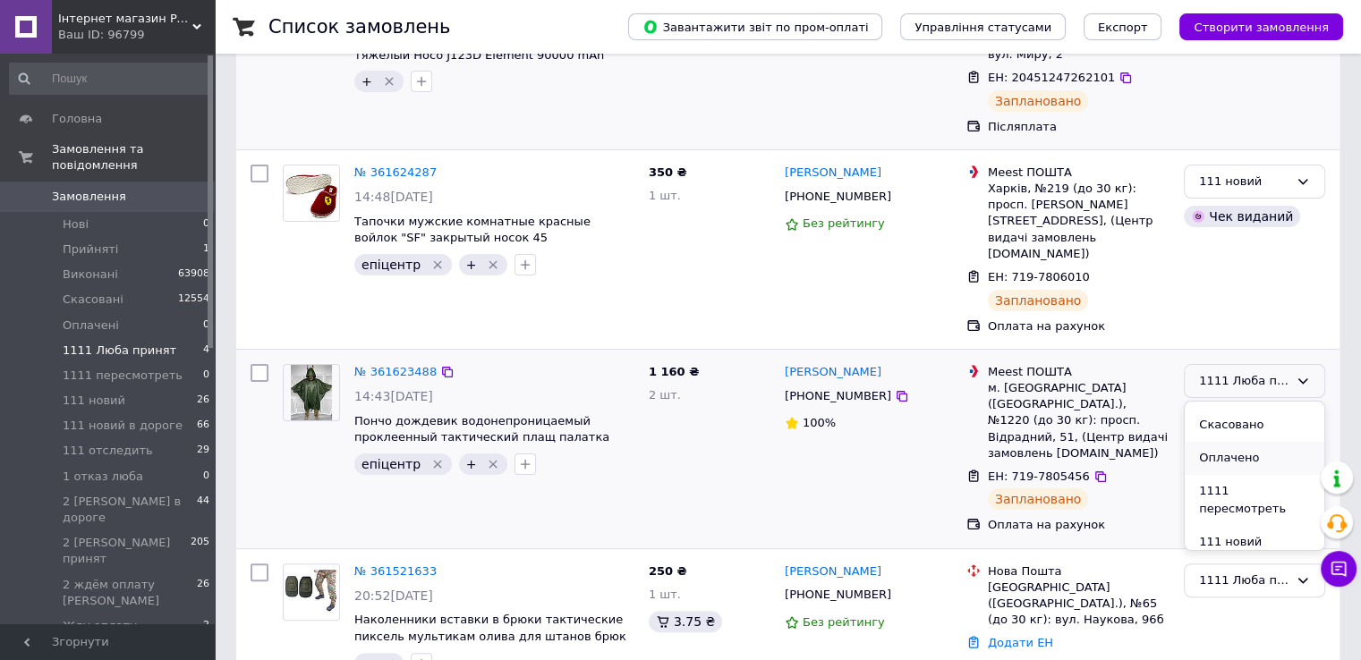
scroll to position [89, 0]
click at [1214, 495] on li "111 новий" at bounding box center [1255, 511] width 140 height 33
click at [1204, 572] on div "1111 Люба принят" at bounding box center [1243, 581] width 89 height 19
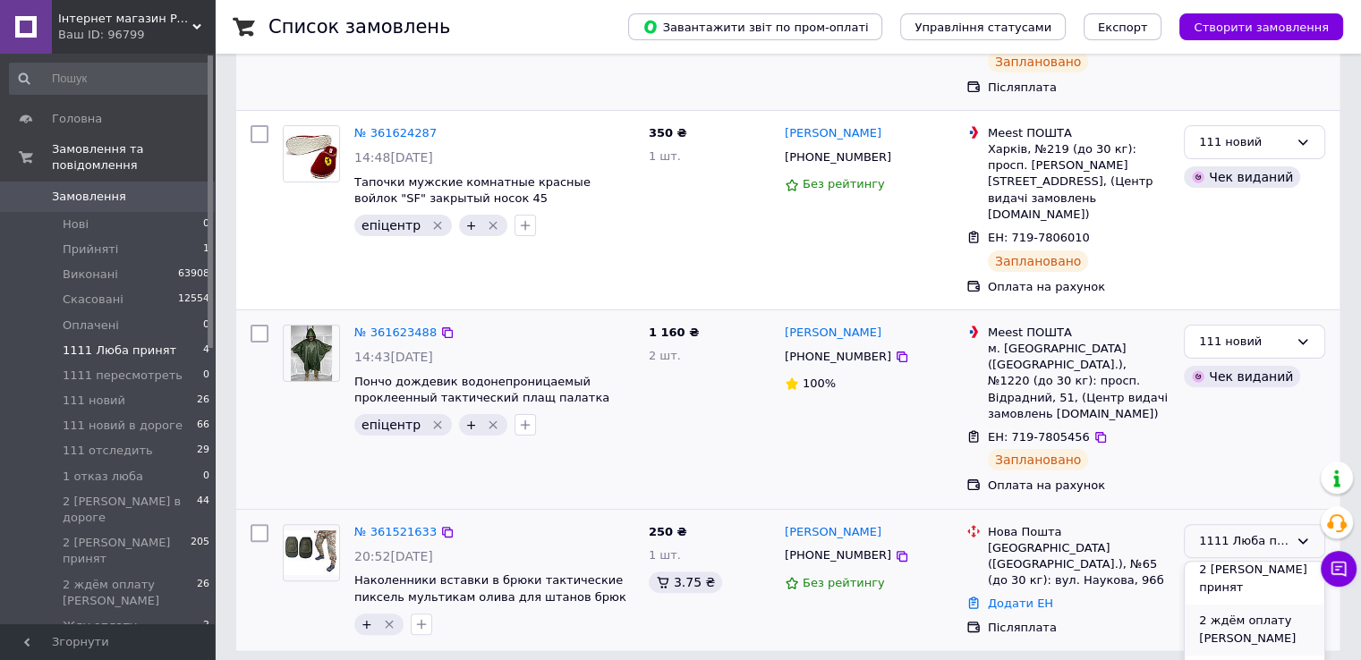
scroll to position [394, 0]
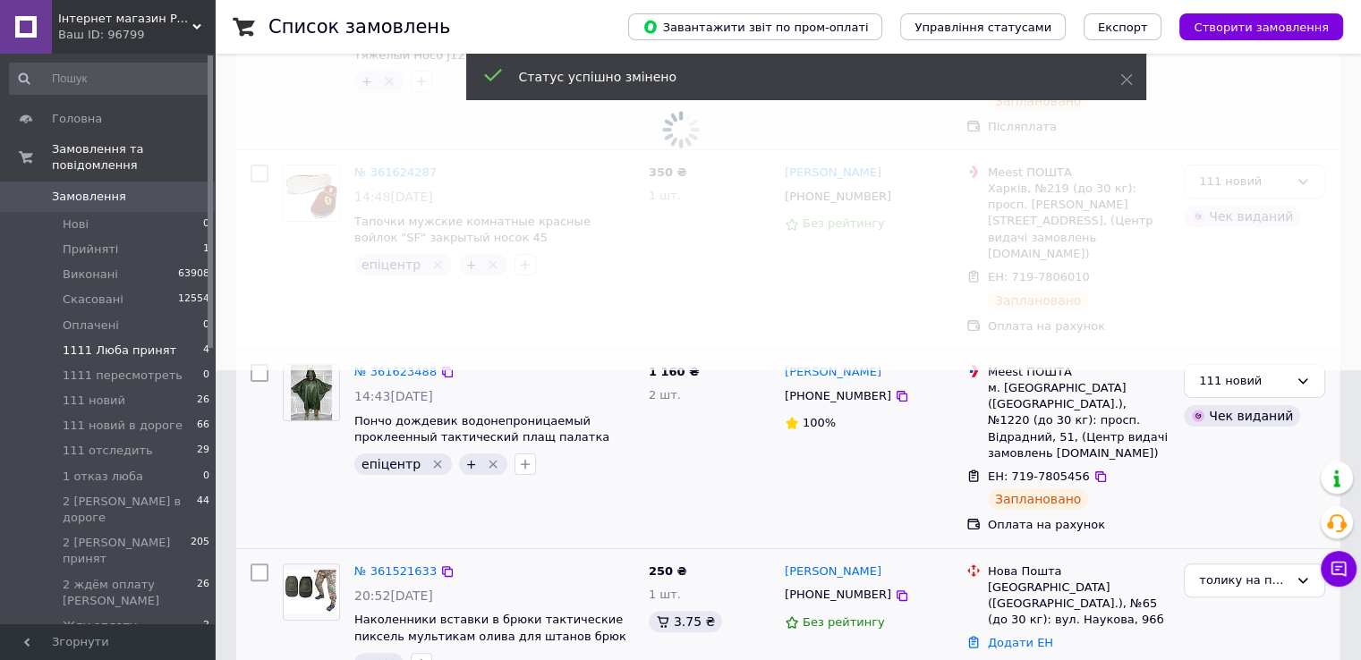
scroll to position [0, 0]
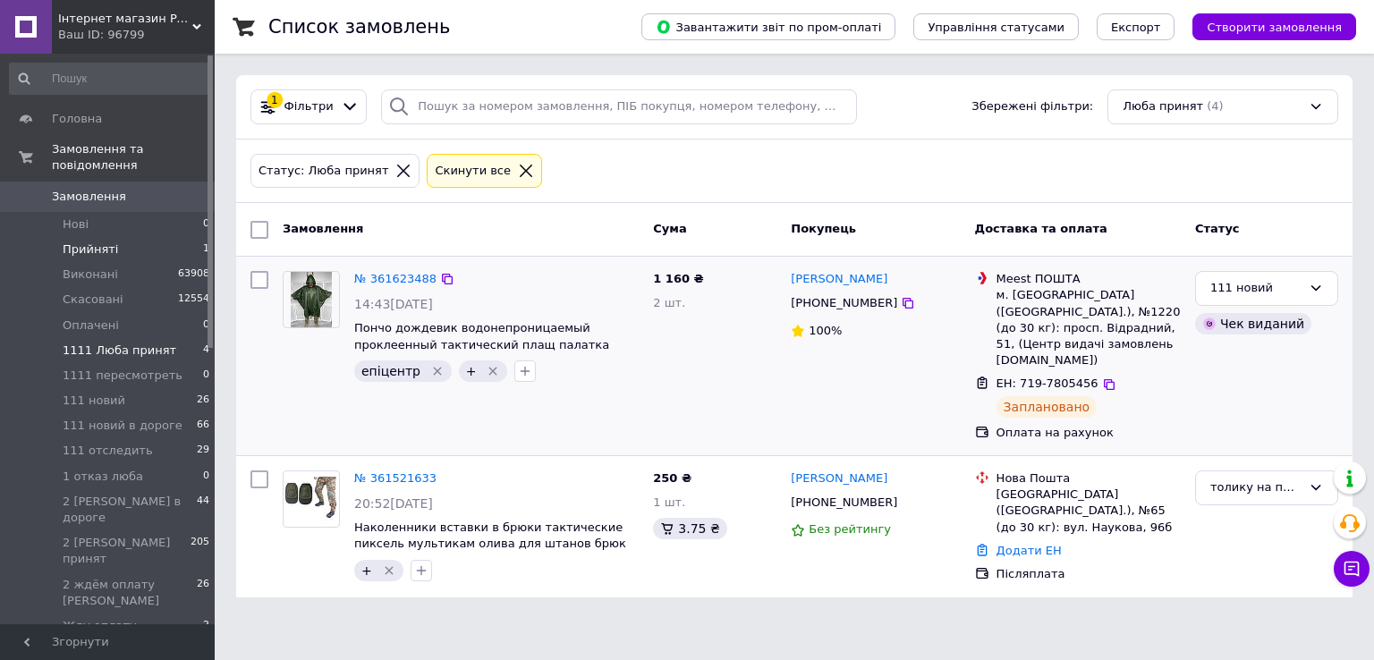
click at [93, 242] on span "Прийняті" at bounding box center [90, 250] width 55 height 16
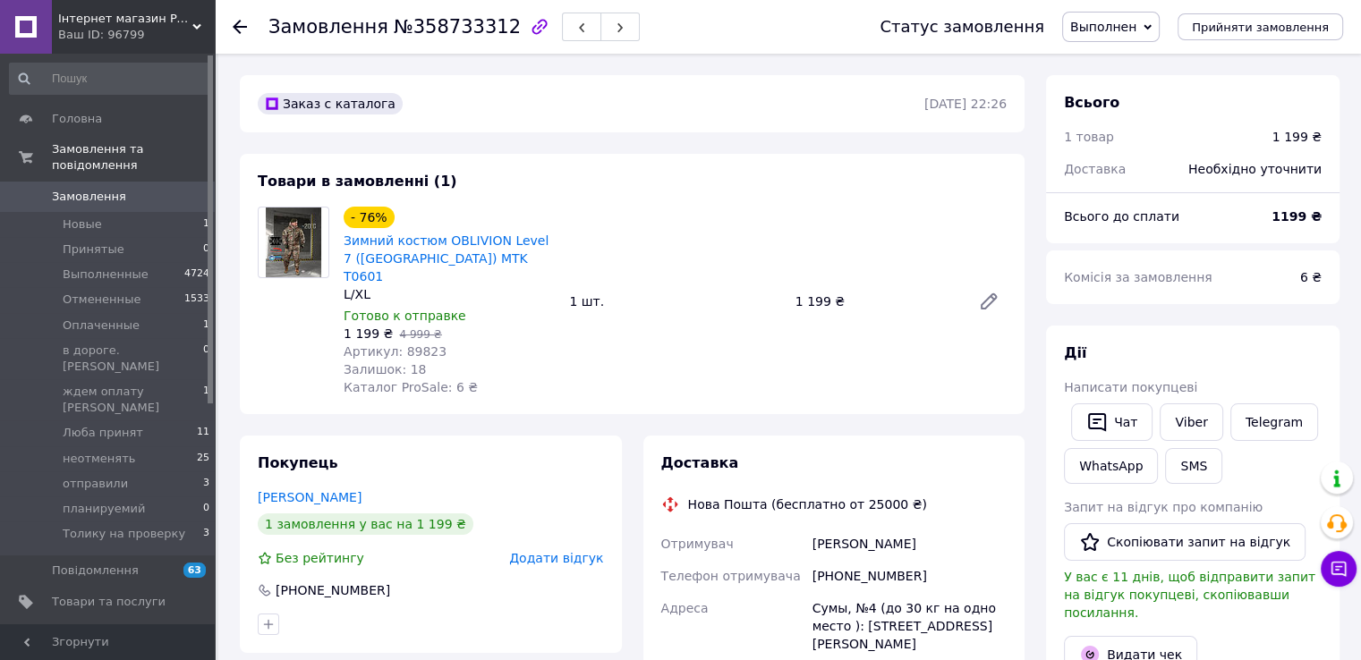
click at [242, 24] on icon at bounding box center [240, 27] width 14 height 14
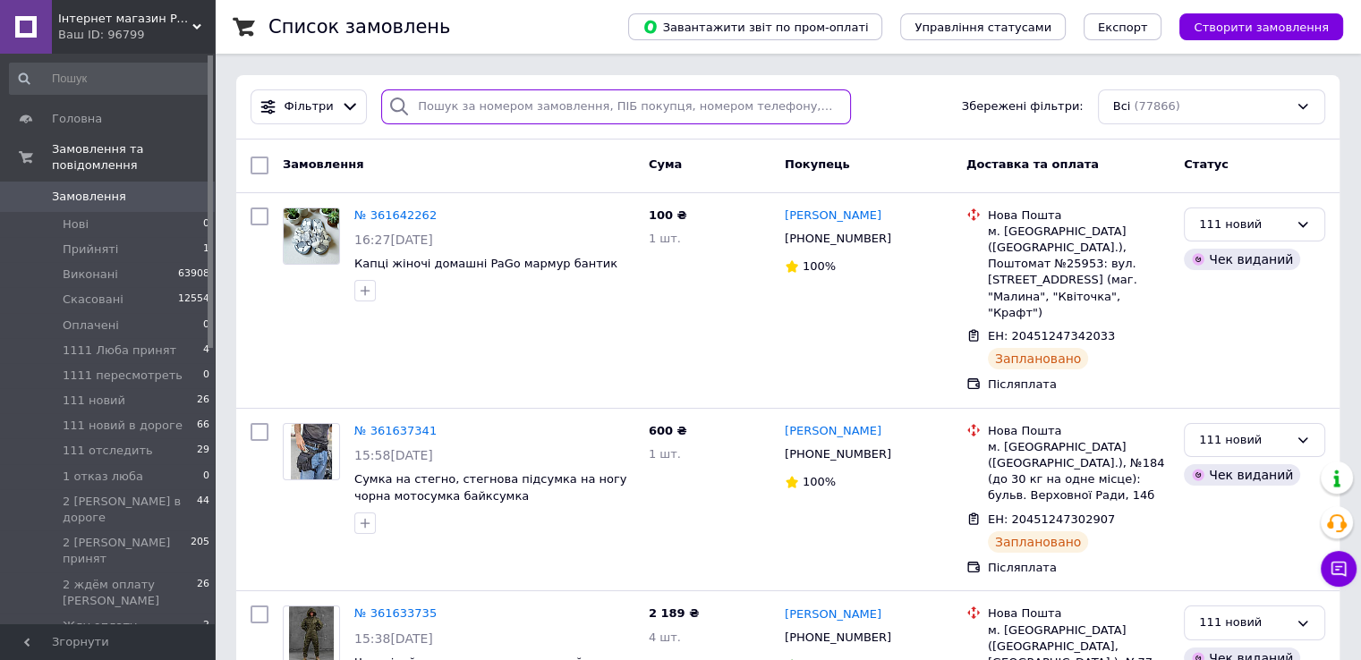
click at [666, 112] on input "search" at bounding box center [616, 106] width 470 height 35
paste input "+380971524291"
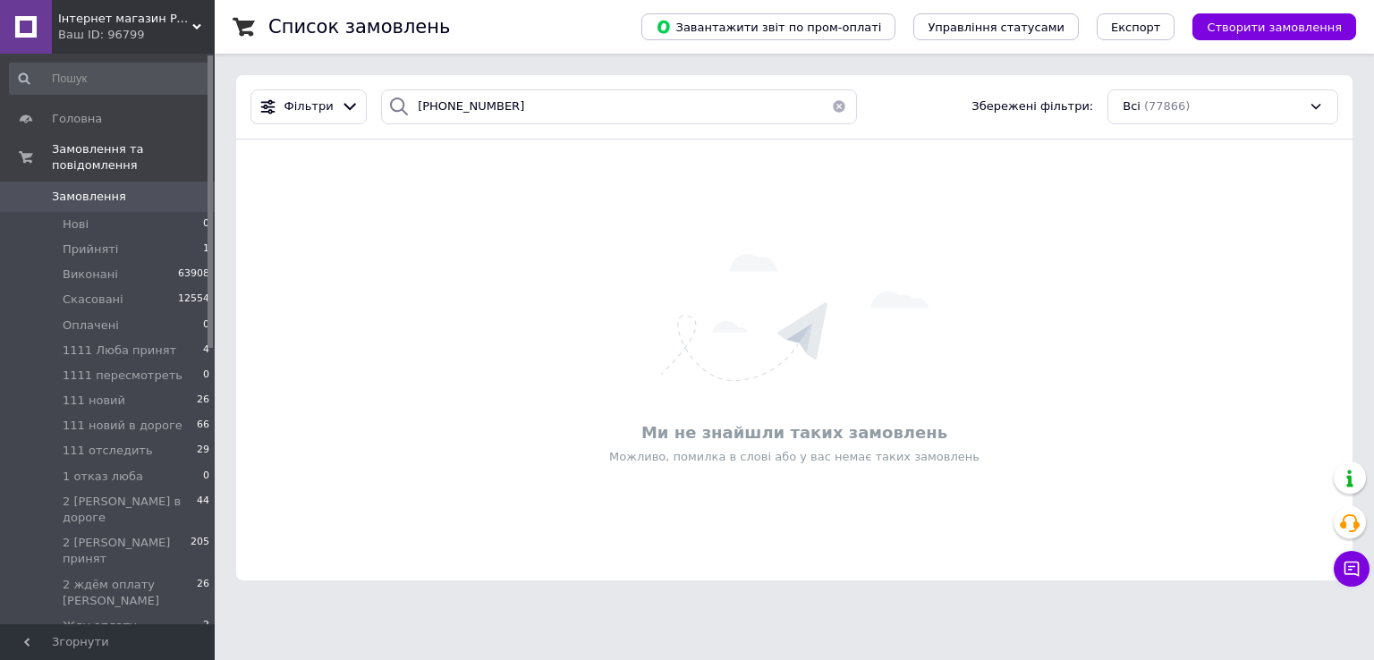
click at [247, 399] on div "Ми не знайшли таких замовлень Можливо, помилка в слові або у вас немає таких за…" at bounding box center [794, 359] width 1117 height 405
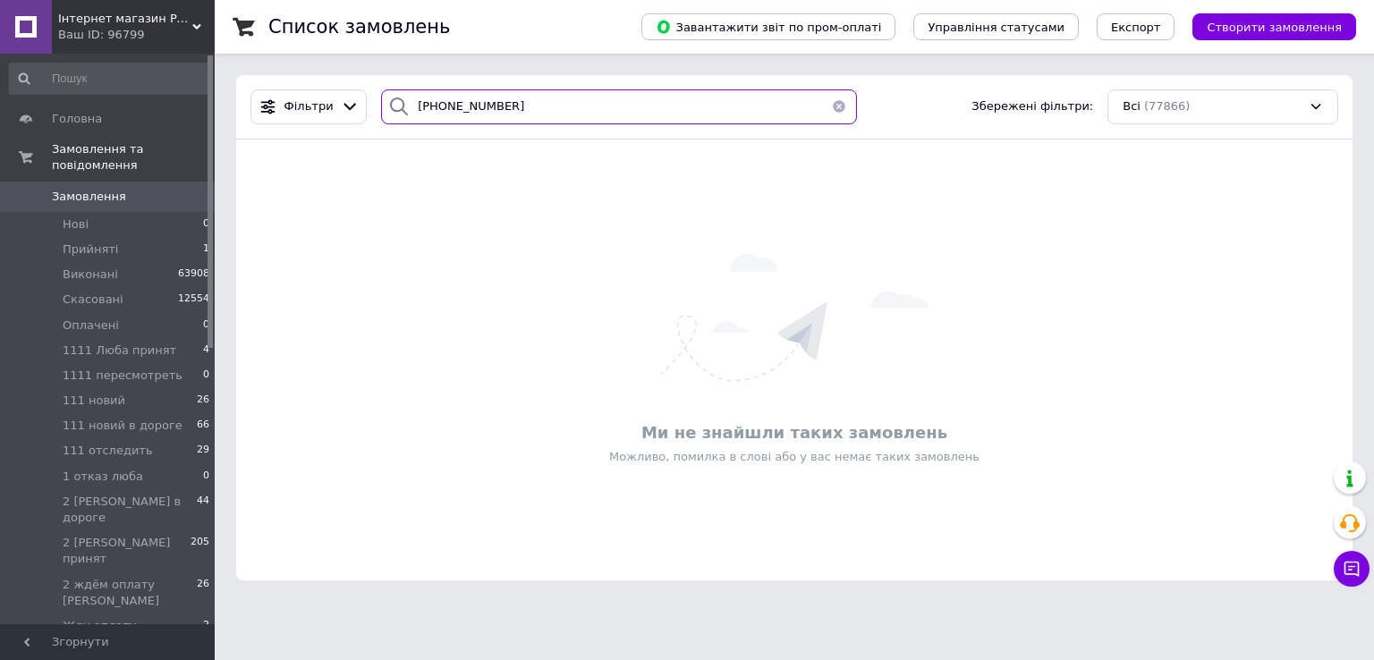
drag, startPoint x: 500, startPoint y: 104, endPoint x: 383, endPoint y: 116, distance: 117.9
click at [383, 116] on div "+380971524291" at bounding box center [619, 106] width 476 height 35
paste input "360462047"
type input "360462047"
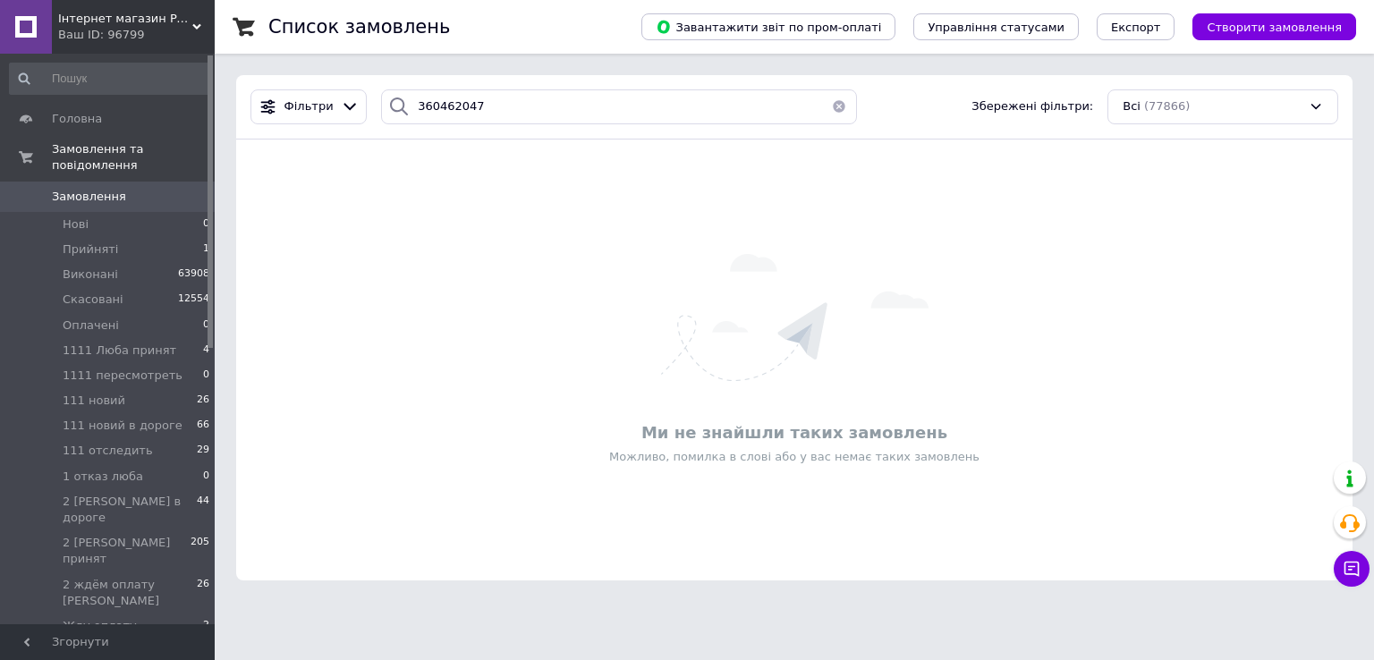
click at [115, 15] on span "Інтернет магазин PaGo це товари від виробника, капці, військова амуніція, тапоч…" at bounding box center [125, 19] width 134 height 16
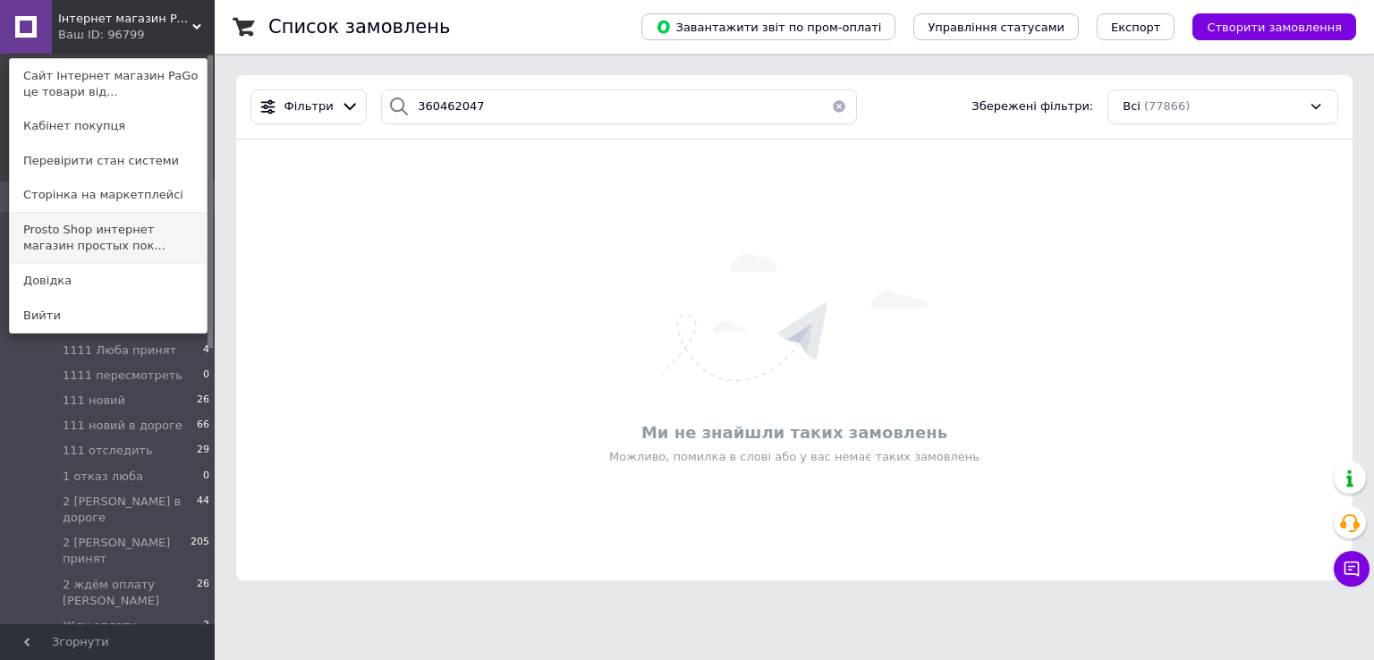
click at [86, 246] on link "Prosto Shop интернет магазин простых пок..." at bounding box center [108, 238] width 197 height 50
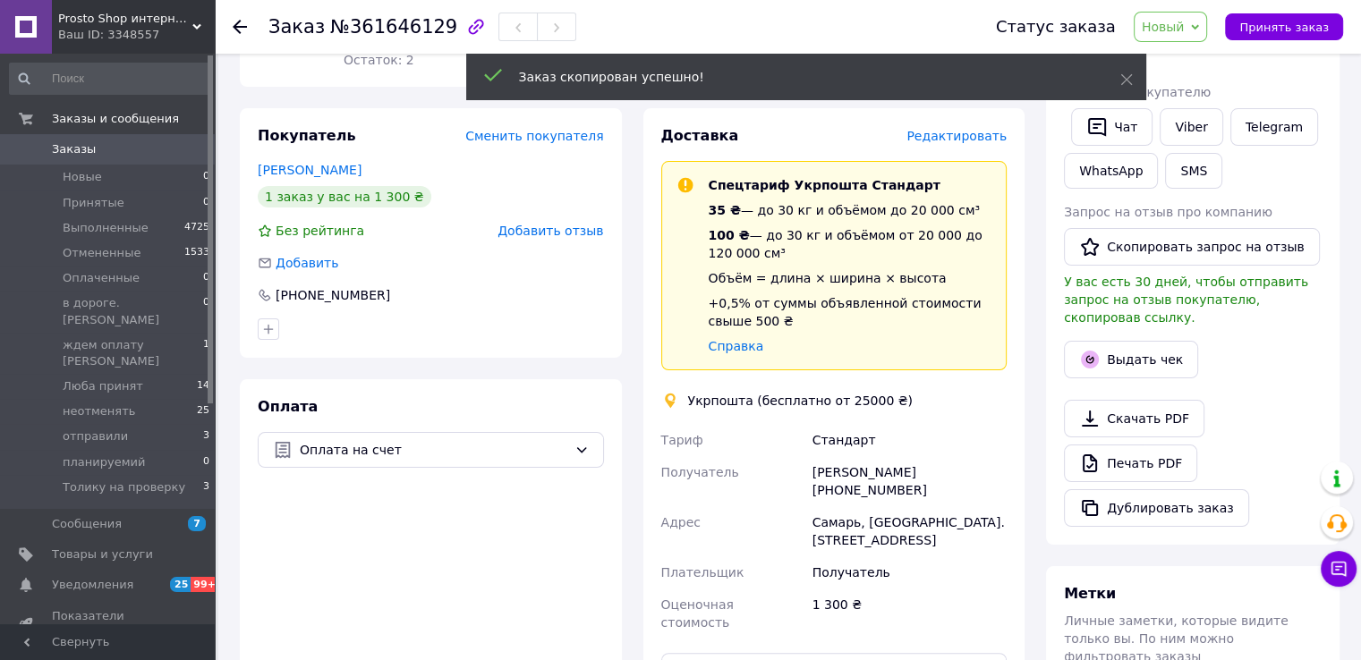
scroll to position [268, 0]
click at [1185, 20] on span "Новый" at bounding box center [1163, 27] width 43 height 14
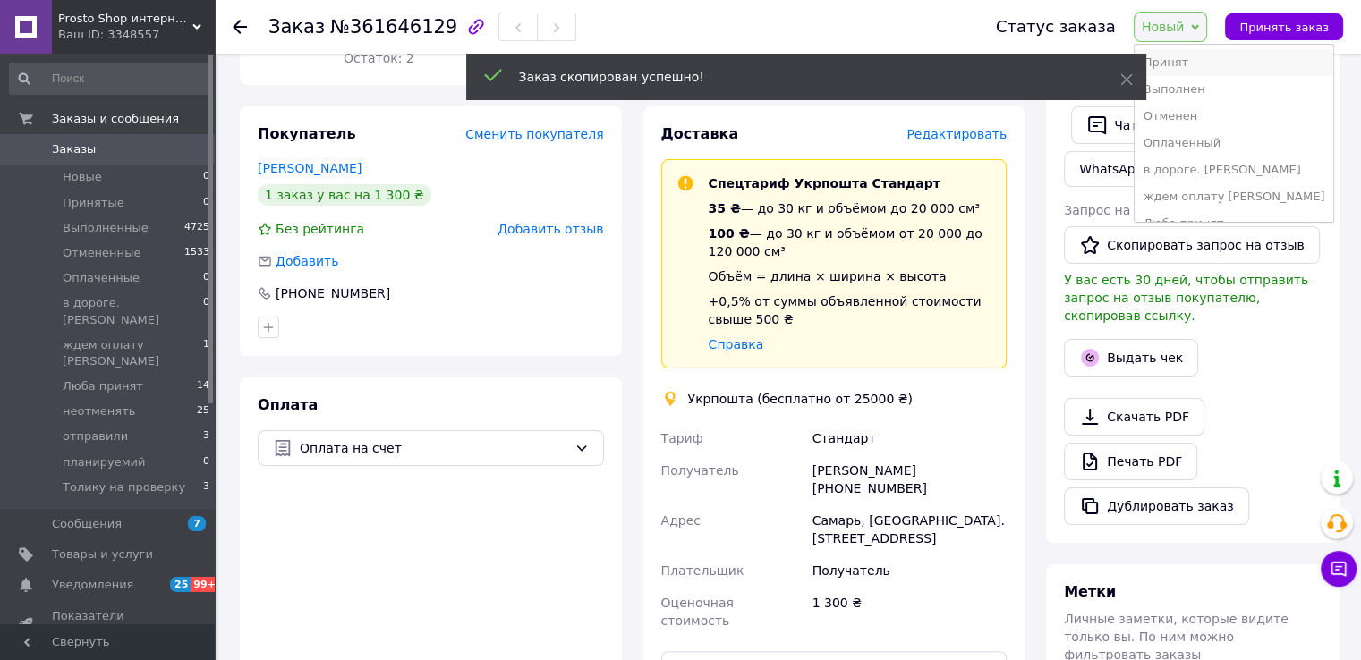
click at [1187, 64] on li "Принят" at bounding box center [1235, 62] width 200 height 27
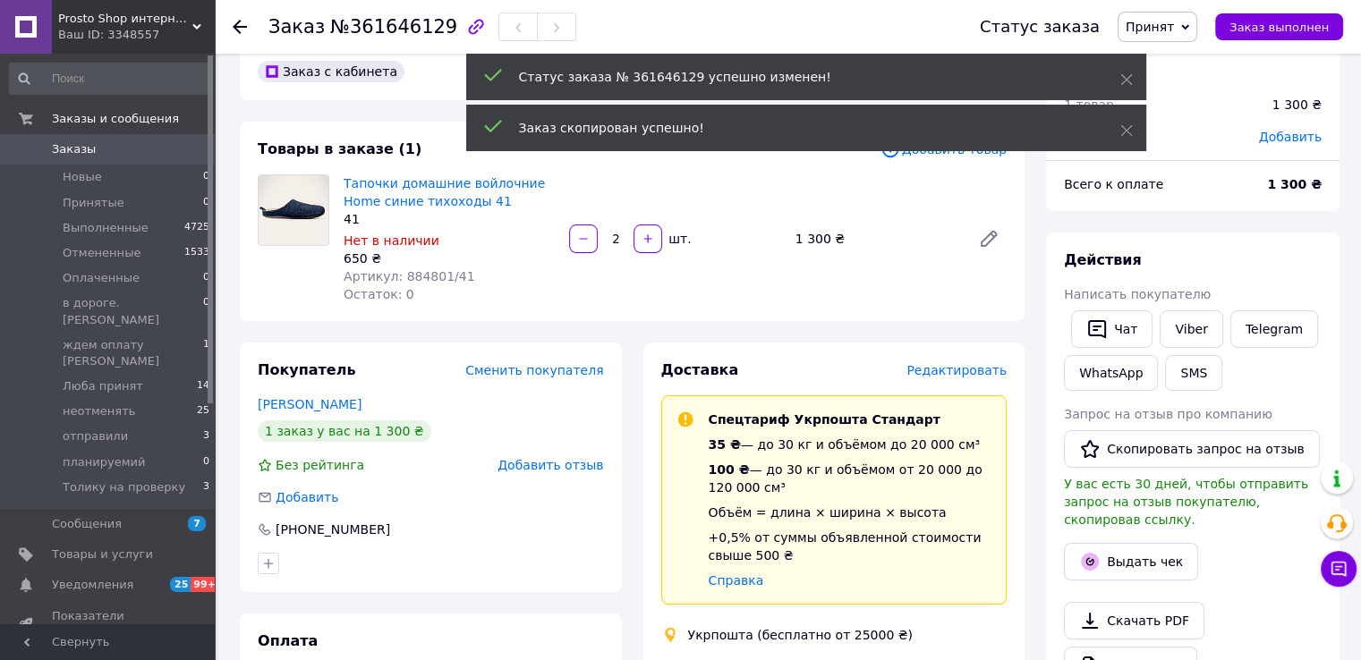
scroll to position [0, 0]
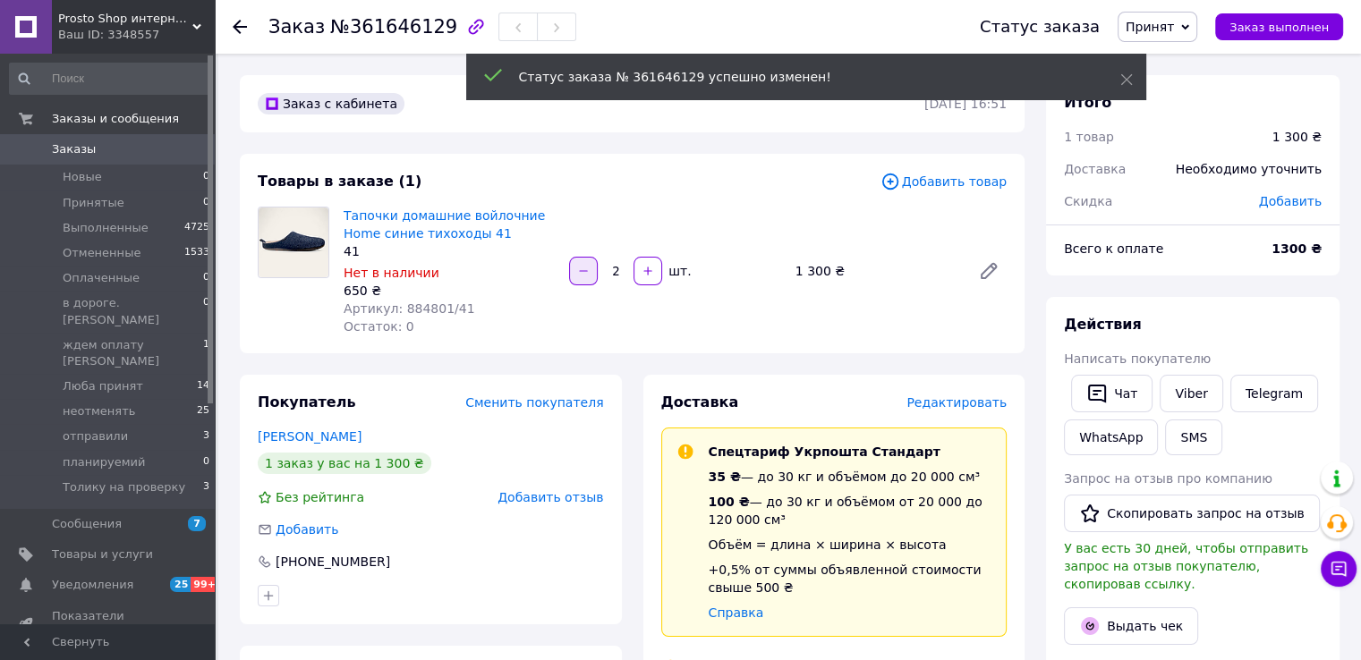
click at [590, 277] on button "button" at bounding box center [583, 271] width 29 height 29
type input "1"
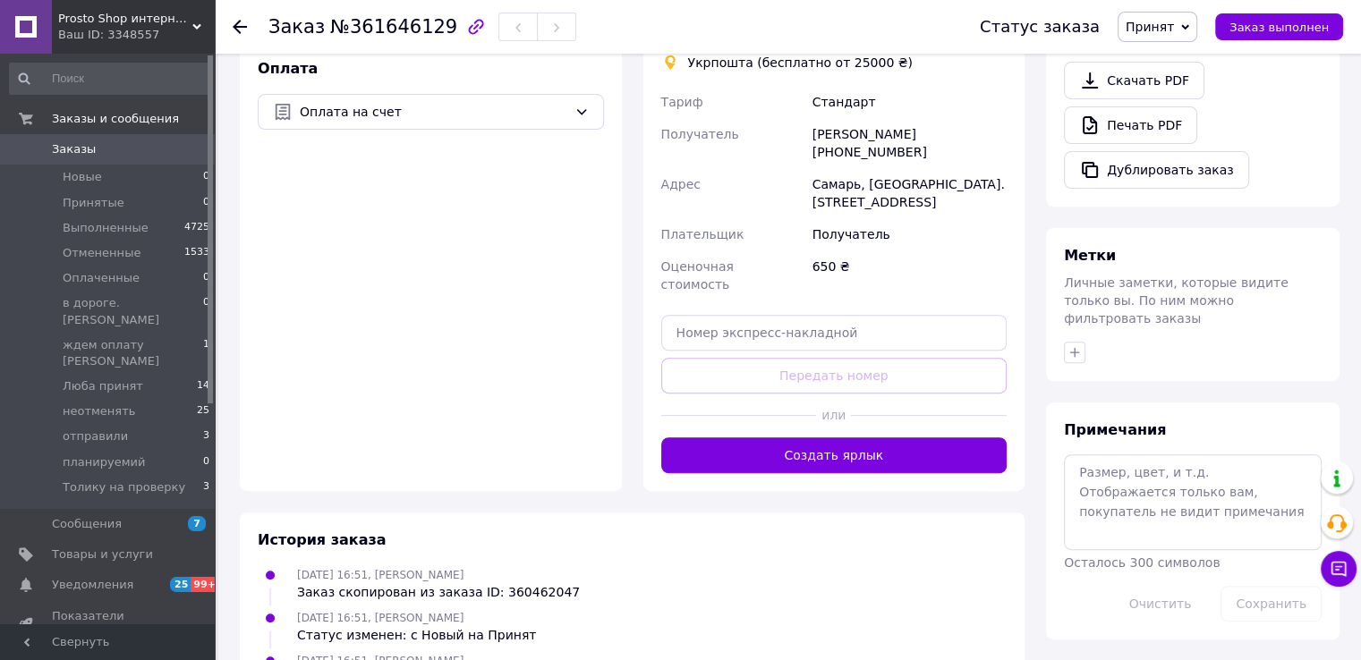
scroll to position [616, 0]
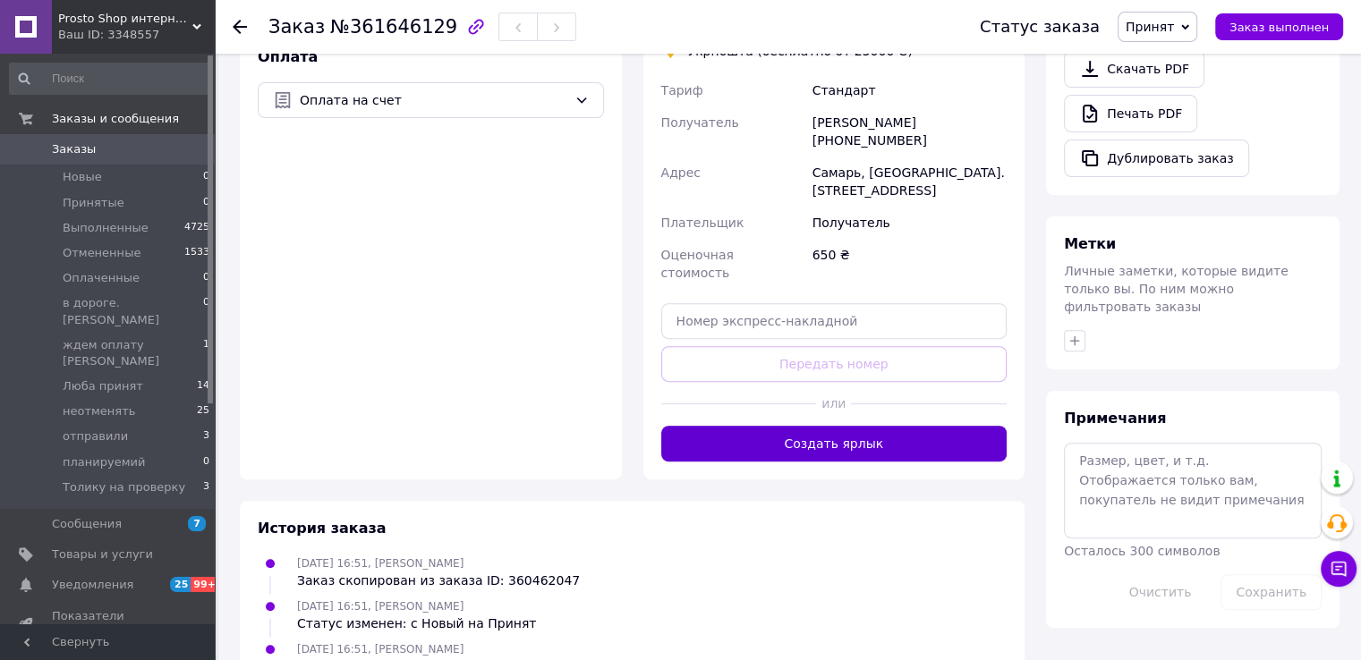
click at [862, 426] on button "Создать ярлык" at bounding box center [834, 444] width 346 height 36
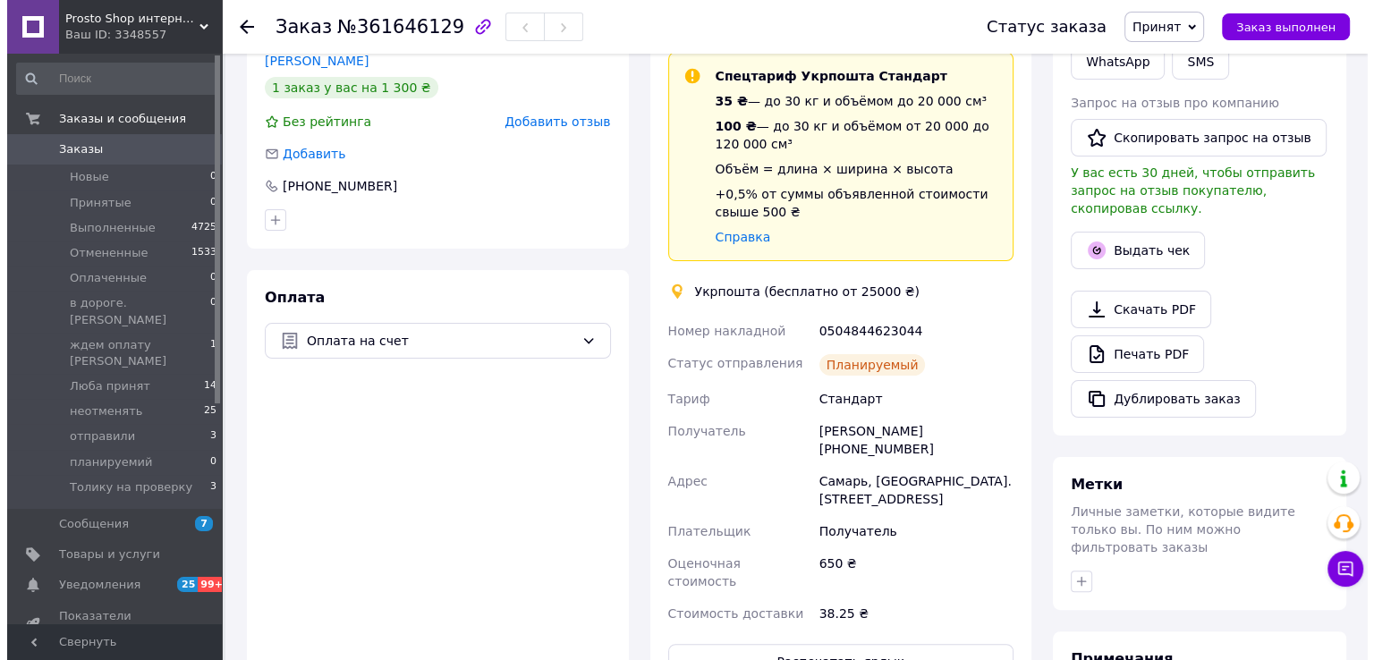
scroll to position [327, 0]
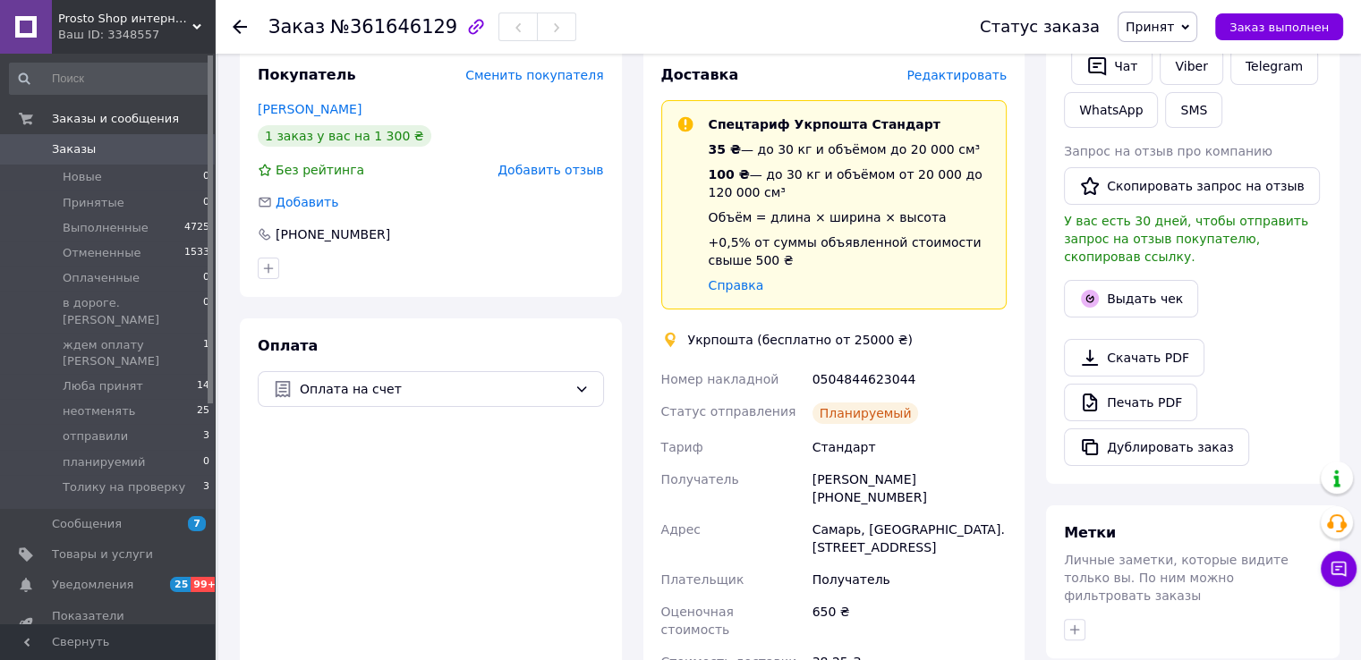
click at [968, 75] on span "Редактировать" at bounding box center [956, 75] width 100 height 14
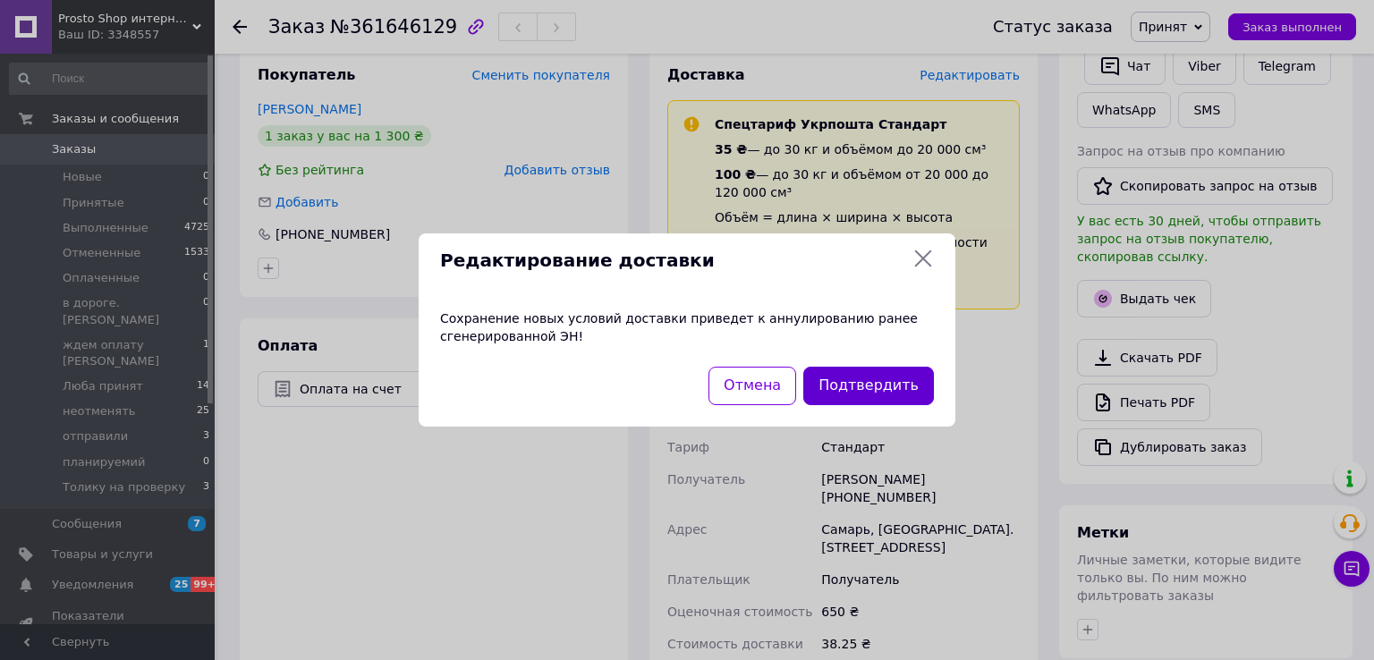
click at [880, 380] on button "Подтвердить" at bounding box center [868, 386] width 131 height 38
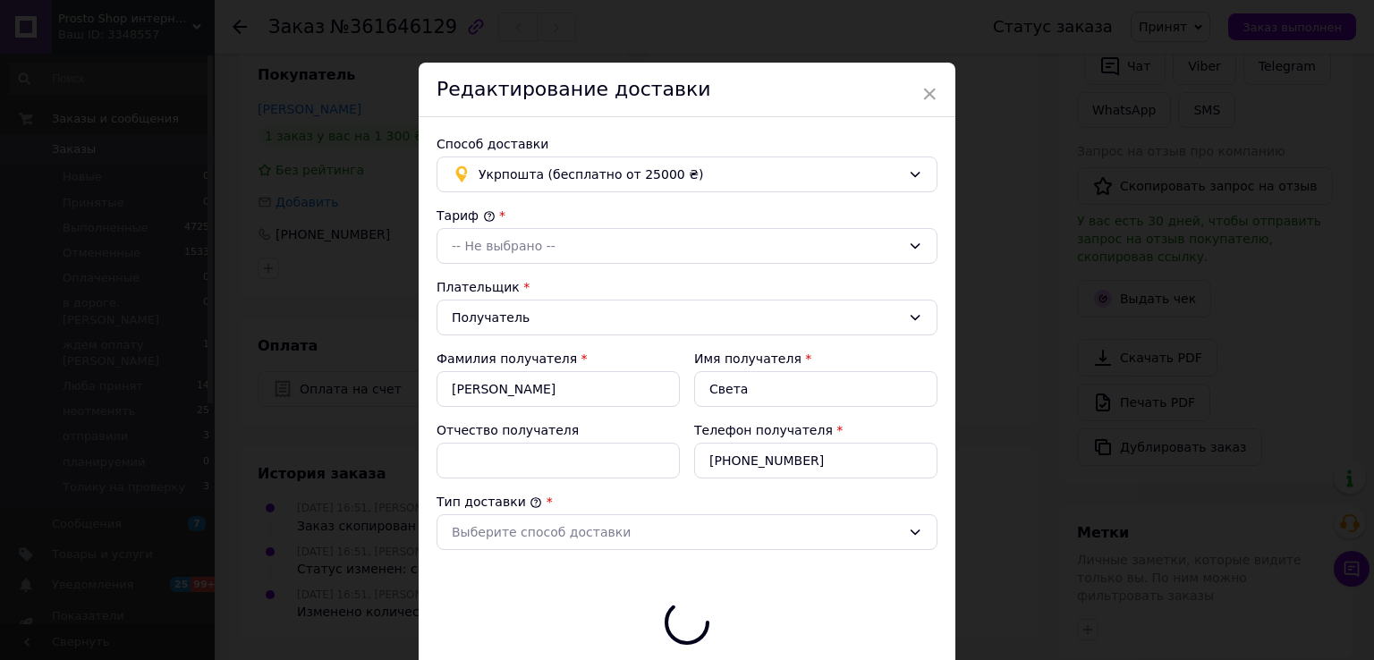
type input "650"
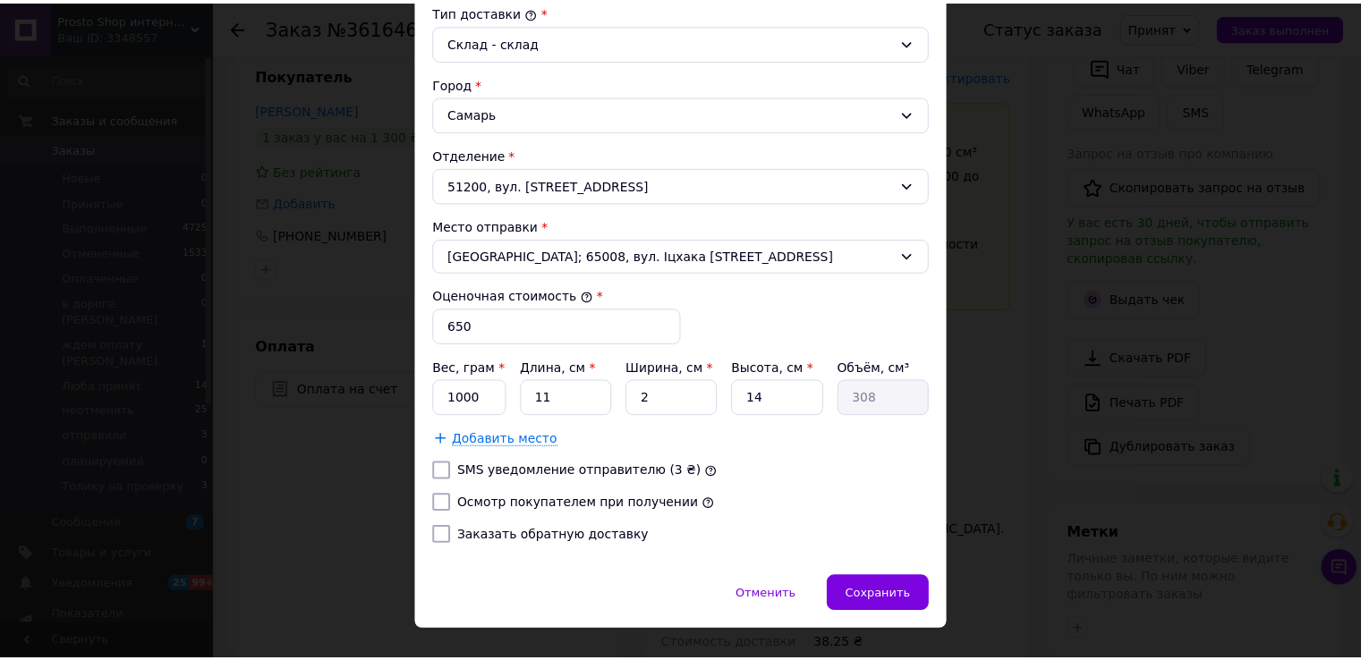
scroll to position [519, 0]
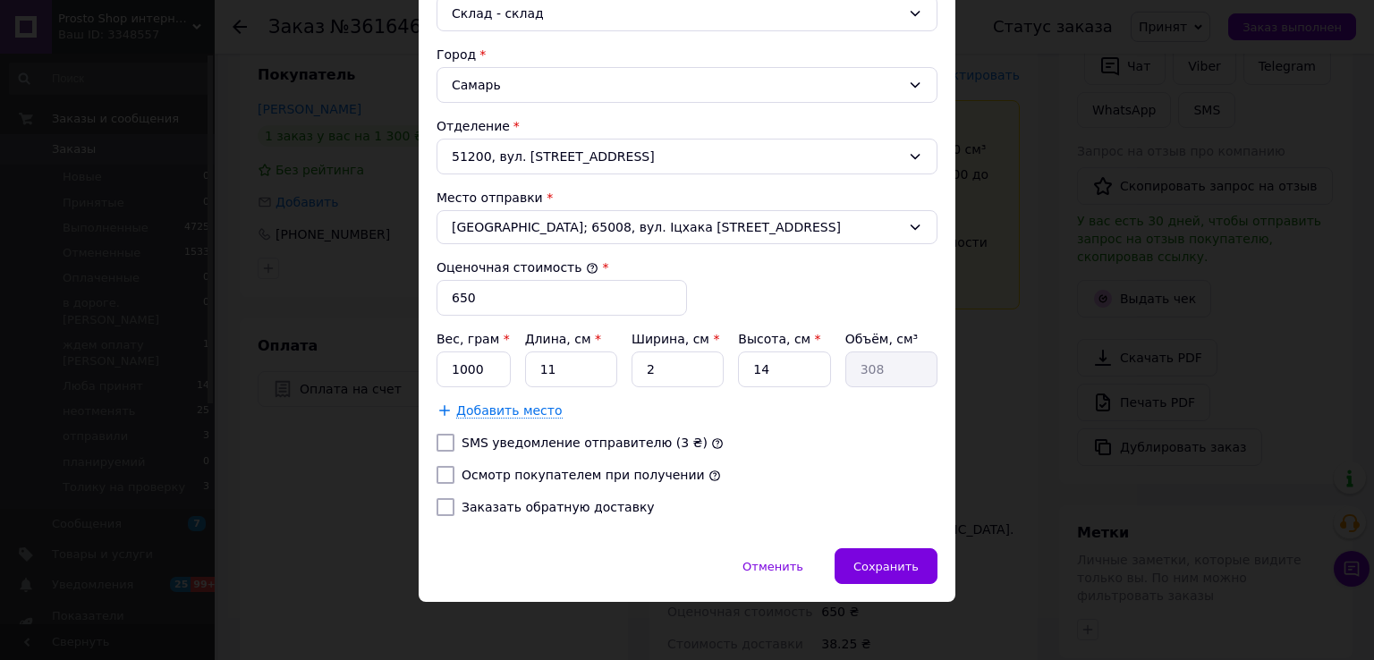
drag, startPoint x: 439, startPoint y: 470, endPoint x: 508, endPoint y: 477, distance: 69.3
click at [439, 471] on input "Осмотр покупателем при получении" at bounding box center [446, 475] width 18 height 18
checkbox input "true"
click at [863, 566] on span "Сохранить" at bounding box center [886, 566] width 65 height 13
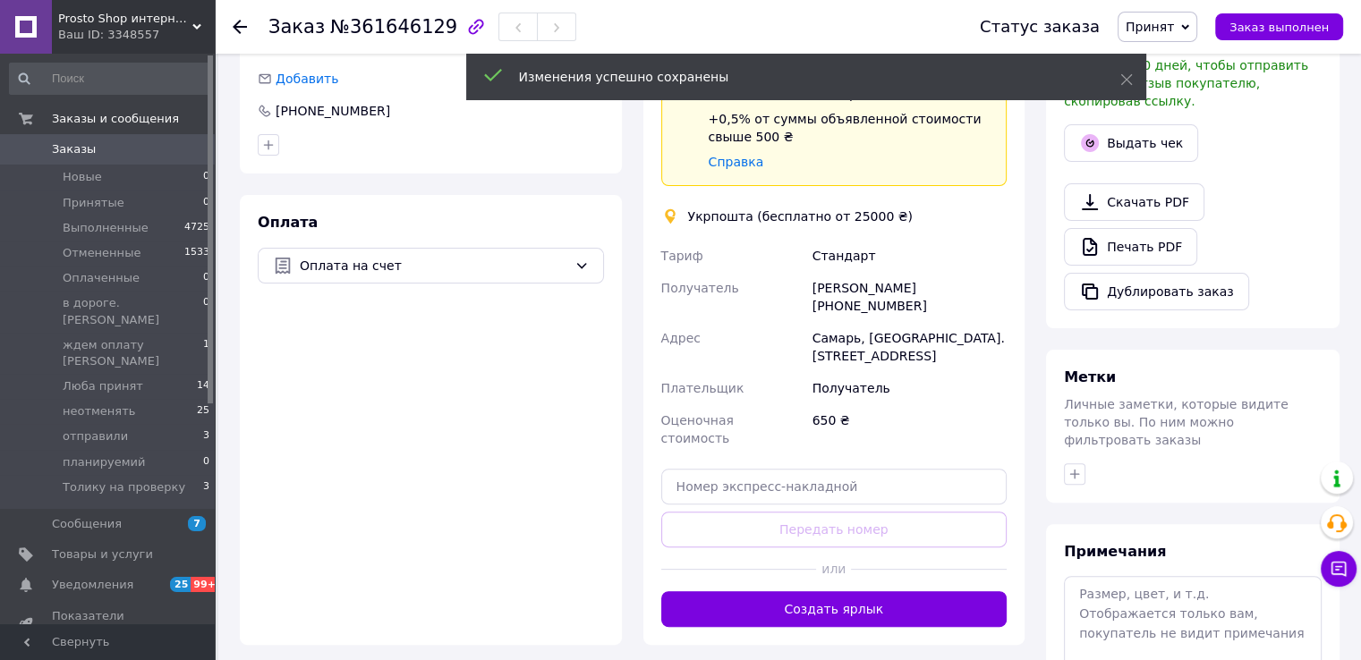
scroll to position [506, 0]
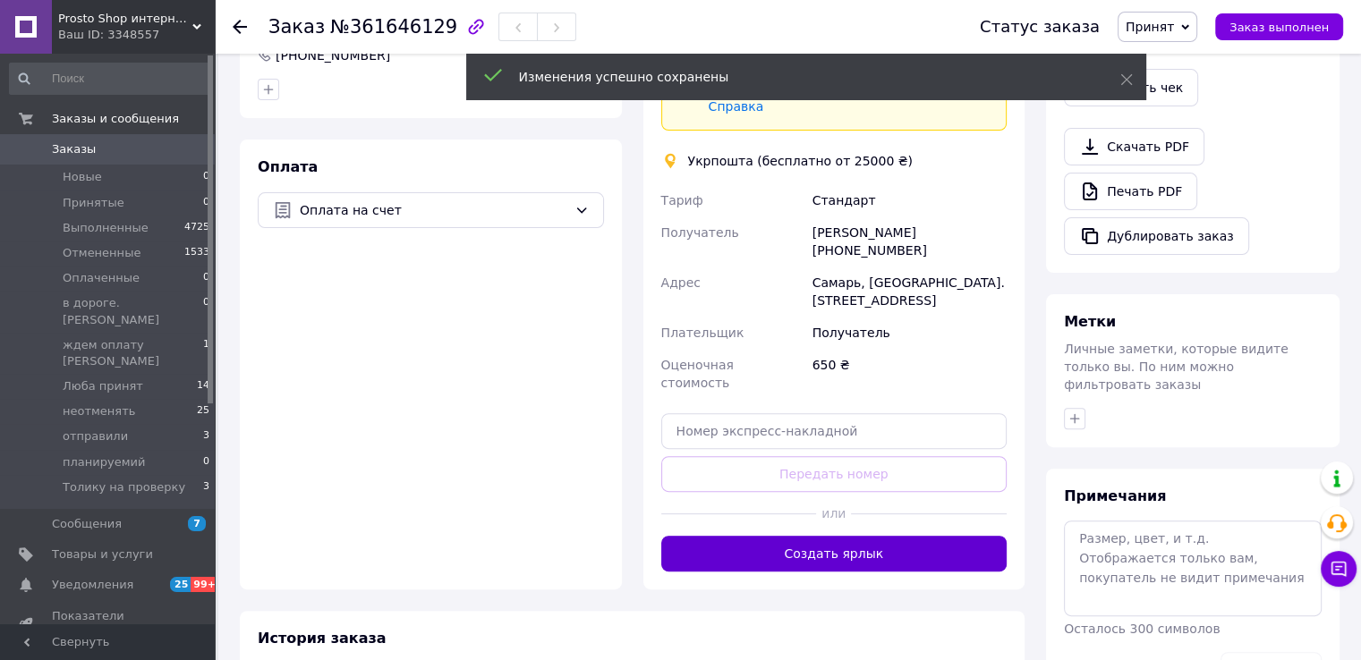
click at [837, 536] on button "Создать ярлык" at bounding box center [834, 554] width 346 height 36
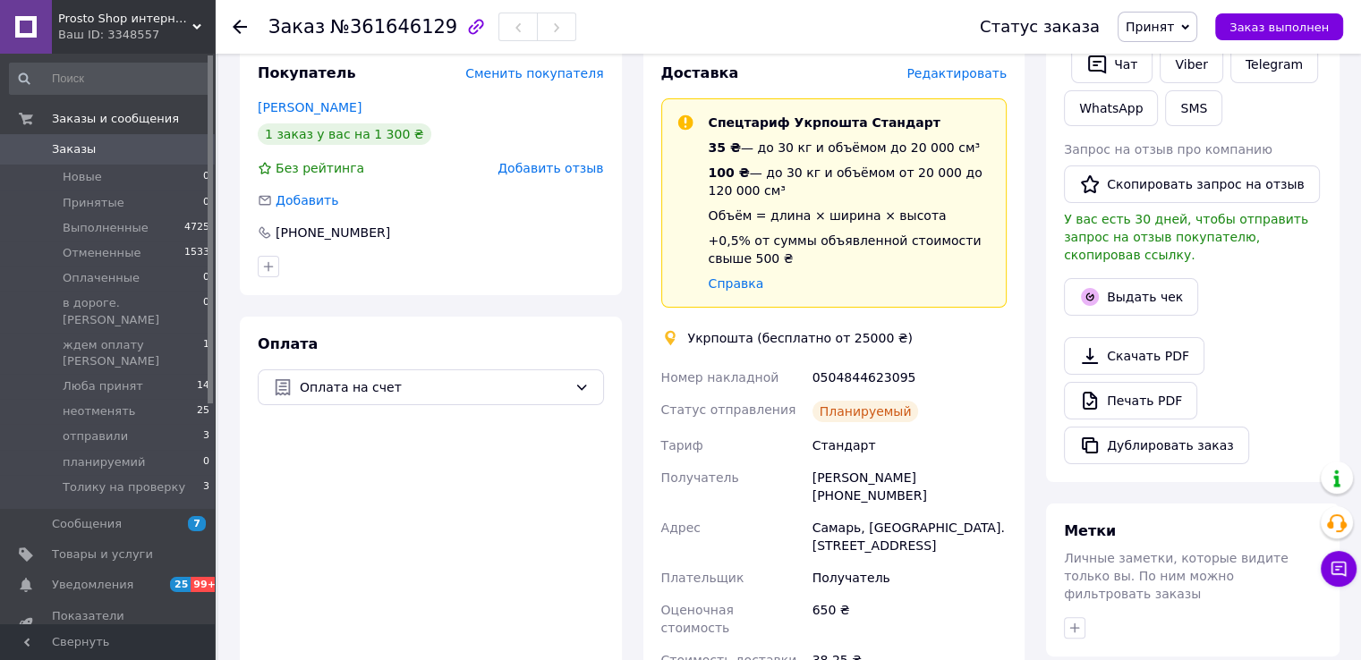
scroll to position [327, 0]
click at [848, 379] on div "0504844623095" at bounding box center [909, 379] width 201 height 32
copy div "0504844623095"
click at [258, 523] on div "Оплата Оплата на счет" at bounding box center [431, 533] width 382 height 428
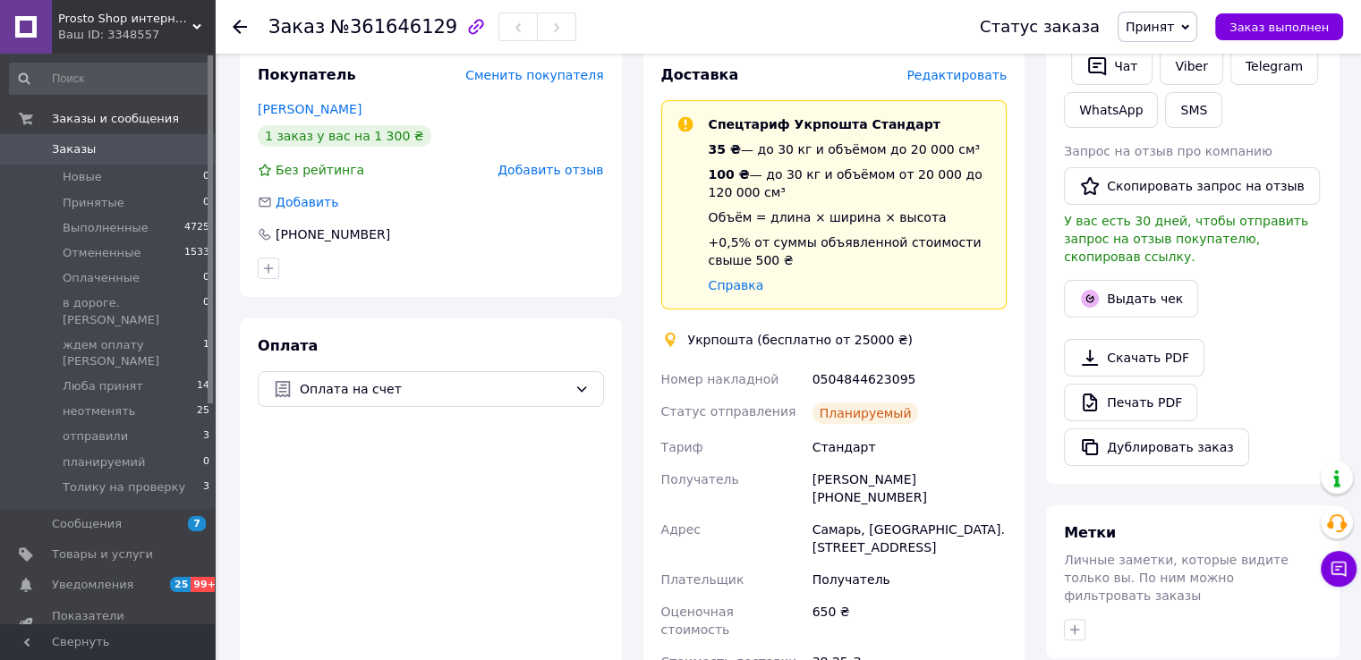
click at [104, 21] on span "Prosto Shop интернет магазин простых покупок, сделаем покупки проще" at bounding box center [125, 19] width 134 height 16
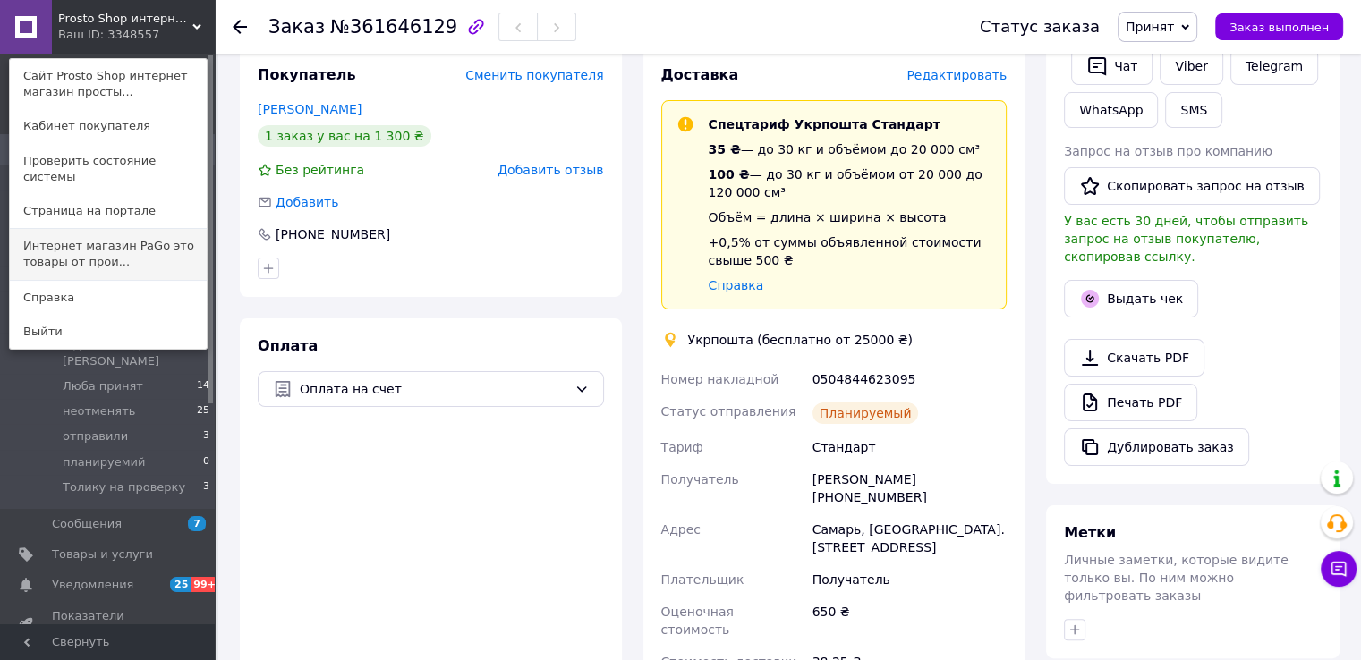
click at [108, 236] on link "Интернет магазин PaGo это товары от прои..." at bounding box center [108, 254] width 197 height 50
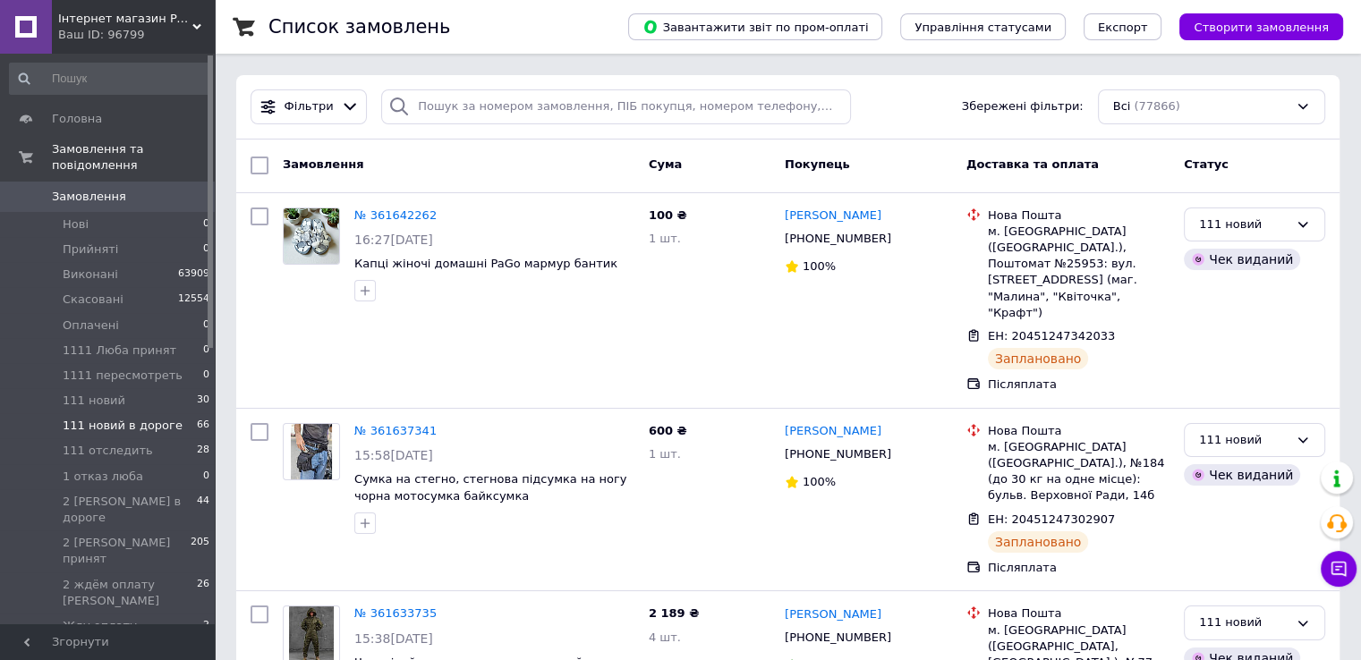
click at [127, 418] on span "111 новий в дороге" at bounding box center [123, 426] width 120 height 16
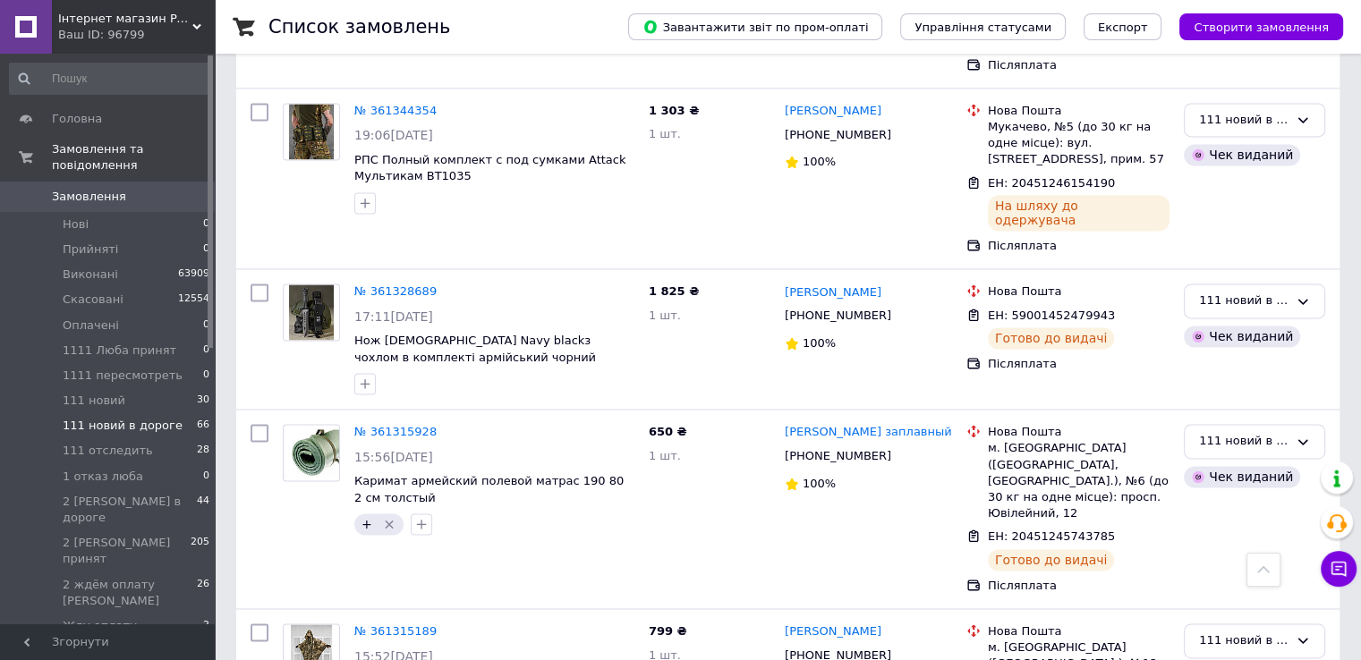
scroll to position [2595, 0]
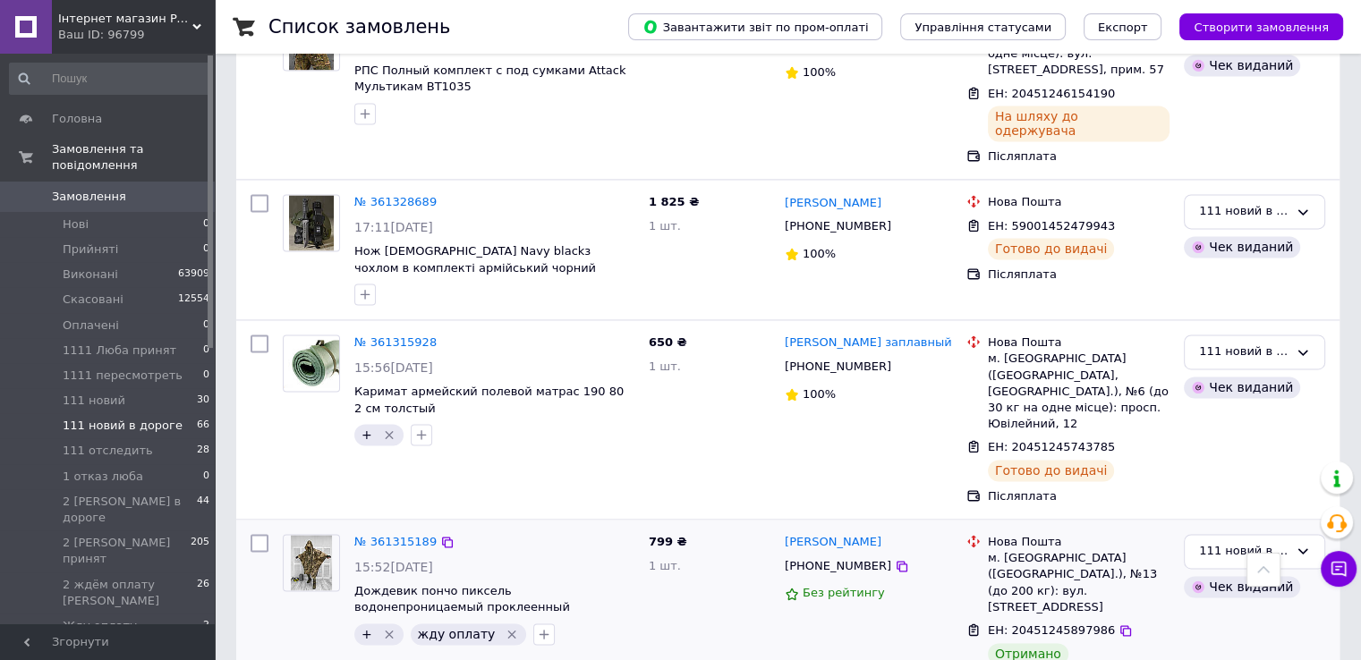
click at [254, 534] on input "checkbox" at bounding box center [260, 543] width 18 height 18
checkbox input "true"
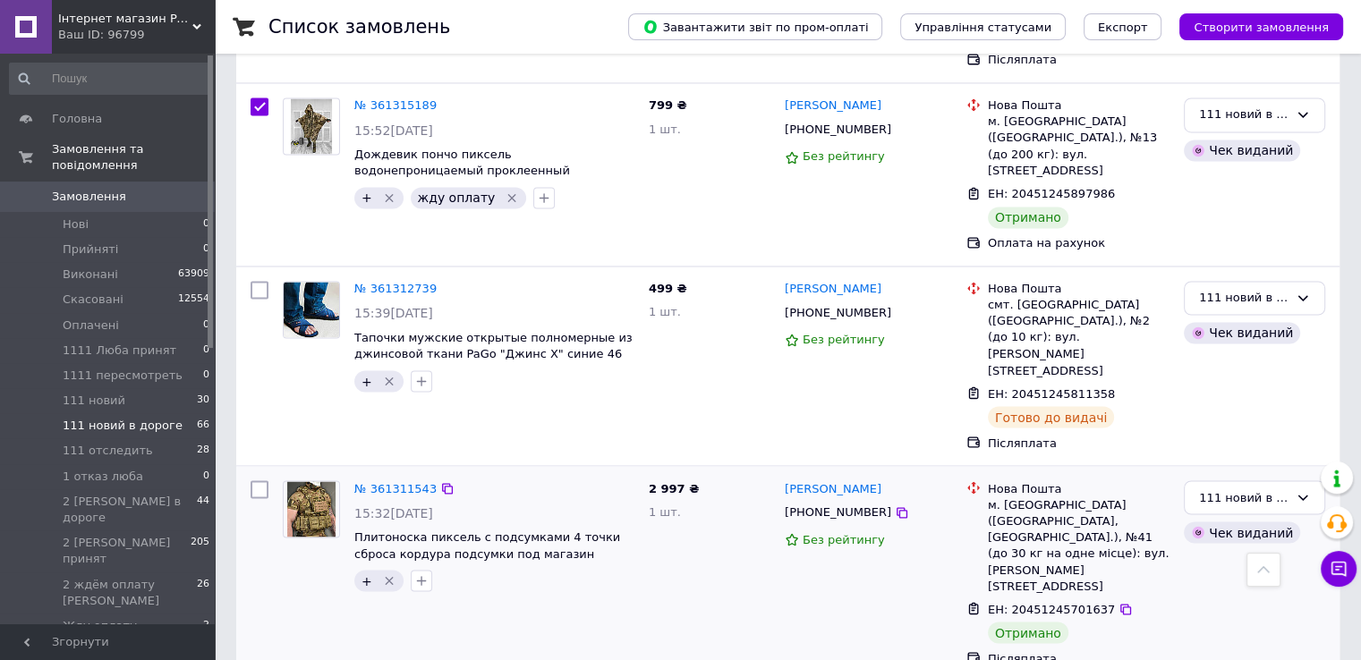
scroll to position [3042, 0]
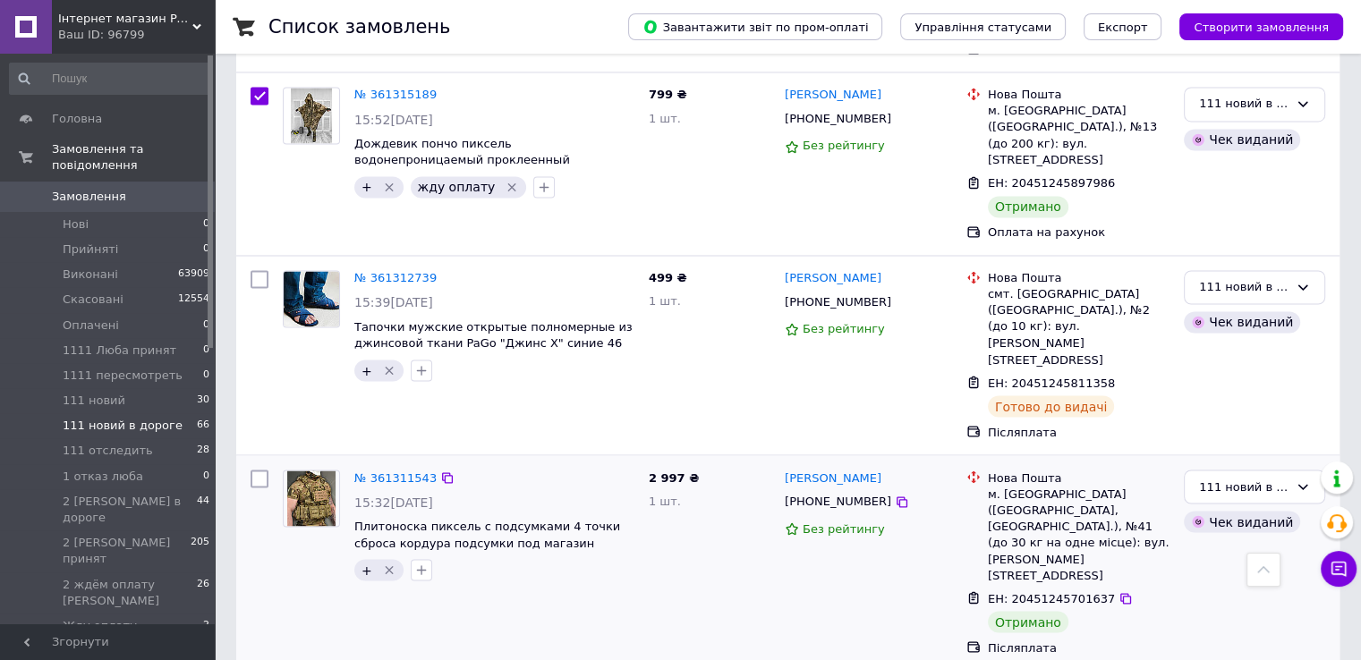
click at [259, 470] on input "checkbox" at bounding box center [260, 479] width 18 height 18
checkbox input "true"
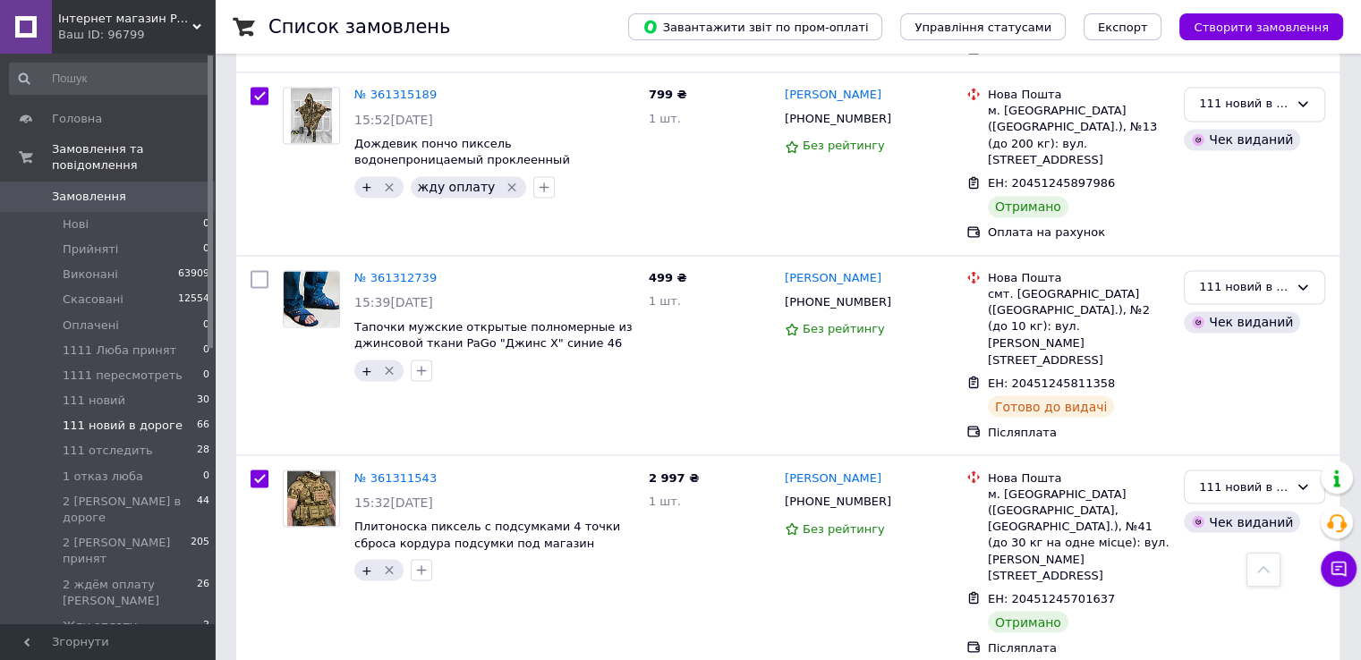
checkbox input "true"
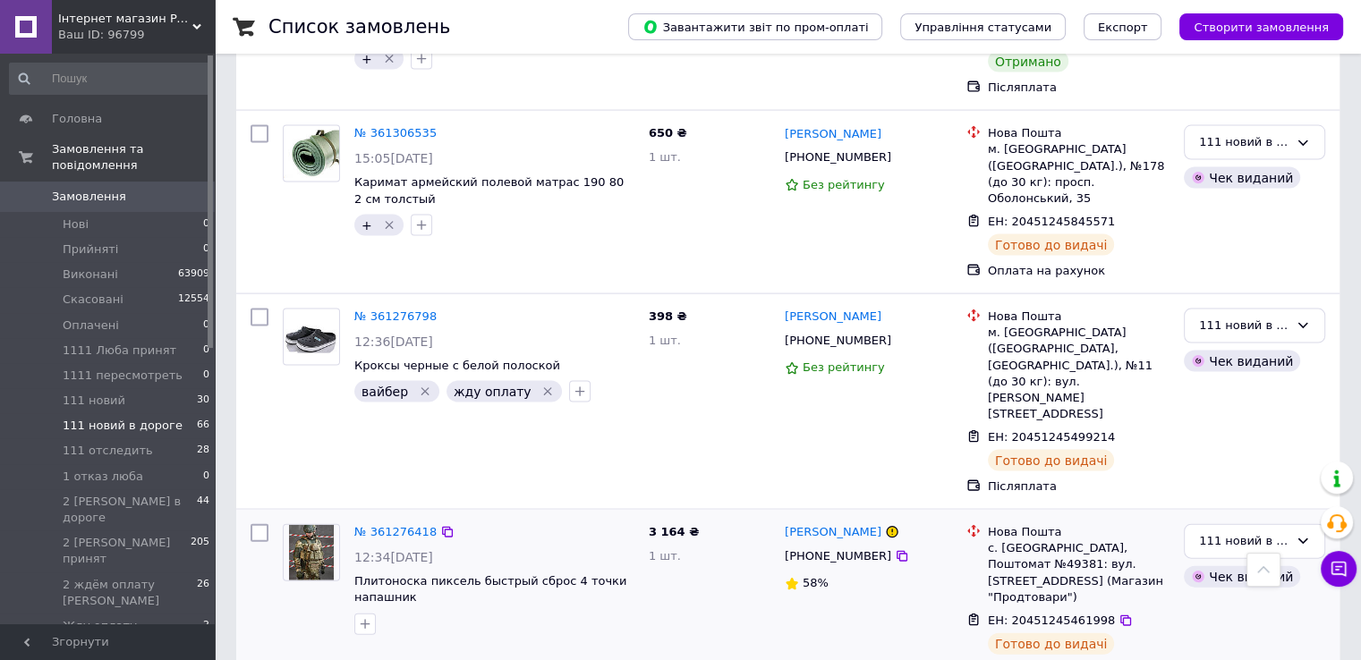
scroll to position [3847, 0]
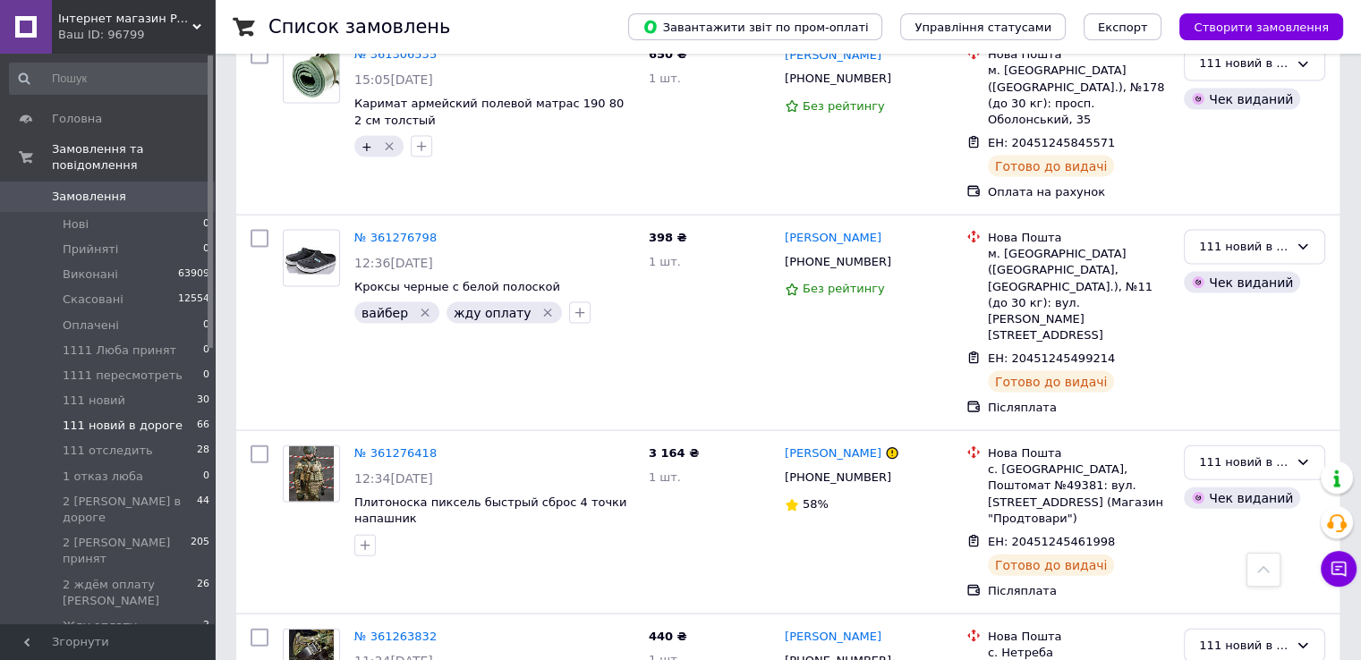
checkbox input "true"
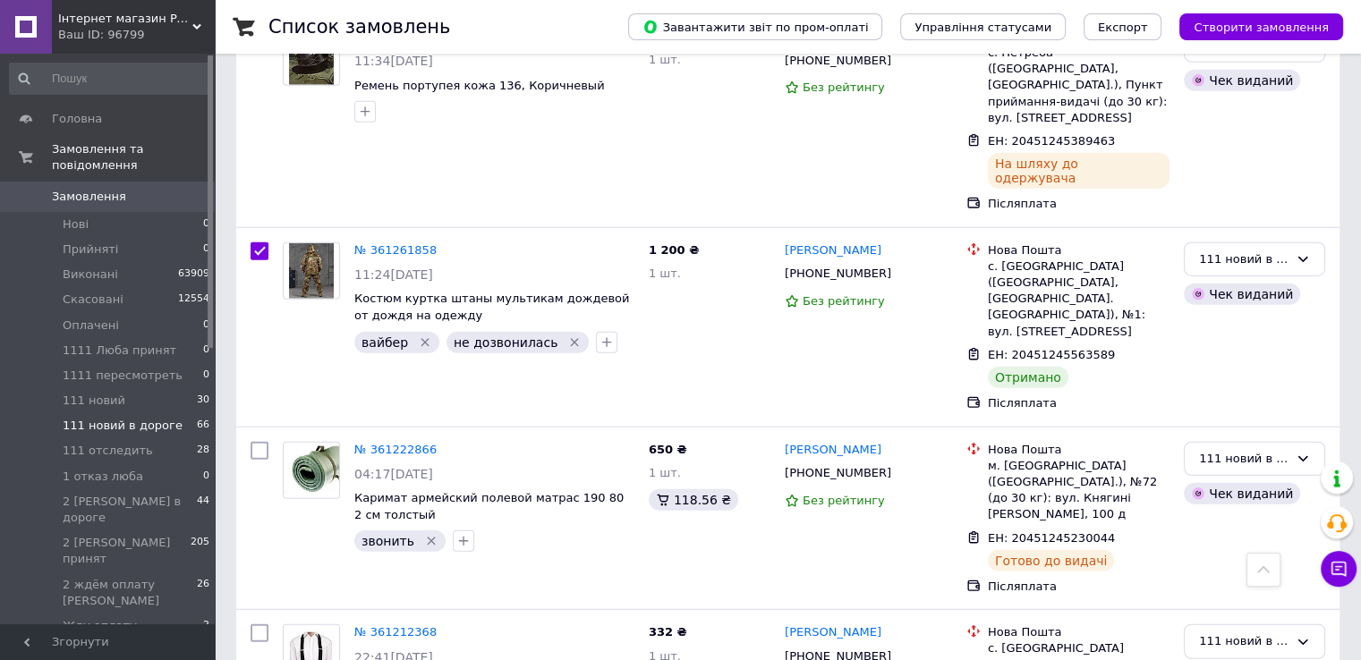
scroll to position [4474, 0]
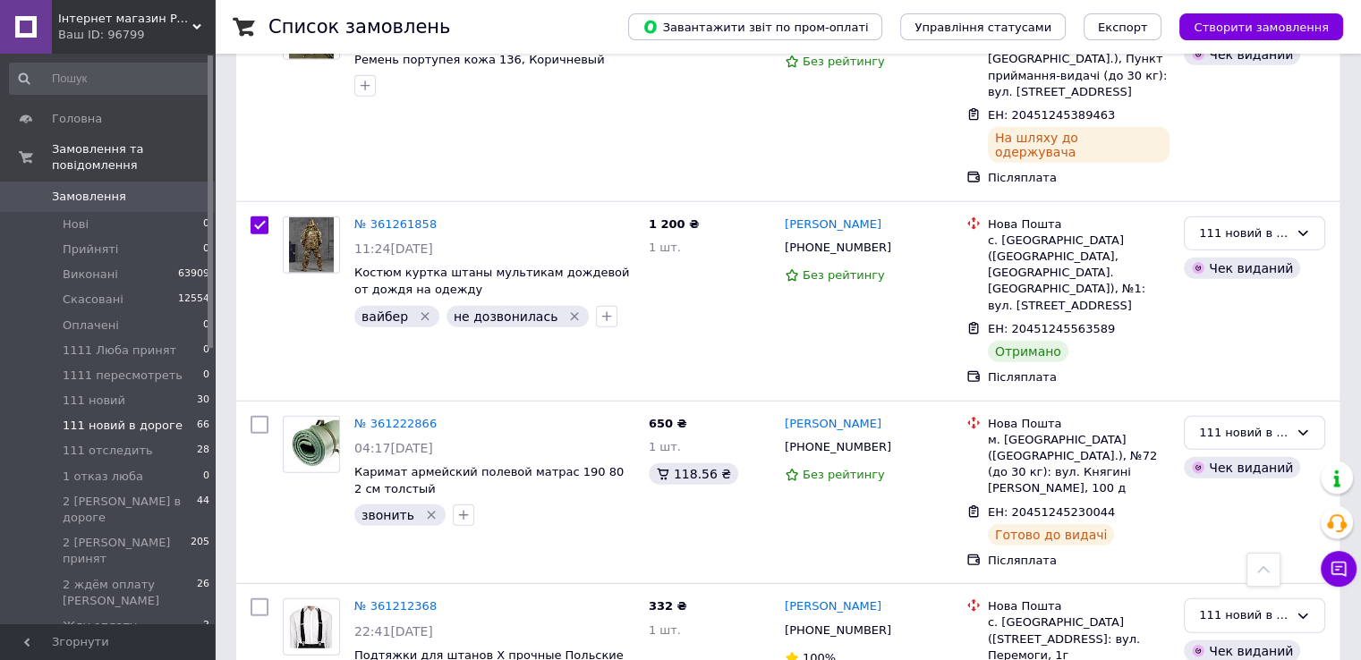
checkbox input "true"
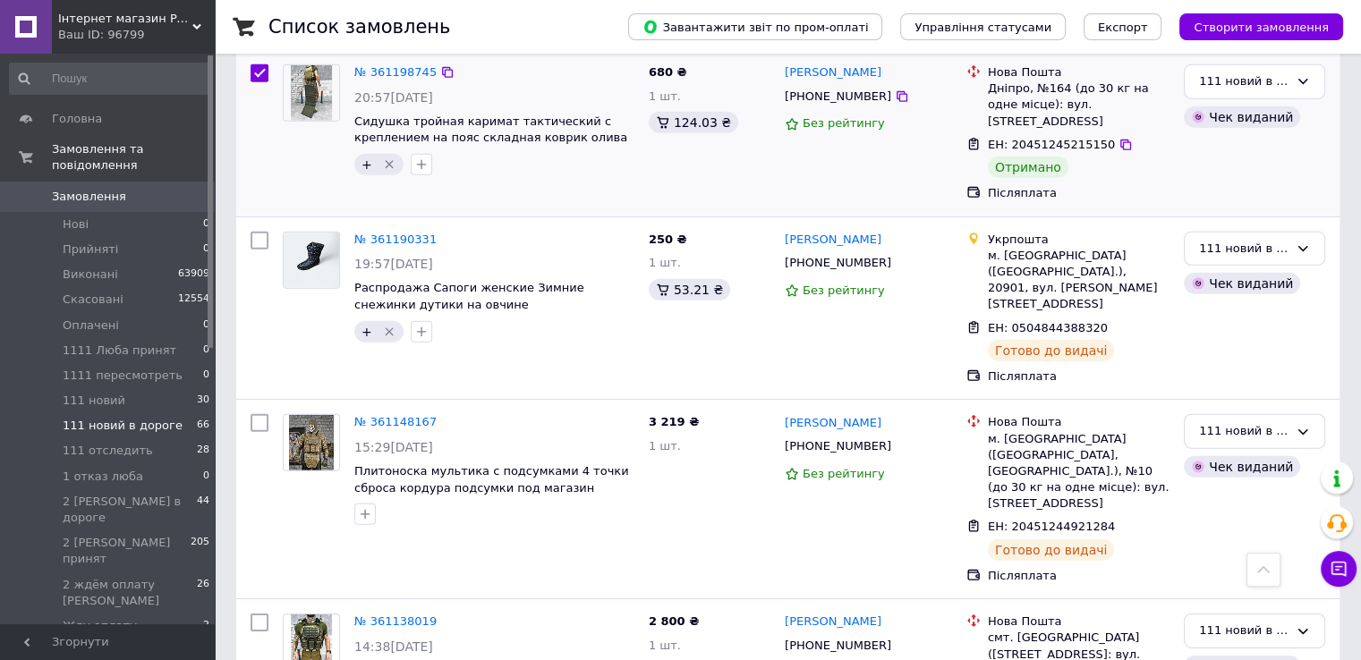
scroll to position [5369, 0]
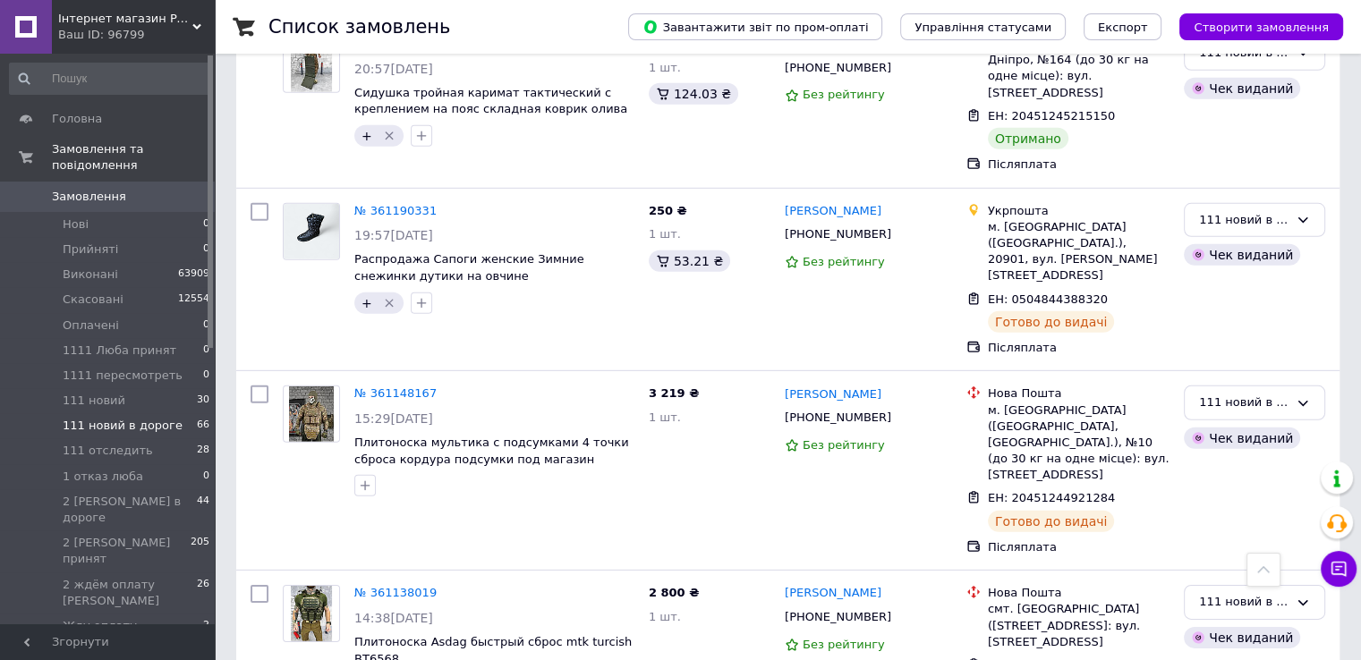
checkbox input "true"
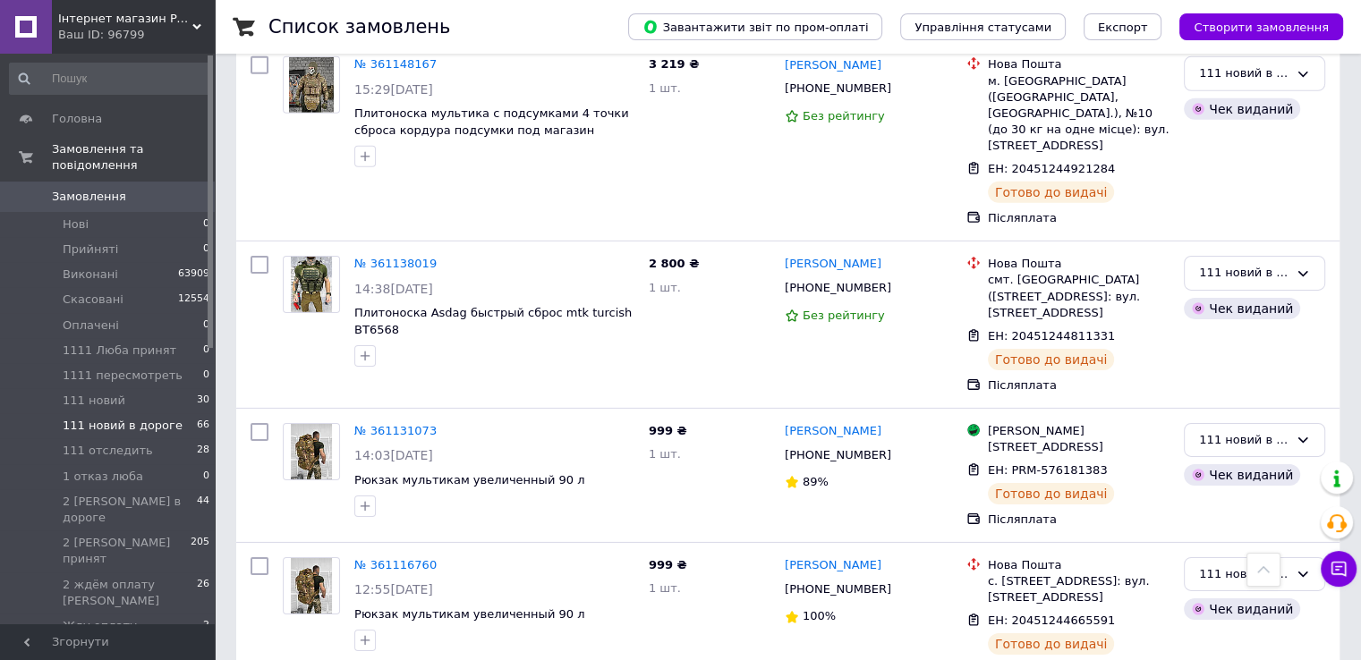
scroll to position [5726, 0]
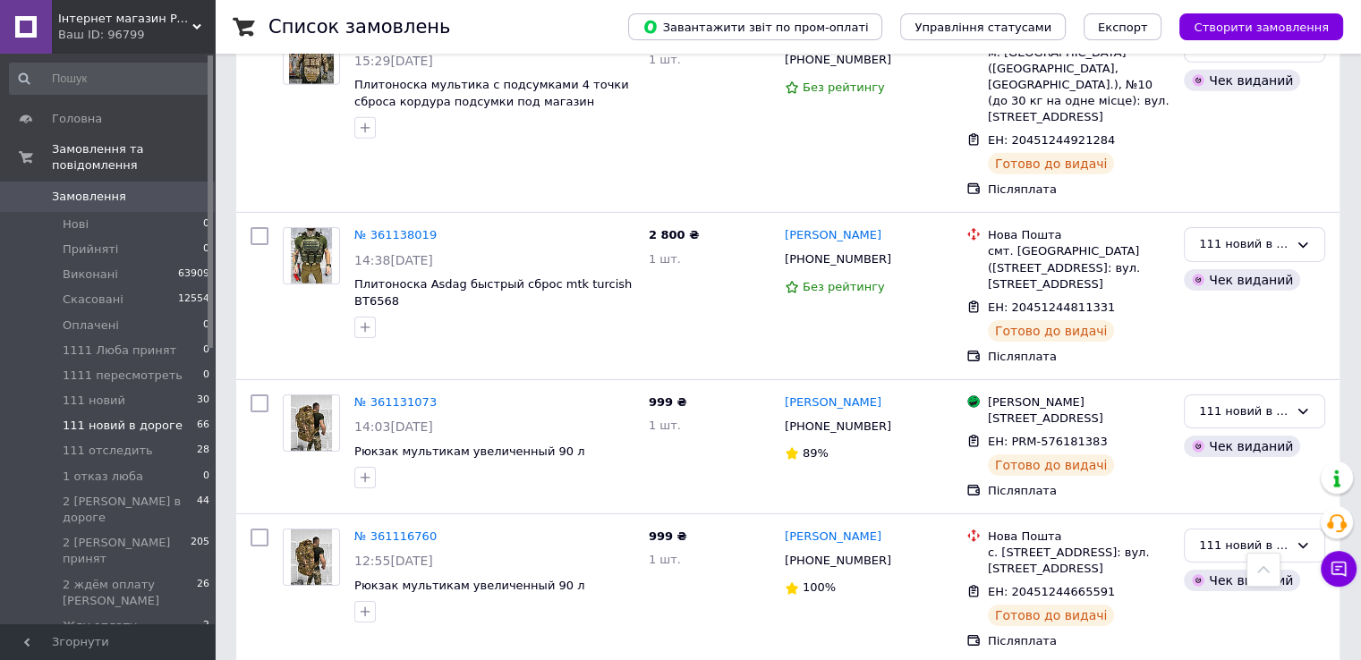
checkbox input "true"
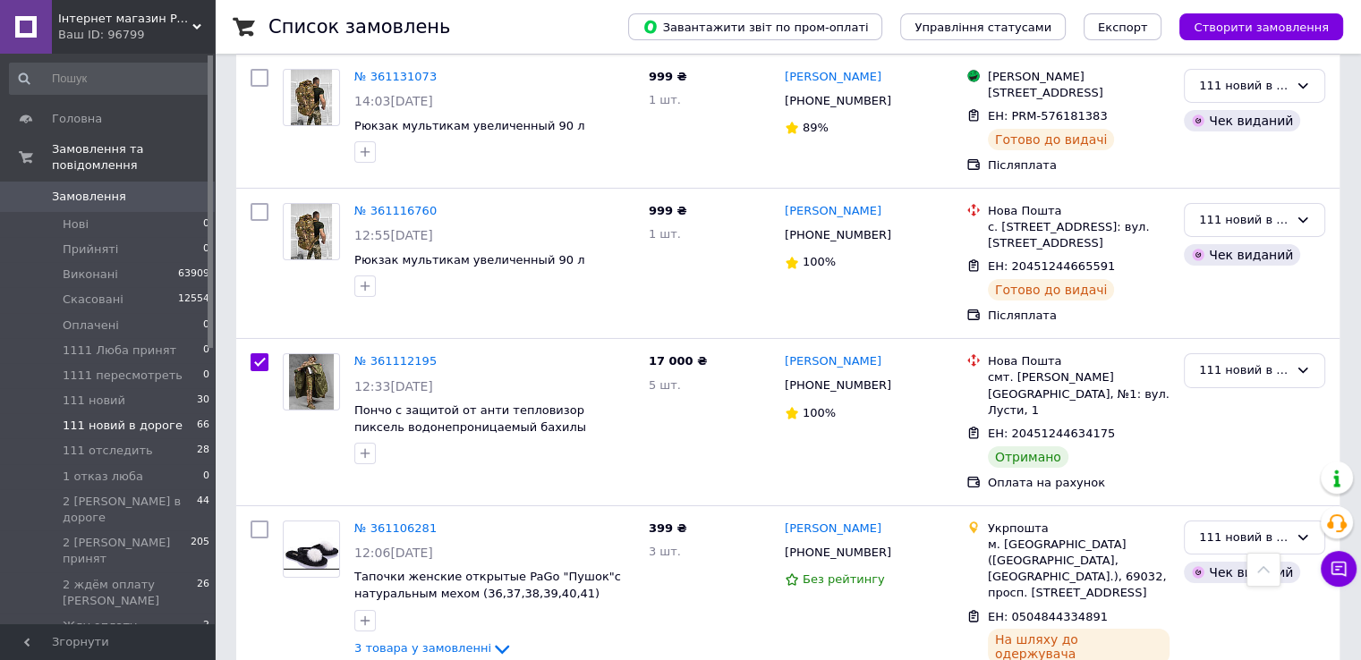
scroll to position [6084, 0]
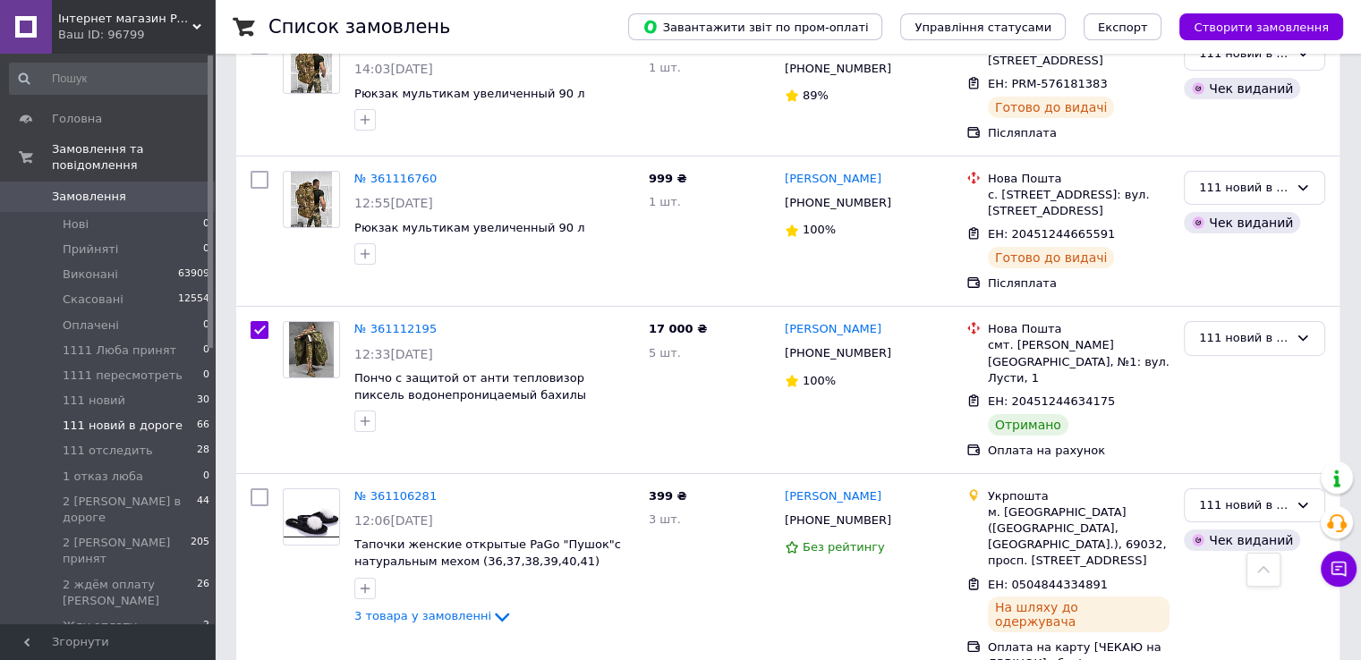
checkbox input "true"
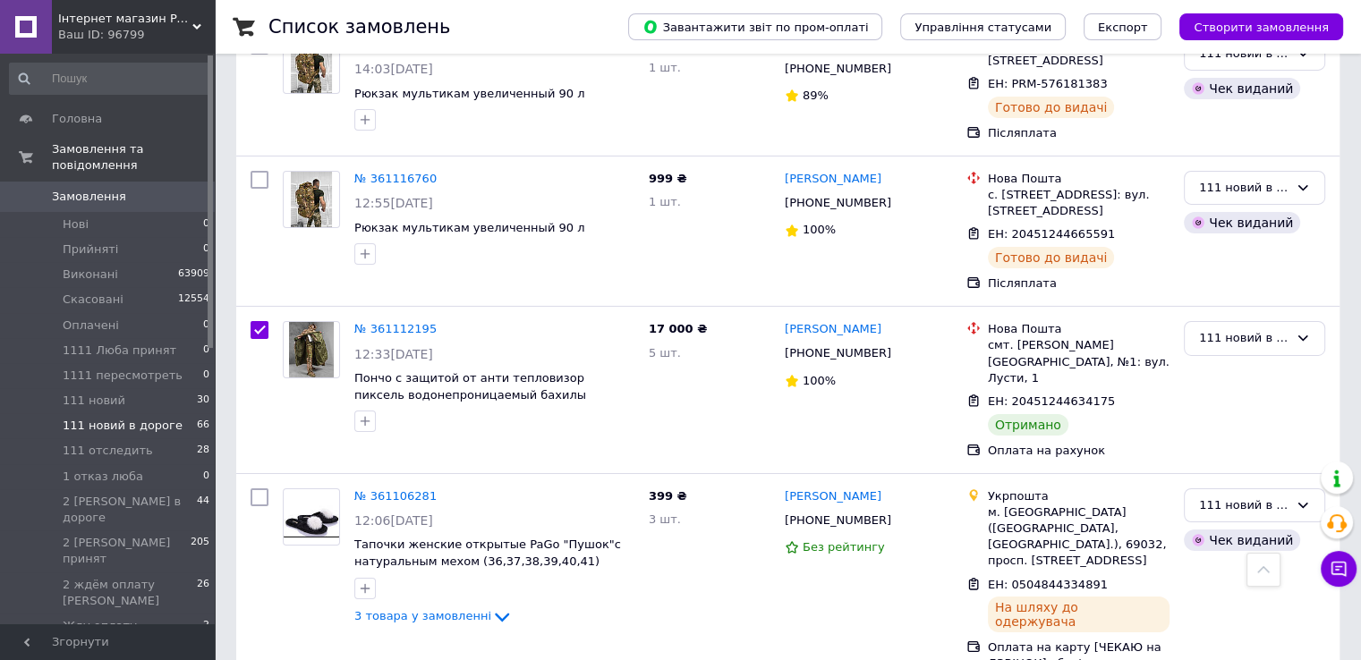
checkbox input "true"
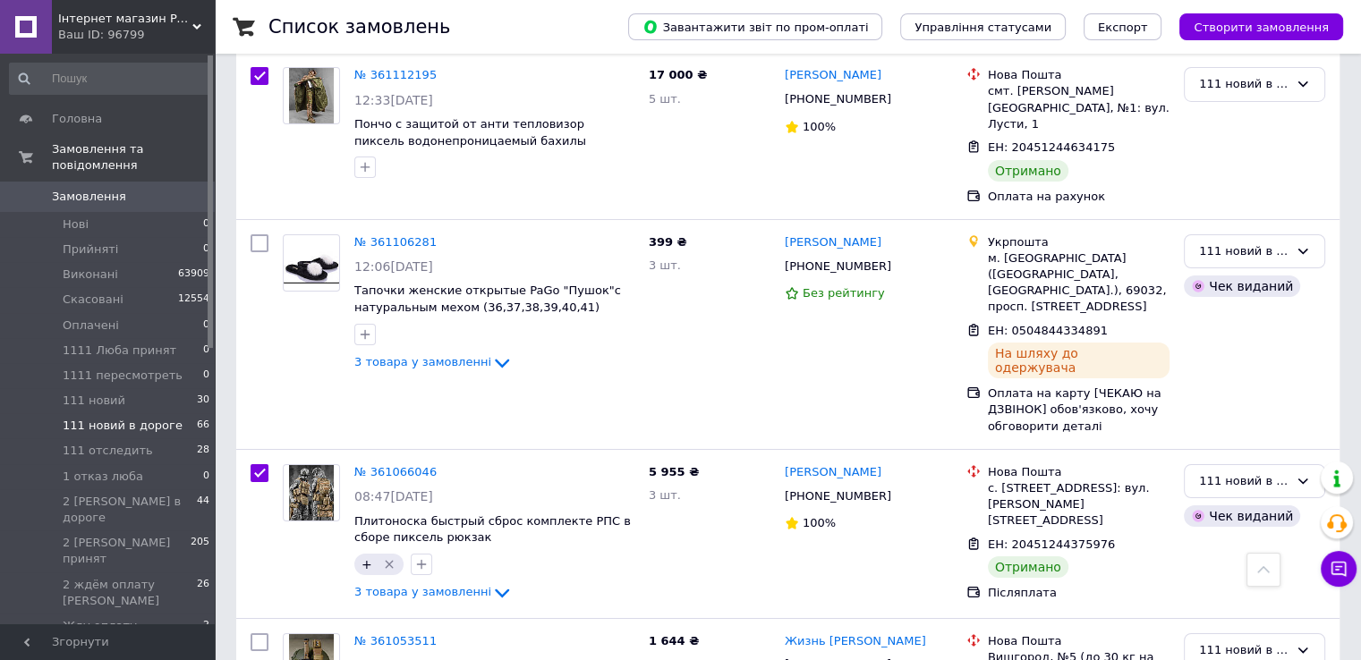
scroll to position [6353, 0]
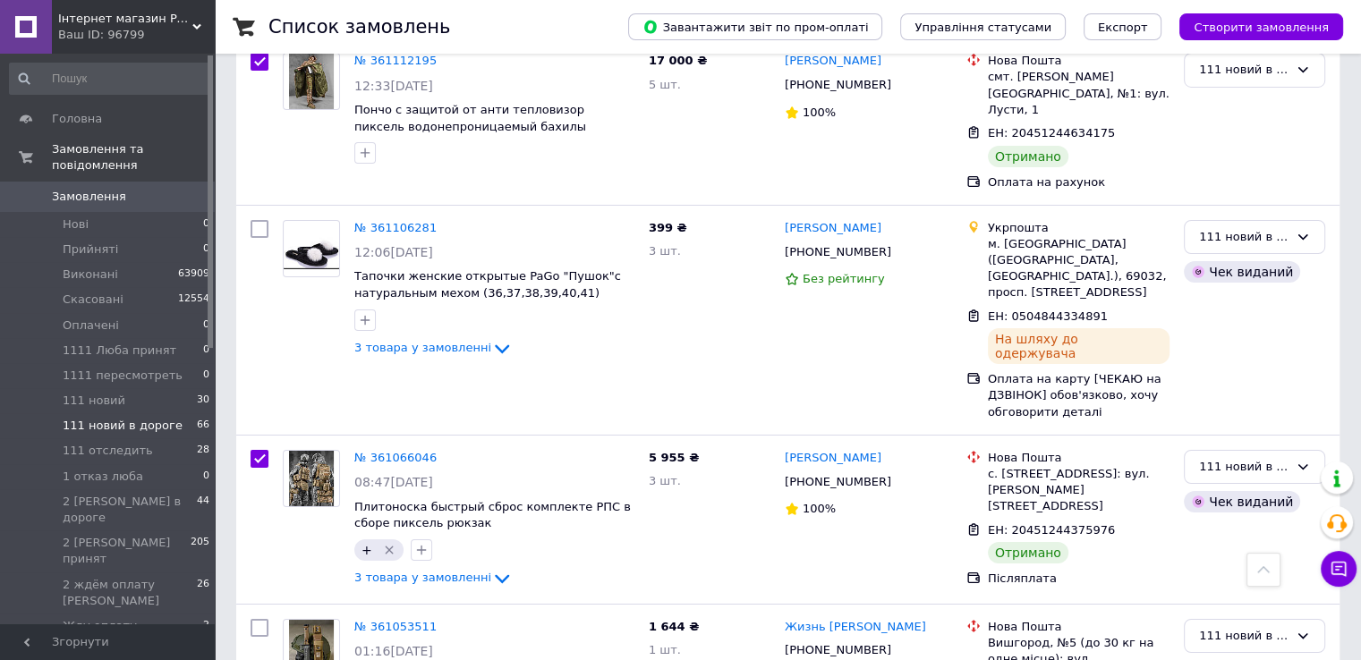
checkbox input "true"
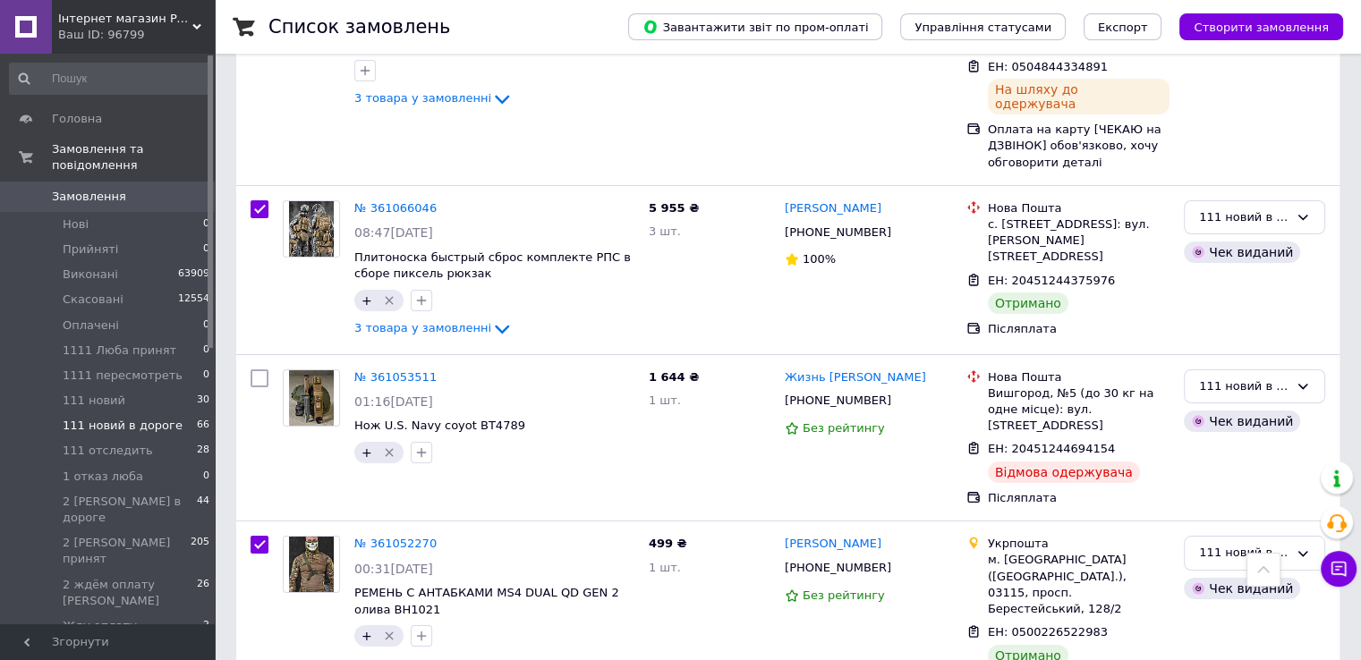
scroll to position [6621, 0]
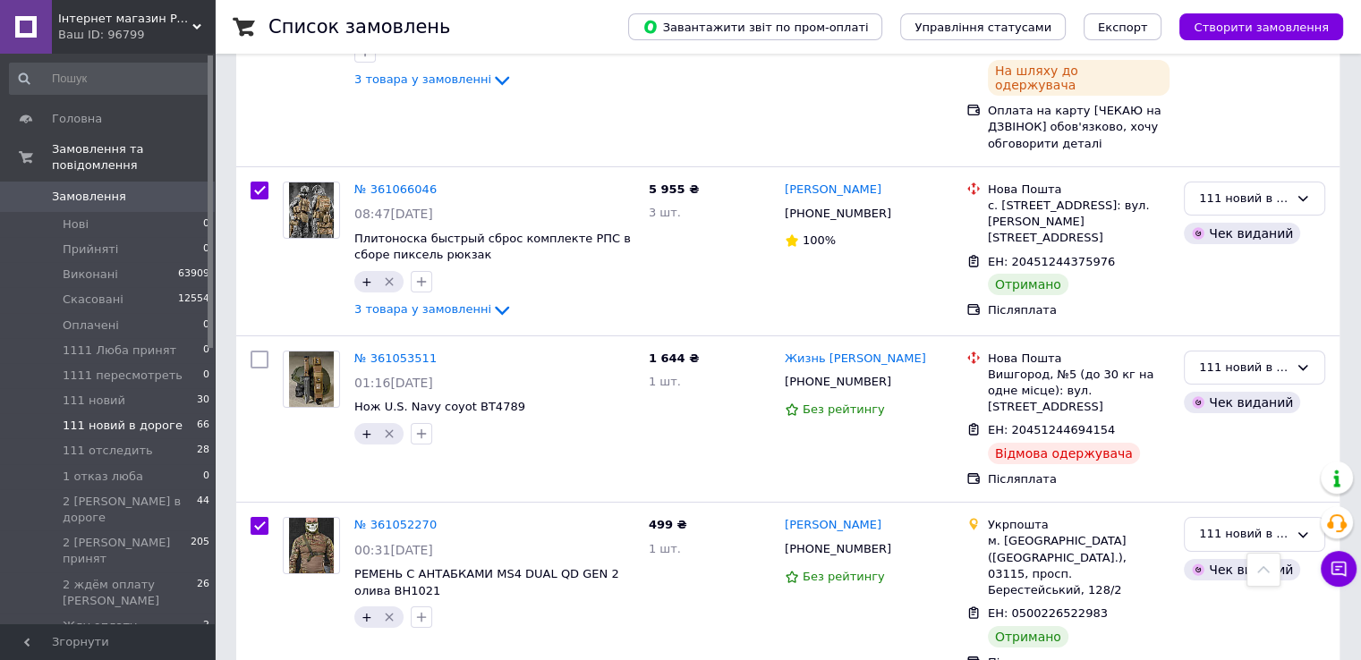
checkbox input "true"
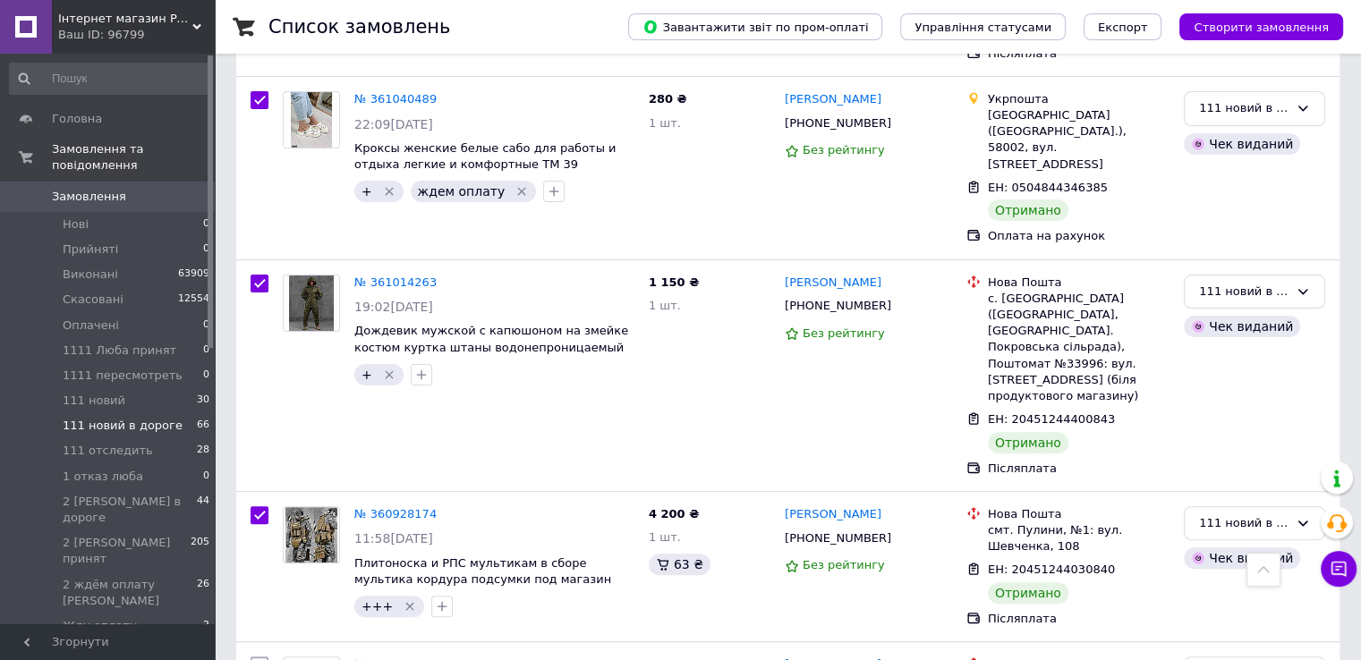
scroll to position [7248, 0]
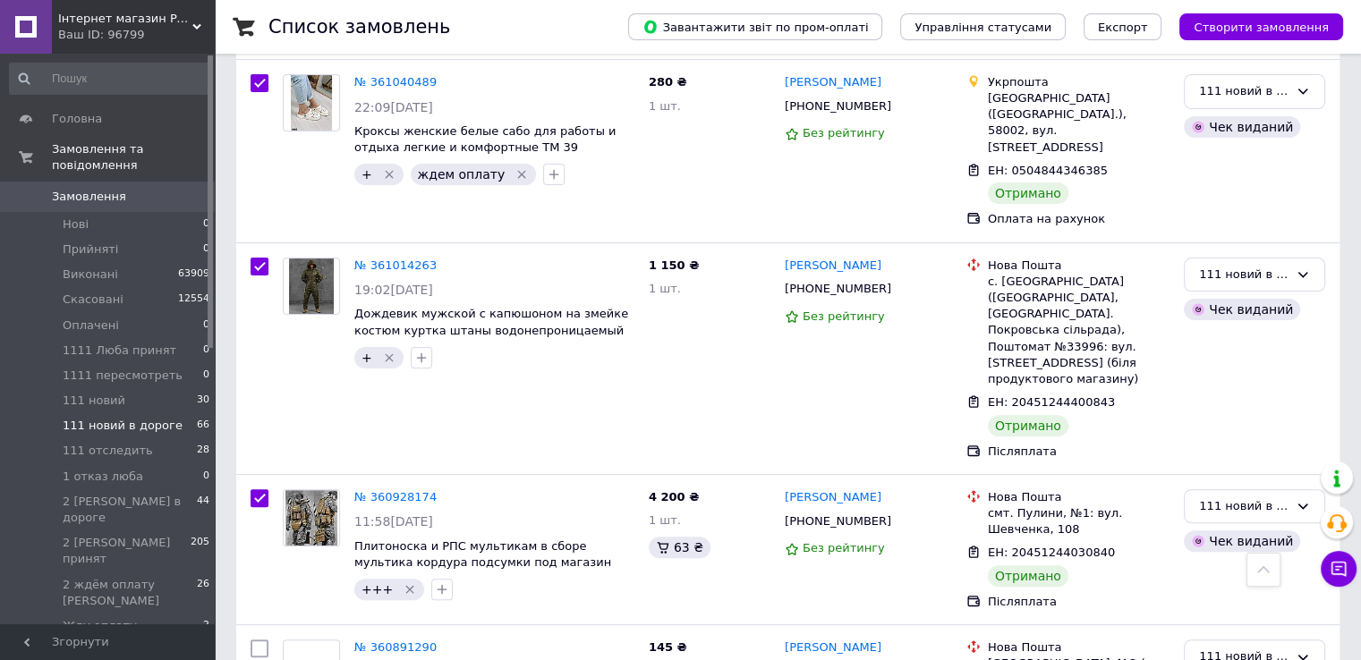
checkbox input "true"
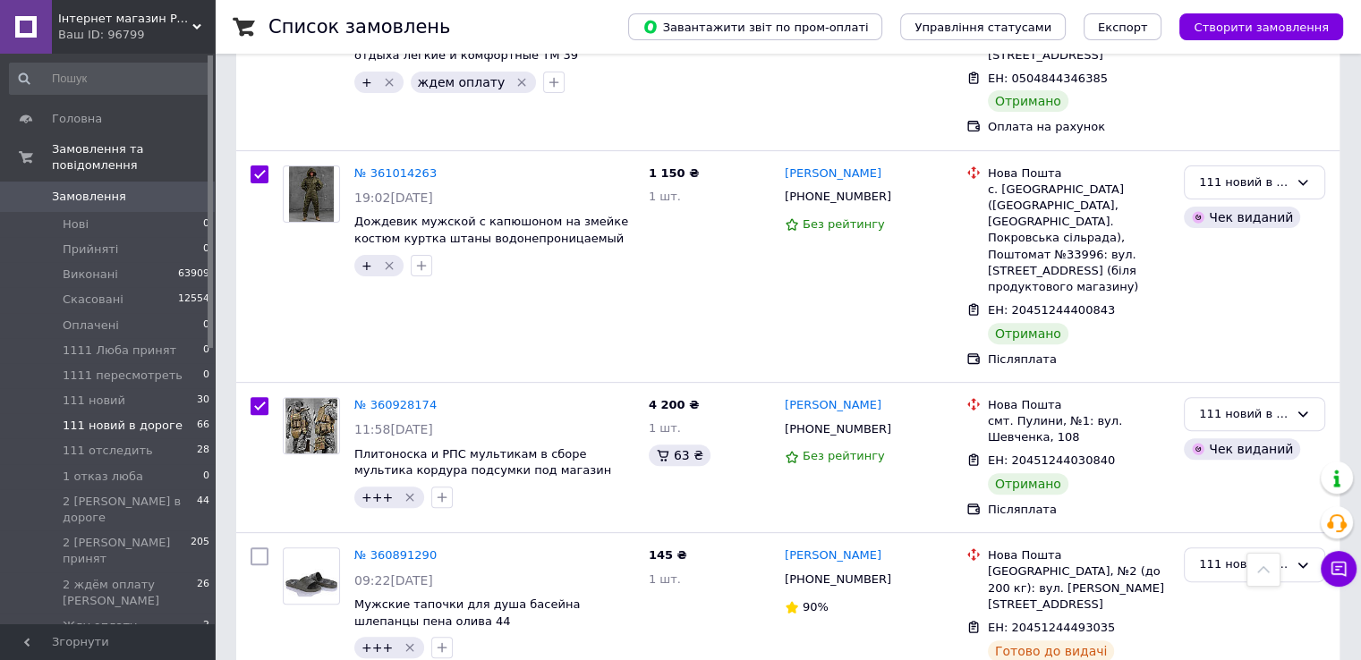
scroll to position [7605, 0]
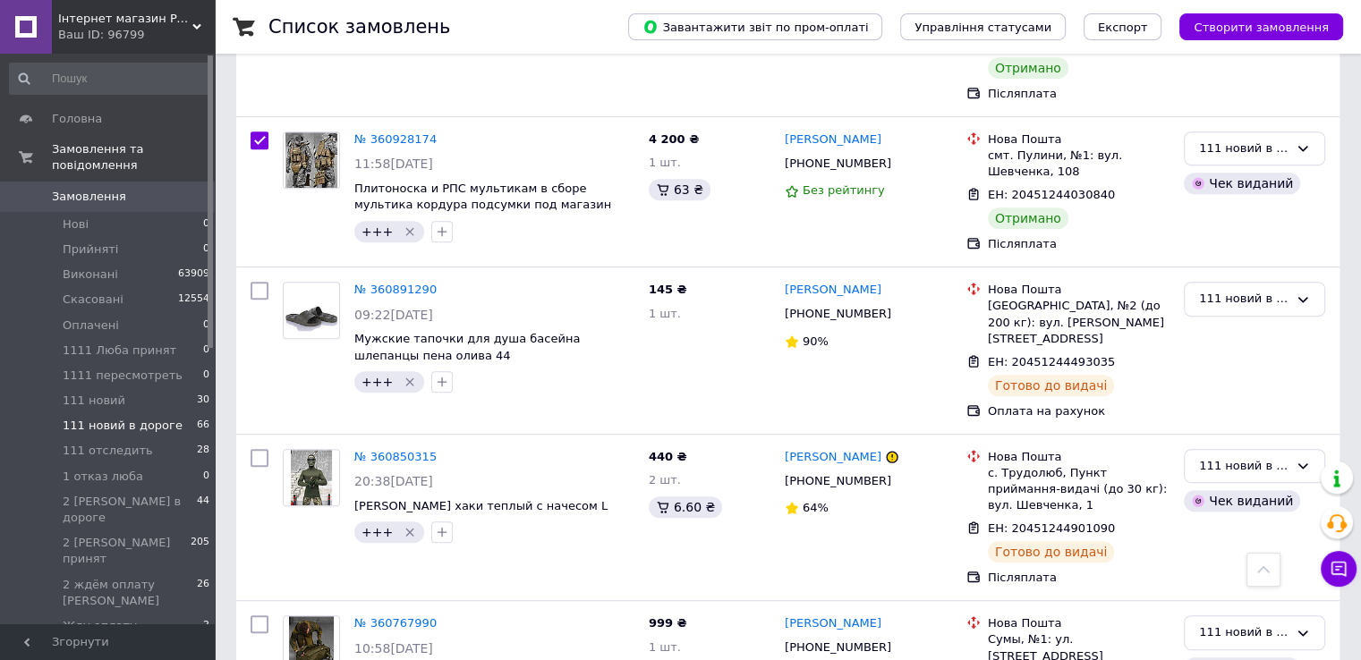
checkbox input "true"
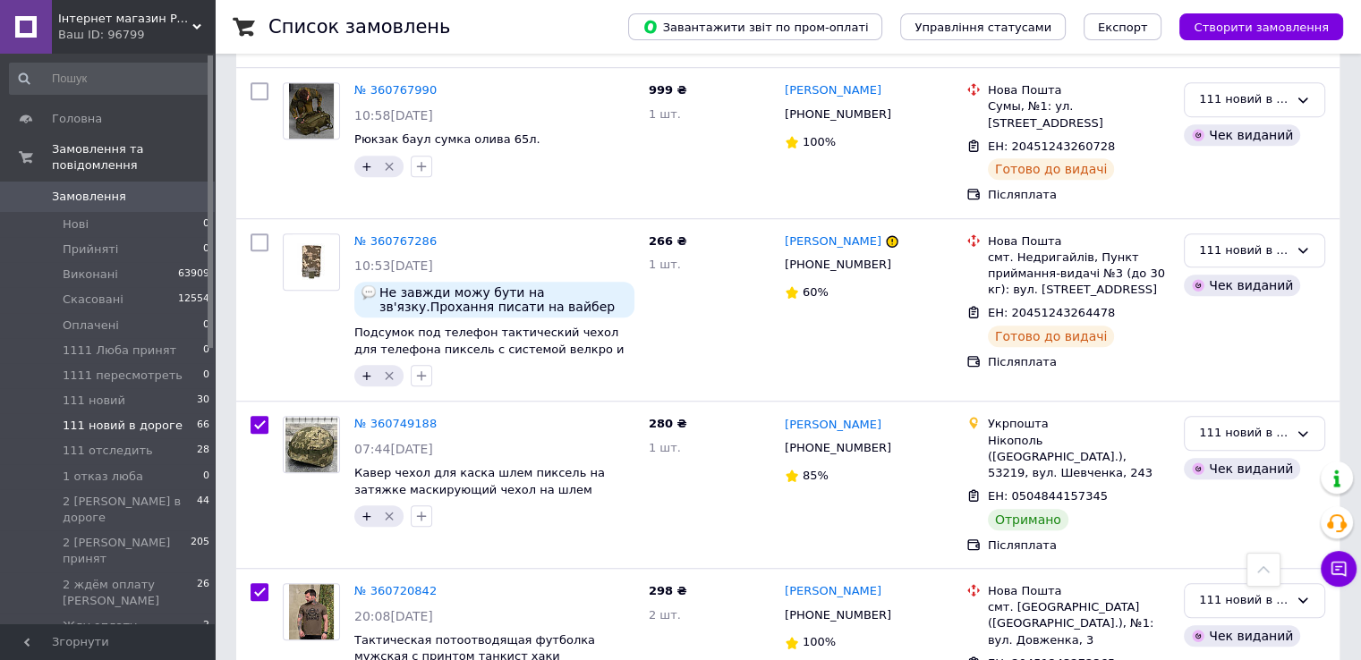
scroll to position [8142, 0]
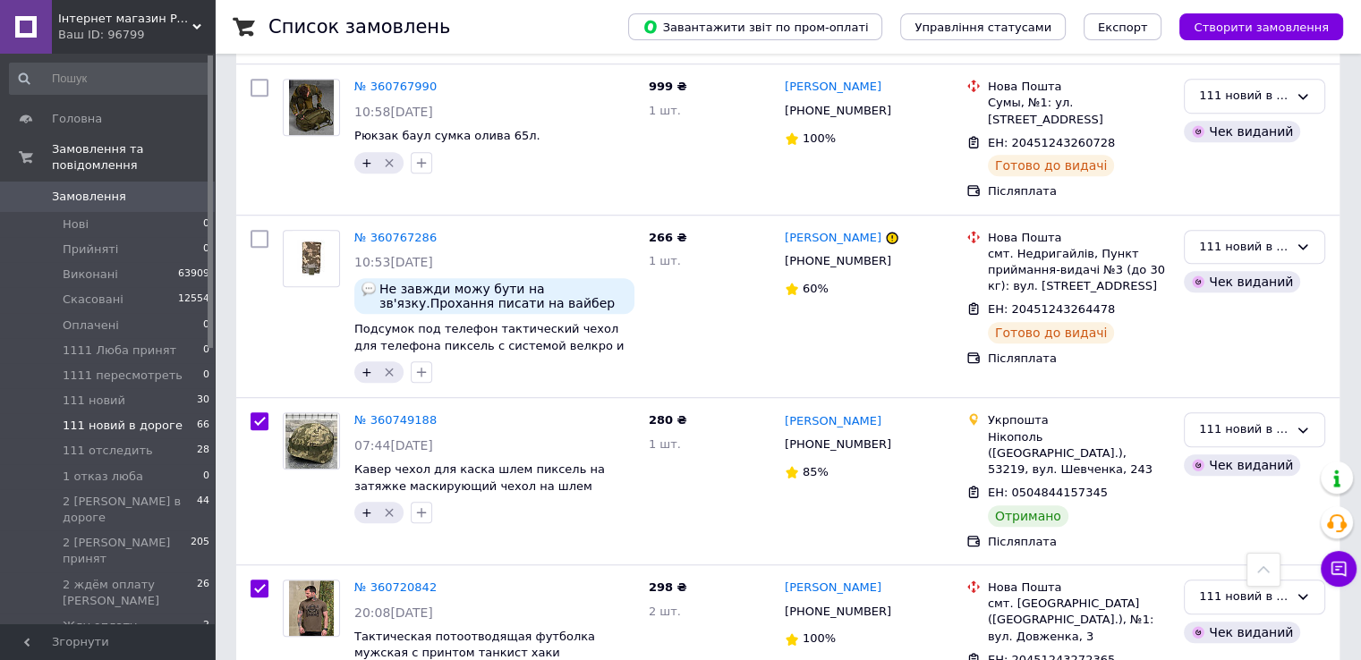
checkbox input "true"
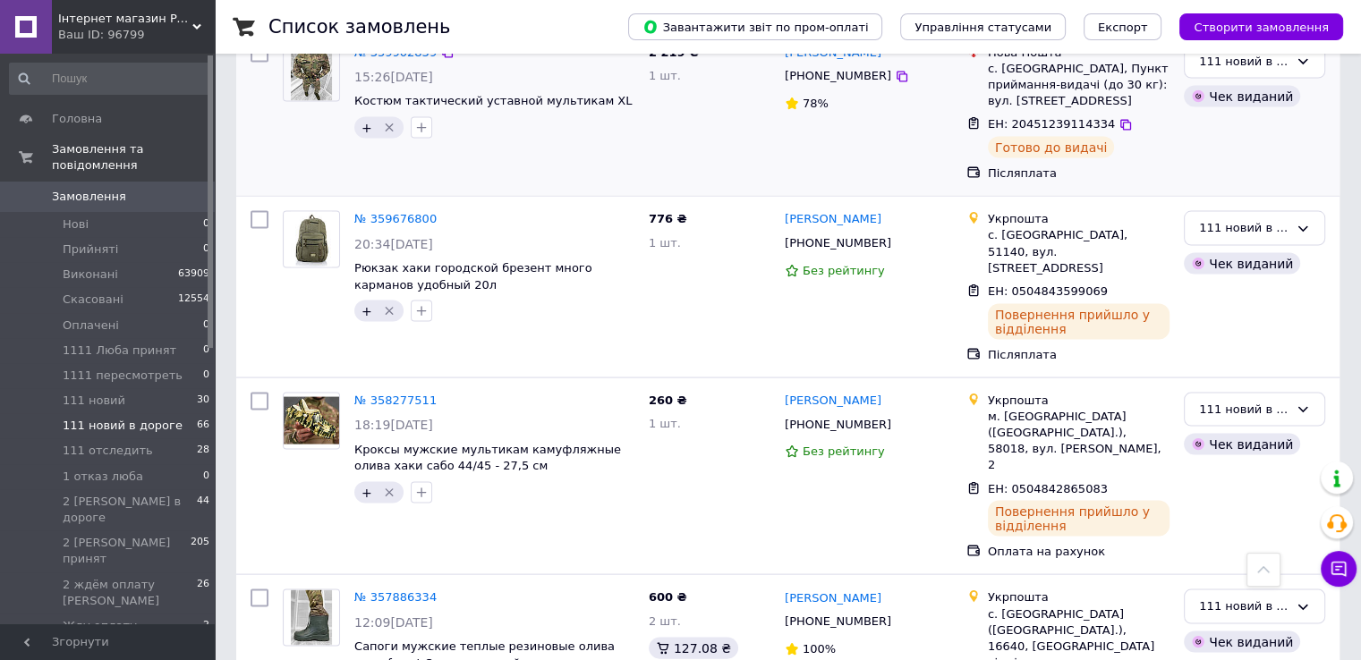
scroll to position [10400, 0]
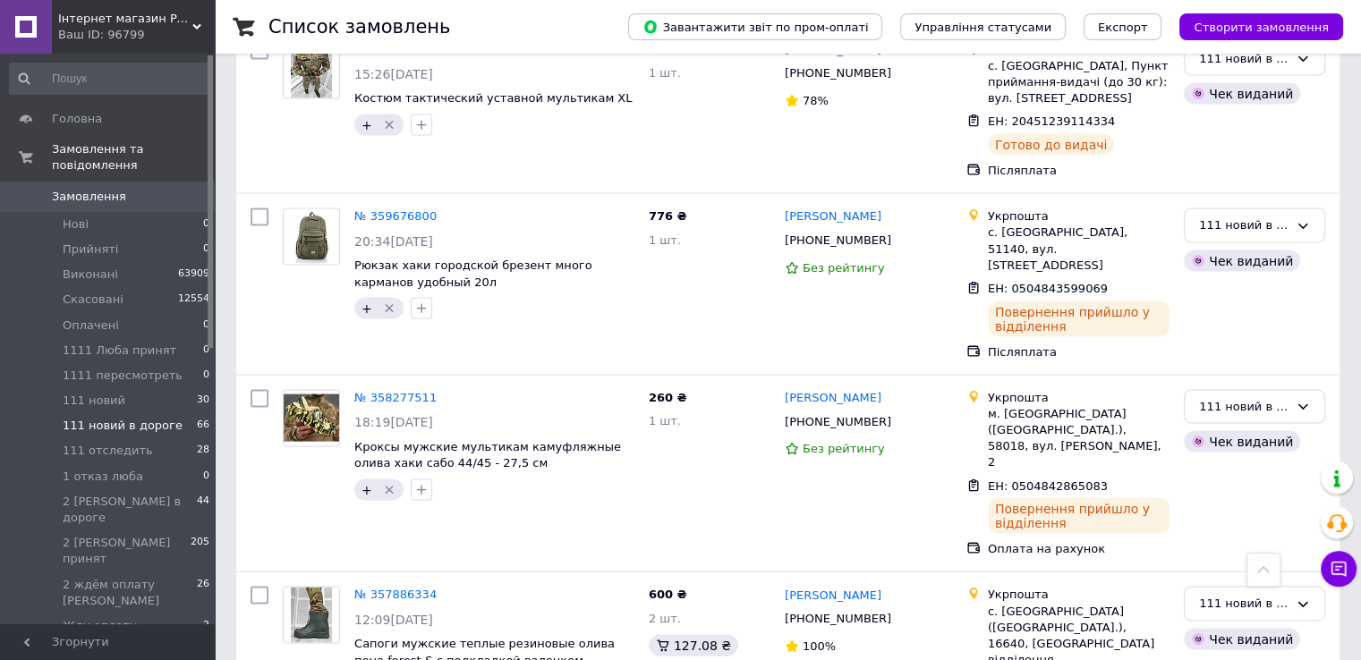
click at [1256, 567] on div at bounding box center [1263, 570] width 34 height 34
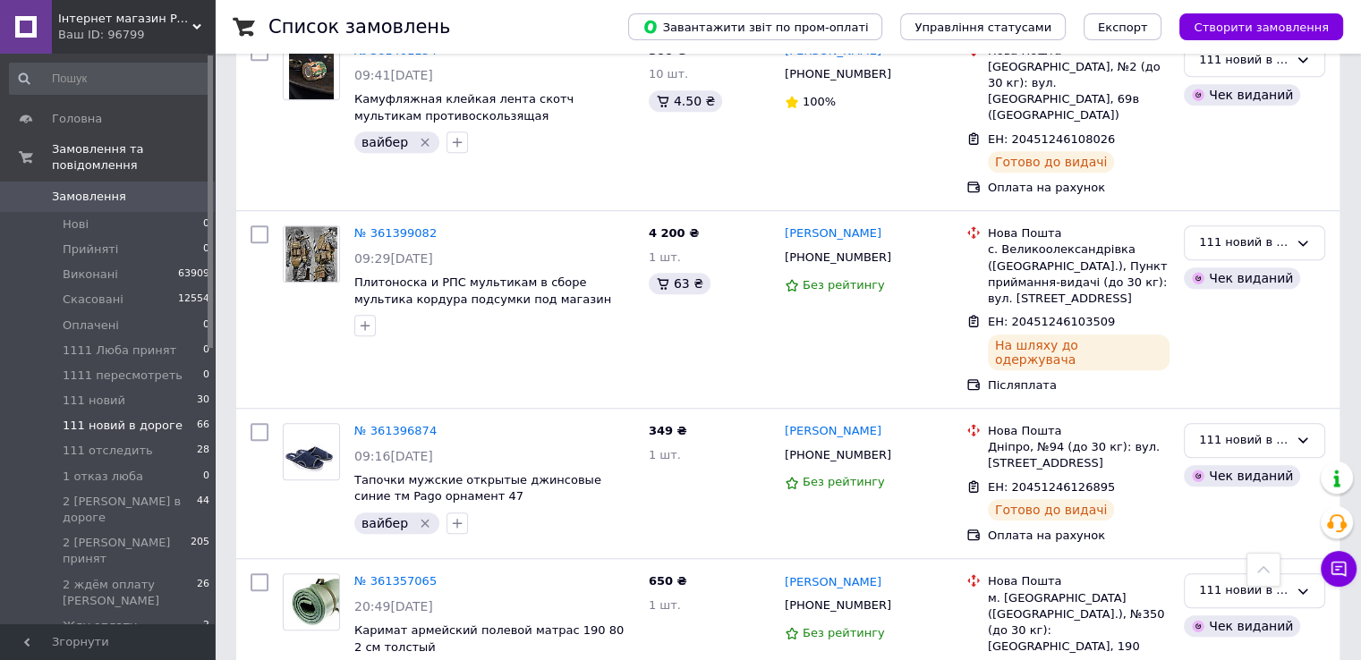
scroll to position [0, 0]
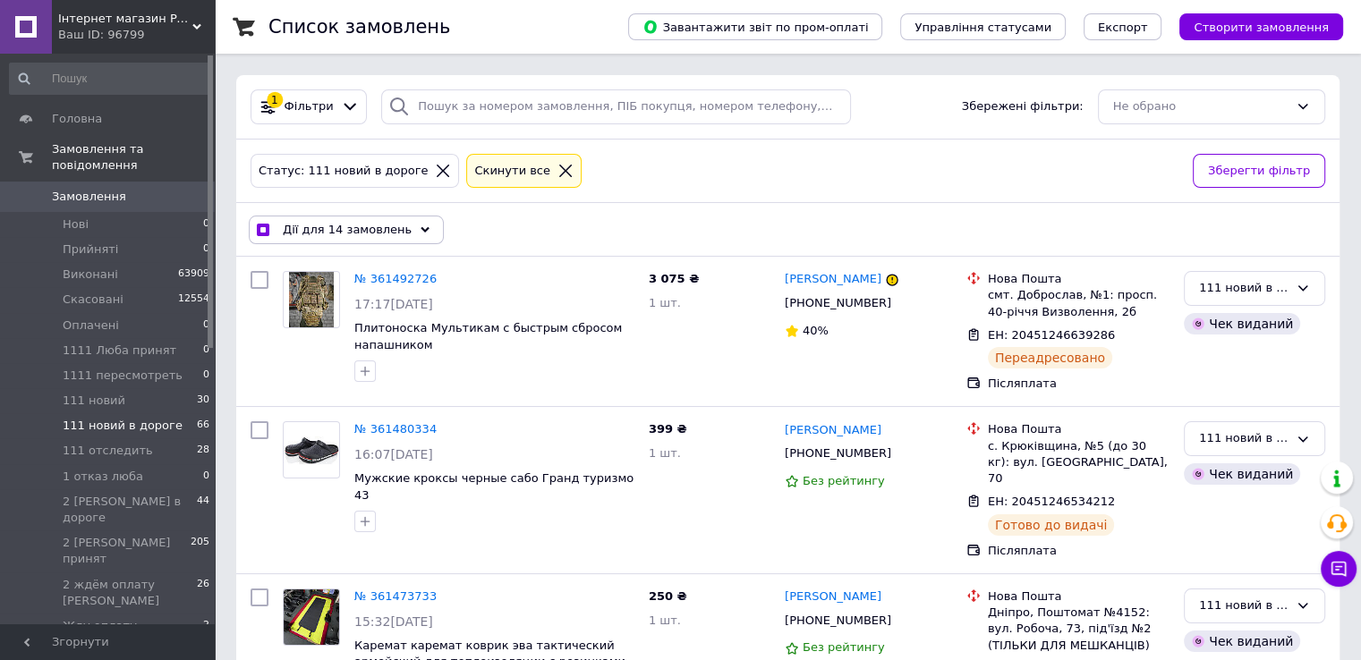
click at [378, 219] on div "Дії для 14 замовлень" at bounding box center [346, 230] width 195 height 29
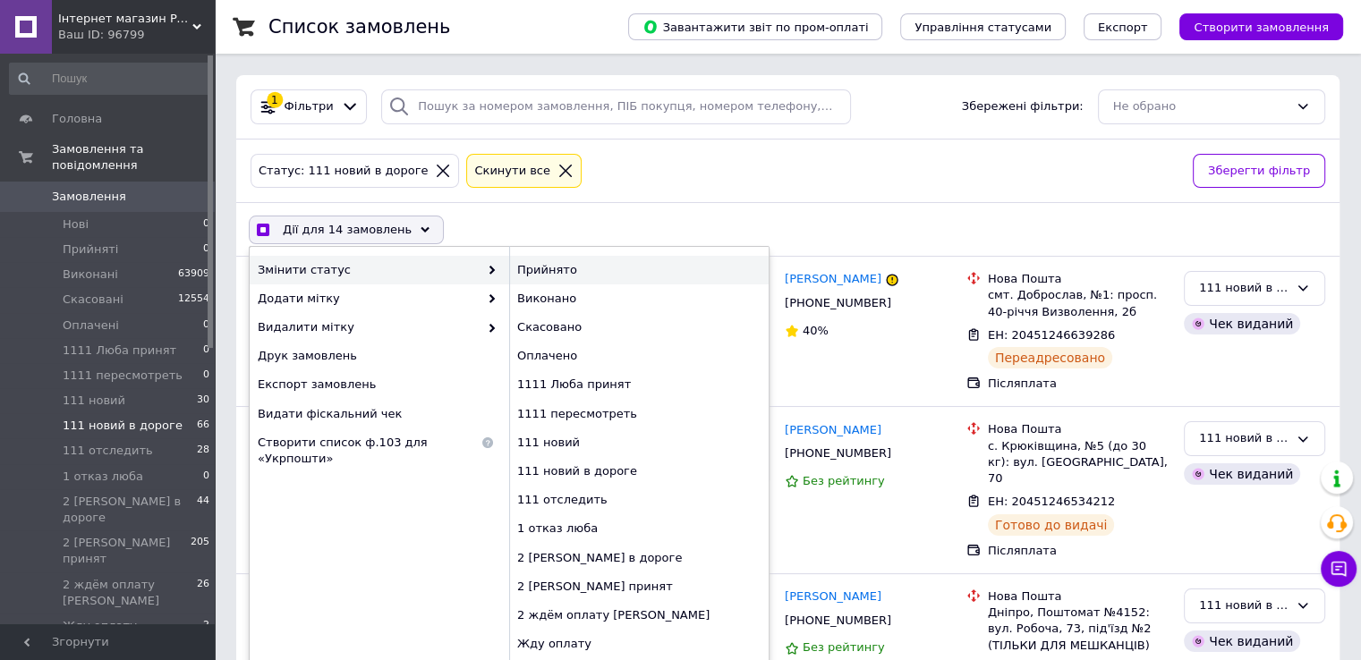
checkbox input "true"
click at [564, 411] on div "1111 пересмотреть" at bounding box center [638, 414] width 259 height 29
checkbox input "false"
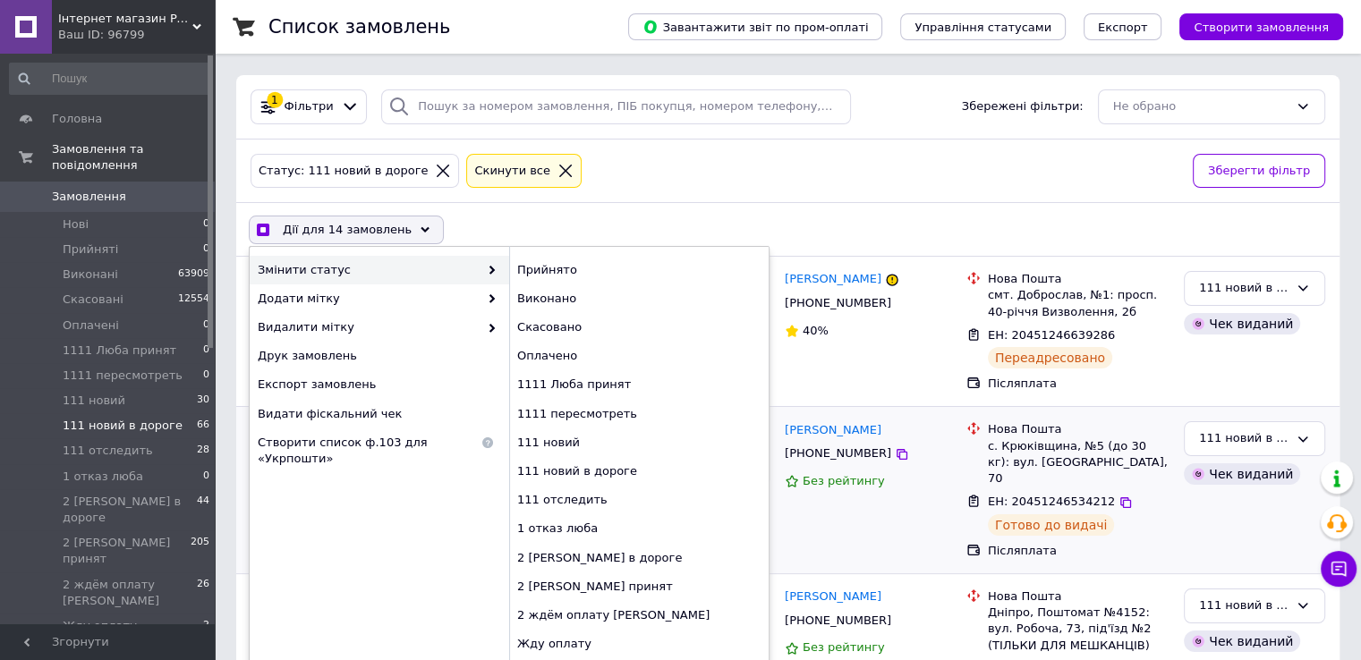
checkbox input "false"
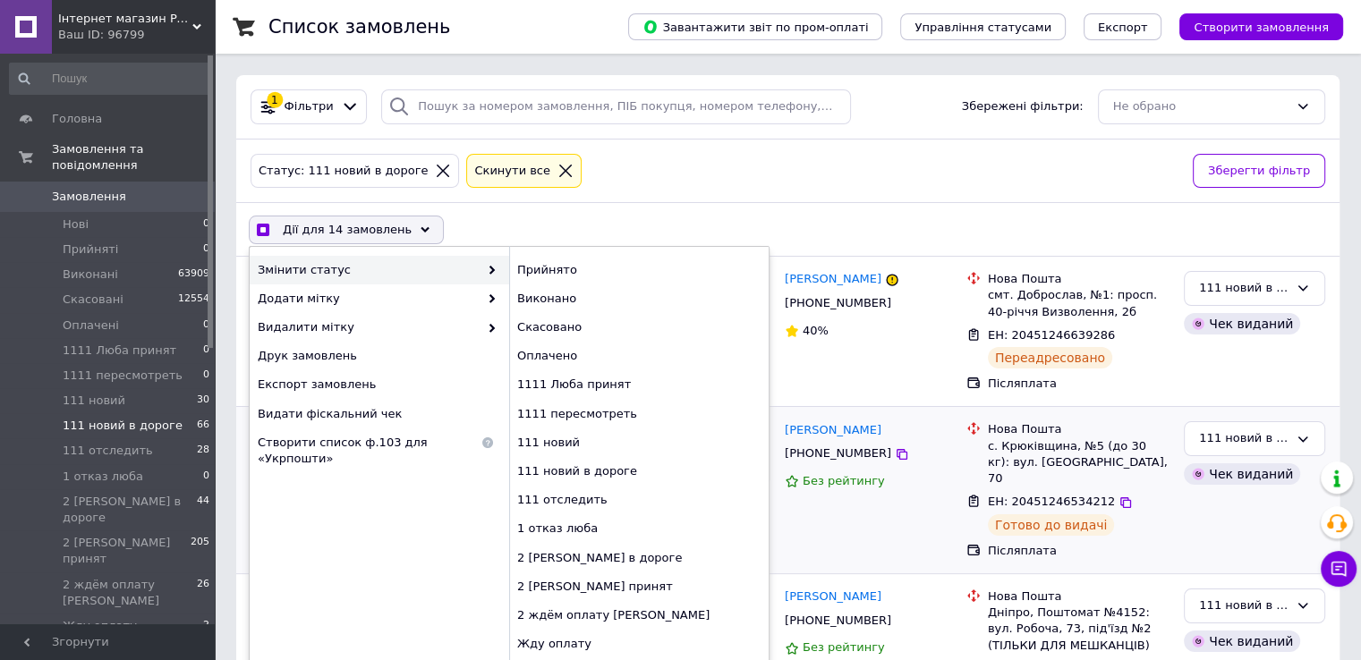
checkbox input "false"
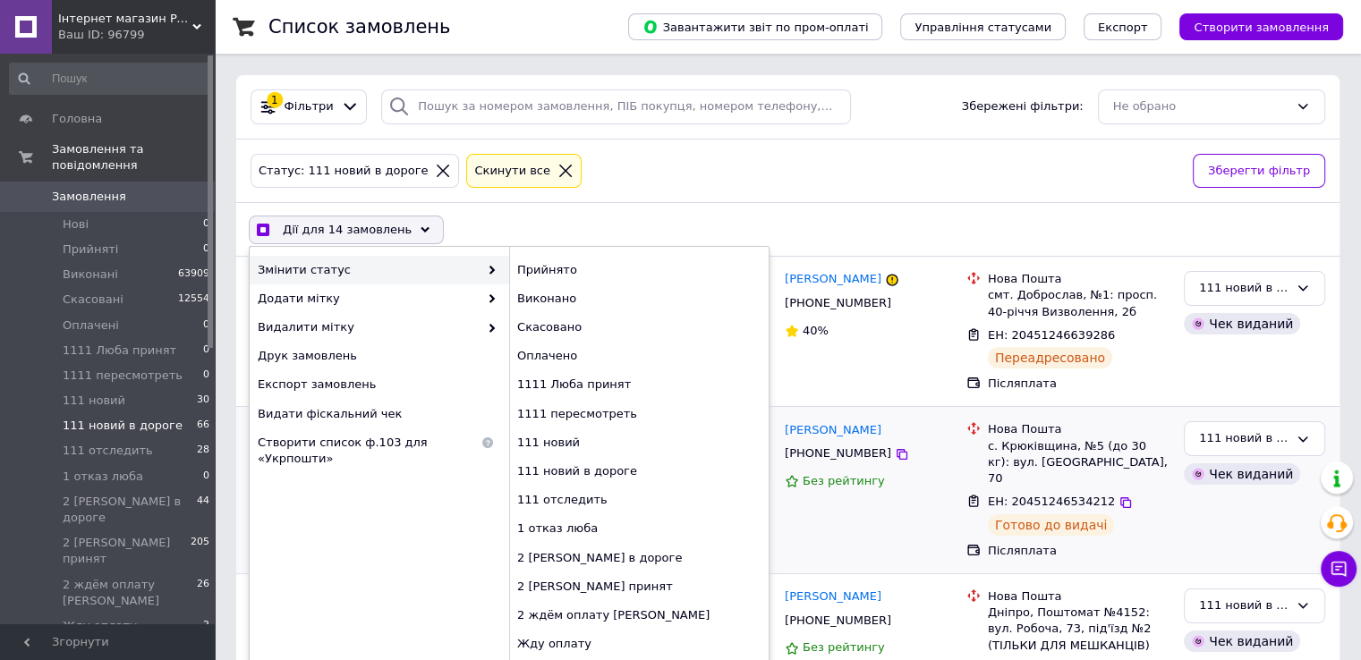
checkbox input "false"
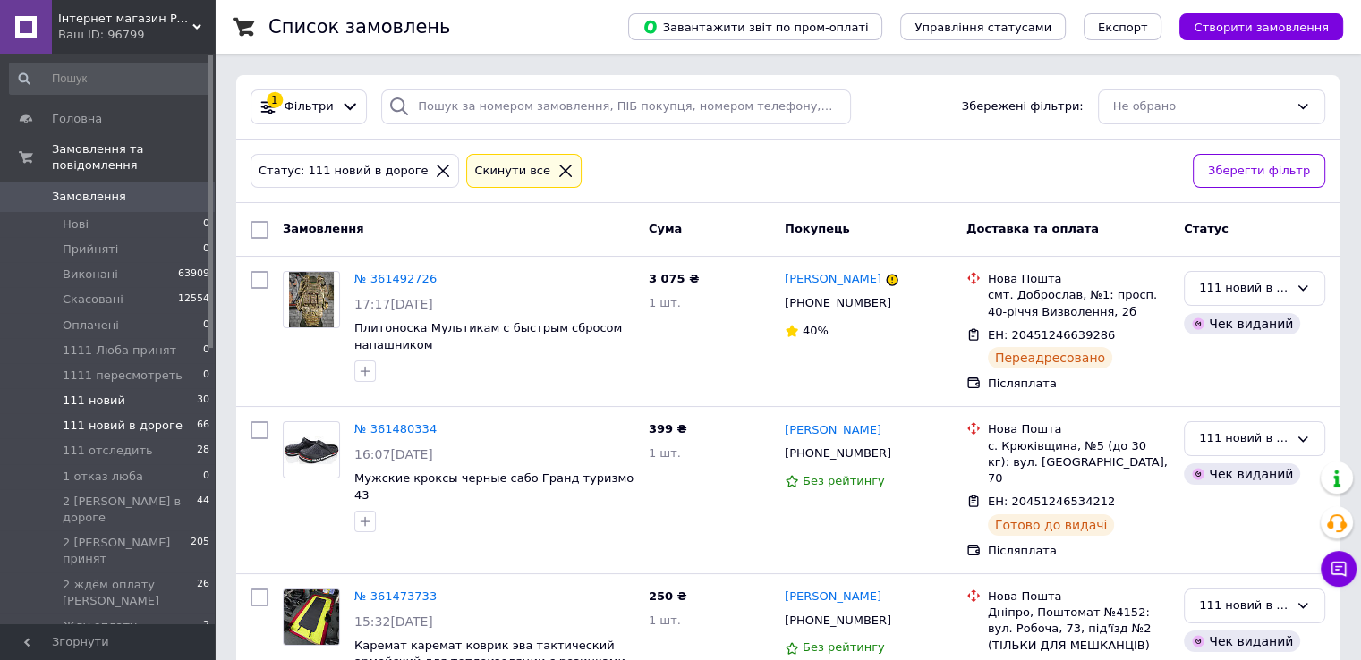
click at [106, 393] on span "111 новий" at bounding box center [94, 401] width 63 height 16
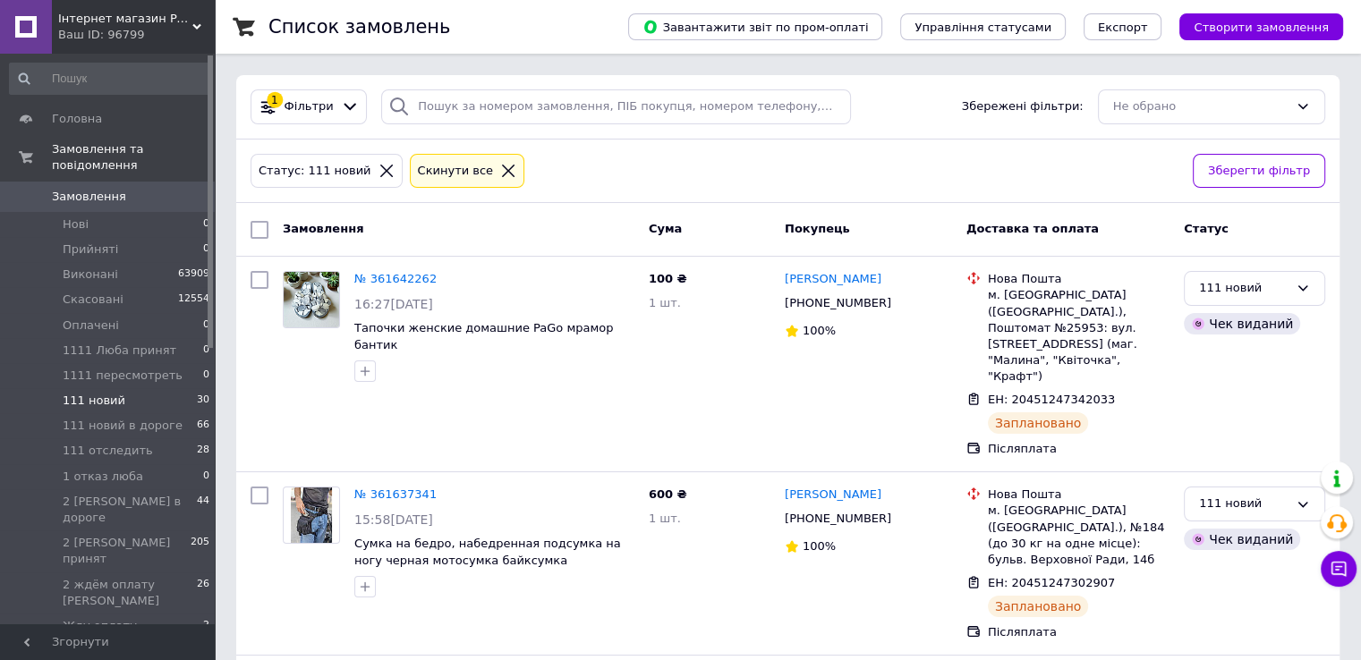
click at [106, 393] on span "111 новий" at bounding box center [94, 401] width 63 height 16
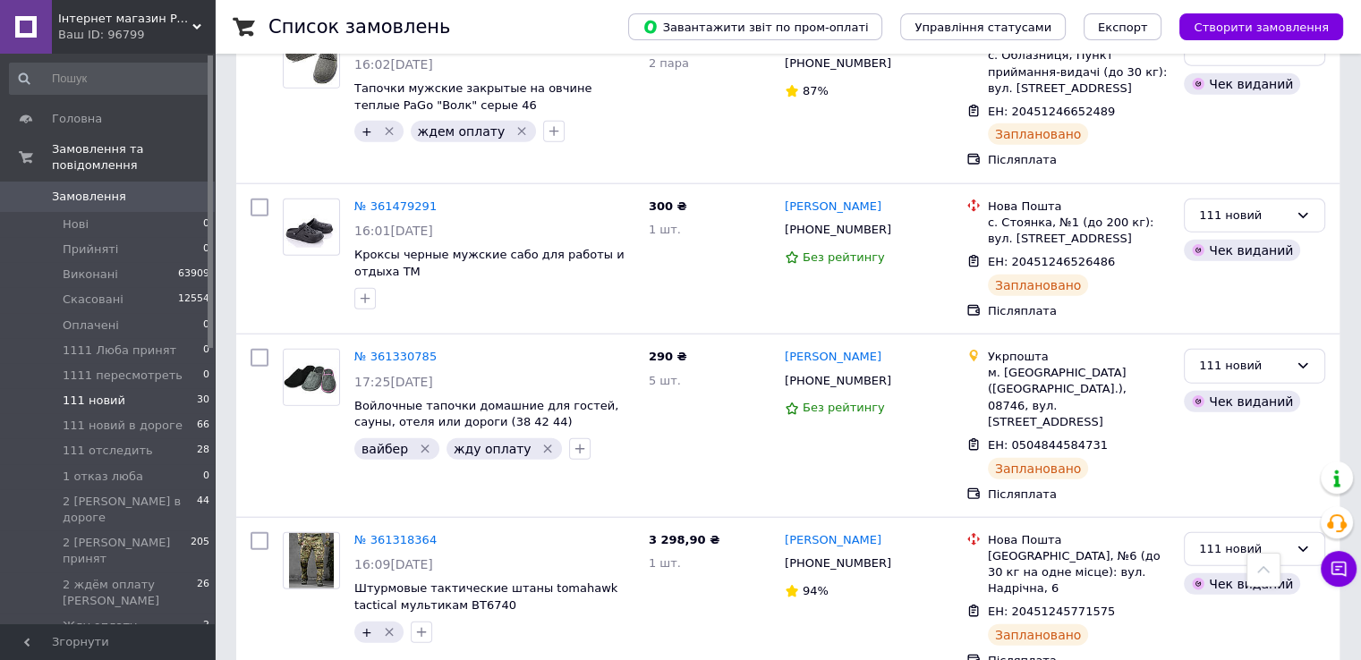
scroll to position [4564, 0]
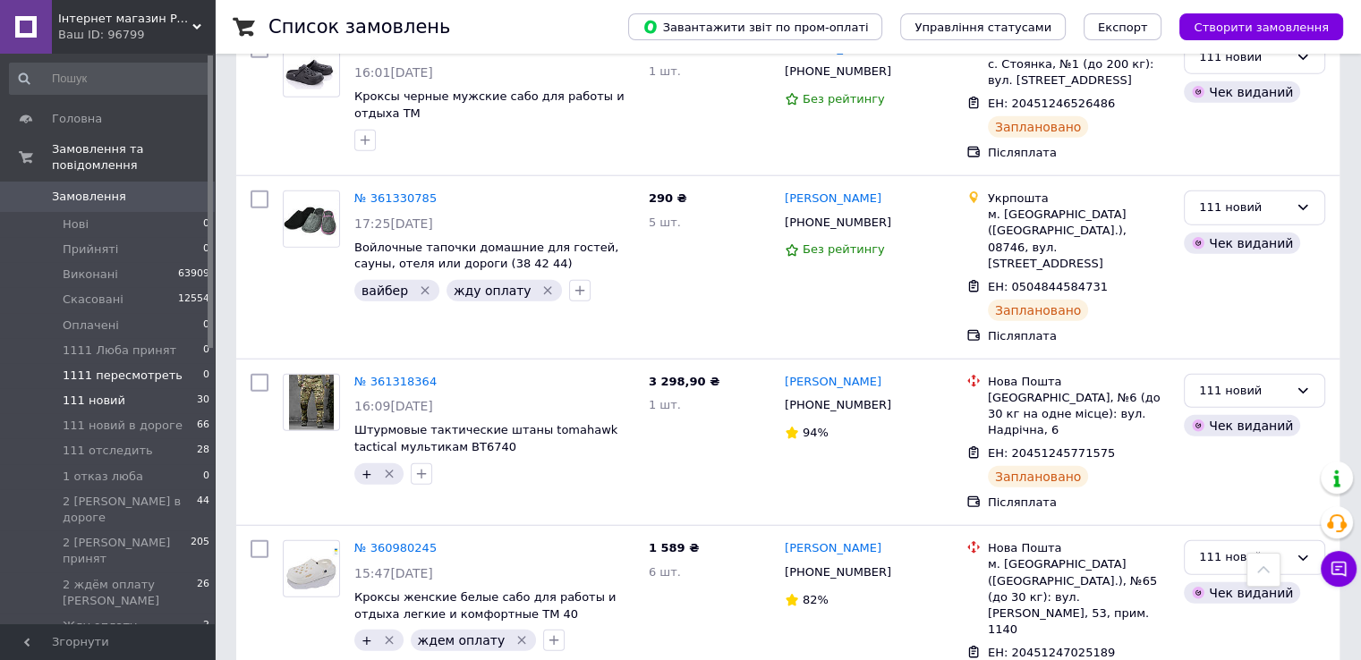
click at [108, 368] on span "1111 пересмотреть" at bounding box center [123, 376] width 120 height 16
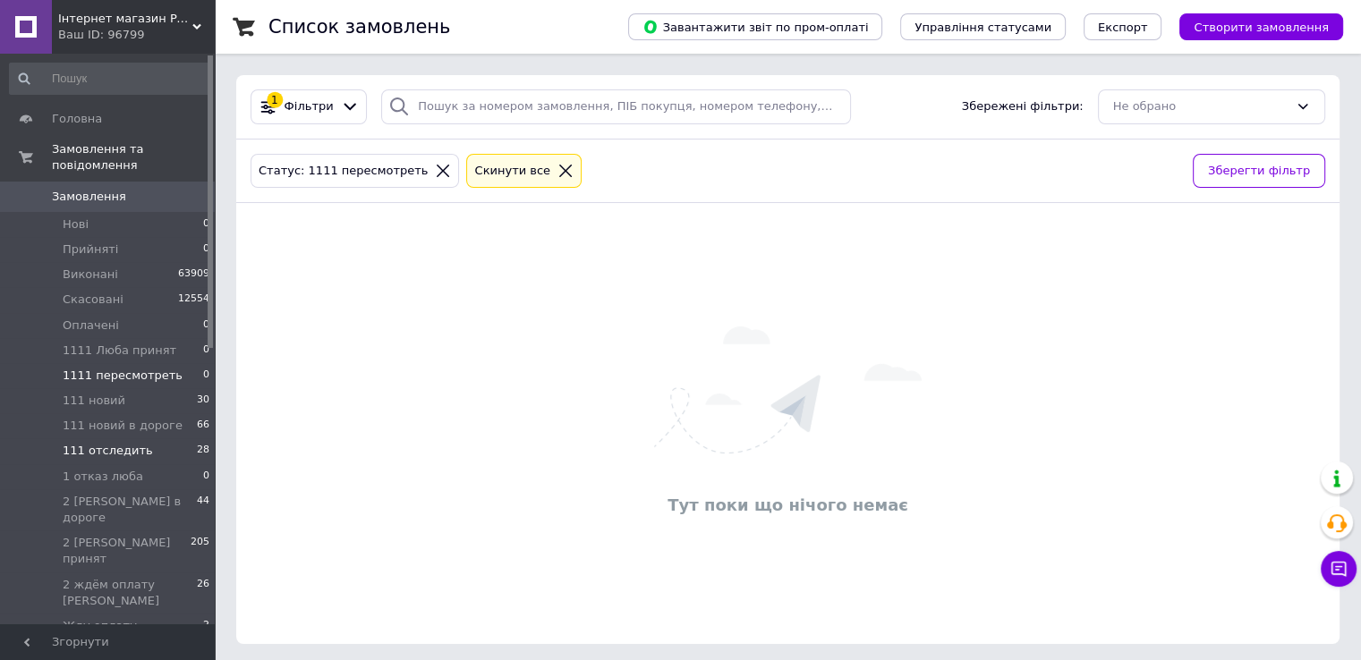
click at [114, 443] on span "111 отследить" at bounding box center [108, 451] width 90 height 16
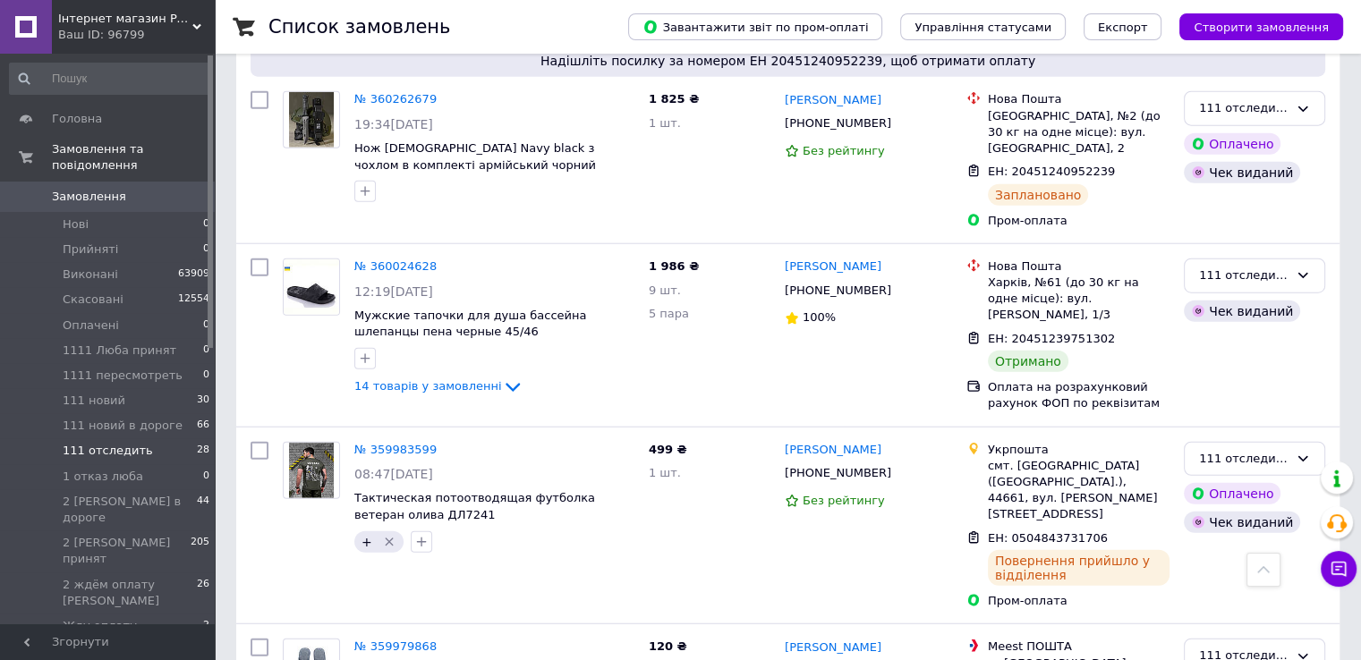
scroll to position [4485, 0]
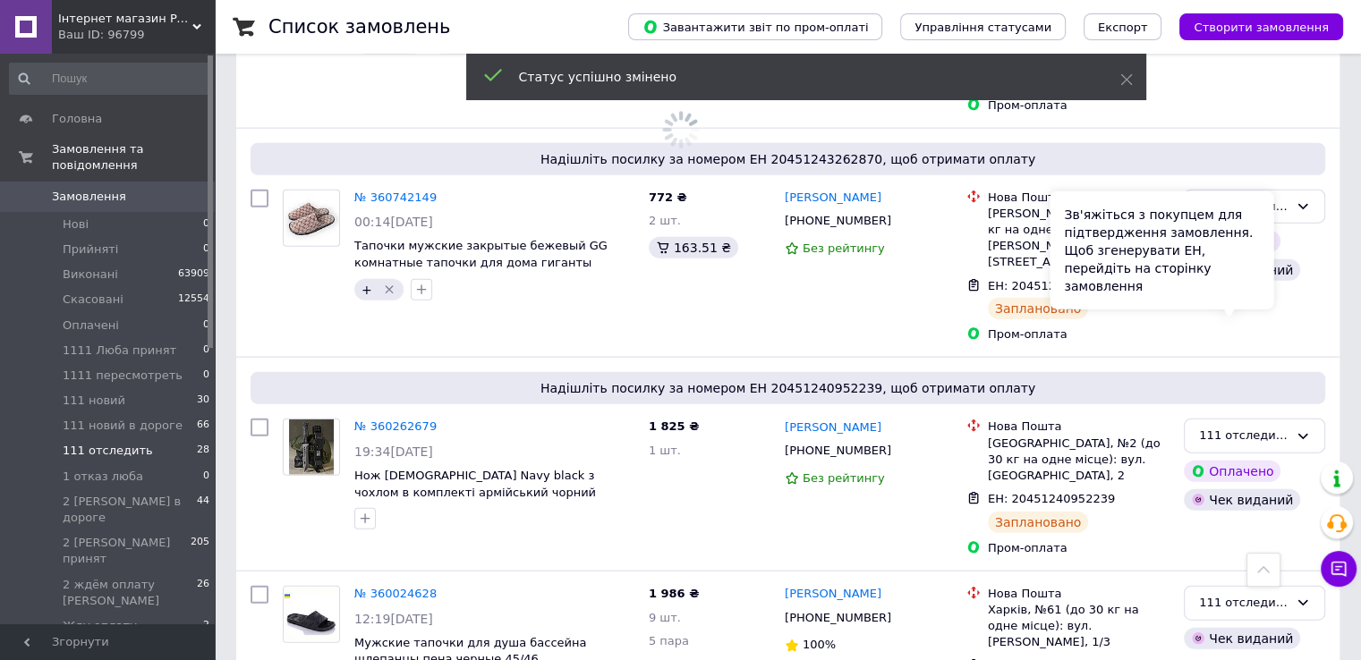
scroll to position [4037, 0]
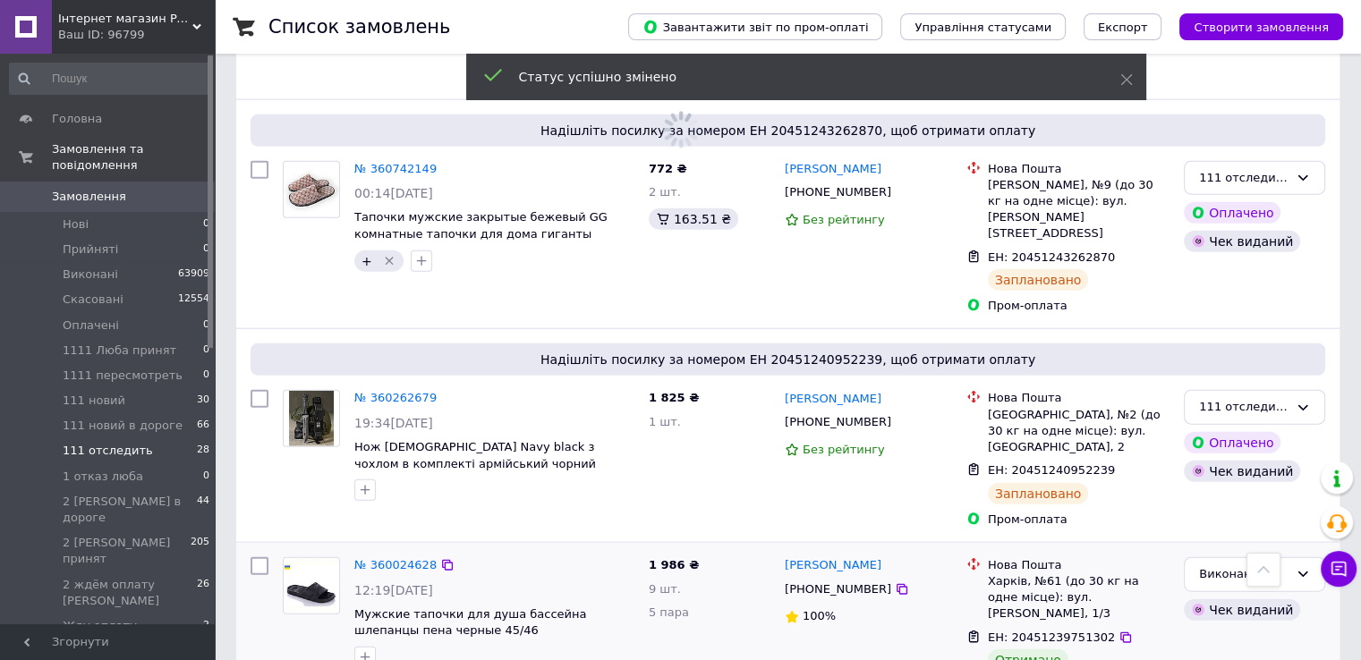
scroll to position [4485, 0]
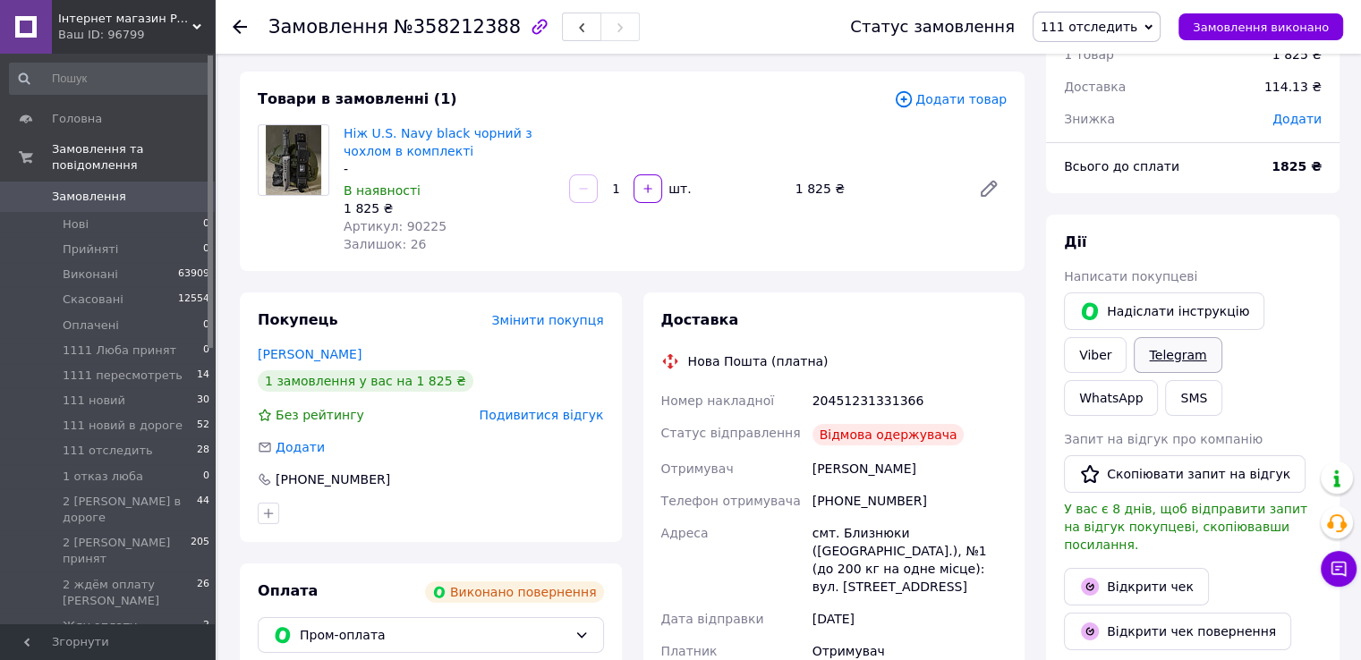
scroll to position [179, 0]
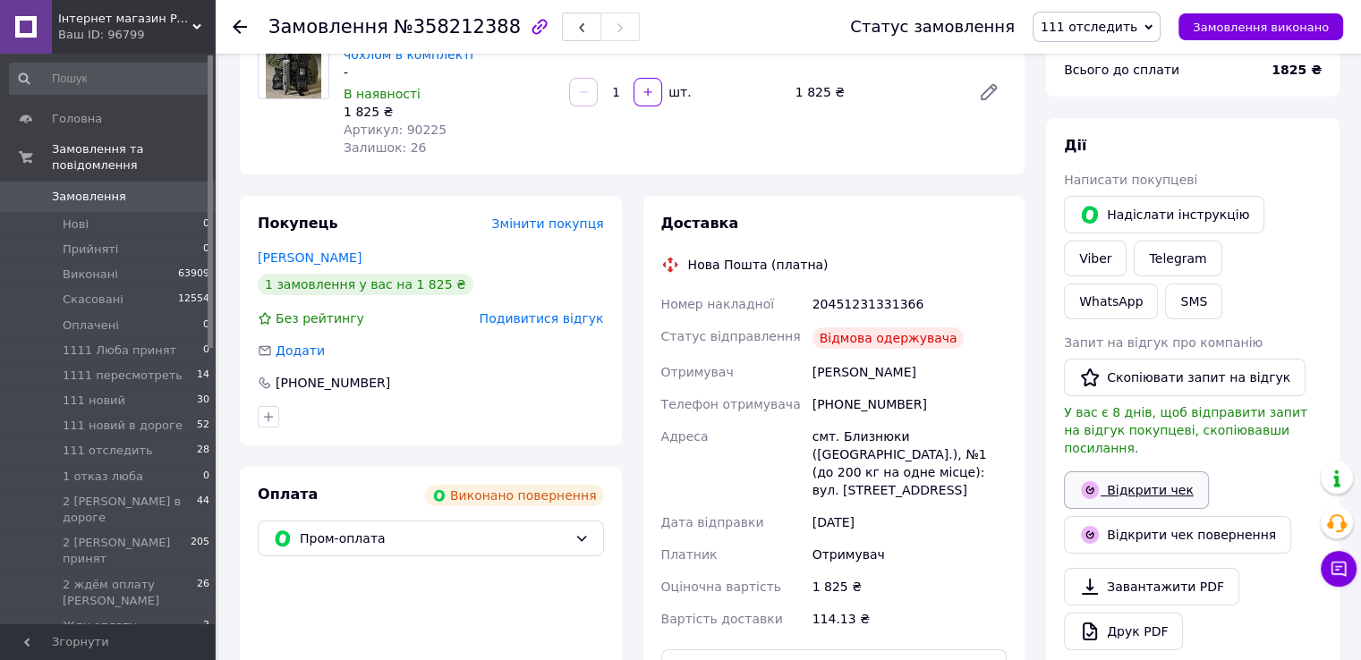
click at [1124, 472] on link "Відкрити чек" at bounding box center [1136, 491] width 145 height 38
click at [1121, 516] on link "Відкрити чек повернення" at bounding box center [1177, 535] width 227 height 38
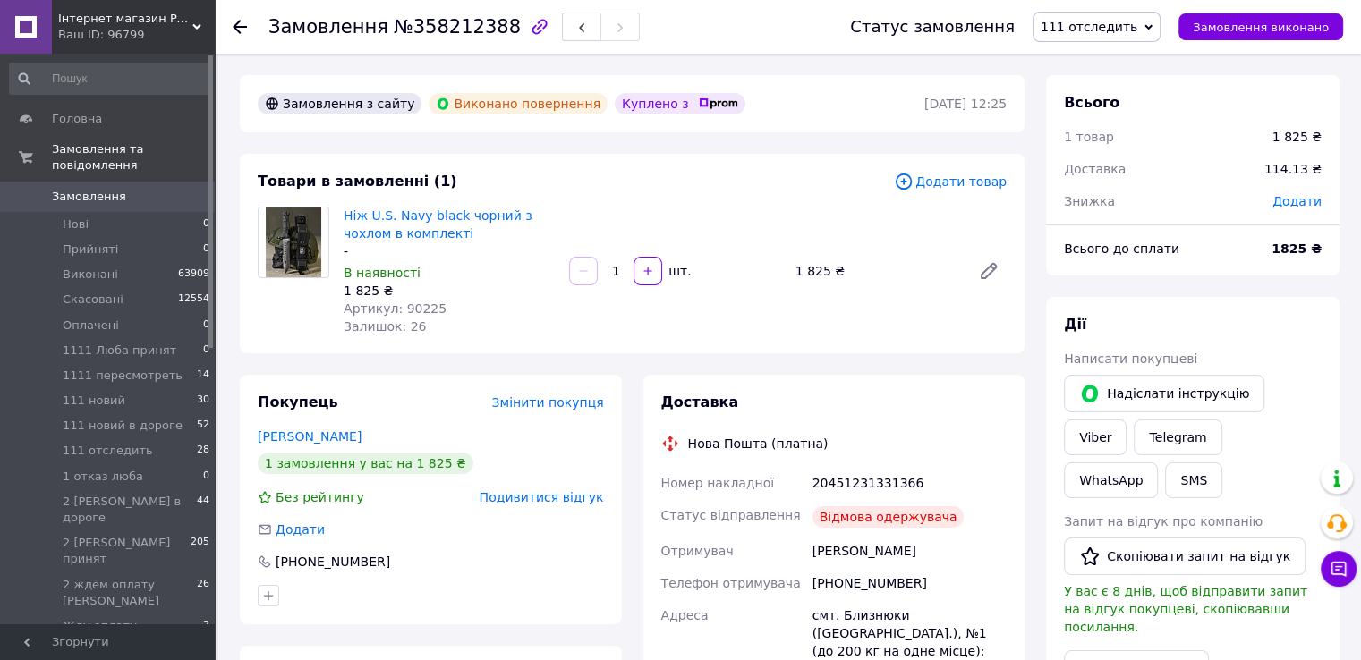
scroll to position [0, 0]
click at [1137, 28] on span "111 отследить" at bounding box center [1089, 27] width 97 height 14
click at [1116, 88] on li "Виконано" at bounding box center [1138, 89] width 210 height 27
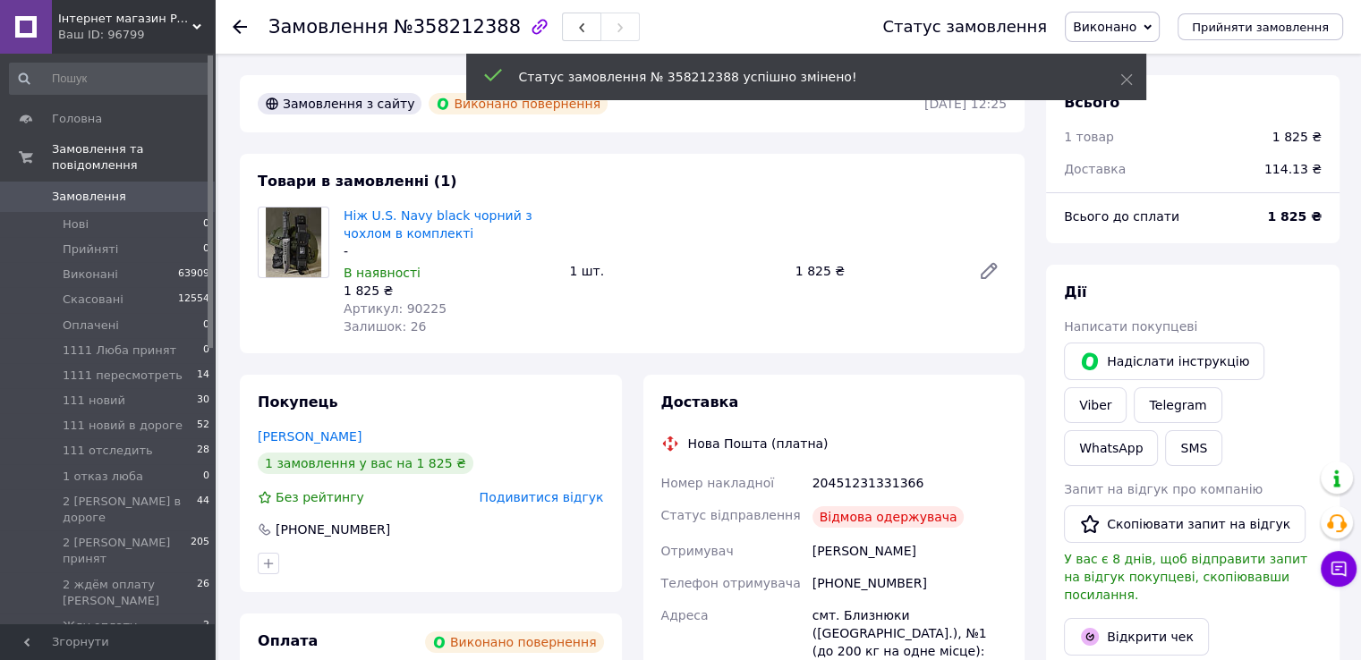
scroll to position [295, 0]
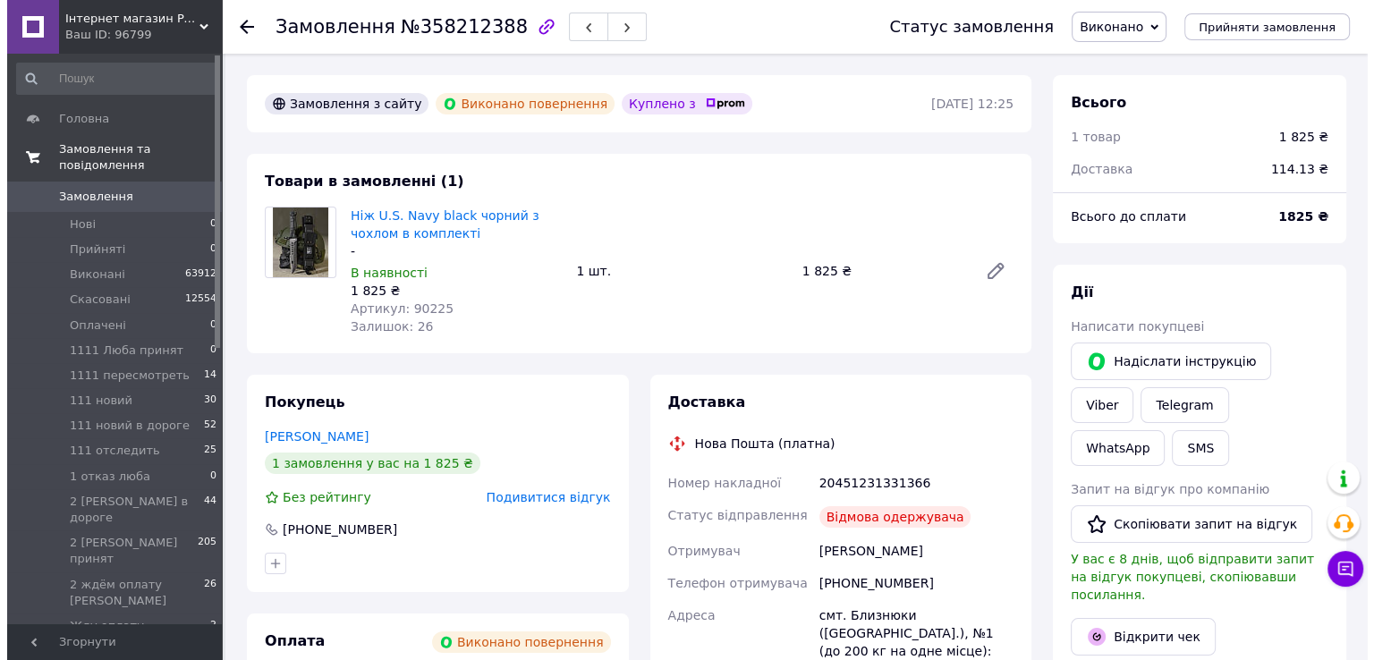
scroll to position [295, 0]
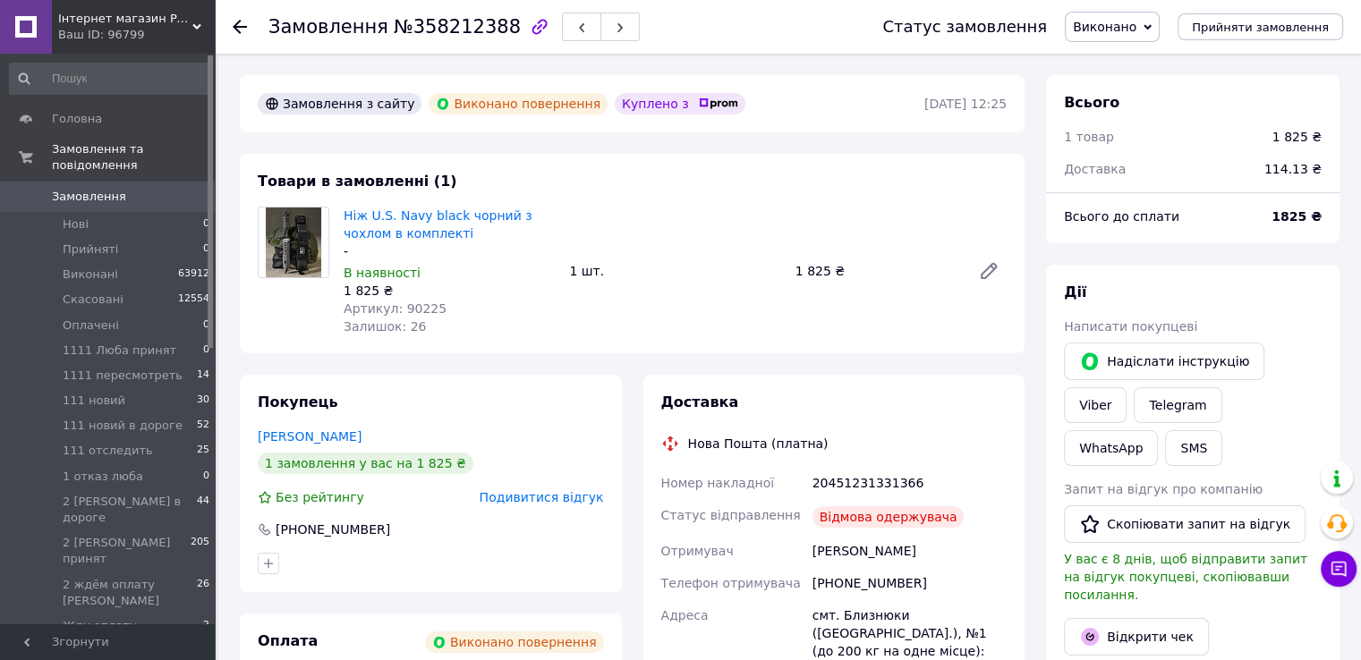
click at [78, 189] on span "Замовлення" at bounding box center [89, 197] width 74 height 16
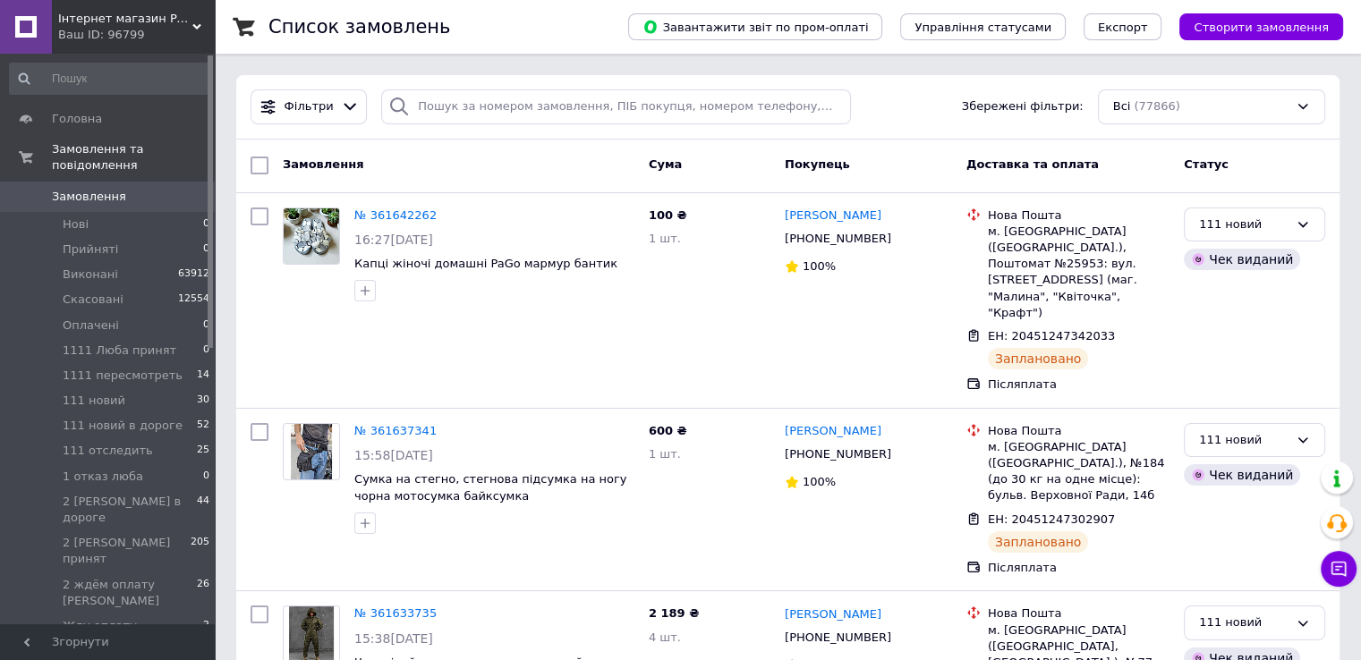
click at [1228, 30] on span "Створити замовлення" at bounding box center [1261, 27] width 135 height 13
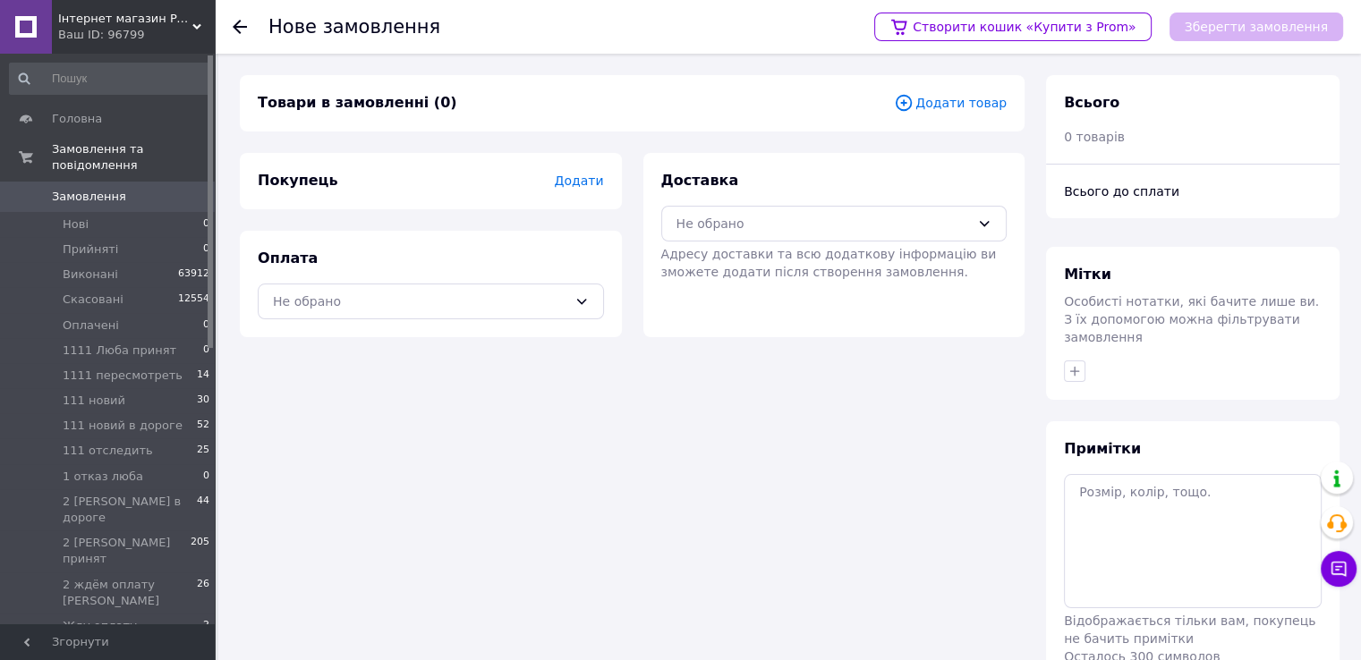
click at [956, 101] on span "Додати товар" at bounding box center [950, 103] width 113 height 20
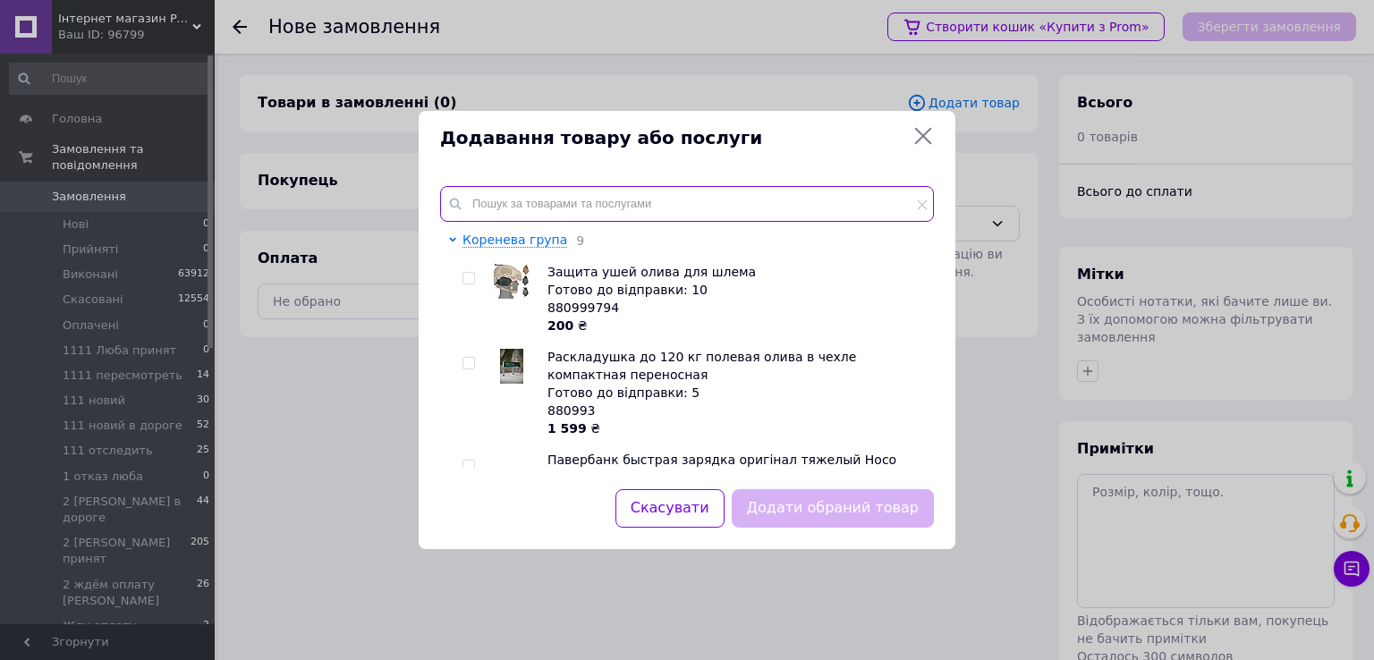
click at [659, 198] on input "text" at bounding box center [687, 204] width 494 height 36
paste input "Плитоноска Мультикам с быстрым сбросом напашником"
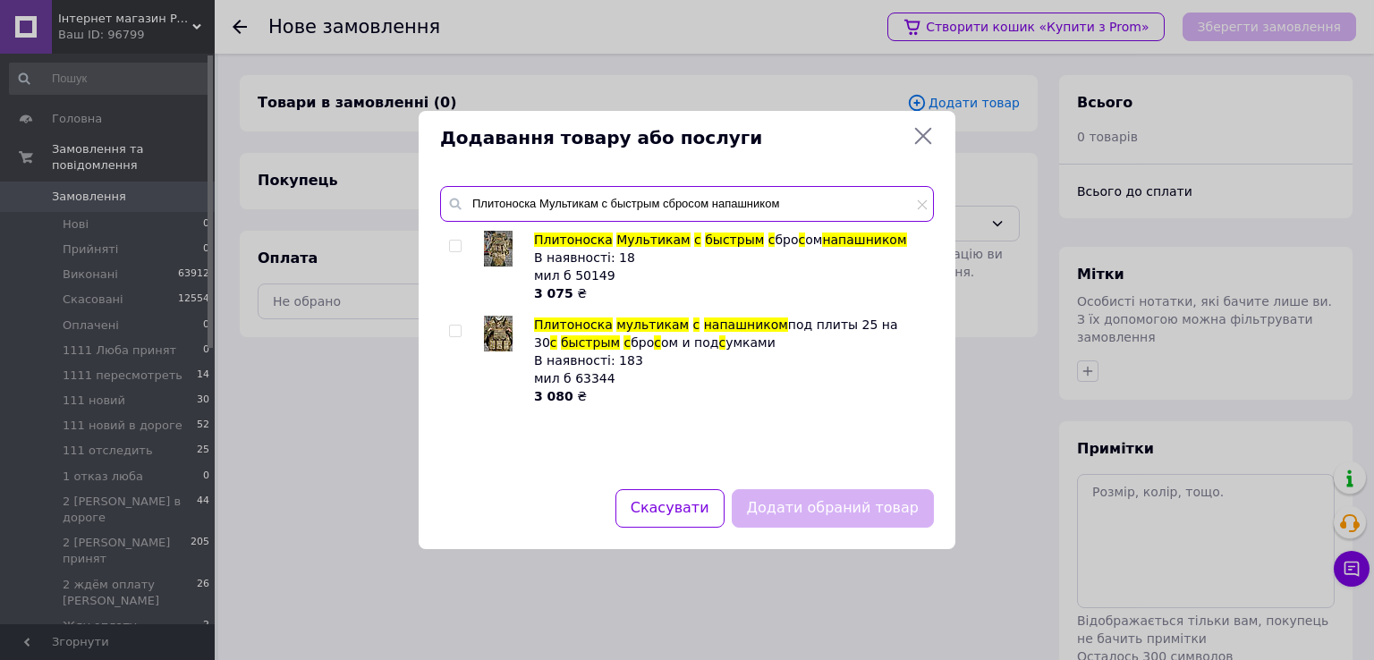
type input "Плитоноска Мультикам с быстрым сбросом напашником"
click at [457, 247] on input "checkbox" at bounding box center [455, 247] width 12 height 12
checkbox input "true"
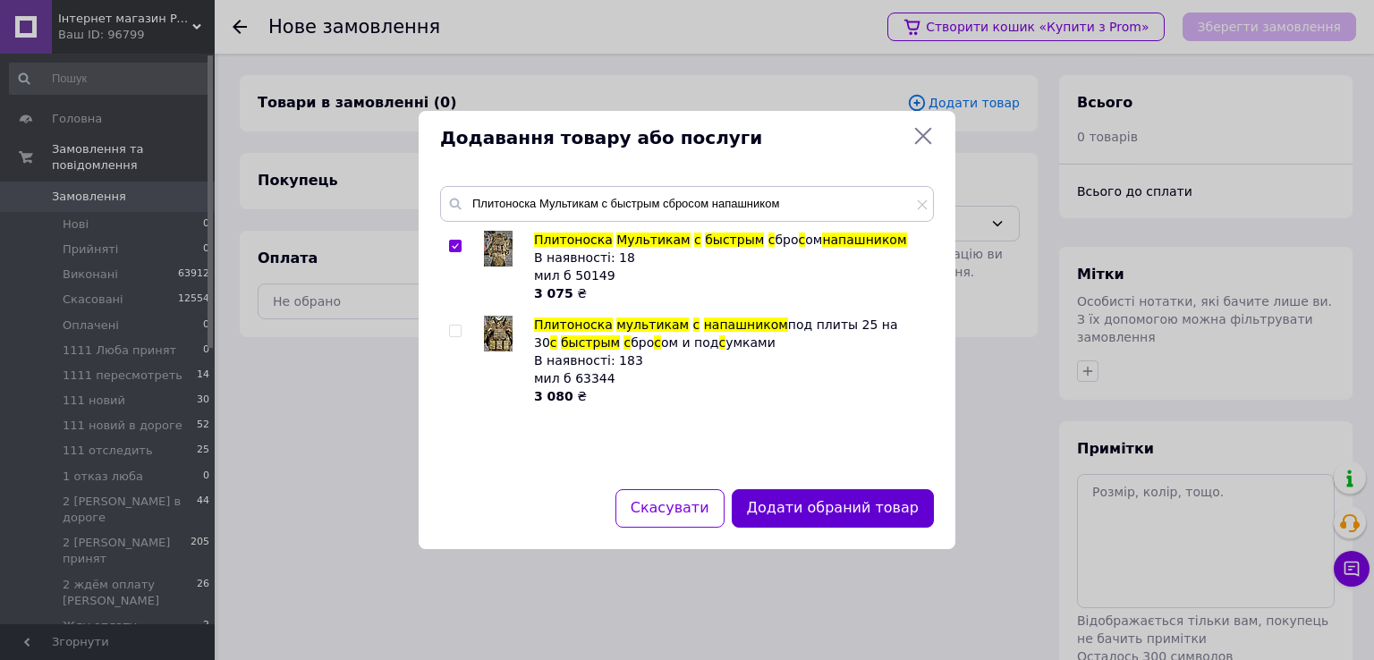
click at [781, 507] on button "Додати обраний товар" at bounding box center [833, 508] width 202 height 38
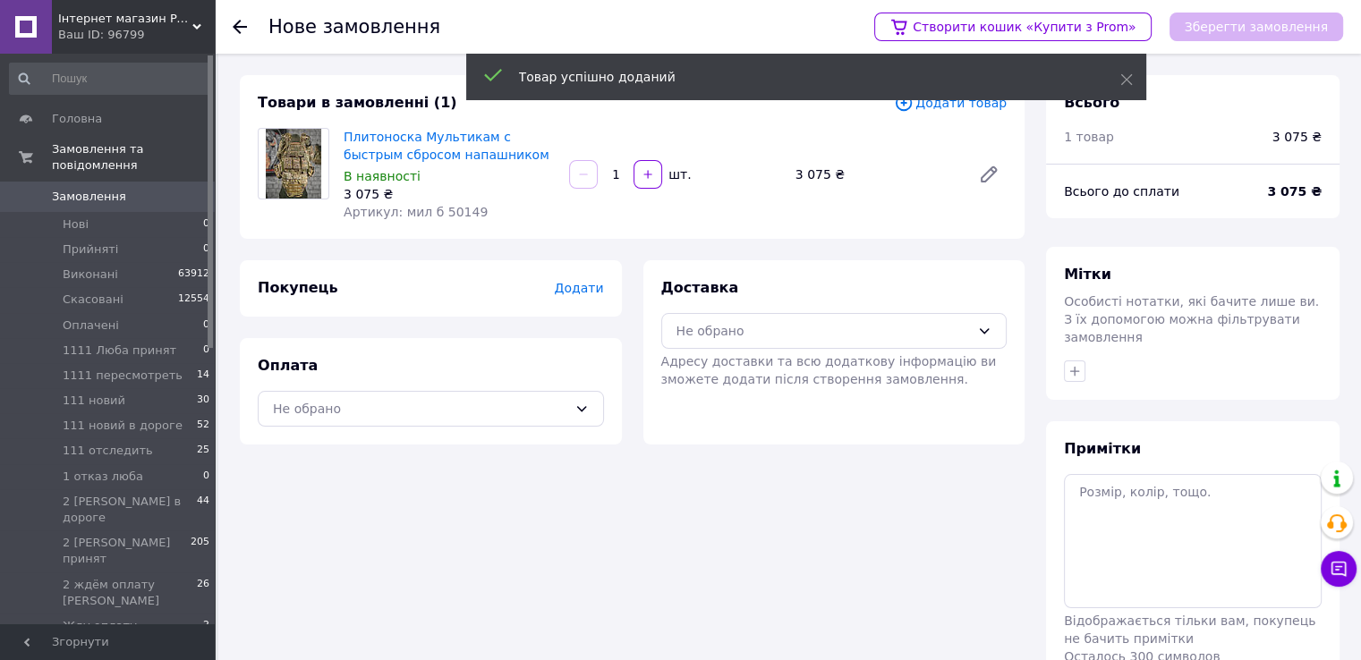
click at [573, 289] on span "Додати" at bounding box center [578, 288] width 49 height 14
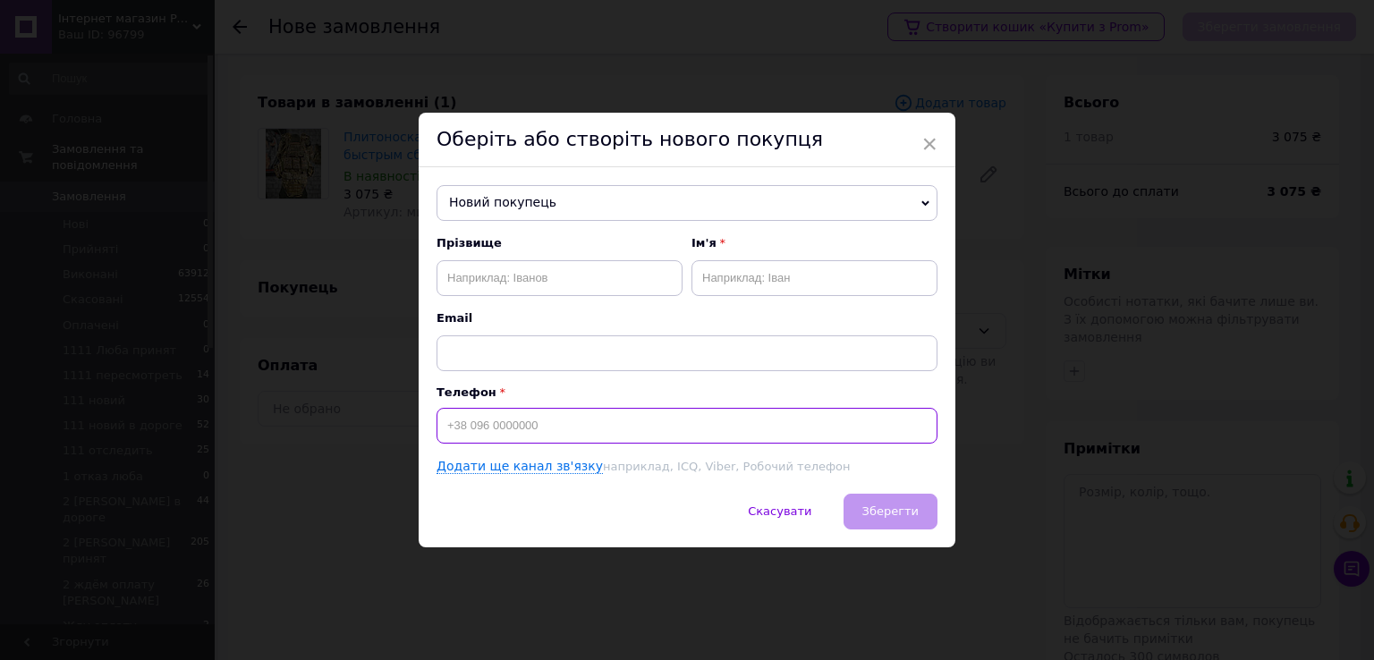
click at [485, 413] on input at bounding box center [687, 426] width 501 height 36
paste input "[PHONE_NUMBER]"
type input "[PHONE_NUMBER]"
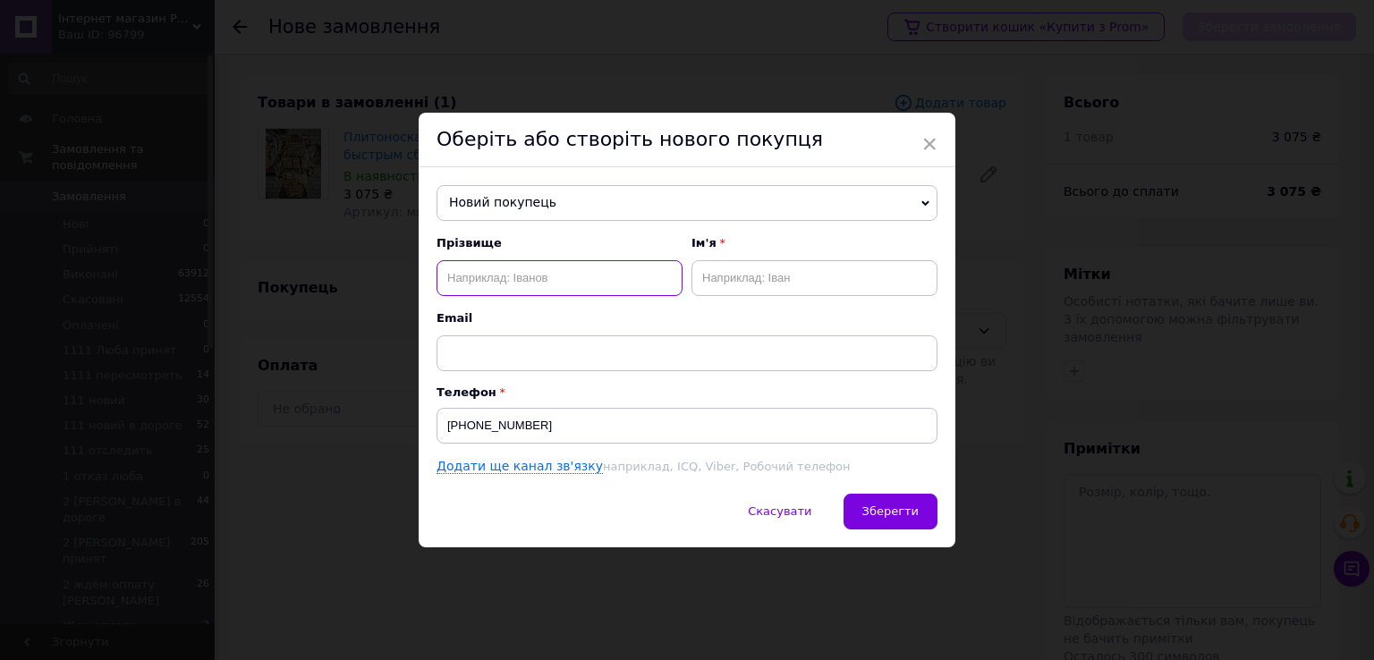
click at [526, 269] on input "text" at bounding box center [560, 278] width 246 height 36
click at [489, 274] on input "text" at bounding box center [560, 278] width 246 height 36
paste input "Скуратова"
type input "Скуратова"
click at [736, 276] on input "text" at bounding box center [815, 278] width 246 height 36
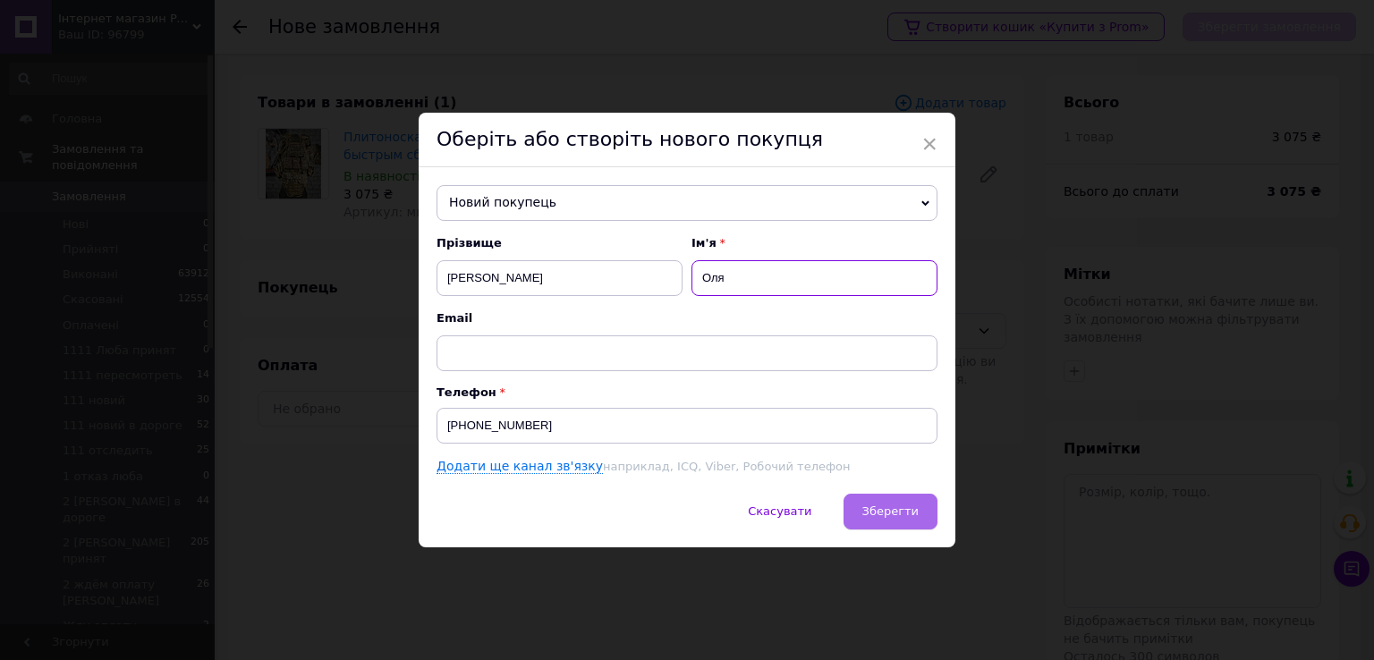
type input "Оля"
click at [885, 514] on span "Зберегти" at bounding box center [891, 511] width 56 height 13
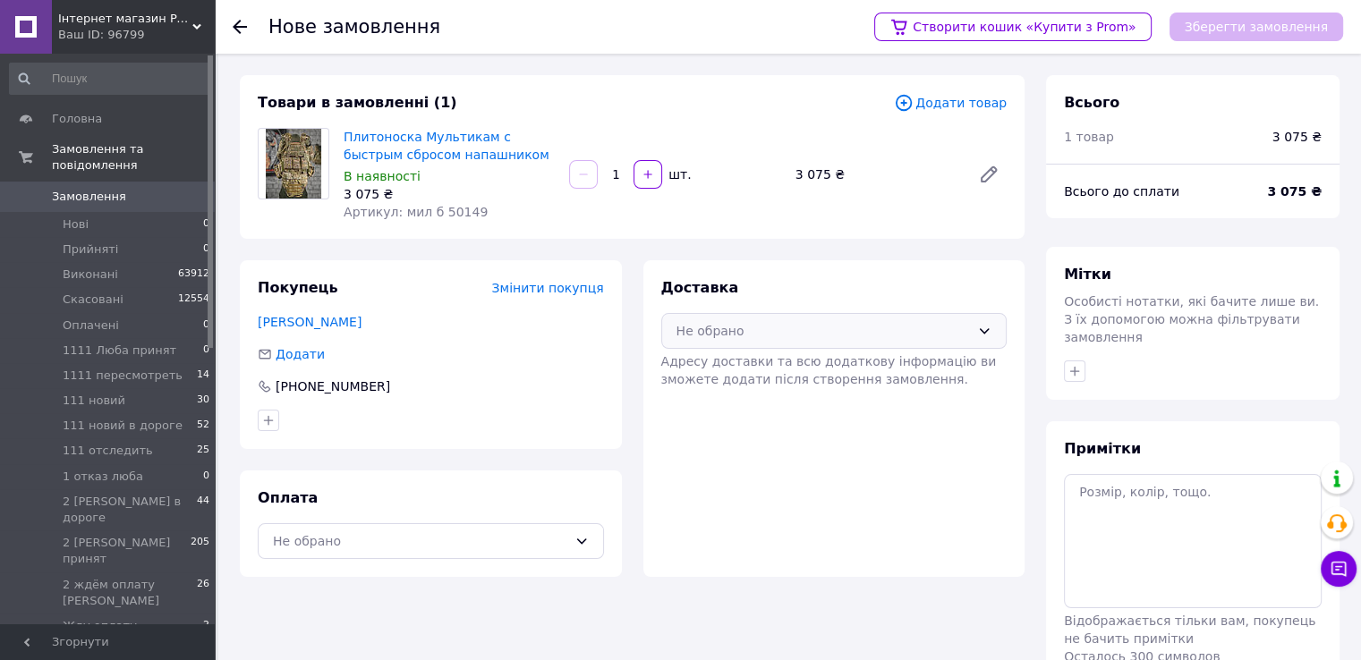
click at [727, 319] on div "Не обрано" at bounding box center [834, 331] width 346 height 36
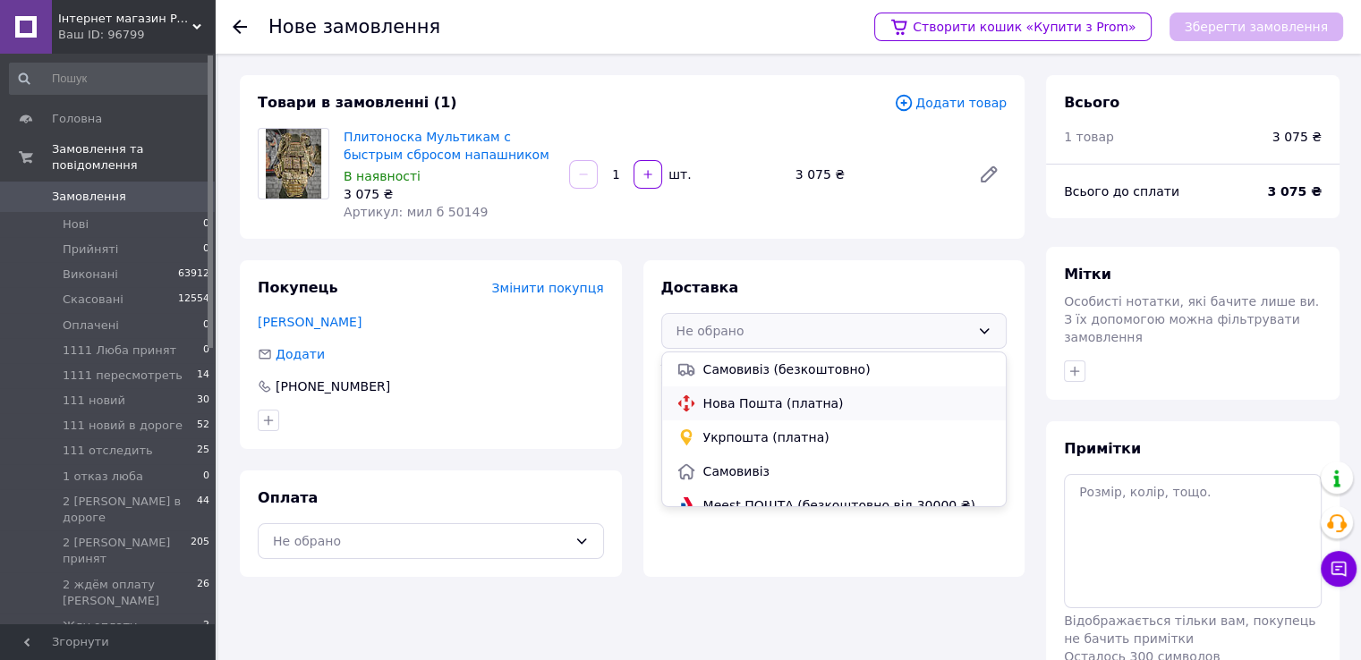
click at [734, 400] on span "Нова Пошта (платна)" at bounding box center [847, 404] width 289 height 18
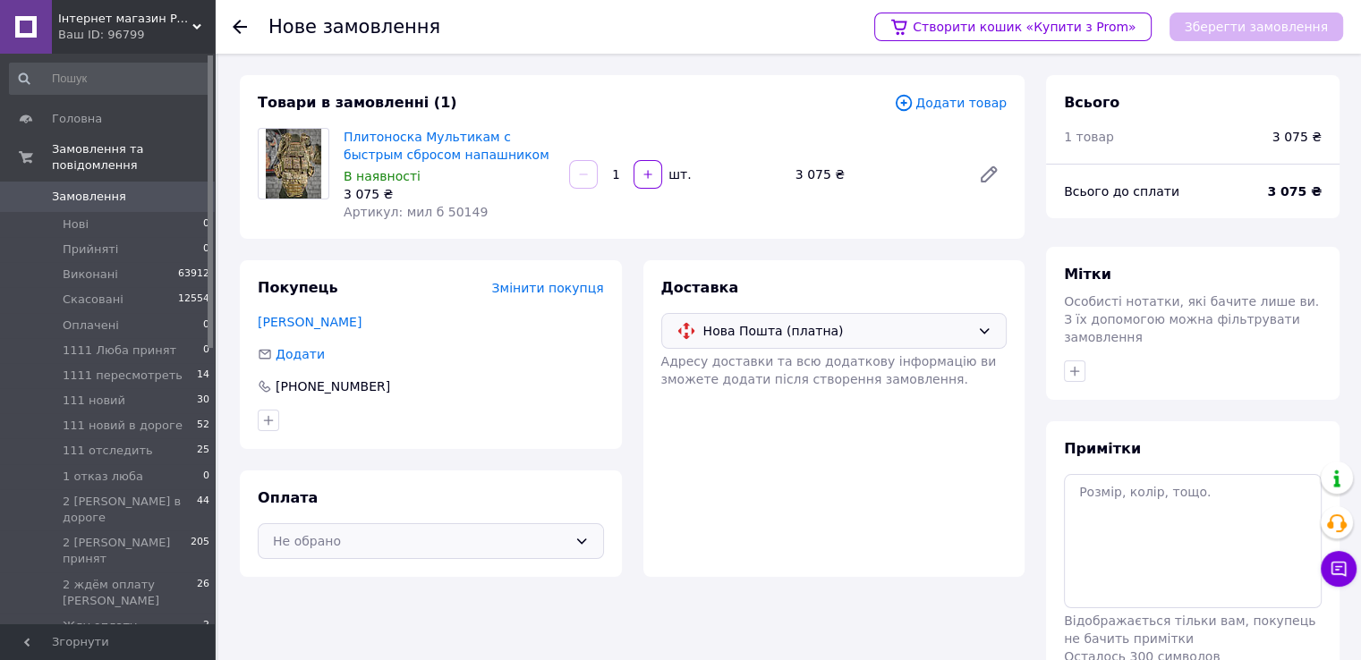
click at [446, 531] on div "Не обрано" at bounding box center [420, 541] width 294 height 20
click at [380, 606] on span "Післяплата" at bounding box center [444, 614] width 289 height 18
click at [1235, 30] on button "Зберегти замовлення" at bounding box center [1256, 27] width 174 height 29
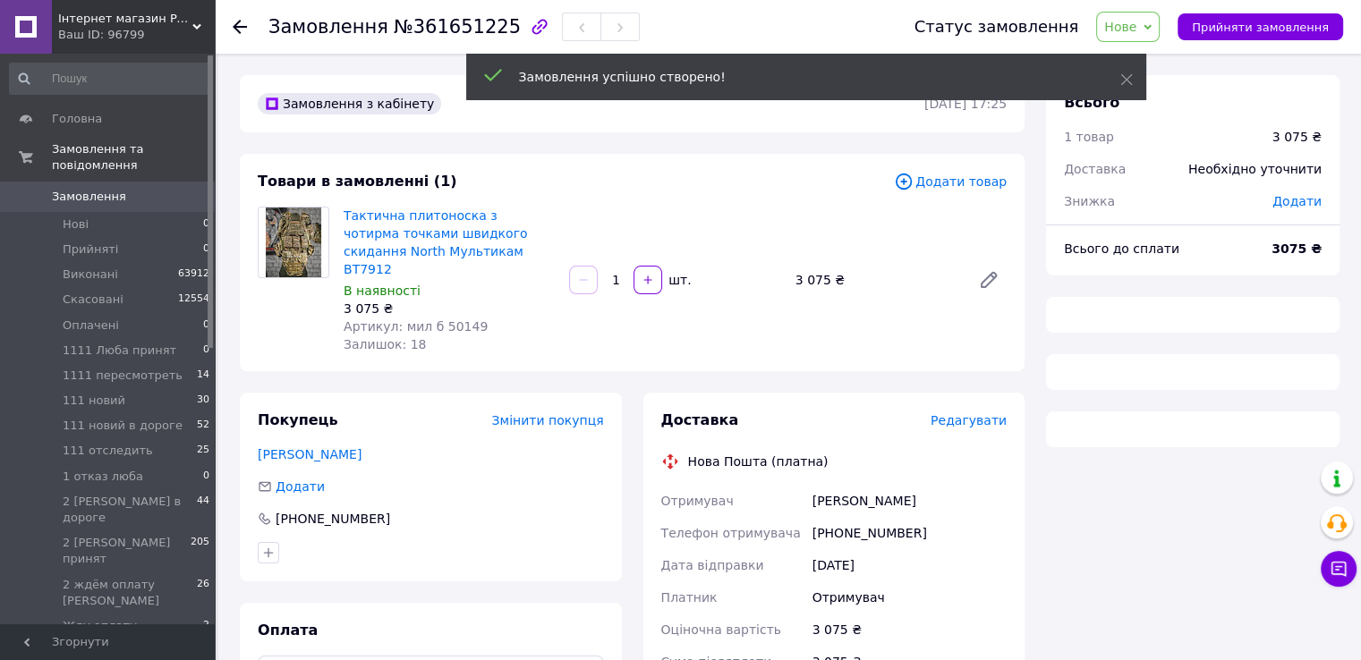
click at [1136, 22] on span "Нове" at bounding box center [1120, 27] width 32 height 14
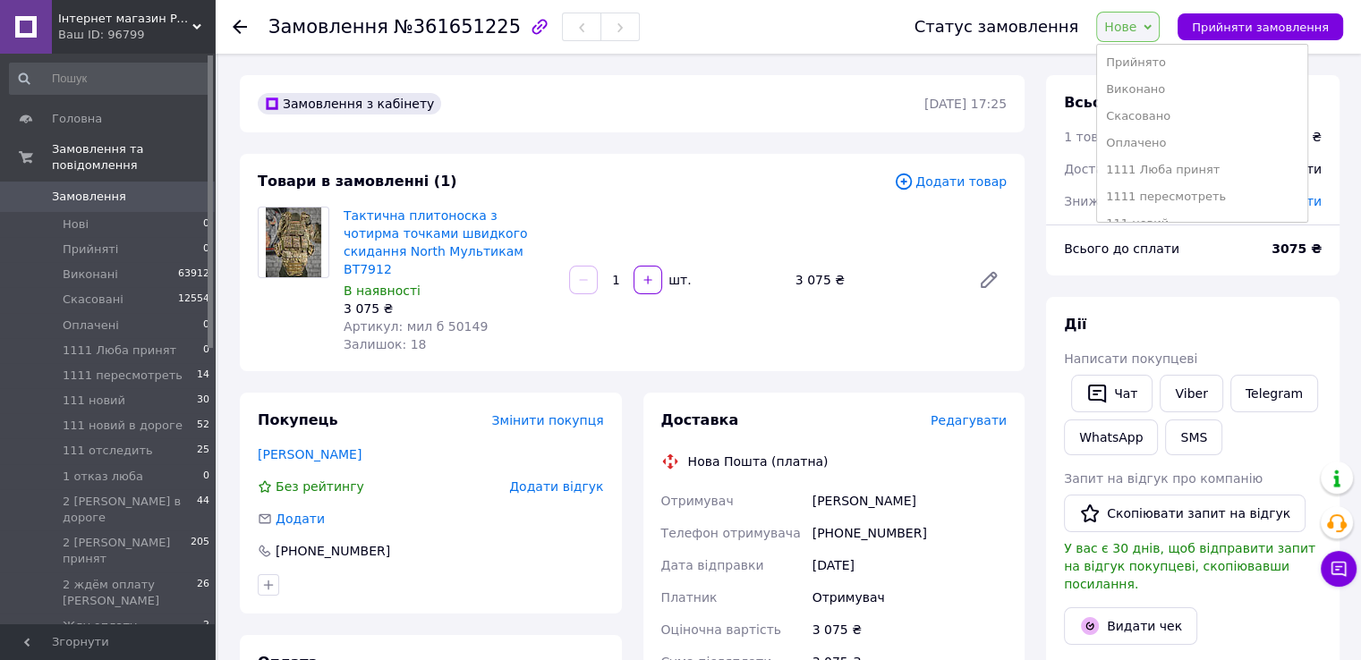
click at [1152, 61] on li "Прийнято" at bounding box center [1202, 62] width 210 height 27
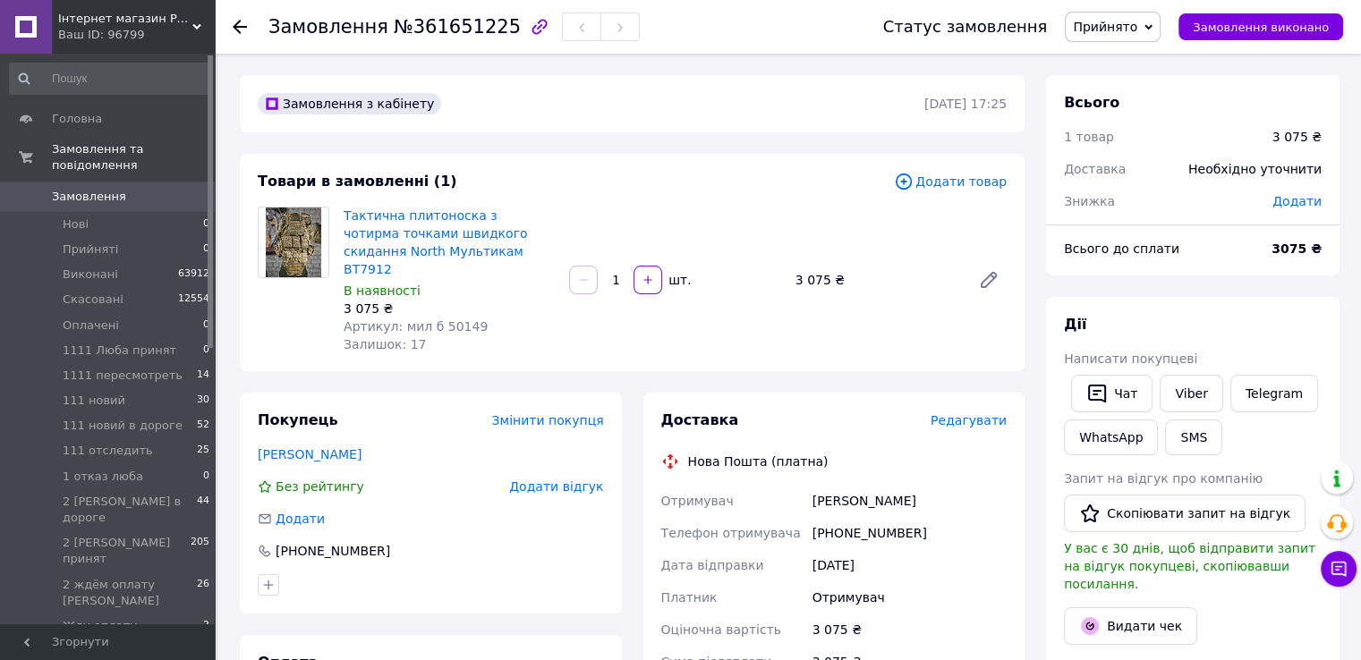
click at [954, 413] on span "Редагувати" at bounding box center [969, 420] width 76 height 14
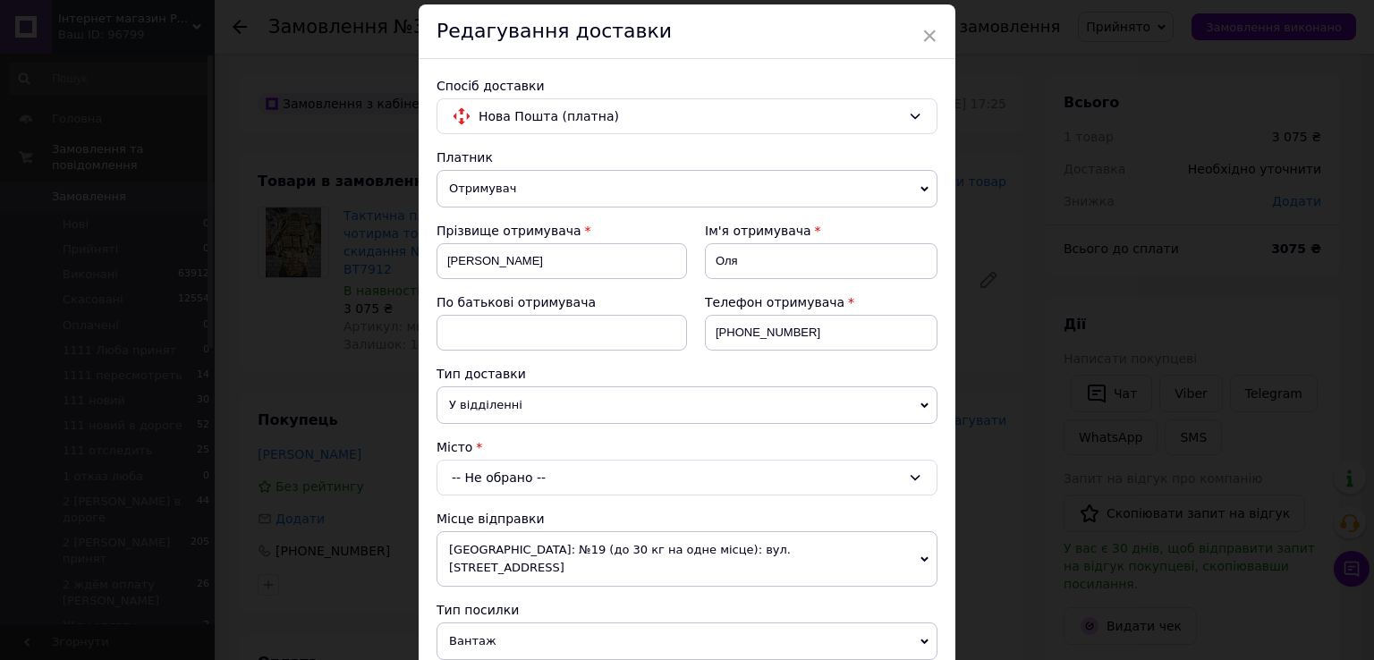
scroll to position [268, 0]
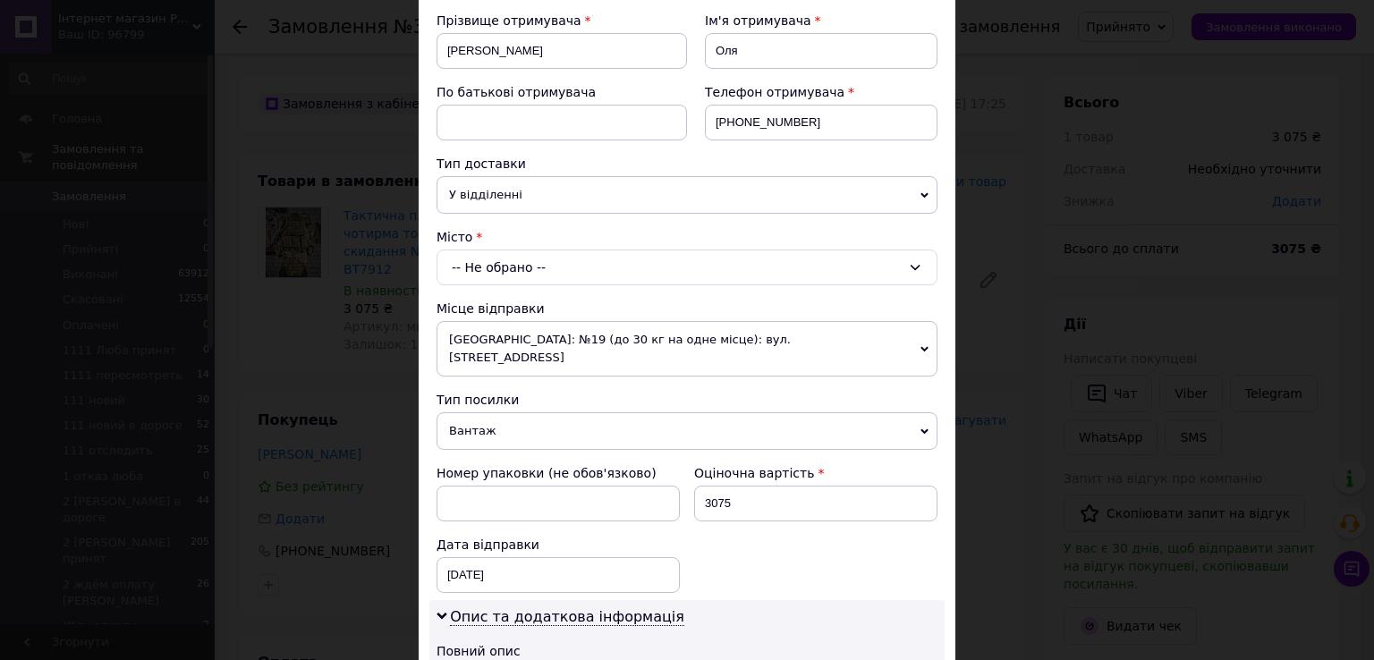
click at [566, 259] on div "-- Не обрано --" at bounding box center [687, 268] width 501 height 36
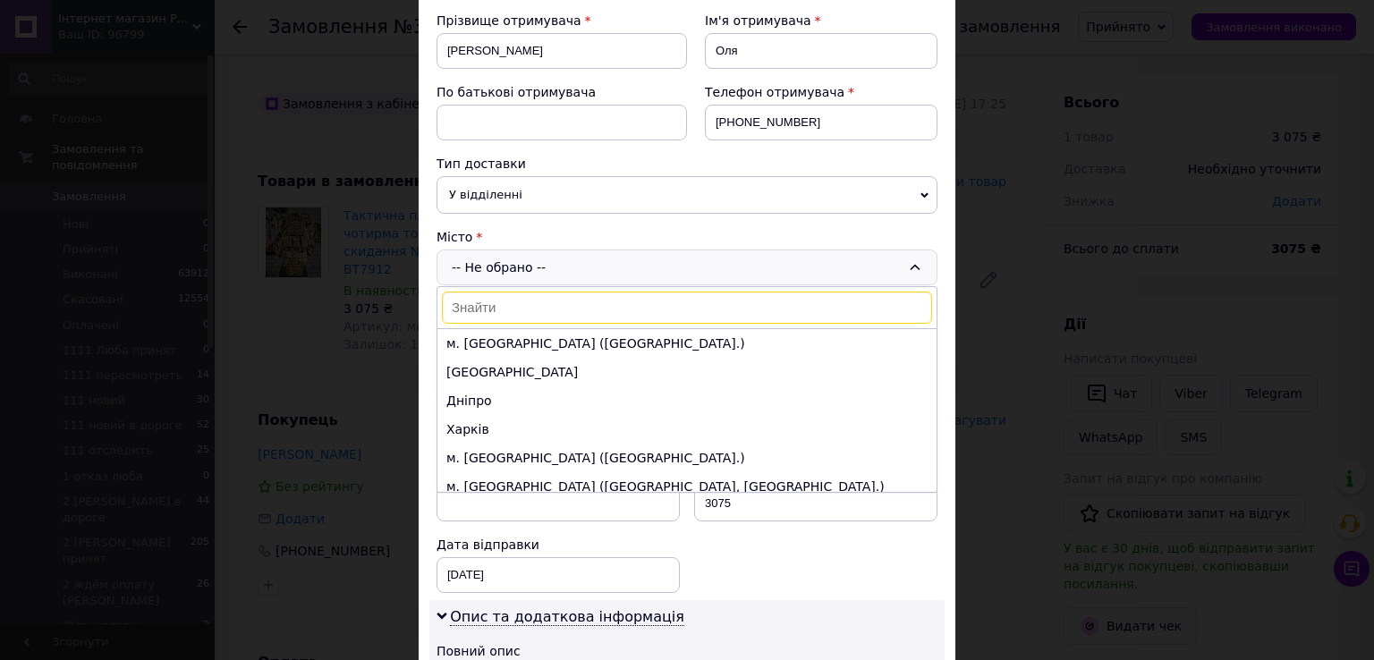
click at [562, 310] on input at bounding box center [687, 308] width 490 height 32
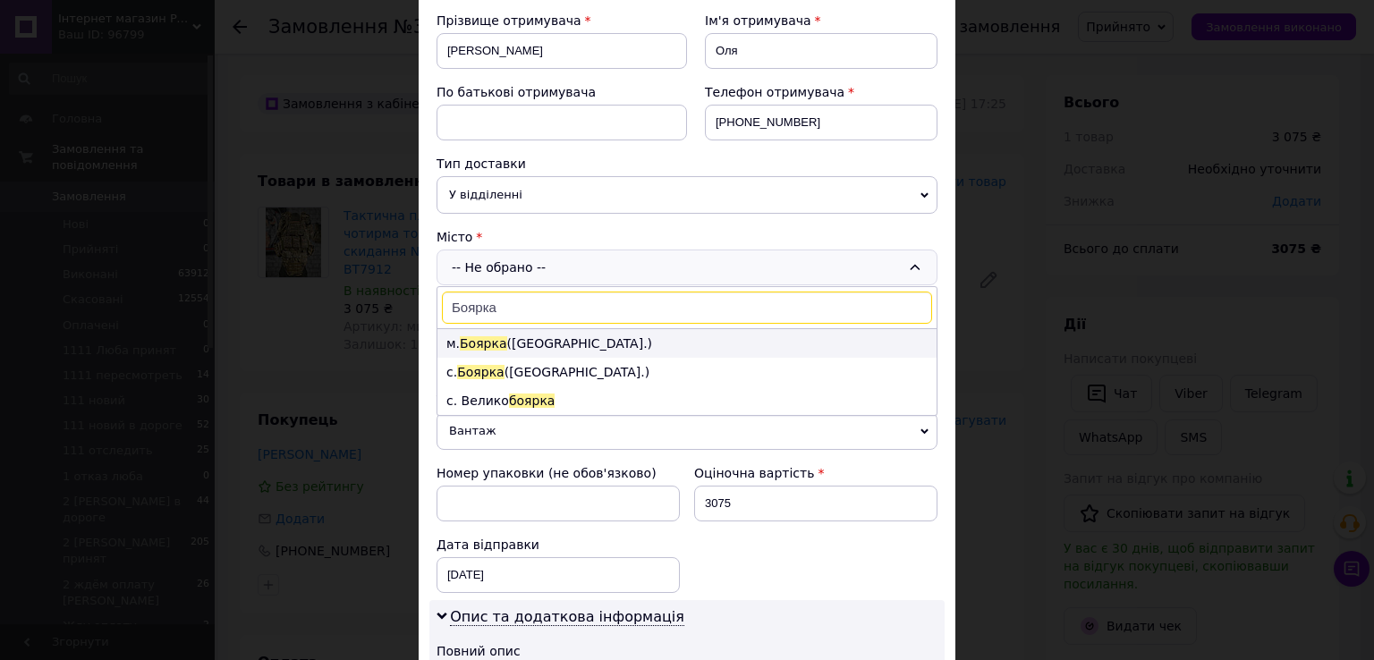
type input "Боярка"
click at [539, 337] on li "м. Боярка (Київська обл.)" at bounding box center [687, 343] width 499 height 29
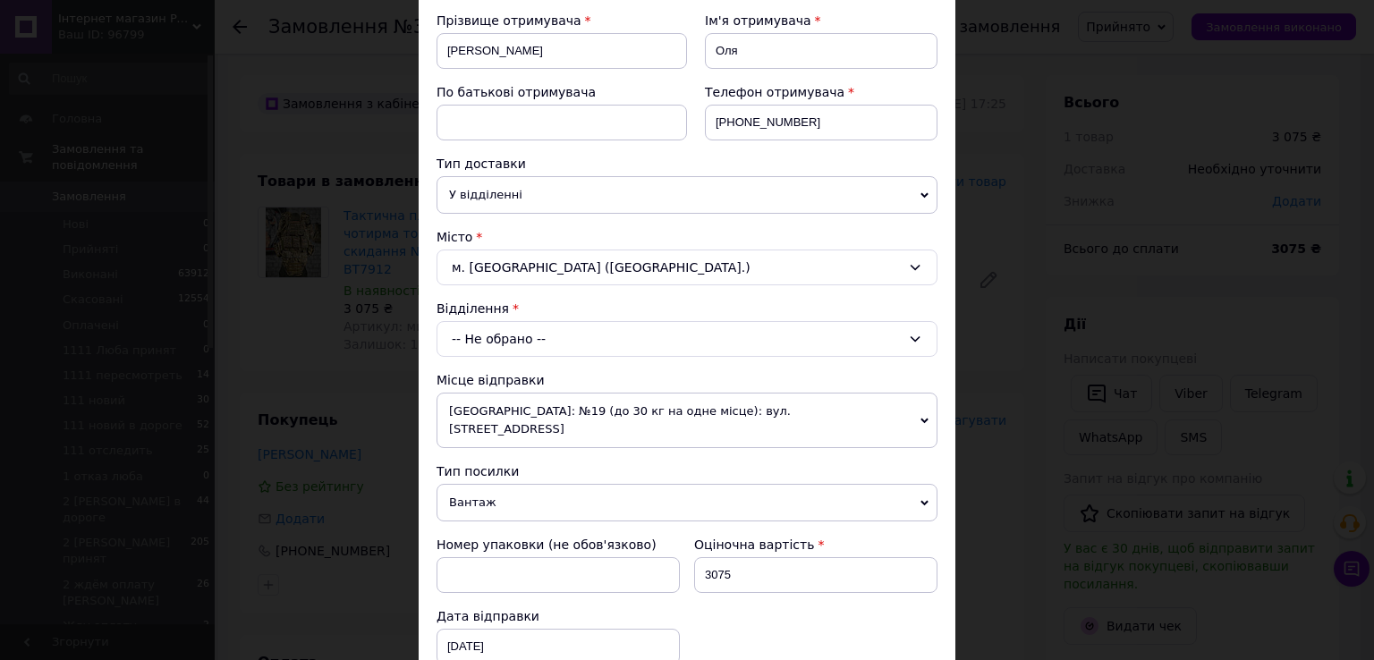
click at [539, 338] on div "-- Не обрано --" at bounding box center [687, 339] width 501 height 36
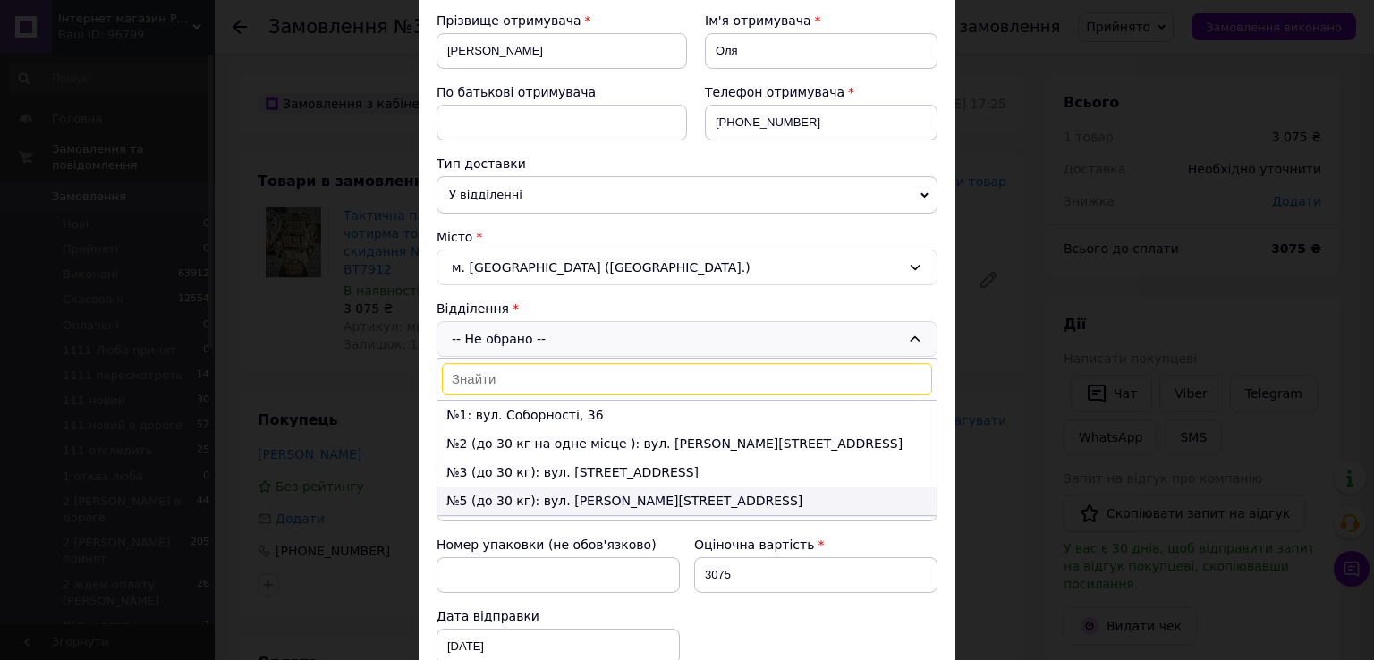
click at [499, 493] on li "№5 (до 30 кг): вул. Івана Франка, 101-А" at bounding box center [687, 501] width 499 height 29
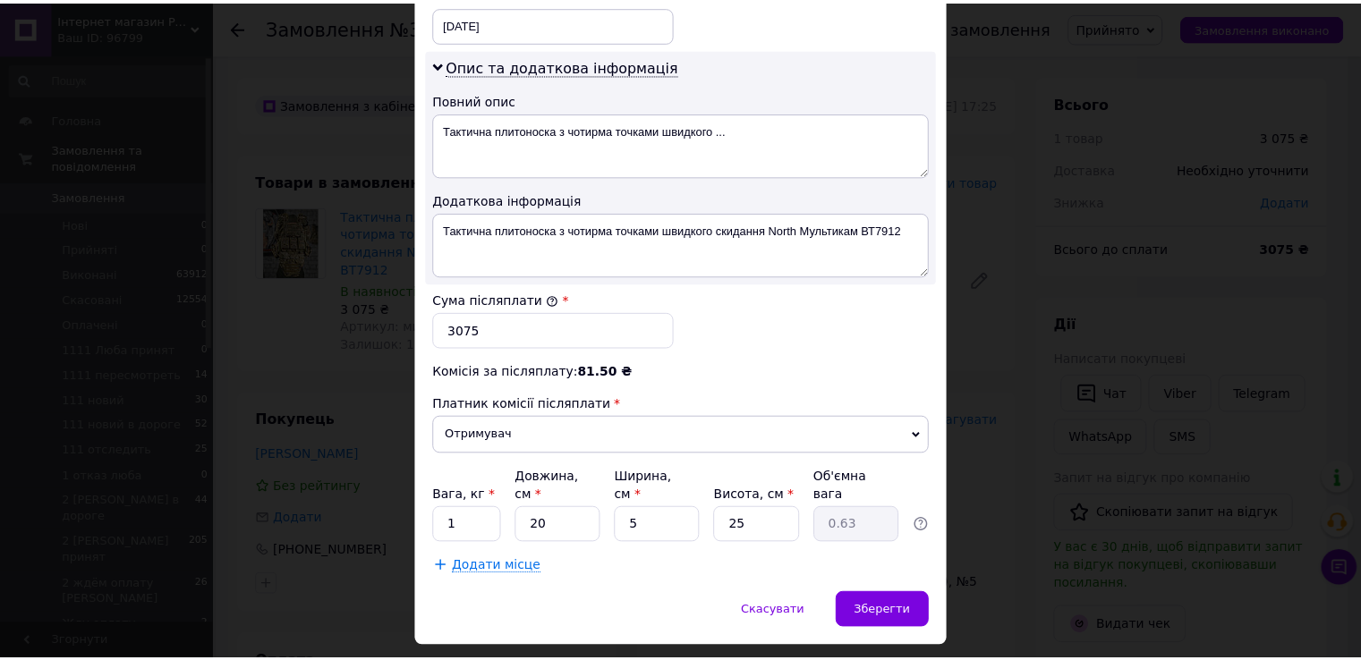
scroll to position [899, 0]
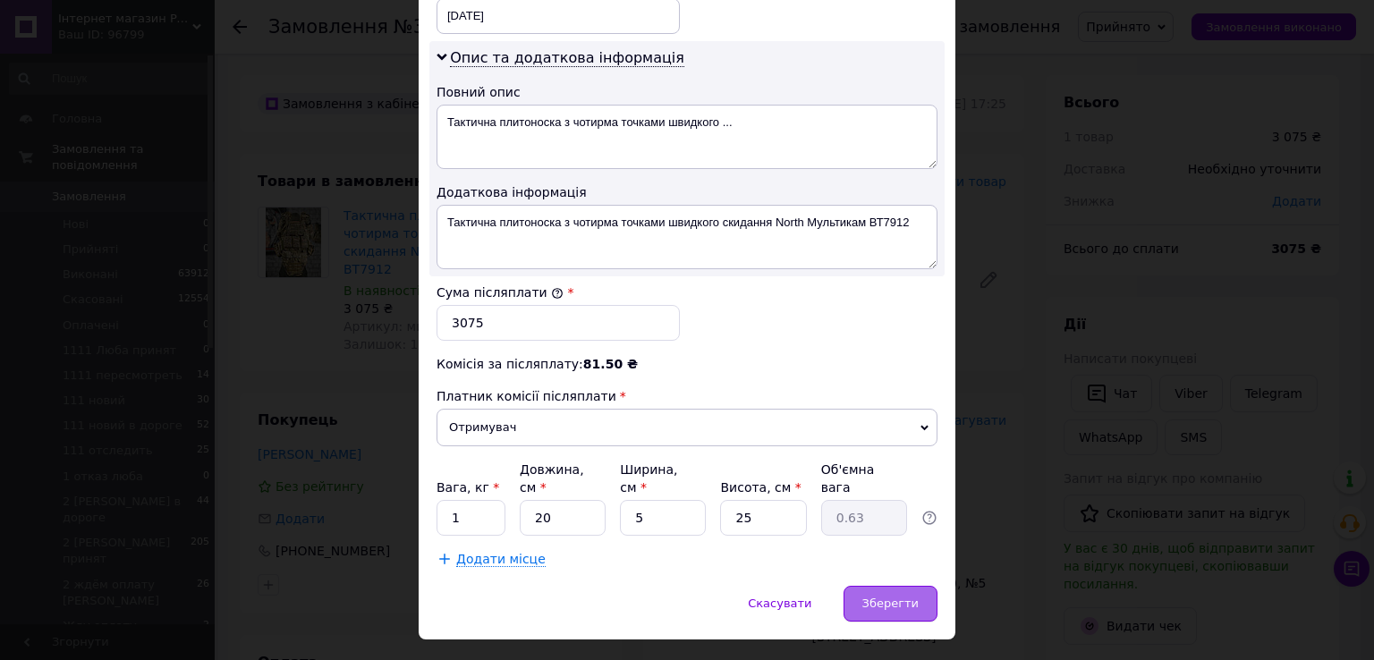
click at [884, 597] on span "Зберегти" at bounding box center [891, 603] width 56 height 13
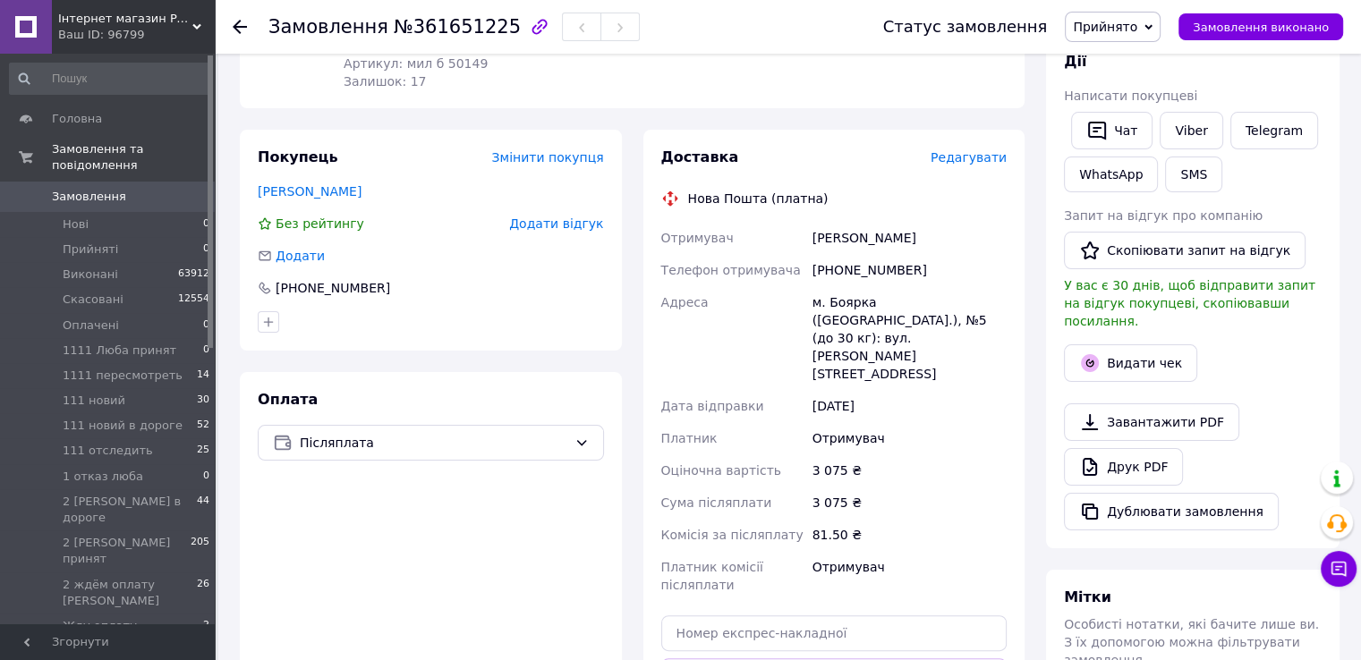
scroll to position [358, 0]
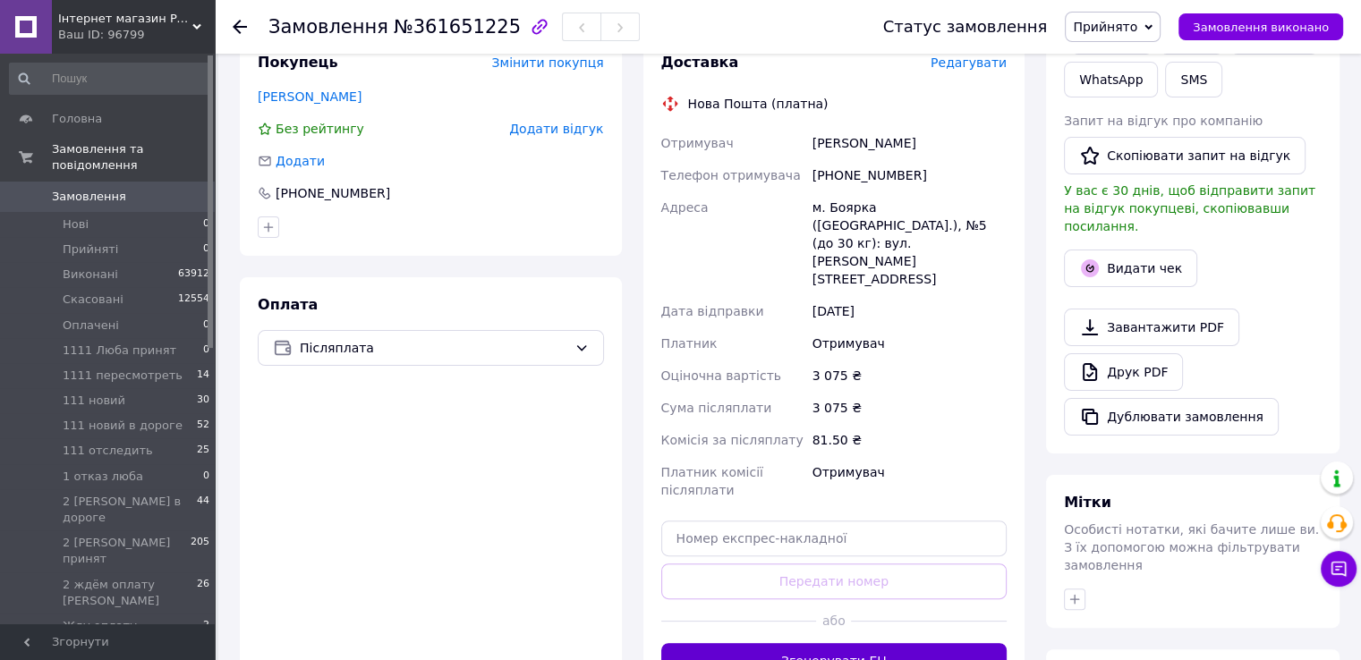
click at [816, 643] on button "Згенерувати ЕН" at bounding box center [834, 661] width 346 height 36
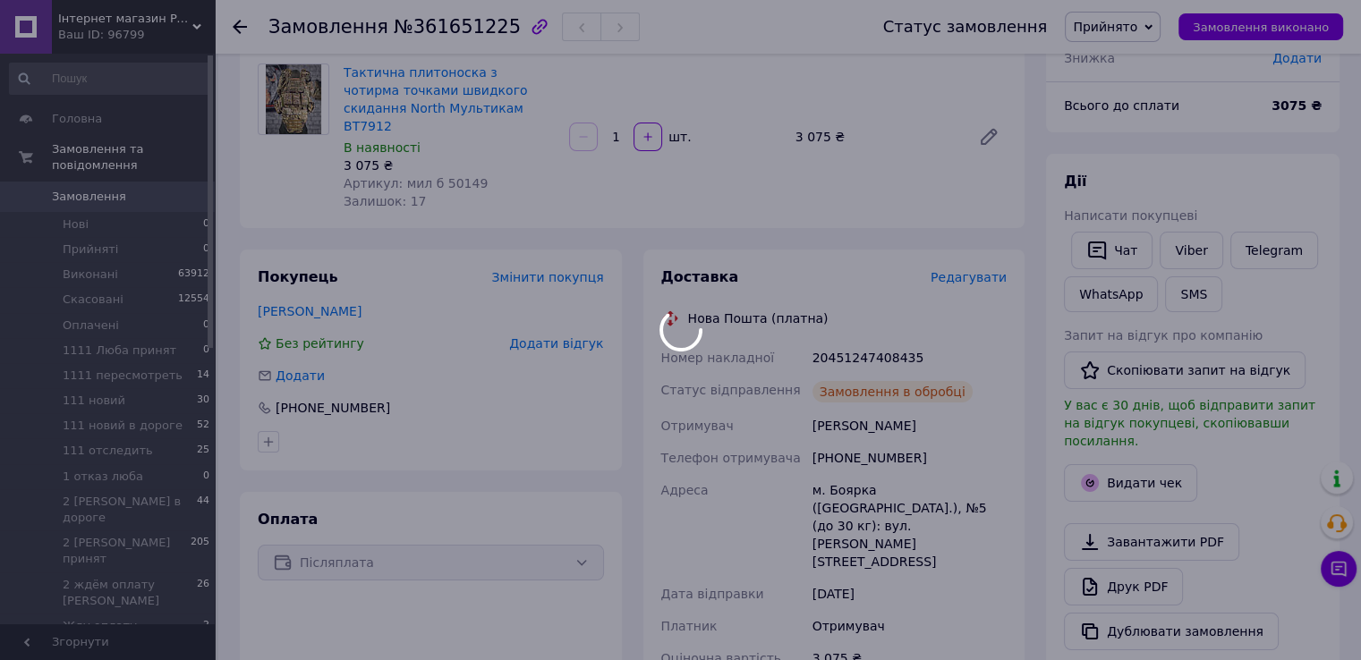
scroll to position [89, 0]
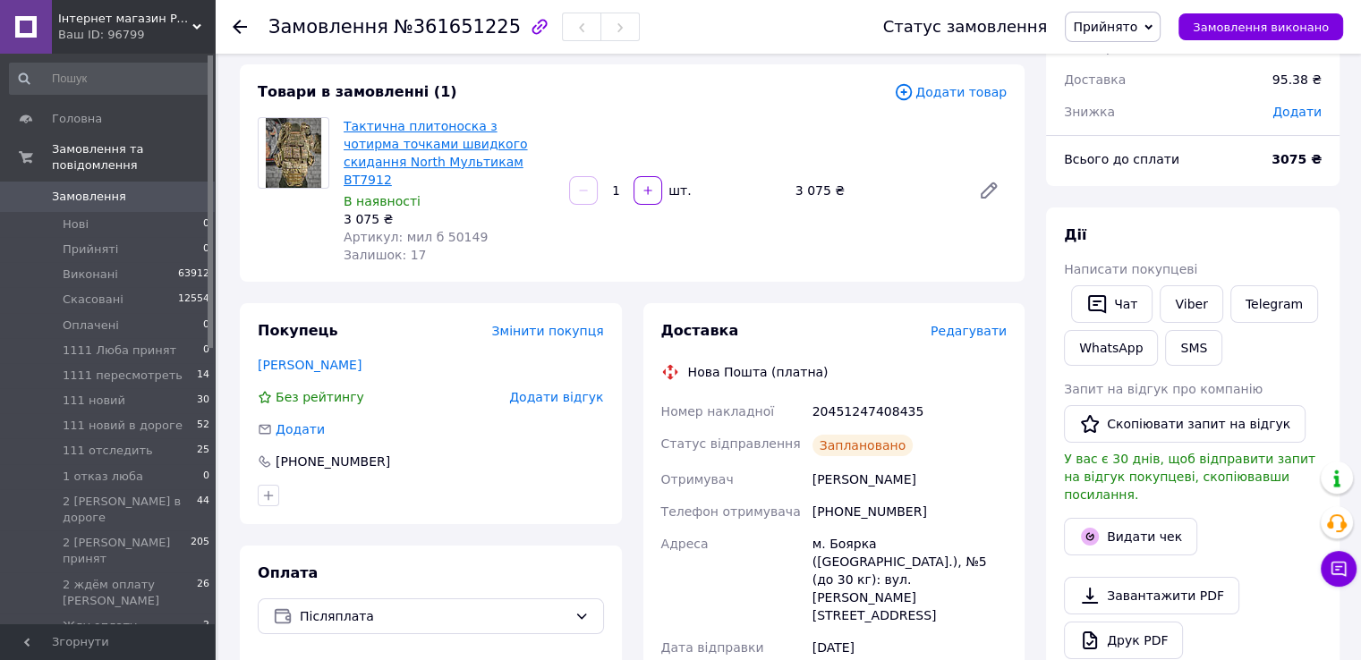
click at [388, 151] on link "Тактична плитоноска з чотирма точками швидкого скидання North Мультикам ВТ7912" at bounding box center [436, 153] width 184 height 68
click at [863, 395] on div "20451247408435" at bounding box center [909, 411] width 201 height 32
copy div "20451247408435"
drag, startPoint x: 306, startPoint y: 276, endPoint x: 313, endPoint y: 269, distance: 10.1
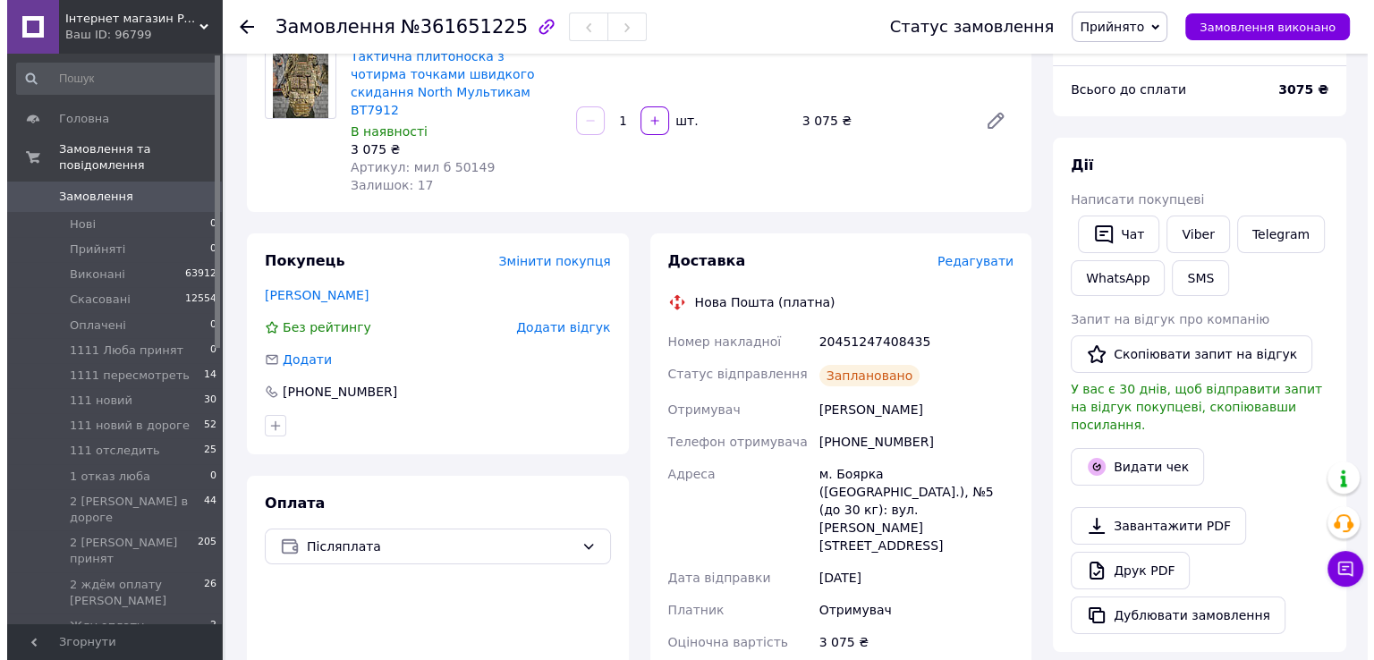
scroll to position [179, 0]
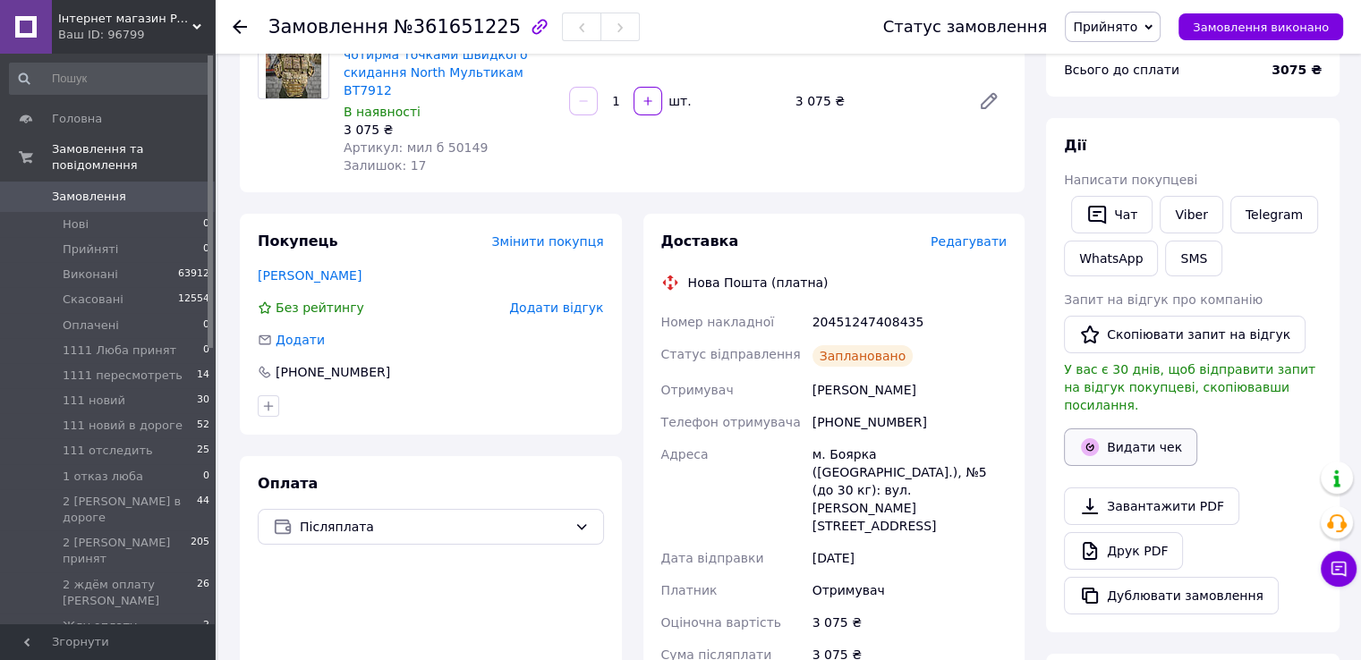
click at [1113, 429] on button "Видати чек" at bounding box center [1130, 448] width 133 height 38
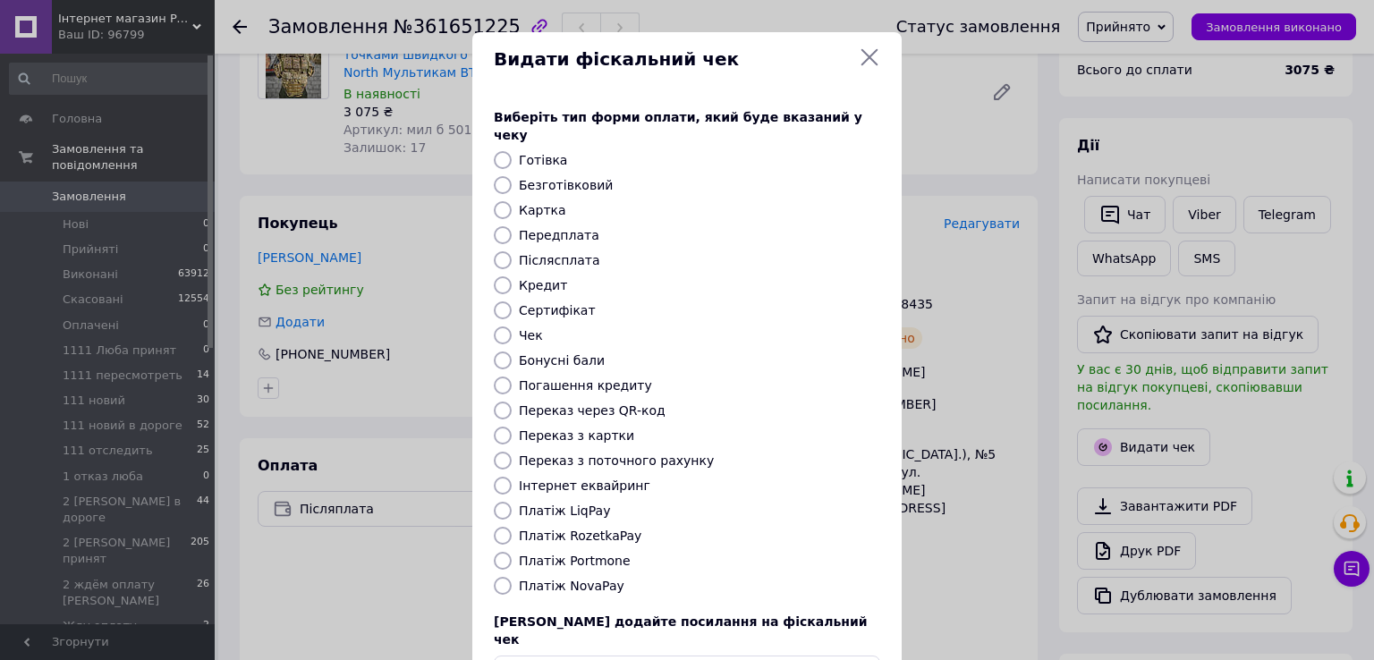
click at [543, 253] on label "Післясплата" at bounding box center [559, 260] width 81 height 14
click at [512, 251] on input "Післясплата" at bounding box center [503, 260] width 18 height 18
radio input "true"
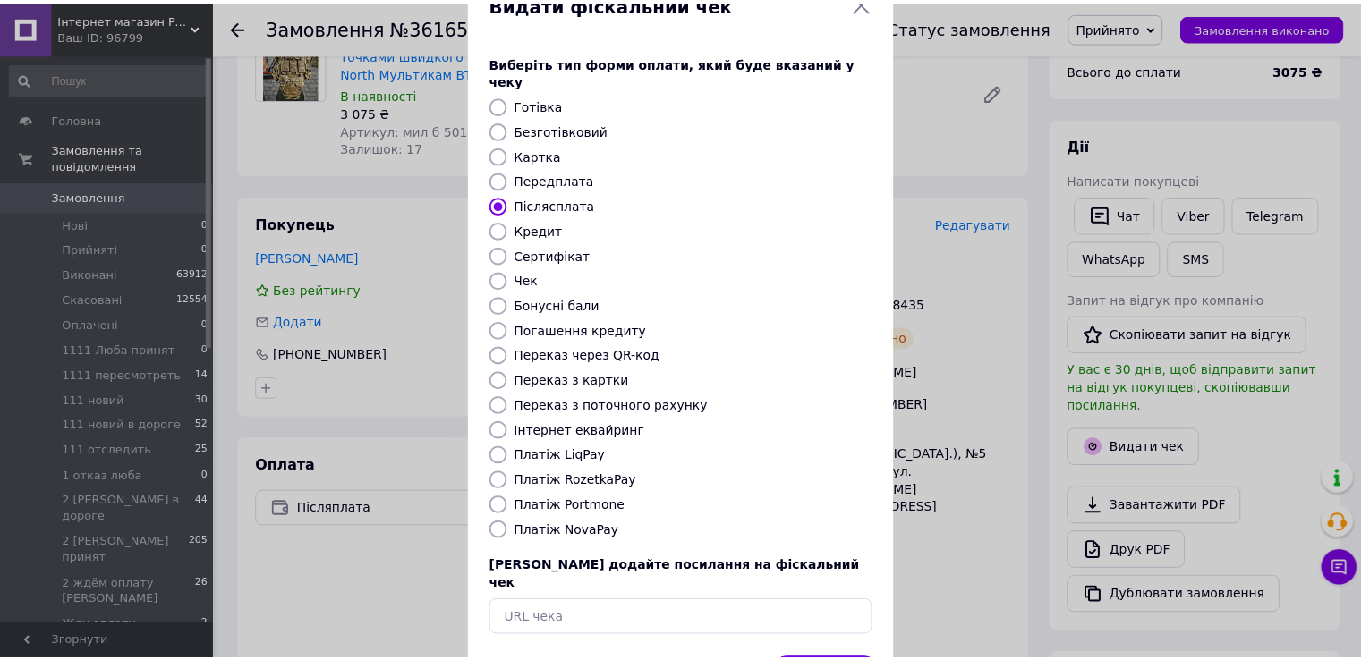
scroll to position [107, 0]
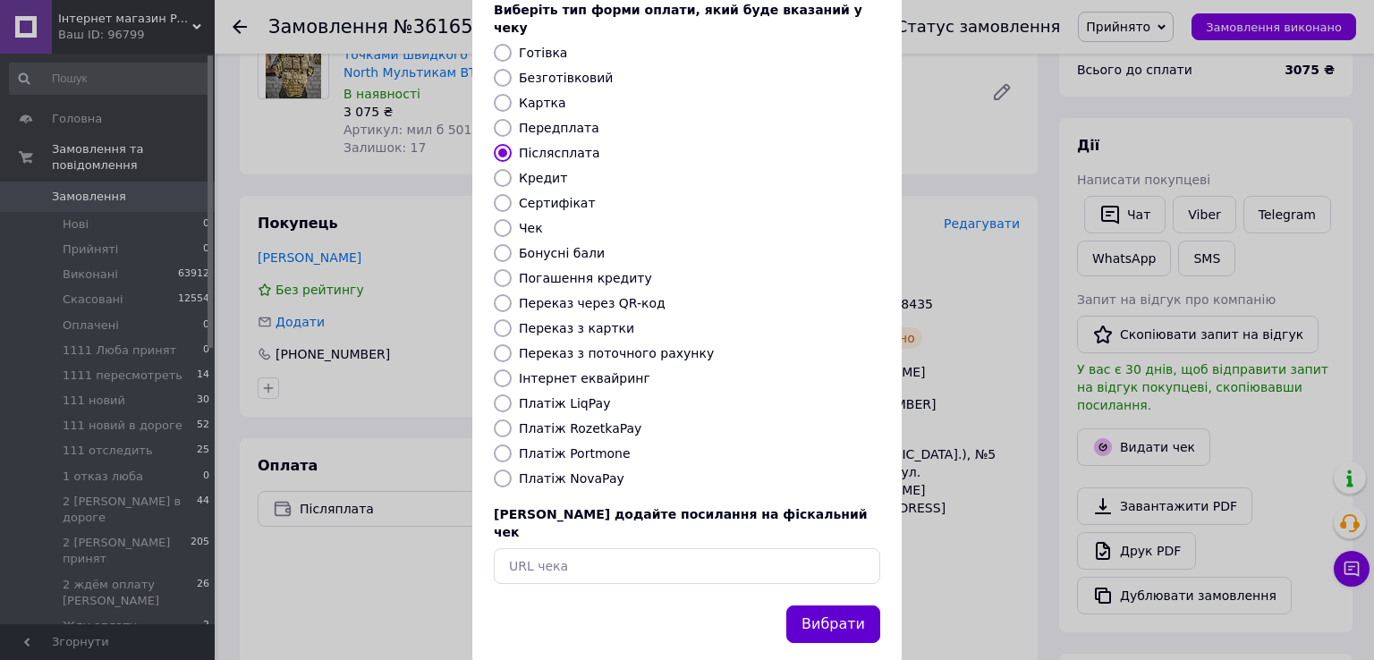
click at [818, 606] on button "Вибрати" at bounding box center [833, 625] width 94 height 38
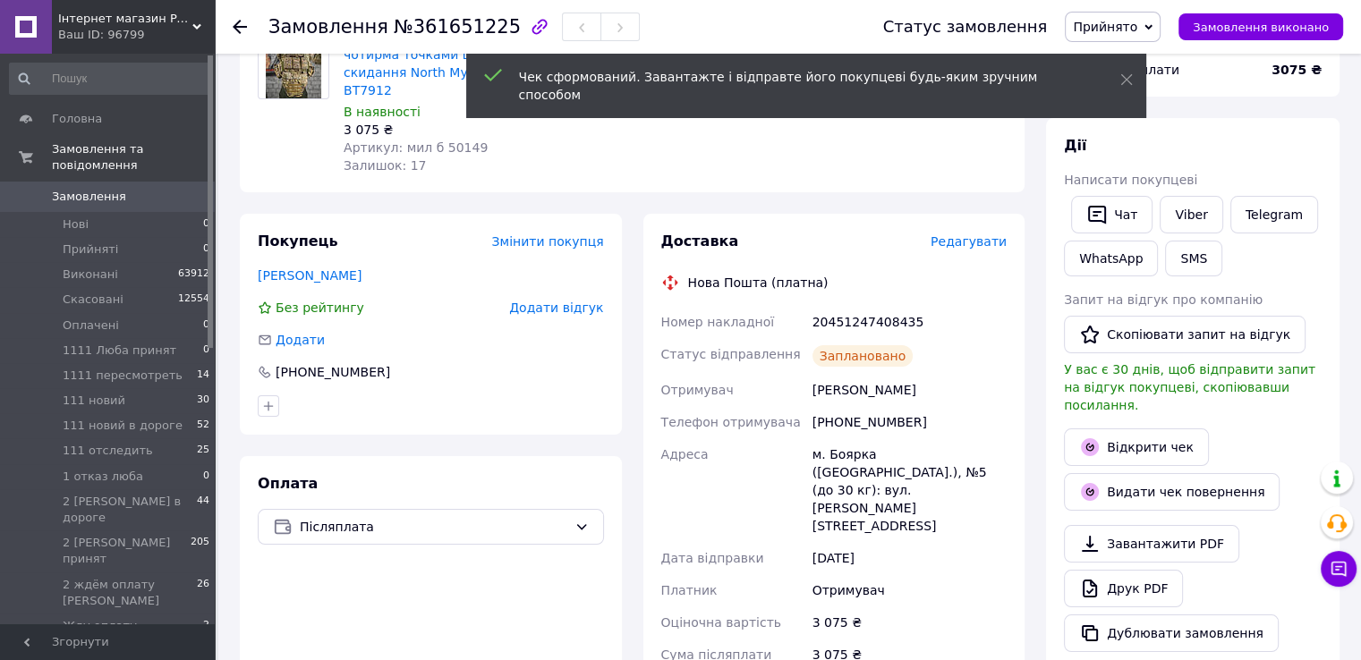
click at [1152, 24] on icon at bounding box center [1148, 27] width 8 height 8
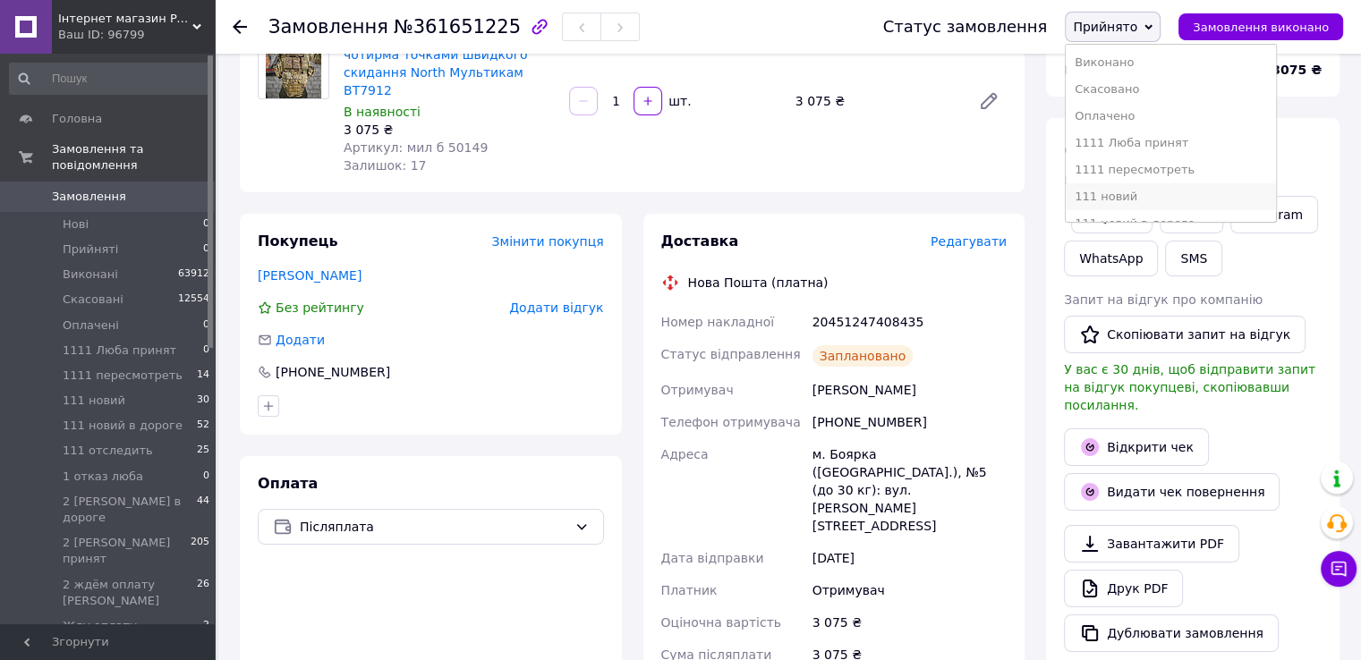
click at [1119, 200] on li "111 новий" at bounding box center [1171, 196] width 210 height 27
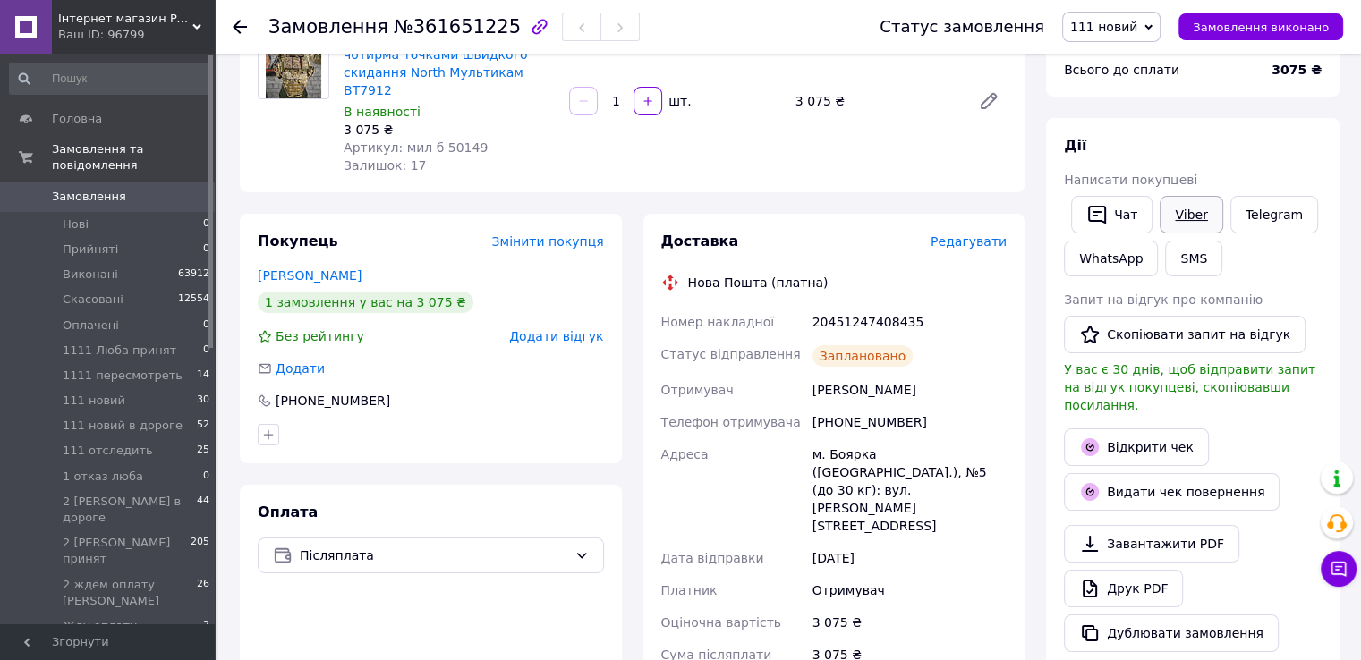
click at [1176, 216] on link "Viber" at bounding box center [1191, 215] width 63 height 38
click at [334, 183] on div "Замовлення з кабінету 12.09.2025 | 17:25 Товари в замовленні (1) Додати товар Т…" at bounding box center [632, 630] width 806 height 1469
click at [102, 15] on span "Інтернет магазин PaGo це товари від виробника, капці, військова амуніція, тапоч…" at bounding box center [125, 19] width 134 height 16
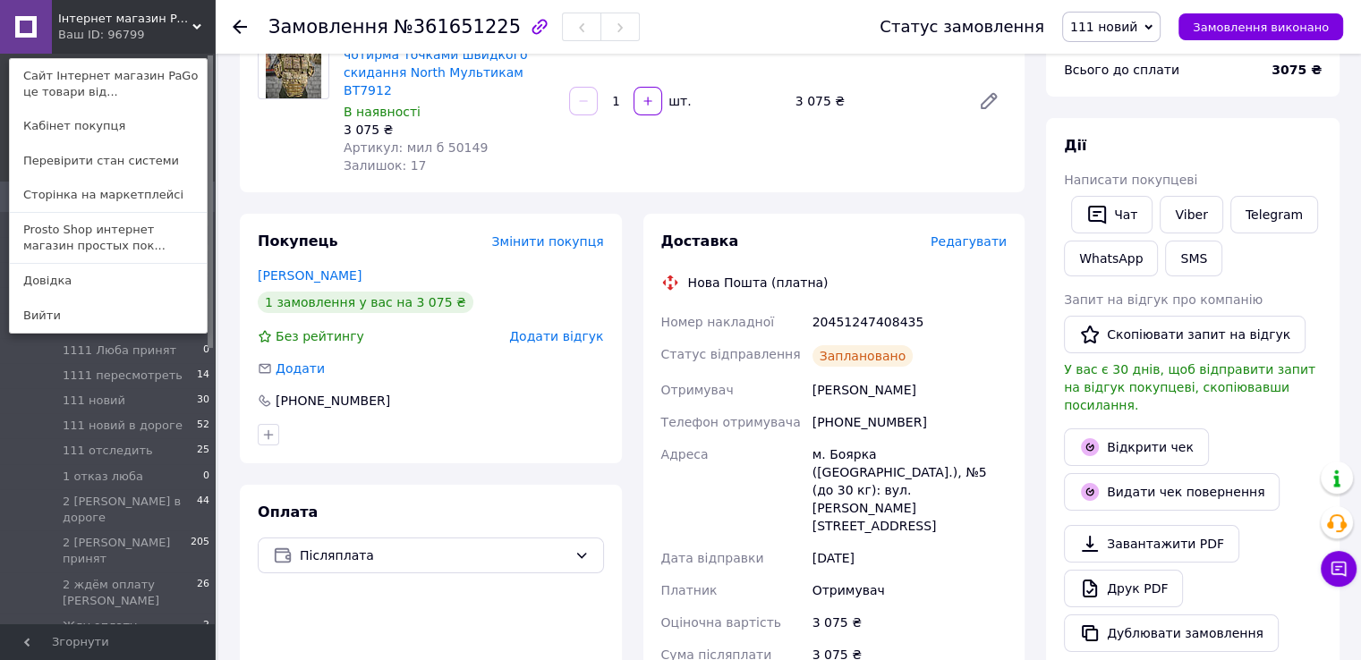
click at [91, 227] on link "Prosto Shop интернет магазин простых пок..." at bounding box center [108, 238] width 197 height 50
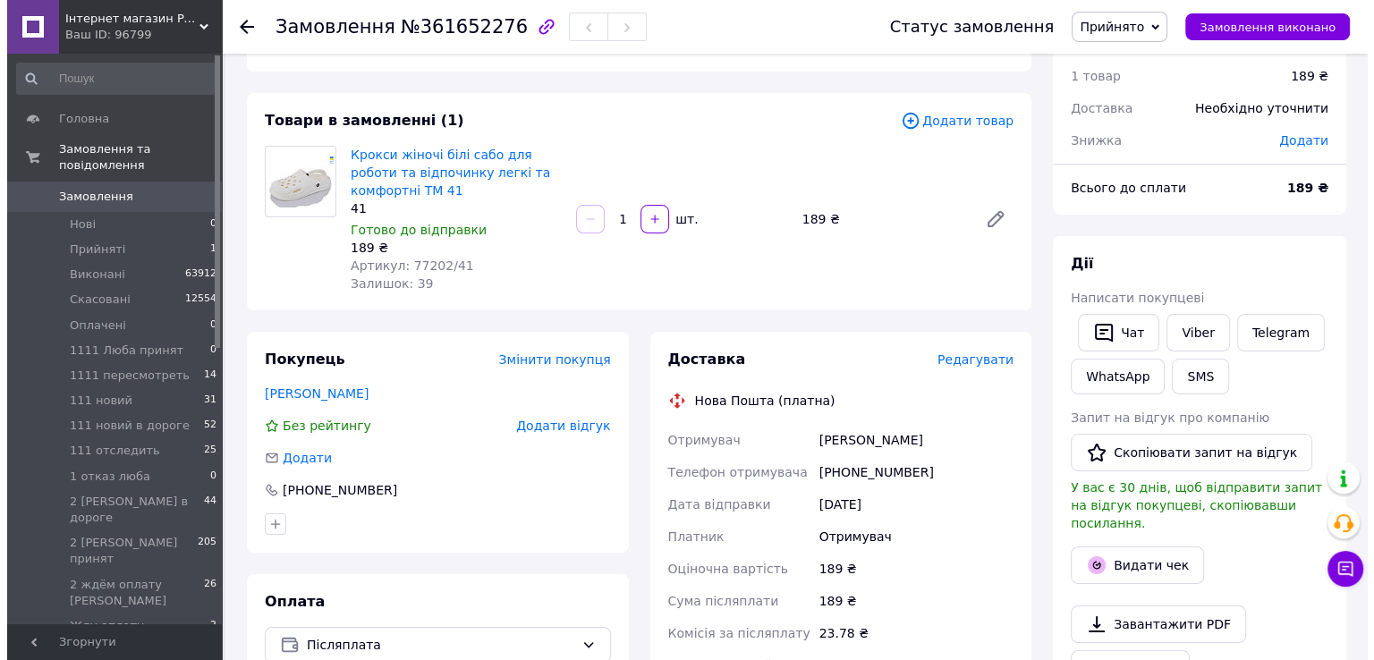
scroll to position [89, 0]
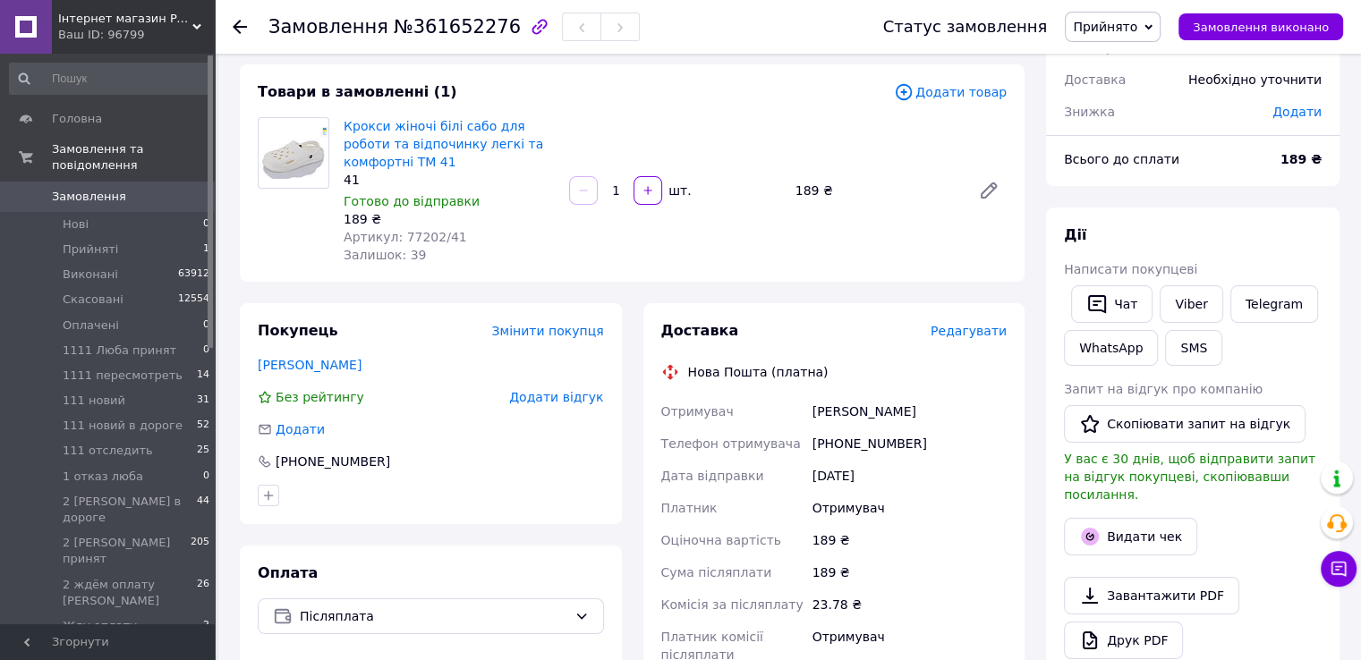
click at [955, 335] on span "Редагувати" at bounding box center [969, 331] width 76 height 14
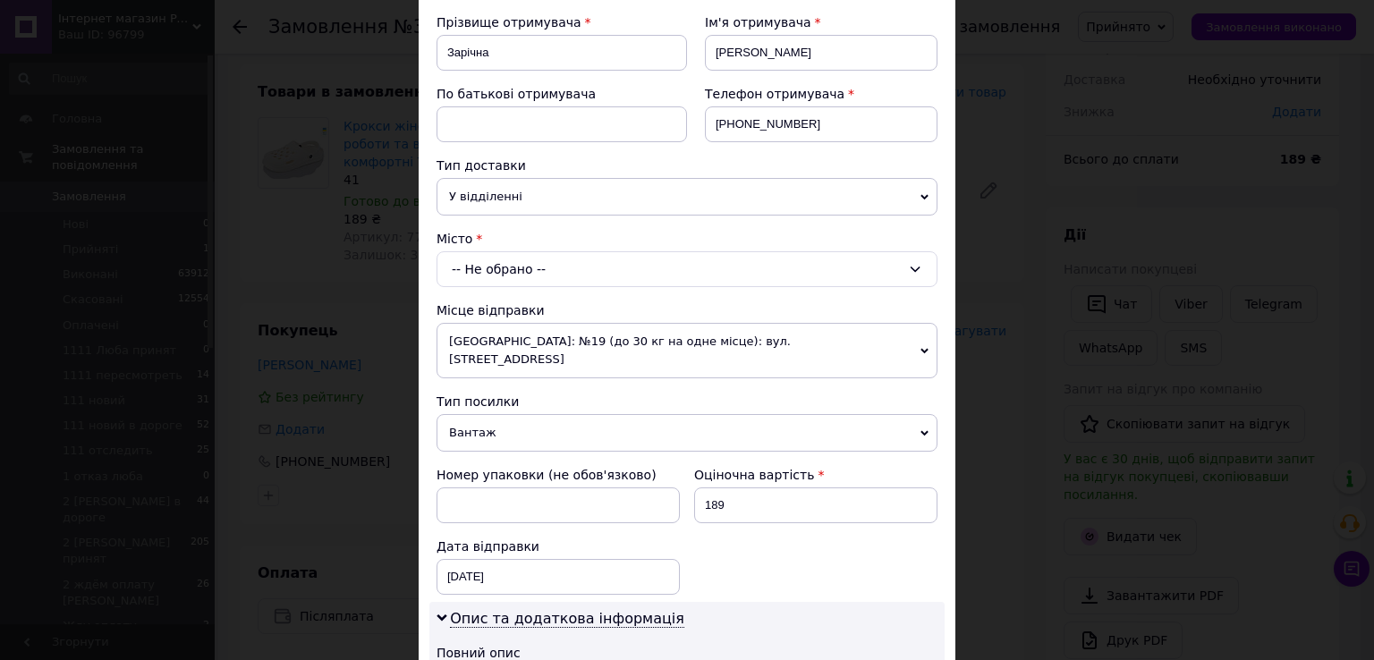
scroll to position [268, 0]
click at [585, 254] on div "-- Не обрано --" at bounding box center [687, 268] width 501 height 36
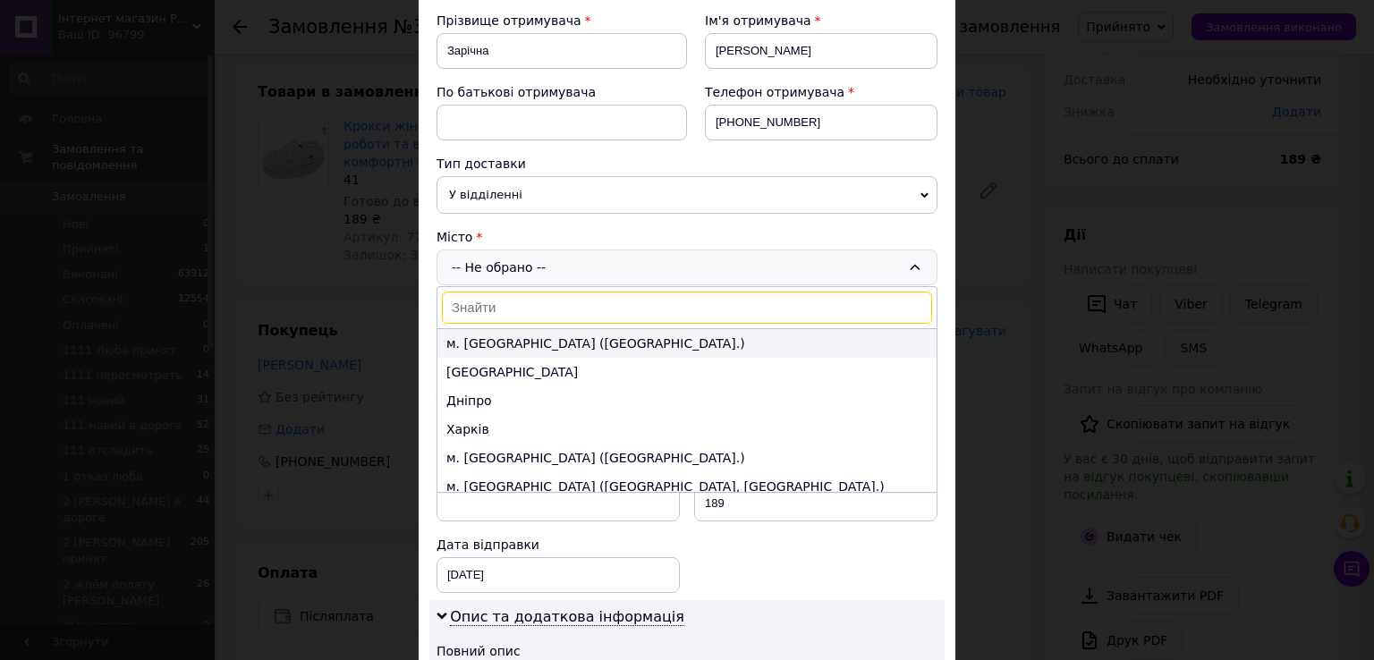
click at [504, 338] on li "м. [GEOGRAPHIC_DATA] ([GEOGRAPHIC_DATA].)" at bounding box center [687, 343] width 499 height 29
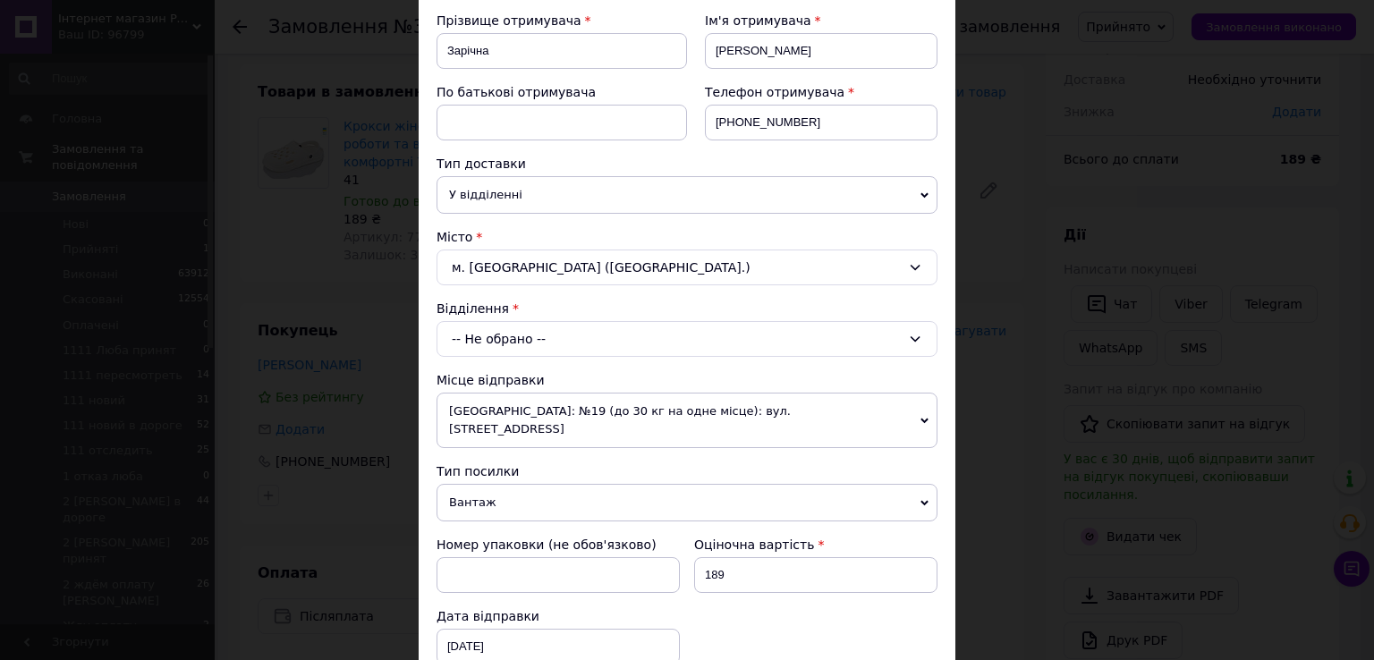
click at [575, 338] on div "-- Не обрано --" at bounding box center [687, 339] width 501 height 36
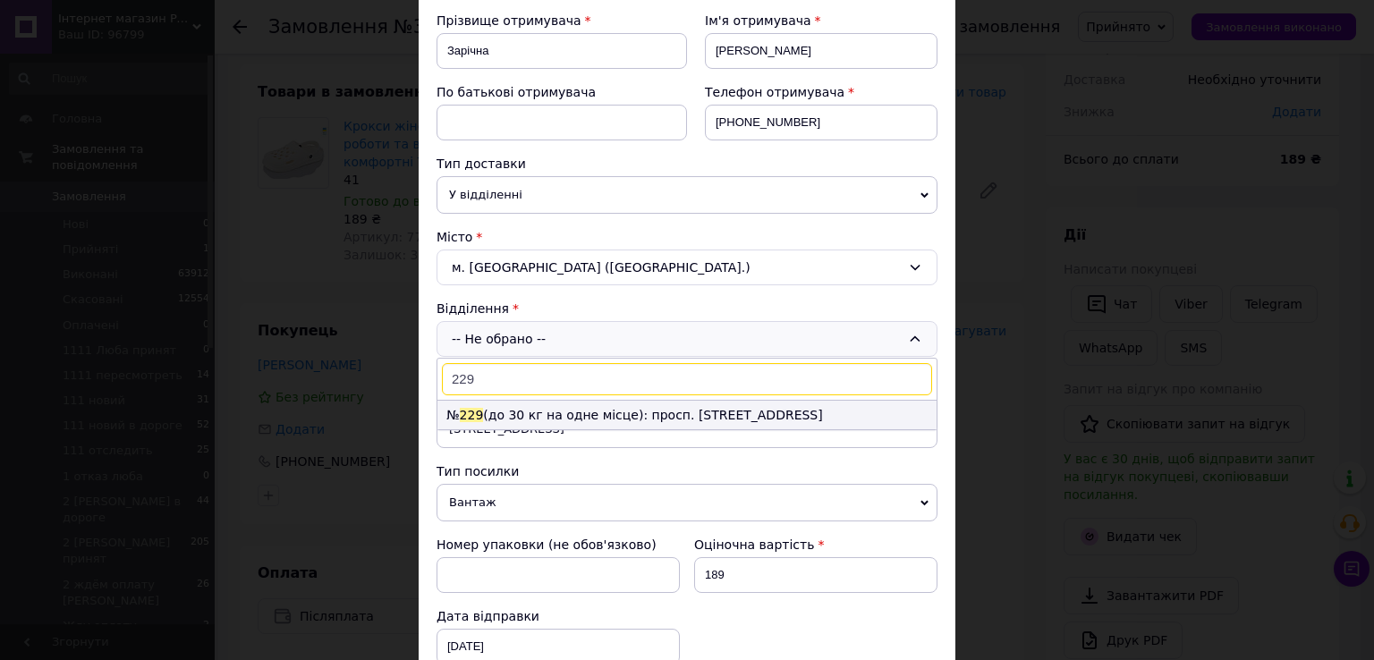
type input "229"
click at [540, 412] on li "№ 229 (до 30 кг на одне місце): просп. [STREET_ADDRESS]" at bounding box center [687, 415] width 499 height 29
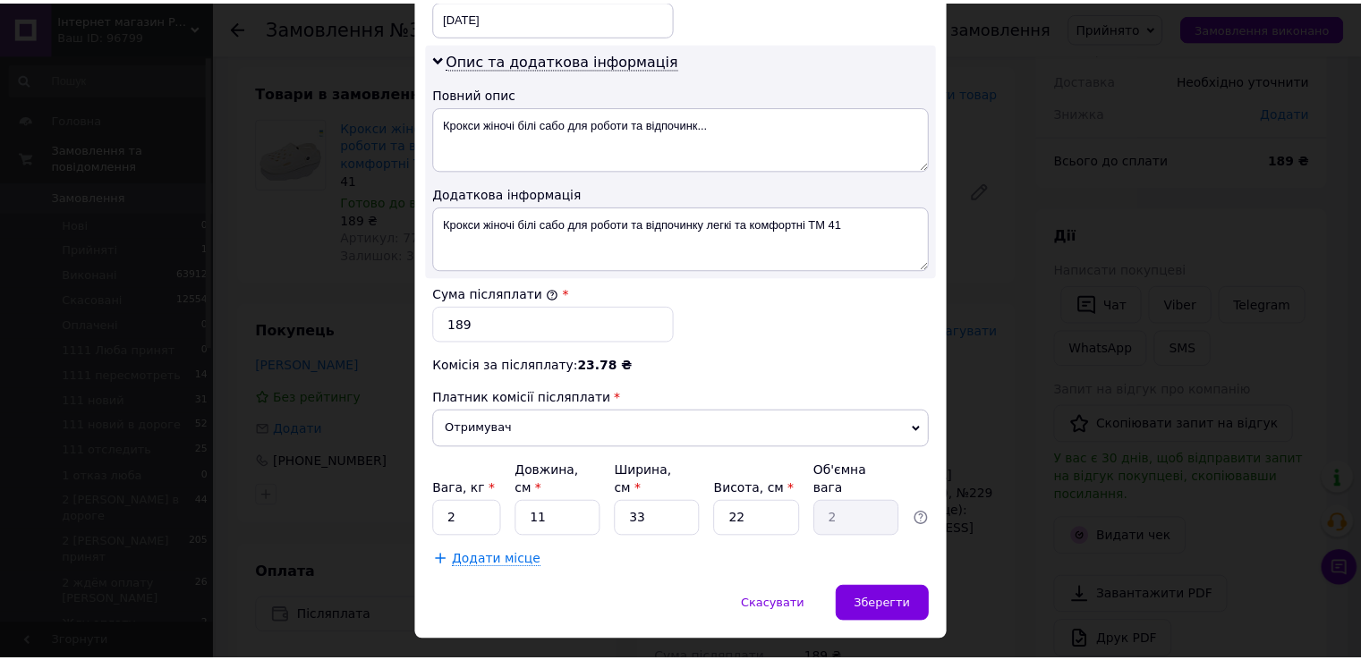
scroll to position [899, 0]
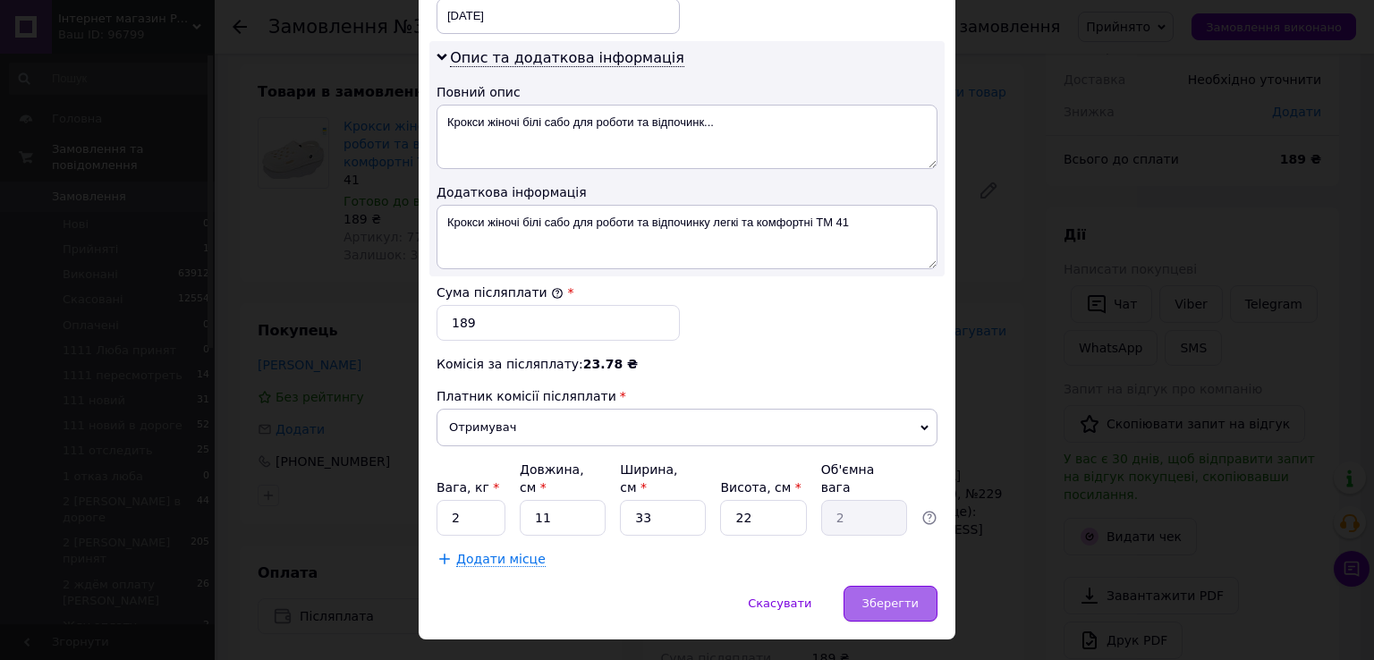
click at [873, 597] on span "Зберегти" at bounding box center [891, 603] width 56 height 13
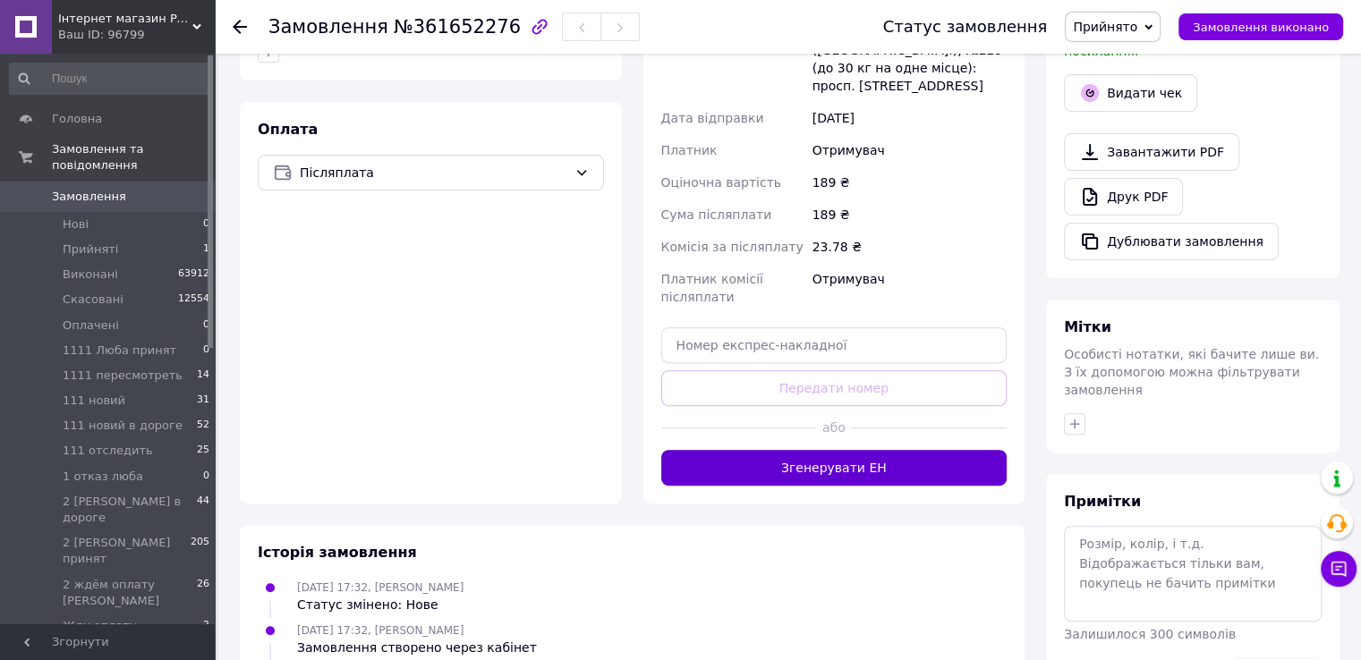
scroll to position [537, 0]
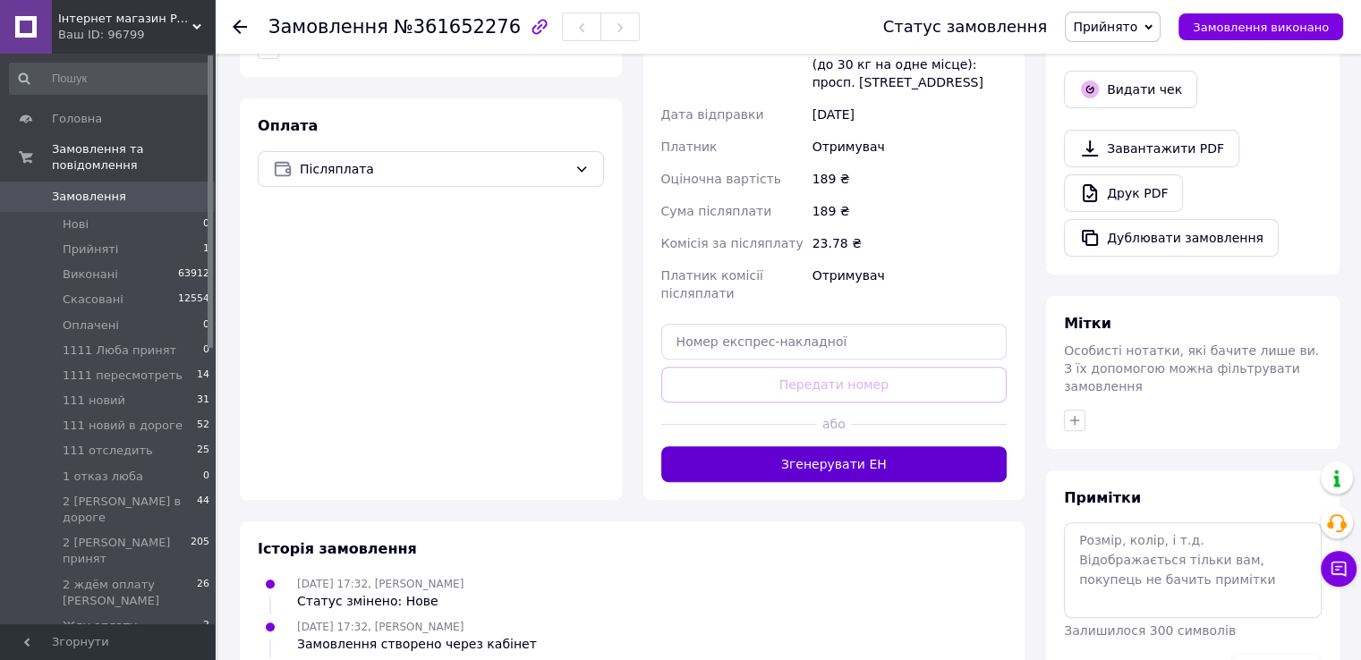
click at [869, 446] on button "Згенерувати ЕН" at bounding box center [834, 464] width 346 height 36
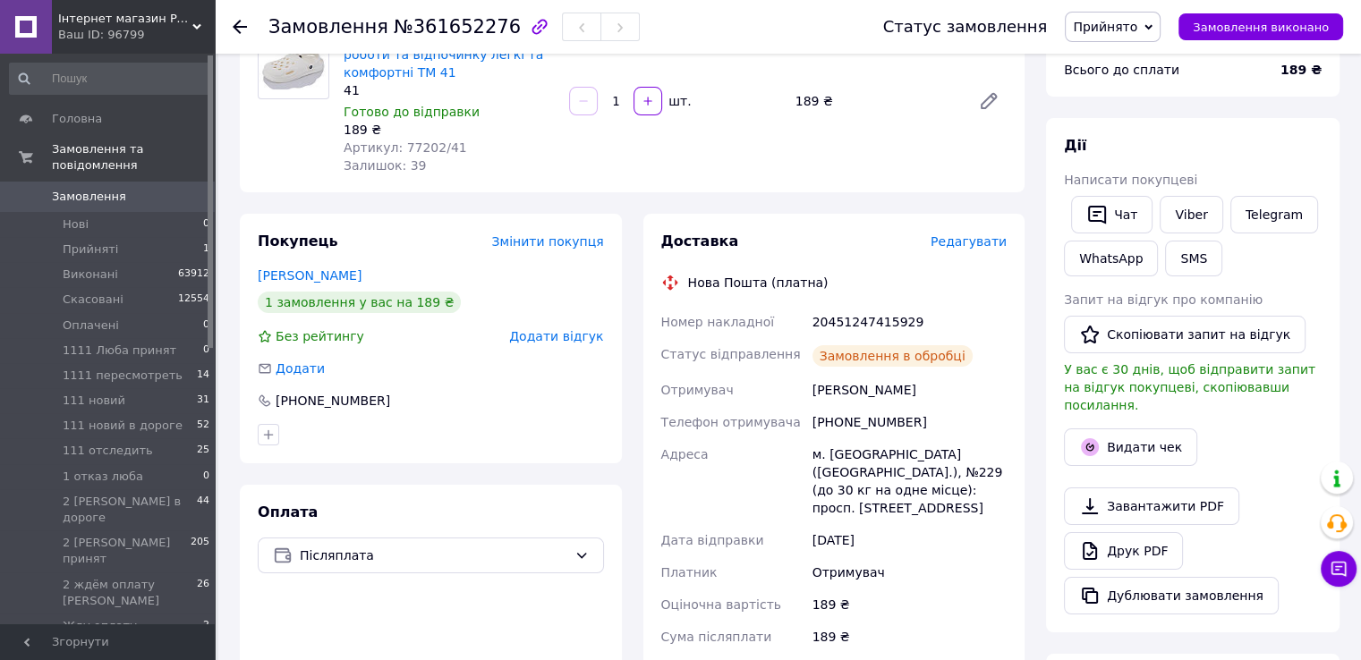
scroll to position [89, 0]
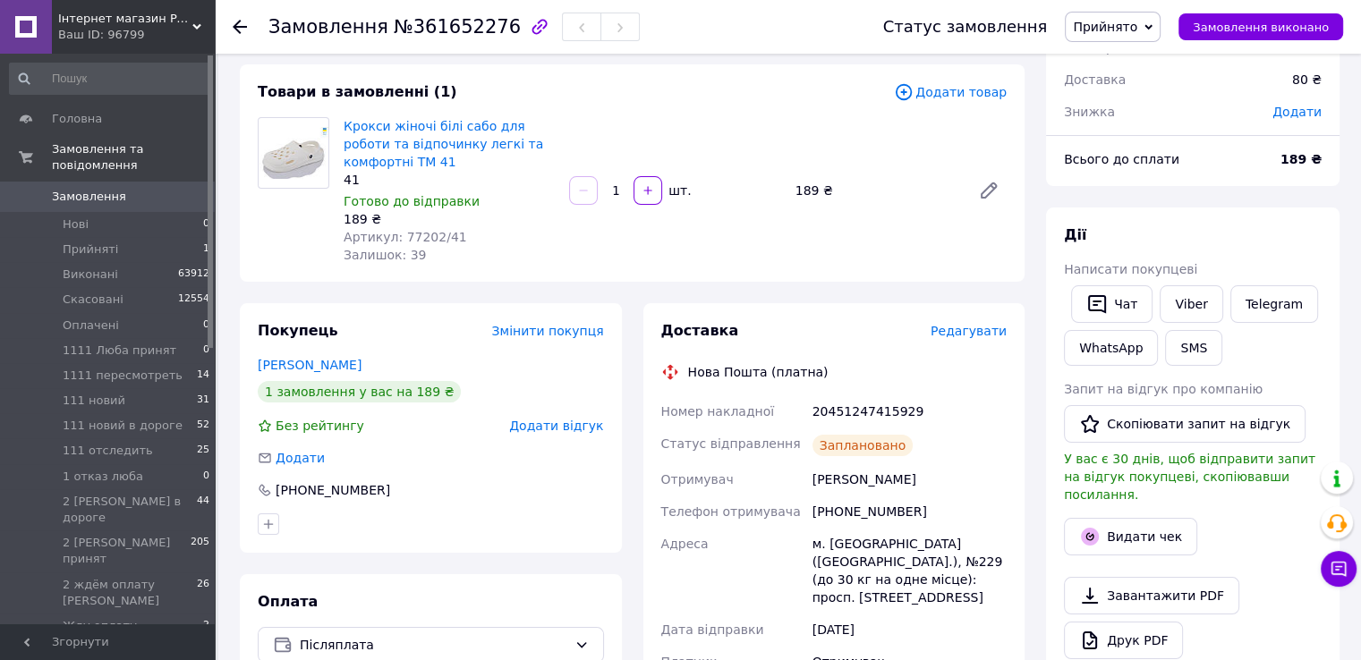
click at [842, 405] on div "20451247415929" at bounding box center [909, 411] width 201 height 32
click at [840, 412] on div "20451247415929" at bounding box center [909, 411] width 201 height 32
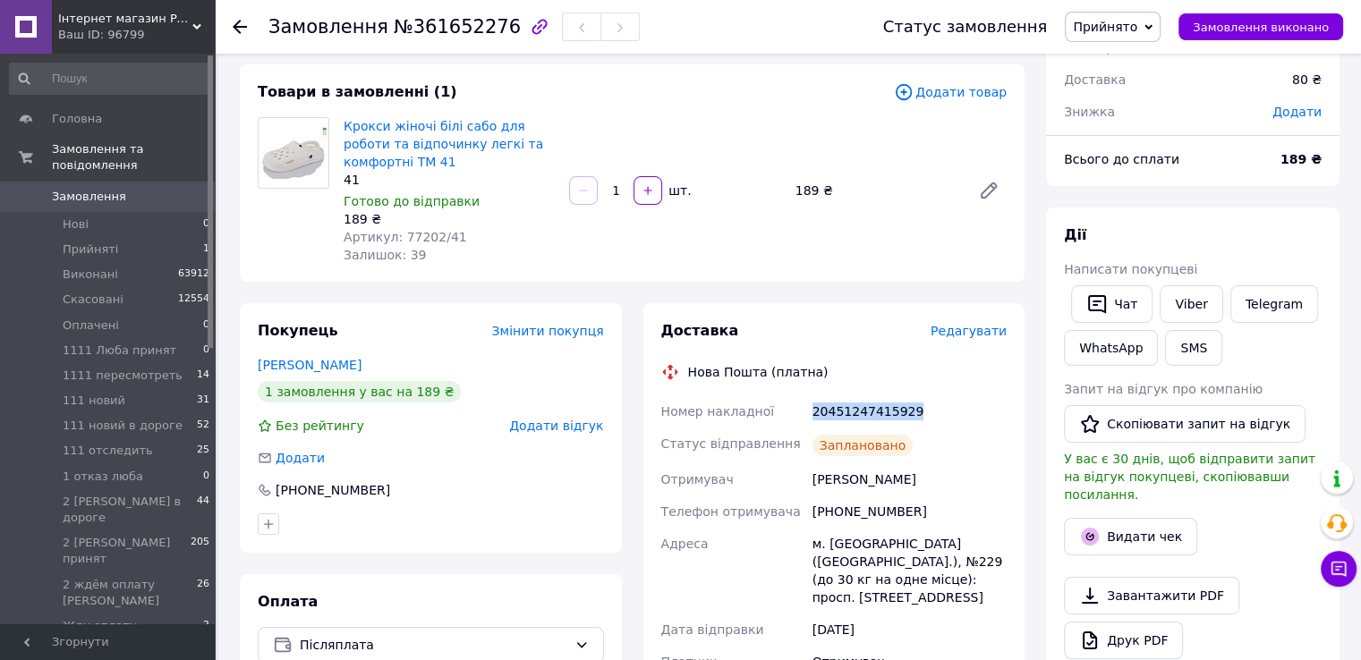
click at [840, 412] on div "20451247415929" at bounding box center [909, 411] width 201 height 32
copy div "20451247415929"
click at [305, 257] on div at bounding box center [294, 190] width 86 height 147
drag, startPoint x: 398, startPoint y: 234, endPoint x: 444, endPoint y: 240, distance: 46.1
click at [447, 238] on span "Артикул: 77202/41" at bounding box center [405, 237] width 123 height 14
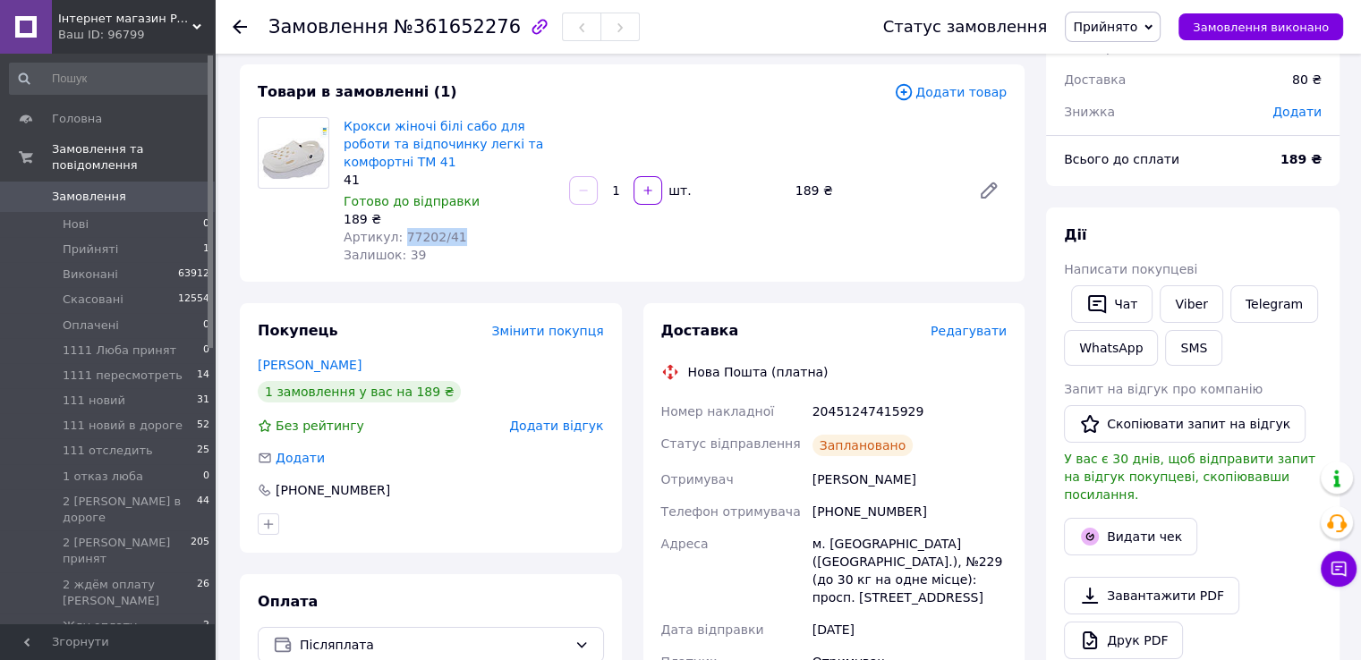
copy span "77202/41"
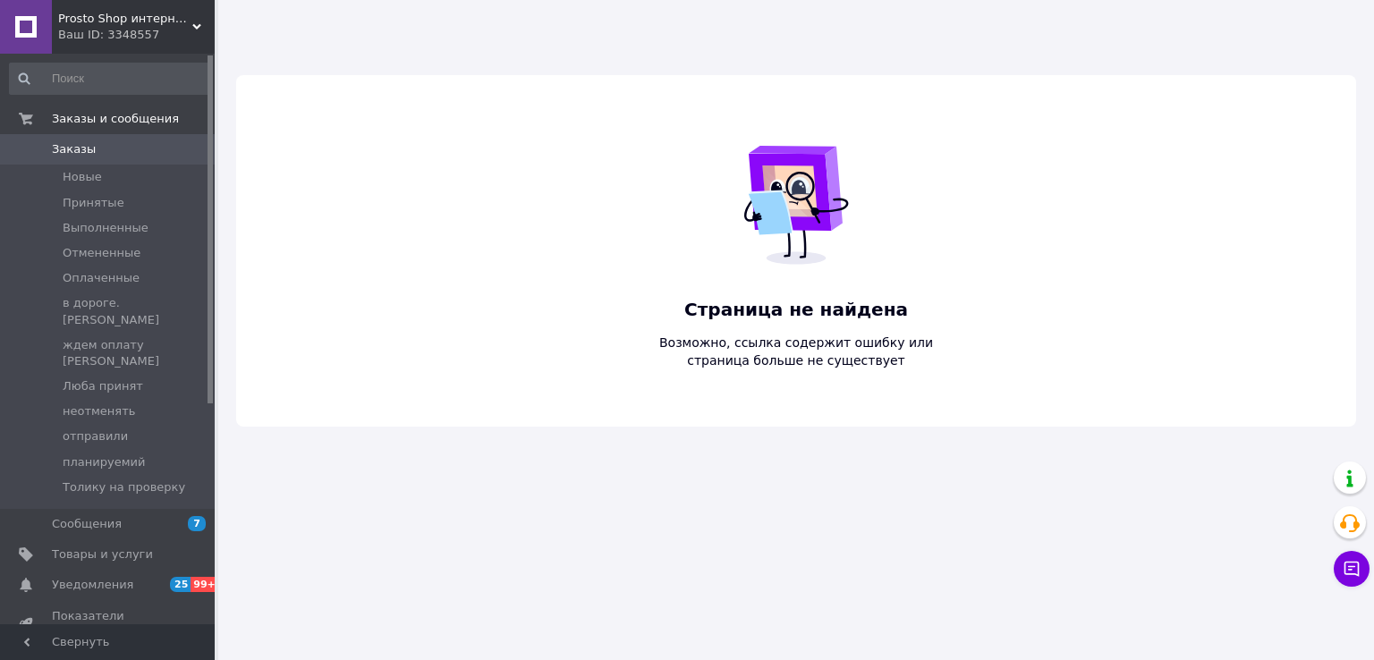
click at [114, 25] on span "Prosto Shop интернет магазин простых покупок, сделаем покупки проще" at bounding box center [125, 19] width 134 height 16
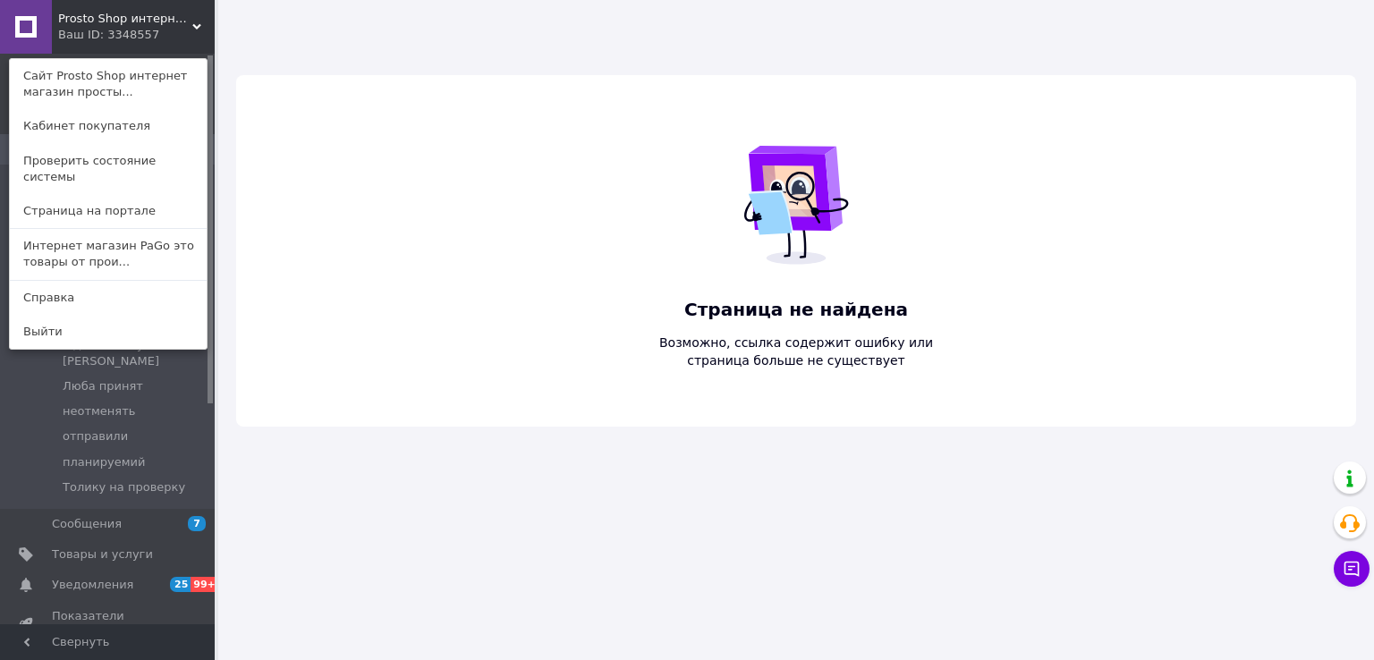
click at [95, 246] on link "Интернет магазин PaGo это товары от прои..." at bounding box center [108, 254] width 197 height 50
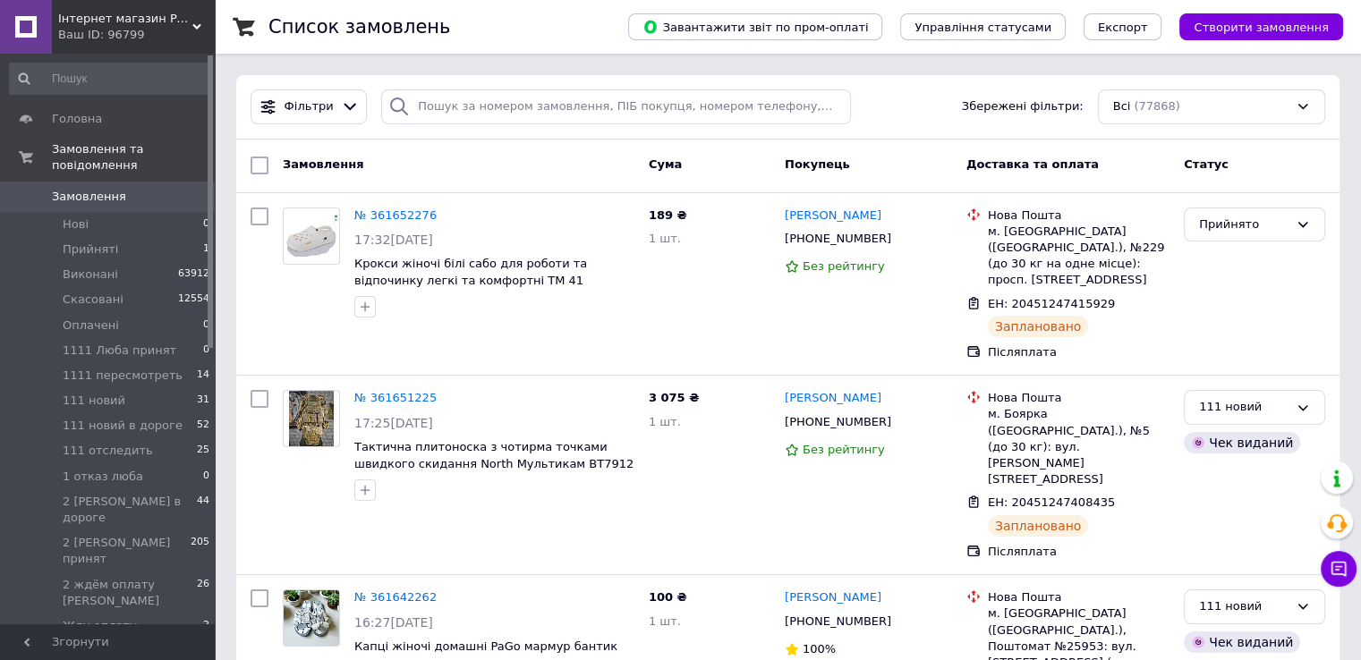
click at [387, 213] on link "№ 361652276" at bounding box center [395, 214] width 82 height 13
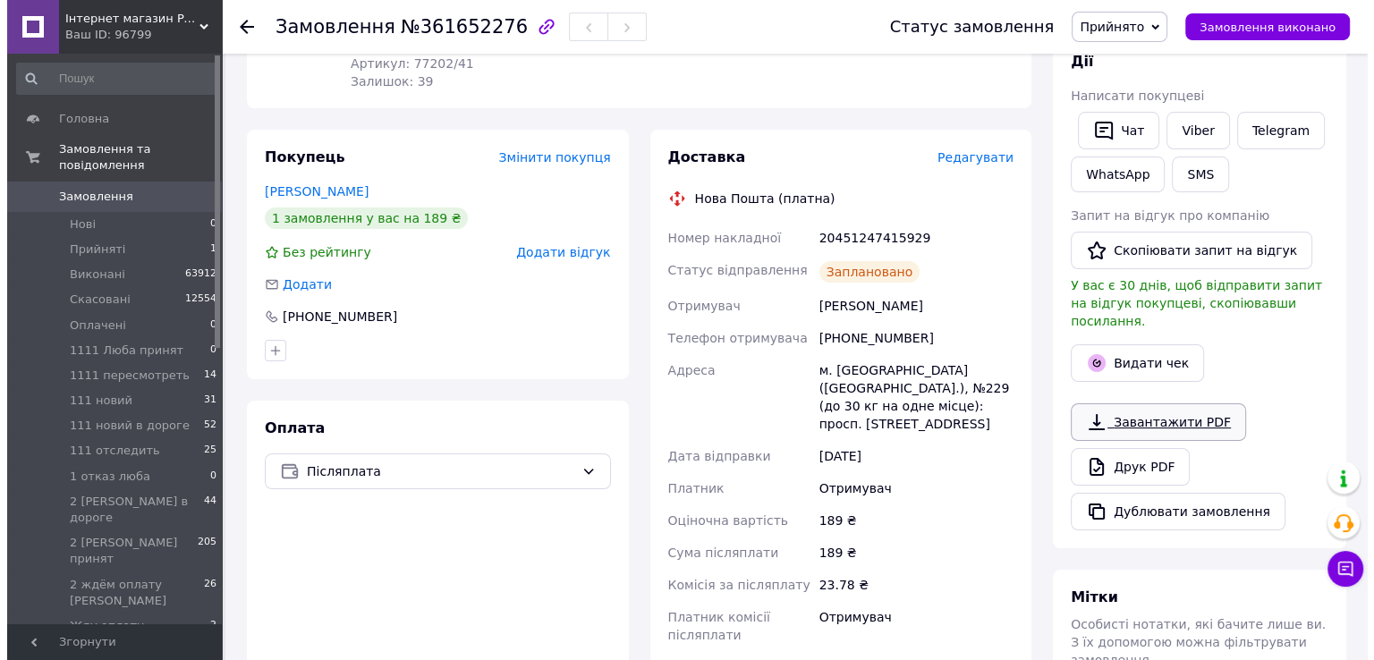
scroll to position [268, 0]
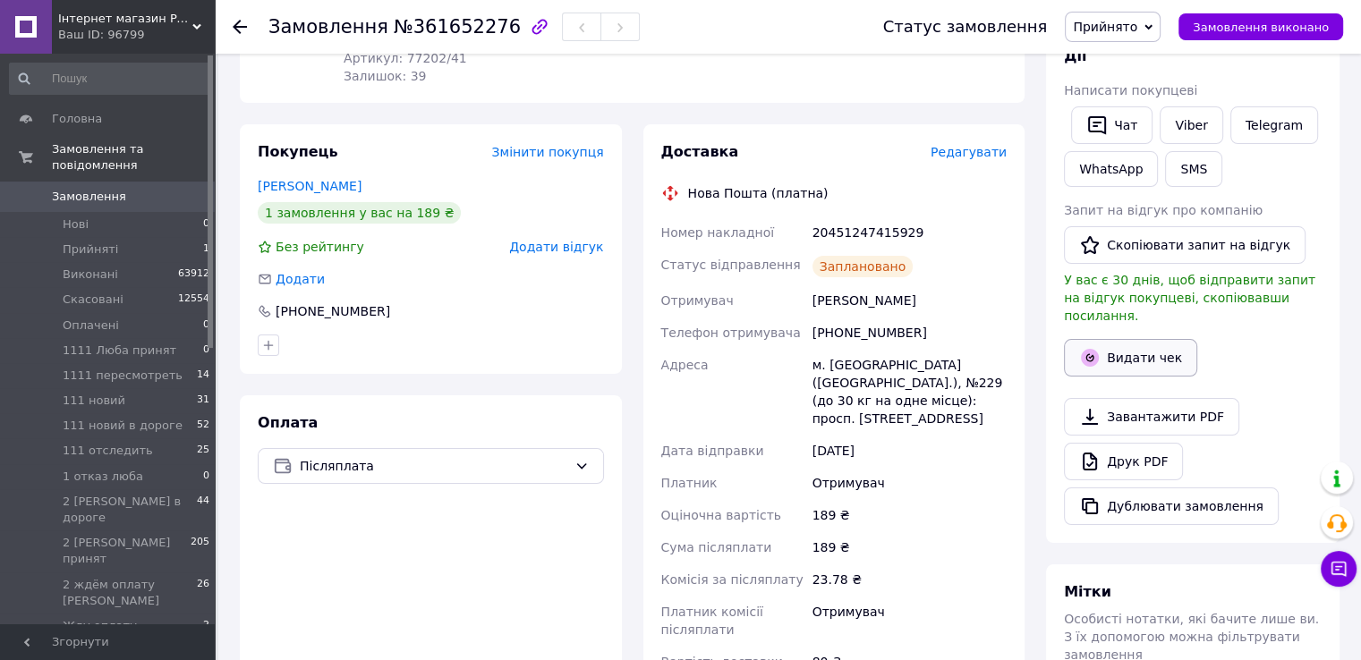
click at [1113, 339] on button "Видати чек" at bounding box center [1130, 358] width 133 height 38
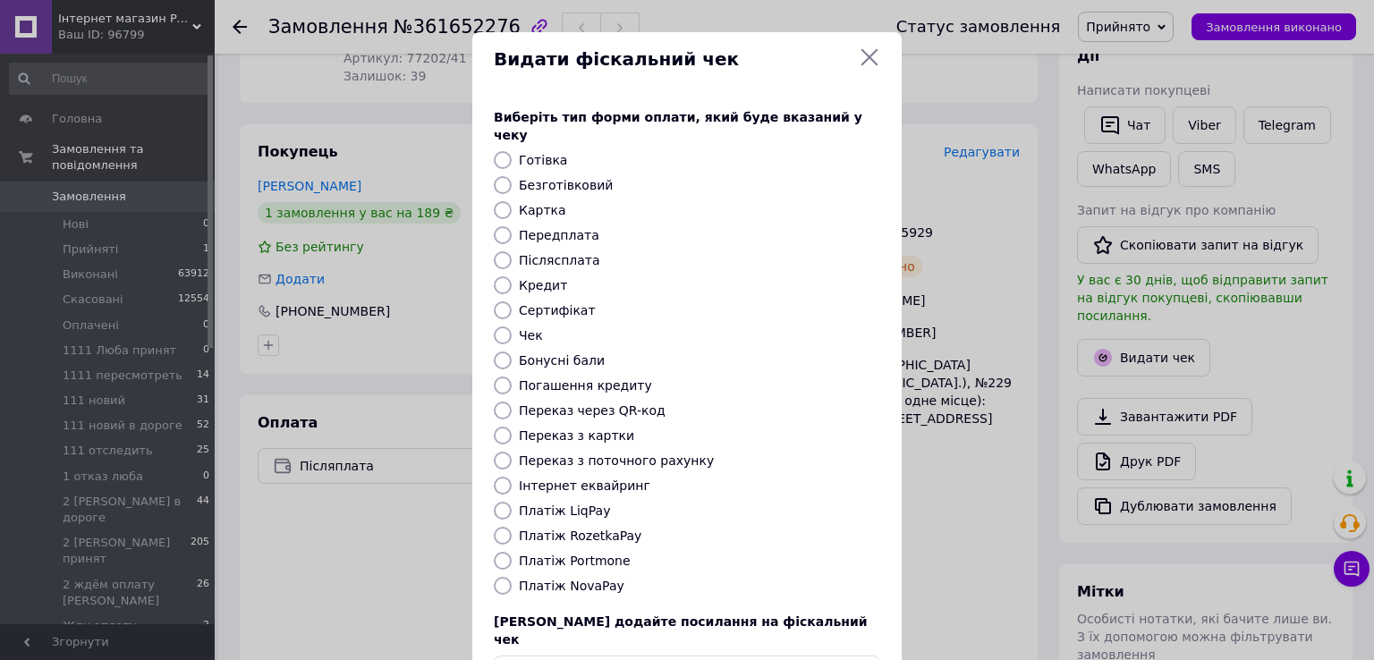
click at [560, 253] on label "Післясплата" at bounding box center [559, 260] width 81 height 14
click at [512, 251] on input "Післясплата" at bounding box center [503, 260] width 18 height 18
radio input "true"
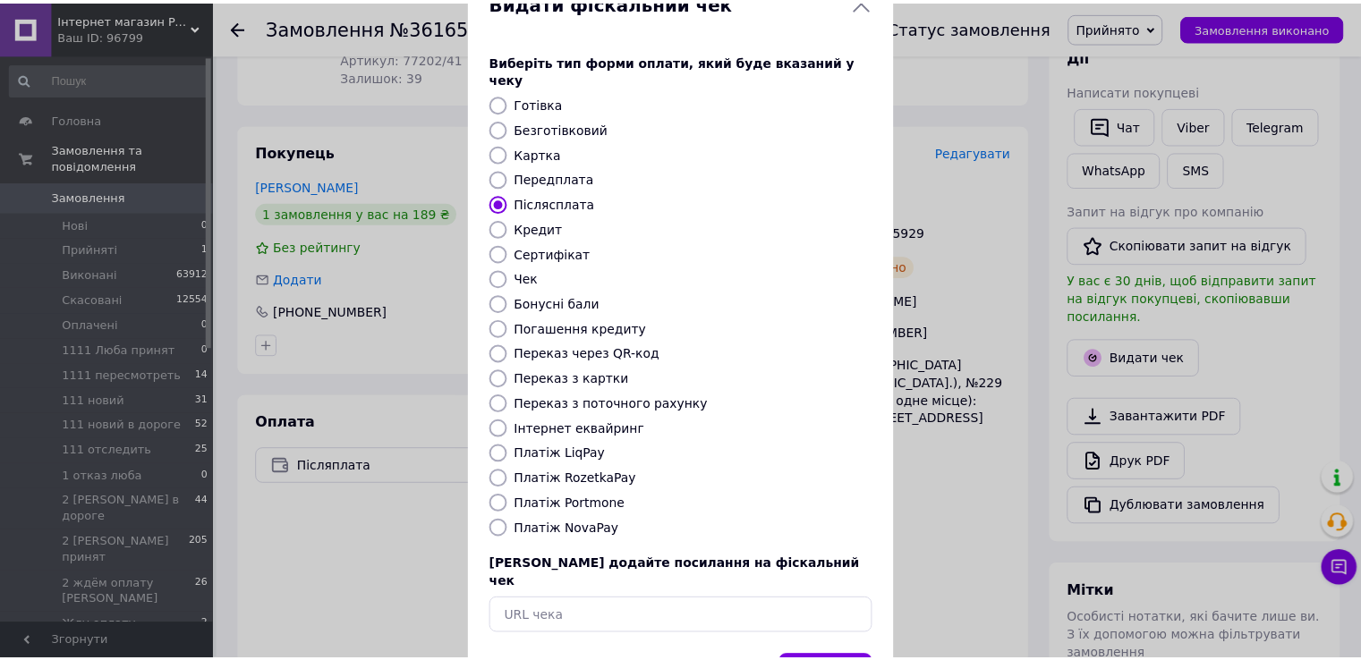
scroll to position [107, 0]
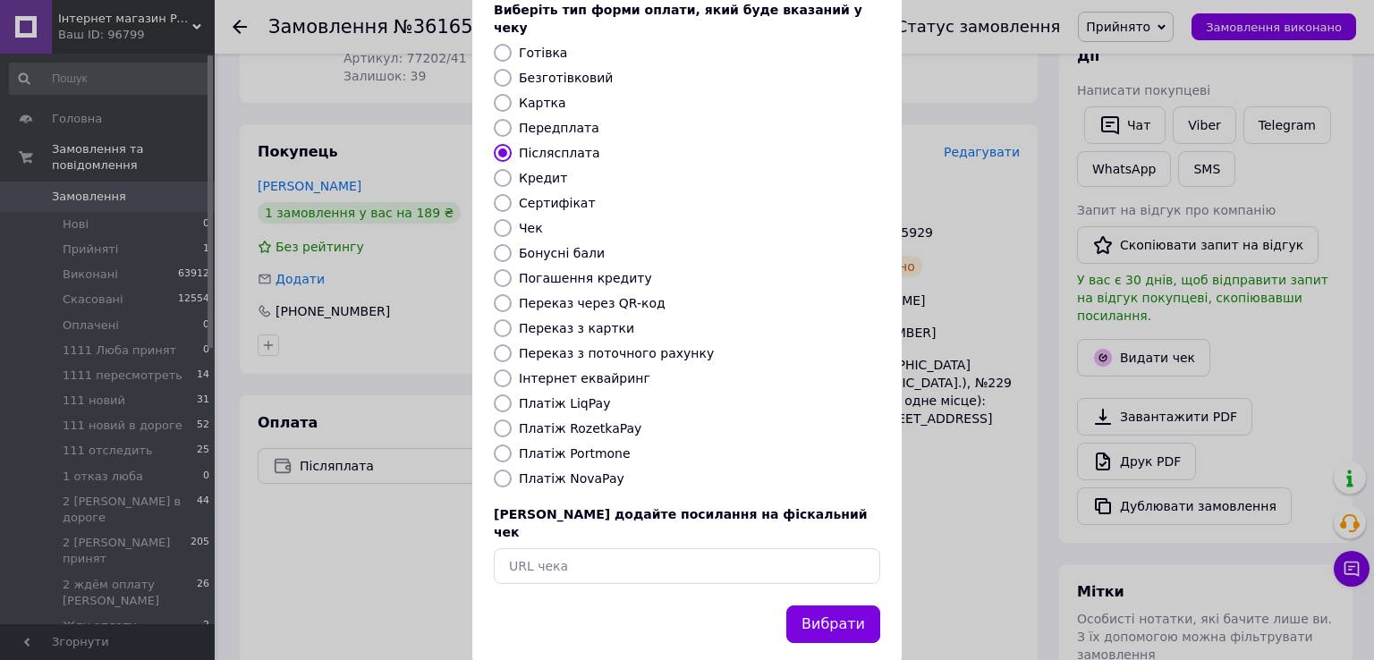
click at [805, 606] on button "Вибрати" at bounding box center [833, 625] width 94 height 38
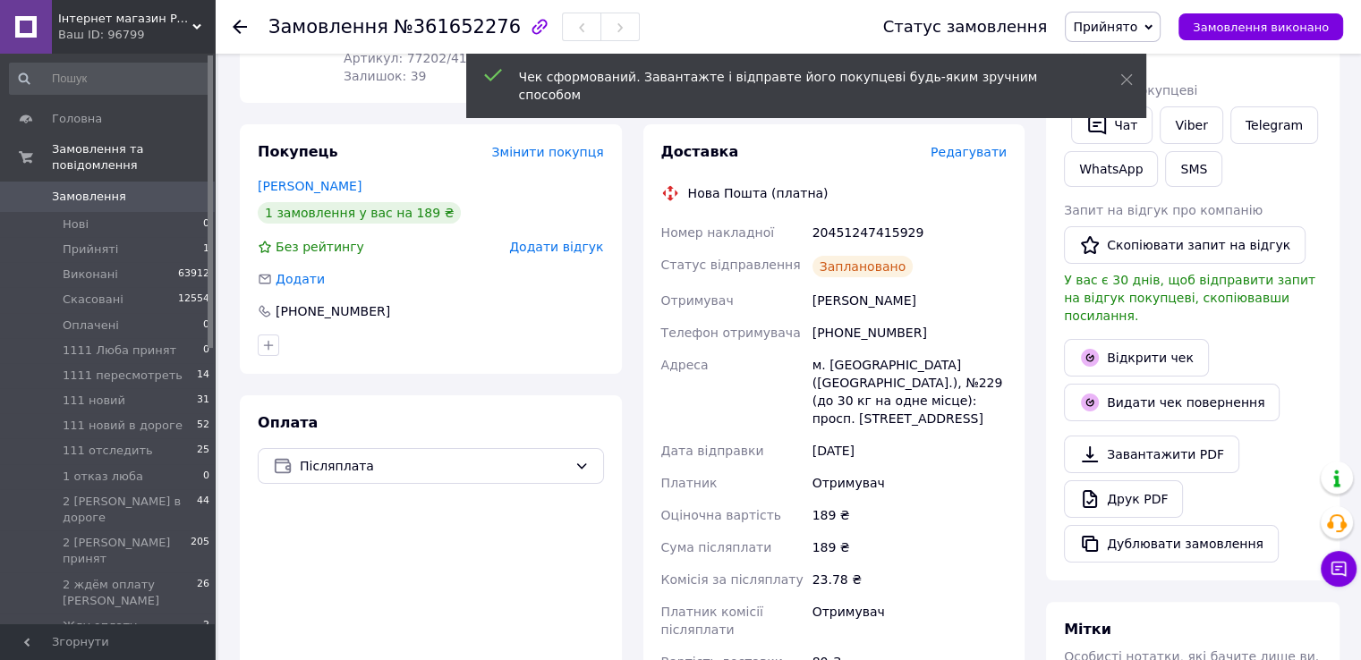
click at [1134, 29] on span "Прийнято" at bounding box center [1105, 27] width 64 height 14
click at [1131, 196] on li "111 новий" at bounding box center [1171, 196] width 210 height 27
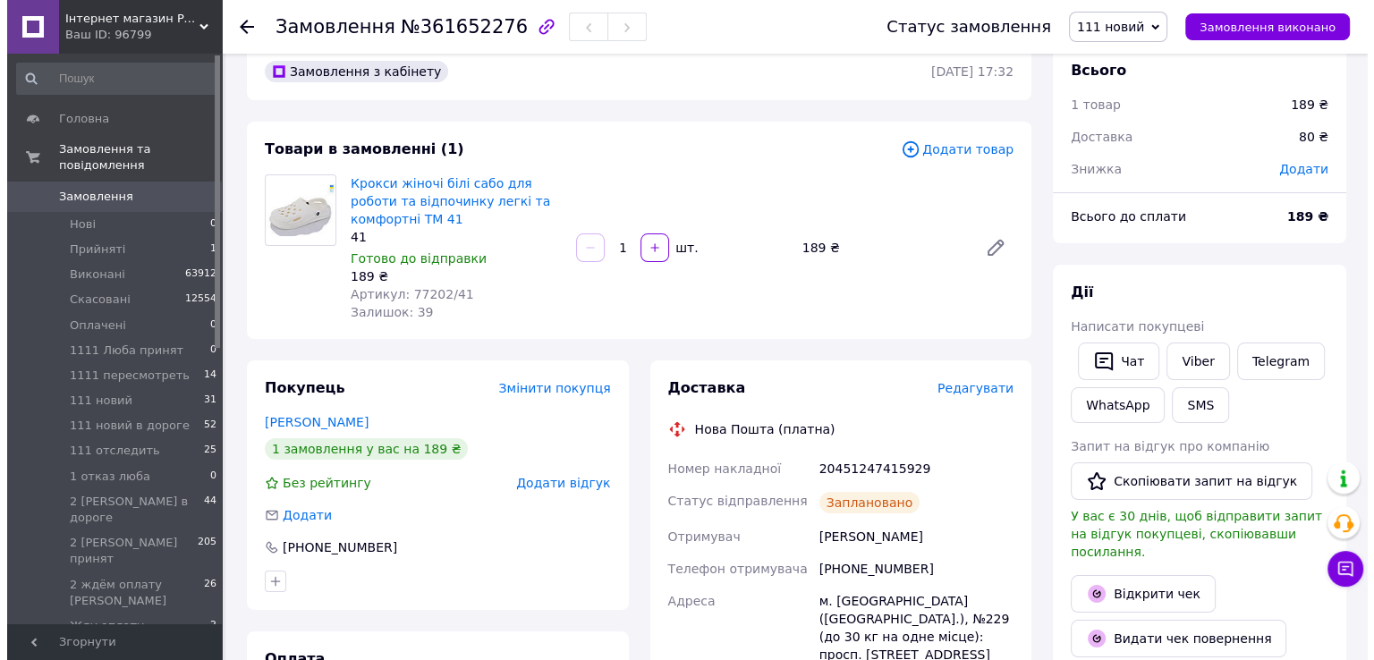
scroll to position [0, 0]
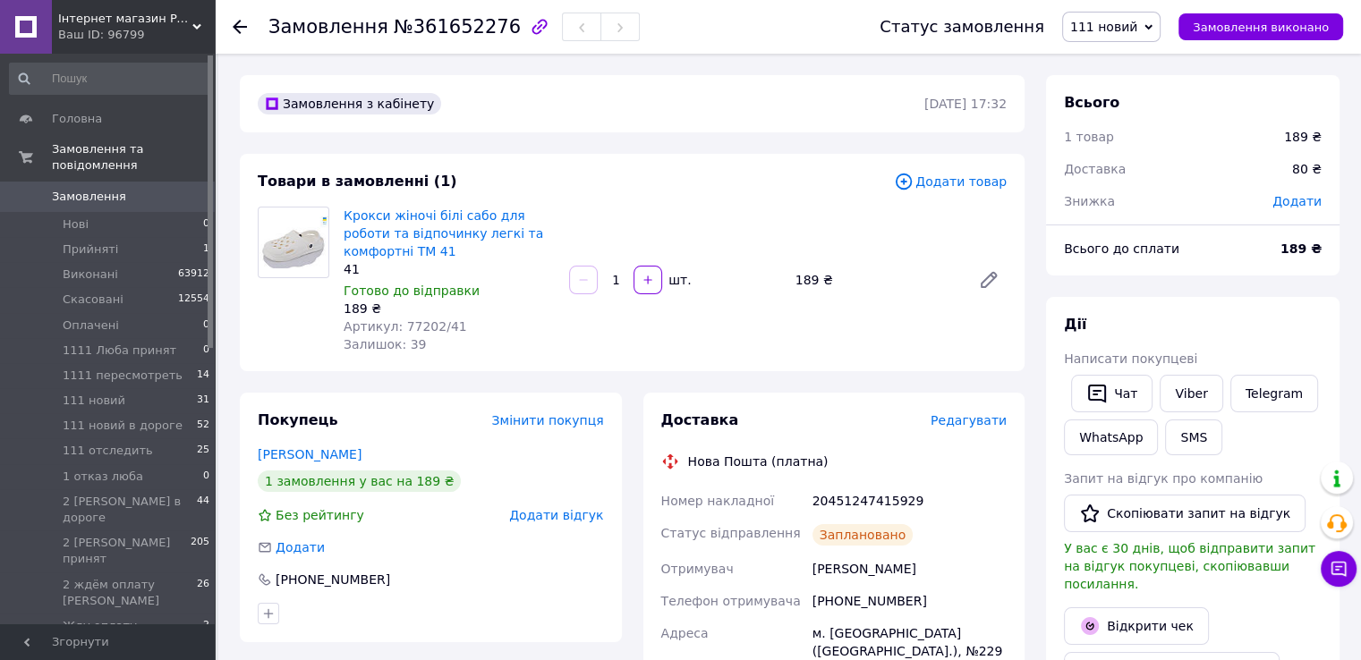
click at [81, 189] on span "Замовлення" at bounding box center [89, 197] width 74 height 16
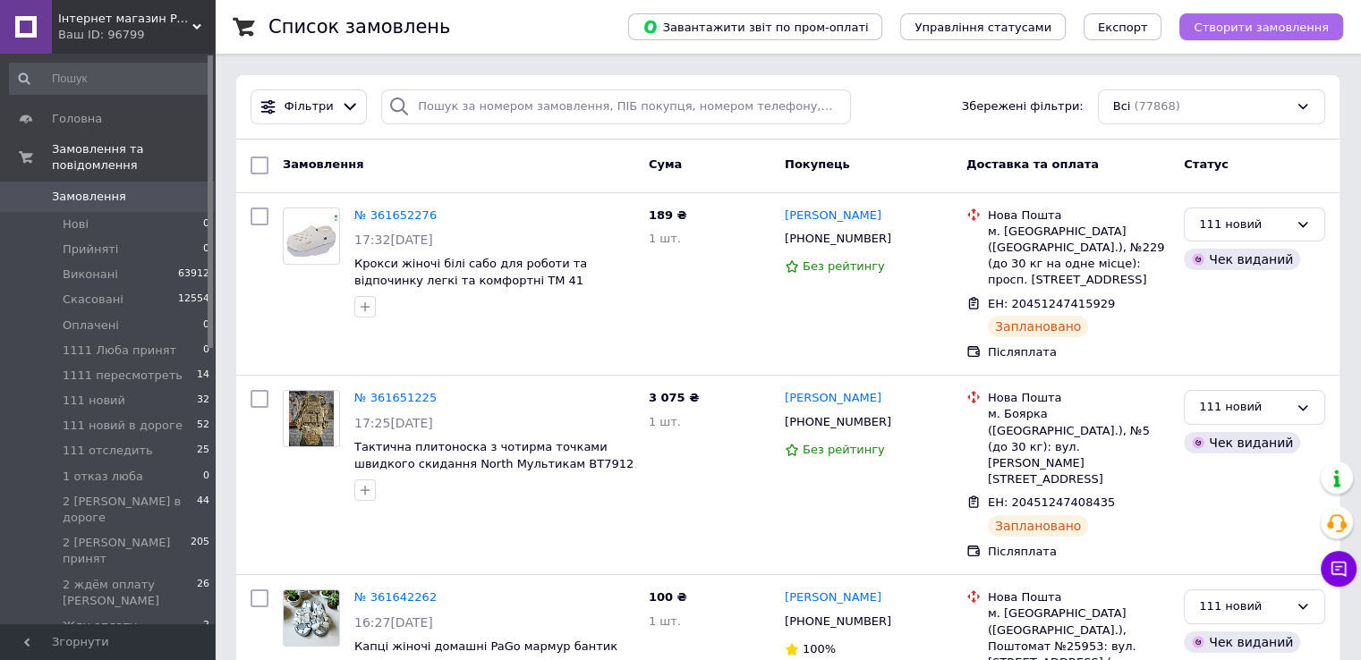
click at [1225, 31] on span "Створити замовлення" at bounding box center [1261, 27] width 135 height 13
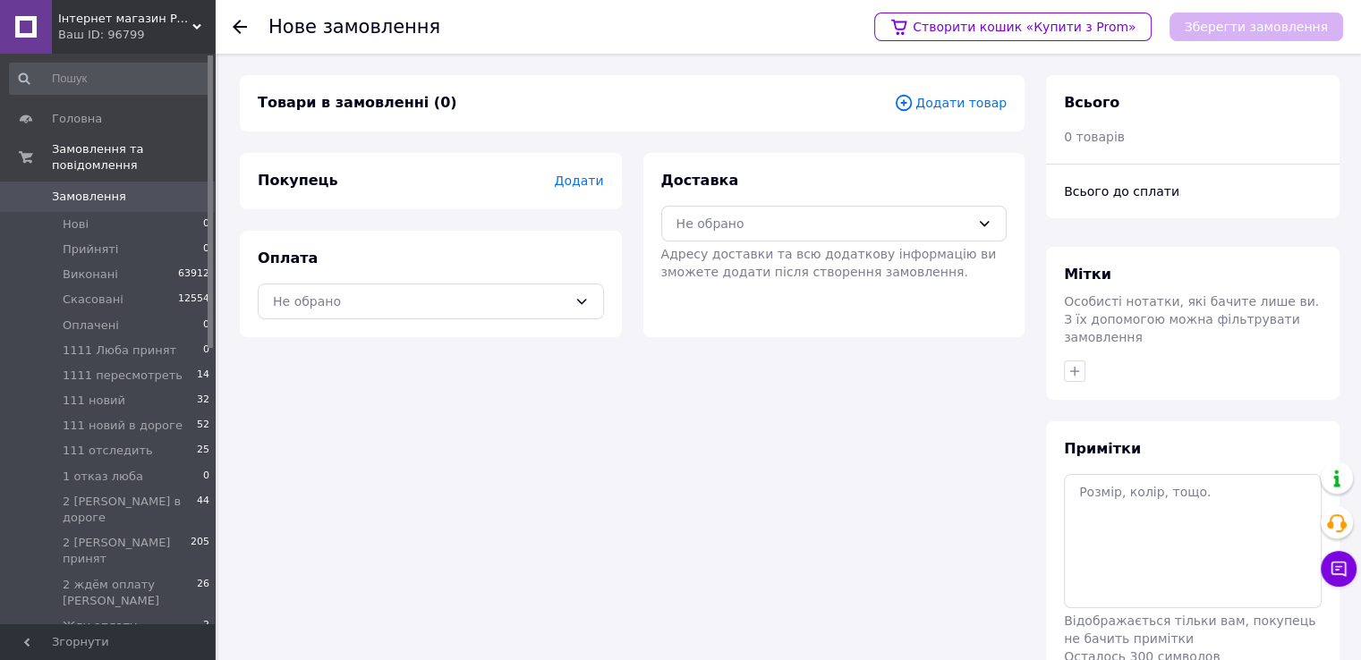
click at [970, 98] on span "Додати товар" at bounding box center [950, 103] width 113 height 20
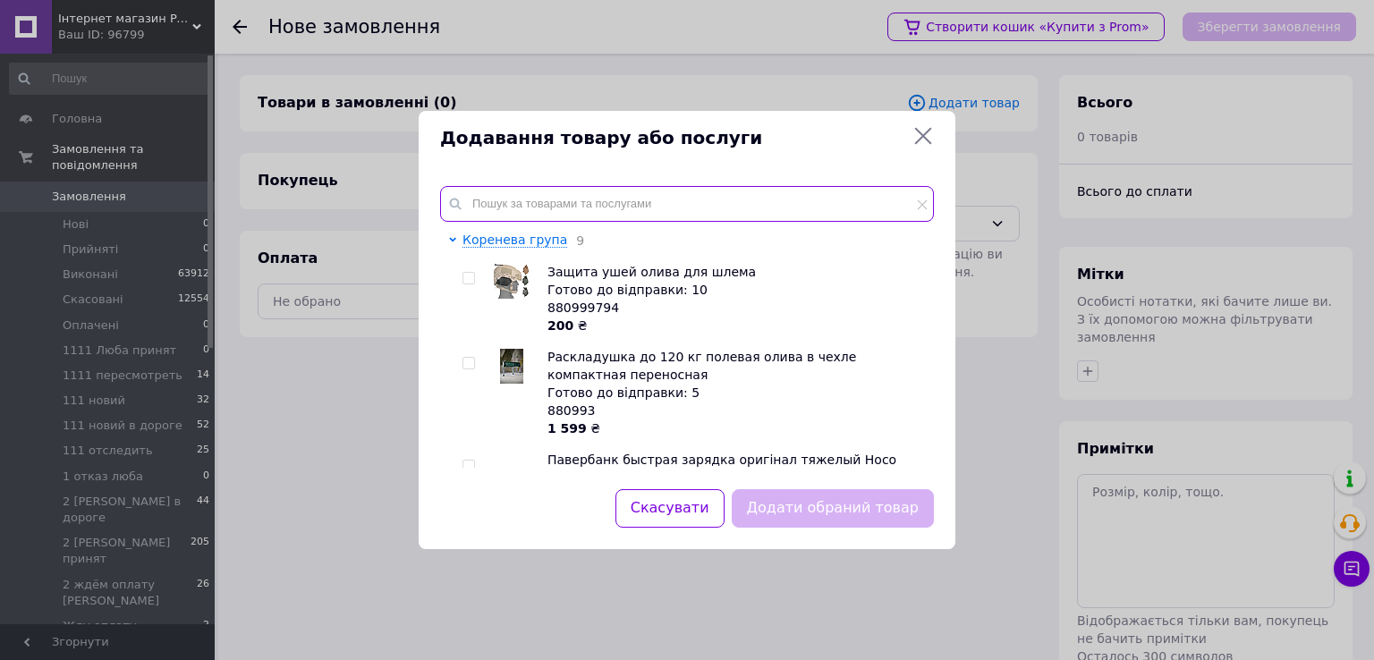
click at [673, 203] on input "text" at bounding box center [687, 204] width 494 height 36
paste input "Кроксы черные мужские сабо для работы и отдыха ТМ 44"
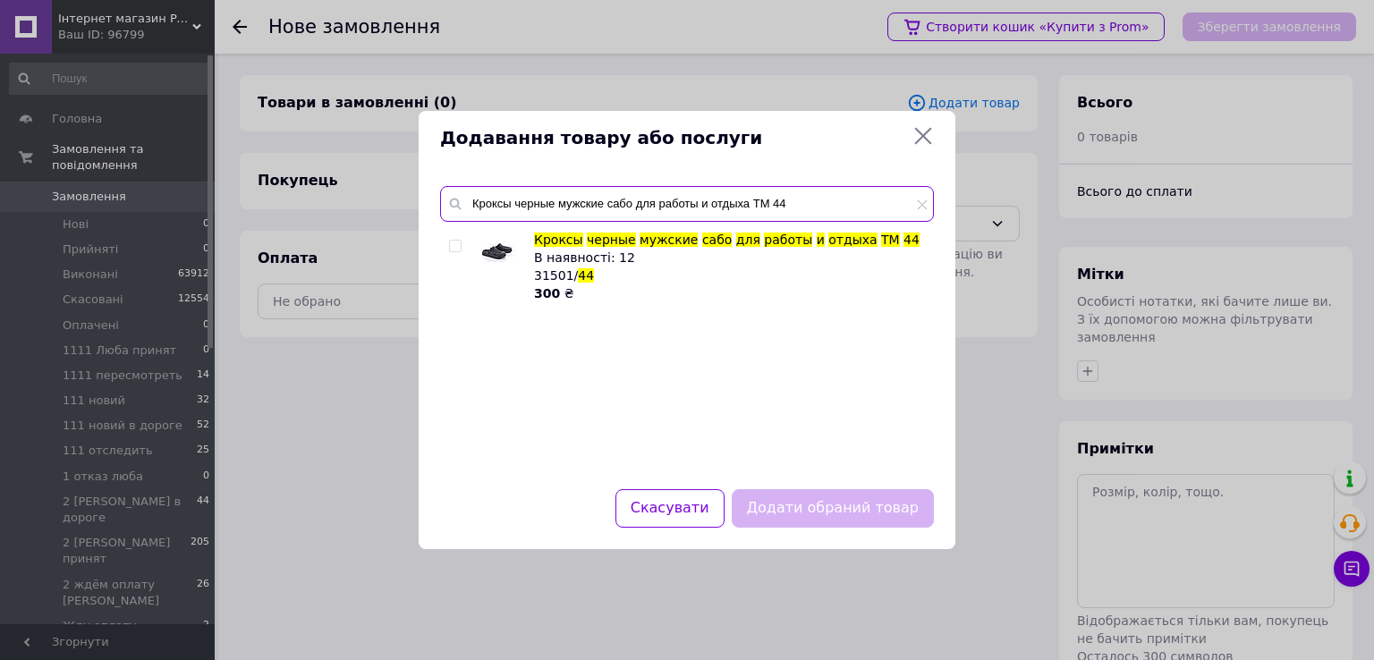
type input "Кроксы черные мужские сабо для работы и отдыха ТМ 44"
click at [457, 244] on input "checkbox" at bounding box center [455, 247] width 12 height 12
checkbox input "true"
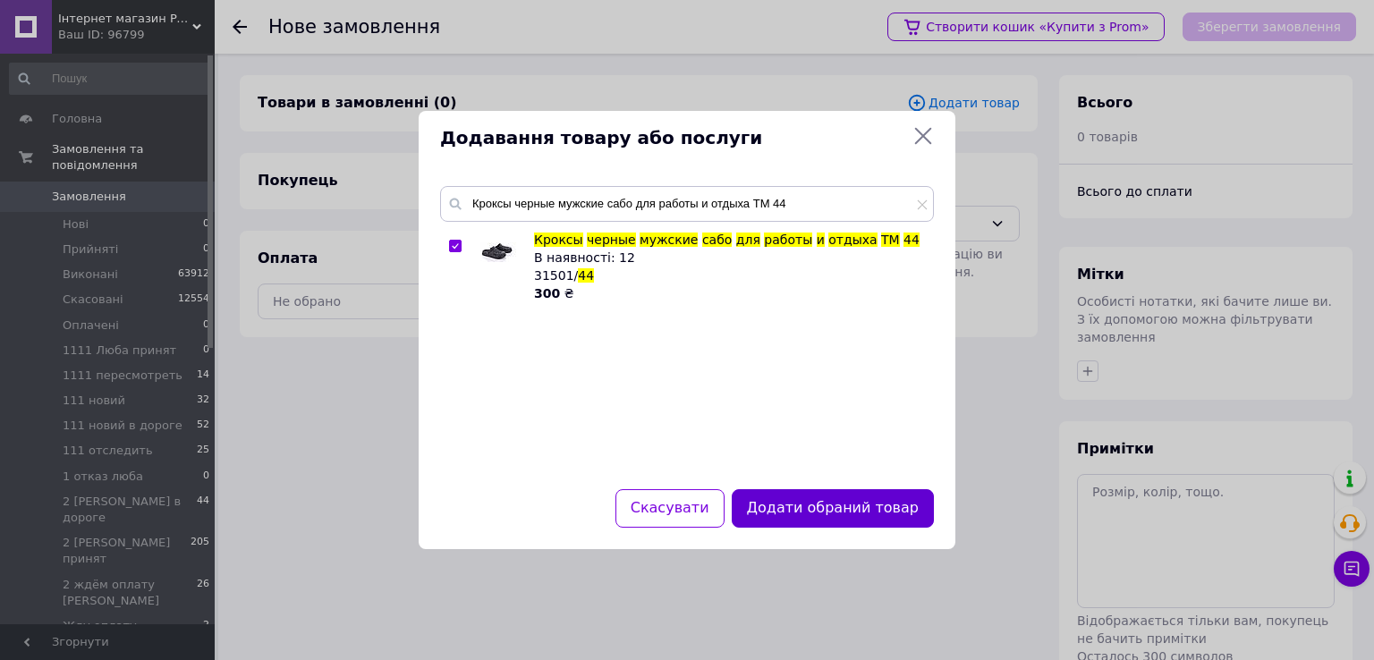
click at [790, 500] on button "Додати обраний товар" at bounding box center [833, 508] width 202 height 38
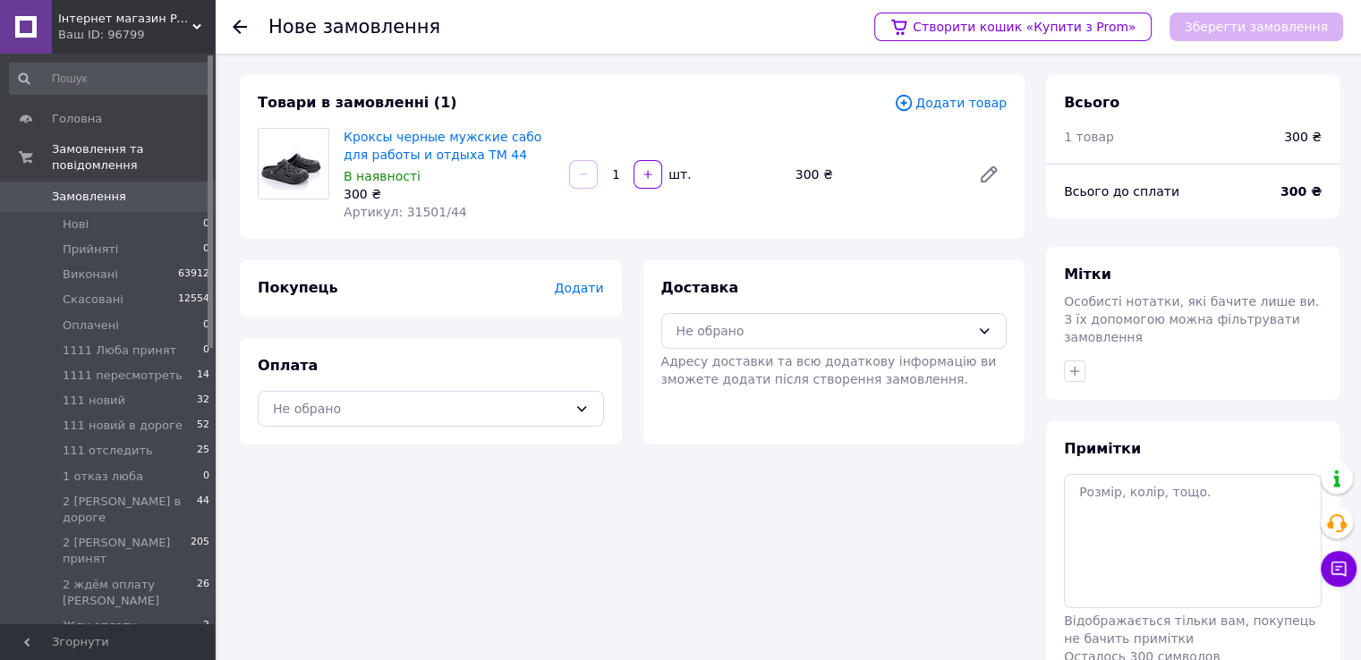
click at [590, 284] on span "Додати" at bounding box center [578, 288] width 49 height 14
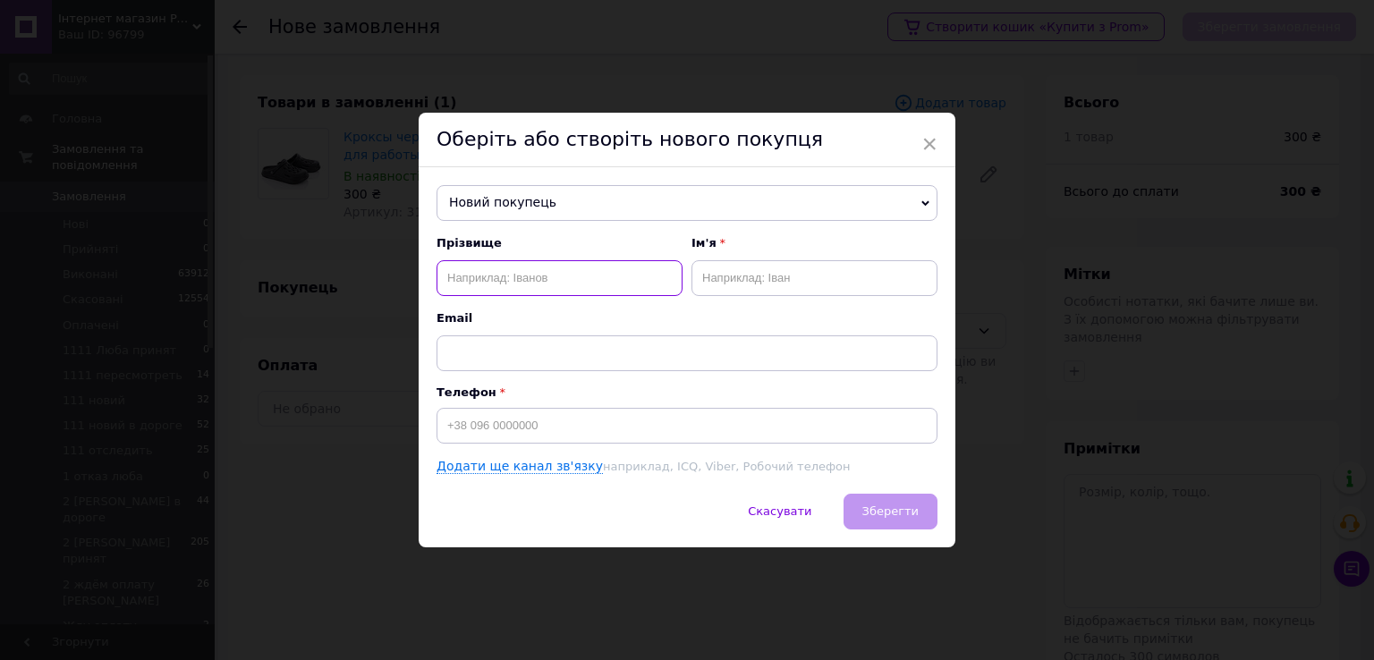
click at [535, 274] on input "text" at bounding box center [560, 278] width 246 height 36
paste input "[PERSON_NAME]"
type input "[PERSON_NAME]"
click at [707, 278] on input "text" at bounding box center [815, 278] width 246 height 36
click at [718, 280] on input "text" at bounding box center [815, 278] width 246 height 36
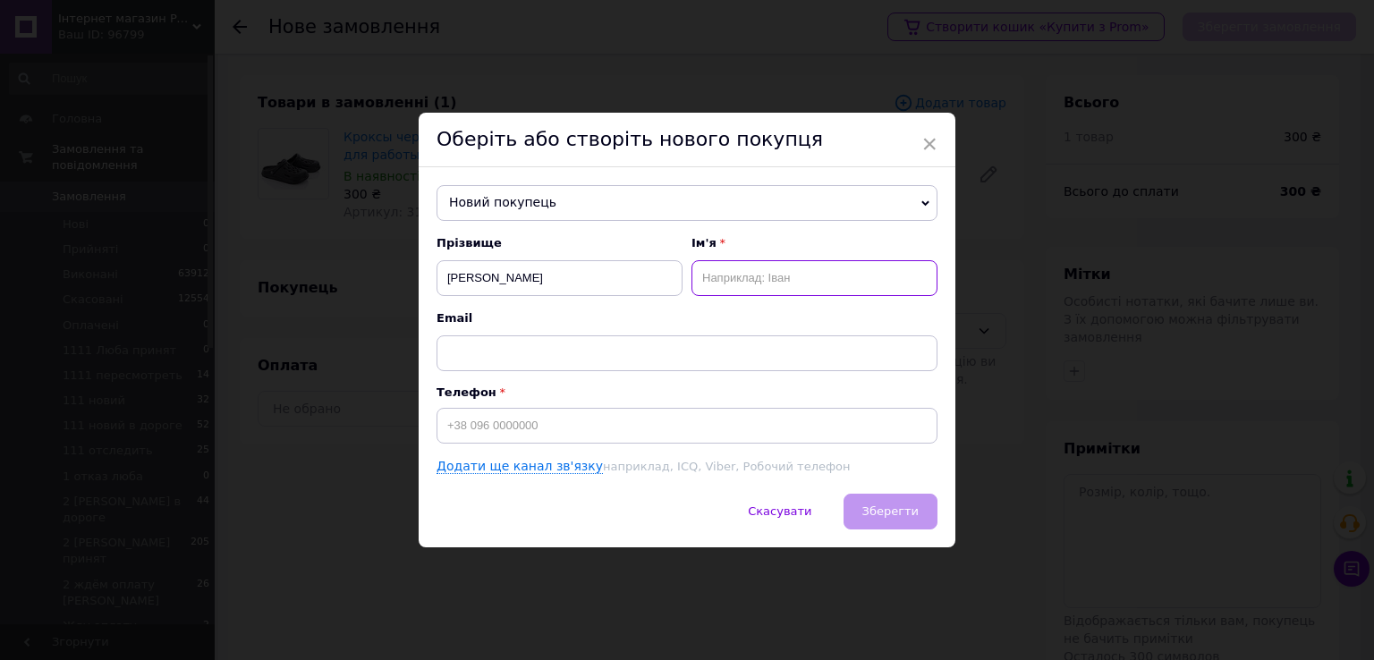
paste input "[PERSON_NAME]"
type input "[PERSON_NAME]"
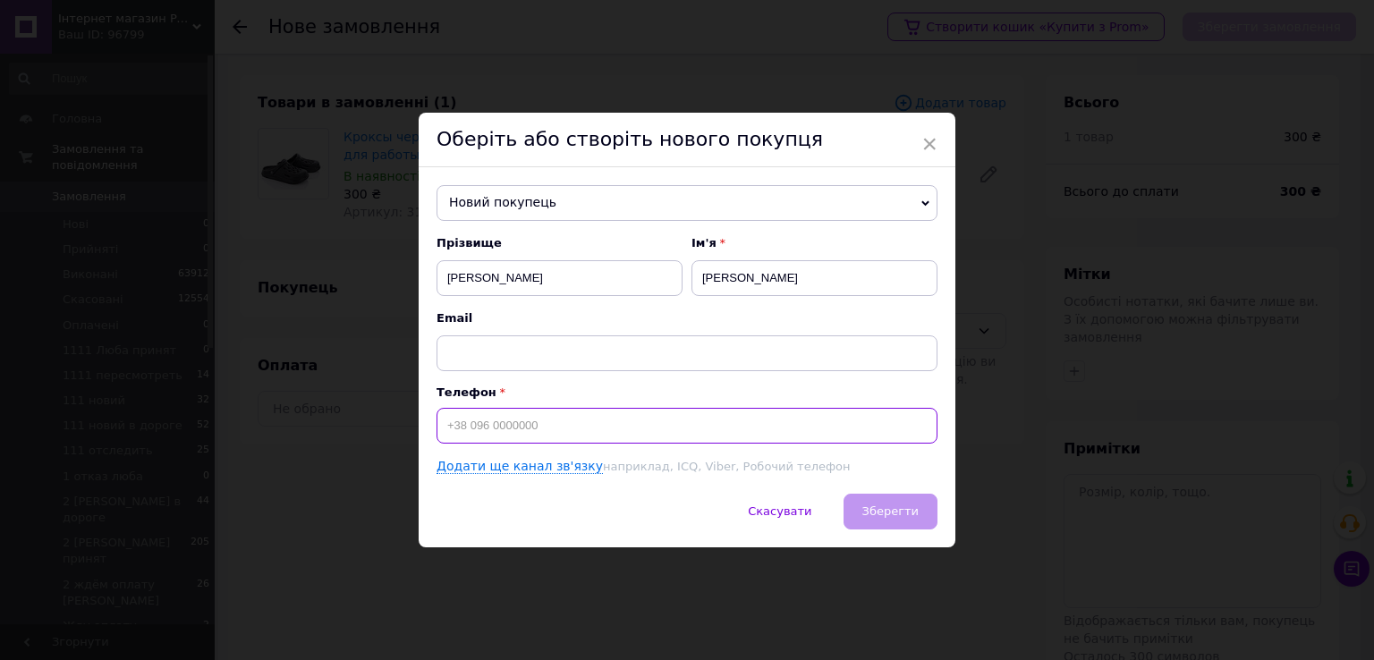
click at [601, 420] on input at bounding box center [687, 426] width 501 height 36
click at [463, 427] on input at bounding box center [687, 426] width 501 height 36
paste input "[PHONE_NUMBER]"
type input "[PHONE_NUMBER]"
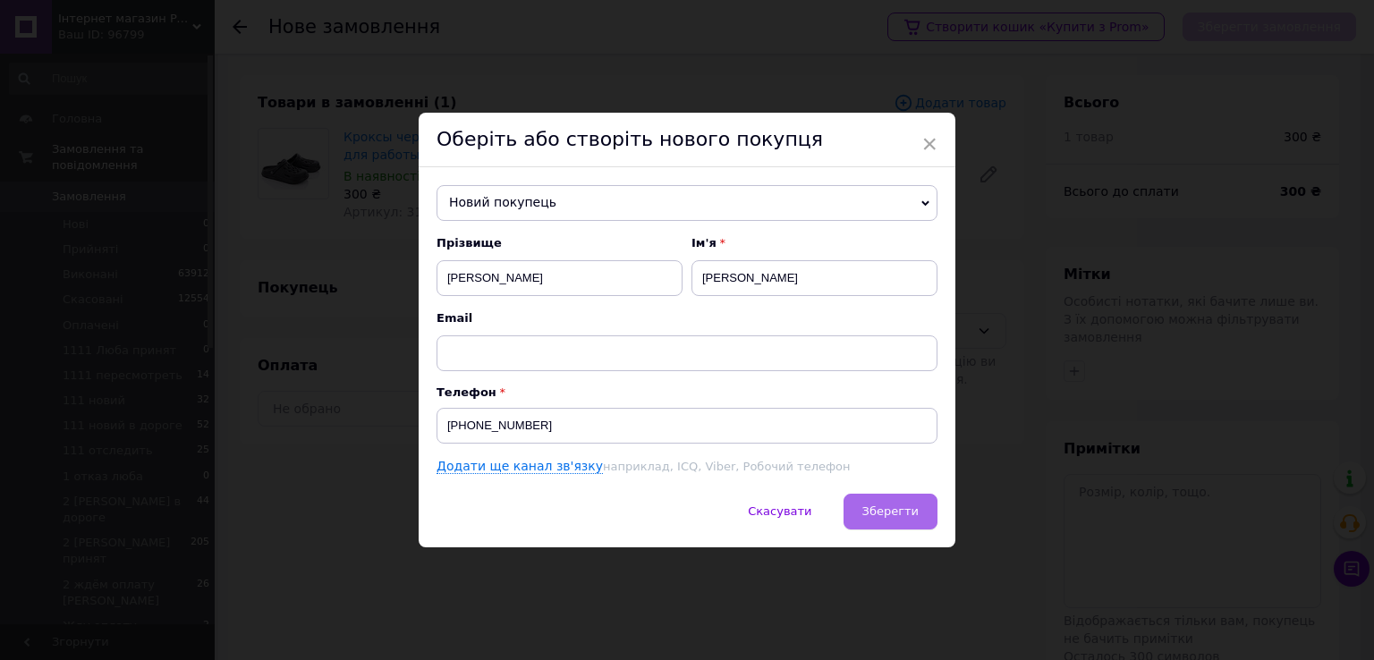
click at [896, 501] on button "Зберегти" at bounding box center [891, 512] width 94 height 36
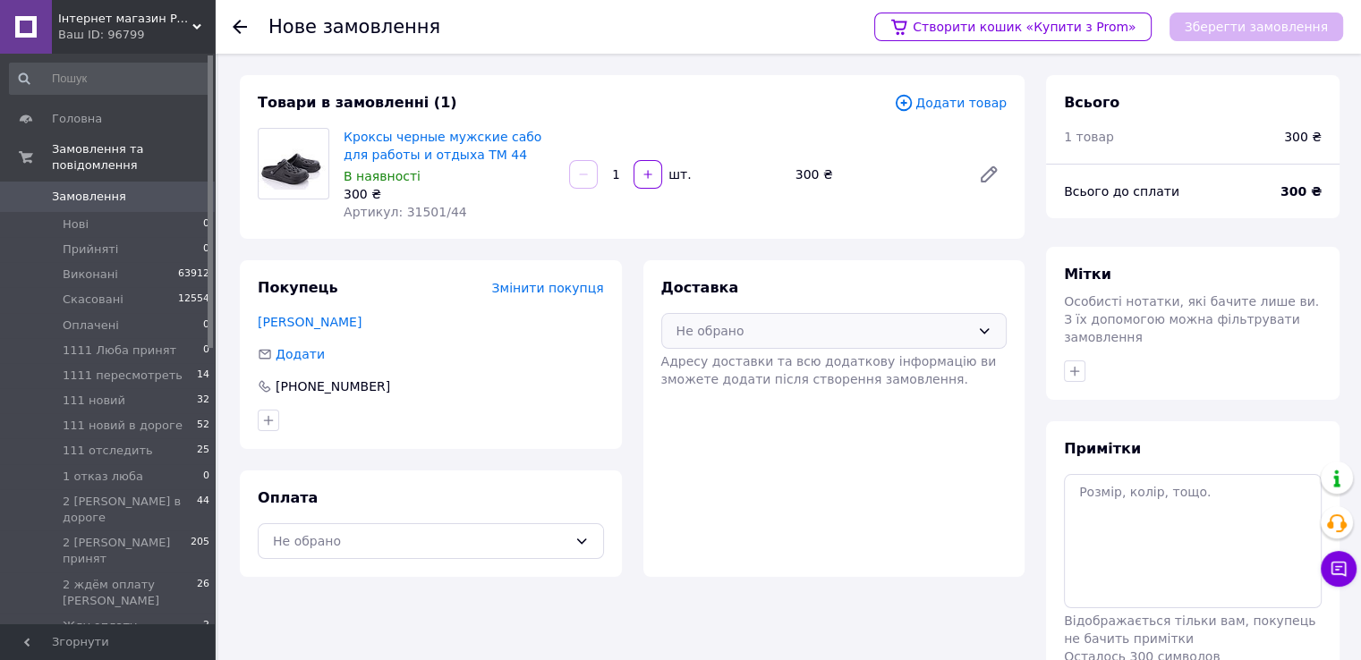
click at [765, 321] on div "Не обрано" at bounding box center [823, 331] width 294 height 20
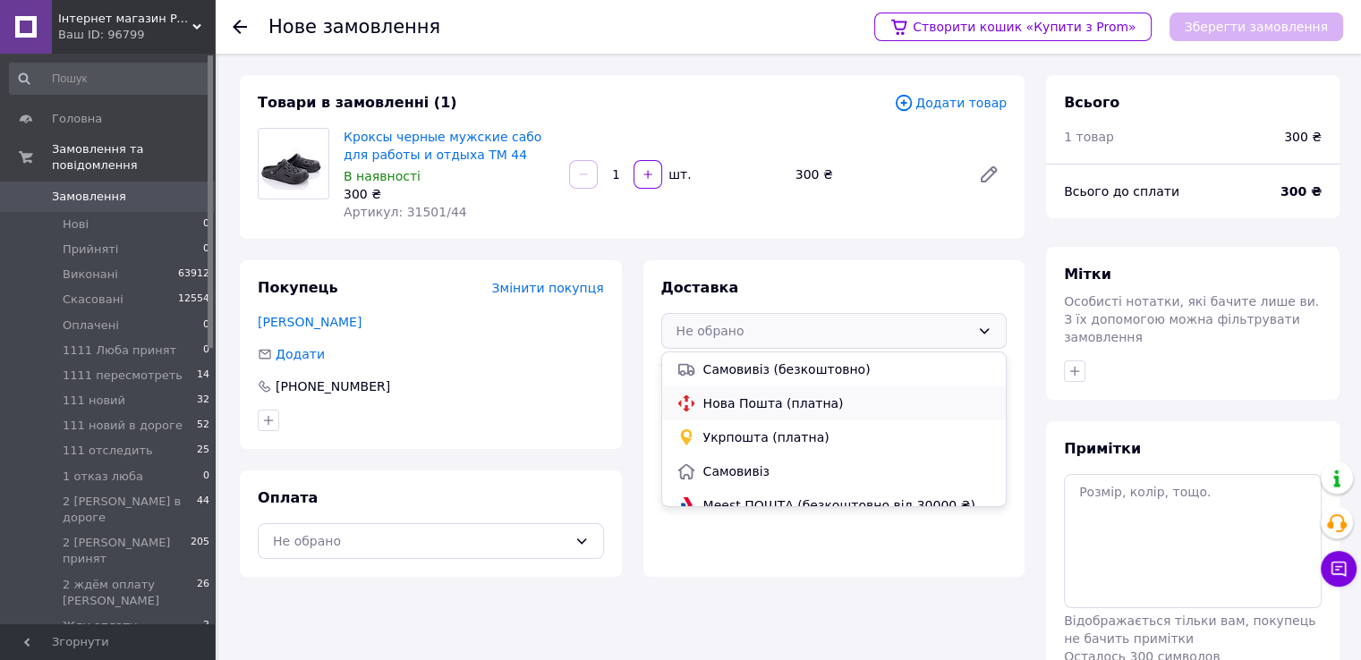
click at [756, 400] on span "Нова Пошта (платна)" at bounding box center [847, 404] width 289 height 18
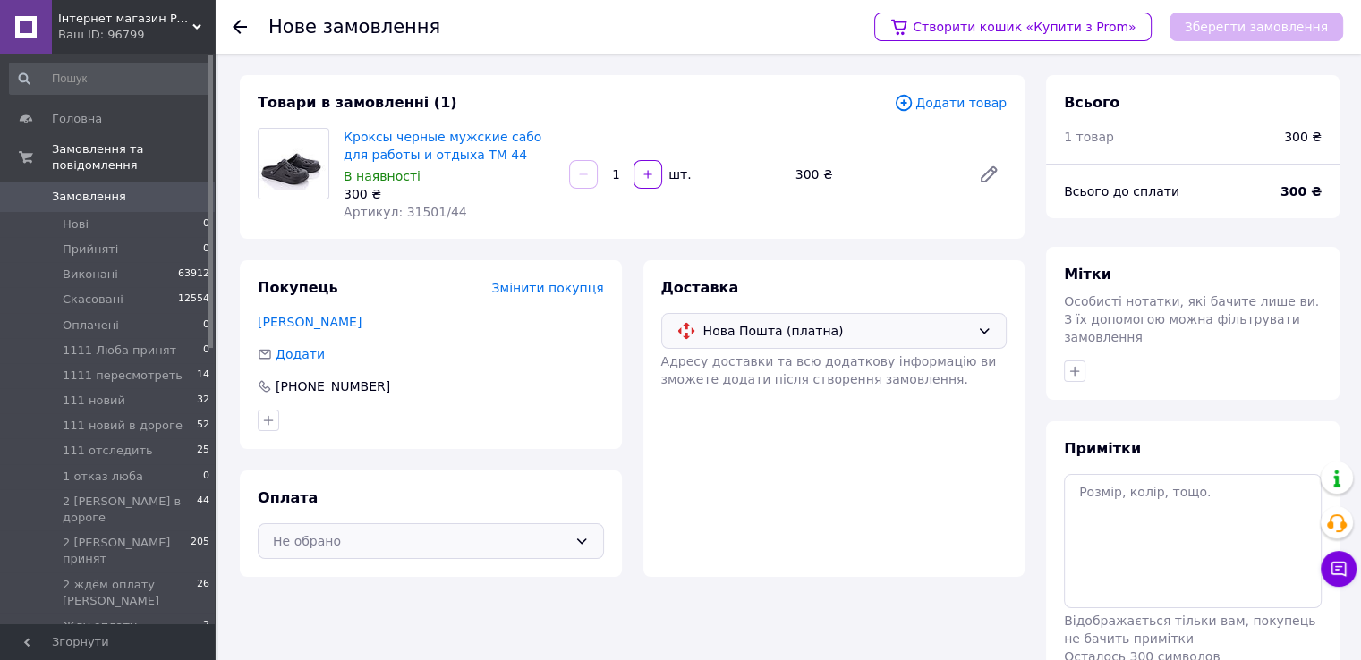
click at [442, 533] on div "Не обрано" at bounding box center [420, 541] width 294 height 20
click at [365, 608] on span "Післяплата" at bounding box center [444, 614] width 289 height 18
click at [1246, 27] on button "Зберегти замовлення" at bounding box center [1256, 27] width 174 height 29
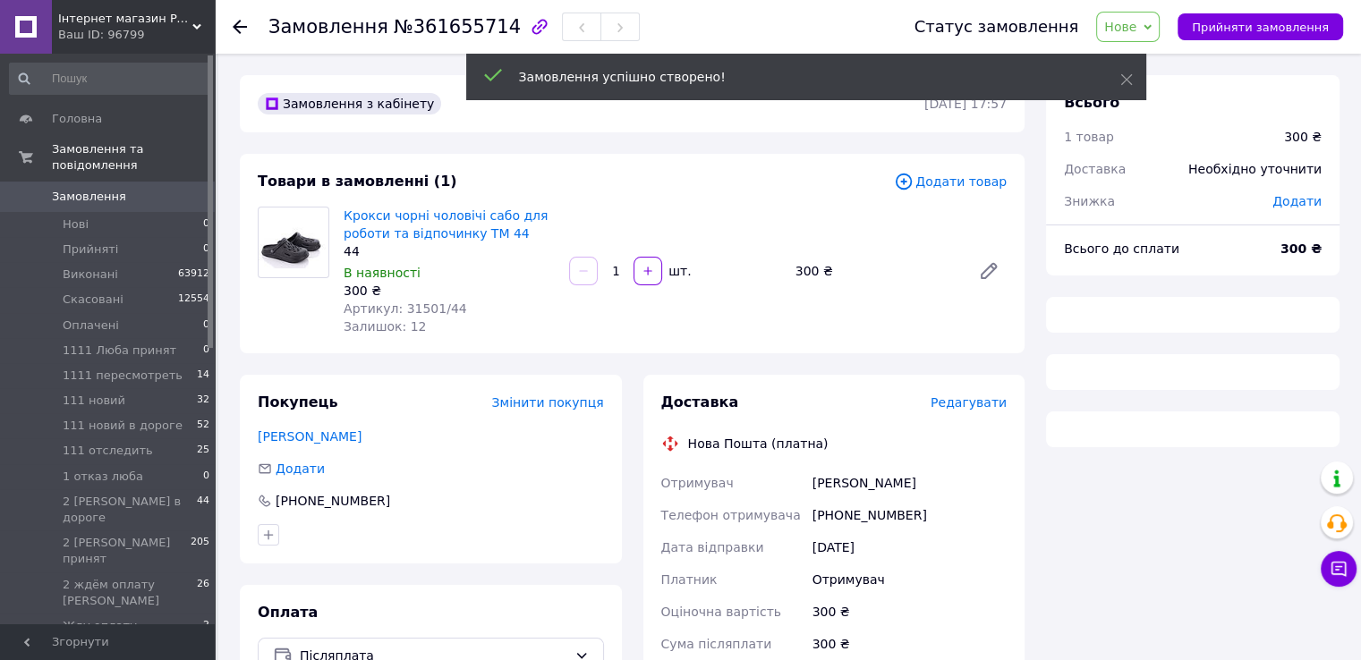
click at [1136, 26] on span "Нове" at bounding box center [1120, 27] width 32 height 14
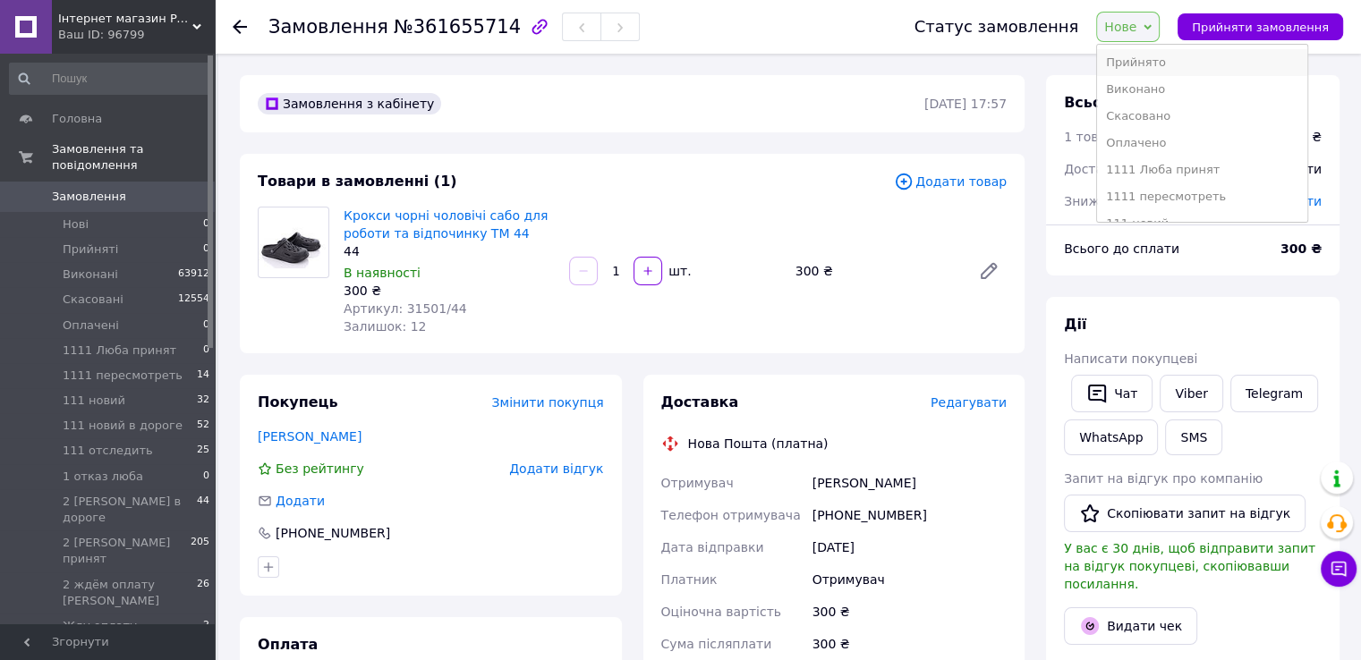
click at [1166, 55] on li "Прийнято" at bounding box center [1202, 62] width 210 height 27
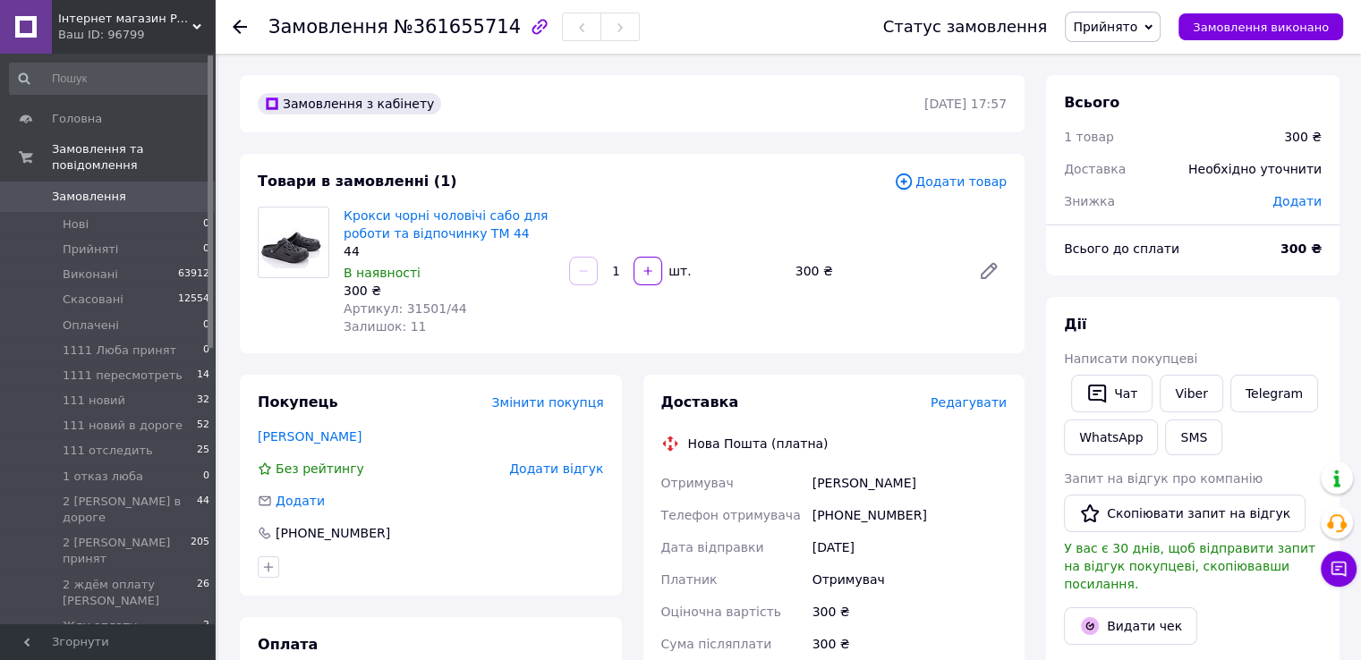
click at [965, 405] on span "Редагувати" at bounding box center [969, 402] width 76 height 14
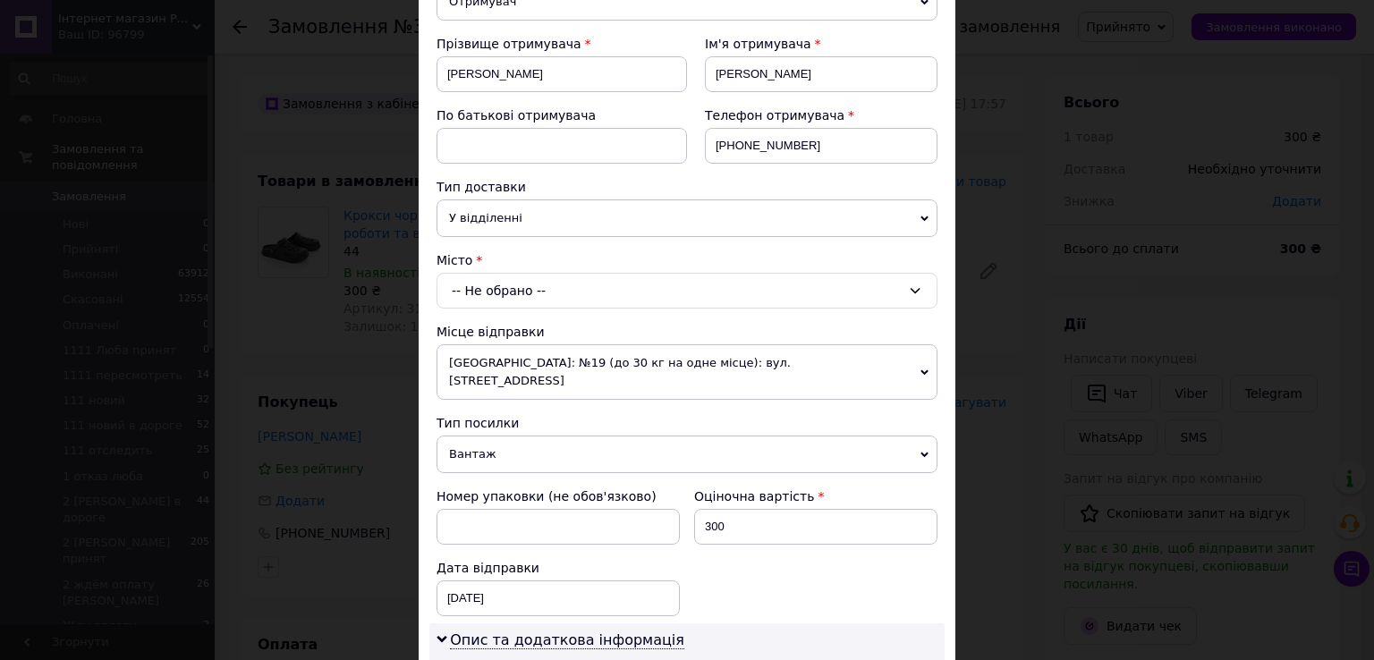
scroll to position [268, 0]
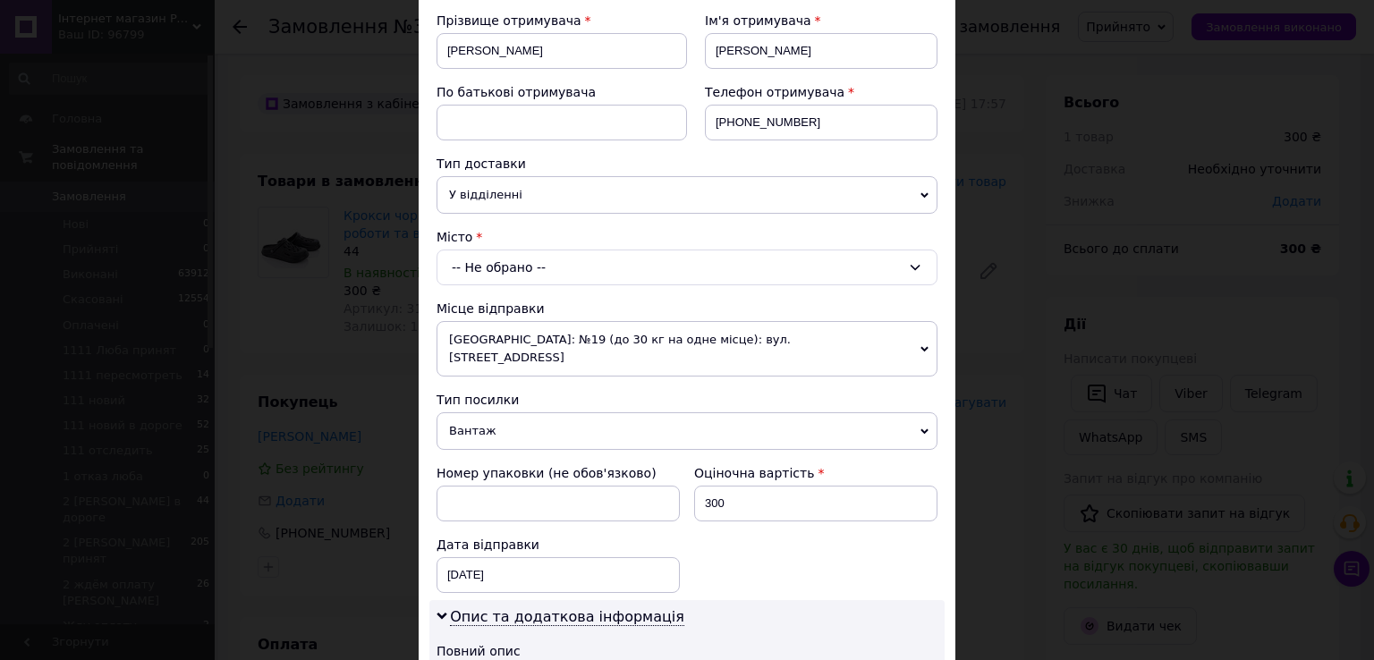
click at [586, 260] on div "-- Не обрано --" at bounding box center [687, 268] width 501 height 36
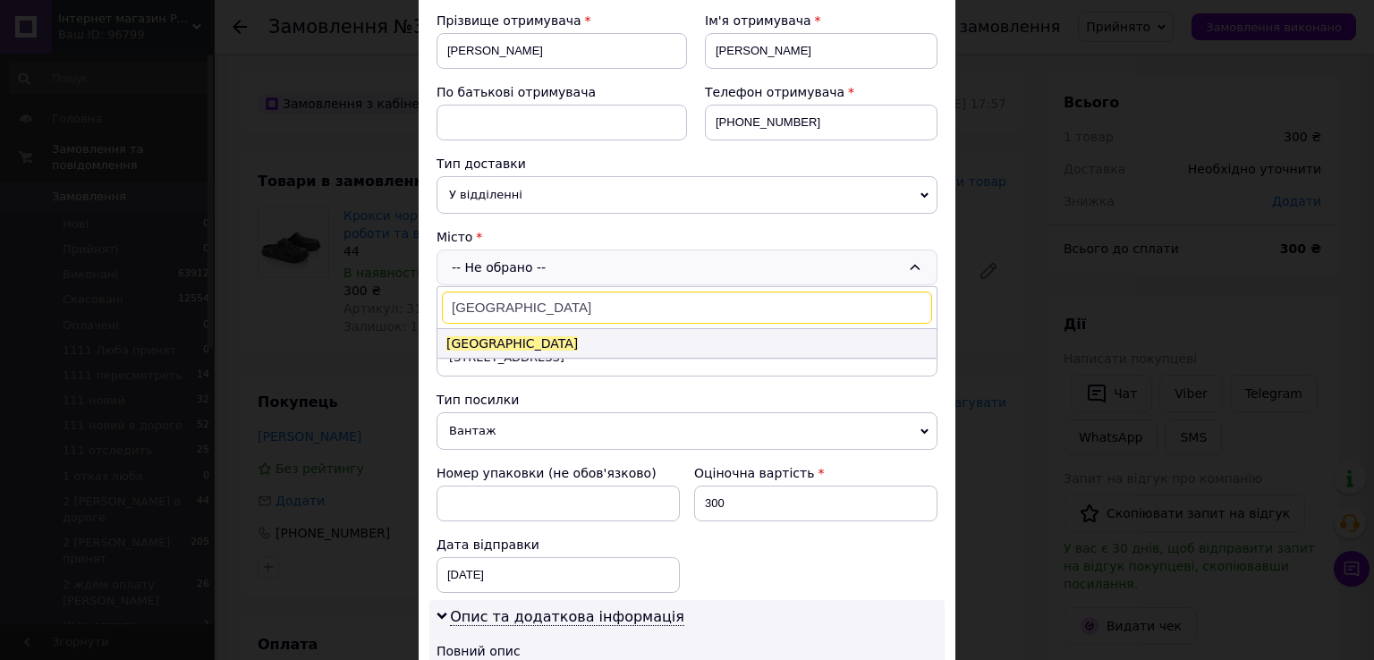
type input "[GEOGRAPHIC_DATA]"
click at [480, 338] on span "[GEOGRAPHIC_DATA]" at bounding box center [512, 343] width 132 height 14
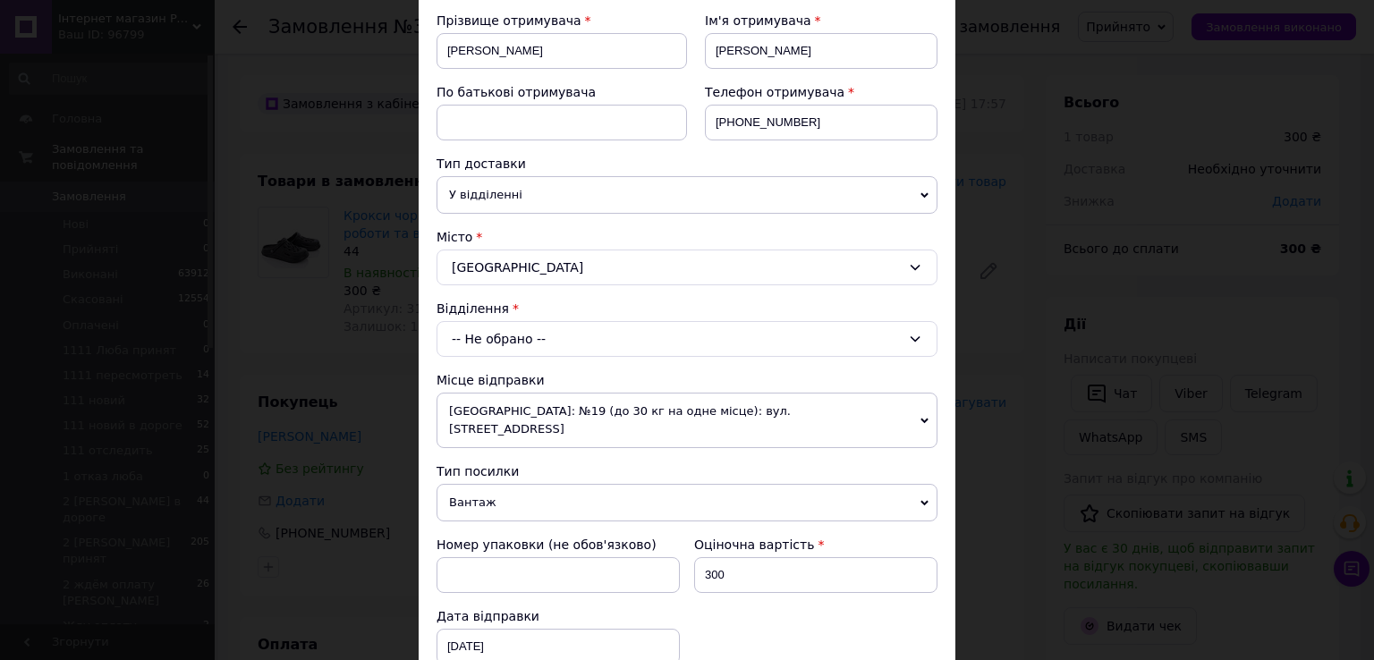
click at [495, 336] on div "-- Не обрано --" at bounding box center [687, 339] width 501 height 36
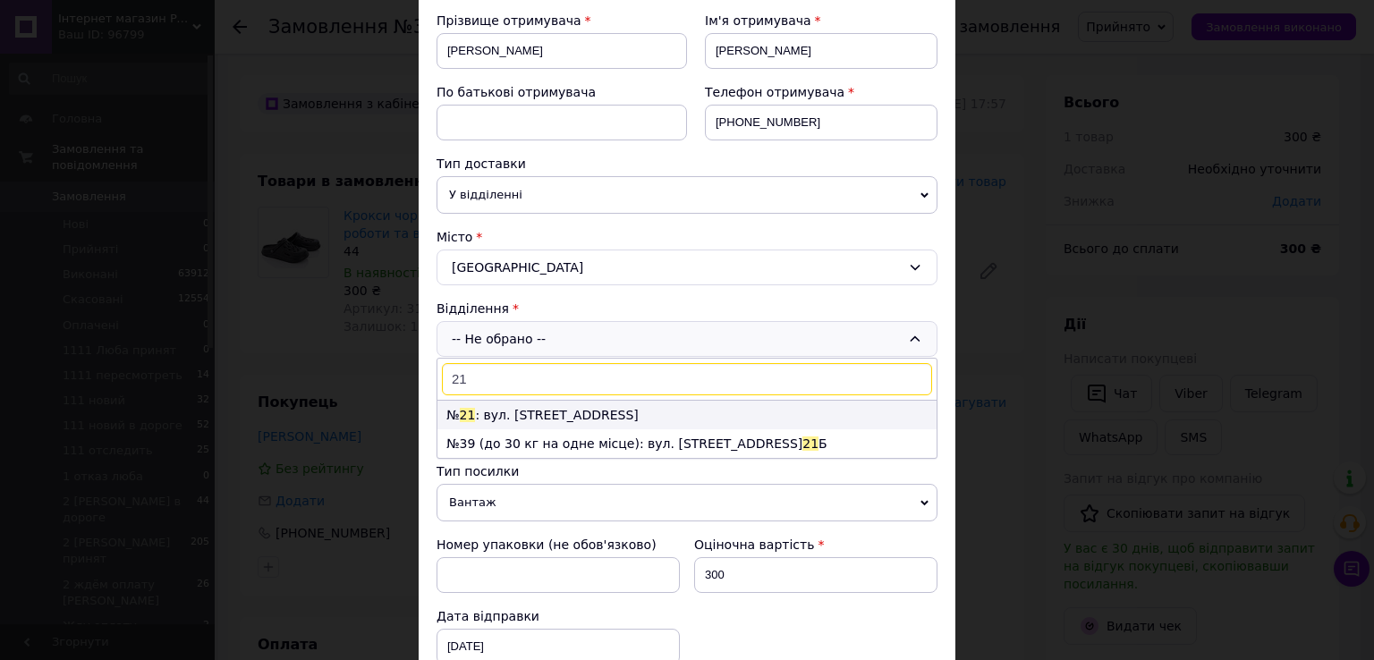
type input "21"
click at [498, 413] on li "№ 21 : вул. [STREET_ADDRESS]" at bounding box center [687, 415] width 499 height 29
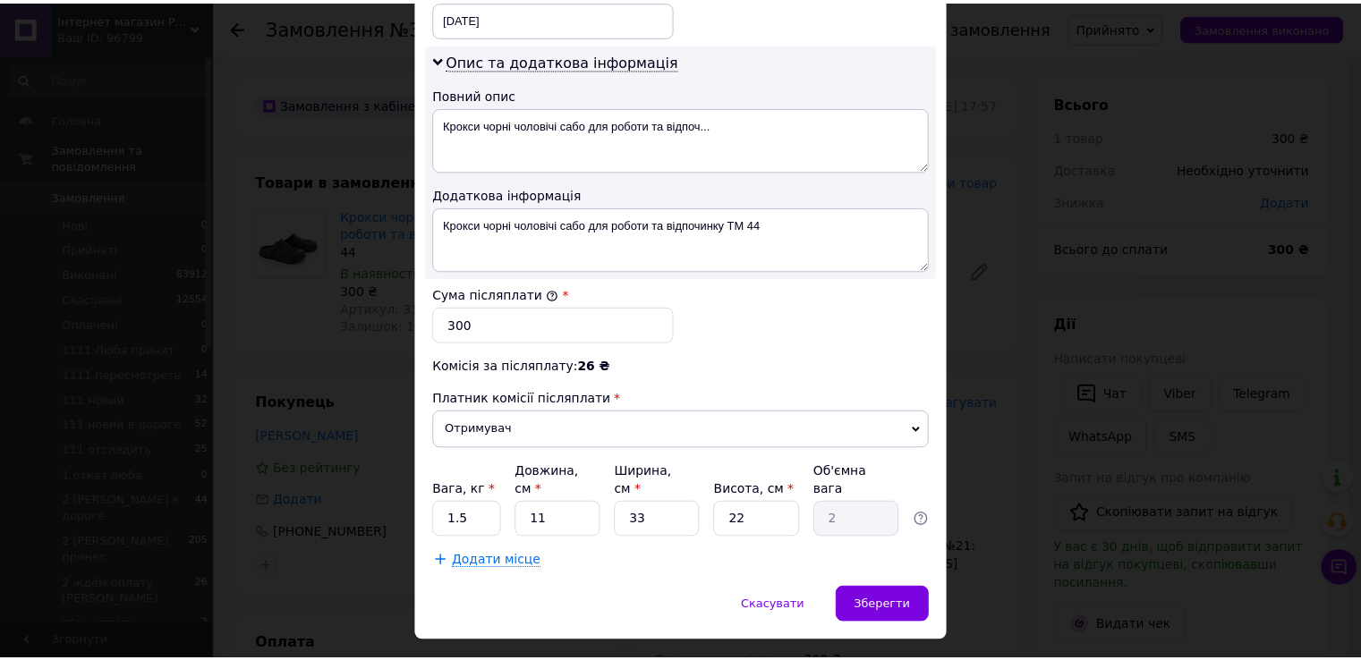
scroll to position [899, 0]
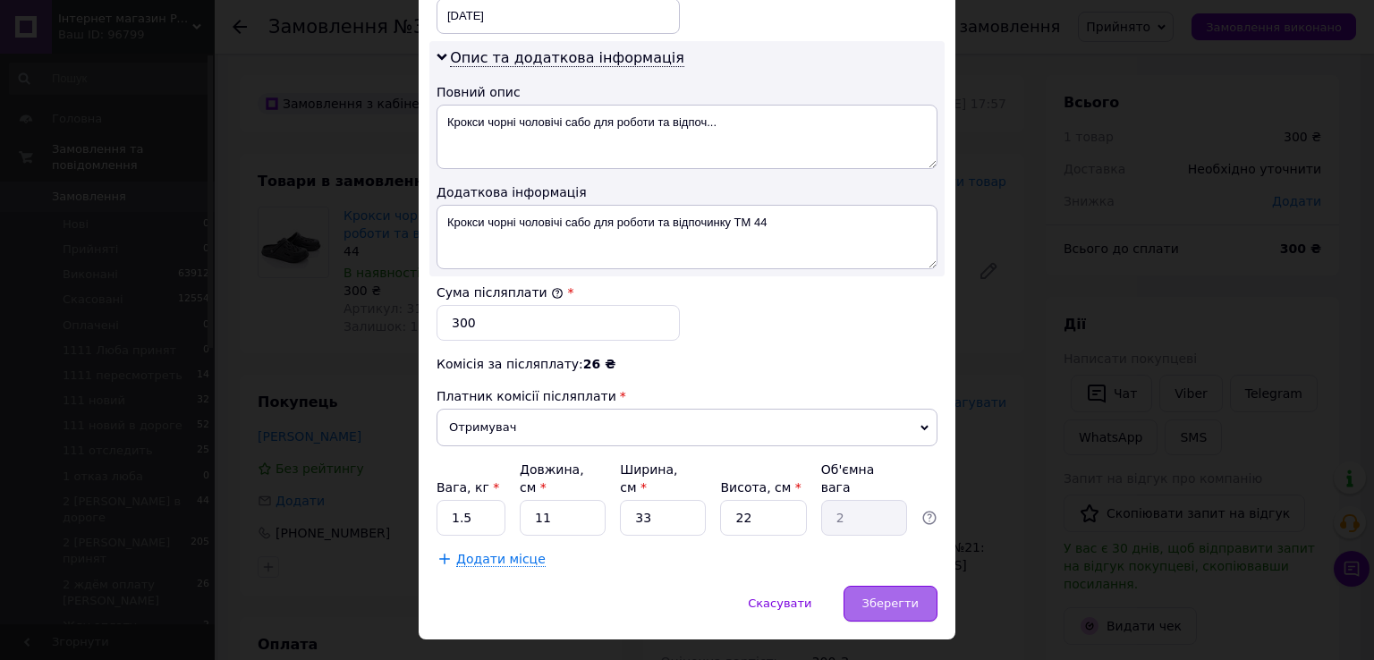
click at [867, 586] on div "Зберегти" at bounding box center [891, 604] width 94 height 36
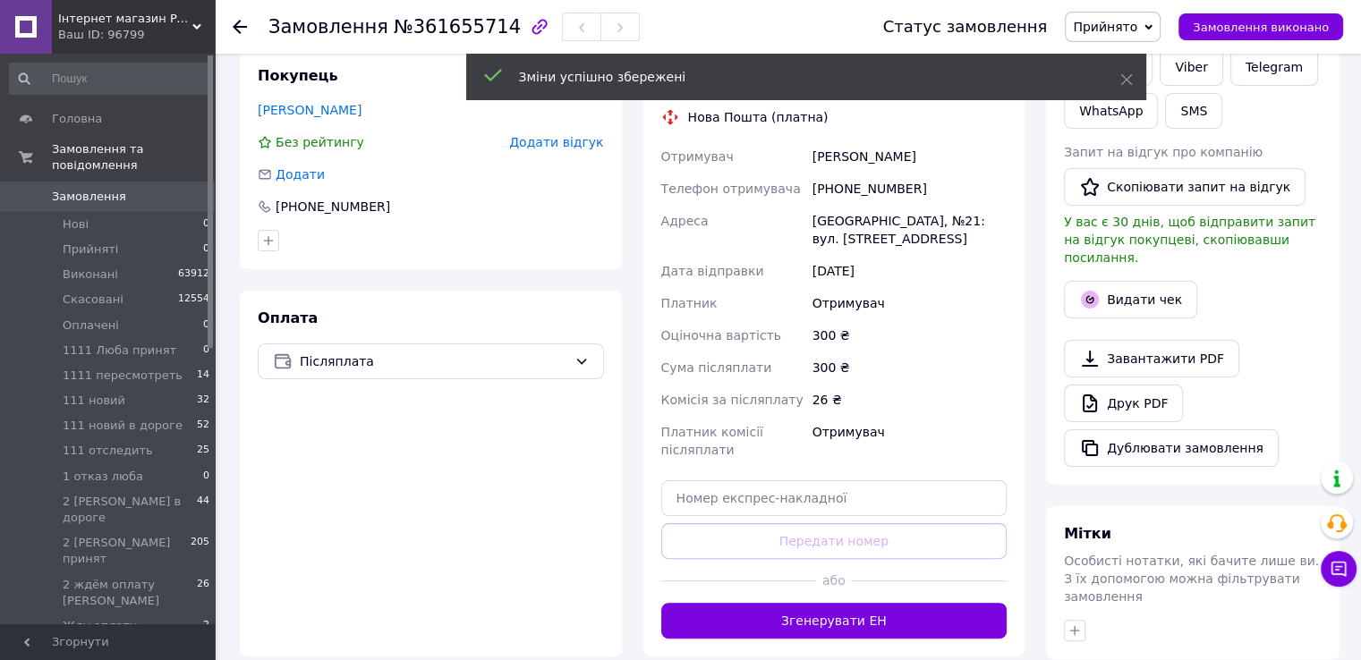
scroll to position [358, 0]
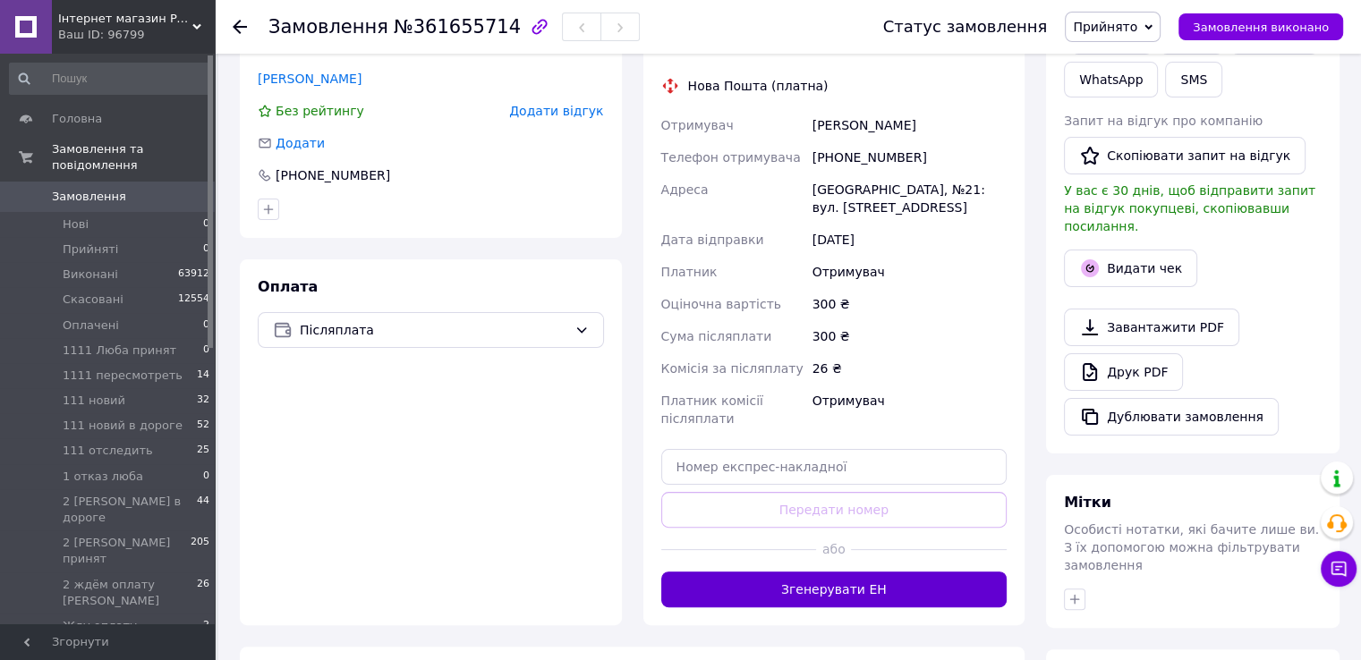
click at [778, 589] on button "Згенерувати ЕН" at bounding box center [834, 590] width 346 height 36
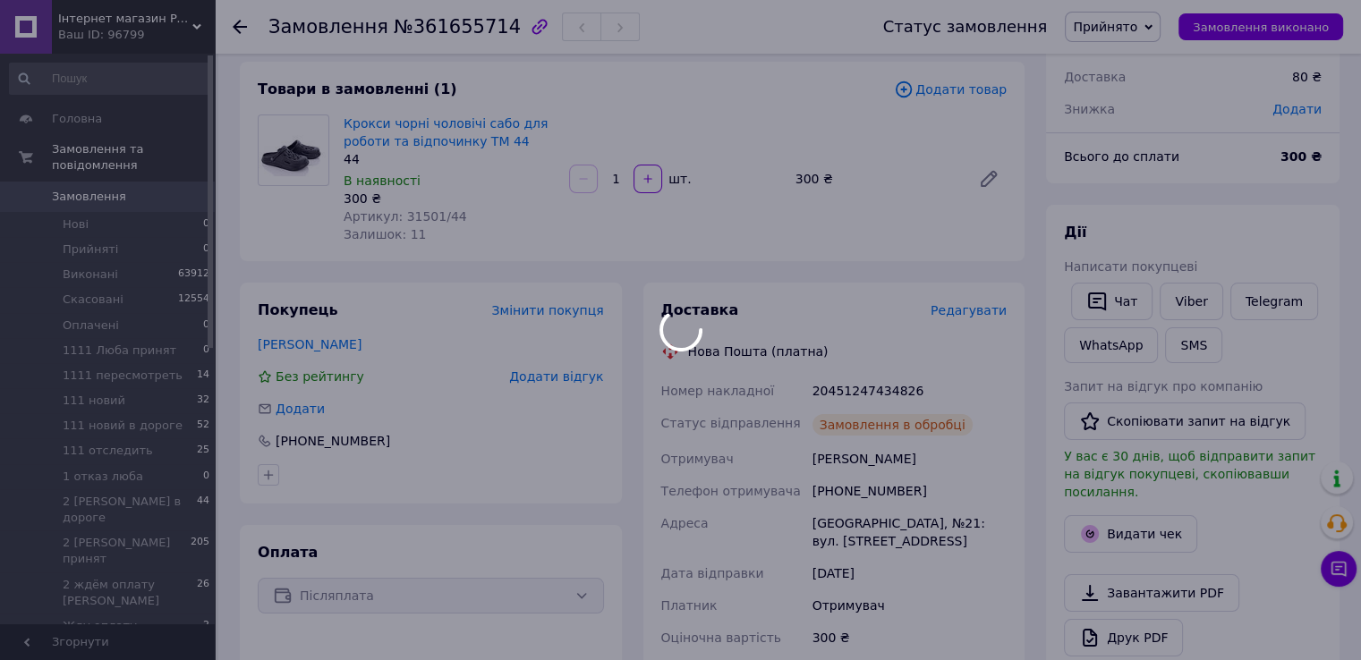
scroll to position [89, 0]
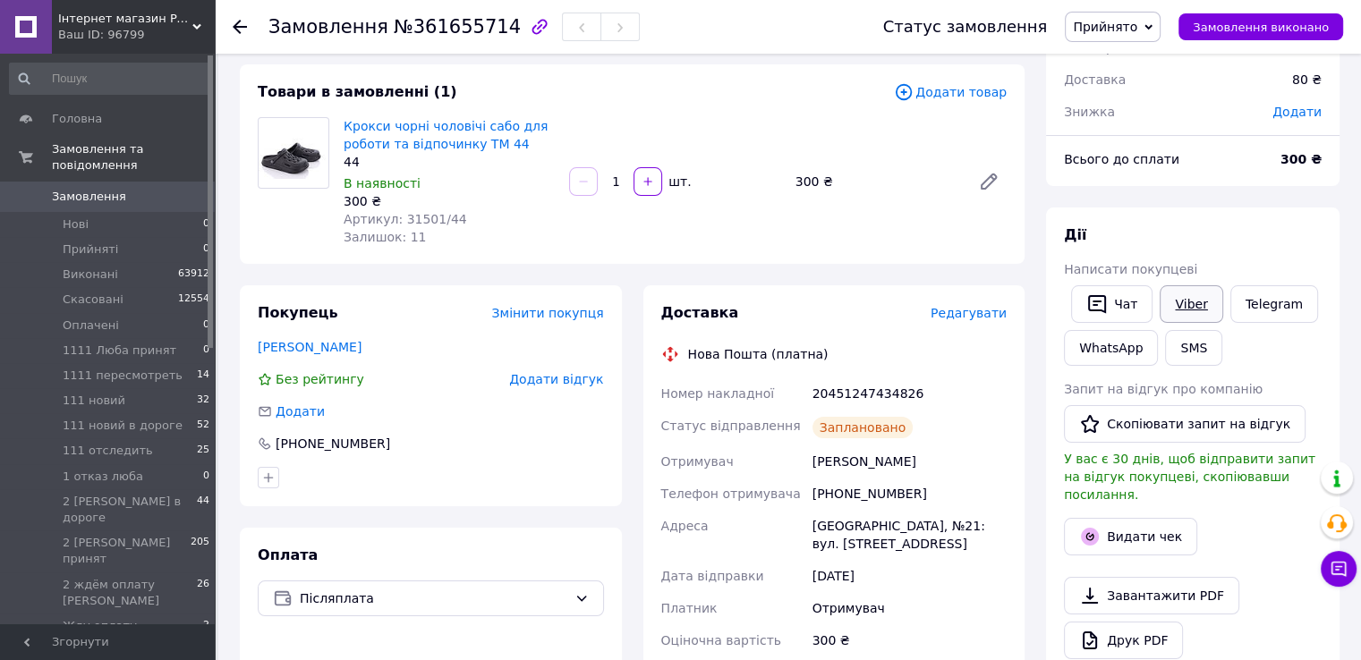
click at [1165, 312] on link "Viber" at bounding box center [1191, 304] width 63 height 38
click at [272, 275] on div "Замовлення з кабінету [DATE] 17:57 Товари в замовленні (1) Додати товар Крокси …" at bounding box center [632, 632] width 806 height 1293
click at [394, 142] on link "Крокси чорні чоловічі сабо для роботи та відпочинку ТМ 44" at bounding box center [446, 135] width 204 height 32
drag, startPoint x: 394, startPoint y: 219, endPoint x: 446, endPoint y: 220, distance: 51.9
click at [448, 220] on div "Артикул: 31501/44" at bounding box center [449, 219] width 211 height 18
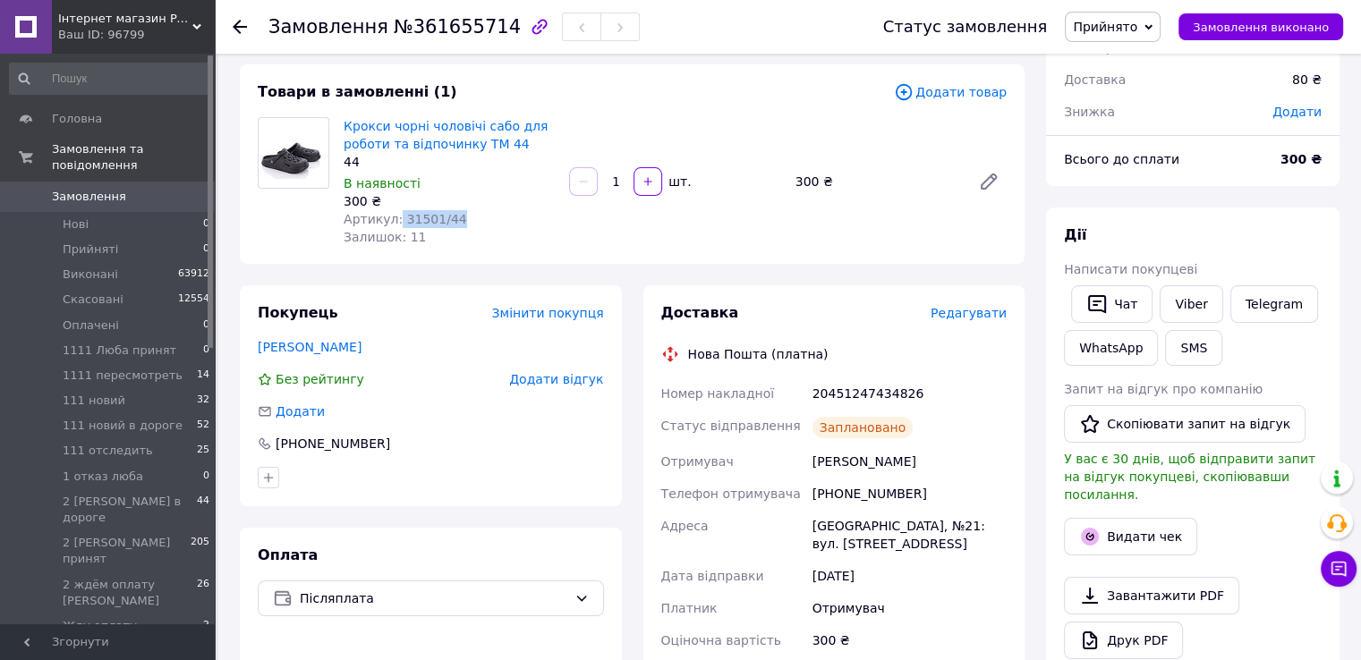
copy span "31501/44"
click at [838, 395] on div "20451247434826" at bounding box center [909, 394] width 201 height 32
copy div "20451247434826"
click at [272, 274] on div "Замовлення з кабінету [DATE] 17:57 Товари в замовленні (1) Додати товар Крокси …" at bounding box center [632, 632] width 806 height 1293
